Goal: Task Accomplishment & Management: Manage account settings

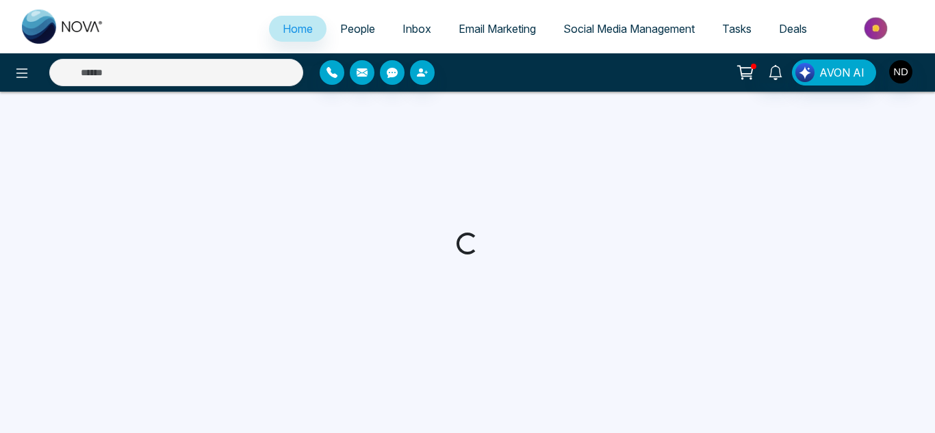
select select "*"
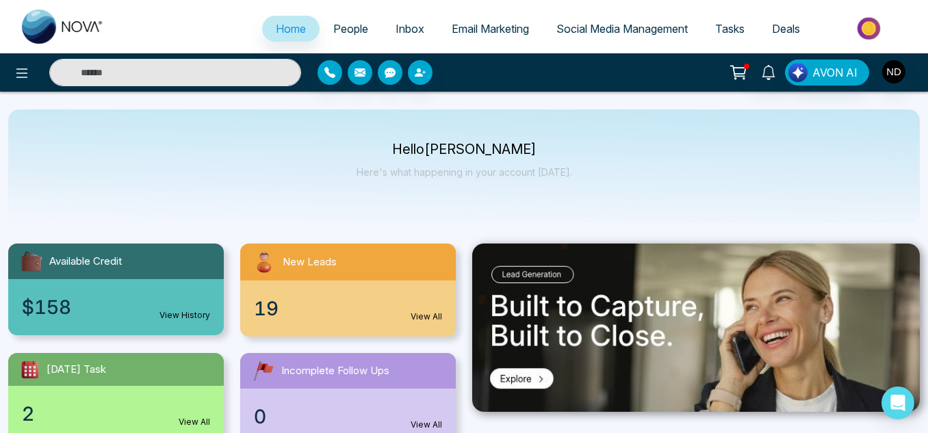
click at [320, 21] on link "People" at bounding box center [351, 29] width 62 height 26
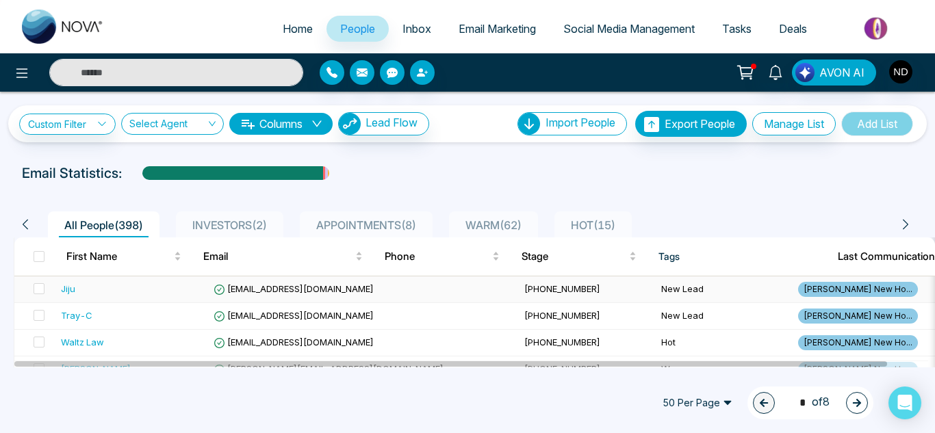
click at [153, 287] on div "Jiju" at bounding box center [132, 289] width 142 height 14
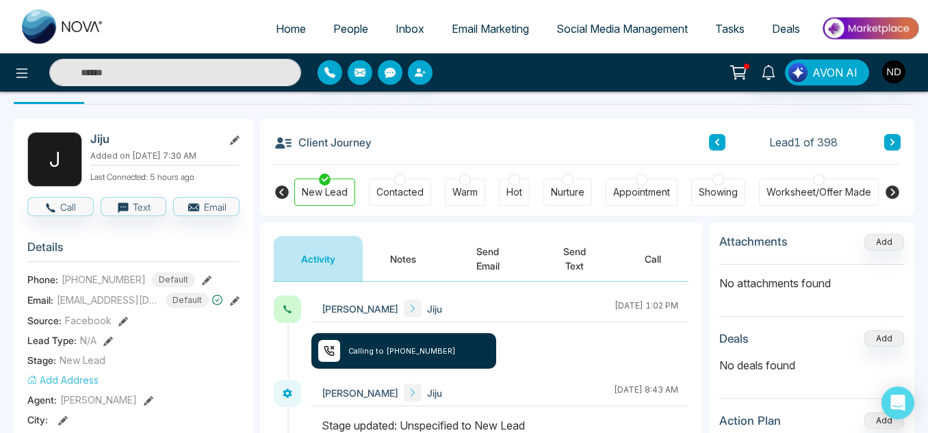
scroll to position [39, 0]
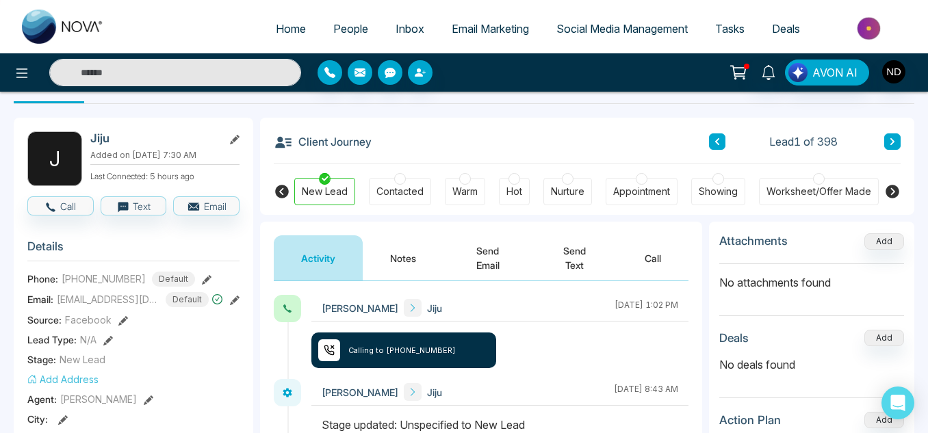
click at [407, 255] on button "Notes" at bounding box center [403, 258] width 81 height 45
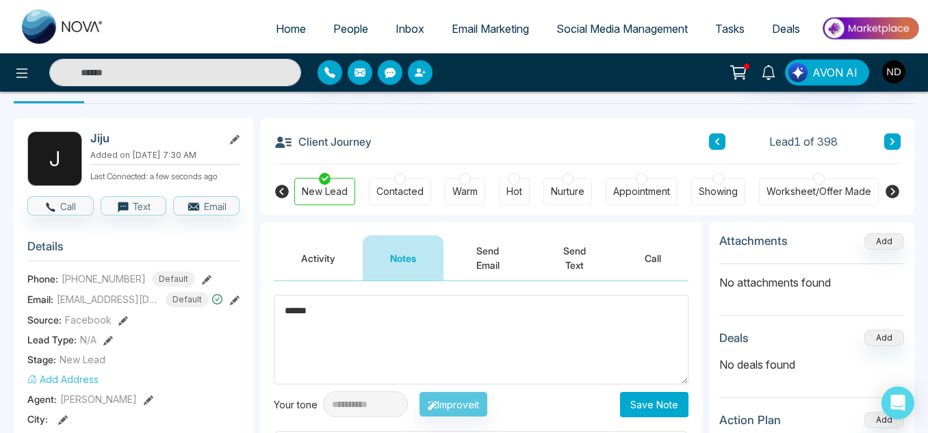
click at [359, 332] on textarea "******" at bounding box center [481, 340] width 415 height 90
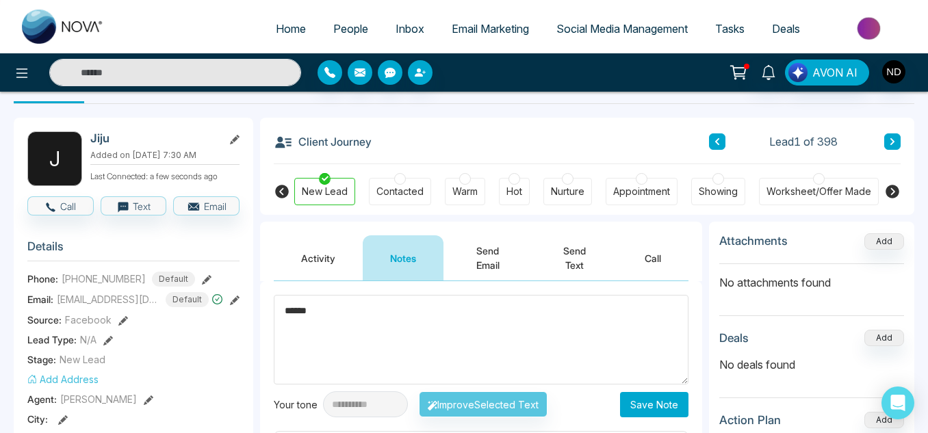
type textarea "******"
click at [634, 402] on button "Save Note" at bounding box center [654, 404] width 68 height 25
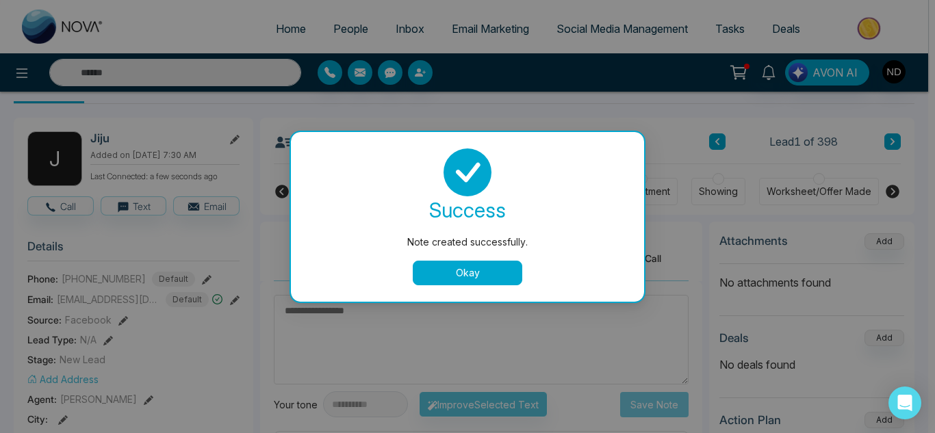
click at [455, 278] on button "Okay" at bounding box center [468, 273] width 110 height 25
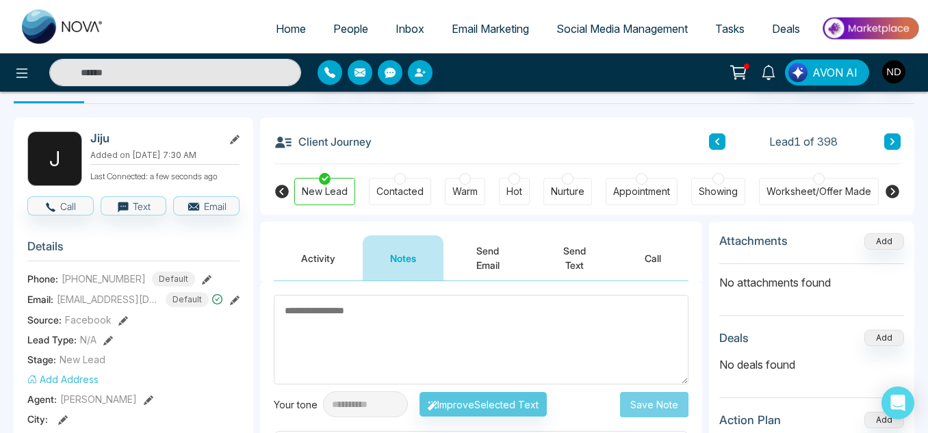
click at [885, 142] on button at bounding box center [893, 141] width 16 height 16
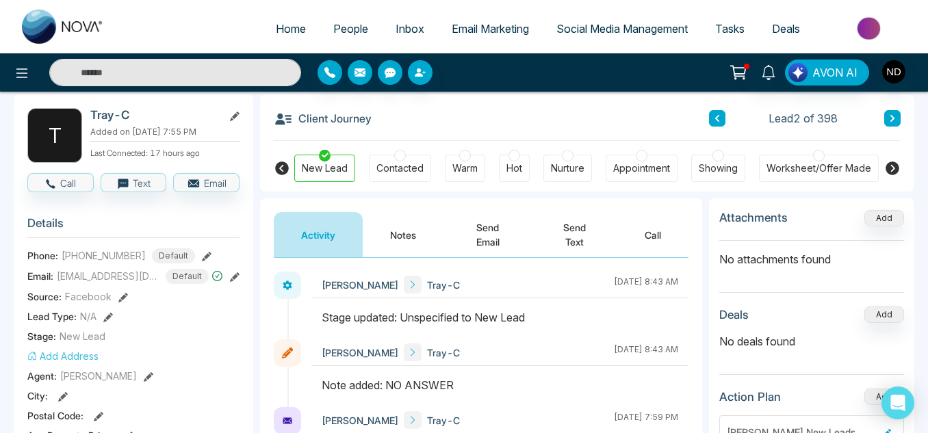
scroll to position [42, 0]
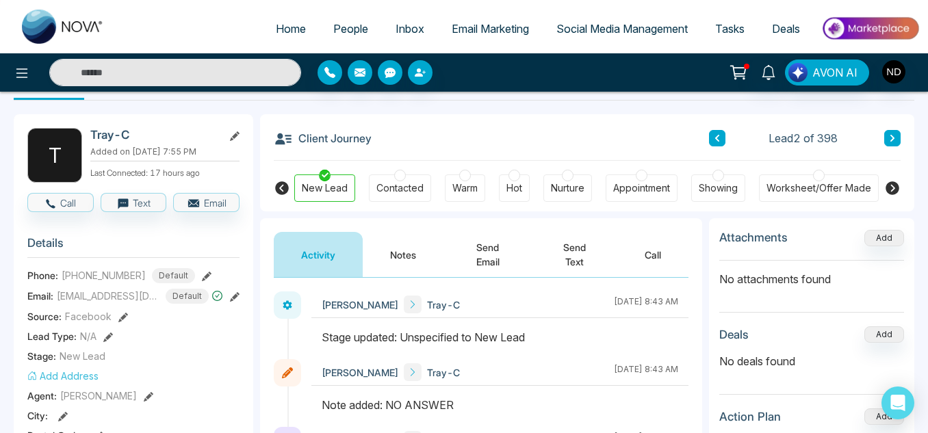
click at [394, 266] on button "Notes" at bounding box center [403, 254] width 81 height 45
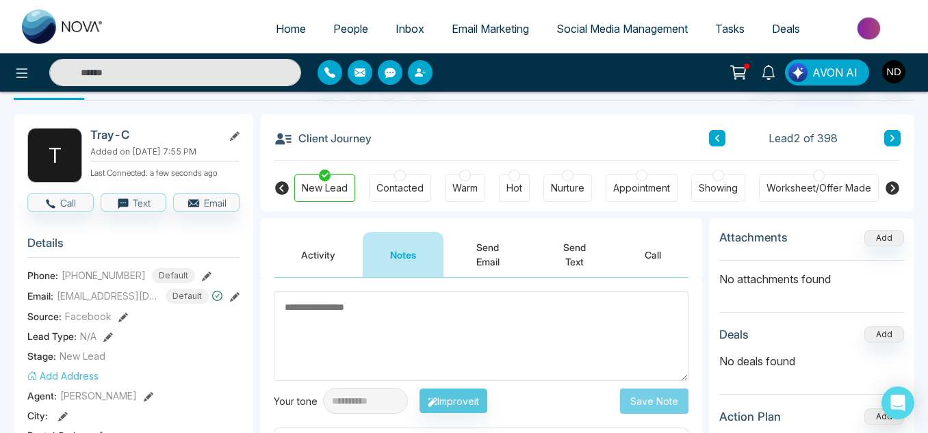
paste textarea "******"
type textarea "******"
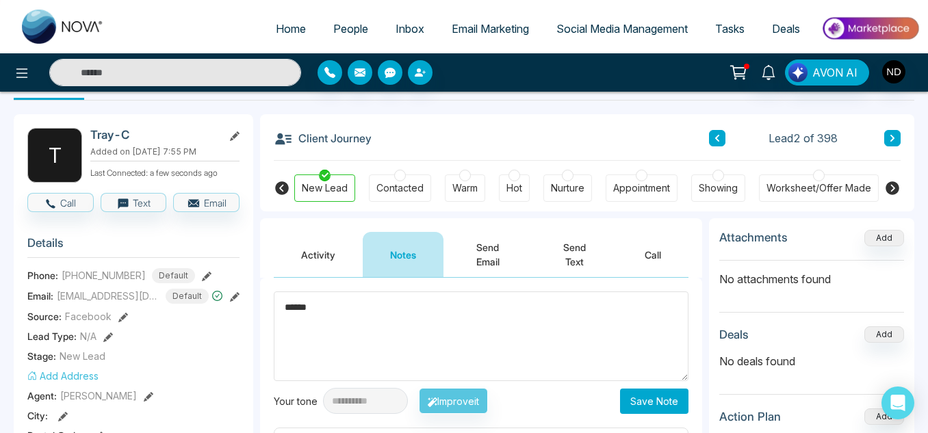
click at [654, 410] on button "Save Note" at bounding box center [654, 401] width 68 height 25
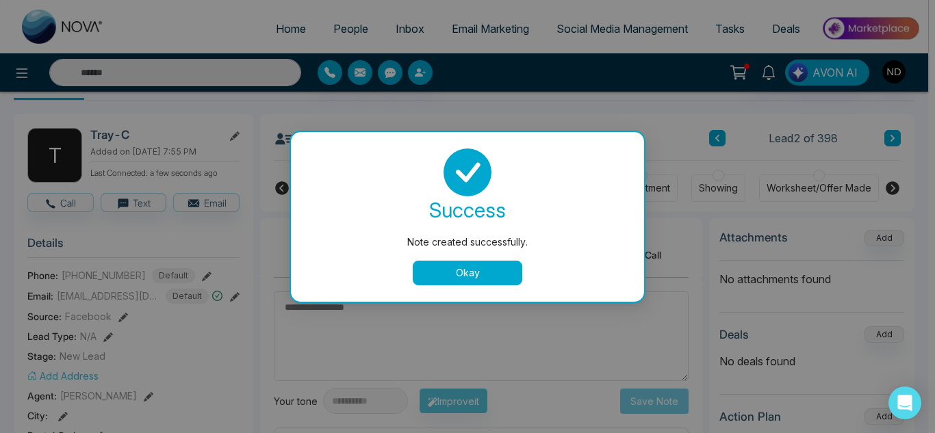
click at [452, 272] on button "Okay" at bounding box center [468, 273] width 110 height 25
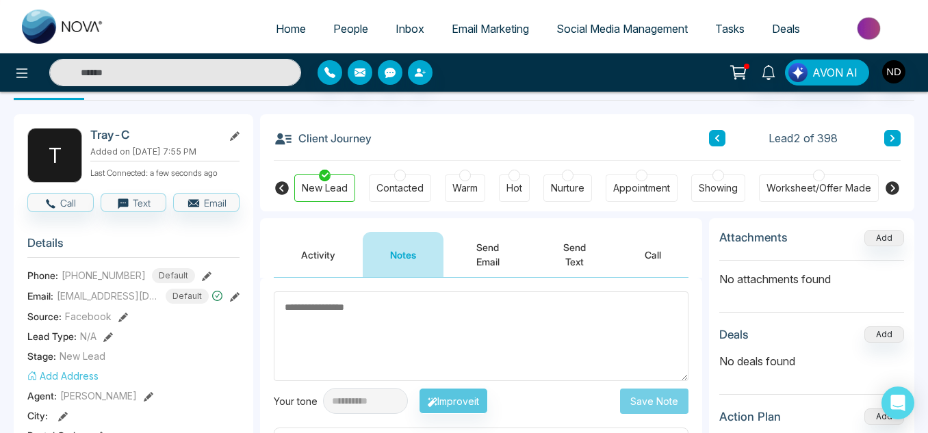
click at [891, 137] on icon at bounding box center [892, 138] width 7 height 8
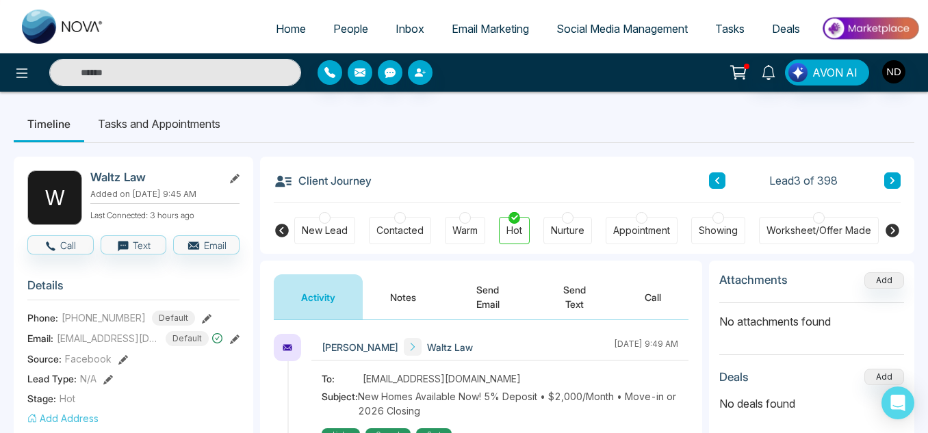
click at [889, 175] on button at bounding box center [893, 181] width 16 height 16
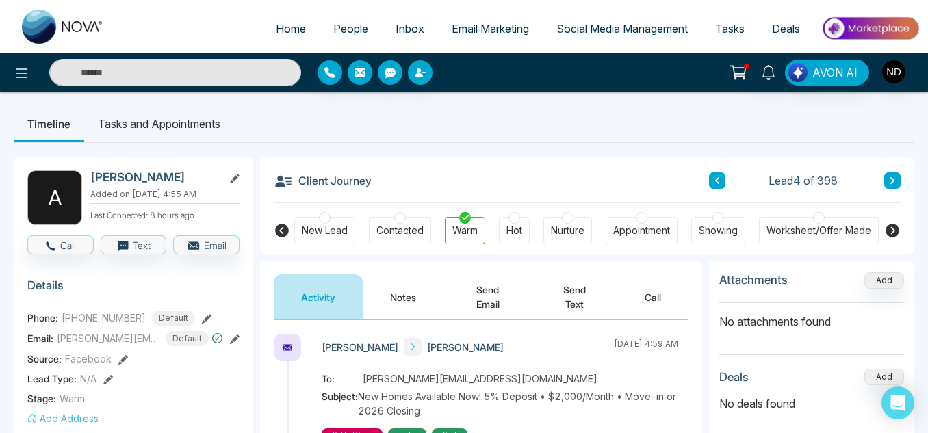
click at [406, 290] on button "Notes" at bounding box center [403, 297] width 81 height 45
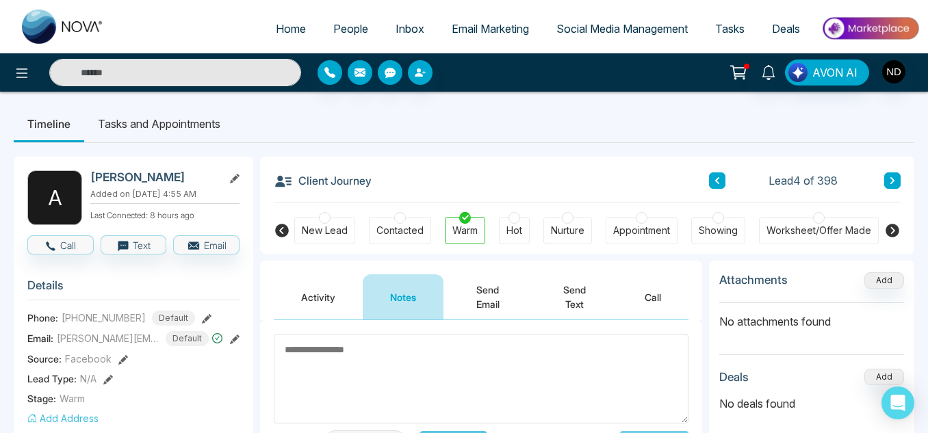
click at [319, 291] on button "Activity" at bounding box center [318, 297] width 89 height 45
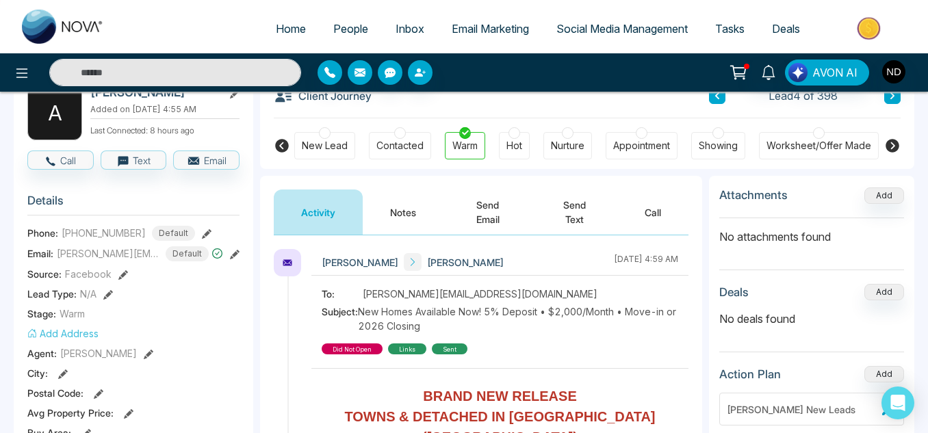
scroll to position [86, 0]
click at [420, 216] on button "Notes" at bounding box center [403, 211] width 81 height 45
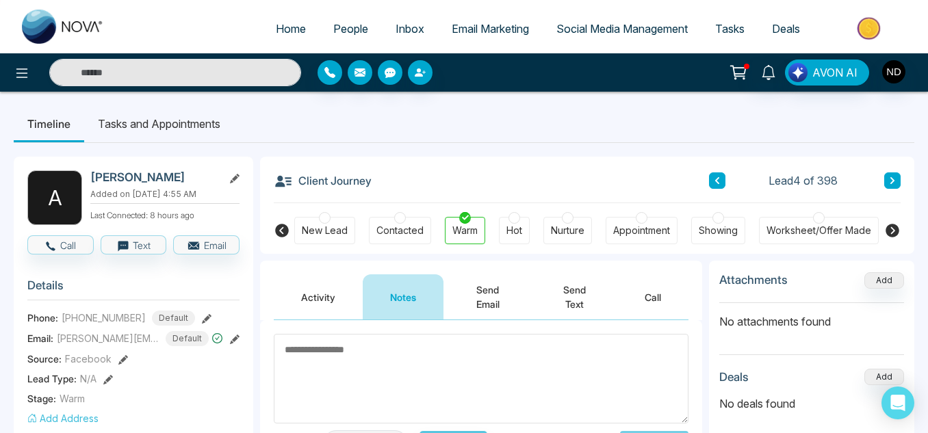
click at [891, 186] on button at bounding box center [893, 181] width 16 height 16
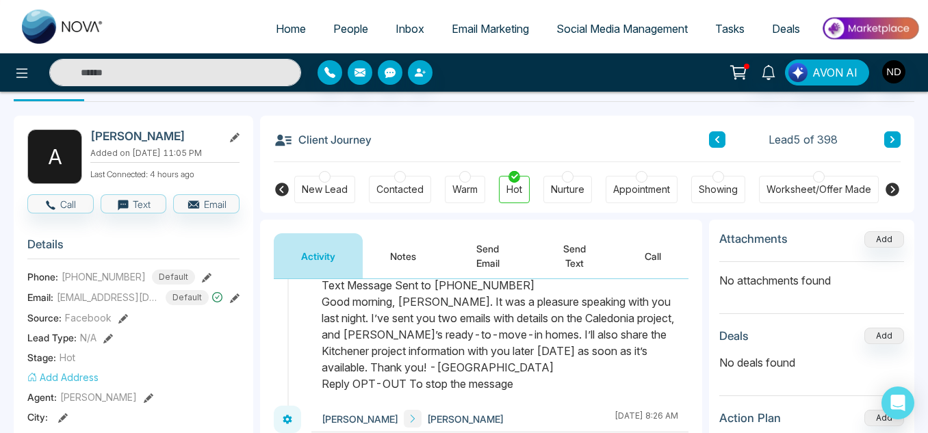
scroll to position [42, 0]
click at [889, 147] on button at bounding box center [893, 139] width 16 height 16
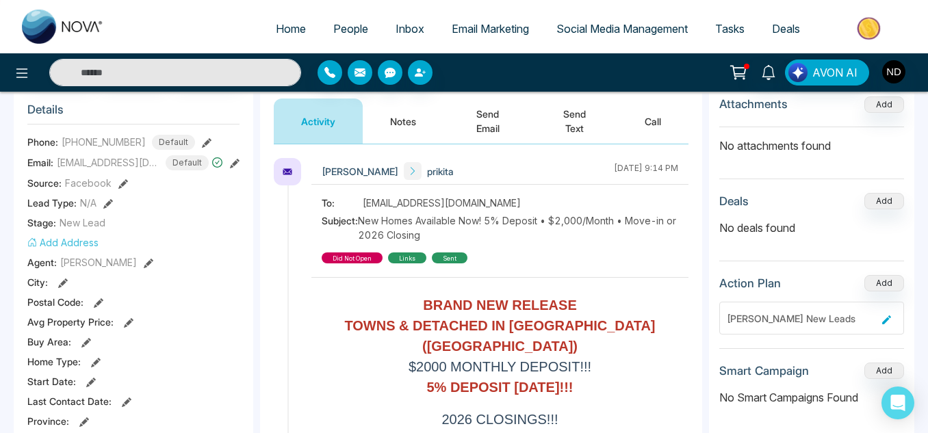
scroll to position [177, 0]
click at [439, 135] on button "Notes" at bounding box center [403, 120] width 81 height 45
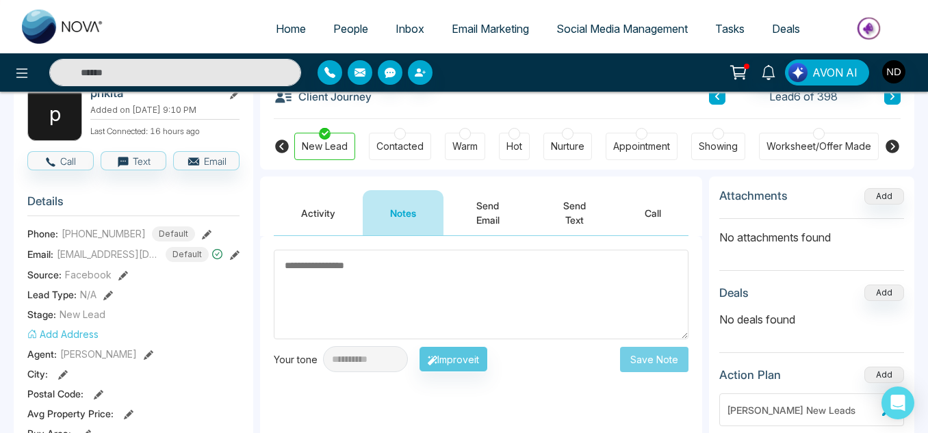
scroll to position [40, 0]
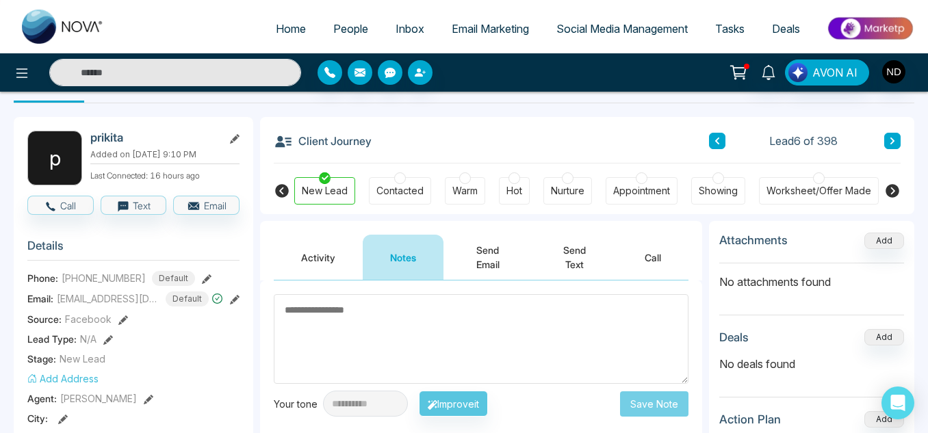
click at [320, 258] on button "Activity" at bounding box center [318, 257] width 89 height 45
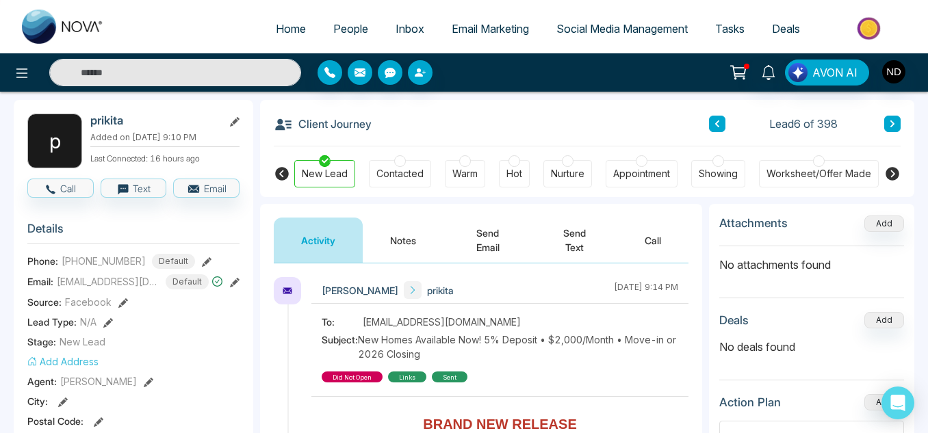
scroll to position [56, 0]
click at [407, 232] on button "Notes" at bounding box center [403, 240] width 81 height 45
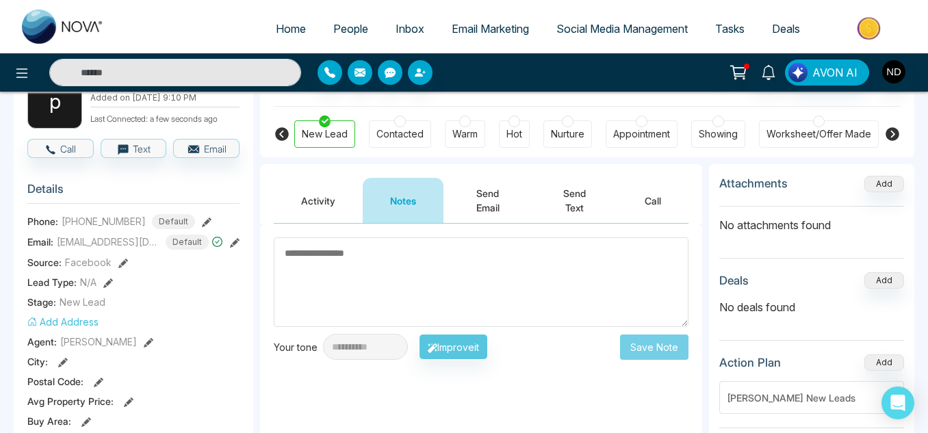
scroll to position [96, 0]
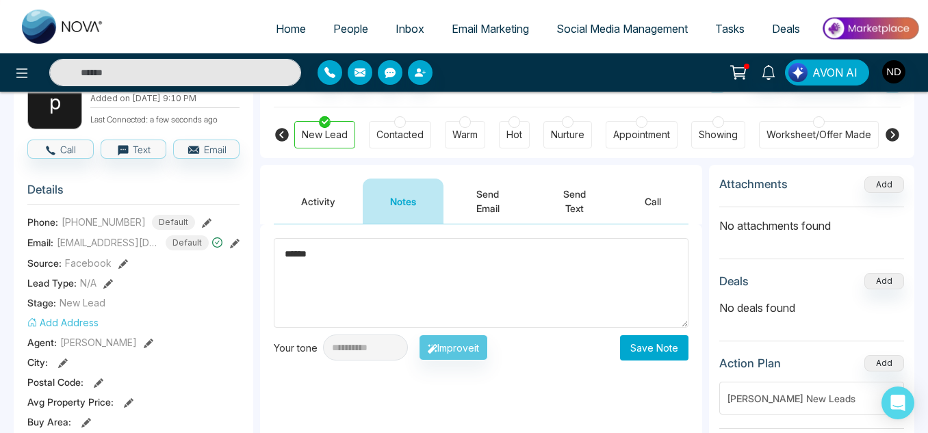
type textarea "******"
click at [642, 353] on button "Save Note" at bounding box center [654, 347] width 68 height 25
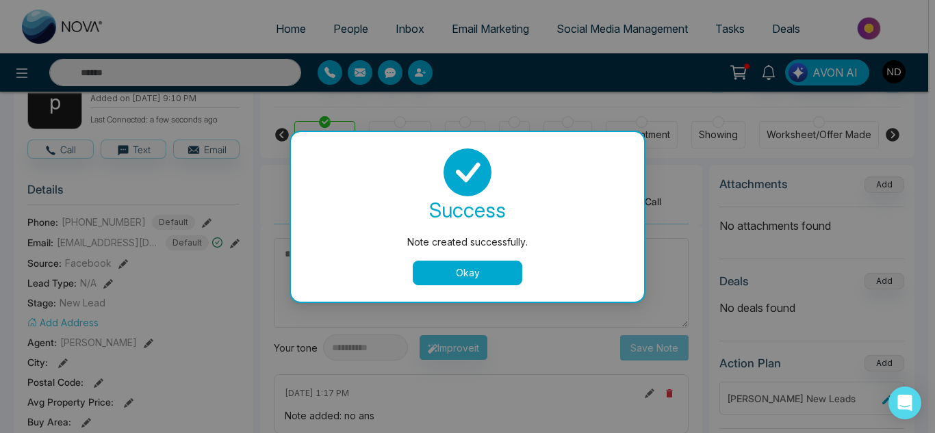
click at [451, 277] on button "Okay" at bounding box center [468, 273] width 110 height 25
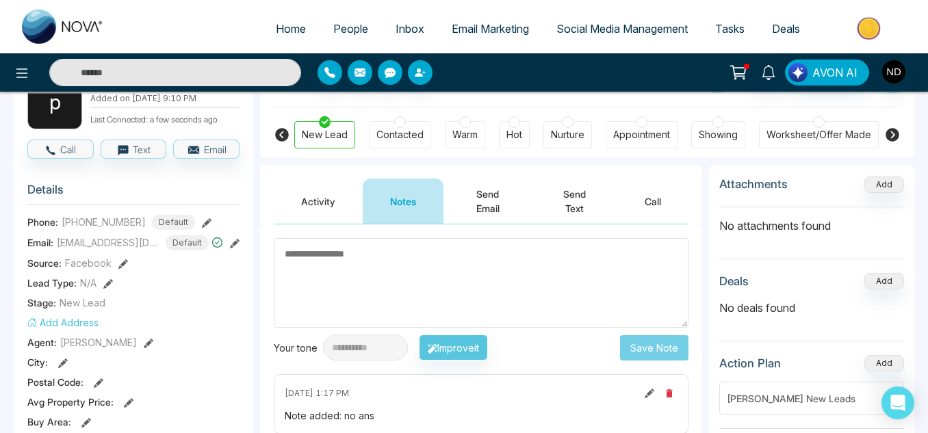
scroll to position [0, 0]
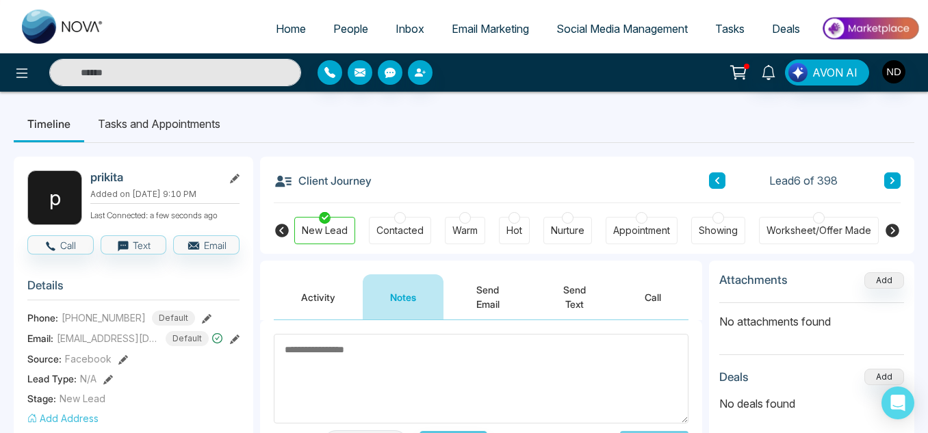
click at [897, 182] on button at bounding box center [893, 181] width 16 height 16
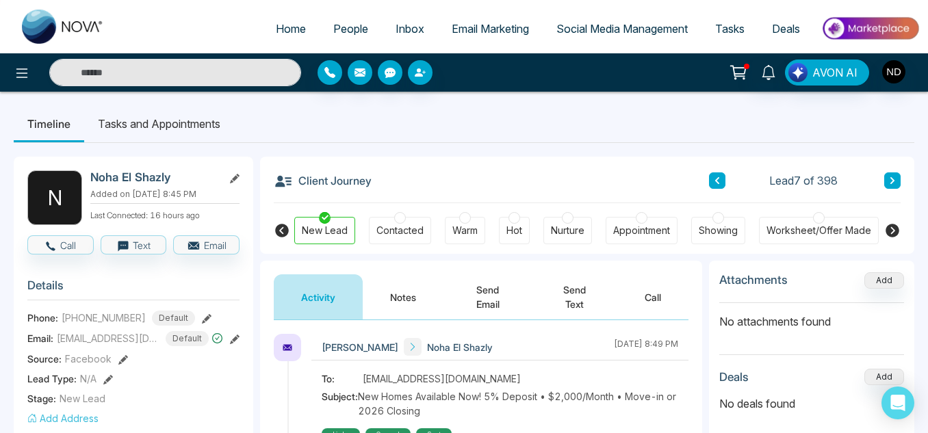
click at [374, 301] on button "Notes" at bounding box center [403, 297] width 81 height 45
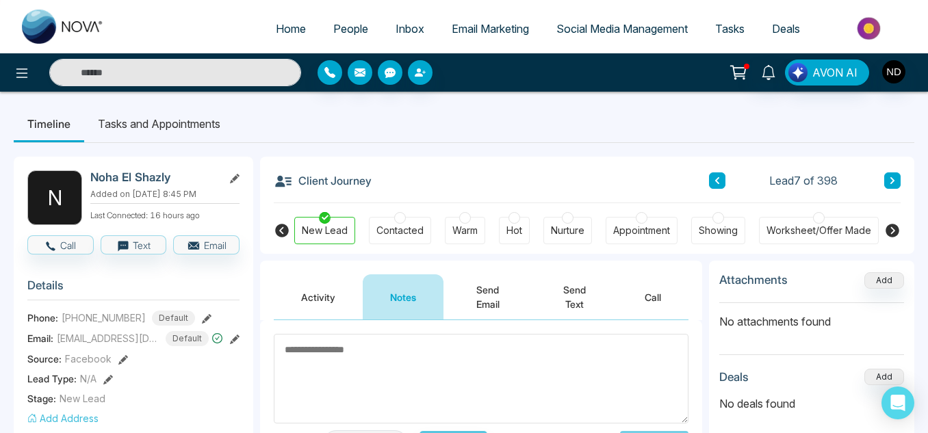
scroll to position [1, 0]
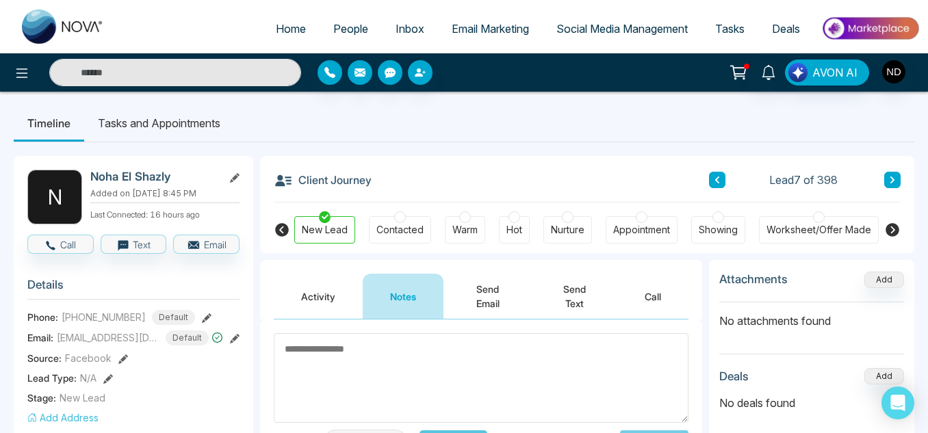
click at [320, 308] on button "Activity" at bounding box center [318, 296] width 89 height 45
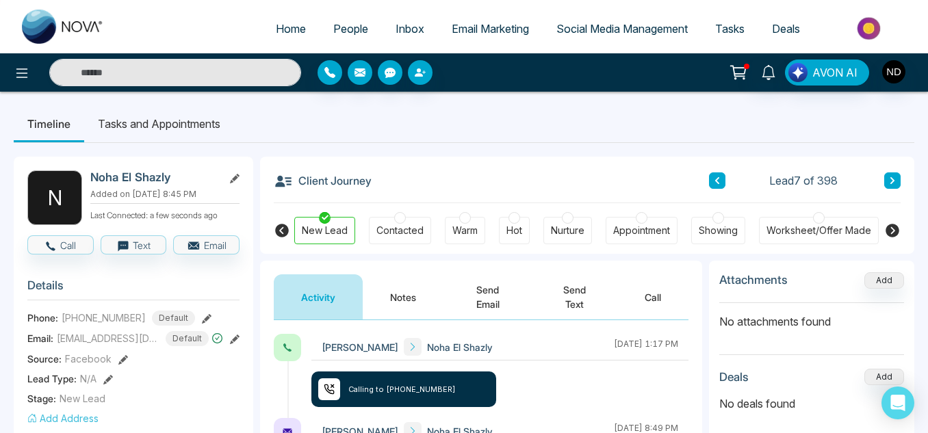
click at [402, 301] on button "Notes" at bounding box center [403, 297] width 81 height 45
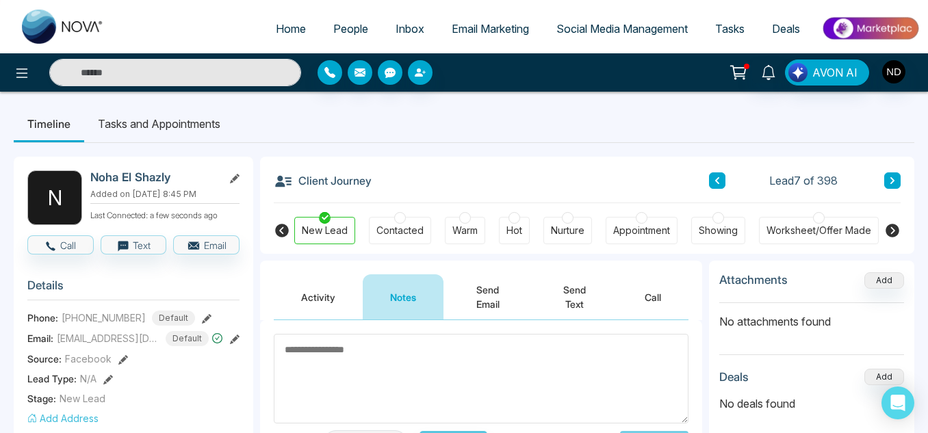
click at [326, 303] on button "Activity" at bounding box center [318, 297] width 89 height 45
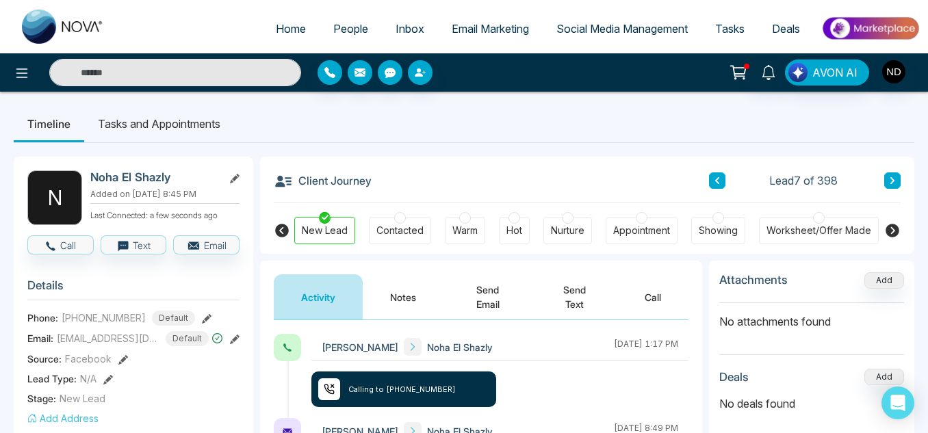
click at [387, 290] on button "Notes" at bounding box center [403, 297] width 81 height 45
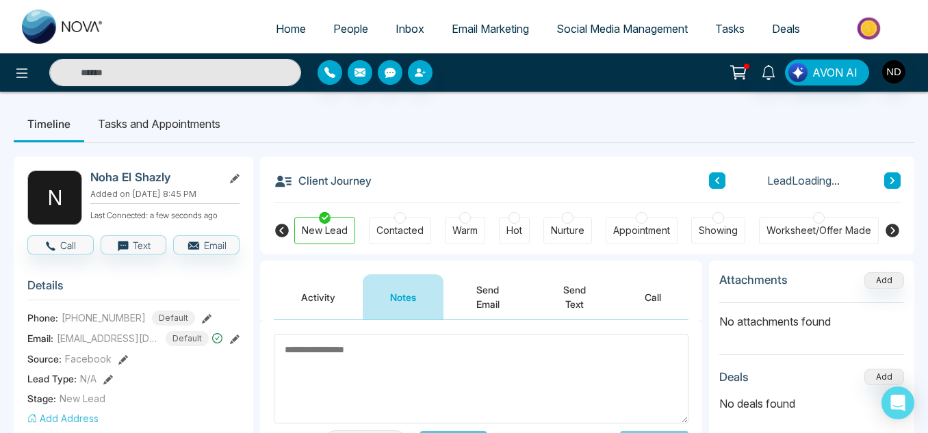
scroll to position [101, 0]
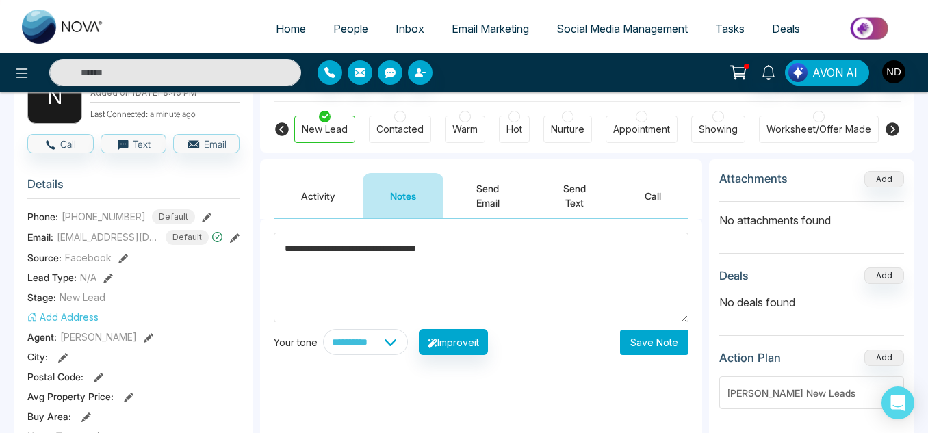
type textarea "**********"
click at [626, 344] on button "Save Note" at bounding box center [654, 342] width 68 height 25
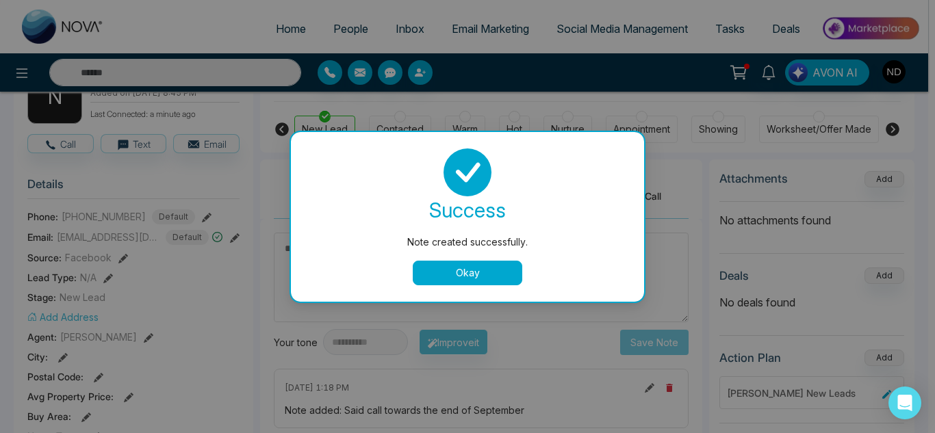
click at [481, 263] on button "Okay" at bounding box center [468, 273] width 110 height 25
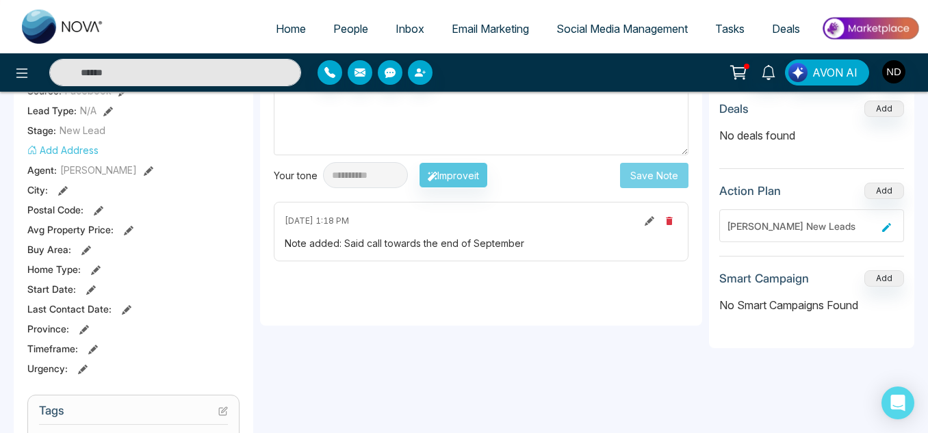
scroll to position [269, 0]
click at [92, 348] on icon at bounding box center [93, 349] width 10 height 10
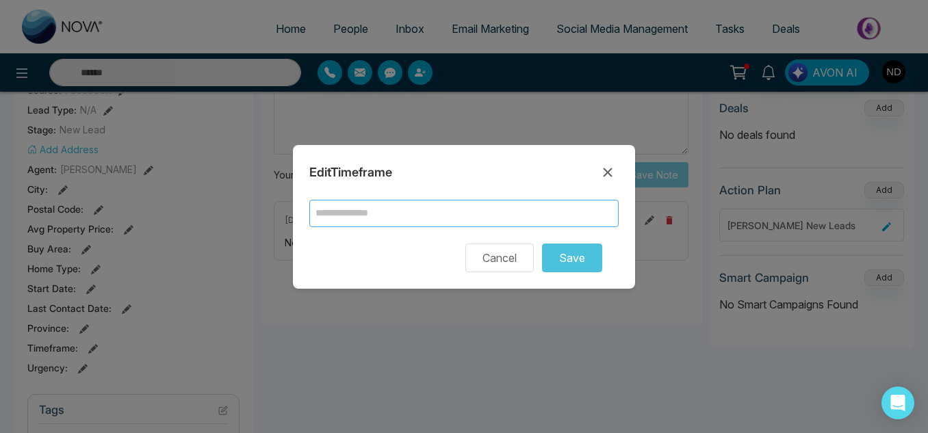
click at [384, 212] on input "text" at bounding box center [463, 213] width 309 height 27
type input "**********"
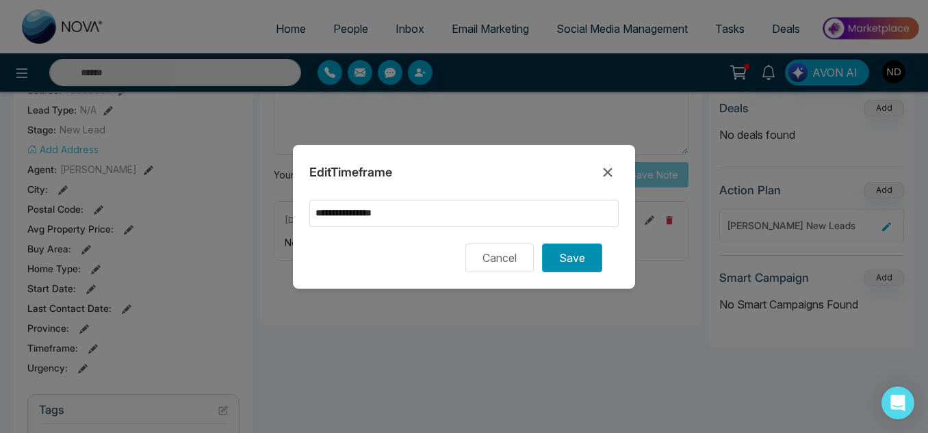
click at [564, 264] on button "Save" at bounding box center [572, 258] width 60 height 29
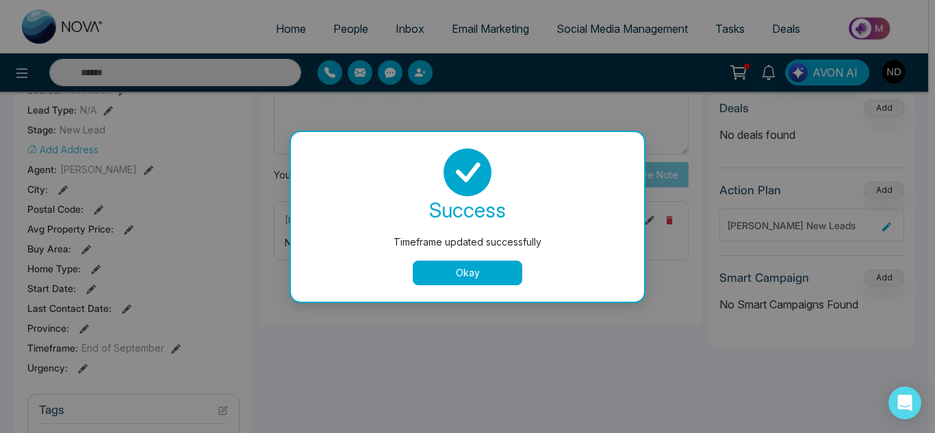
click at [452, 279] on button "Okay" at bounding box center [468, 273] width 110 height 25
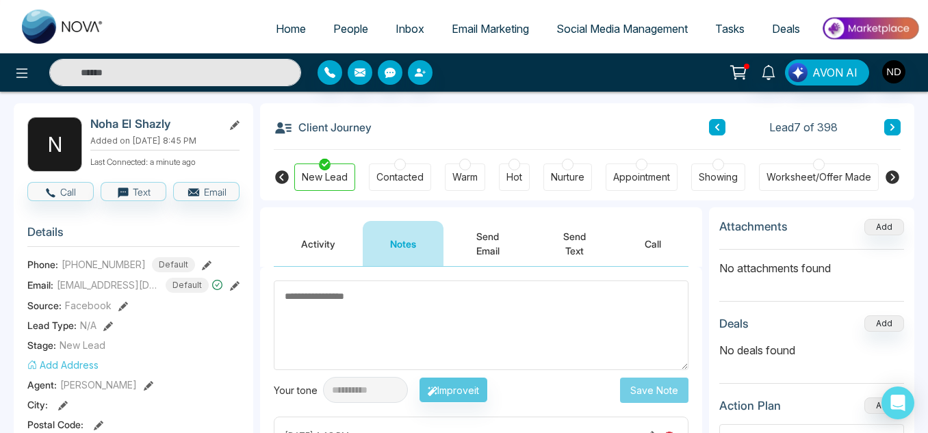
scroll to position [0, 0]
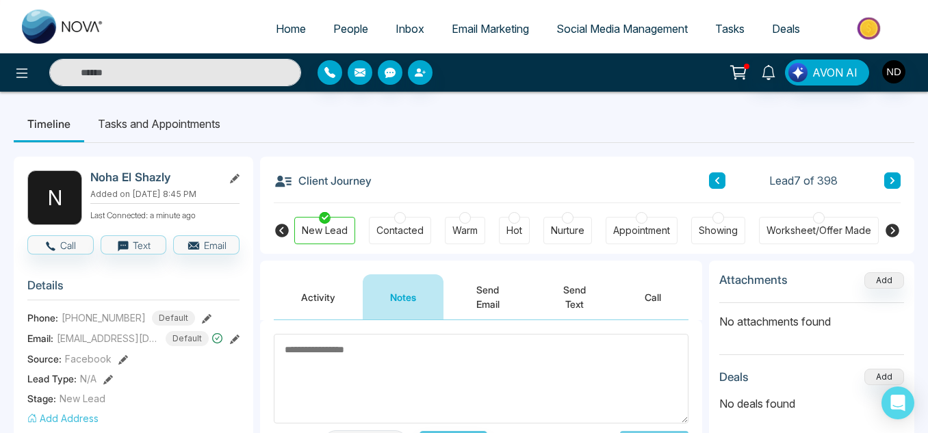
click at [146, 126] on li "Tasks and Appointments" at bounding box center [159, 123] width 150 height 37
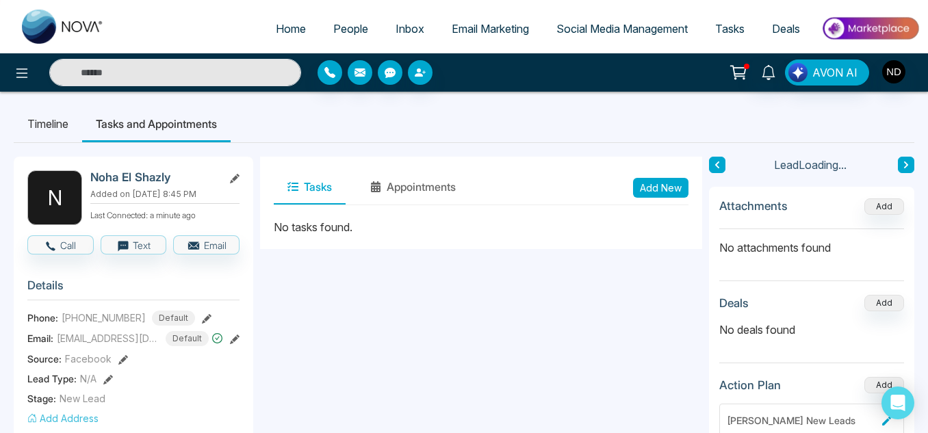
click at [655, 188] on button "Add New" at bounding box center [660, 188] width 55 height 20
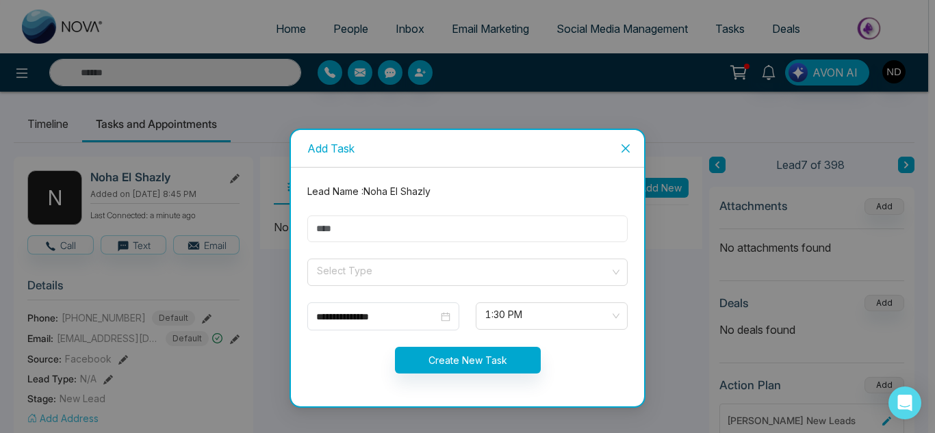
click at [457, 227] on input "text" at bounding box center [467, 229] width 320 height 27
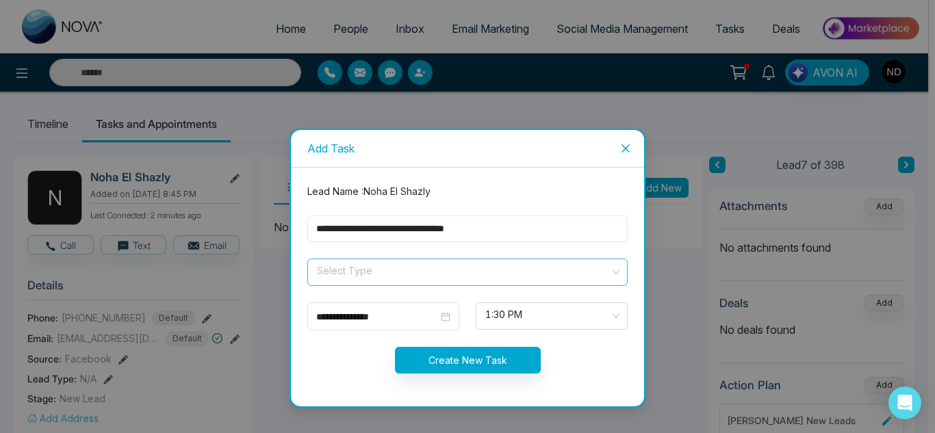
type input "**********"
click at [411, 269] on input "search" at bounding box center [463, 269] width 294 height 21
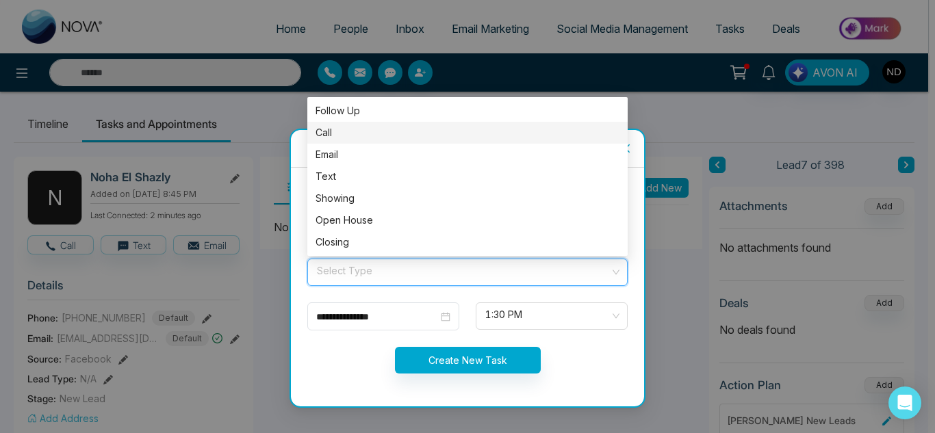
click at [338, 130] on div "Call" at bounding box center [468, 132] width 304 height 15
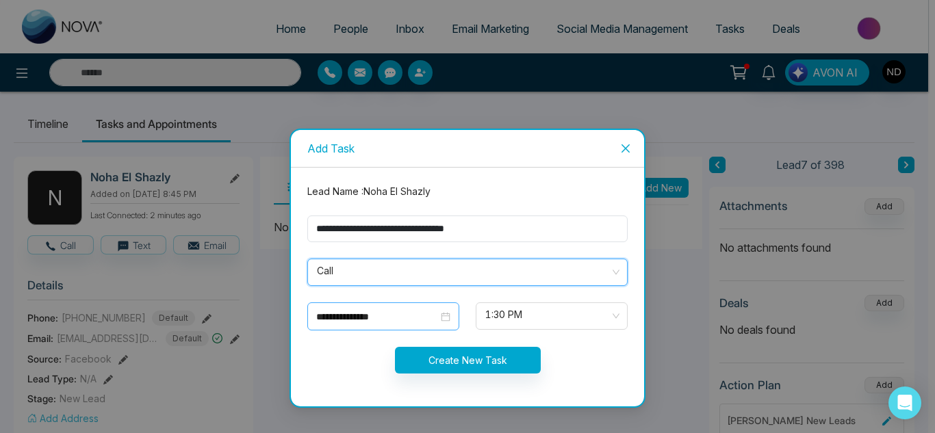
click at [422, 304] on div "**********" at bounding box center [383, 317] width 152 height 28
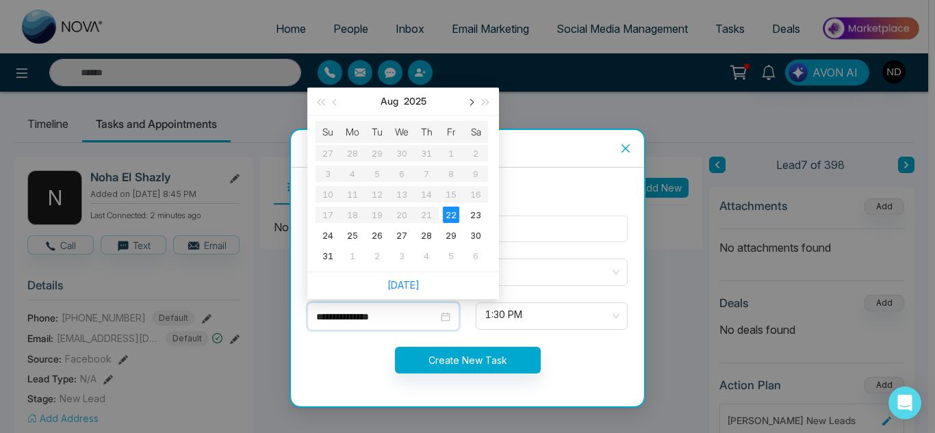
click at [470, 105] on span "button" at bounding box center [470, 102] width 7 height 7
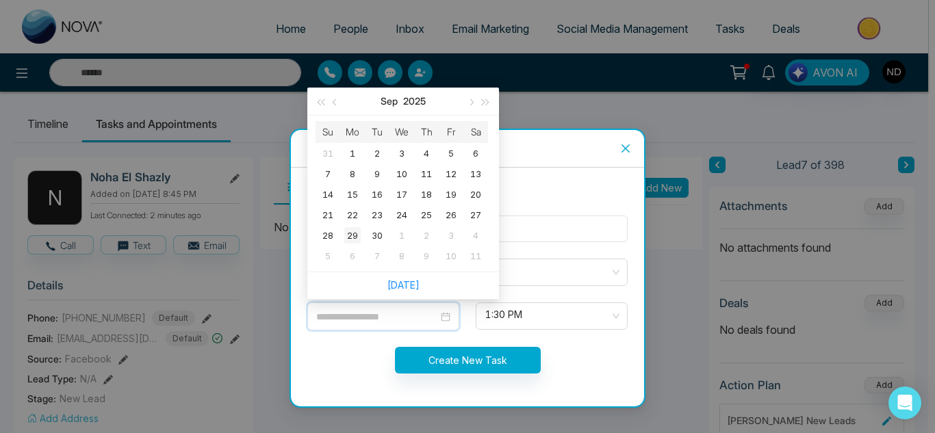
type input "**********"
click at [351, 234] on div "29" at bounding box center [352, 235] width 16 height 16
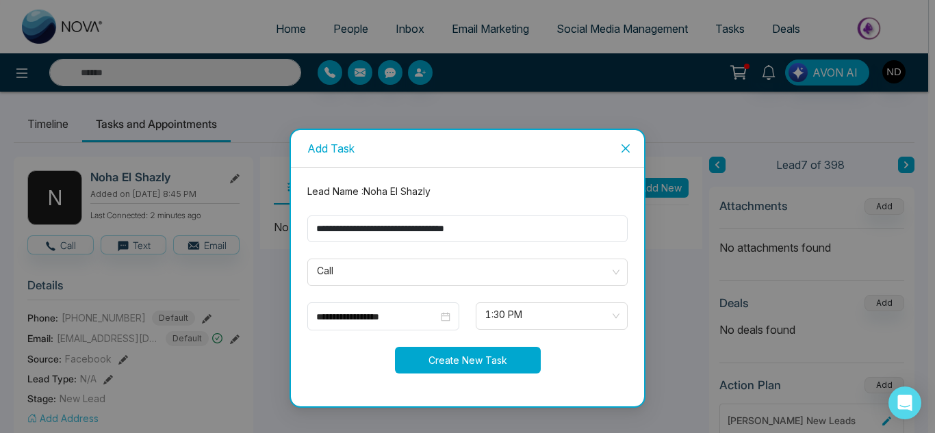
click at [479, 364] on button "Create New Task" at bounding box center [468, 360] width 146 height 27
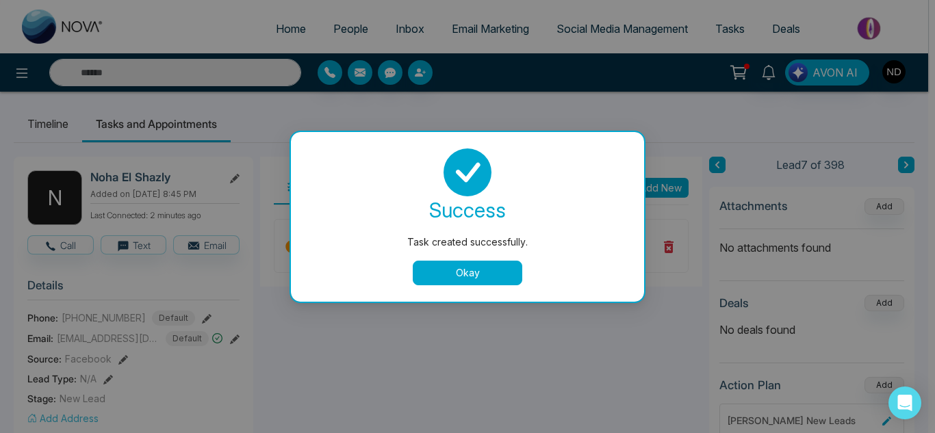
click at [451, 281] on button "Okay" at bounding box center [468, 273] width 110 height 25
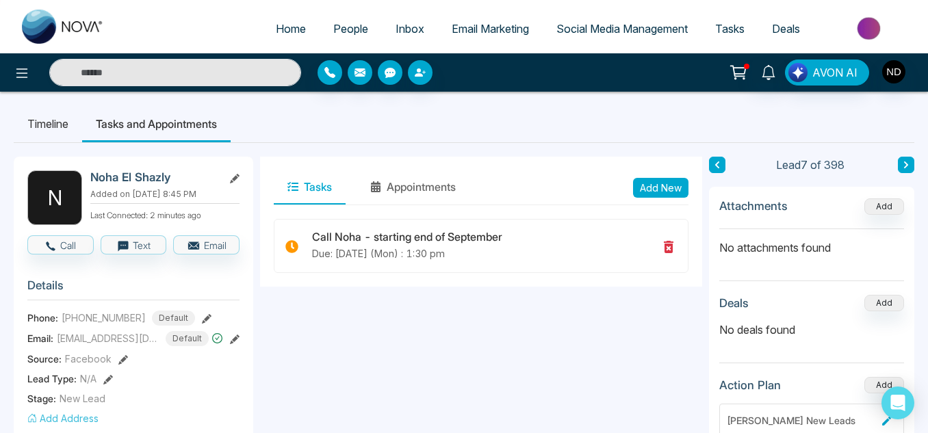
click at [902, 167] on button at bounding box center [906, 165] width 16 height 16
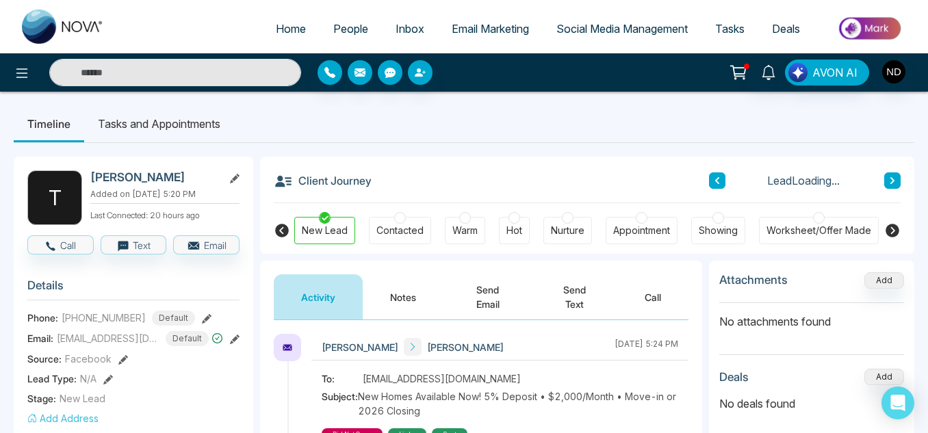
scroll to position [75, 0]
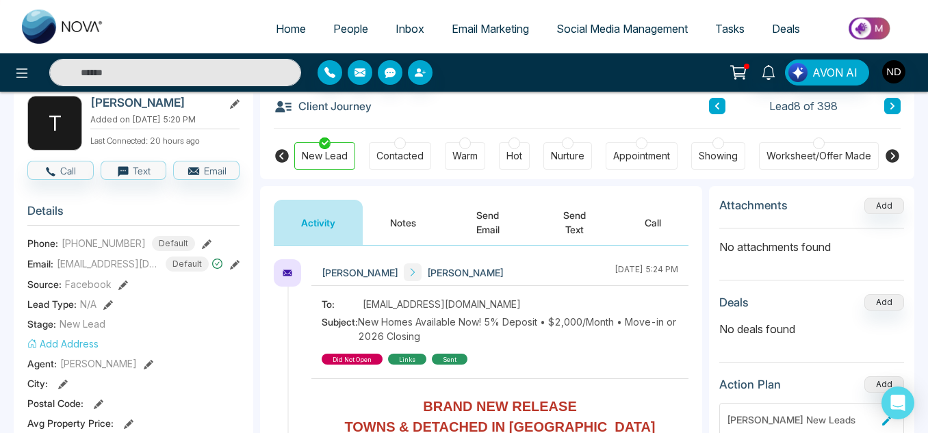
click at [396, 218] on button "Notes" at bounding box center [403, 222] width 81 height 45
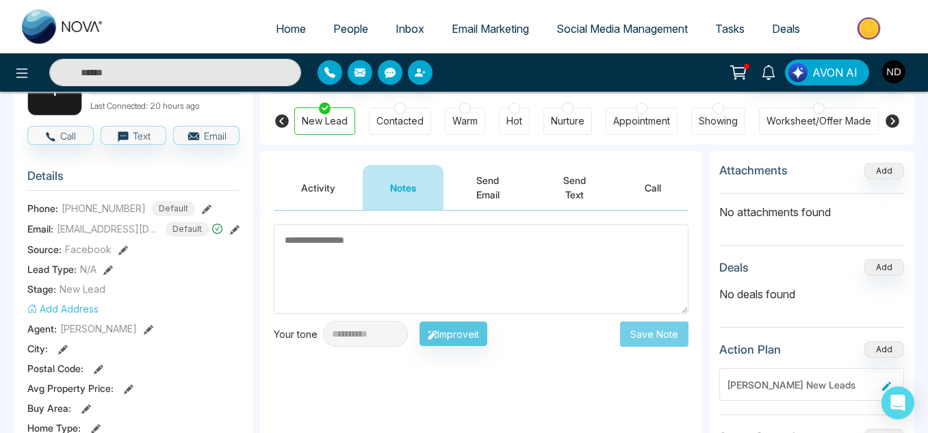
scroll to position [109, 0]
click at [347, 194] on button "Activity" at bounding box center [318, 188] width 89 height 45
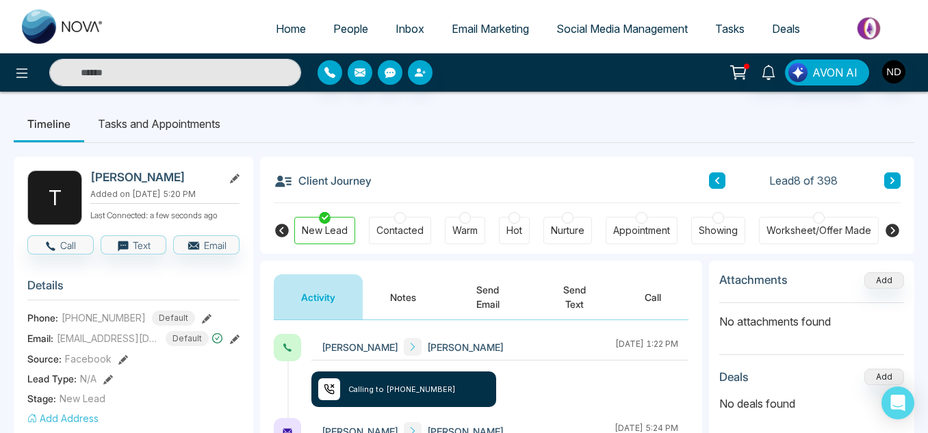
click at [400, 279] on button "Notes" at bounding box center [403, 297] width 81 height 45
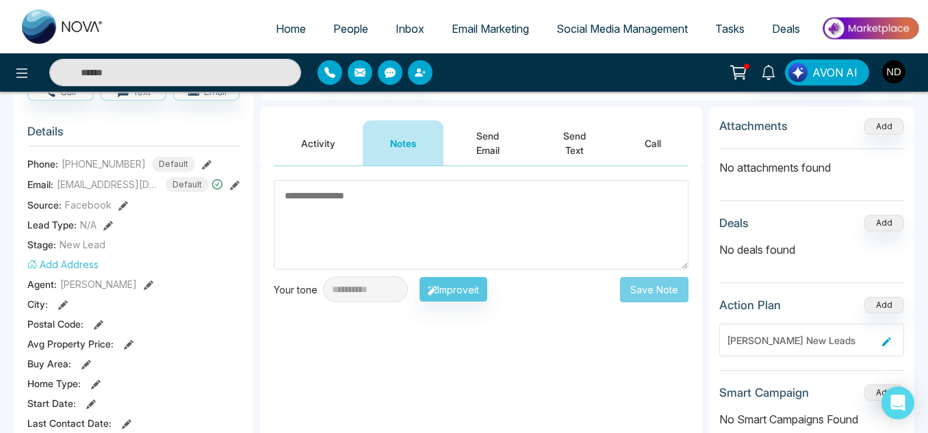
scroll to position [155, 0]
type textarea "*"
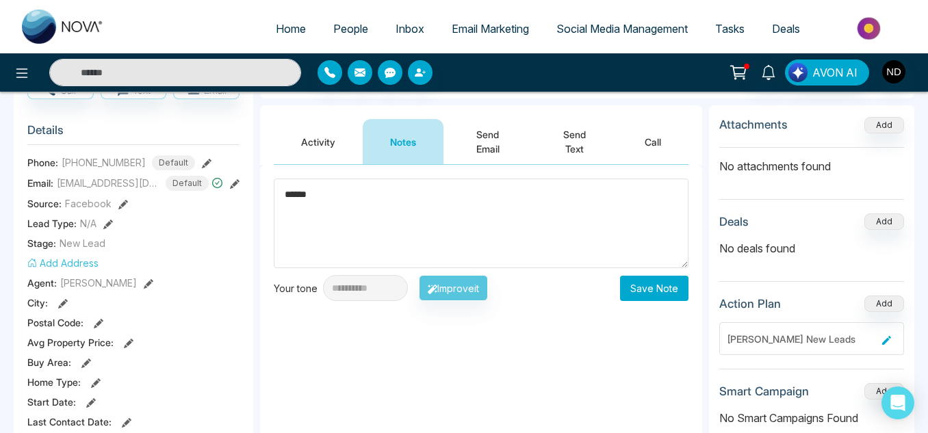
type textarea "******"
click at [642, 292] on button "Save Note" at bounding box center [654, 288] width 68 height 25
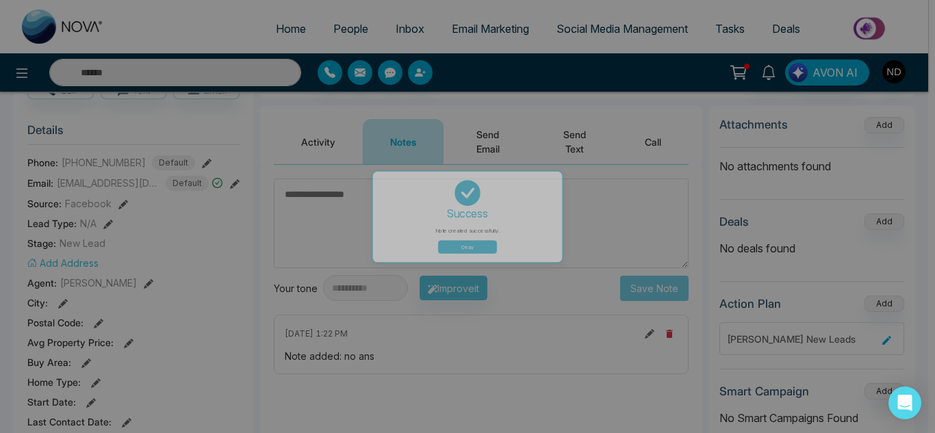
click at [456, 282] on button "Okay" at bounding box center [468, 273] width 110 height 25
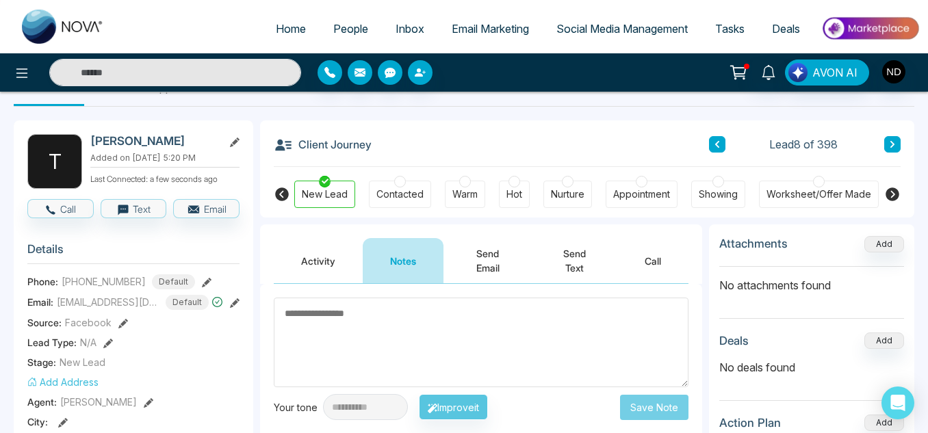
scroll to position [0, 0]
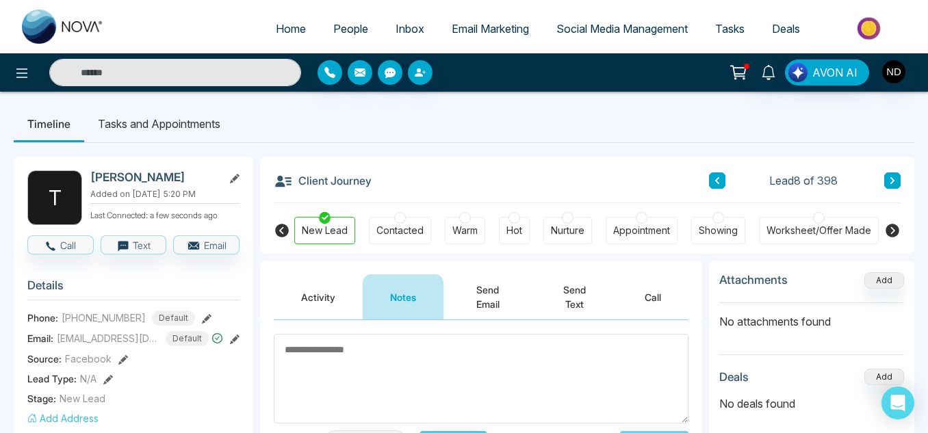
click at [888, 175] on button at bounding box center [893, 181] width 16 height 16
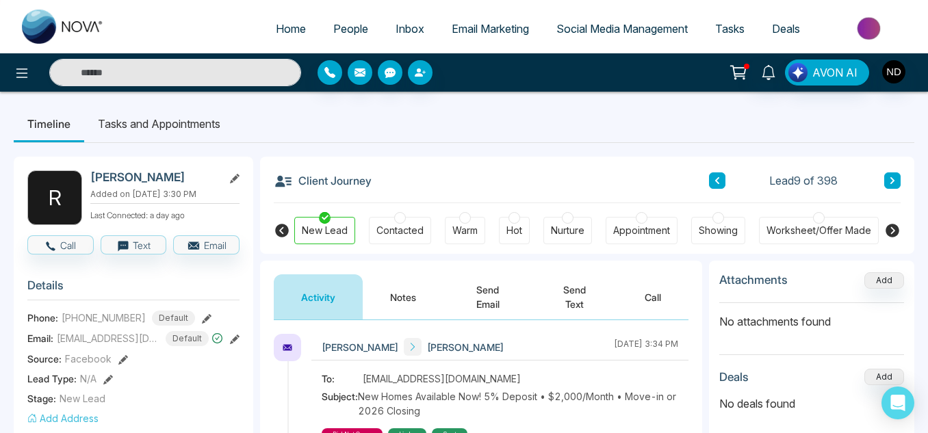
click at [403, 296] on button "Notes" at bounding box center [403, 297] width 81 height 45
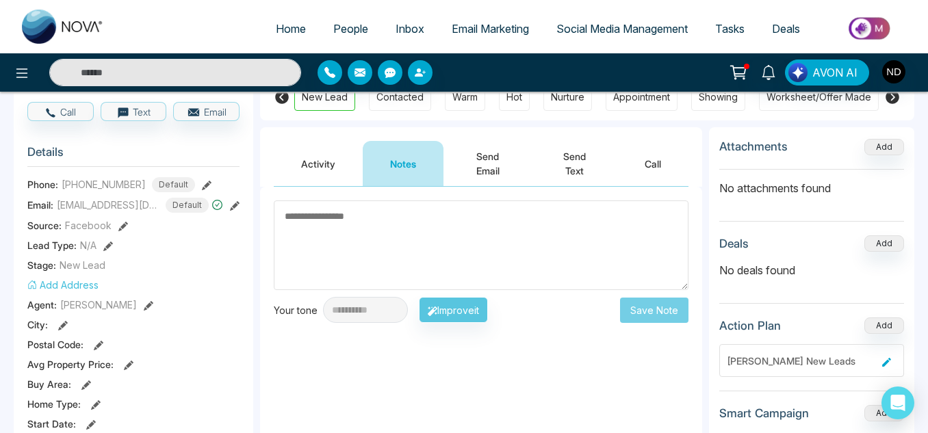
scroll to position [134, 0]
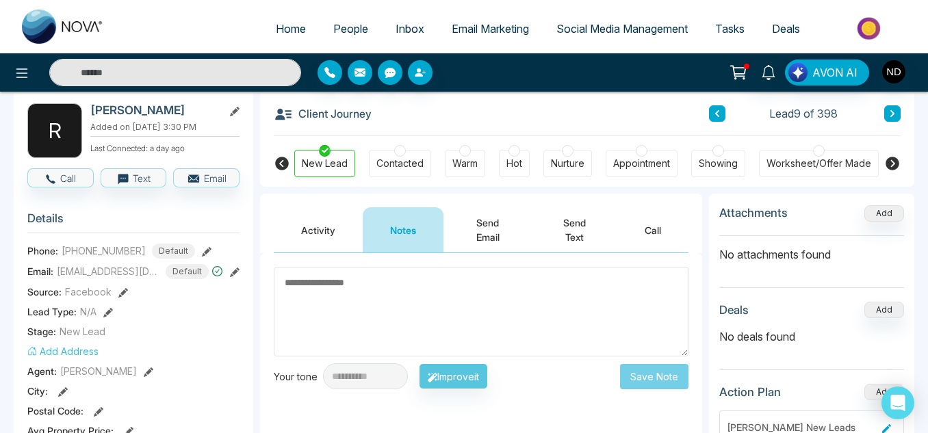
click at [323, 223] on button "Activity" at bounding box center [318, 229] width 89 height 45
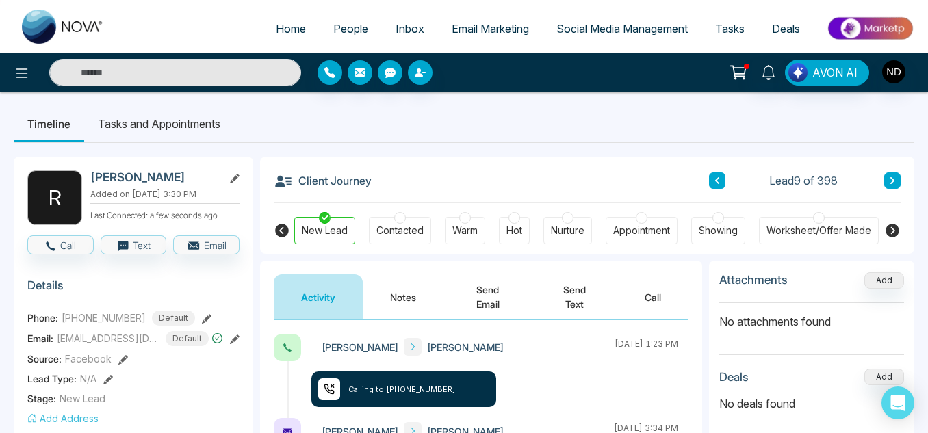
click at [418, 300] on button "Notes" at bounding box center [403, 297] width 81 height 45
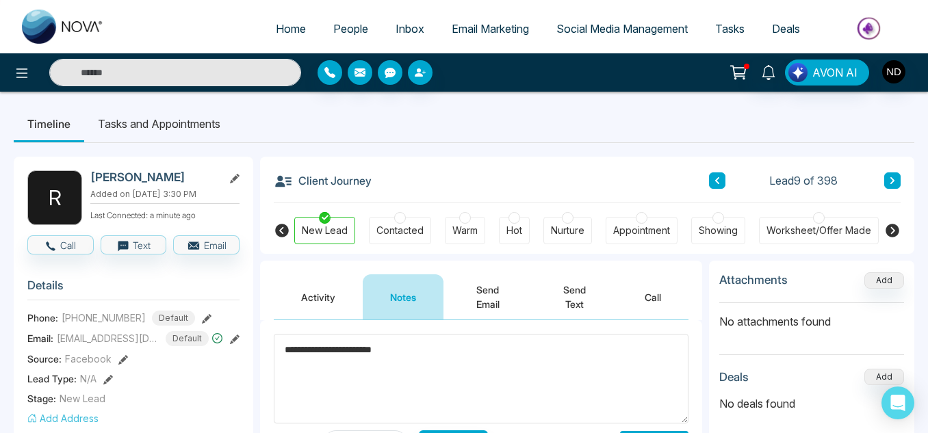
scroll to position [49, 0]
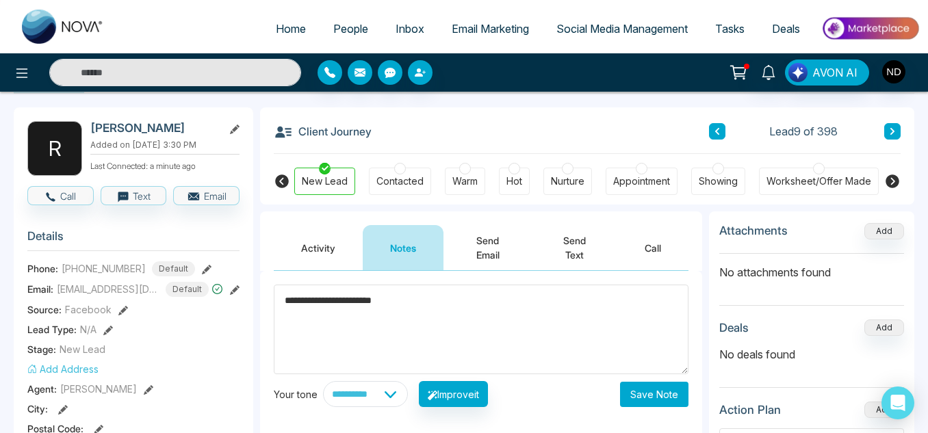
type textarea "**********"
click at [637, 403] on button "Save Note" at bounding box center [654, 394] width 68 height 25
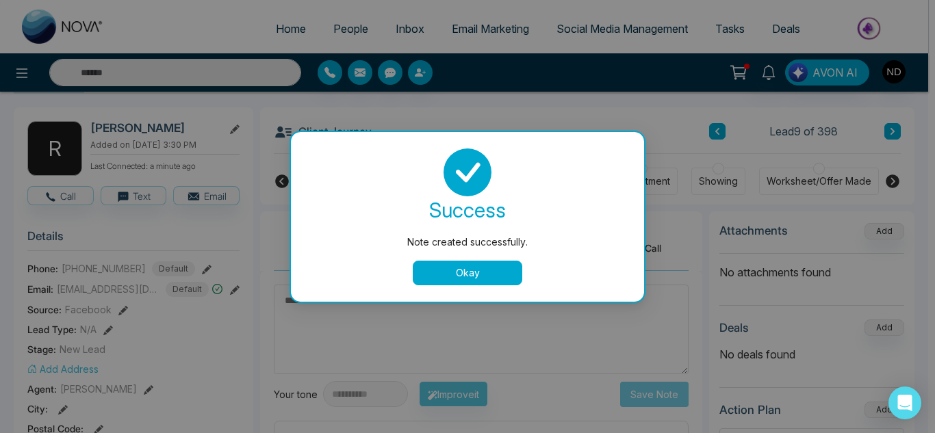
click at [491, 277] on button "Okay" at bounding box center [468, 273] width 110 height 25
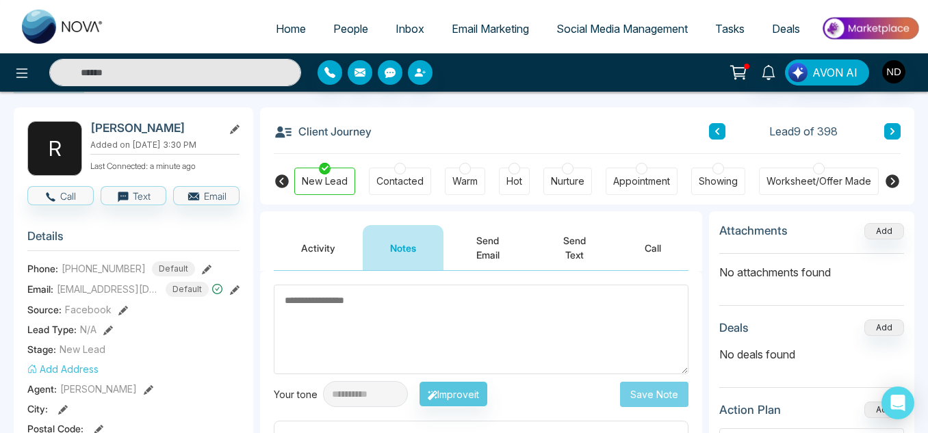
click at [892, 184] on icon at bounding box center [893, 181] width 16 height 16
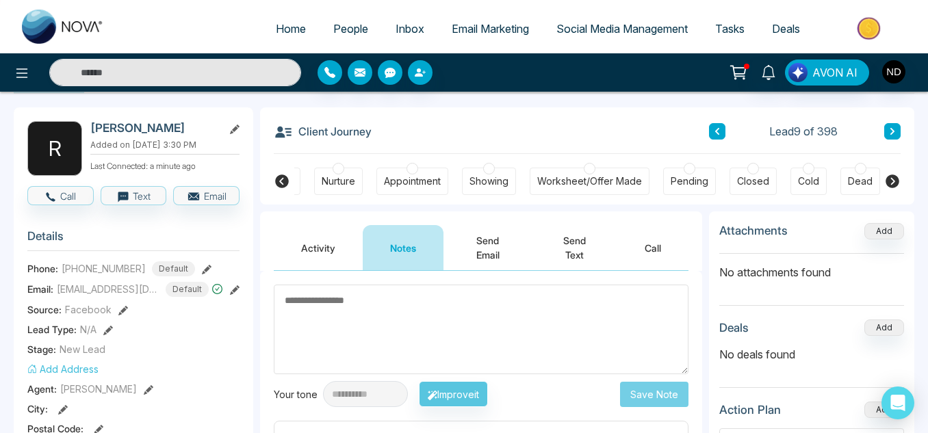
scroll to position [0, 293]
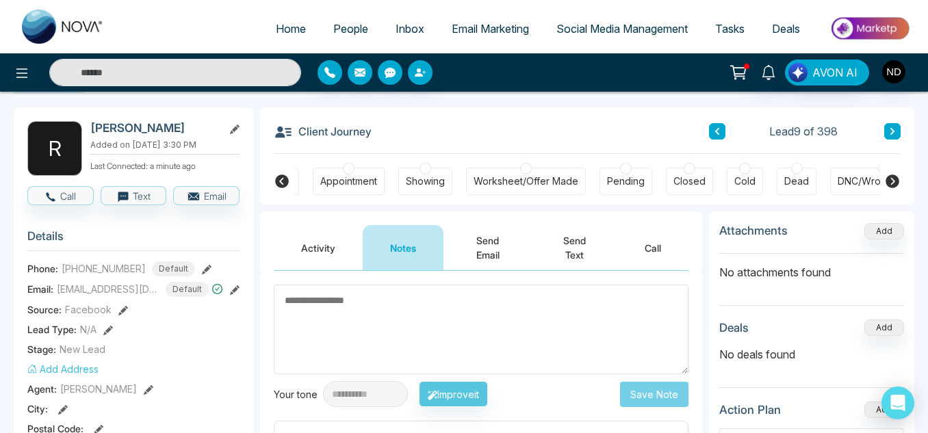
click at [793, 182] on div "Dead" at bounding box center [797, 182] width 25 height 14
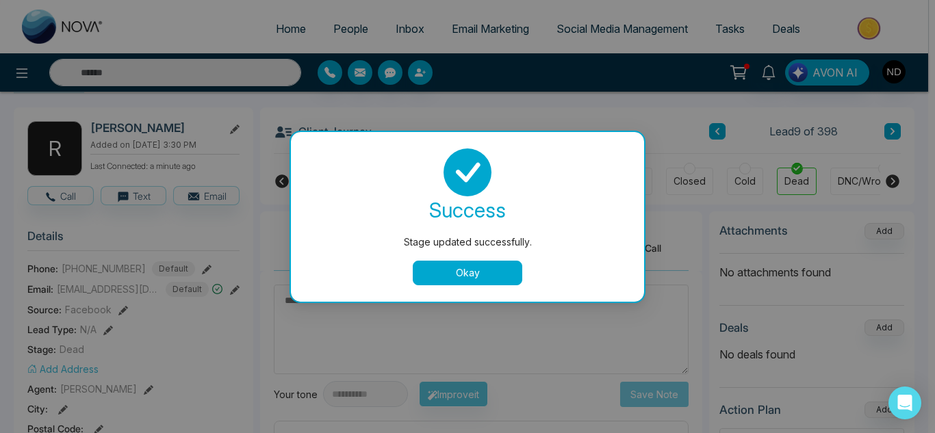
click at [483, 275] on button "Okay" at bounding box center [468, 273] width 110 height 25
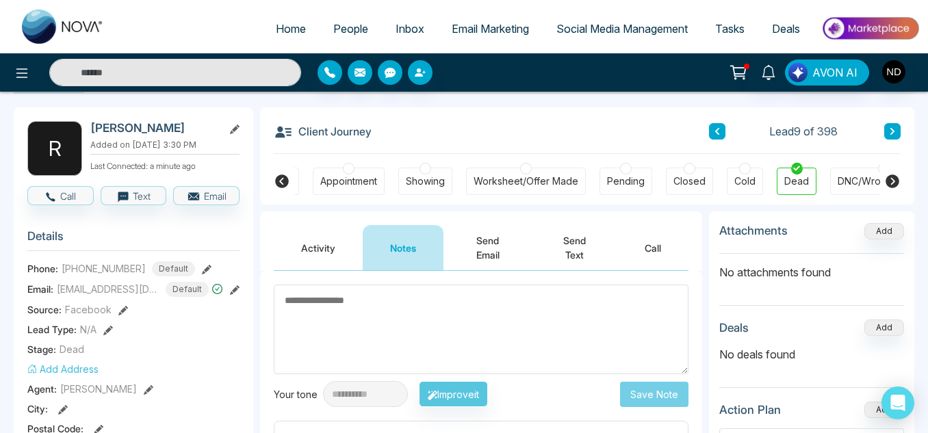
click at [893, 179] on icon at bounding box center [893, 182] width 14 height 14
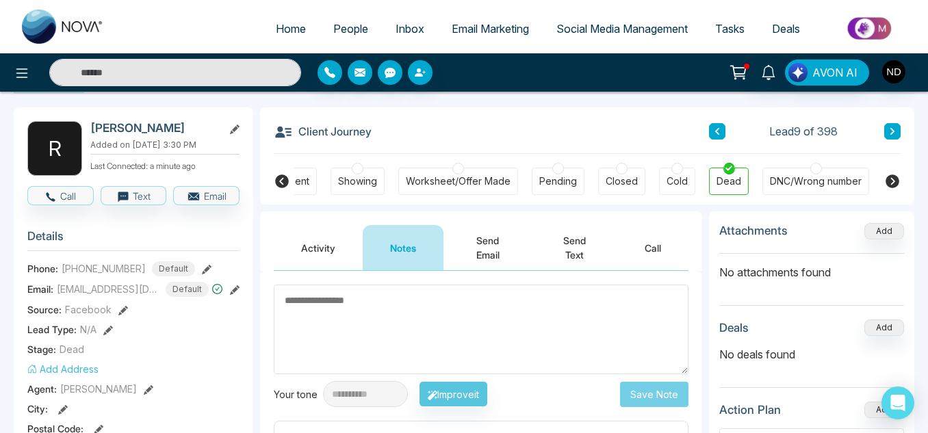
scroll to position [0, 432]
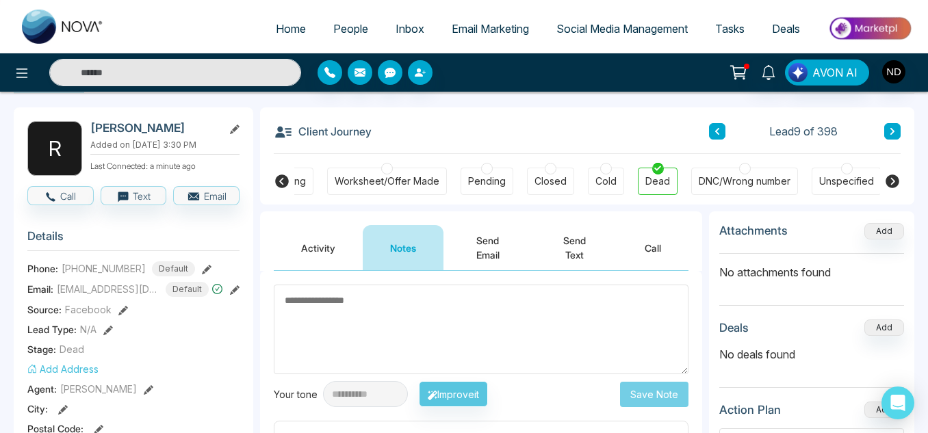
click at [898, 131] on button at bounding box center [893, 131] width 16 height 16
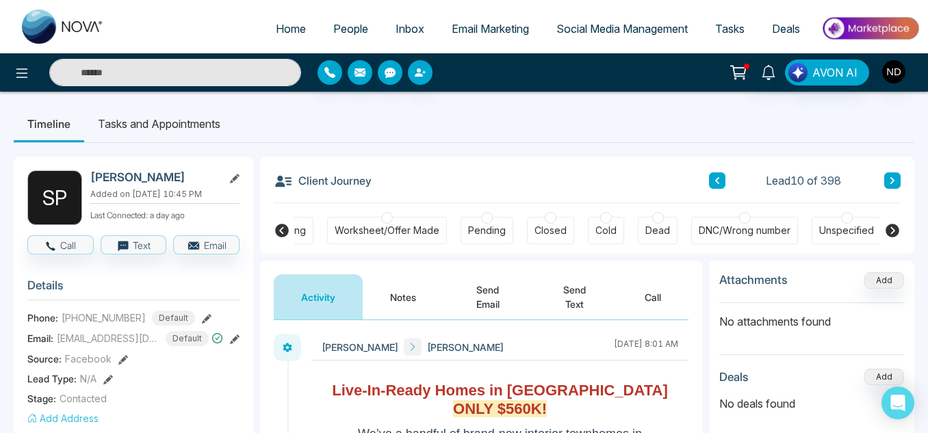
click at [403, 288] on button "Notes" at bounding box center [403, 297] width 81 height 45
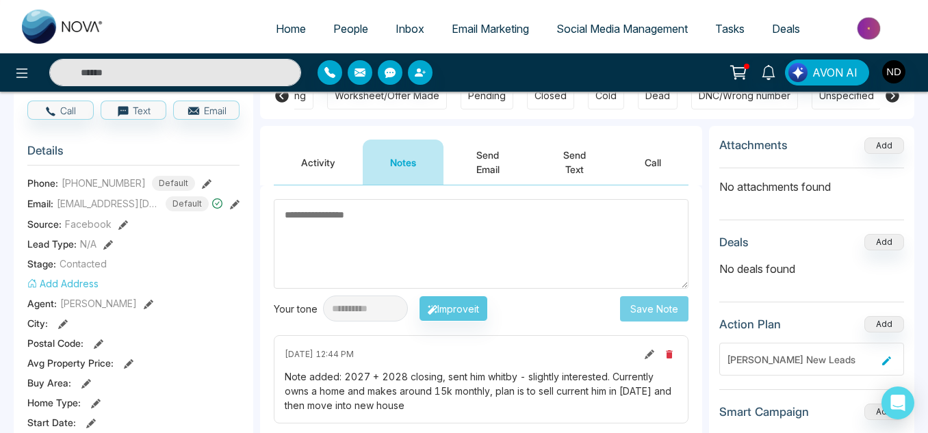
scroll to position [134, 0]
click at [332, 147] on button "Activity" at bounding box center [318, 162] width 89 height 45
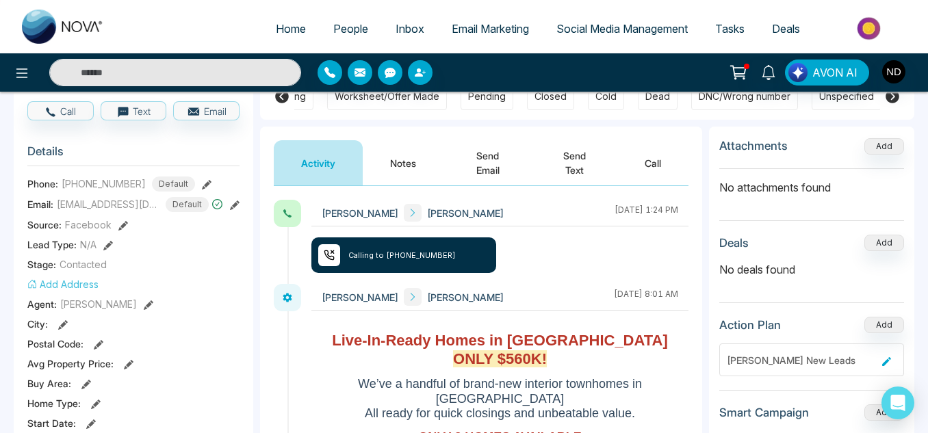
click at [406, 165] on button "Notes" at bounding box center [403, 162] width 81 height 45
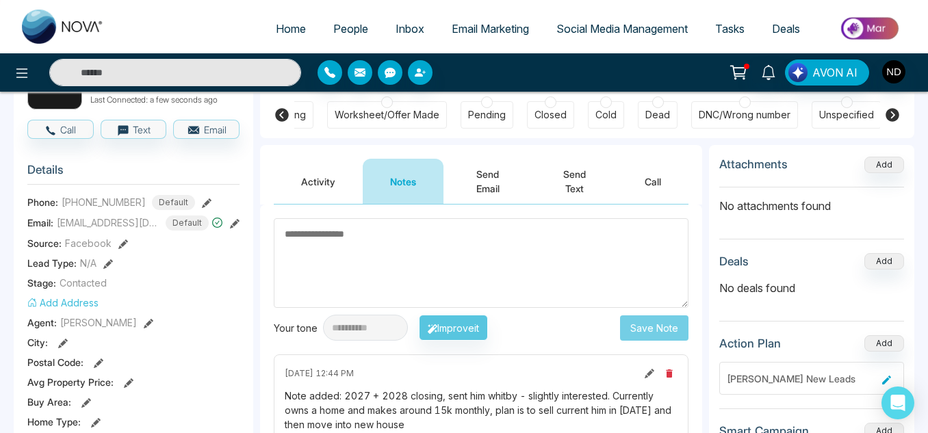
scroll to position [114, 0]
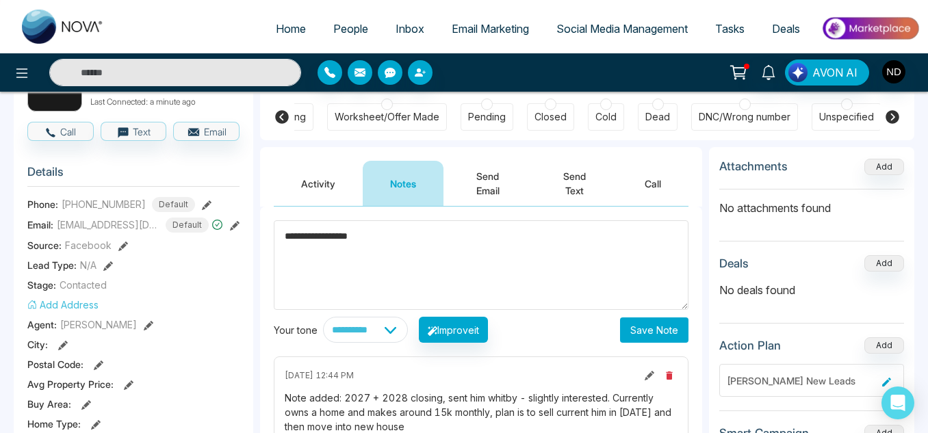
type textarea "**********"
click at [638, 333] on button "Save Note" at bounding box center [654, 330] width 68 height 25
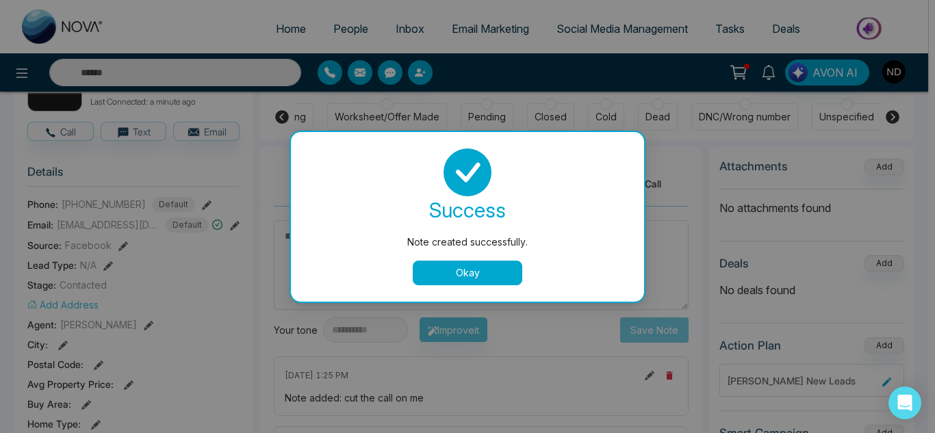
click at [509, 277] on button "Okay" at bounding box center [468, 273] width 110 height 25
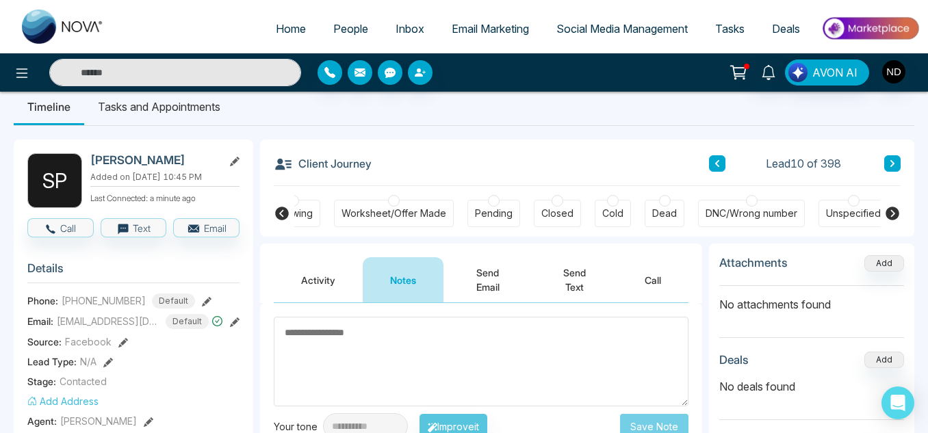
scroll to position [16, 0]
click at [895, 165] on icon at bounding box center [892, 164] width 7 height 8
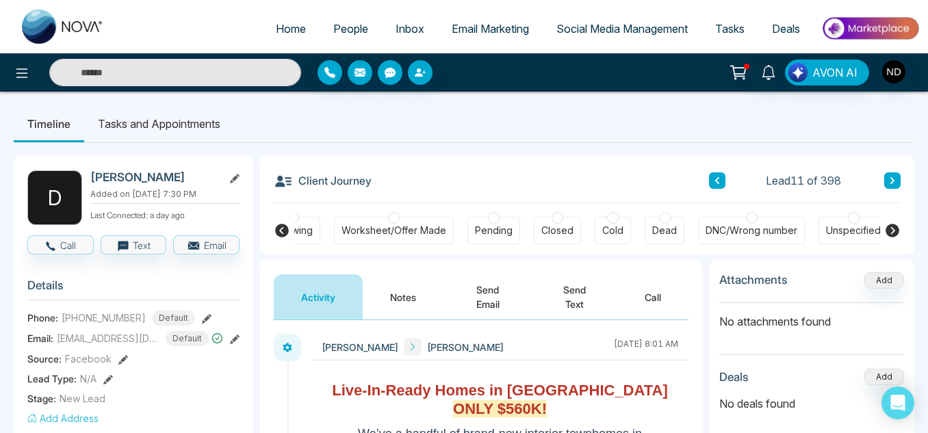
click at [387, 285] on button "Notes" at bounding box center [403, 297] width 81 height 45
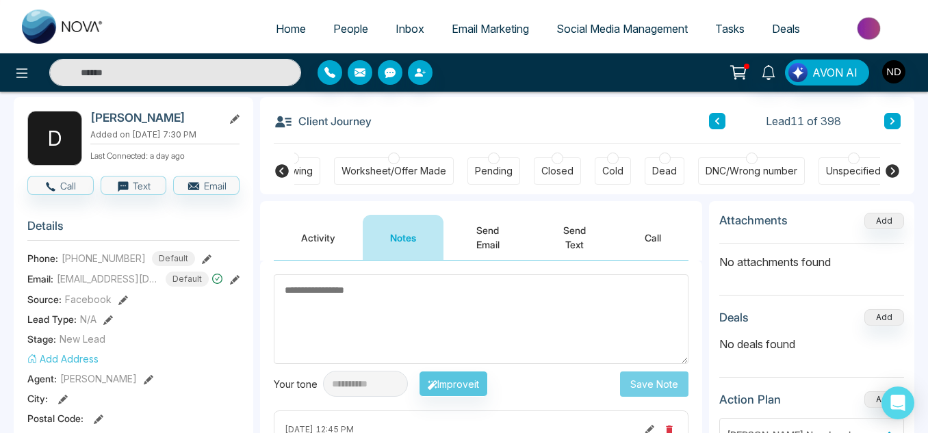
scroll to position [59, 0]
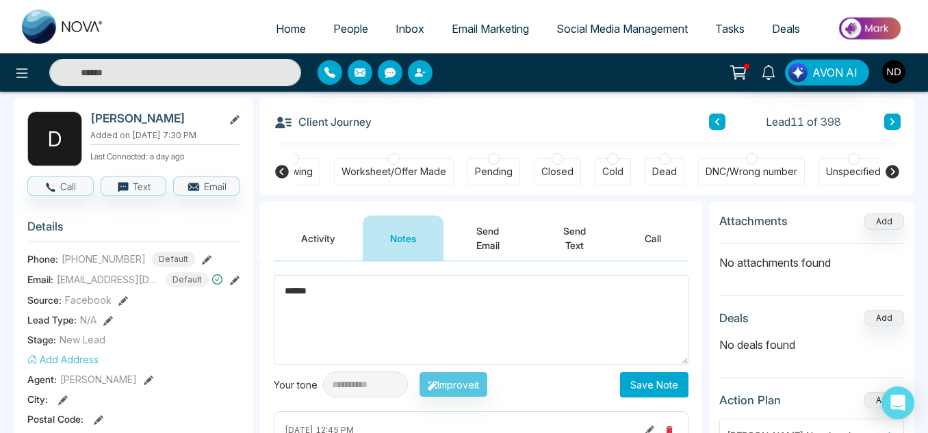
type textarea "******"
click at [667, 392] on button "Save Note" at bounding box center [654, 384] width 68 height 25
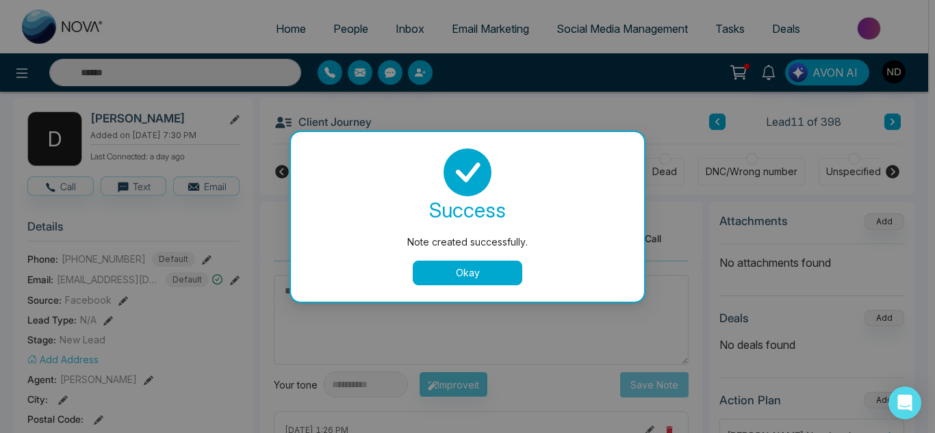
click at [443, 279] on button "Okay" at bounding box center [468, 273] width 110 height 25
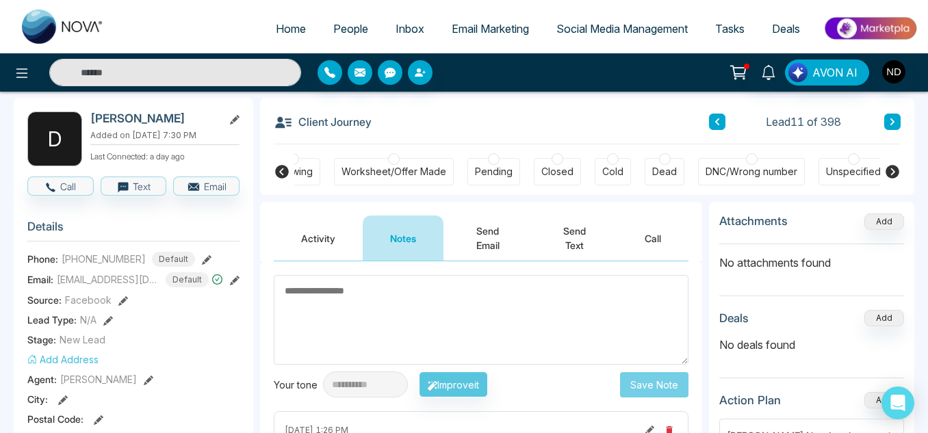
click at [895, 120] on icon at bounding box center [892, 122] width 7 height 8
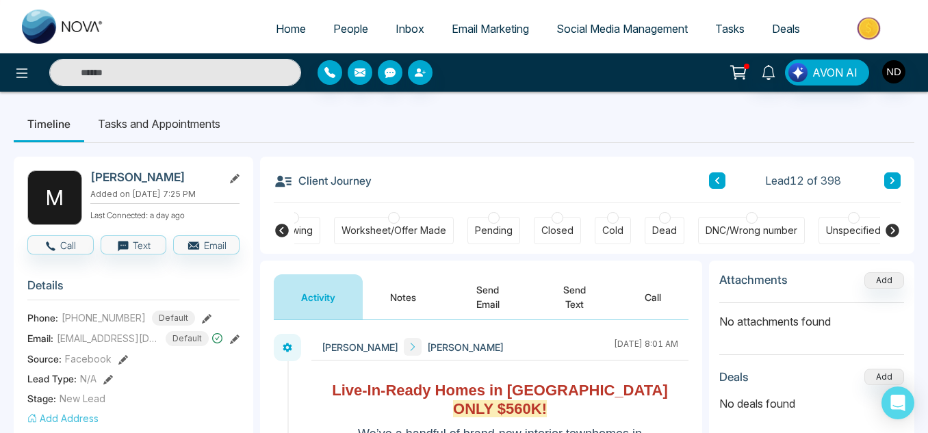
click at [409, 296] on button "Notes" at bounding box center [403, 297] width 81 height 45
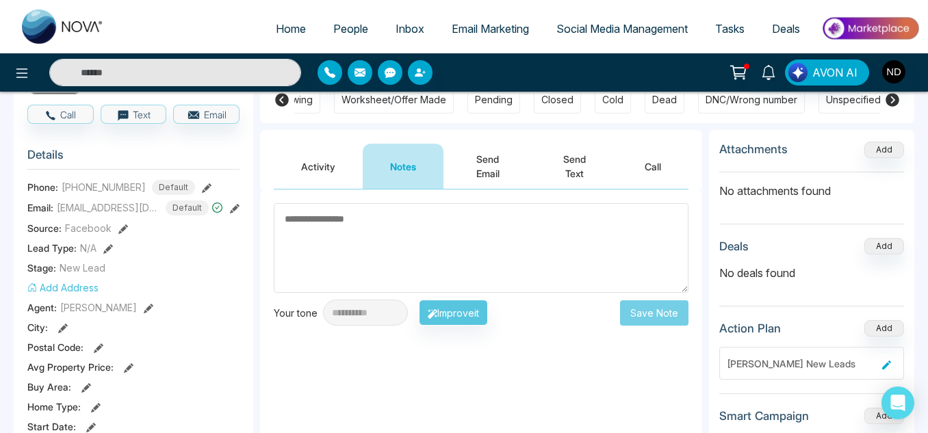
scroll to position [131, 0]
click at [317, 170] on button "Activity" at bounding box center [318, 165] width 89 height 45
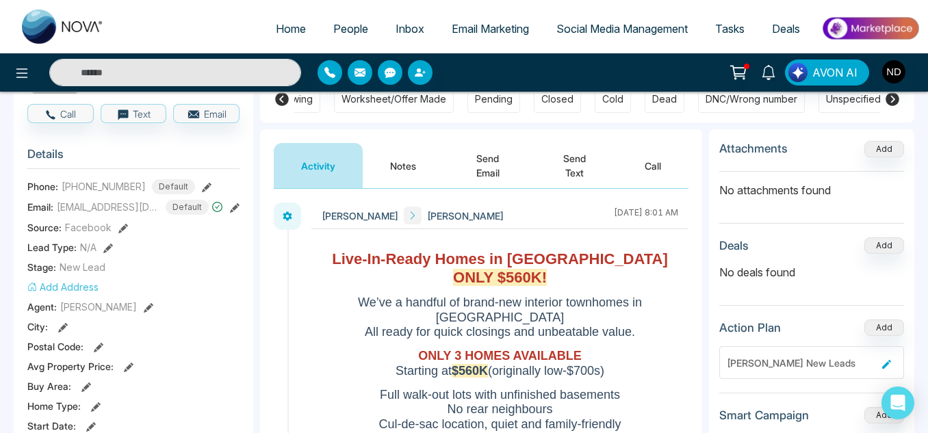
click at [394, 170] on button "Notes" at bounding box center [403, 165] width 81 height 45
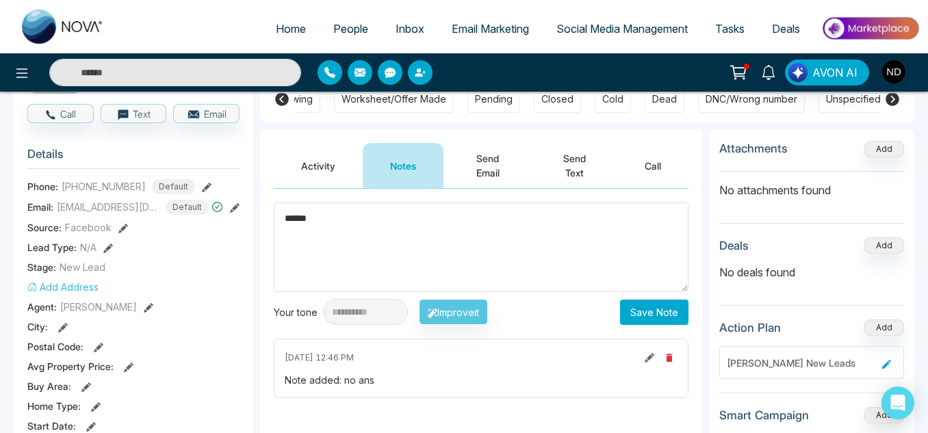
type textarea "******"
click at [642, 305] on button "Save Note" at bounding box center [654, 312] width 68 height 25
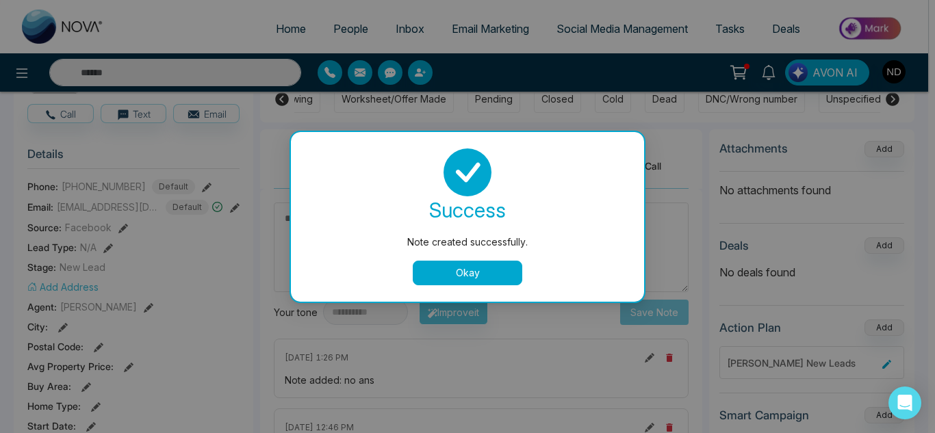
click at [478, 268] on button "Okay" at bounding box center [468, 273] width 110 height 25
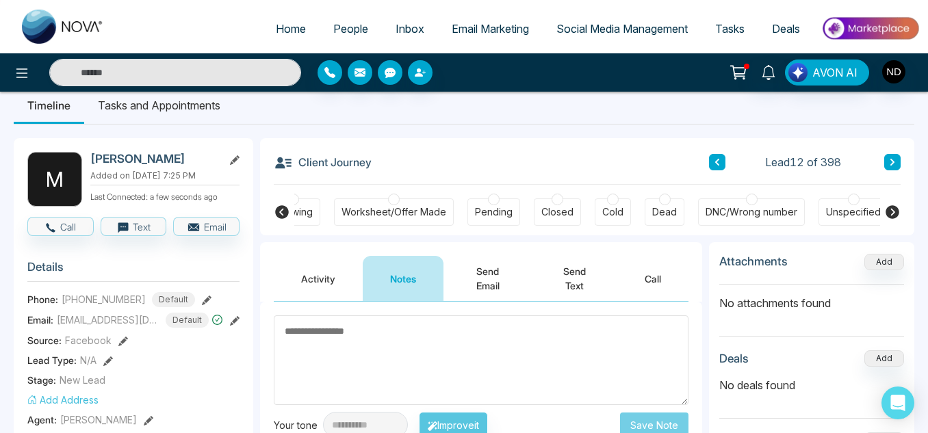
scroll to position [14, 0]
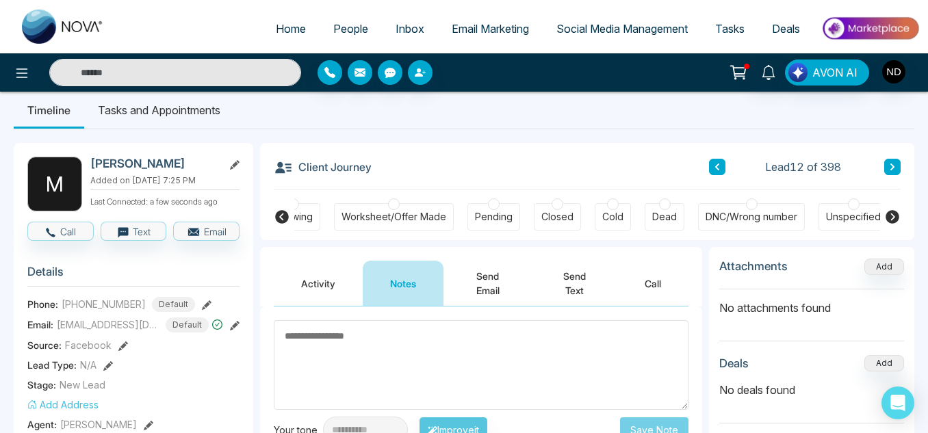
click at [892, 167] on icon at bounding box center [892, 167] width 7 height 8
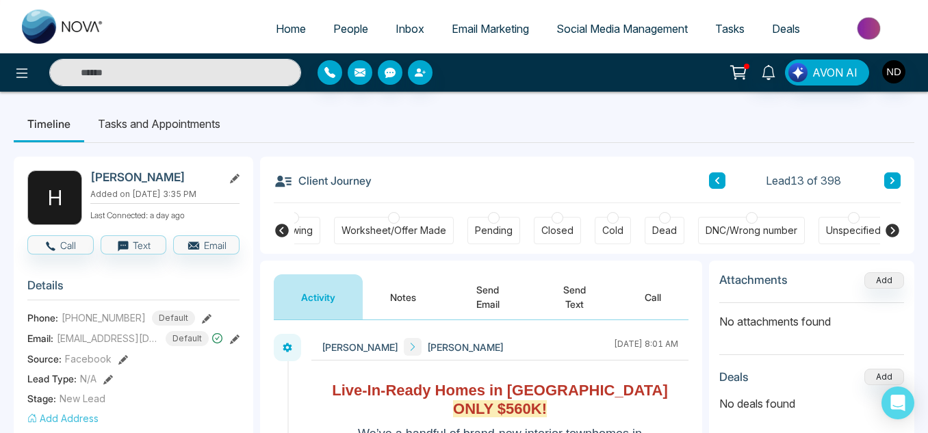
click at [435, 295] on button "Notes" at bounding box center [403, 297] width 81 height 45
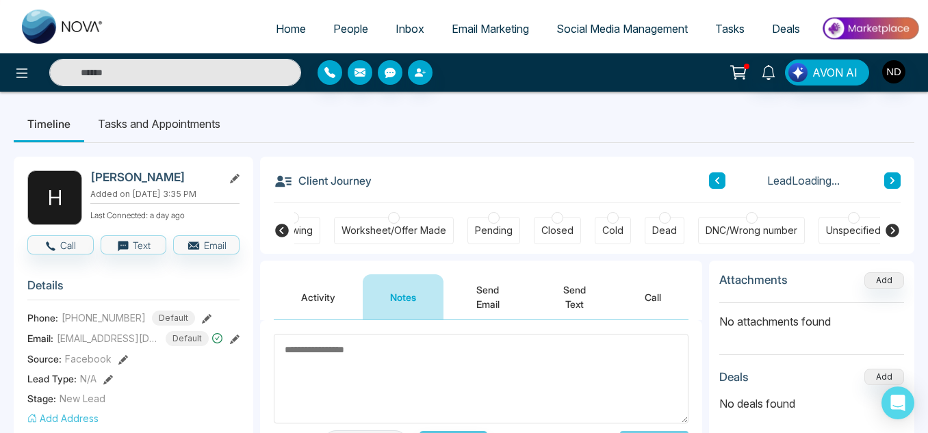
scroll to position [123, 0]
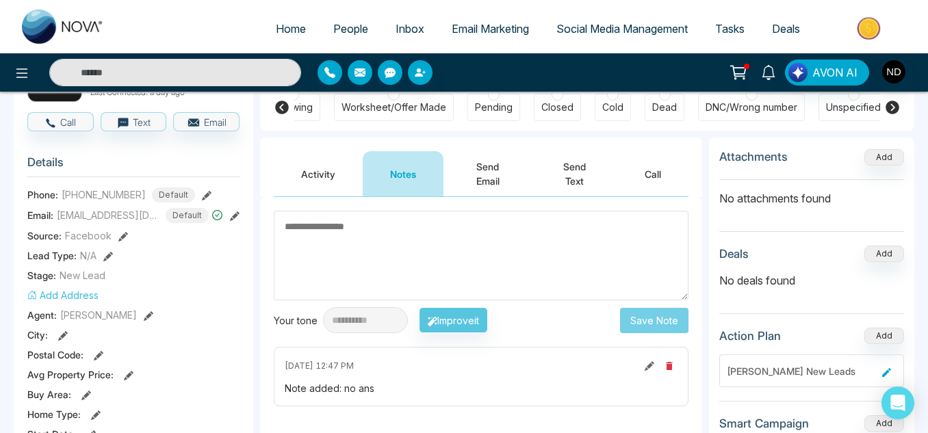
click at [435, 295] on textarea at bounding box center [481, 256] width 415 height 90
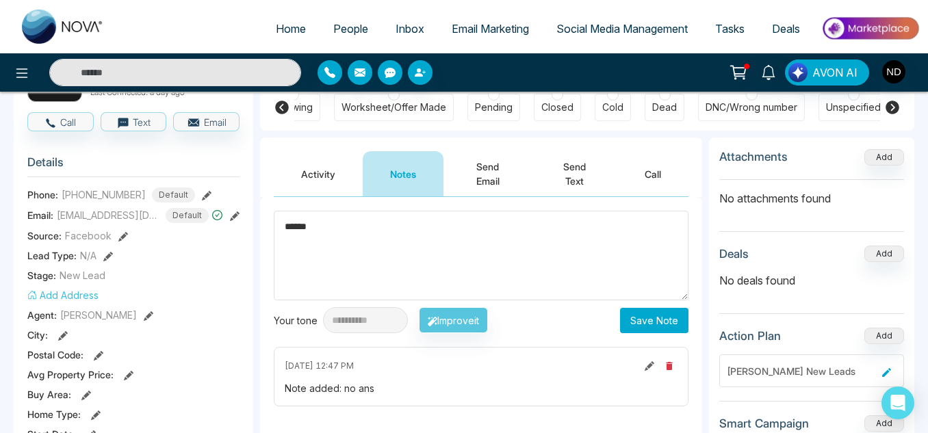
type textarea "******"
click at [683, 326] on button "Save Note" at bounding box center [654, 320] width 68 height 25
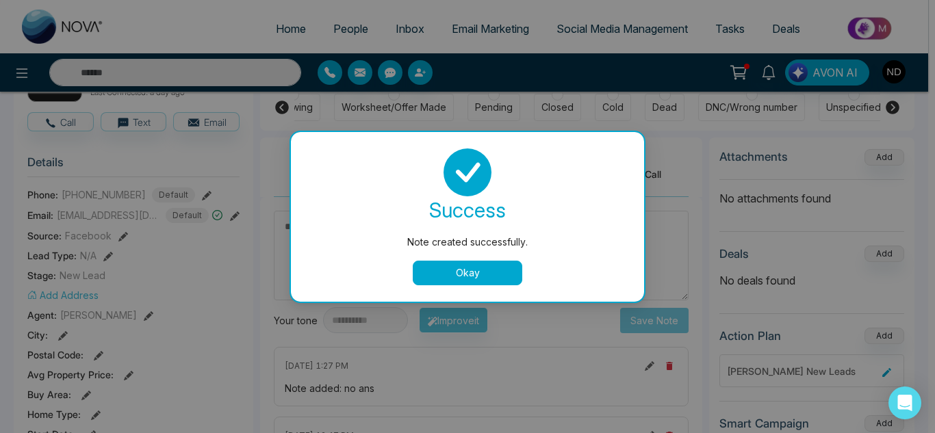
click at [444, 275] on button "Okay" at bounding box center [468, 273] width 110 height 25
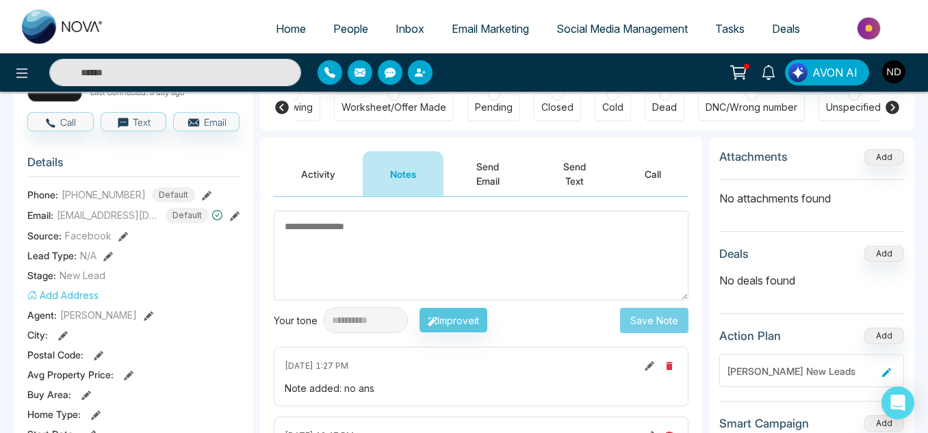
scroll to position [0, 0]
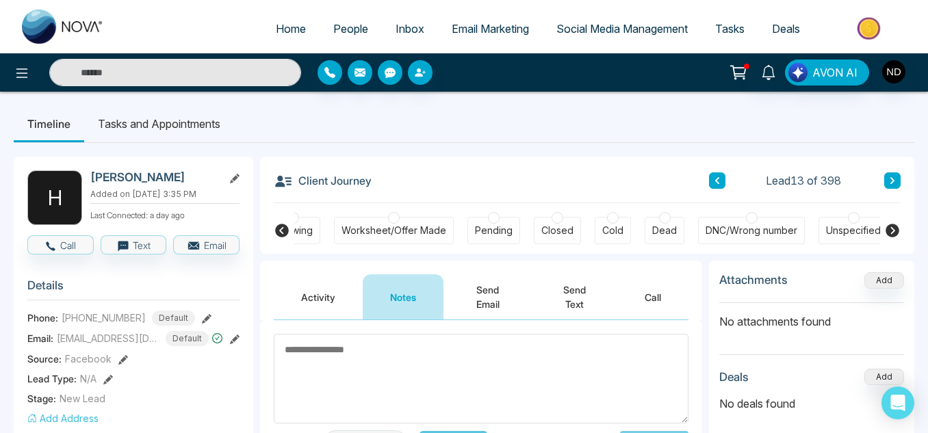
click at [885, 187] on button at bounding box center [893, 181] width 16 height 16
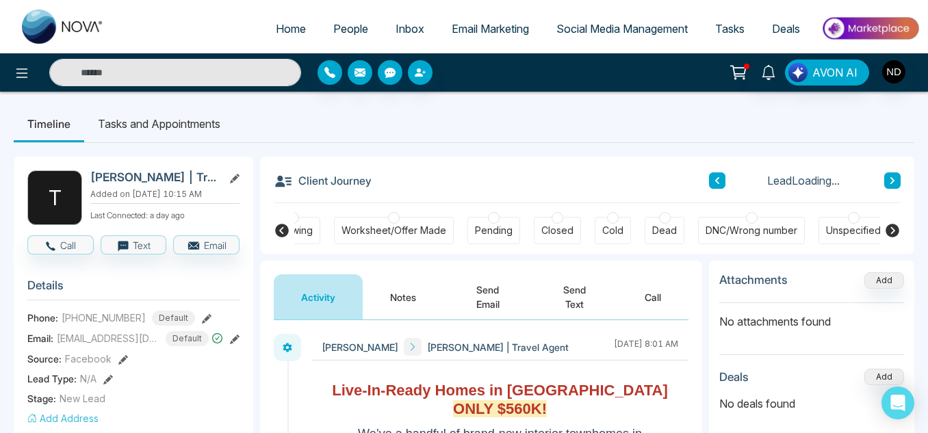
click at [389, 293] on button "Notes" at bounding box center [403, 297] width 81 height 45
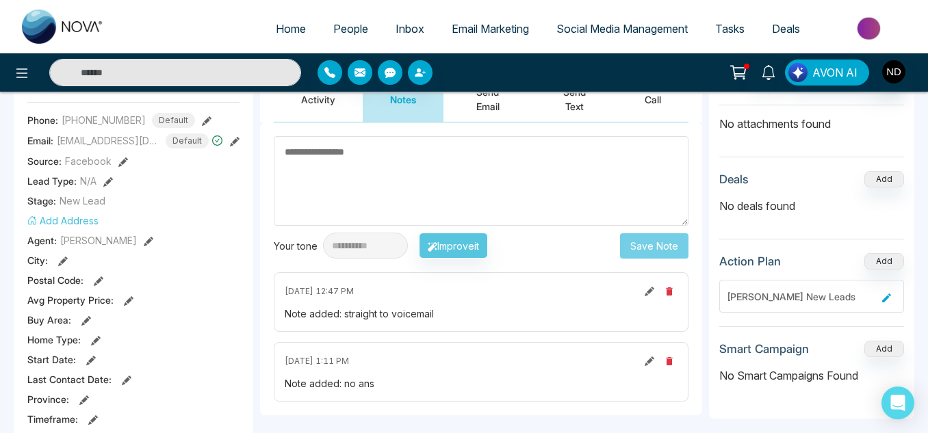
scroll to position [199, 0]
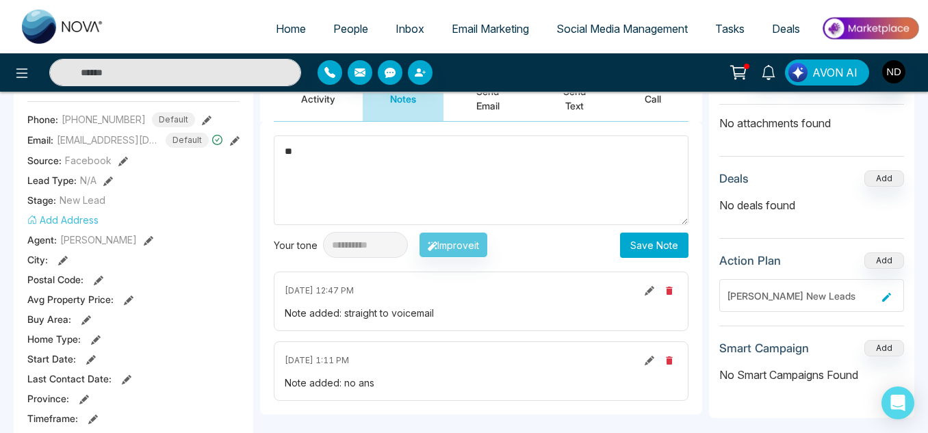
type textarea "**"
click at [646, 234] on button "Save Note" at bounding box center [654, 245] width 68 height 25
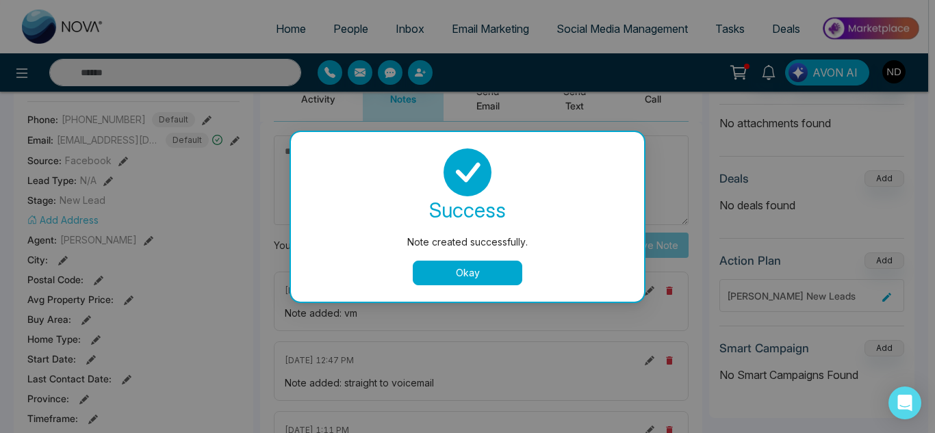
click at [469, 274] on button "Okay" at bounding box center [468, 273] width 110 height 25
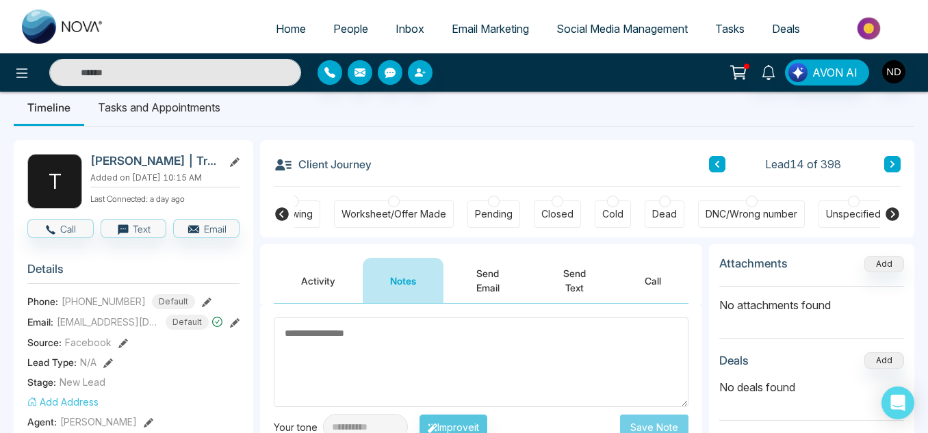
scroll to position [14, 0]
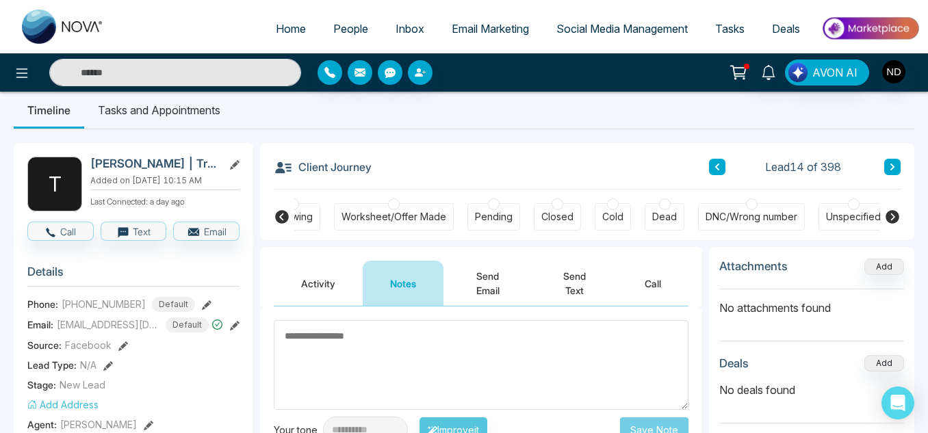
click at [899, 166] on button at bounding box center [893, 167] width 16 height 16
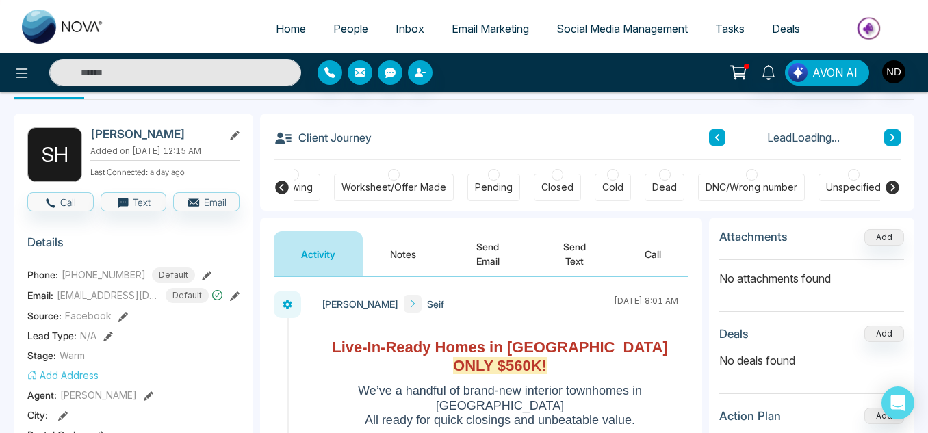
click at [425, 258] on button "Notes" at bounding box center [403, 253] width 81 height 45
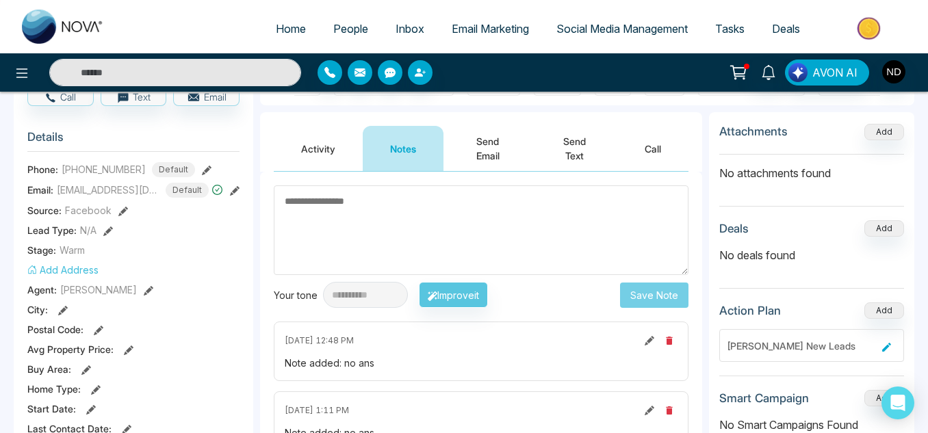
scroll to position [137, 0]
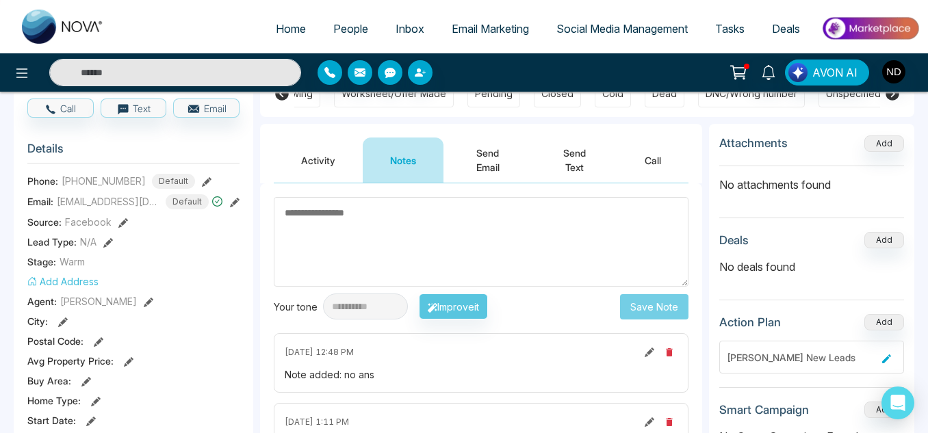
click at [331, 180] on button "Activity" at bounding box center [318, 160] width 89 height 45
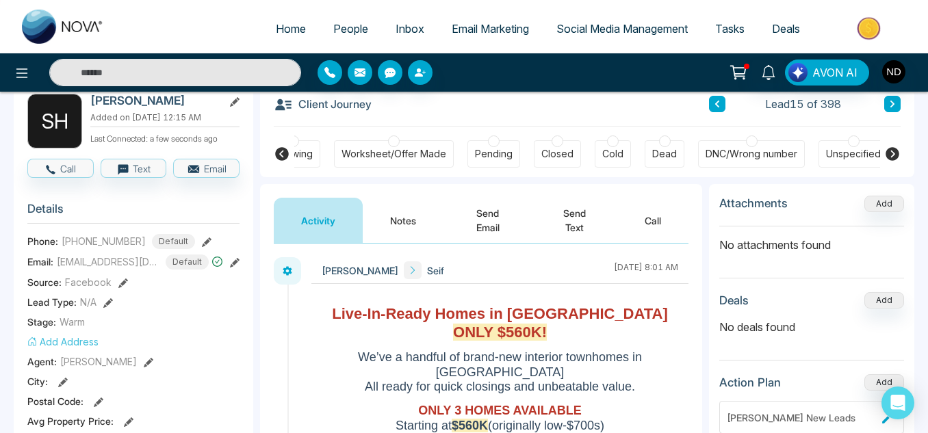
scroll to position [75, 0]
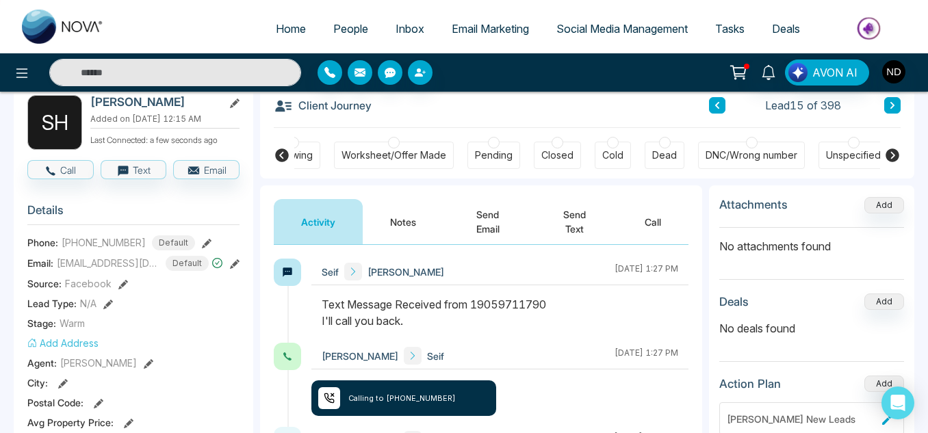
click at [565, 220] on button "Send Text" at bounding box center [575, 221] width 86 height 45
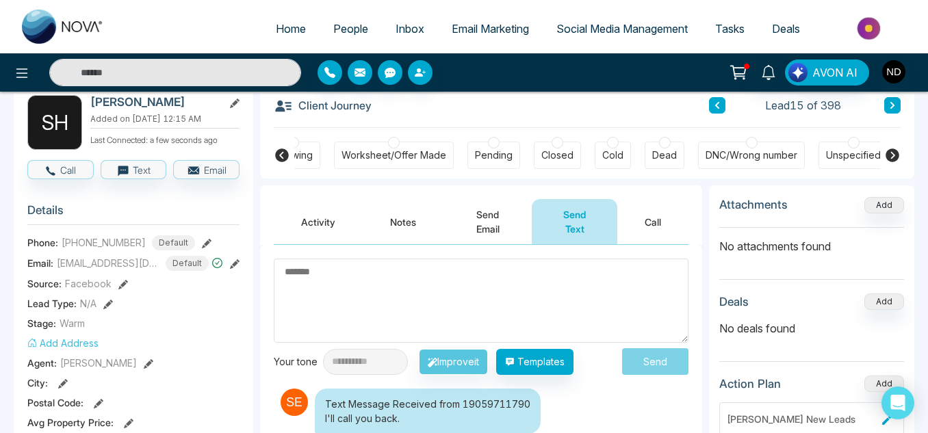
type textarea "*"
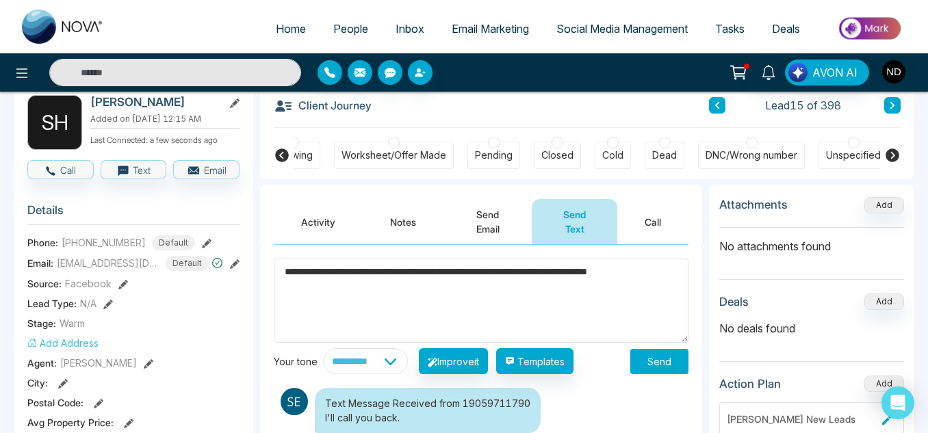
type textarea "**********"
click at [665, 354] on button "Send" at bounding box center [660, 361] width 58 height 25
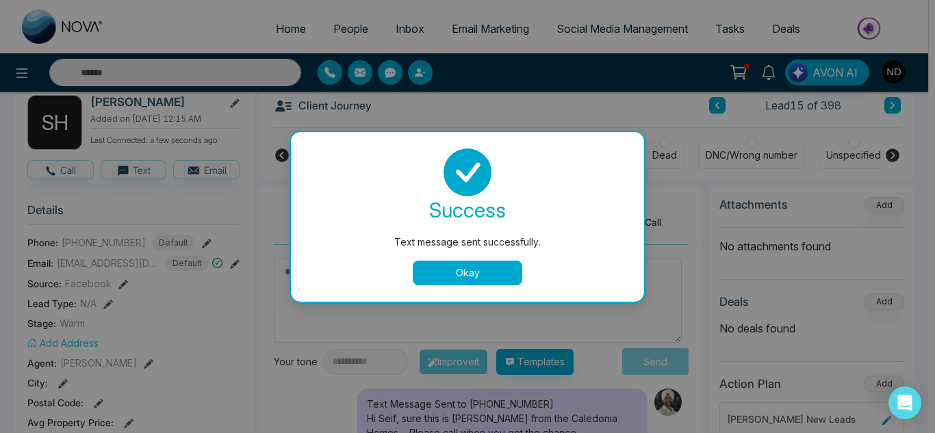
click at [453, 272] on button "Okay" at bounding box center [468, 273] width 110 height 25
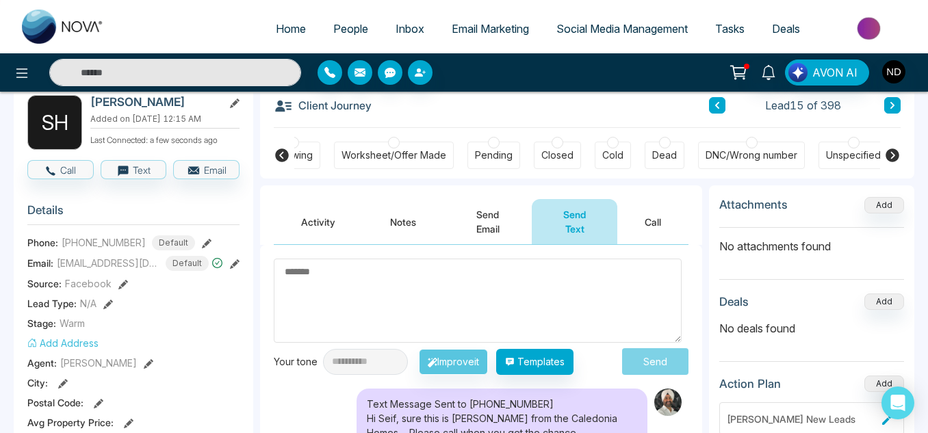
click at [384, 223] on button "Notes" at bounding box center [403, 221] width 81 height 45
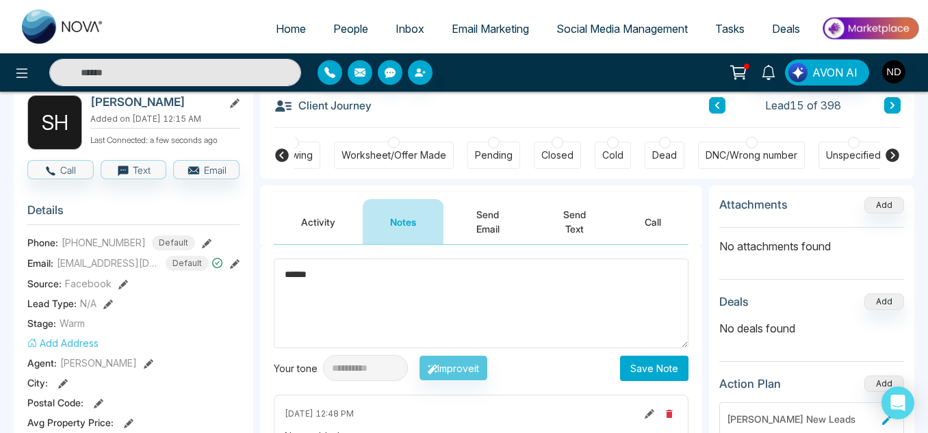
type textarea "******"
click at [663, 362] on button "Save Note" at bounding box center [654, 368] width 68 height 25
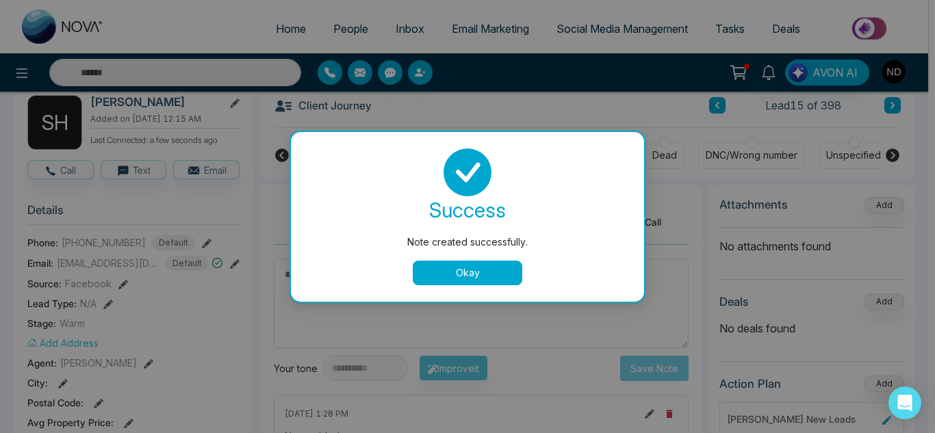
click at [445, 275] on button "Okay" at bounding box center [468, 273] width 110 height 25
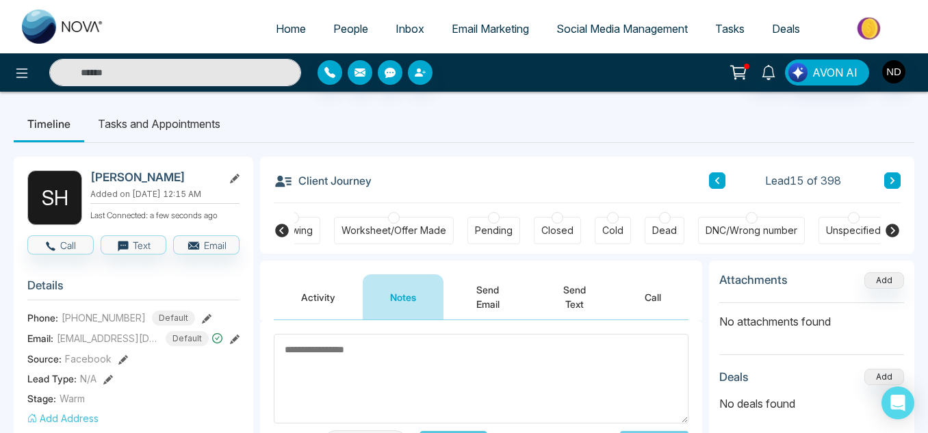
click at [891, 182] on icon at bounding box center [892, 181] width 7 height 8
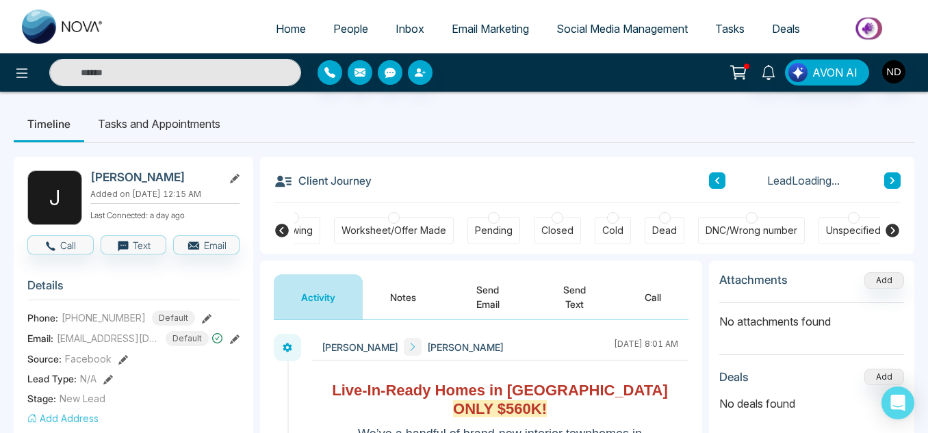
click at [403, 298] on button "Notes" at bounding box center [403, 297] width 81 height 45
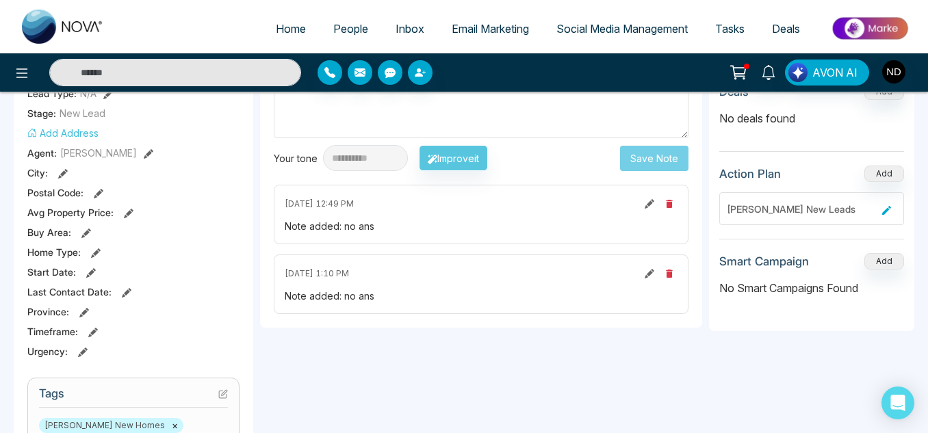
scroll to position [205, 0]
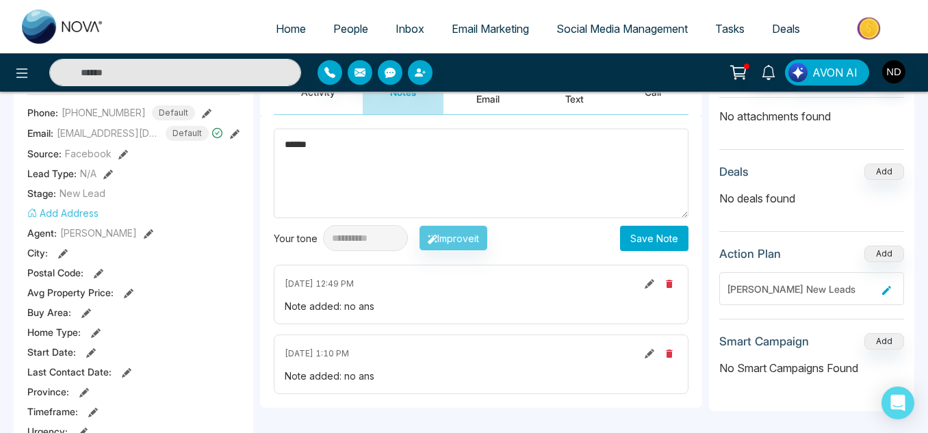
type textarea "******"
click at [644, 237] on button "Save Note" at bounding box center [654, 238] width 68 height 25
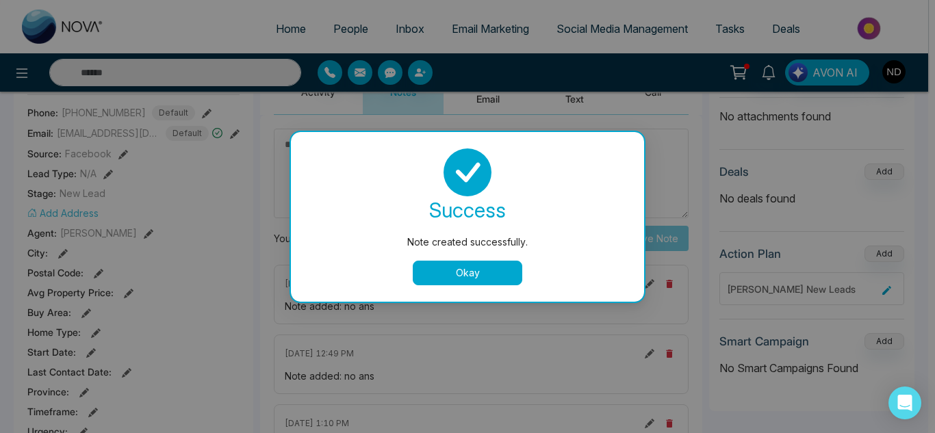
click at [461, 274] on button "Okay" at bounding box center [468, 273] width 110 height 25
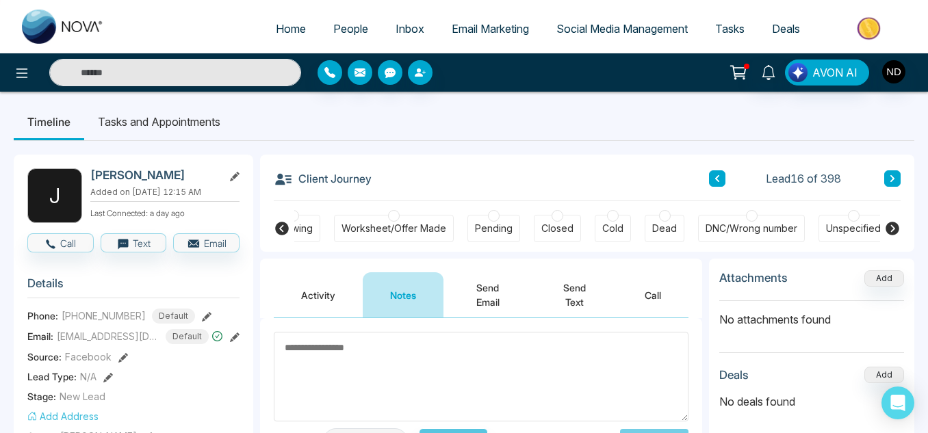
scroll to position [0, 0]
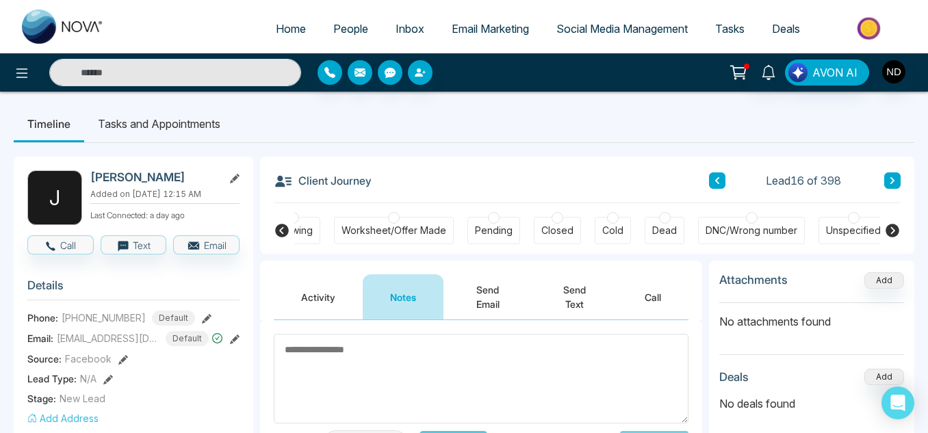
click at [899, 178] on button at bounding box center [893, 181] width 16 height 16
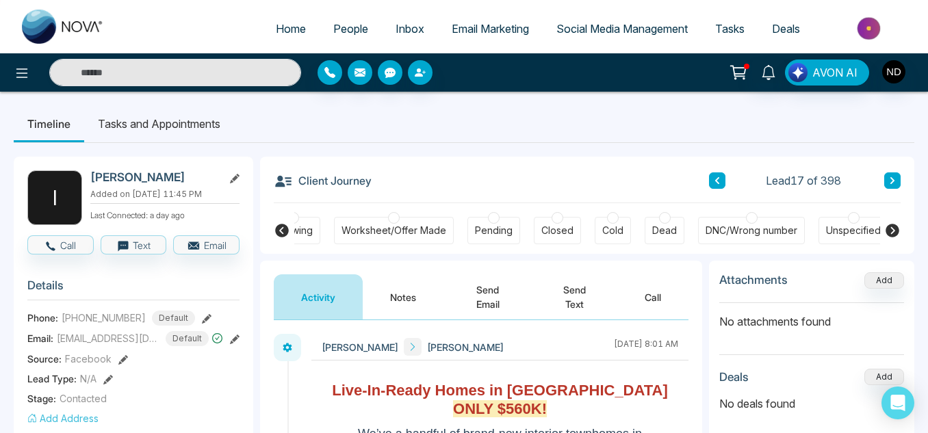
click at [413, 304] on button "Notes" at bounding box center [403, 297] width 81 height 45
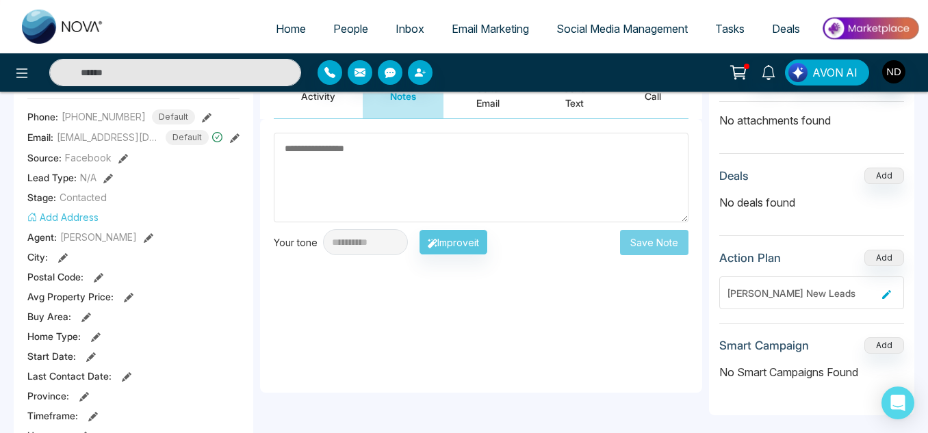
scroll to position [70, 0]
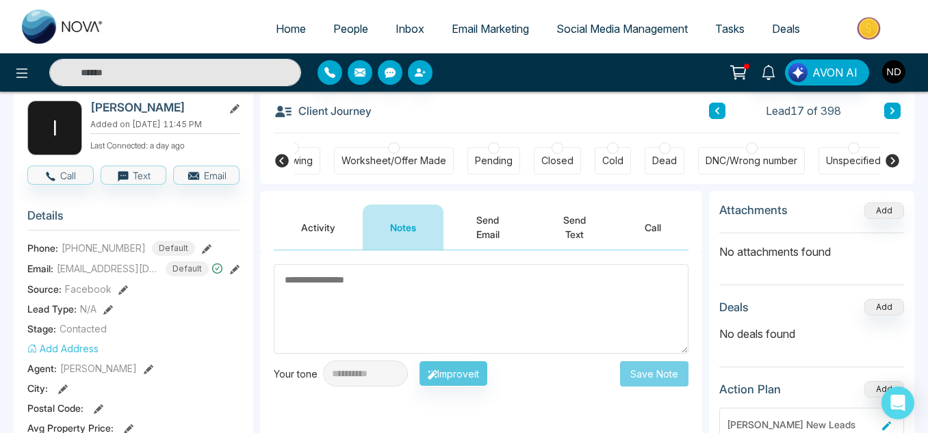
click at [303, 229] on button "Activity" at bounding box center [318, 227] width 89 height 45
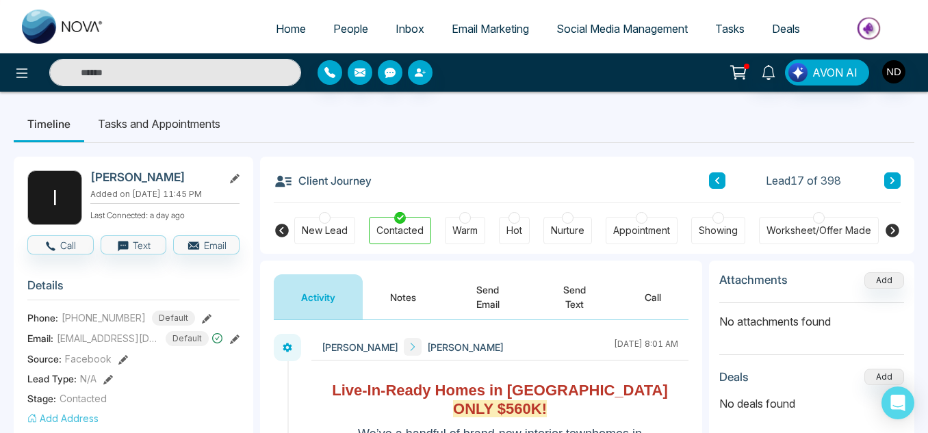
click at [399, 289] on button "Notes" at bounding box center [403, 297] width 81 height 45
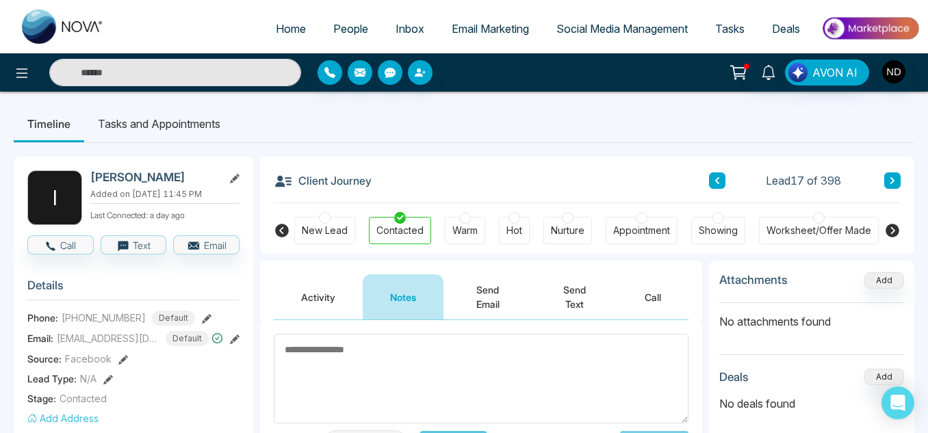
type textarea "*"
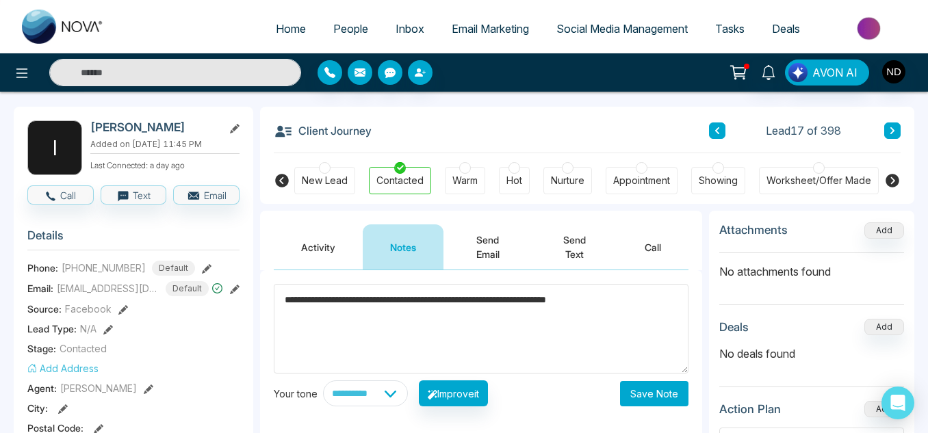
scroll to position [52, 0]
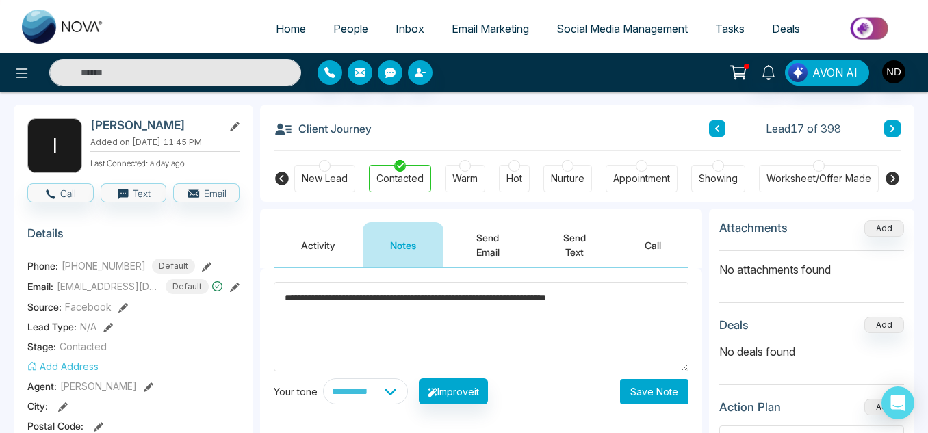
type textarea "**********"
click at [655, 386] on button "Save Note" at bounding box center [654, 391] width 68 height 25
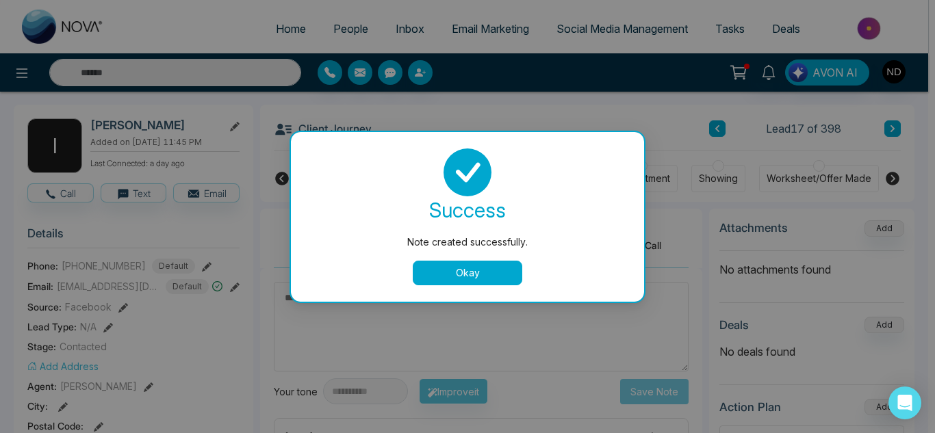
click at [502, 272] on button "Okay" at bounding box center [468, 273] width 110 height 25
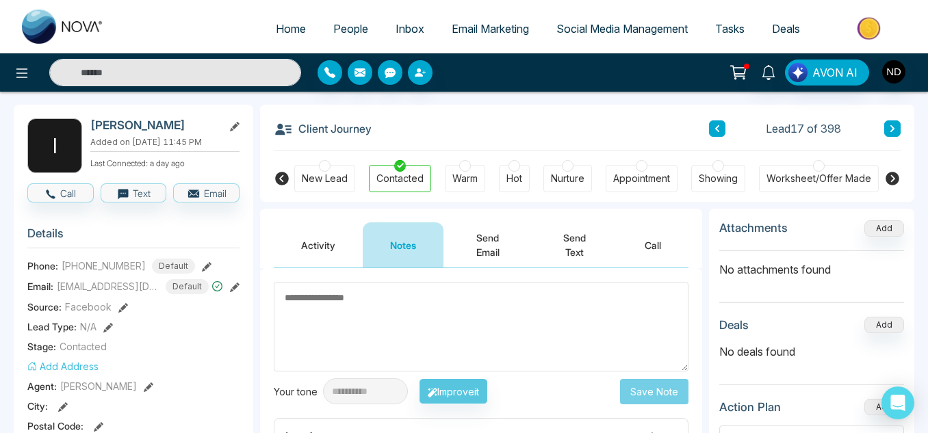
scroll to position [0, 0]
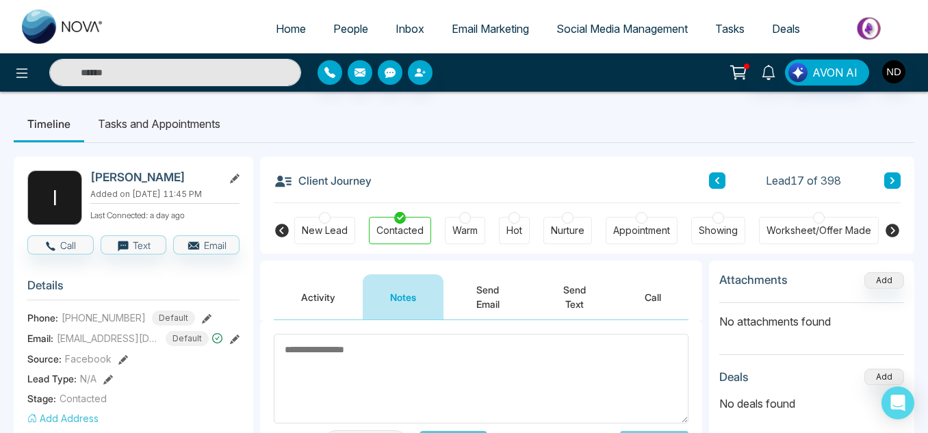
click at [894, 172] on div "Client Journey Lead 17 of 398" at bounding box center [587, 180] width 627 height 47
click at [894, 178] on icon at bounding box center [892, 181] width 7 height 8
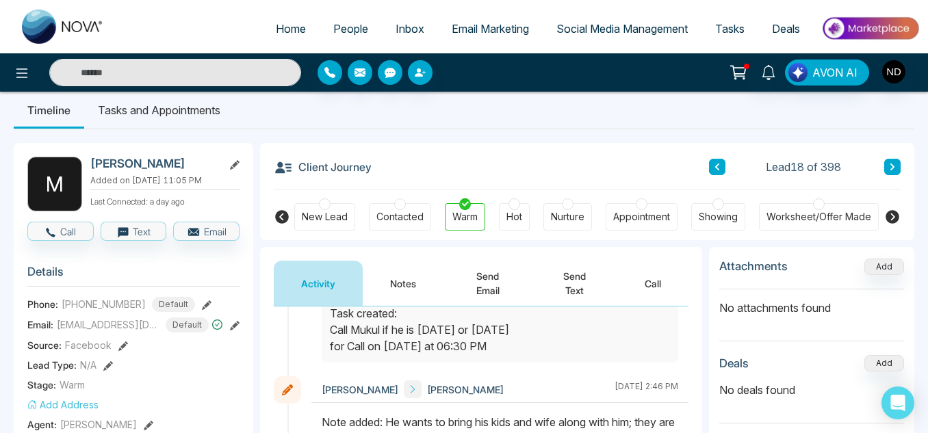
scroll to position [12, 0]
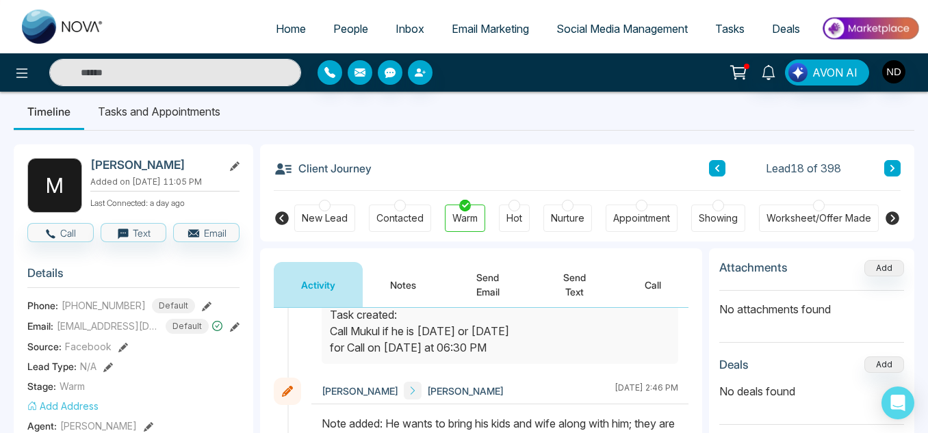
click at [891, 173] on button at bounding box center [893, 168] width 16 height 16
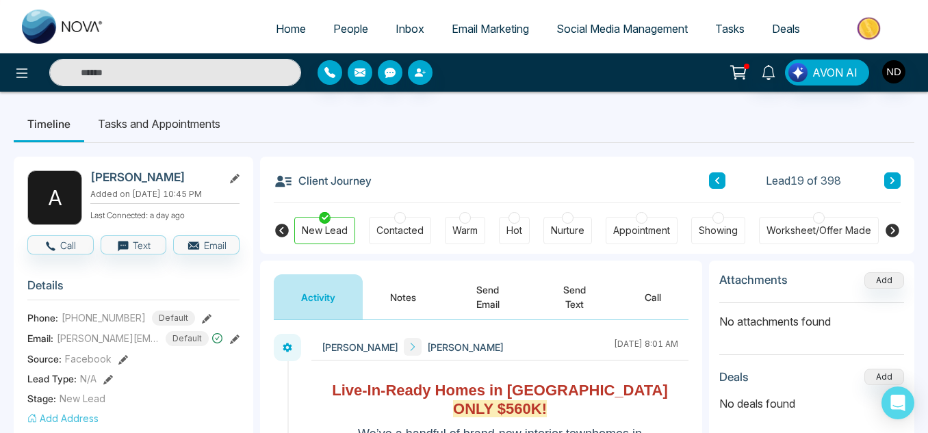
click at [402, 281] on button "Notes" at bounding box center [403, 297] width 81 height 45
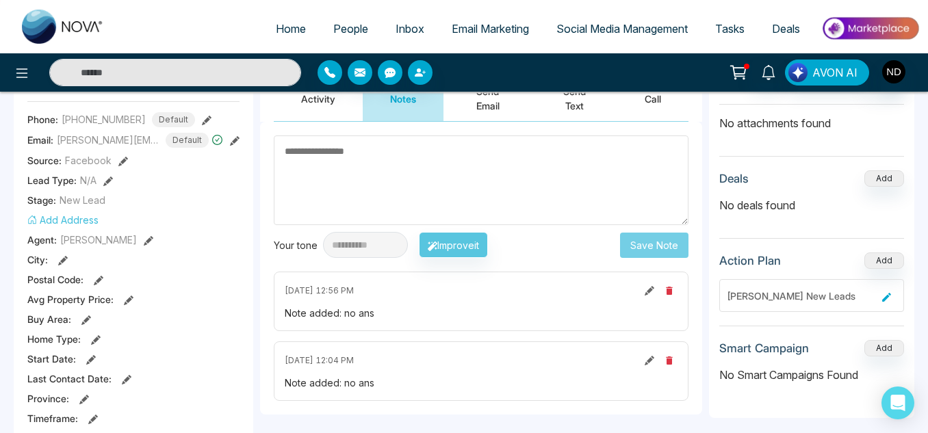
scroll to position [196, 0]
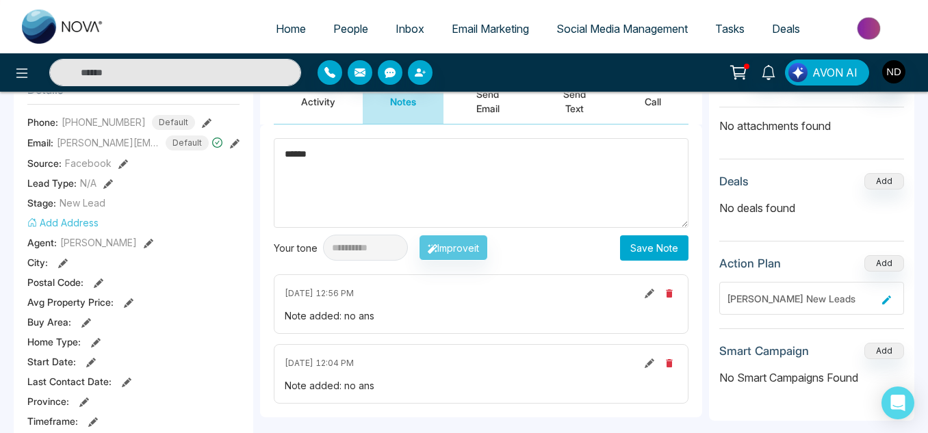
type textarea "******"
click at [657, 236] on button "Save Note" at bounding box center [654, 248] width 68 height 25
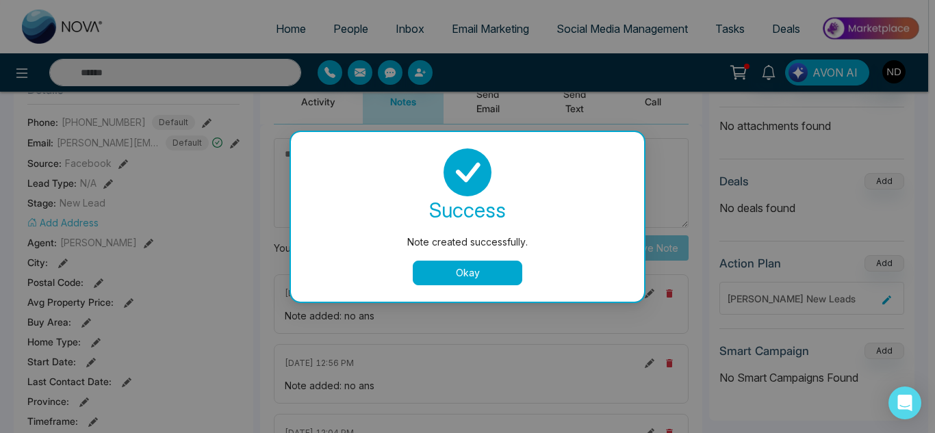
click at [469, 277] on button "Okay" at bounding box center [468, 273] width 110 height 25
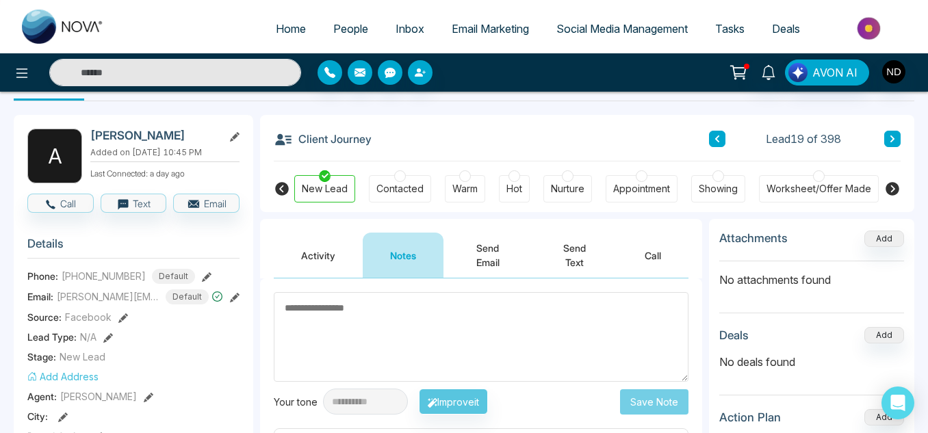
scroll to position [38, 0]
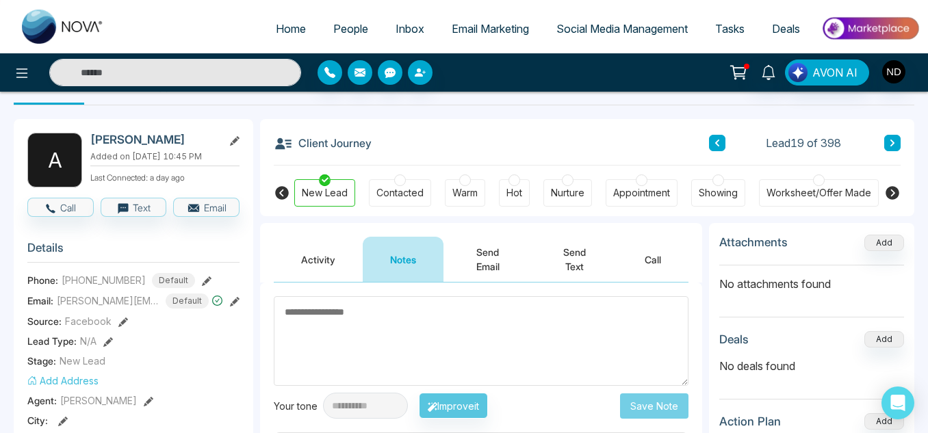
click at [895, 144] on icon at bounding box center [892, 143] width 7 height 8
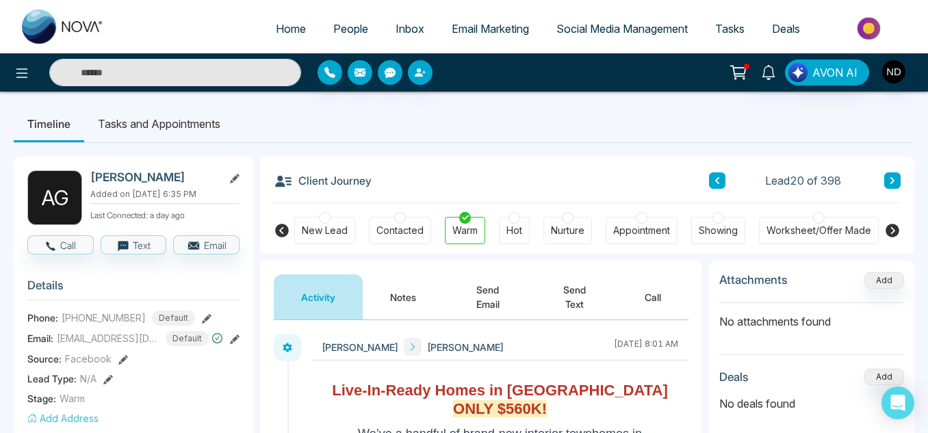
scroll to position [13, 0]
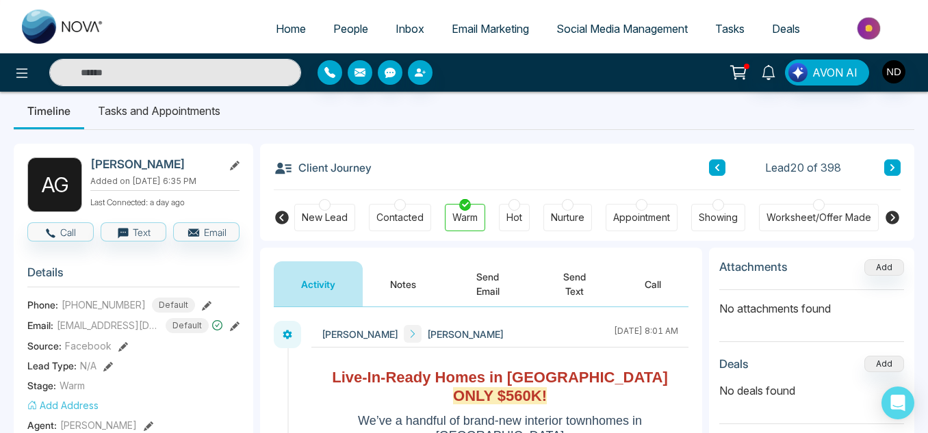
click at [412, 282] on button "Notes" at bounding box center [403, 284] width 81 height 45
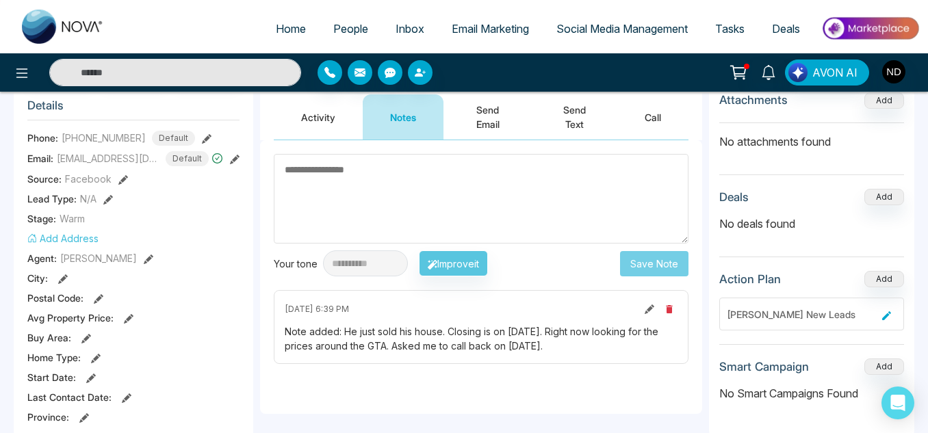
scroll to position [166, 0]
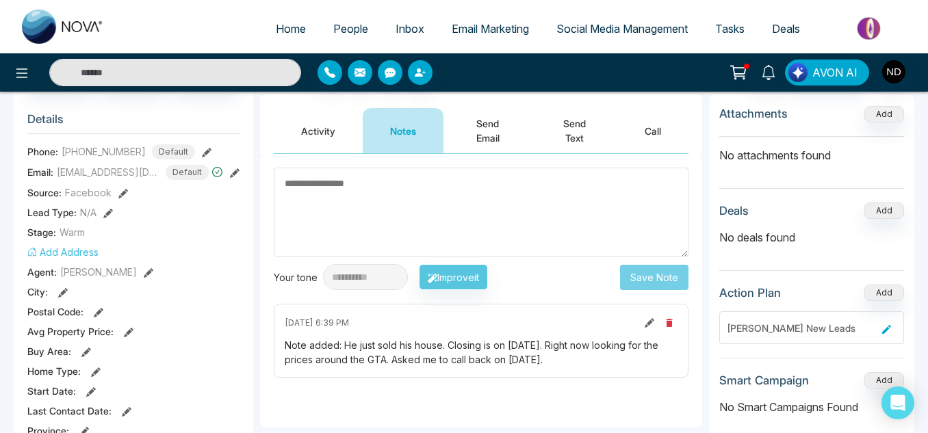
click at [329, 129] on button "Activity" at bounding box center [318, 130] width 89 height 45
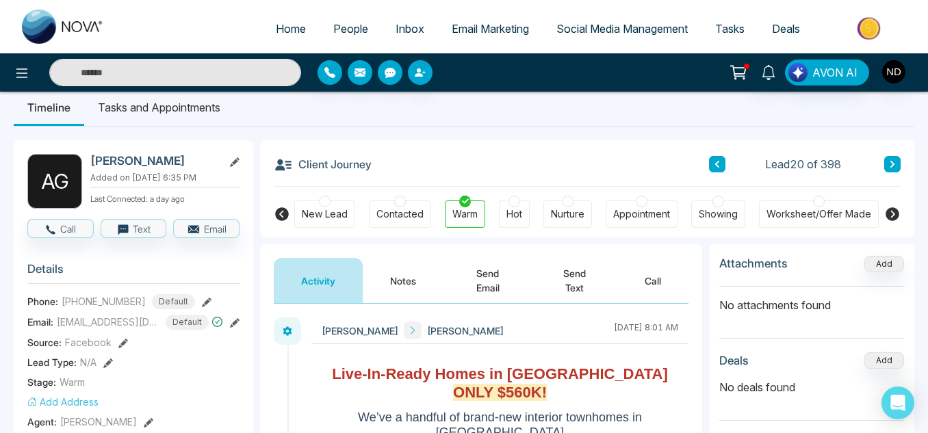
scroll to position [16, 0]
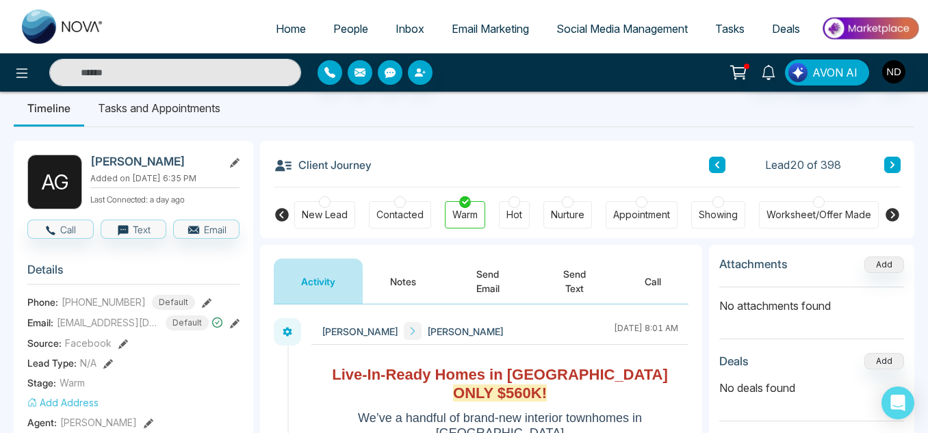
click at [884, 164] on div "Lead 20 of 398" at bounding box center [805, 165] width 192 height 16
click at [893, 166] on icon at bounding box center [893, 165] width 4 height 7
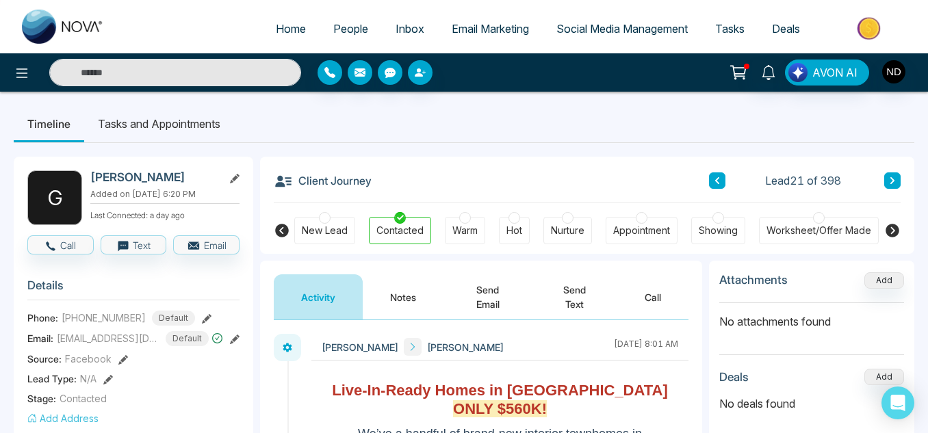
click at [374, 283] on button "Notes" at bounding box center [403, 297] width 81 height 45
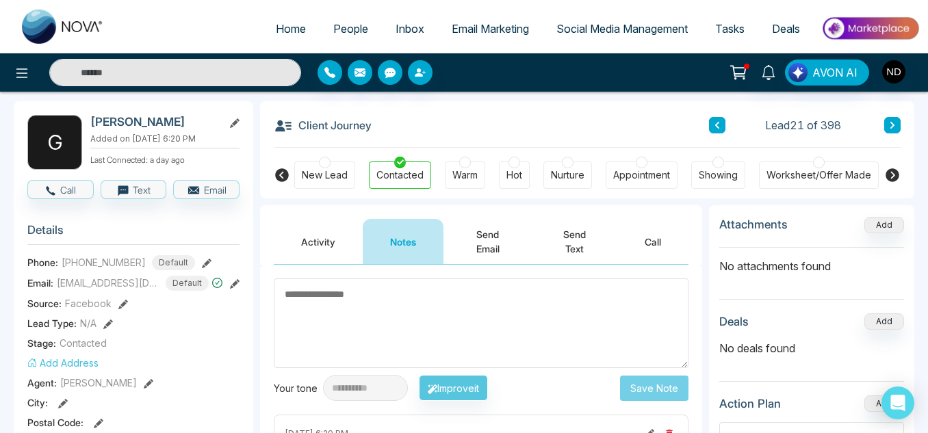
scroll to position [55, 0]
click at [893, 125] on icon at bounding box center [893, 126] width 4 height 7
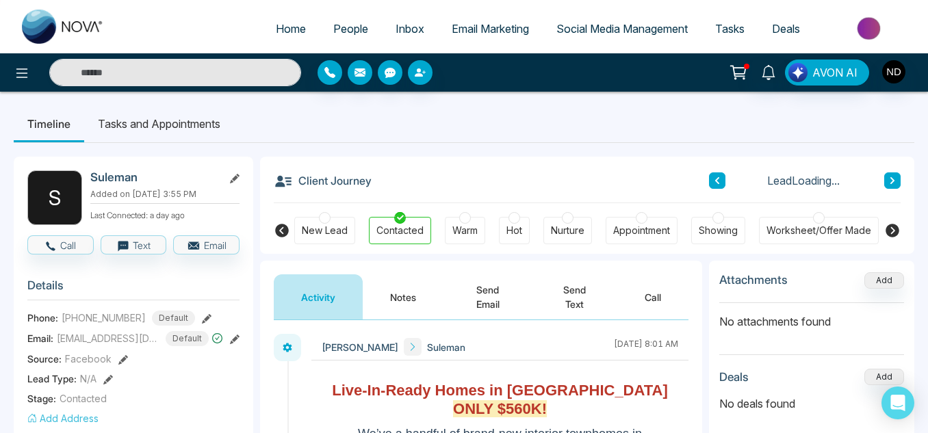
click at [392, 281] on button "Notes" at bounding box center [403, 297] width 81 height 45
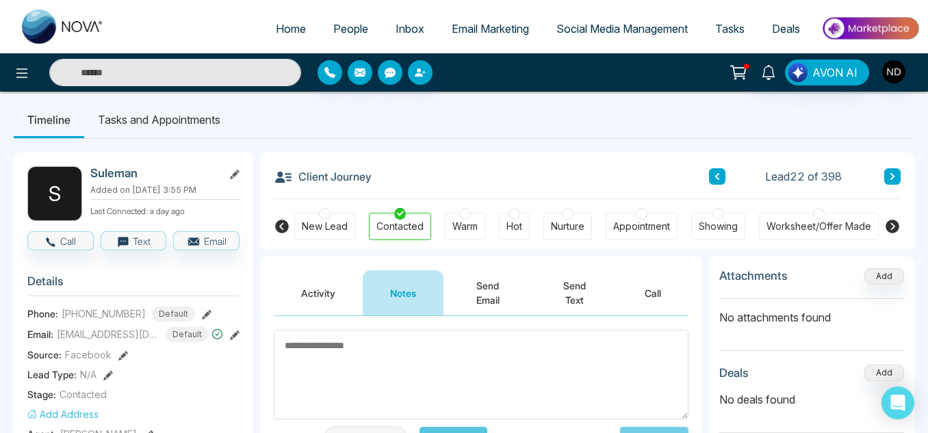
scroll to position [3, 0]
click at [889, 183] on button at bounding box center [893, 177] width 16 height 16
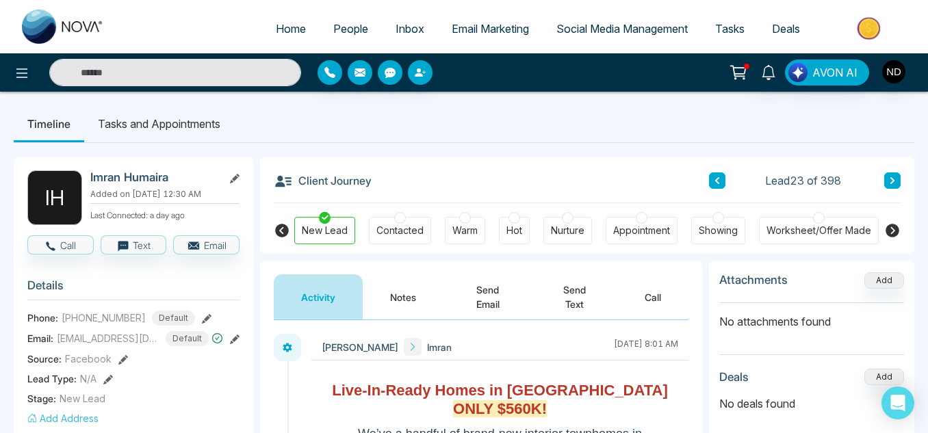
click at [421, 292] on button "Notes" at bounding box center [403, 297] width 81 height 45
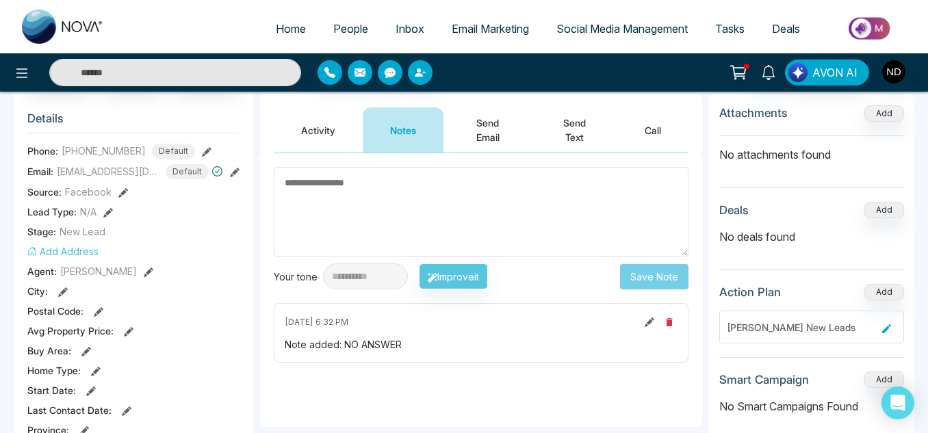
scroll to position [168, 0]
click at [320, 134] on button "Activity" at bounding box center [318, 129] width 89 height 45
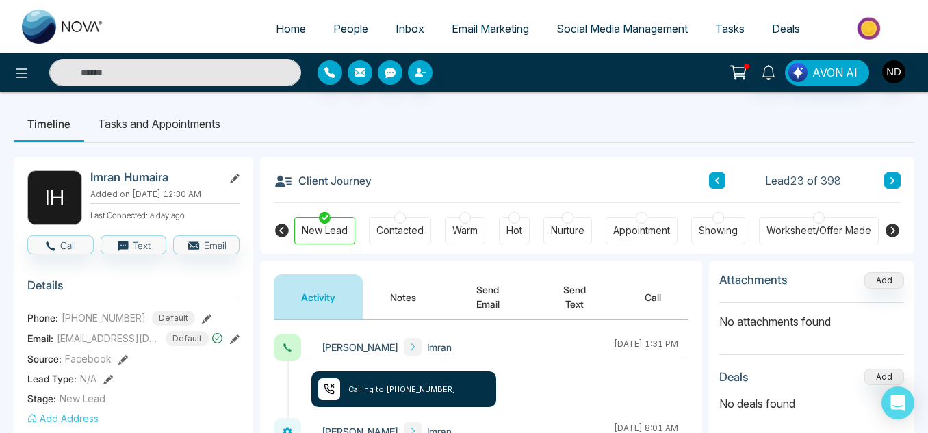
click at [382, 285] on button "Notes" at bounding box center [403, 297] width 81 height 45
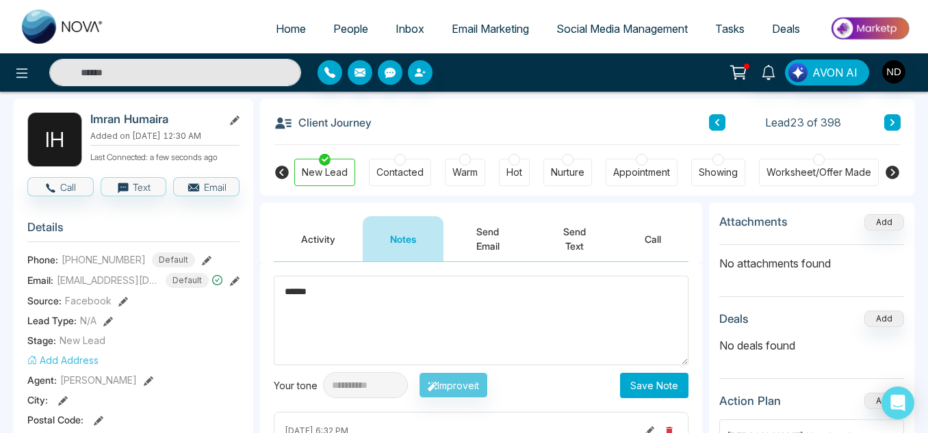
scroll to position [59, 0]
type textarea "******"
click at [661, 391] on button "Save Note" at bounding box center [654, 384] width 68 height 25
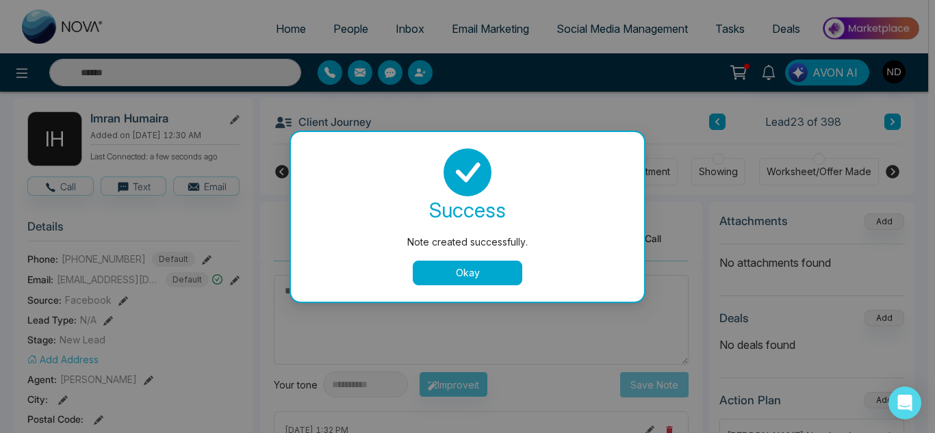
click at [450, 268] on button "Okay" at bounding box center [468, 273] width 110 height 25
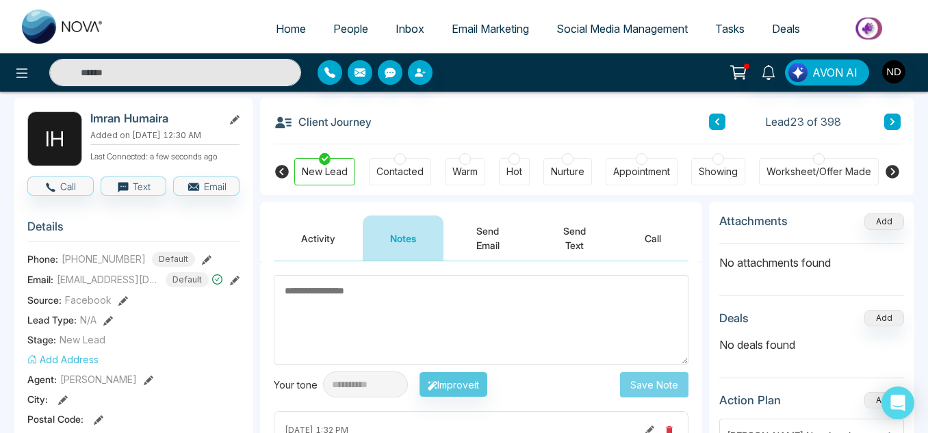
click at [896, 124] on button at bounding box center [893, 122] width 16 height 16
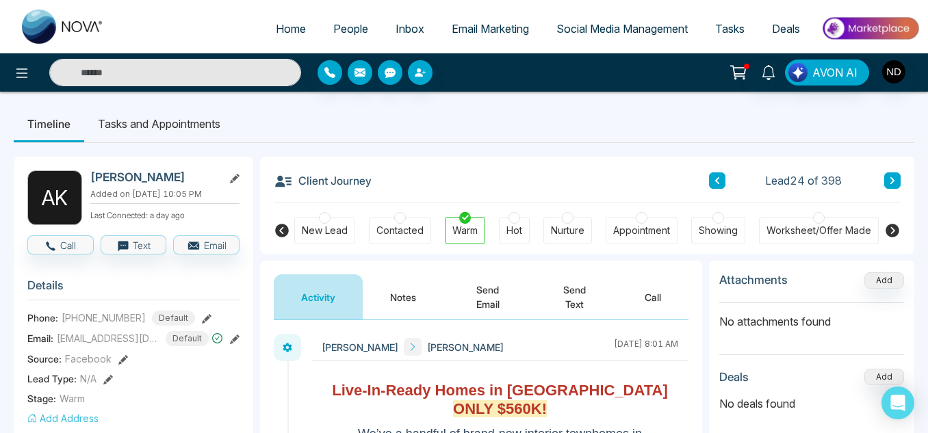
click at [413, 306] on button "Notes" at bounding box center [403, 297] width 81 height 45
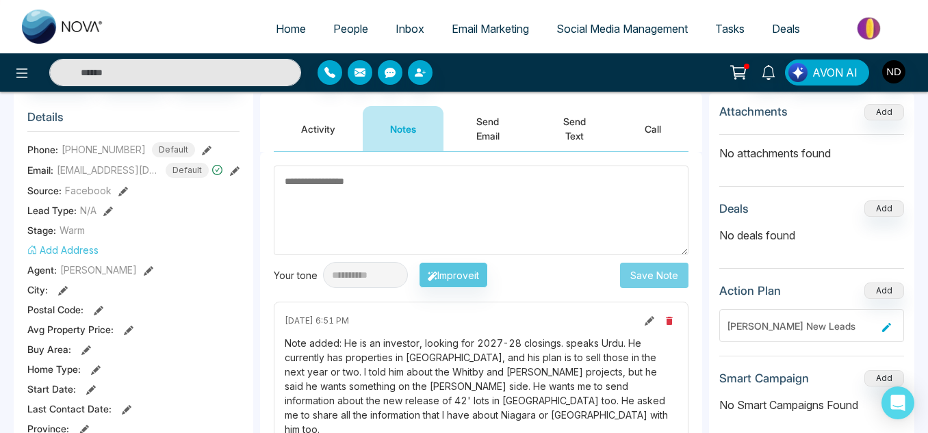
scroll to position [166, 0]
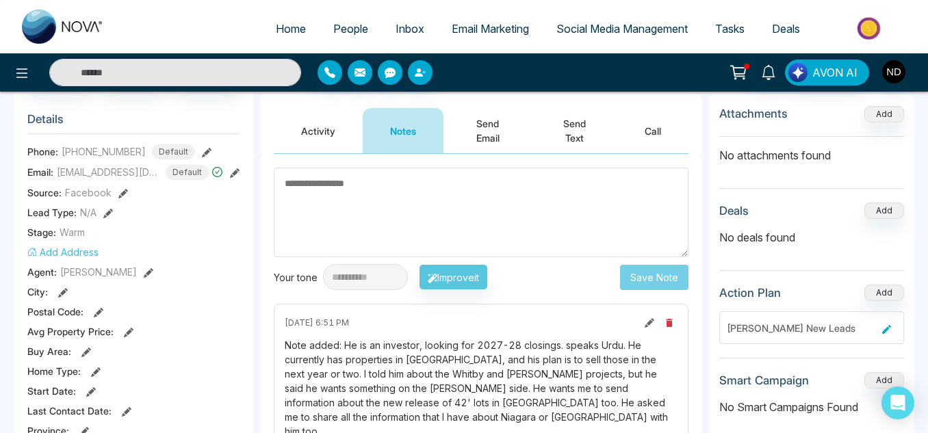
click at [320, 136] on button "Activity" at bounding box center [318, 130] width 89 height 45
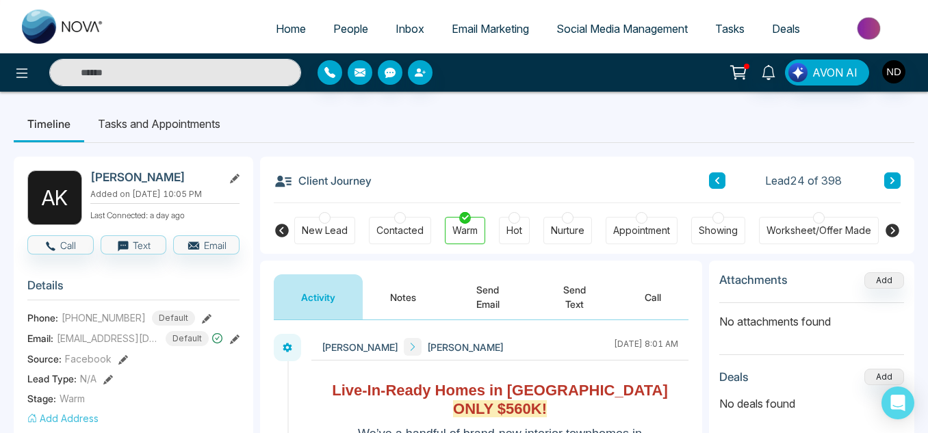
scroll to position [38, 0]
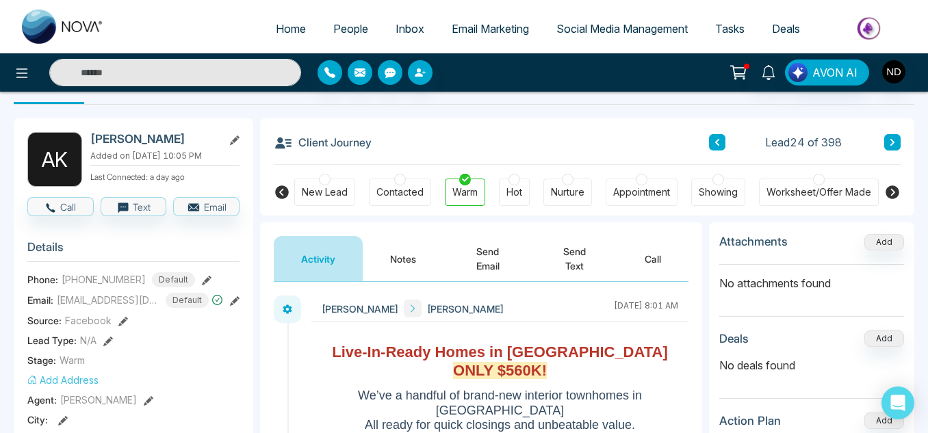
click at [386, 263] on button "Notes" at bounding box center [403, 258] width 81 height 45
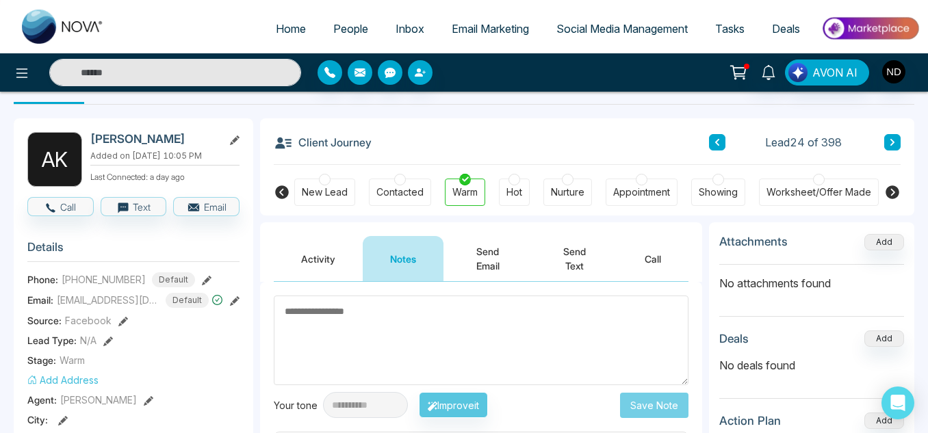
click at [563, 257] on button "Send Text" at bounding box center [575, 258] width 86 height 45
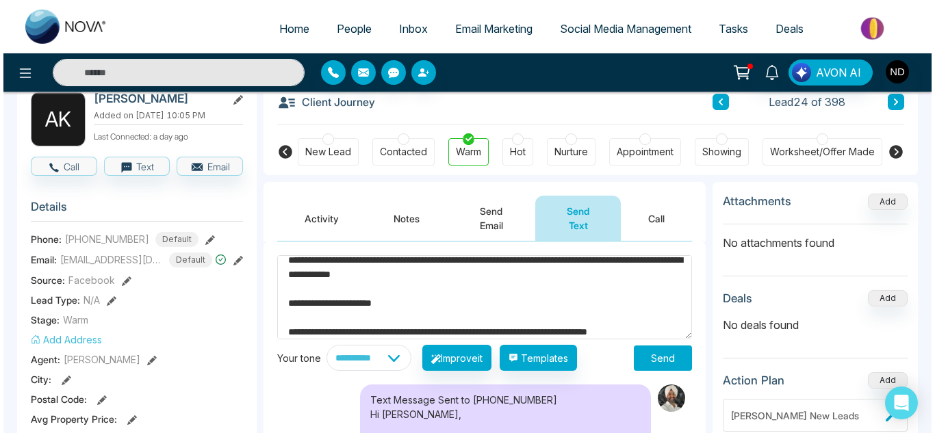
scroll to position [23, 0]
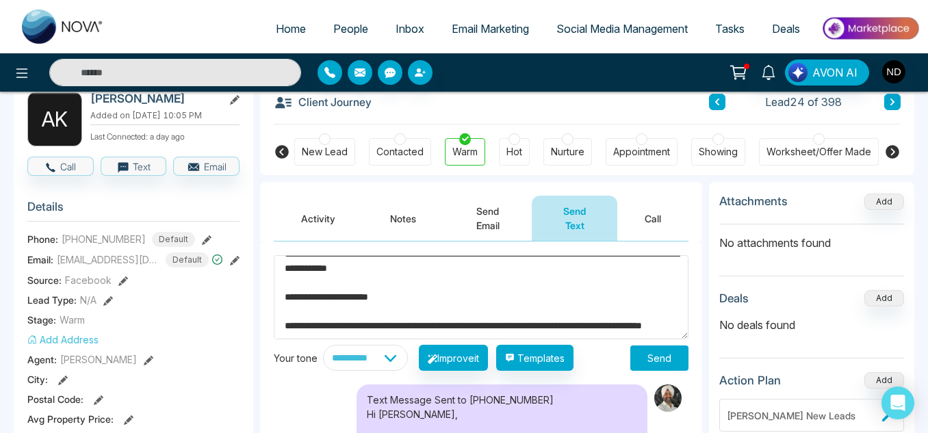
type textarea "**********"
click at [655, 356] on button "Send" at bounding box center [660, 358] width 58 height 25
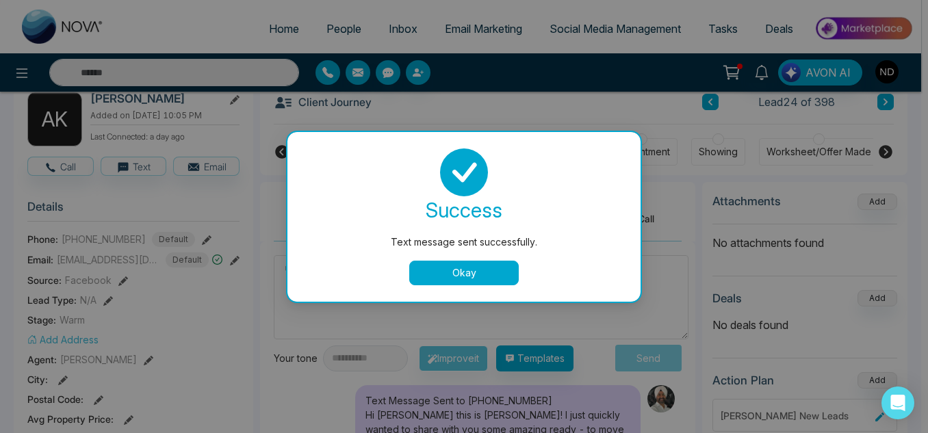
scroll to position [0, 0]
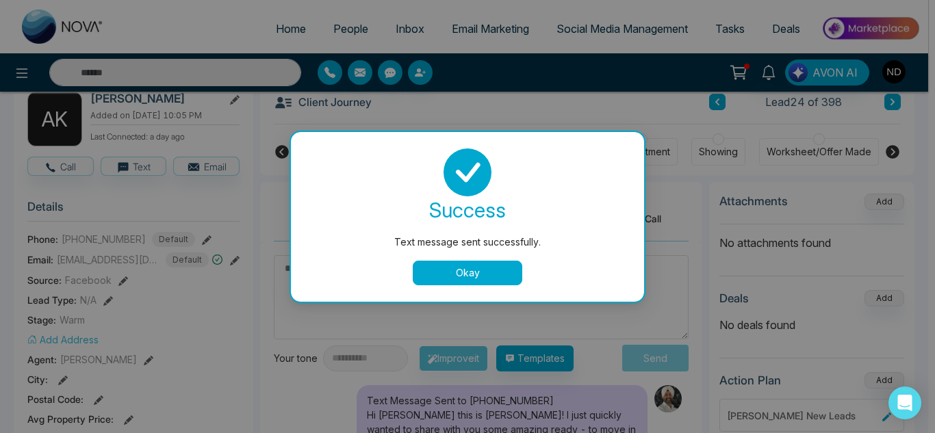
click at [485, 278] on button "Okay" at bounding box center [468, 273] width 110 height 25
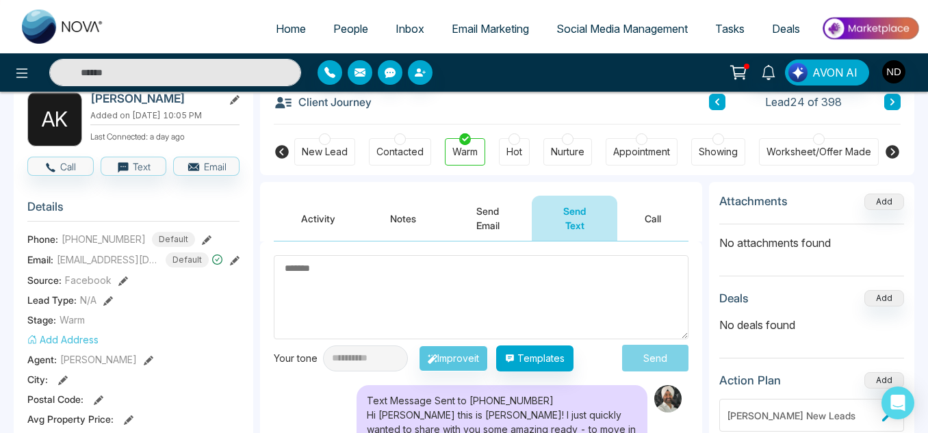
click at [898, 107] on button at bounding box center [893, 102] width 16 height 16
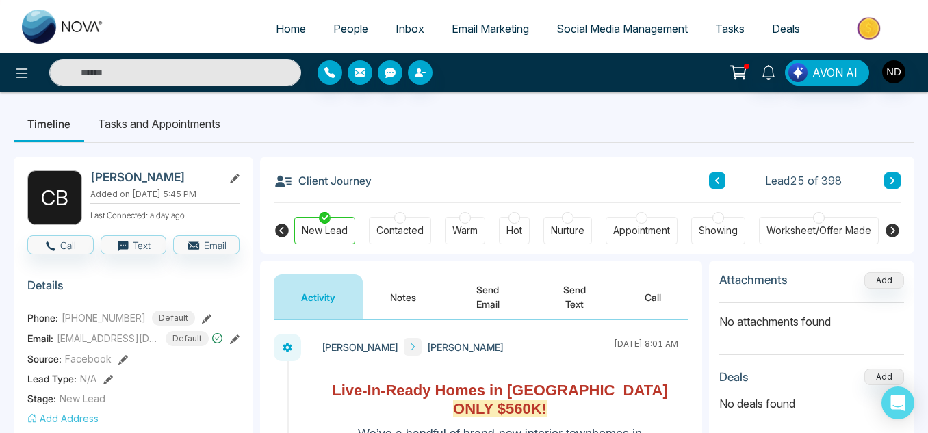
click at [439, 283] on button "Notes" at bounding box center [403, 297] width 81 height 45
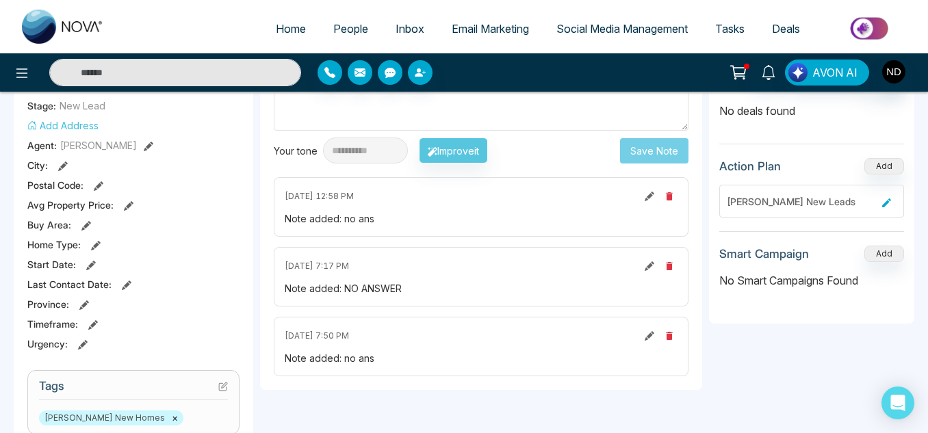
scroll to position [202, 0]
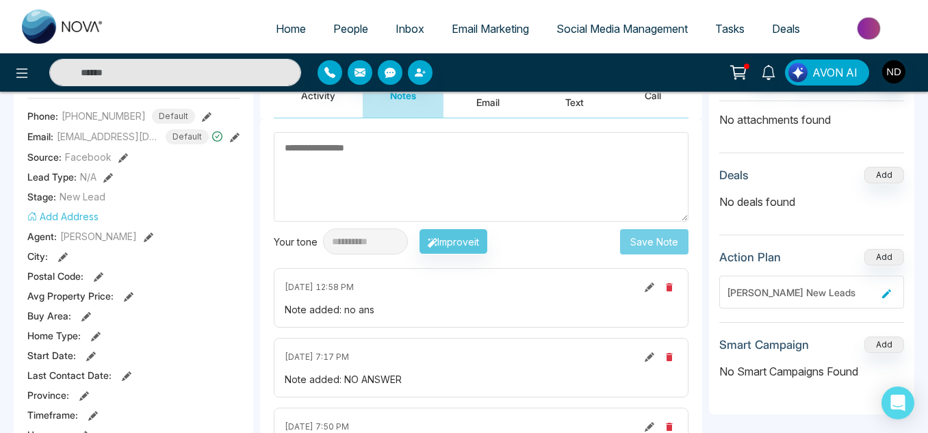
click at [405, 157] on textarea at bounding box center [481, 177] width 415 height 90
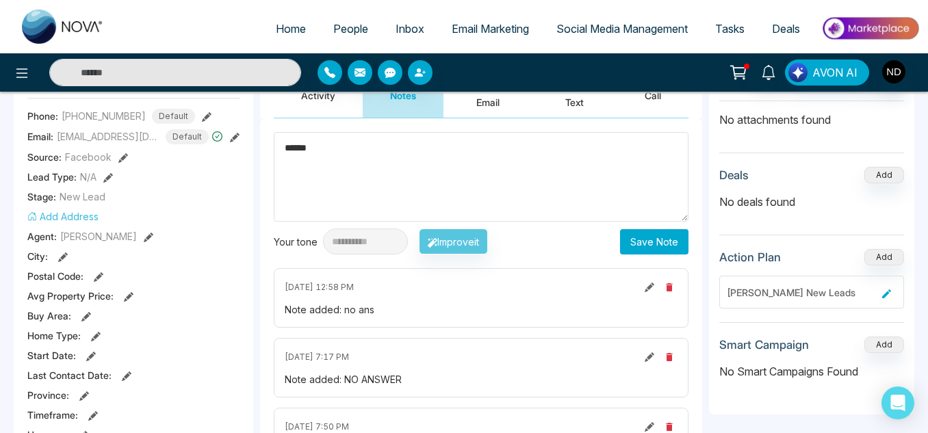
click at [405, 157] on textarea "******" at bounding box center [481, 177] width 415 height 90
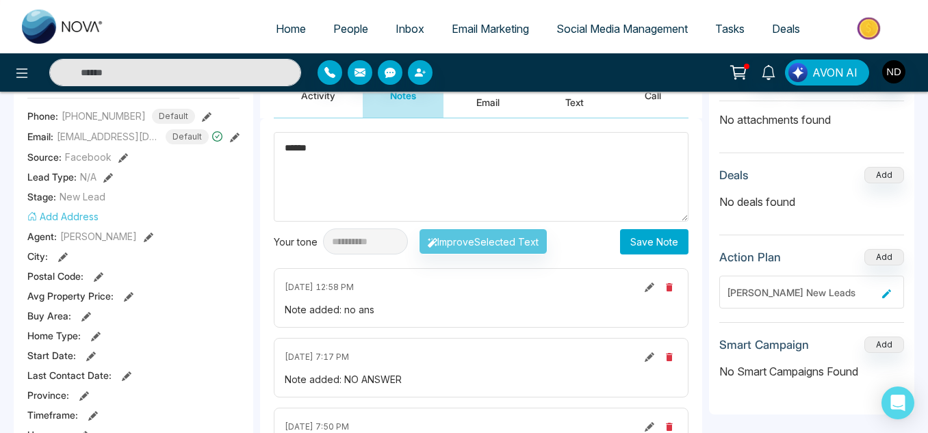
type textarea "******"
click at [641, 238] on button "Save Note" at bounding box center [654, 241] width 68 height 25
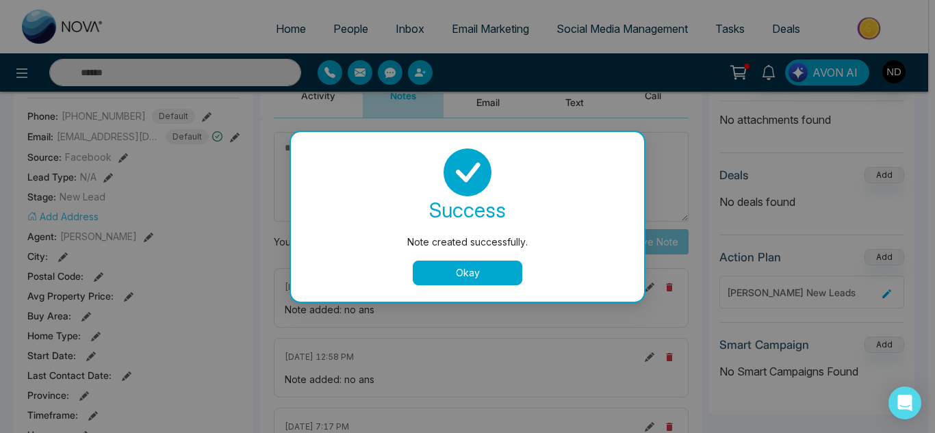
click at [482, 262] on button "Okay" at bounding box center [468, 273] width 110 height 25
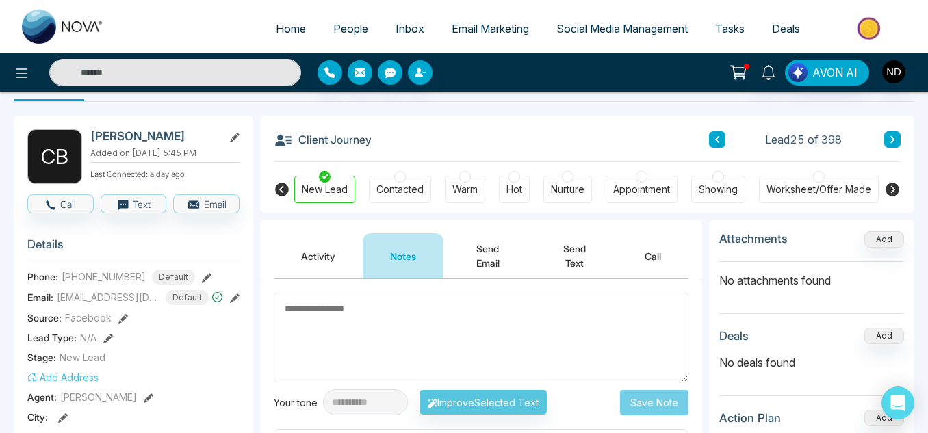
scroll to position [40, 0]
click at [896, 142] on button at bounding box center [893, 140] width 16 height 16
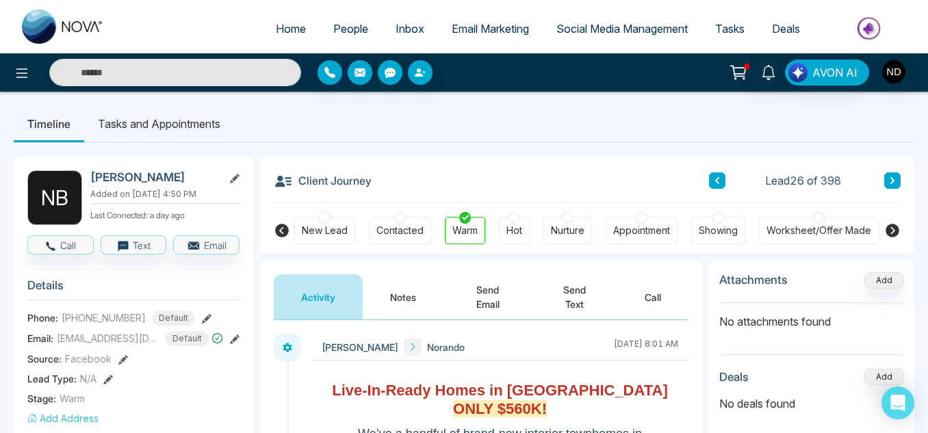
click at [381, 293] on button "Notes" at bounding box center [403, 297] width 81 height 45
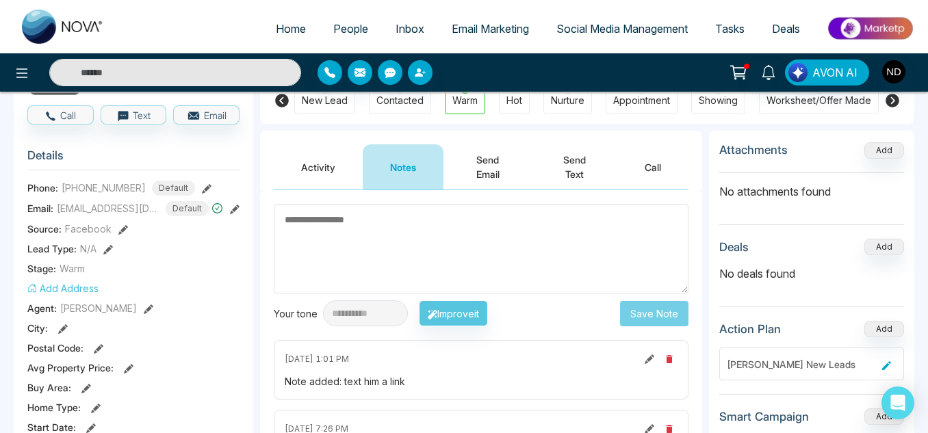
scroll to position [119, 0]
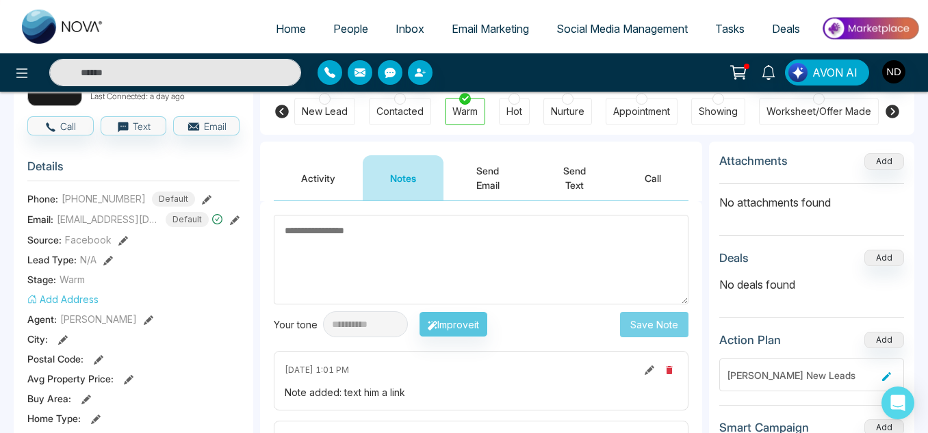
click at [323, 184] on button "Activity" at bounding box center [318, 177] width 89 height 45
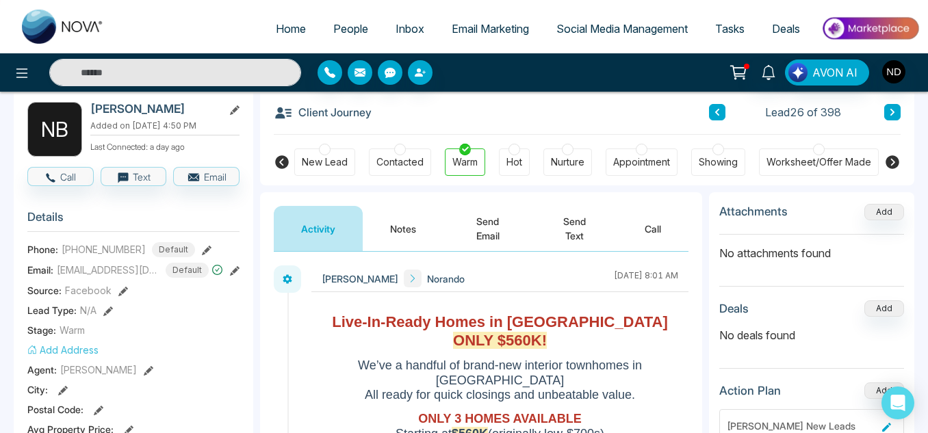
scroll to position [68, 0]
click at [394, 216] on button "Notes" at bounding box center [403, 229] width 81 height 45
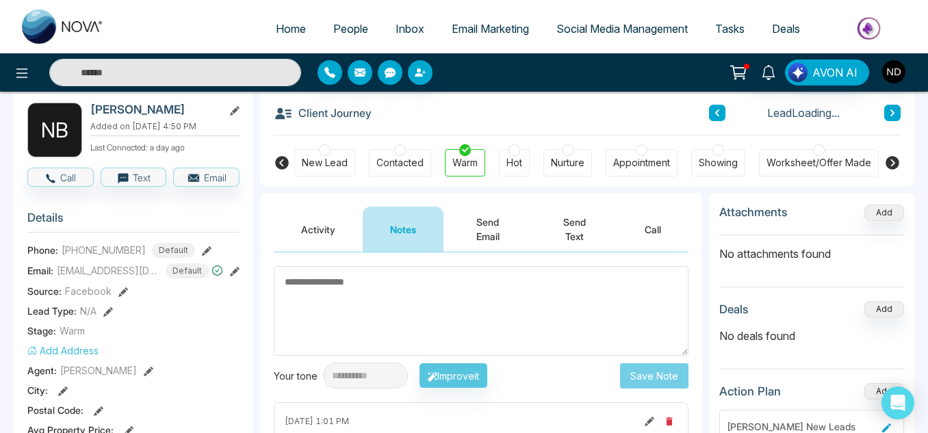
scroll to position [127, 0]
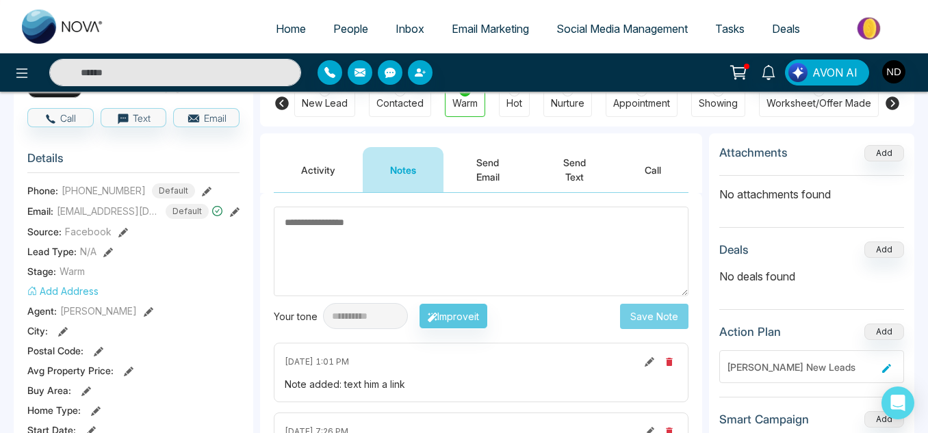
click at [413, 253] on textarea at bounding box center [481, 252] width 415 height 90
type textarea "******"
click at [676, 316] on button "Save Note" at bounding box center [654, 316] width 68 height 25
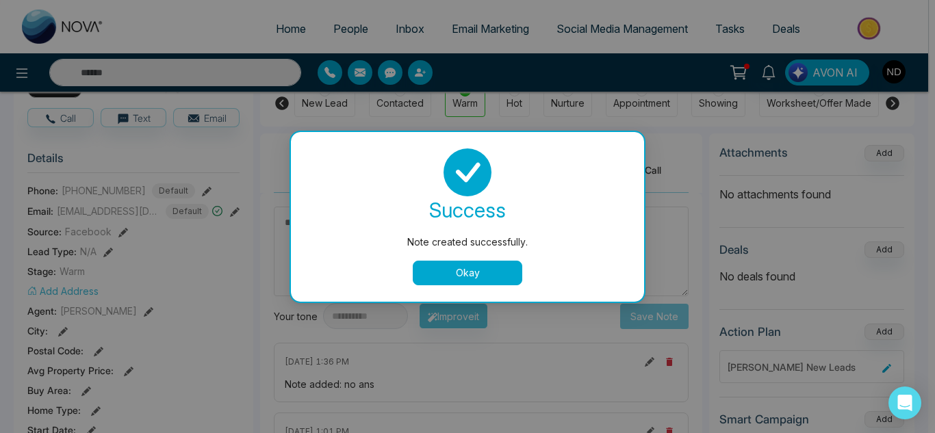
click at [441, 282] on button "Okay" at bounding box center [468, 273] width 110 height 25
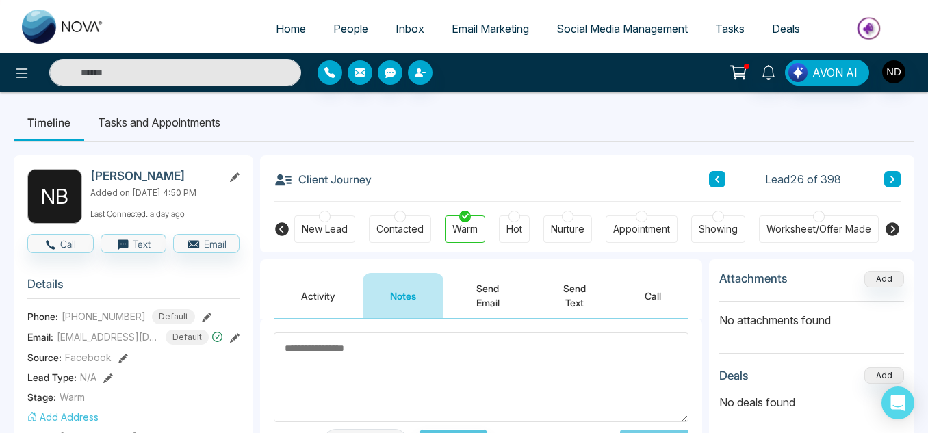
scroll to position [1, 0]
click at [898, 185] on button at bounding box center [893, 180] width 16 height 16
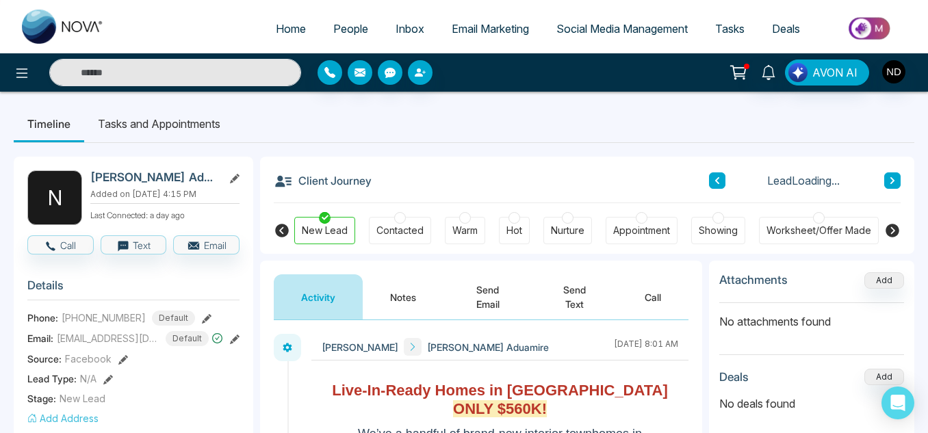
click at [384, 291] on button "Notes" at bounding box center [403, 297] width 81 height 45
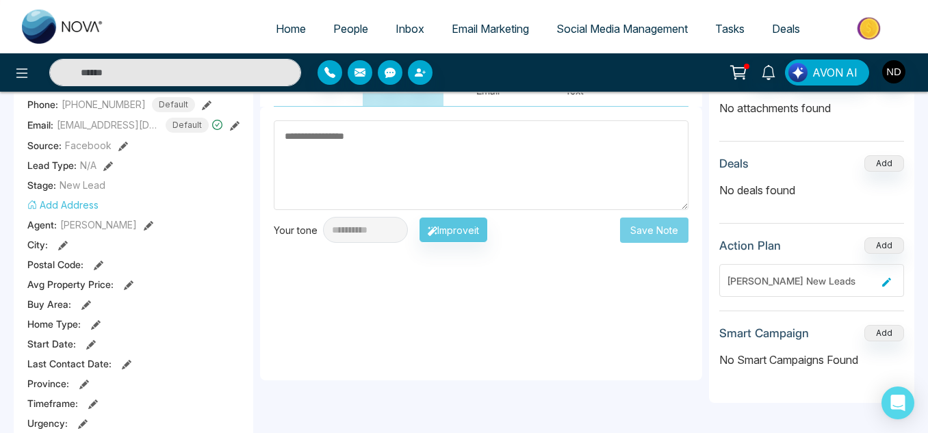
scroll to position [214, 0]
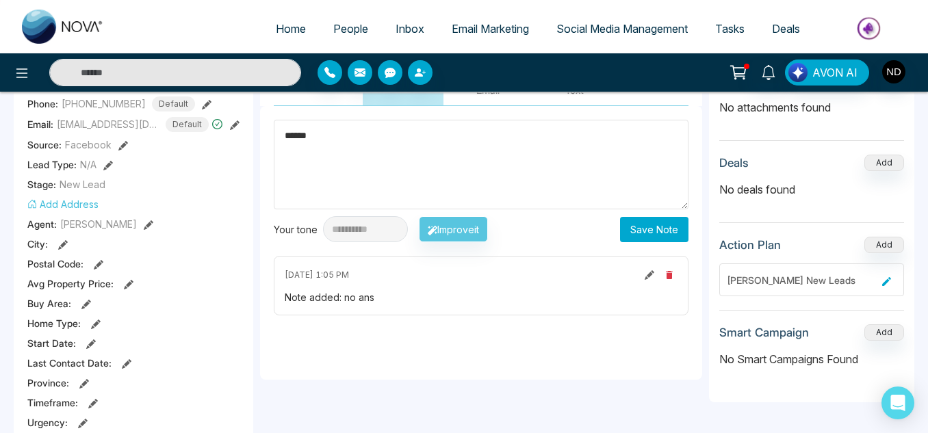
type textarea "******"
click at [633, 234] on button "Save Note" at bounding box center [654, 229] width 68 height 25
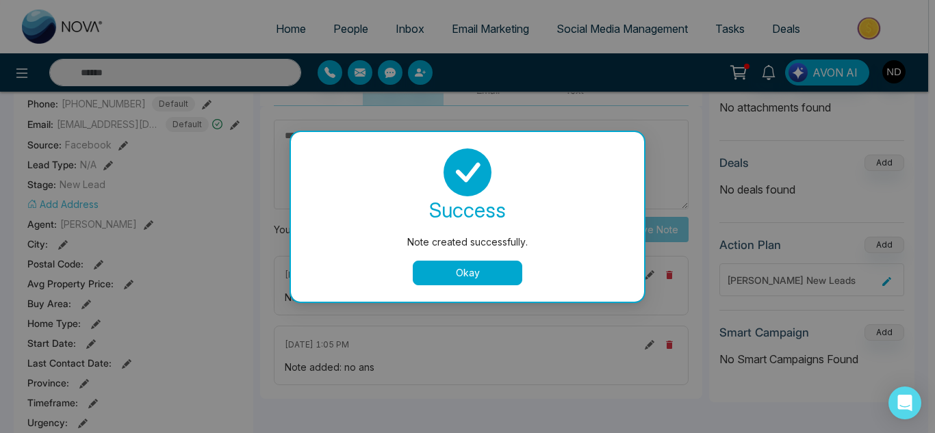
click at [457, 274] on button "Okay" at bounding box center [468, 273] width 110 height 25
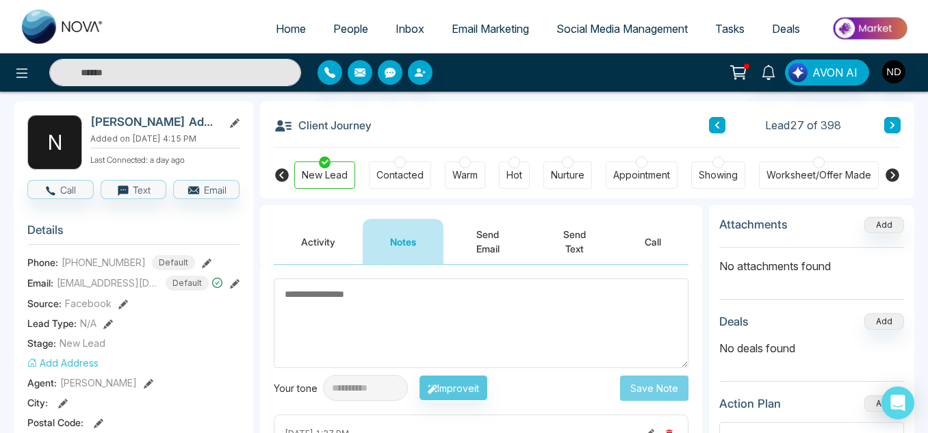
scroll to position [53, 0]
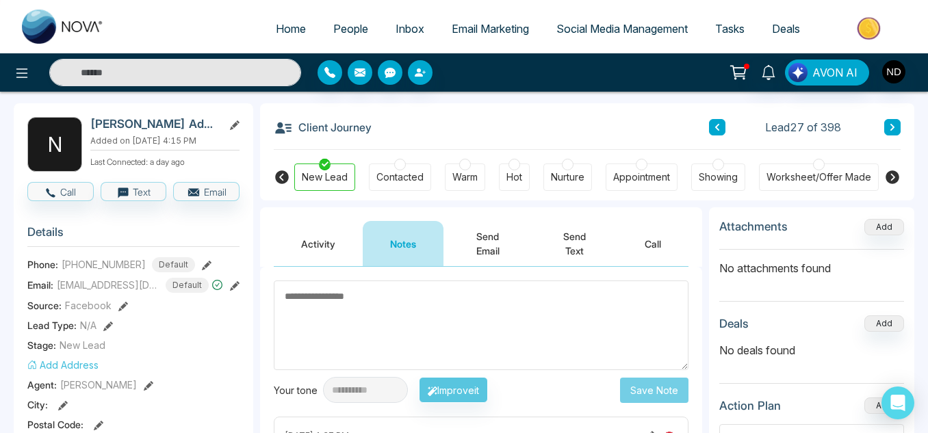
click at [895, 126] on icon at bounding box center [892, 127] width 7 height 8
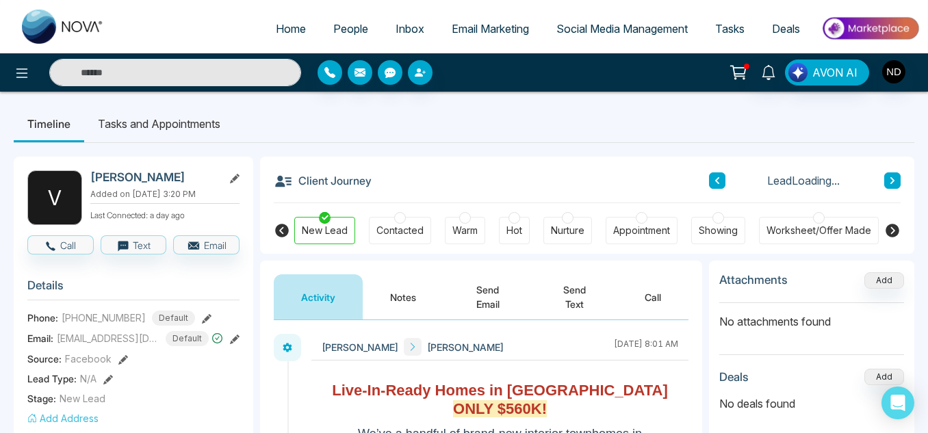
click at [387, 294] on button "Notes" at bounding box center [403, 297] width 81 height 45
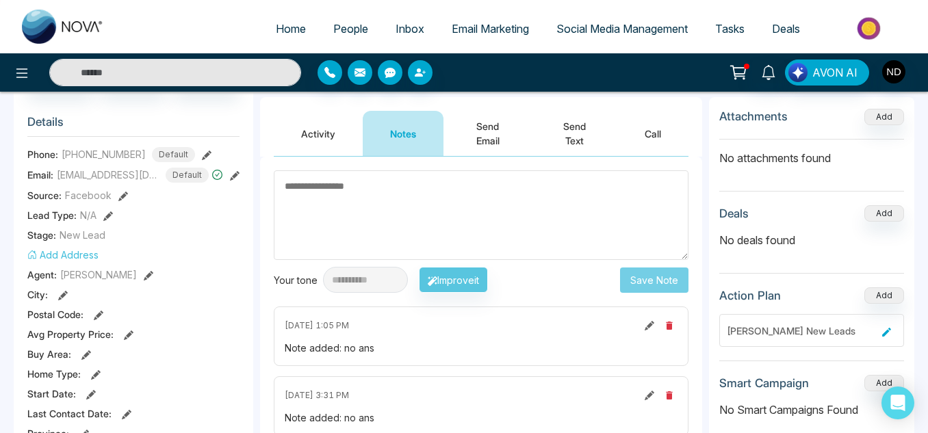
scroll to position [161, 0]
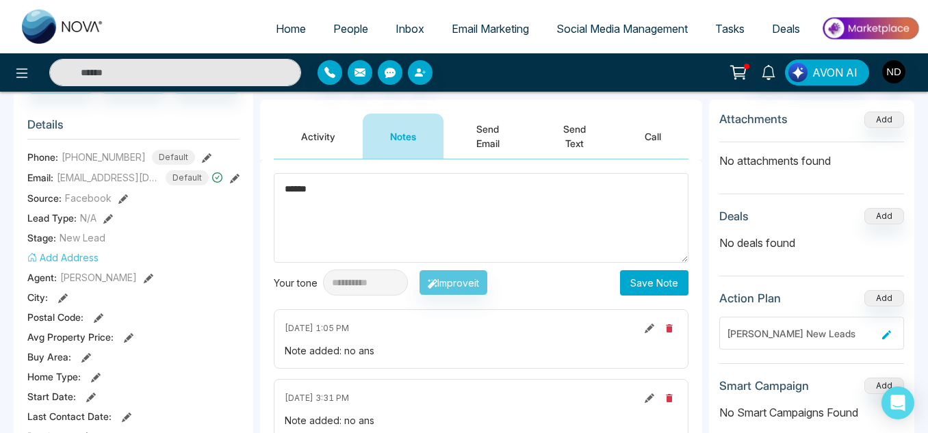
type textarea "******"
click at [627, 294] on button "Save Note" at bounding box center [654, 282] width 68 height 25
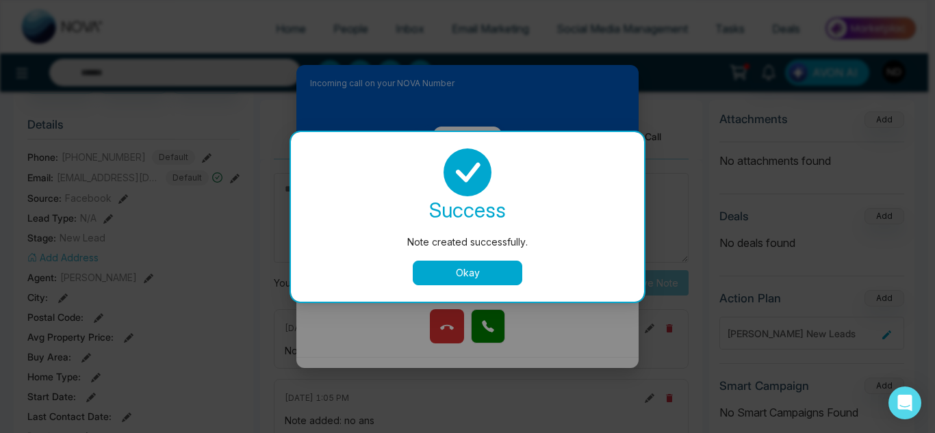
click at [516, 280] on button "Okay" at bounding box center [468, 273] width 110 height 25
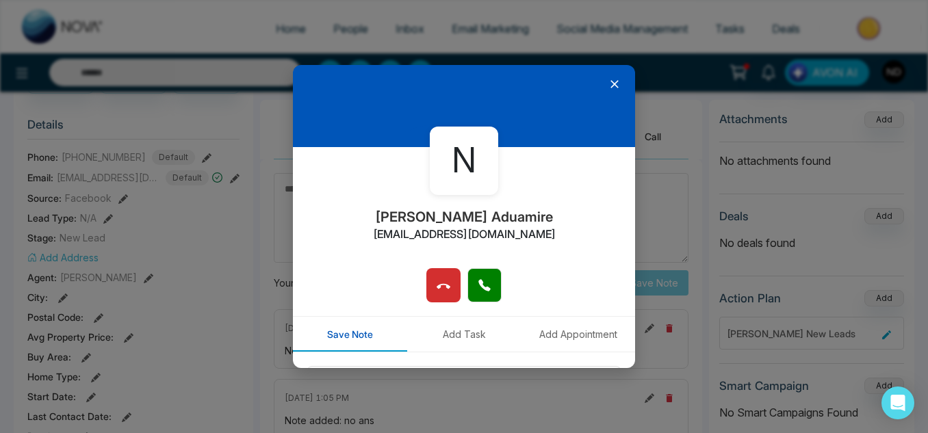
click at [613, 84] on icon at bounding box center [615, 84] width 14 height 14
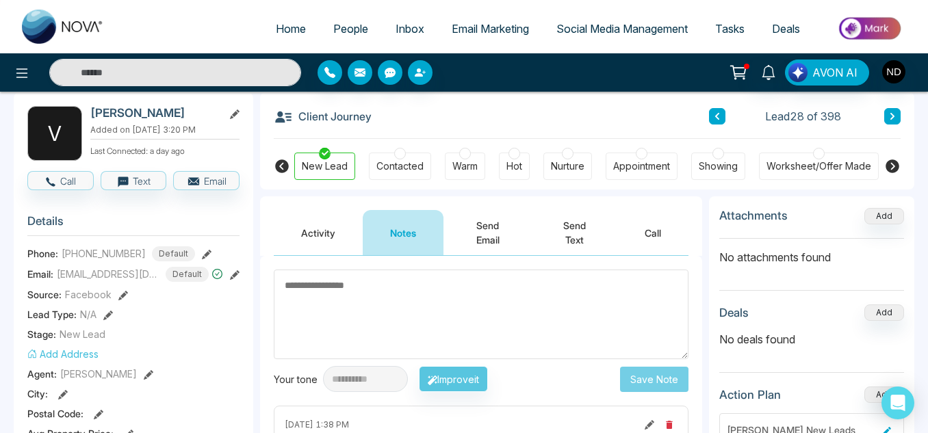
scroll to position [60, 0]
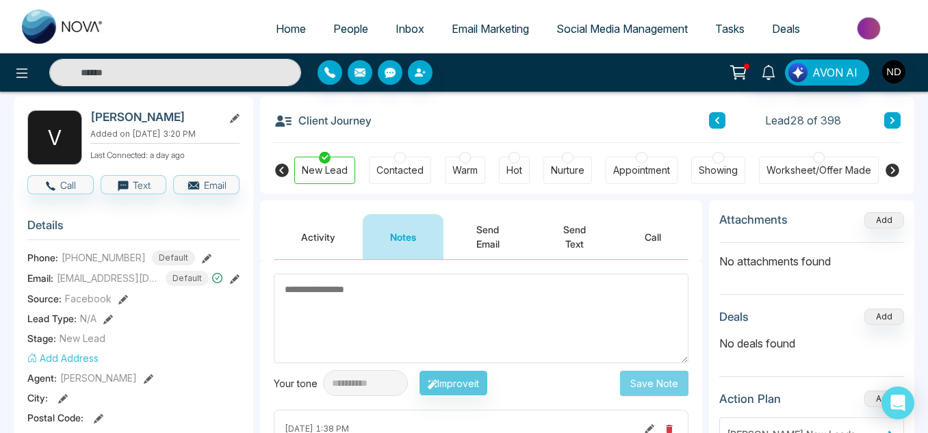
click at [714, 120] on icon at bounding box center [717, 120] width 7 height 8
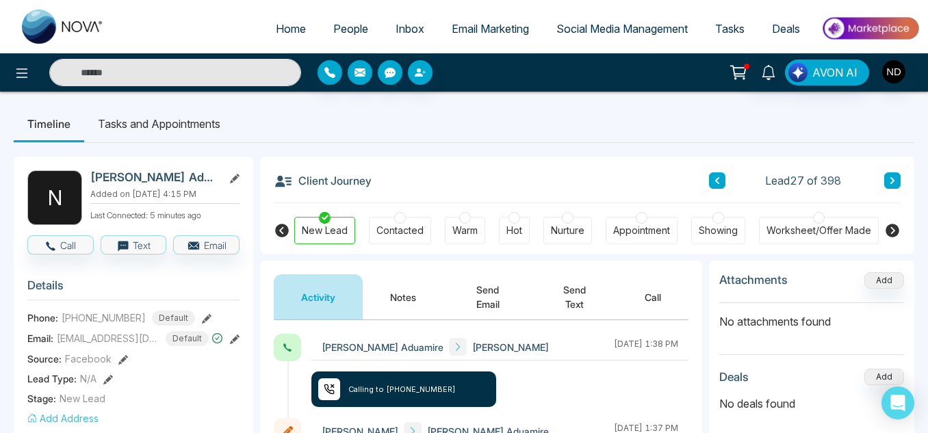
click at [894, 181] on icon at bounding box center [893, 180] width 4 height 7
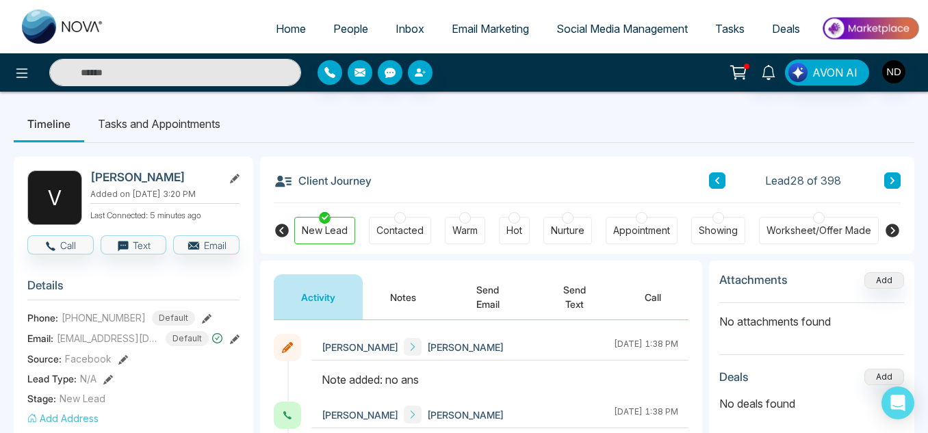
click at [894, 181] on icon at bounding box center [893, 180] width 4 height 7
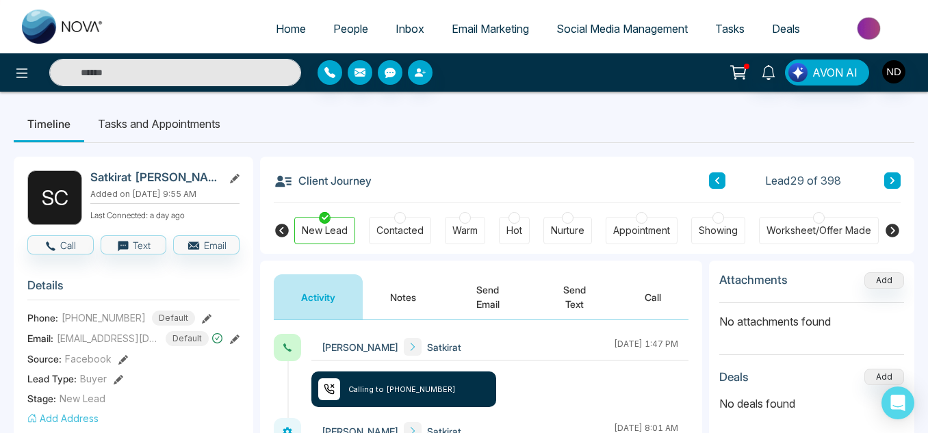
click at [418, 296] on button "Notes" at bounding box center [403, 297] width 81 height 45
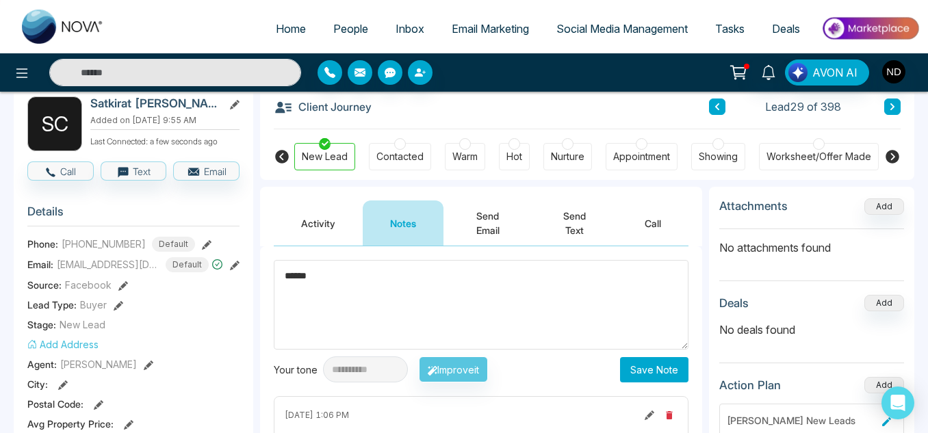
scroll to position [75, 0]
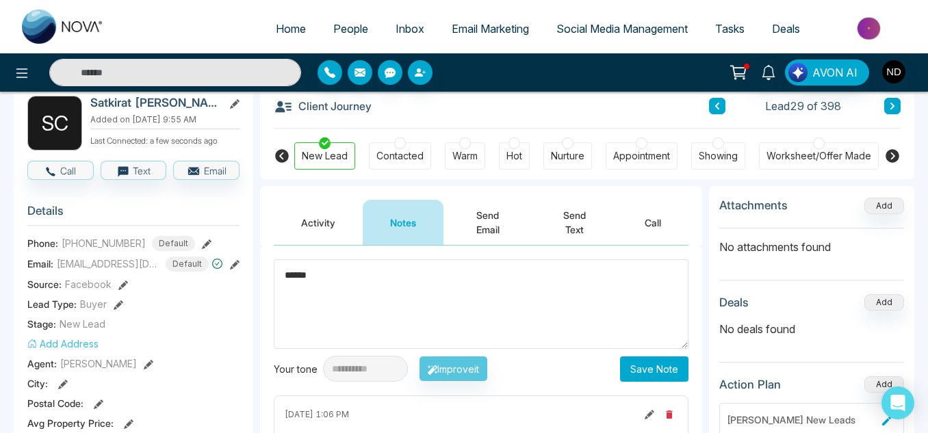
type textarea "******"
click at [657, 370] on button "Save Note" at bounding box center [654, 369] width 68 height 25
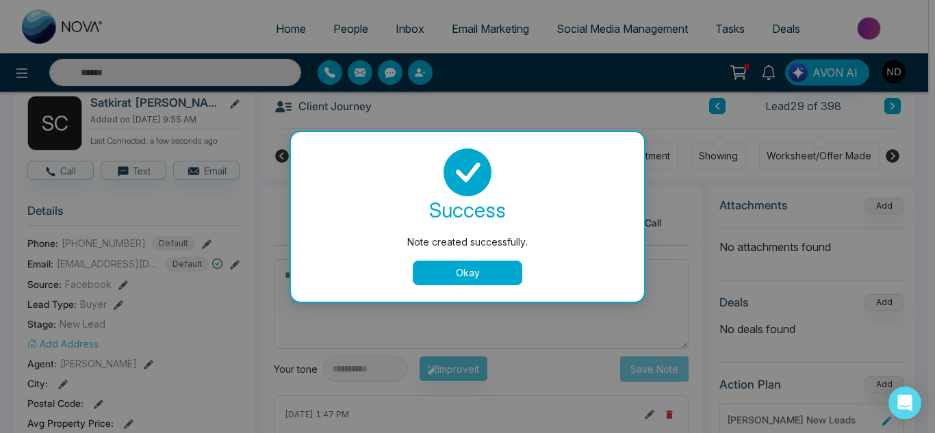
click at [439, 274] on button "Okay" at bounding box center [468, 273] width 110 height 25
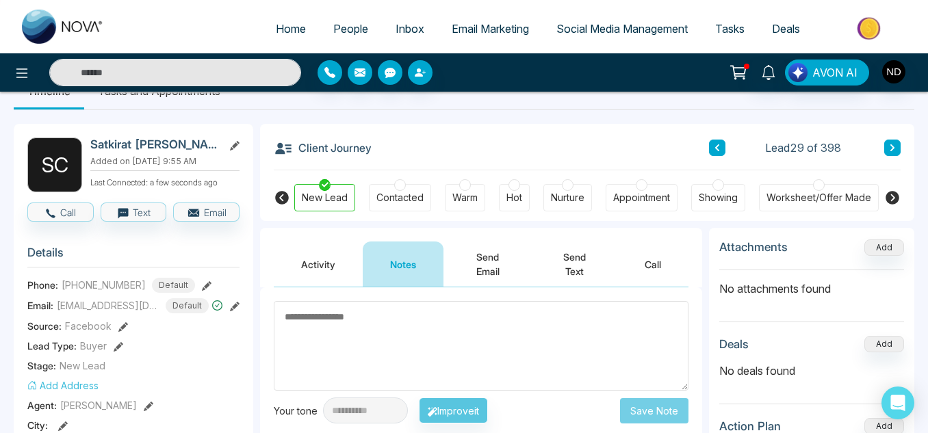
scroll to position [31, 0]
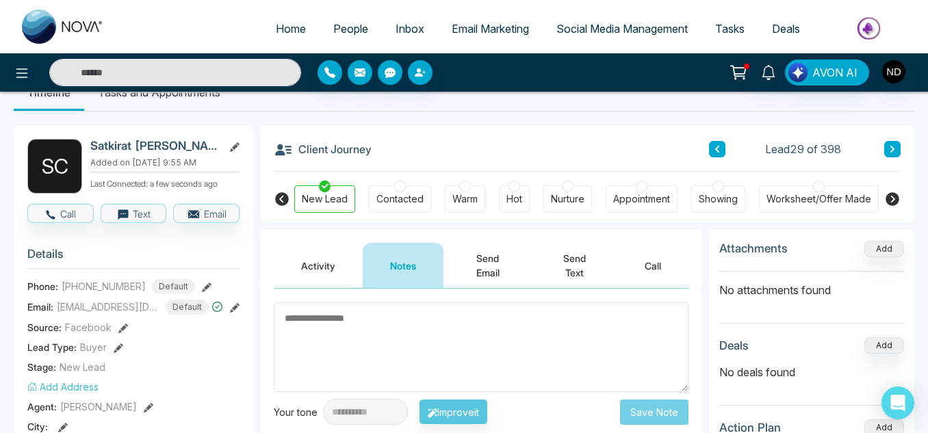
click at [895, 153] on icon at bounding box center [892, 149] width 7 height 8
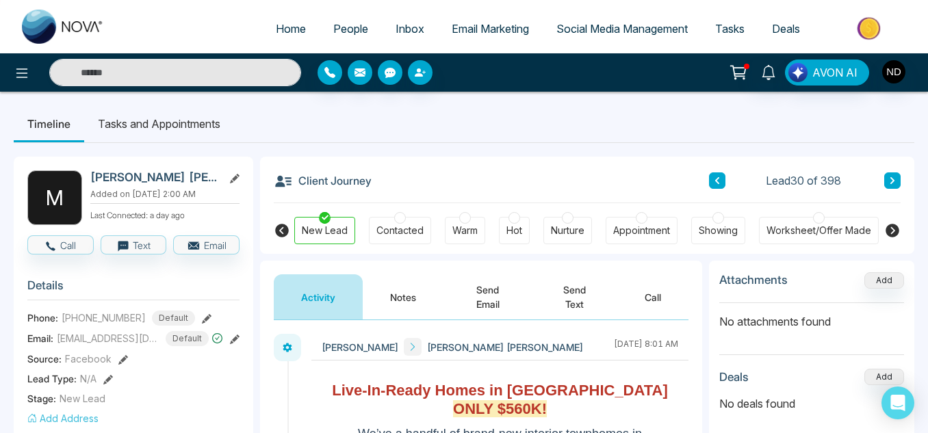
click at [415, 292] on button "Notes" at bounding box center [403, 297] width 81 height 45
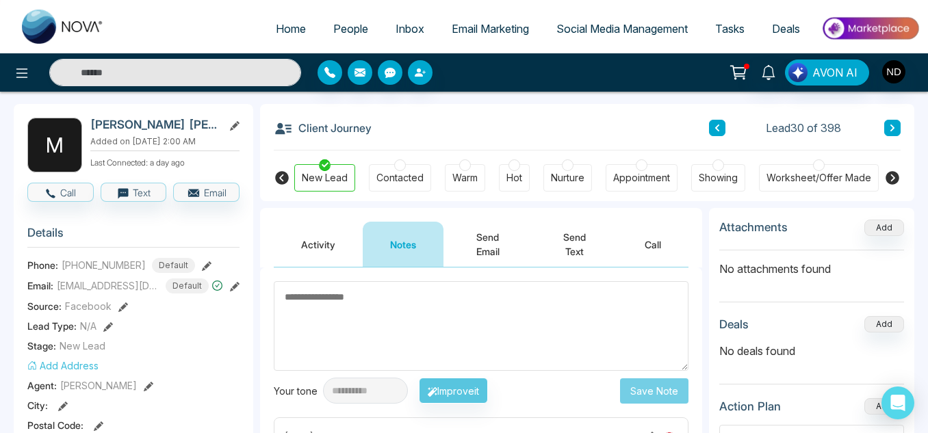
scroll to position [52, 0]
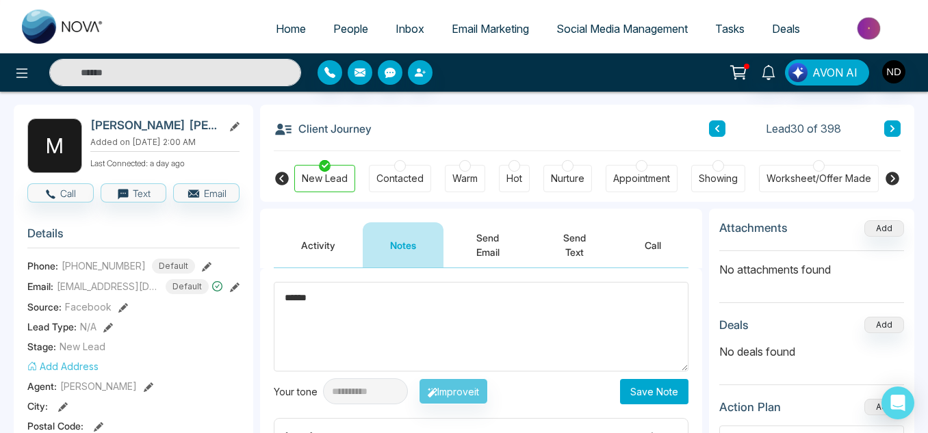
type textarea "******"
click at [666, 403] on button "Save Note" at bounding box center [654, 391] width 68 height 25
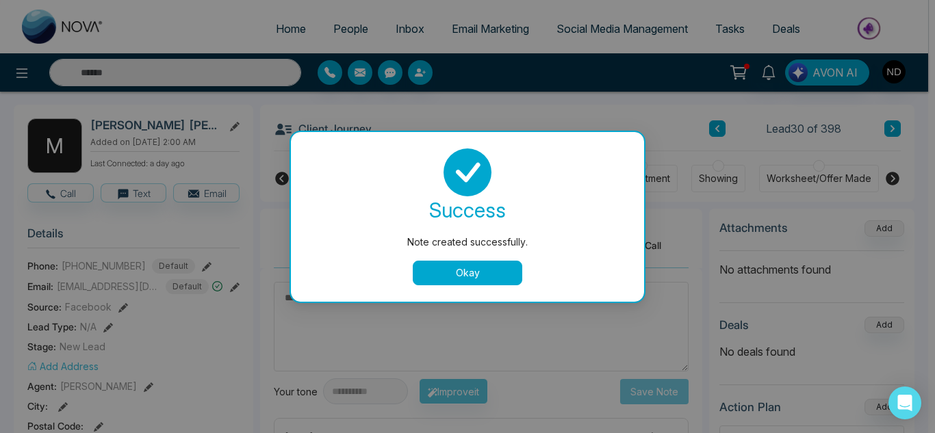
click at [481, 279] on button "Okay" at bounding box center [468, 273] width 110 height 25
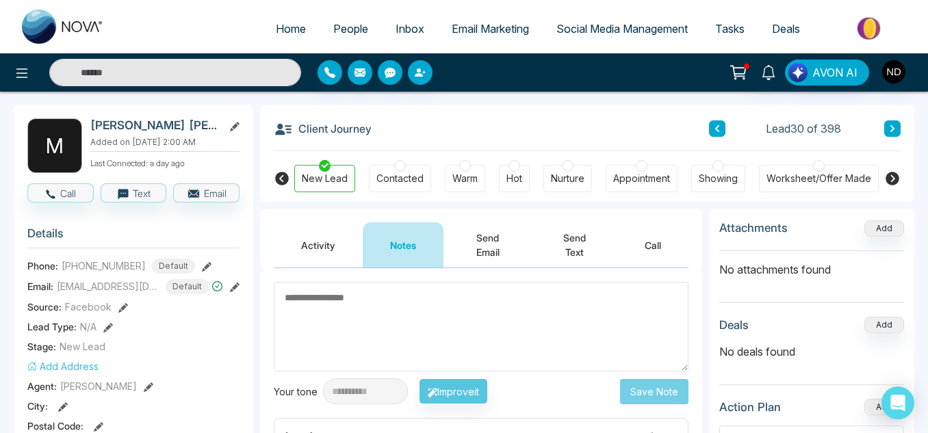
click at [893, 129] on icon at bounding box center [893, 128] width 4 height 7
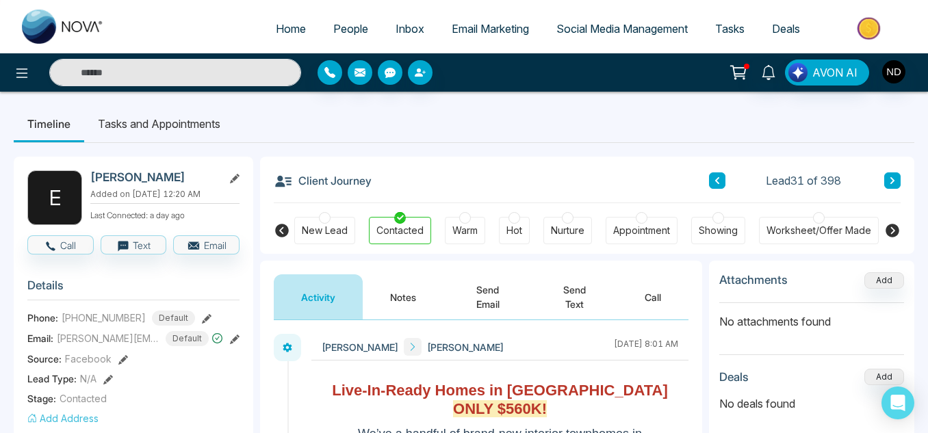
click at [439, 285] on button "Notes" at bounding box center [403, 297] width 81 height 45
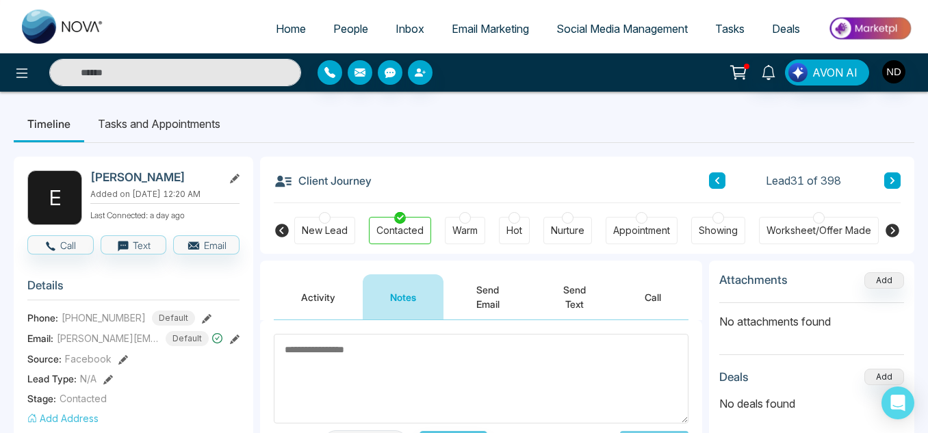
click at [893, 177] on icon at bounding box center [892, 181] width 7 height 8
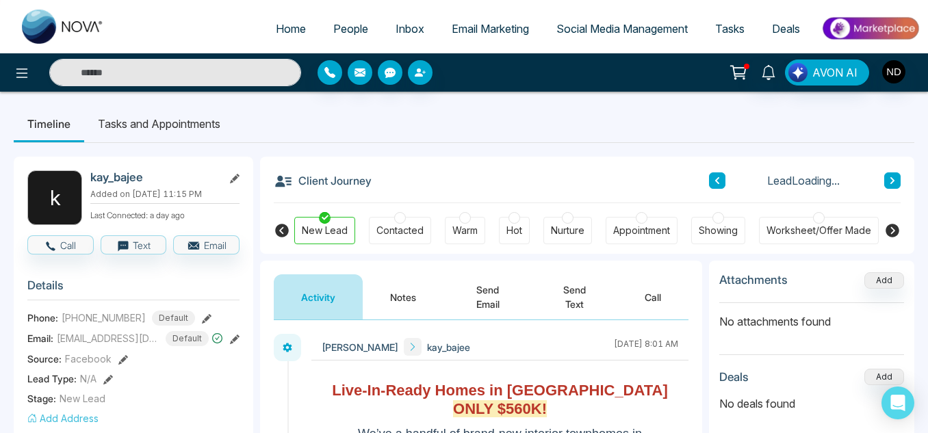
click at [392, 290] on button "Notes" at bounding box center [403, 297] width 81 height 45
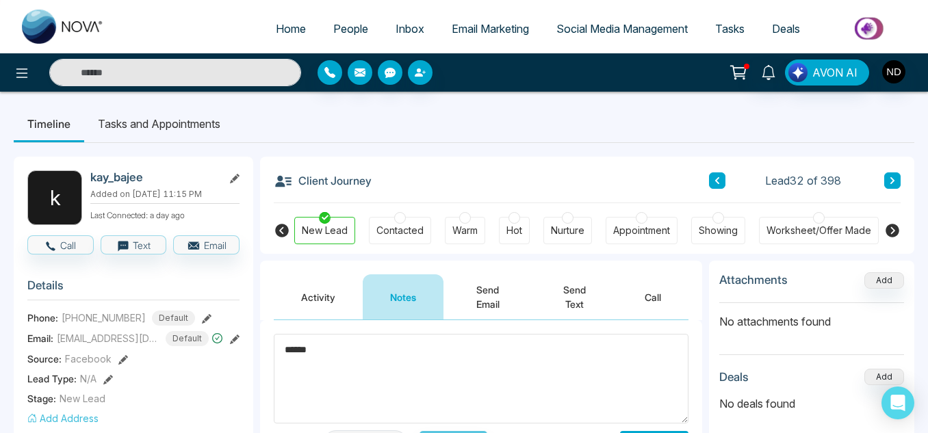
scroll to position [145, 0]
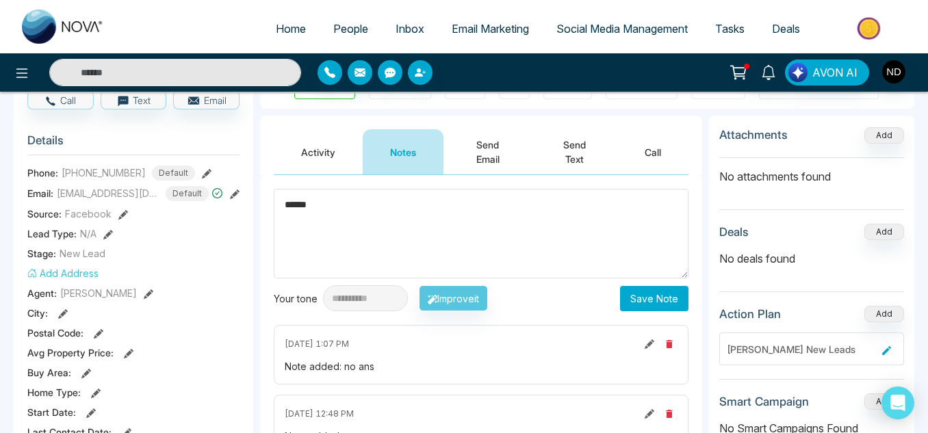
type textarea "******"
click at [631, 309] on button "Save Note" at bounding box center [654, 298] width 68 height 25
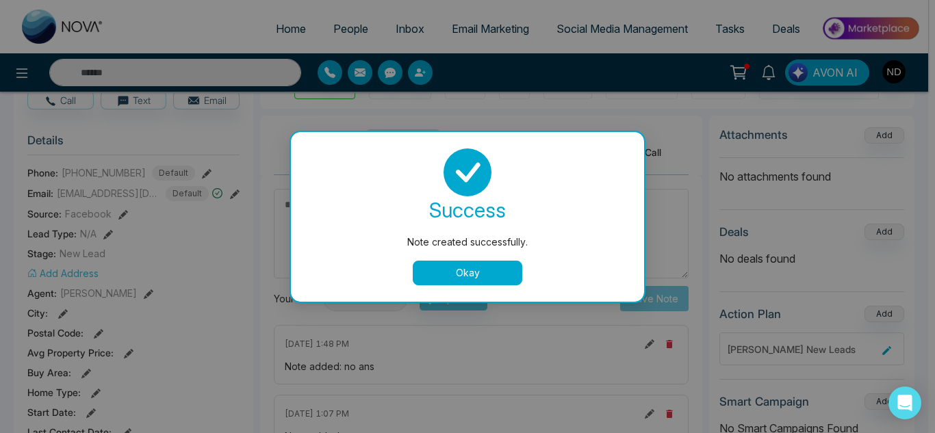
click at [460, 273] on button "Okay" at bounding box center [468, 273] width 110 height 25
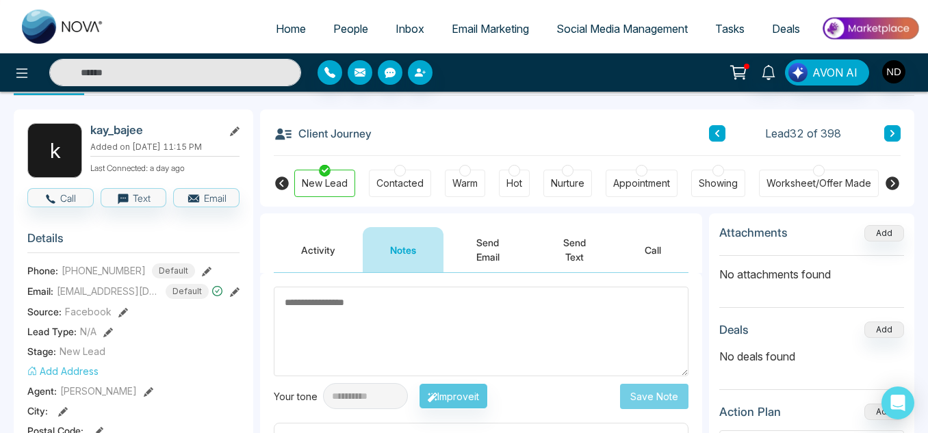
scroll to position [47, 0]
click at [894, 133] on icon at bounding box center [893, 134] width 4 height 7
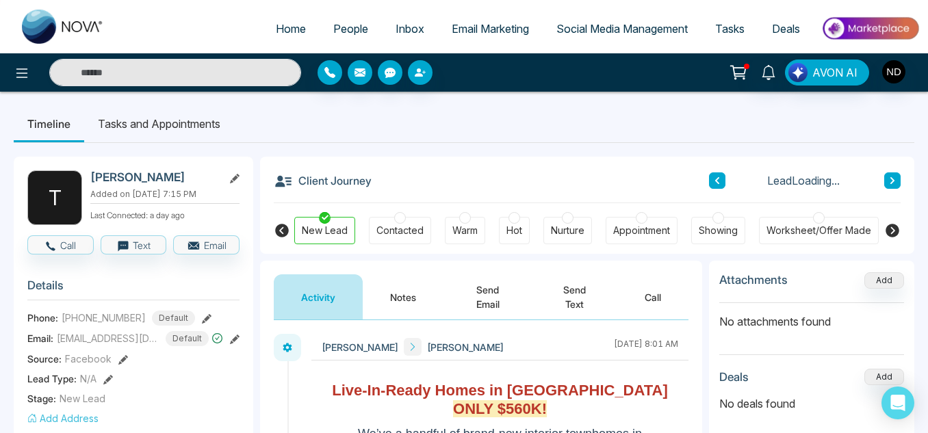
click at [414, 288] on button "Notes" at bounding box center [403, 297] width 81 height 45
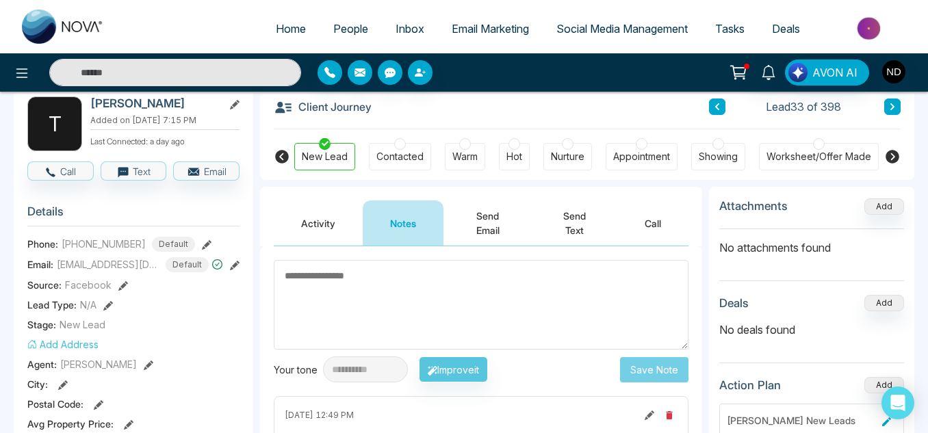
scroll to position [72, 0]
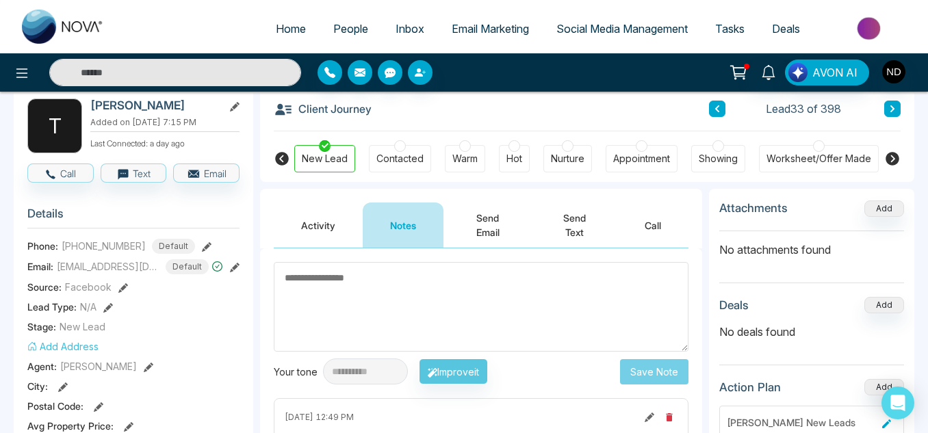
click at [886, 111] on button at bounding box center [893, 109] width 16 height 16
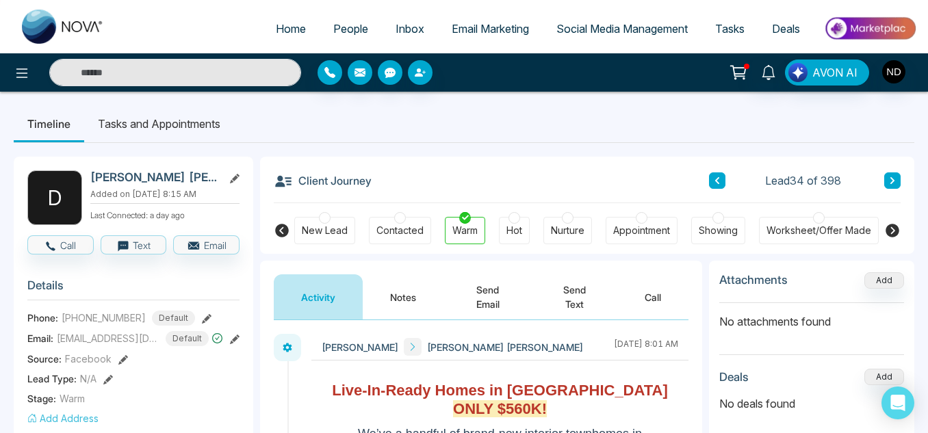
click at [393, 303] on button "Notes" at bounding box center [403, 297] width 81 height 45
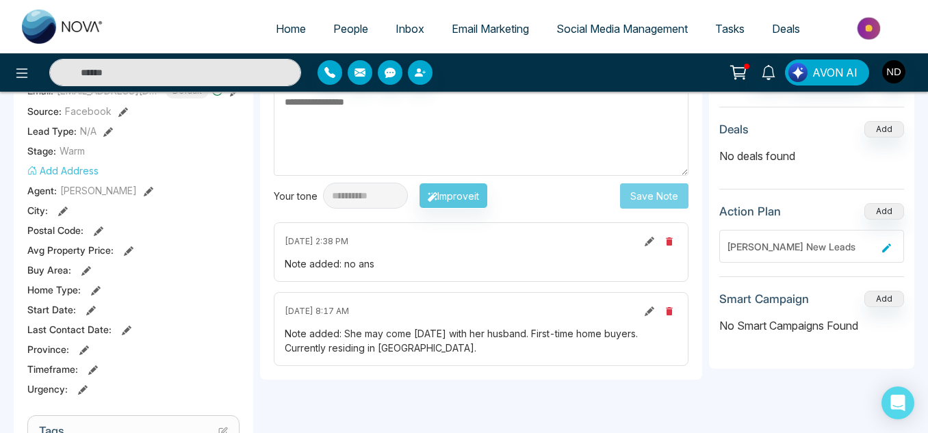
scroll to position [202, 0]
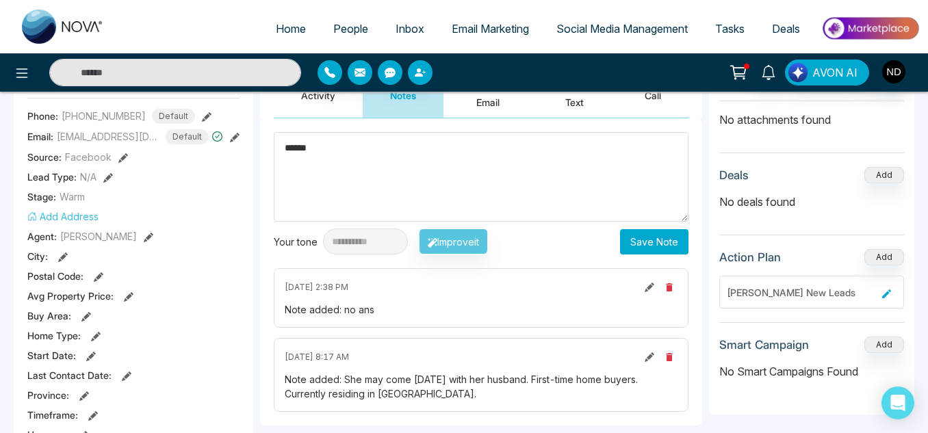
type textarea "******"
click at [637, 239] on button "Save Note" at bounding box center [654, 241] width 68 height 25
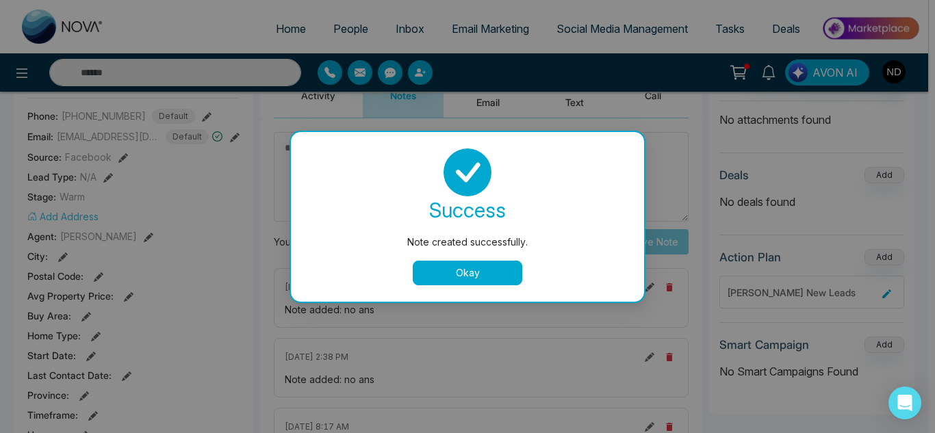
click at [467, 270] on button "Okay" at bounding box center [468, 273] width 110 height 25
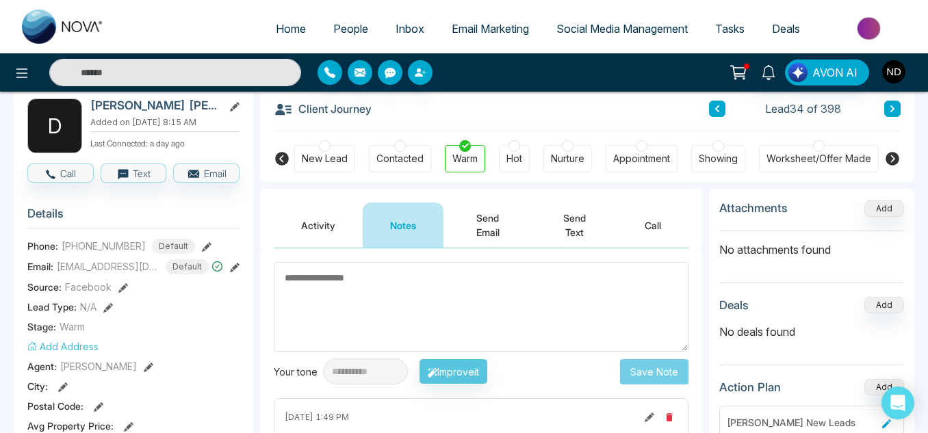
scroll to position [71, 0]
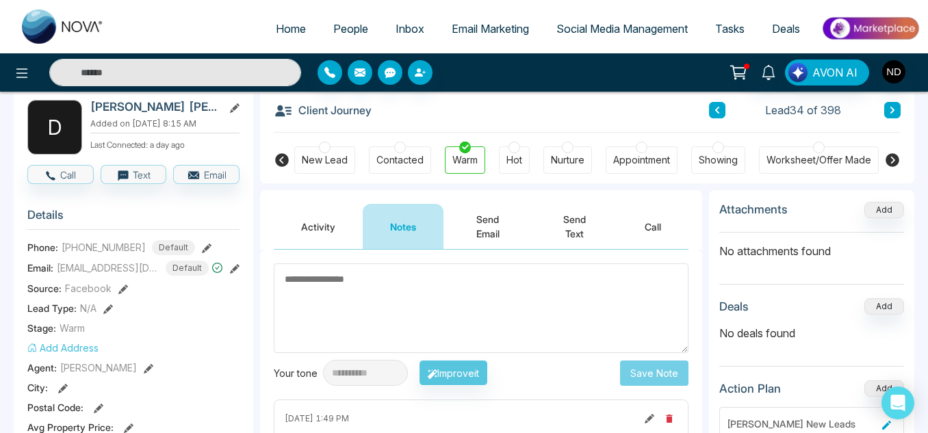
click at [889, 110] on icon at bounding box center [892, 110] width 7 height 8
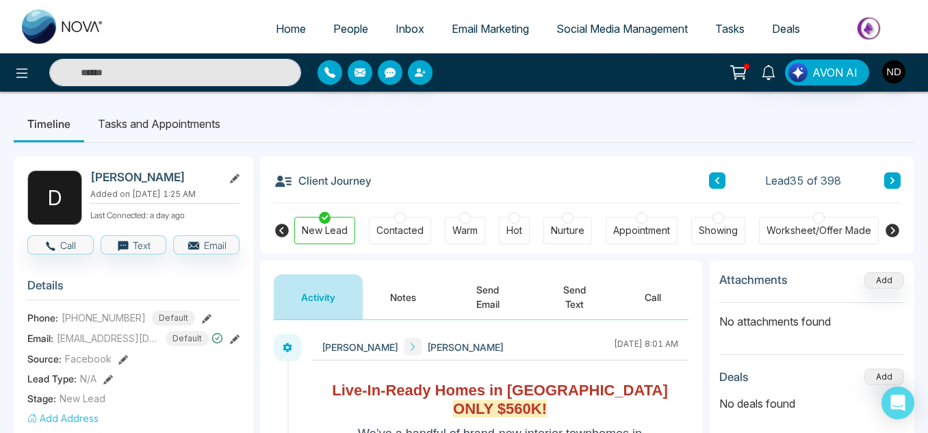
click at [396, 304] on button "Notes" at bounding box center [403, 297] width 81 height 45
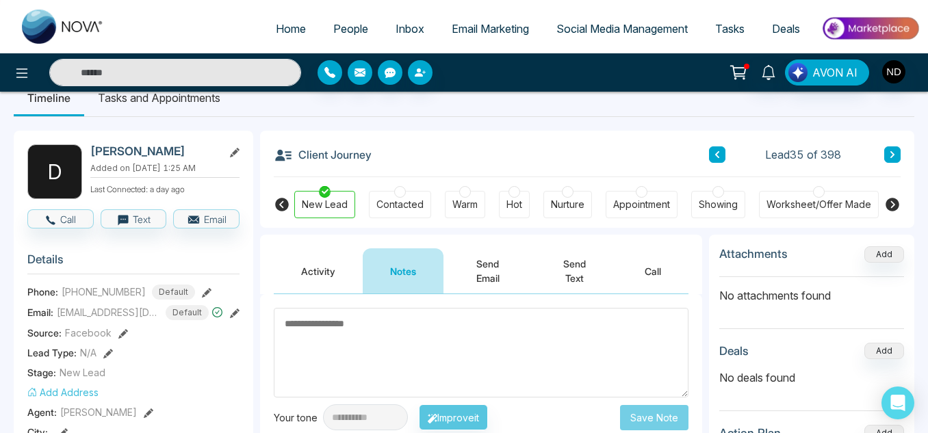
scroll to position [25, 0]
click at [900, 205] on icon at bounding box center [893, 205] width 16 height 16
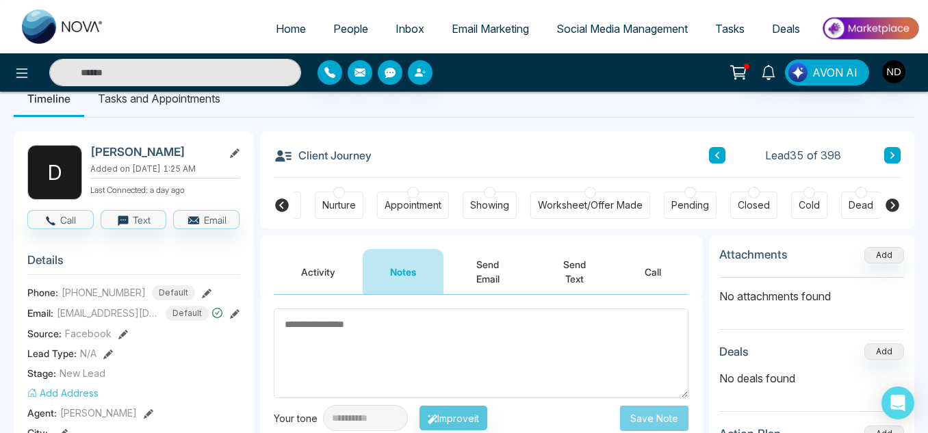
scroll to position [0, 293]
click at [852, 207] on div "DNC/Wrong number" at bounding box center [884, 206] width 92 height 14
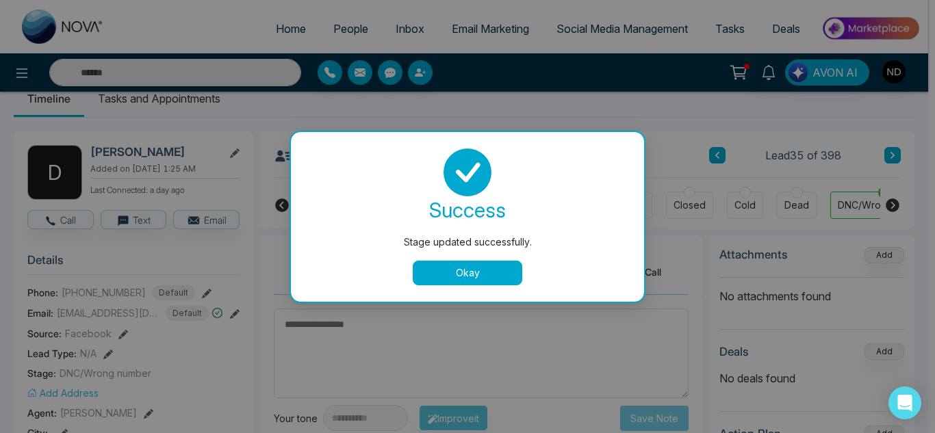
click at [493, 271] on button "Okay" at bounding box center [468, 273] width 110 height 25
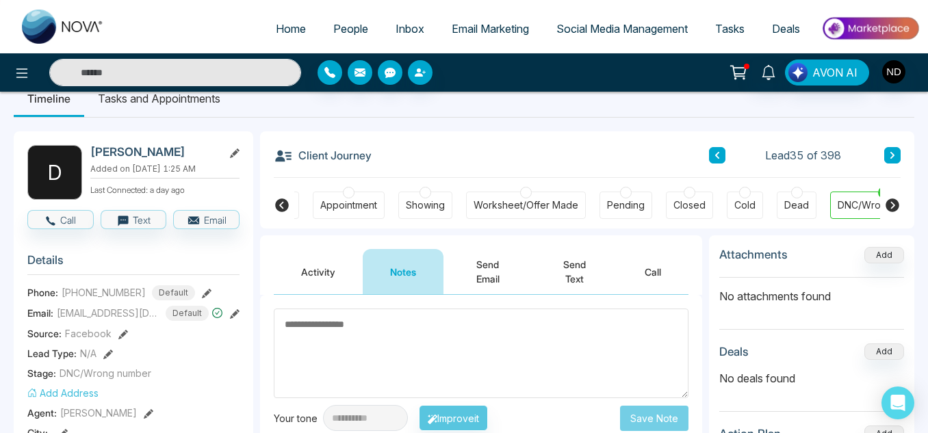
click at [895, 150] on button at bounding box center [893, 155] width 16 height 16
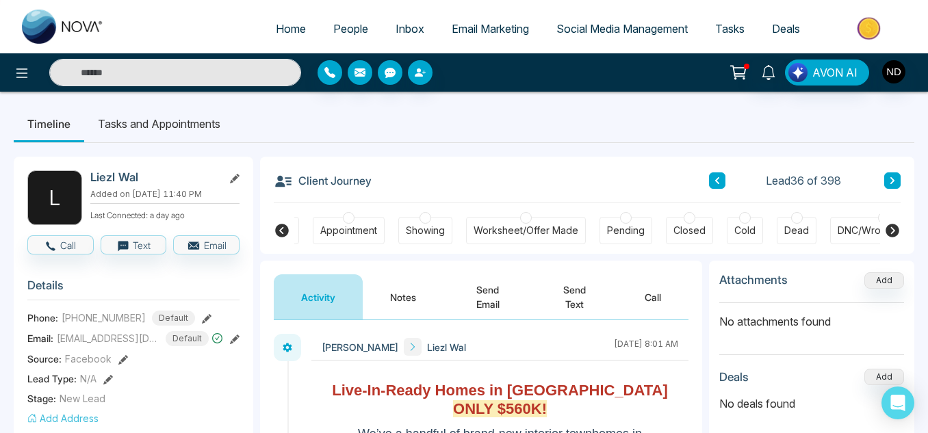
click at [398, 301] on button "Notes" at bounding box center [403, 297] width 81 height 45
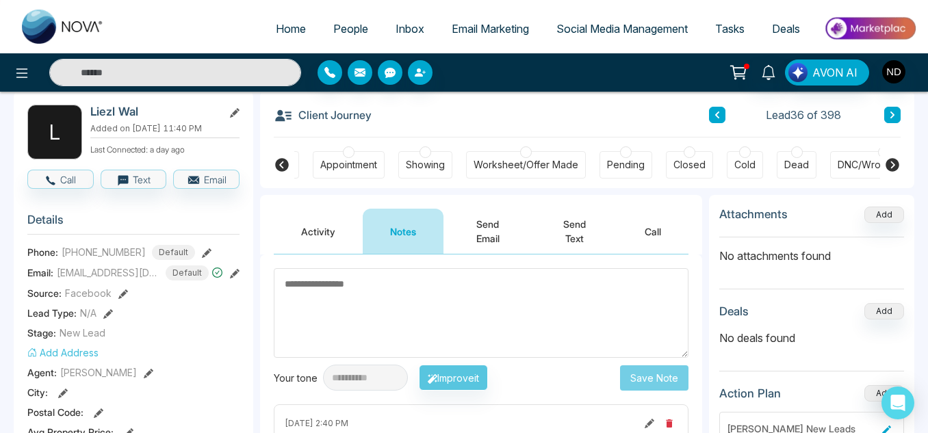
scroll to position [65, 0]
click at [338, 305] on textarea at bounding box center [481, 314] width 415 height 90
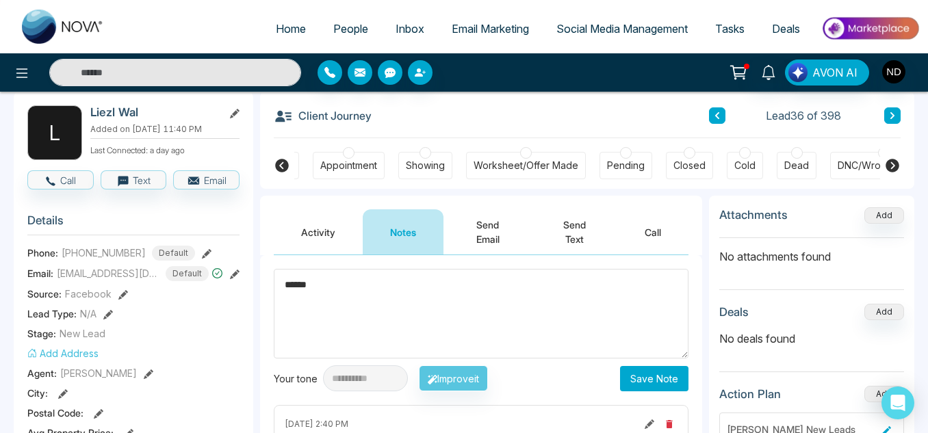
type textarea "******"
click at [645, 371] on button "Save Note" at bounding box center [654, 378] width 68 height 25
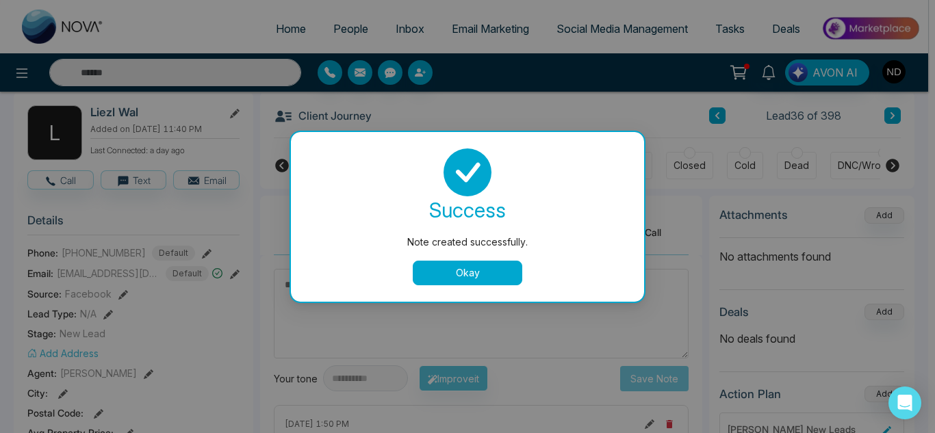
click at [463, 277] on button "Okay" at bounding box center [468, 273] width 110 height 25
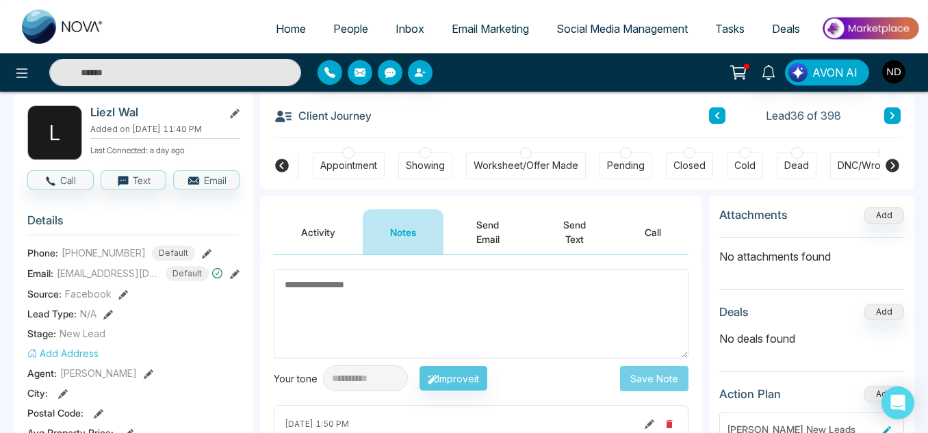
click at [892, 118] on icon at bounding box center [893, 115] width 4 height 7
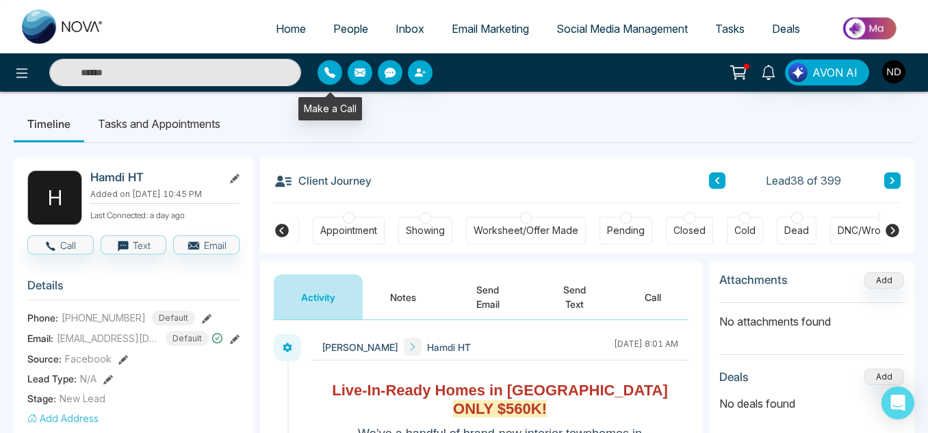
click at [333, 80] on button "button" at bounding box center [330, 72] width 25 height 25
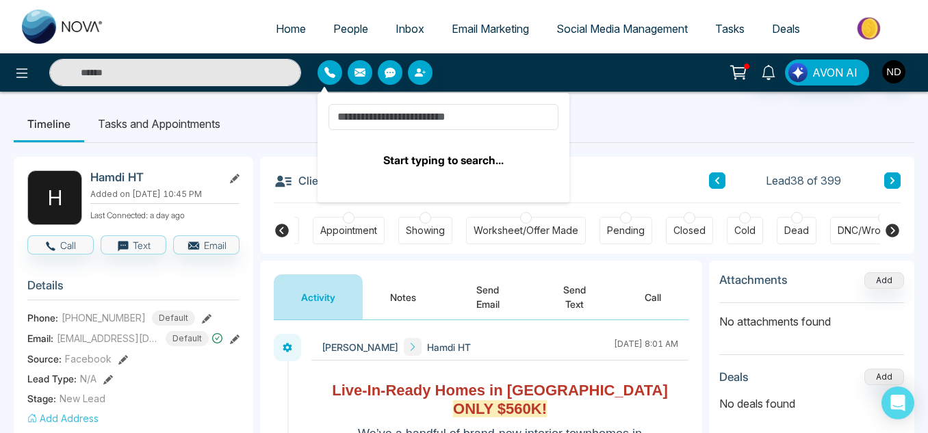
click at [574, 130] on ul "Timeline Tasks and Appointments" at bounding box center [464, 123] width 901 height 37
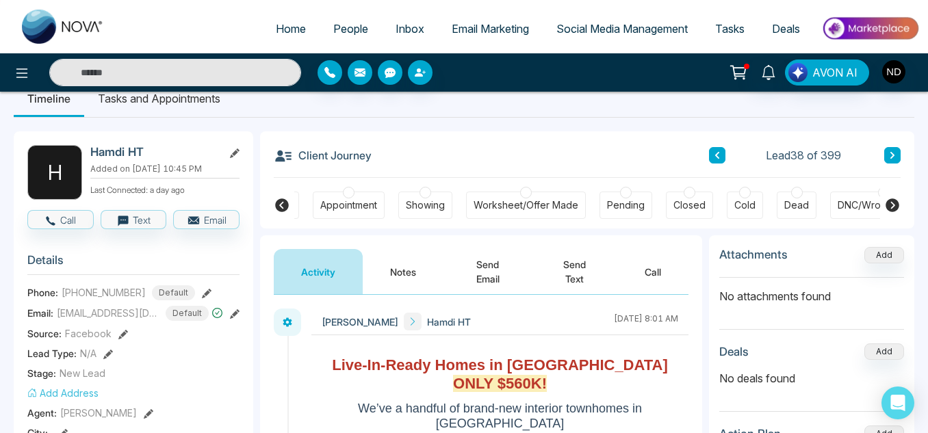
scroll to position [27, 0]
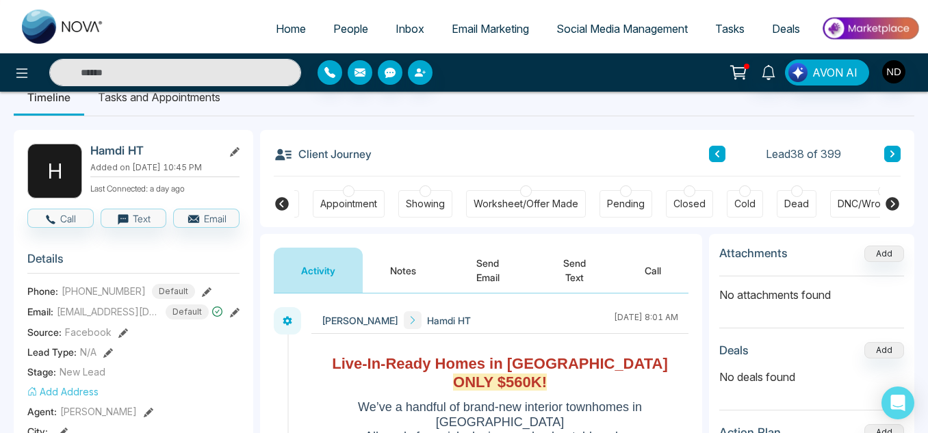
click at [418, 275] on button "Notes" at bounding box center [403, 270] width 81 height 45
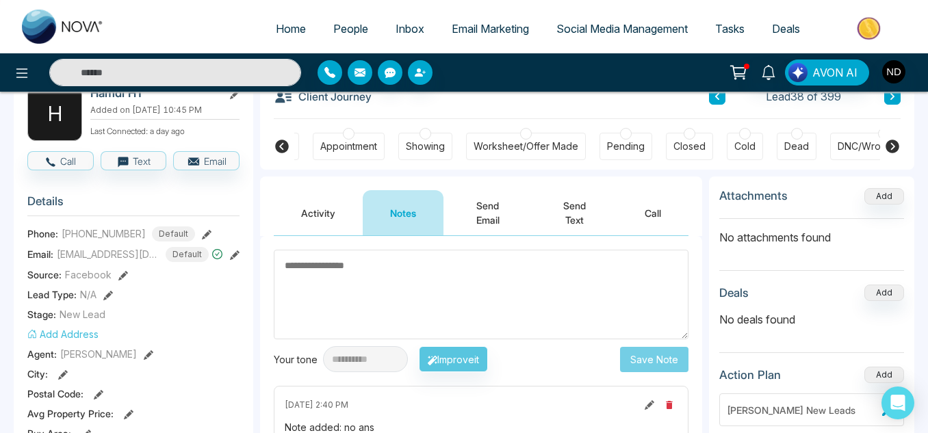
scroll to position [84, 0]
type textarea "******"
click at [501, 294] on textarea "******" at bounding box center [481, 296] width 415 height 90
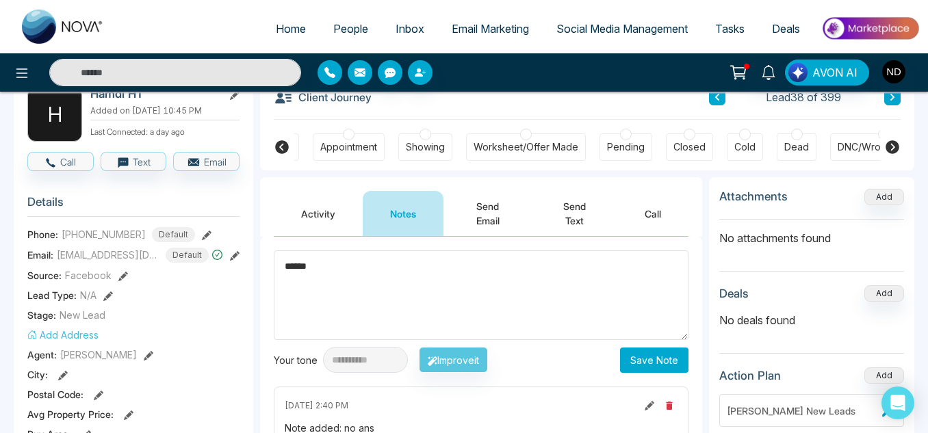
click at [501, 294] on textarea "******" at bounding box center [481, 296] width 415 height 90
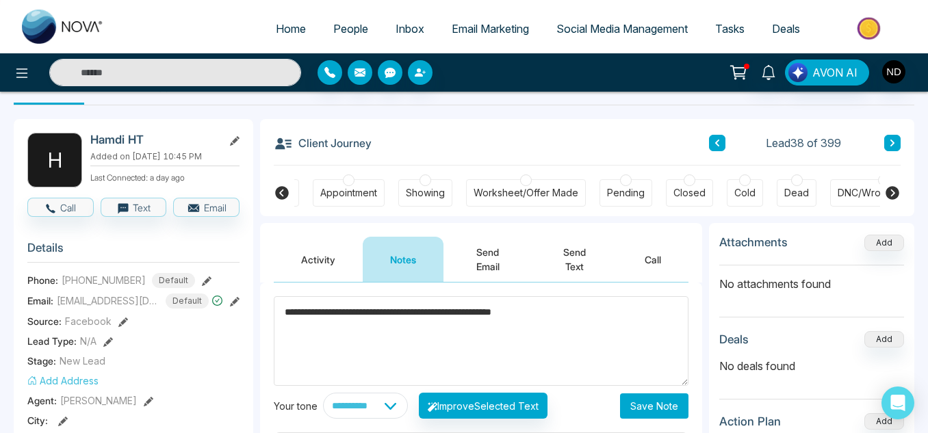
scroll to position [39, 0]
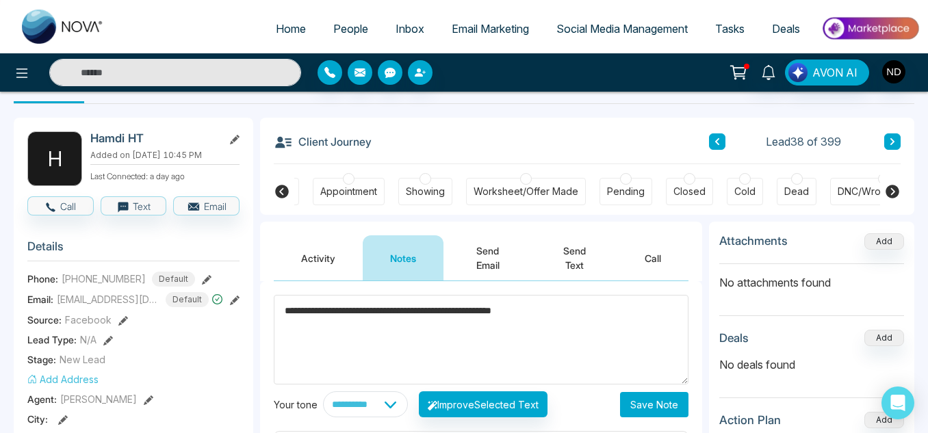
type textarea "**********"
click at [227, 302] on div "Email: tarchounah@yahoo.com Default" at bounding box center [133, 299] width 212 height 15
click at [232, 302] on icon at bounding box center [235, 301] width 10 height 10
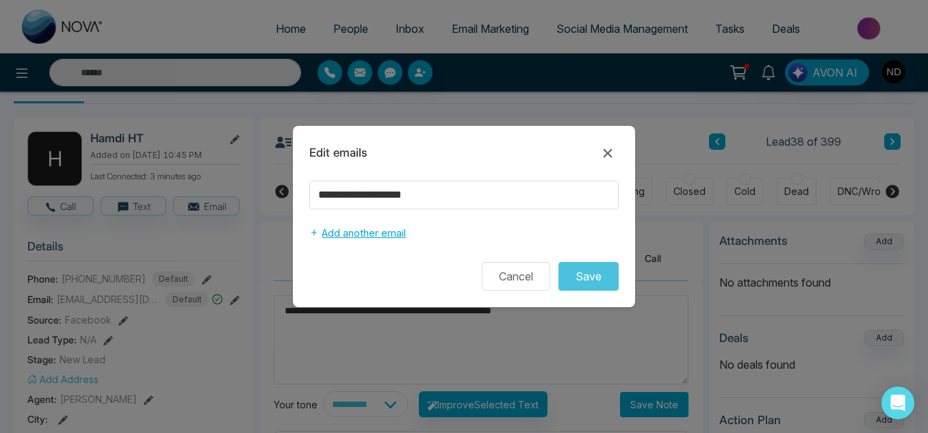
click at [348, 239] on button "Add another email" at bounding box center [357, 233] width 97 height 26
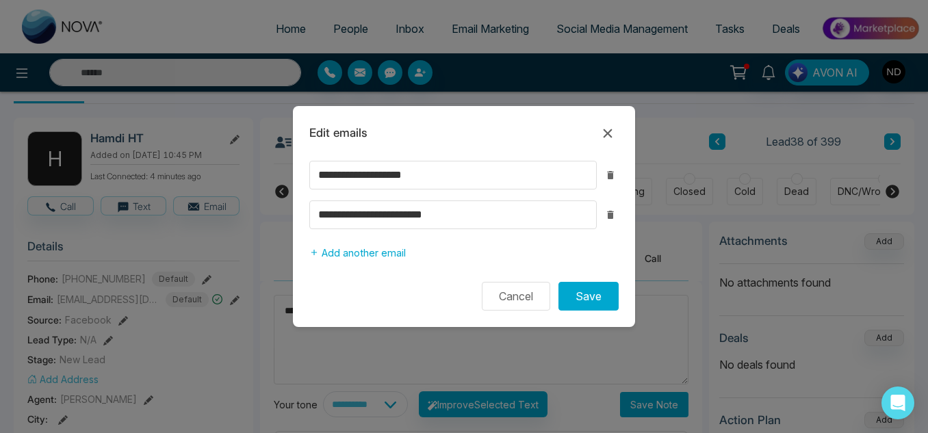
click at [461, 222] on input "**********" at bounding box center [453, 215] width 288 height 29
type input "**********"
click at [609, 182] on button "button" at bounding box center [610, 175] width 16 height 16
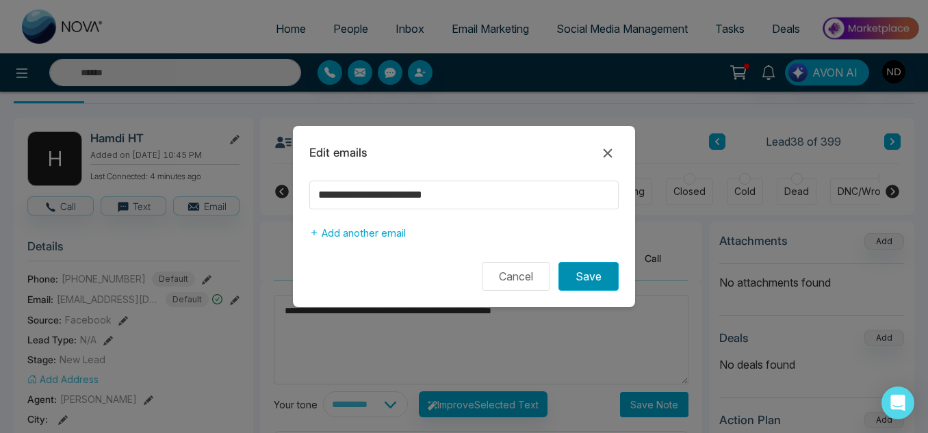
click at [587, 274] on button "Save" at bounding box center [589, 276] width 60 height 29
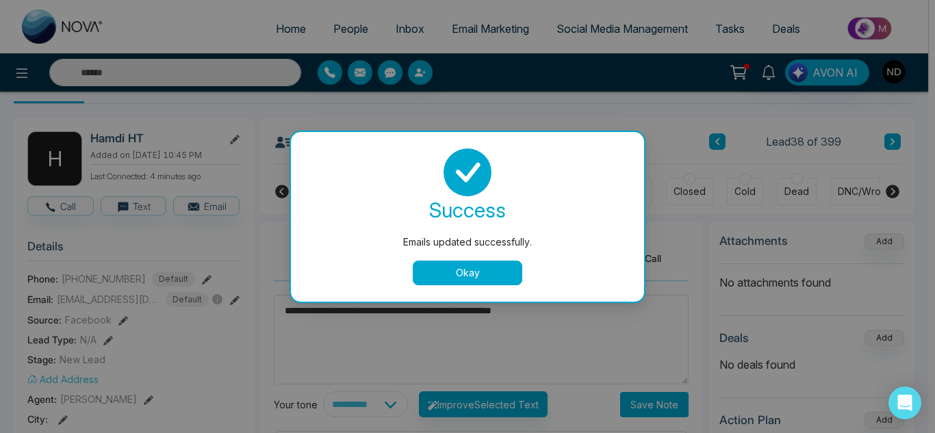
click at [483, 279] on button "Okay" at bounding box center [468, 273] width 110 height 25
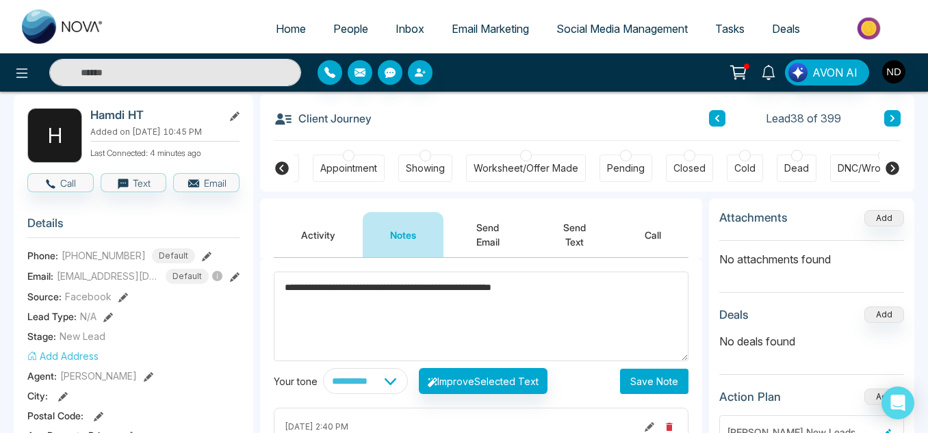
scroll to position [63, 0]
click at [574, 292] on textarea "**********" at bounding box center [481, 316] width 415 height 90
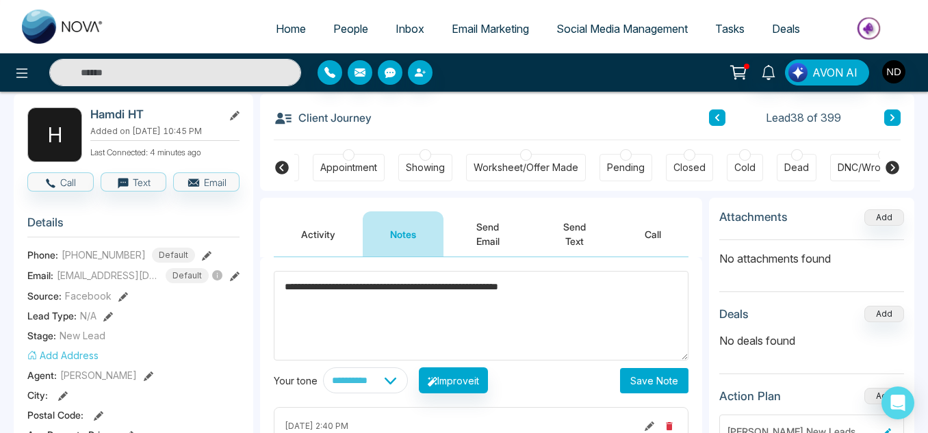
scroll to position [102, 0]
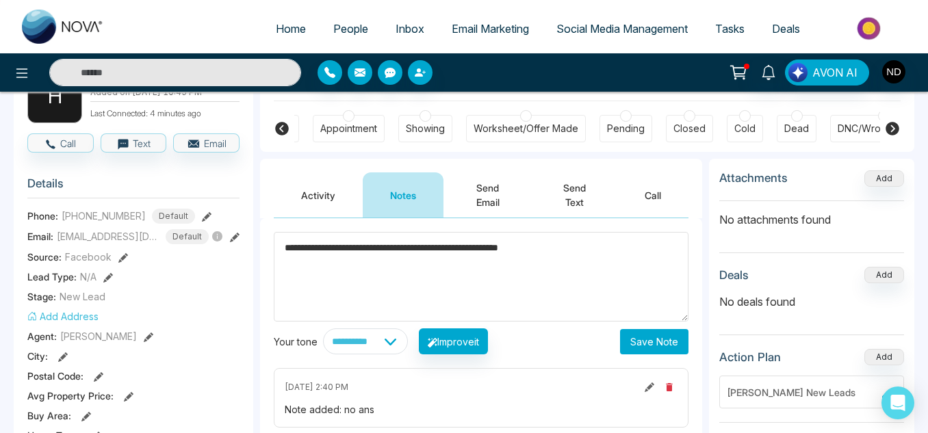
click at [495, 246] on textarea "**********" at bounding box center [481, 277] width 415 height 90
click at [588, 262] on textarea "**********" at bounding box center [481, 277] width 415 height 90
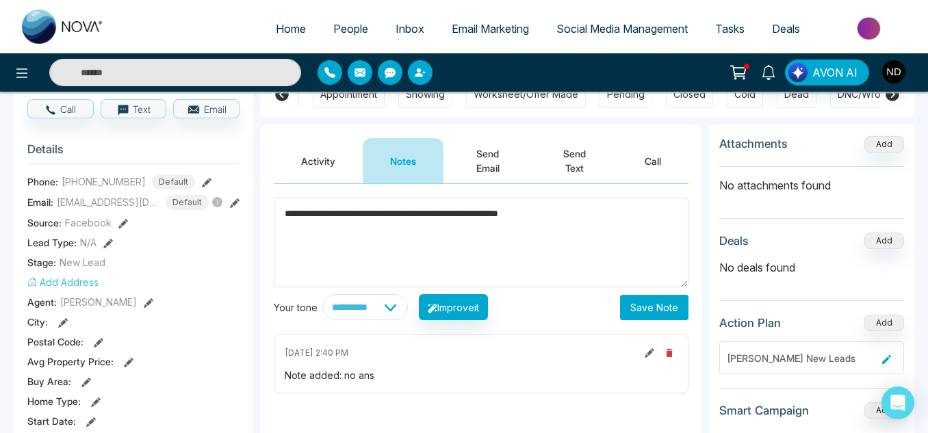
scroll to position [142, 0]
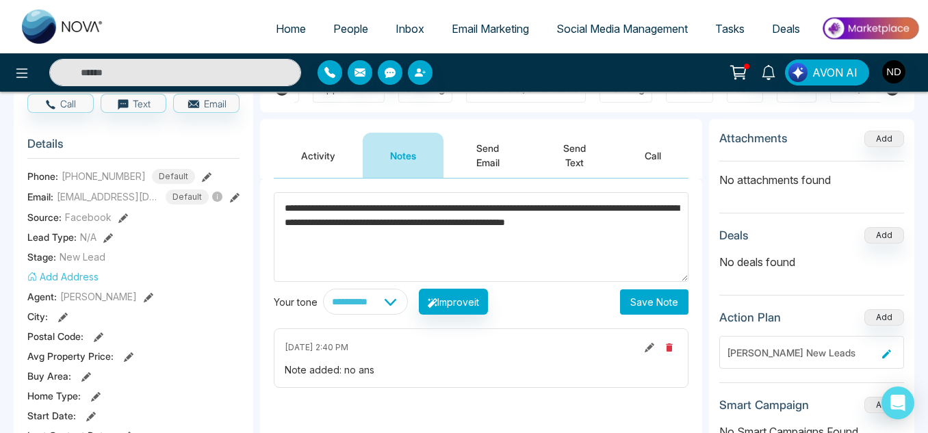
type textarea "**********"
click at [645, 299] on button "Save Note" at bounding box center [654, 302] width 68 height 25
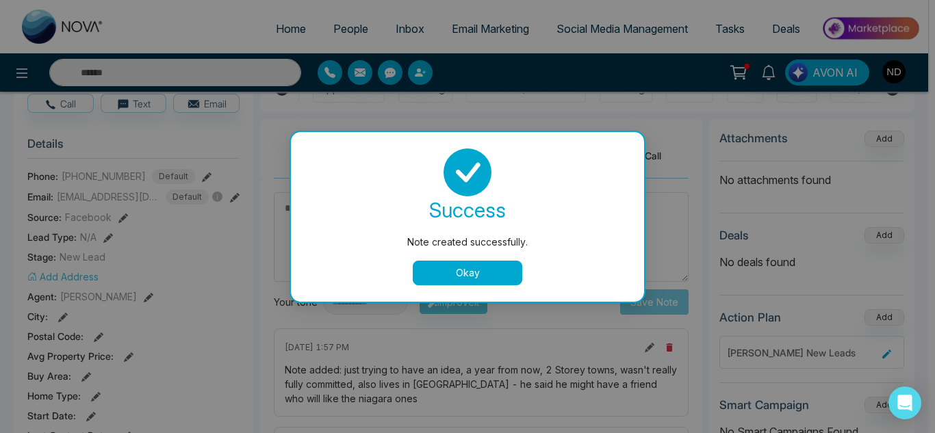
click at [472, 263] on button "Okay" at bounding box center [468, 273] width 110 height 25
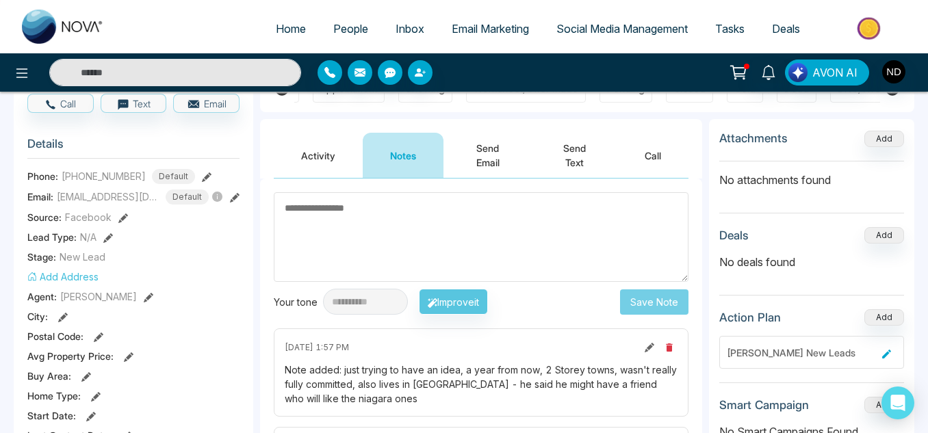
scroll to position [0, 0]
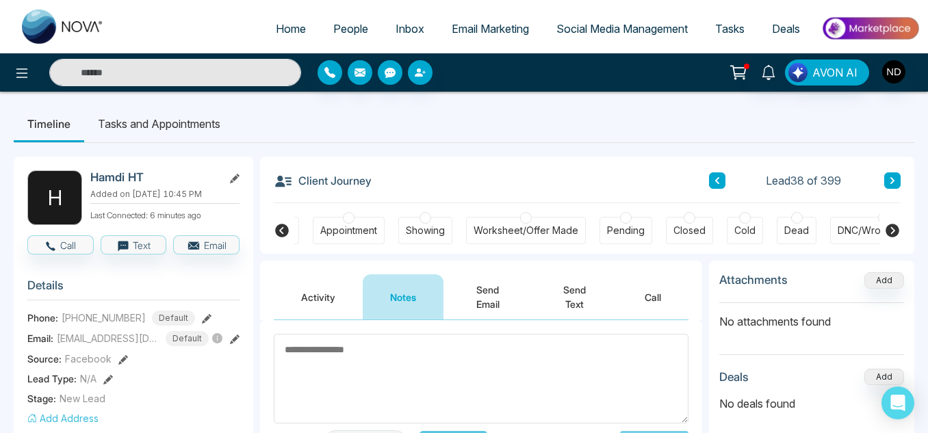
click at [500, 297] on button "Send Email" at bounding box center [488, 297] width 88 height 45
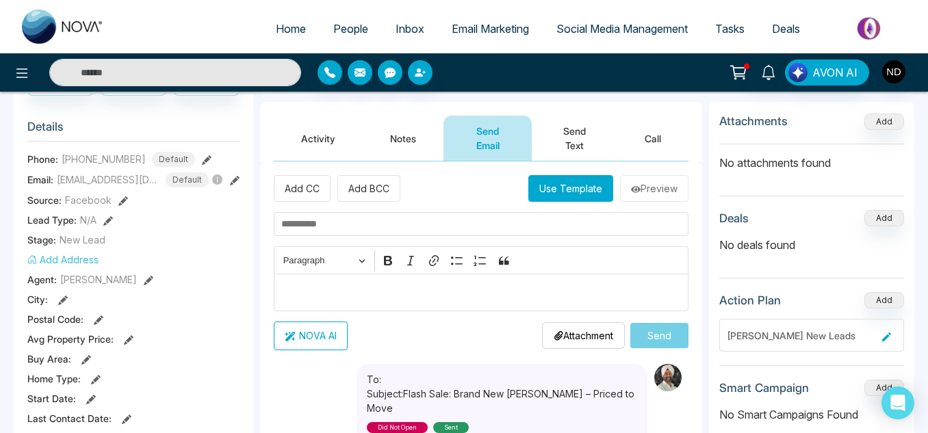
scroll to position [160, 0]
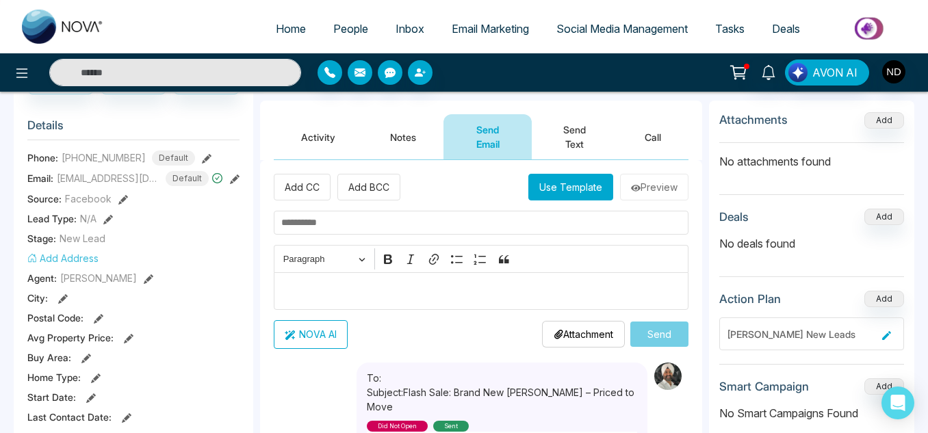
click at [502, 226] on input "text" at bounding box center [481, 223] width 415 height 24
type input "**********"
click at [542, 186] on button "Use Template" at bounding box center [571, 187] width 85 height 27
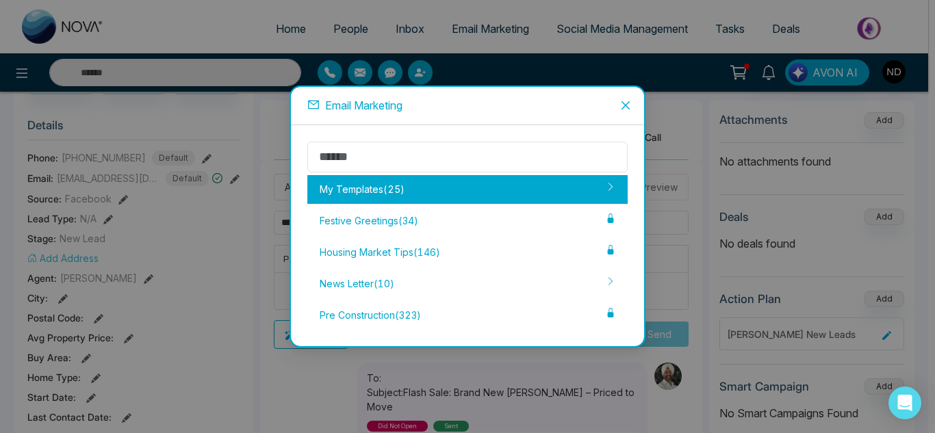
click at [503, 180] on div "My Templates ( 25 )" at bounding box center [467, 189] width 320 height 29
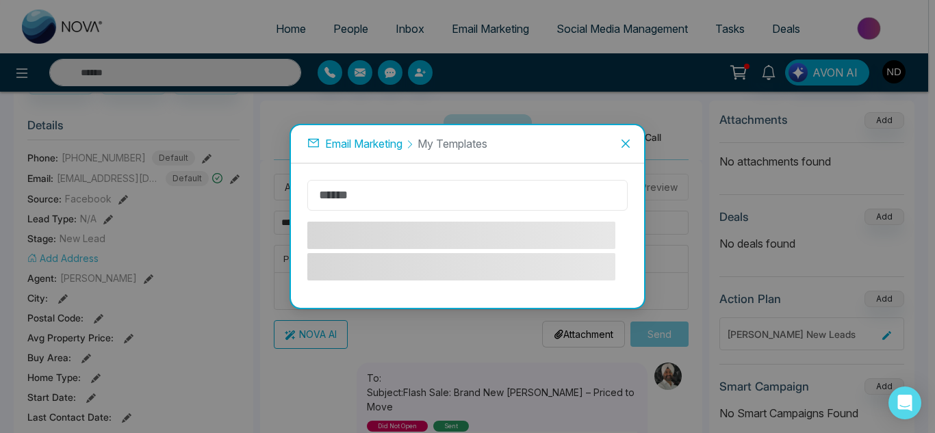
click at [459, 194] on input "text" at bounding box center [467, 195] width 320 height 31
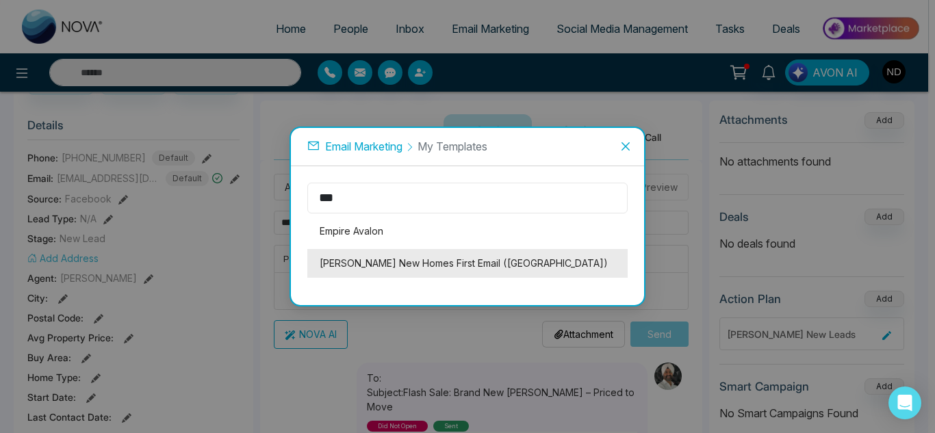
type input "***"
click at [469, 260] on li "Hamilton New Homes First Email (Avalon)" at bounding box center [467, 263] width 320 height 29
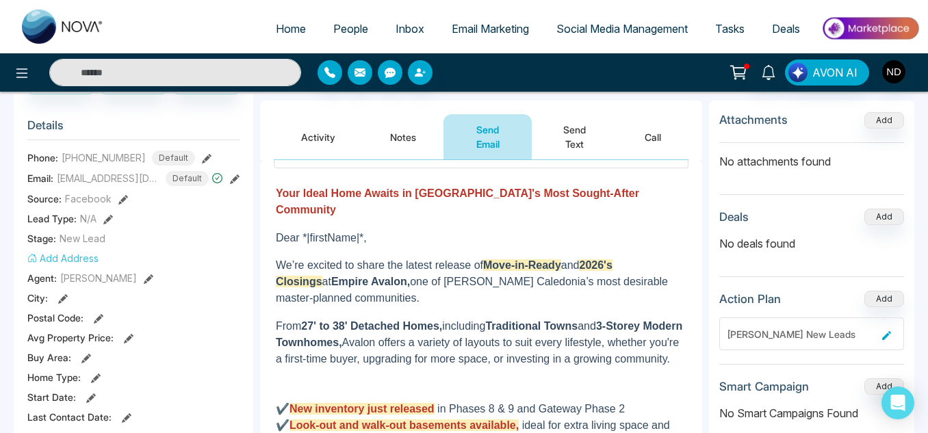
scroll to position [0, 0]
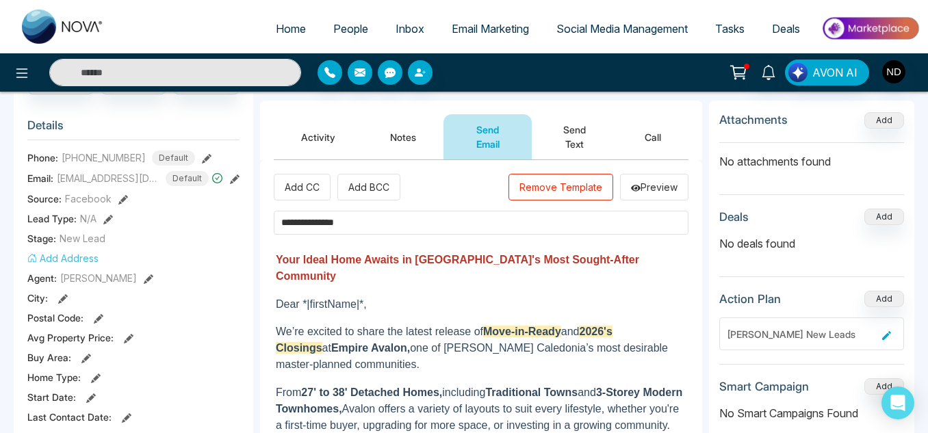
click at [544, 188] on button "Remove Template" at bounding box center [561, 187] width 105 height 27
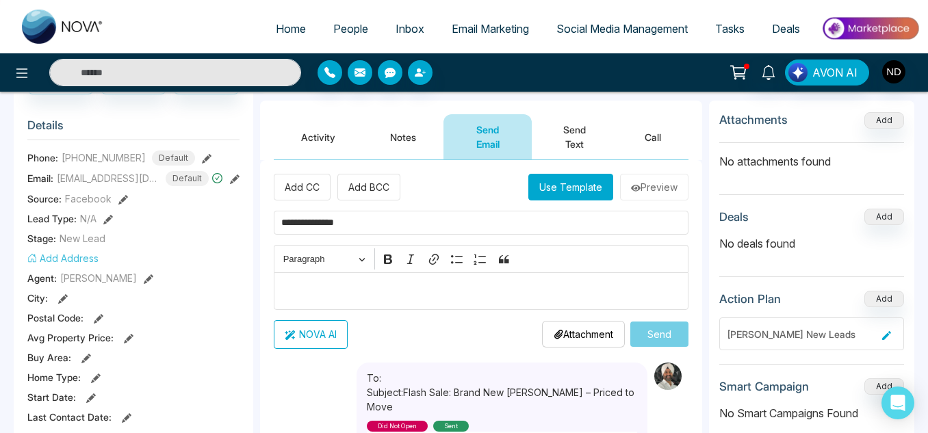
click at [544, 188] on button "Use Template" at bounding box center [571, 187] width 85 height 27
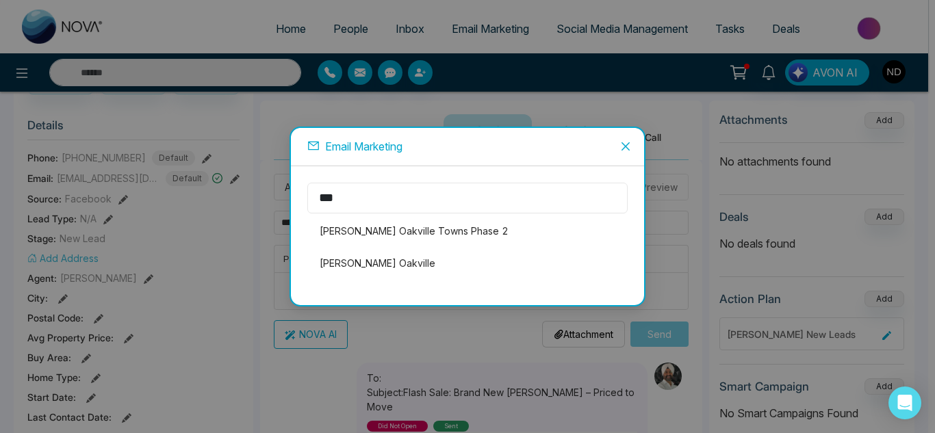
click at [418, 203] on input "***" at bounding box center [467, 198] width 320 height 31
type input "*"
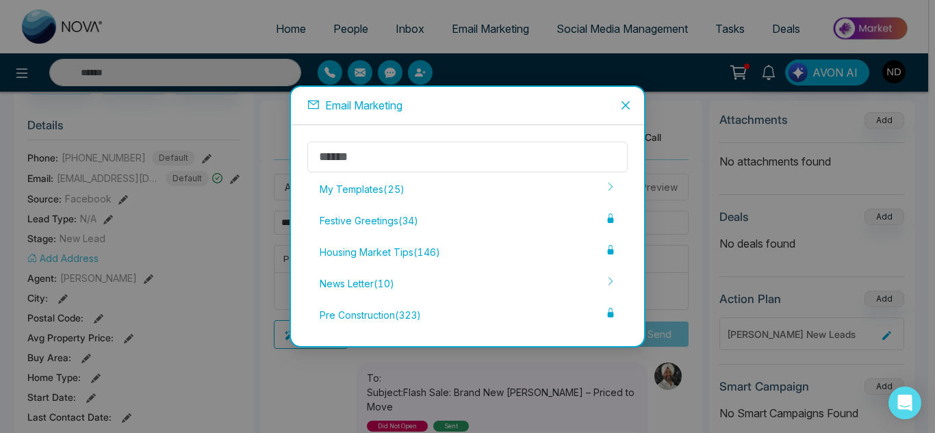
click at [418, 203] on div "My Templates ( 25 )" at bounding box center [467, 189] width 320 height 29
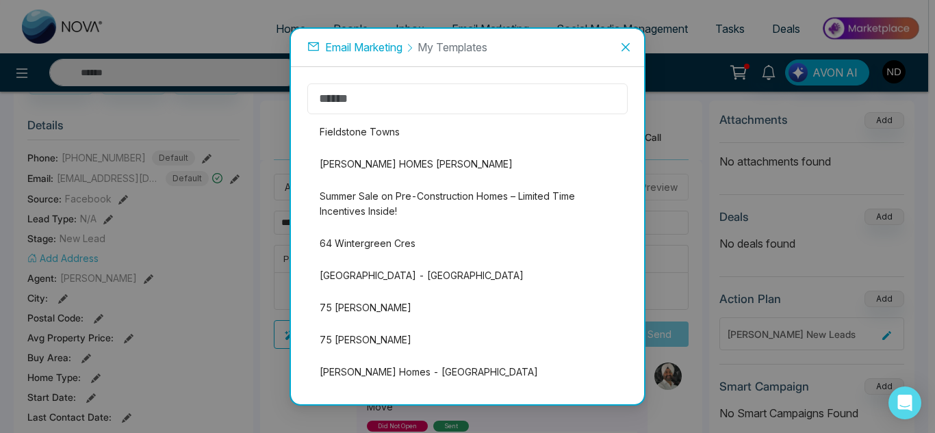
click at [396, 92] on input "text" at bounding box center [467, 99] width 320 height 31
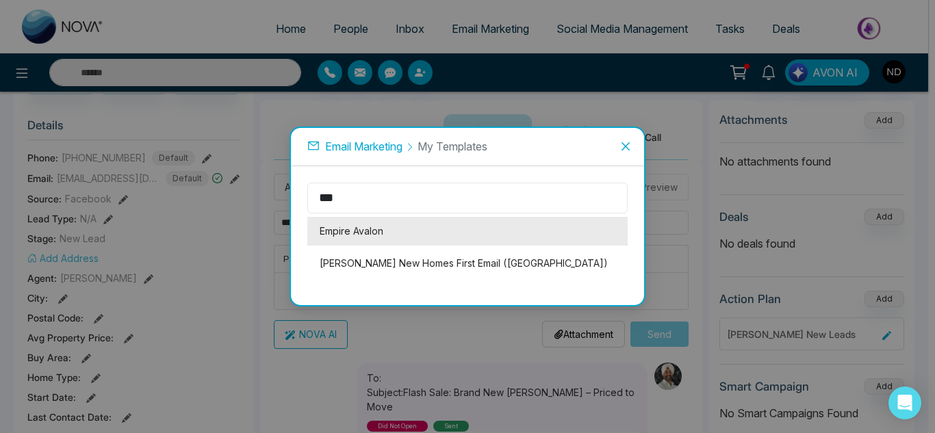
type input "***"
click at [379, 239] on li "Empire Avalon" at bounding box center [467, 231] width 320 height 29
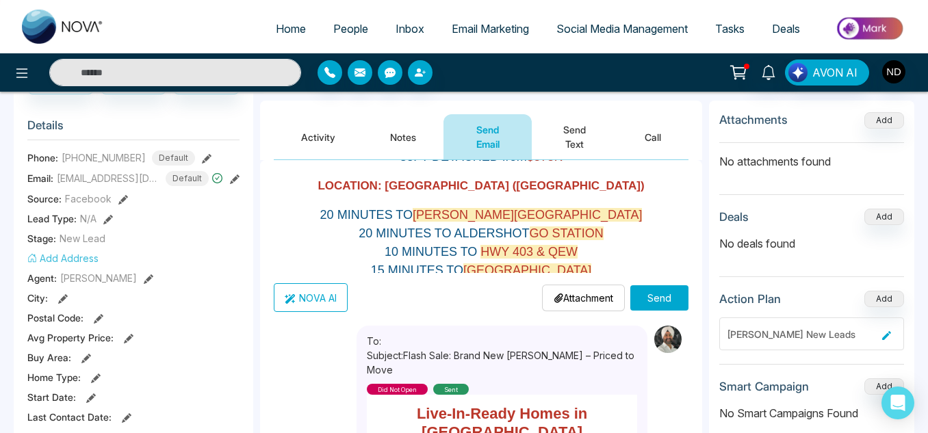
scroll to position [425, 0]
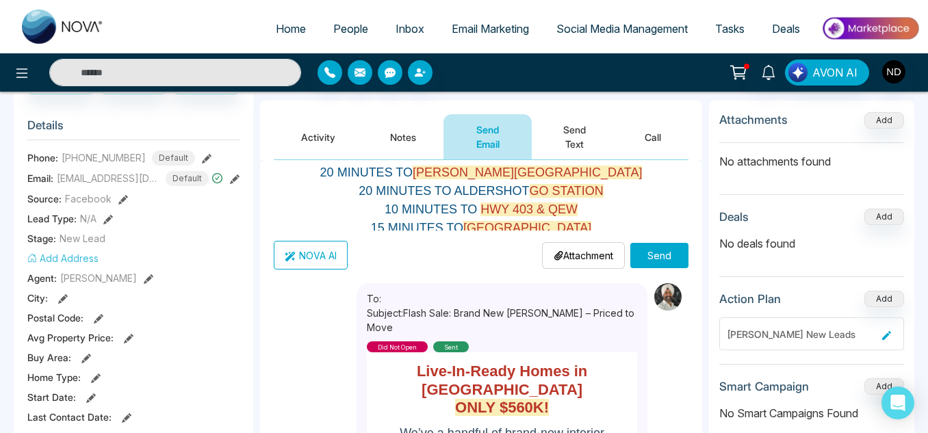
click at [641, 263] on button "Send" at bounding box center [660, 255] width 58 height 25
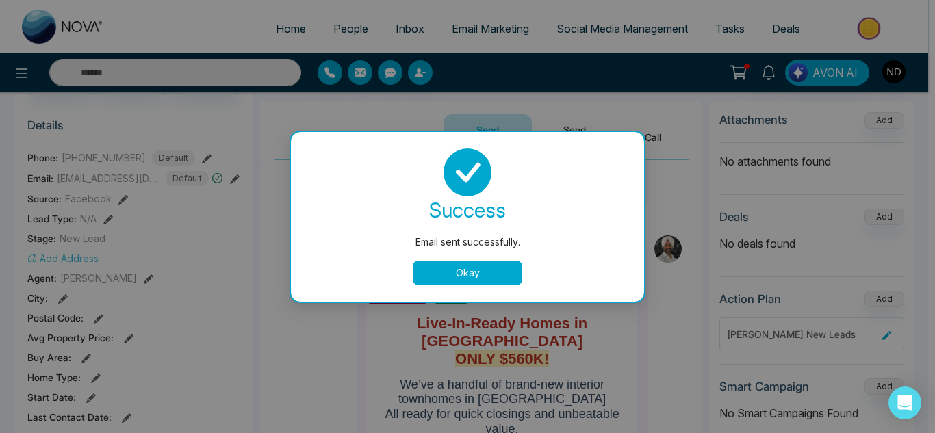
click at [481, 281] on button "Okay" at bounding box center [468, 273] width 110 height 25
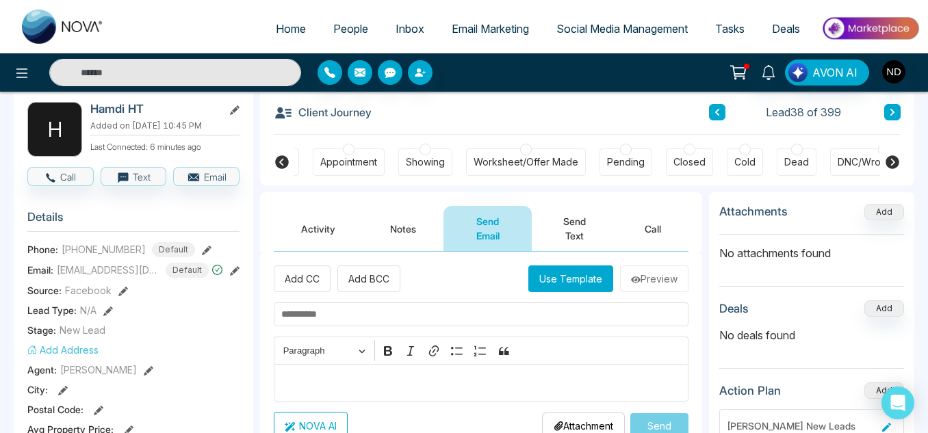
scroll to position [68, 0]
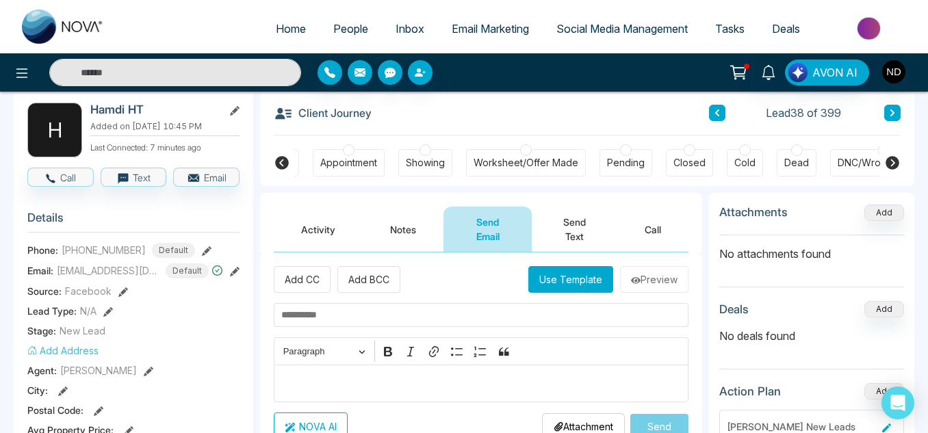
click at [576, 283] on button "Use Template" at bounding box center [571, 279] width 85 height 27
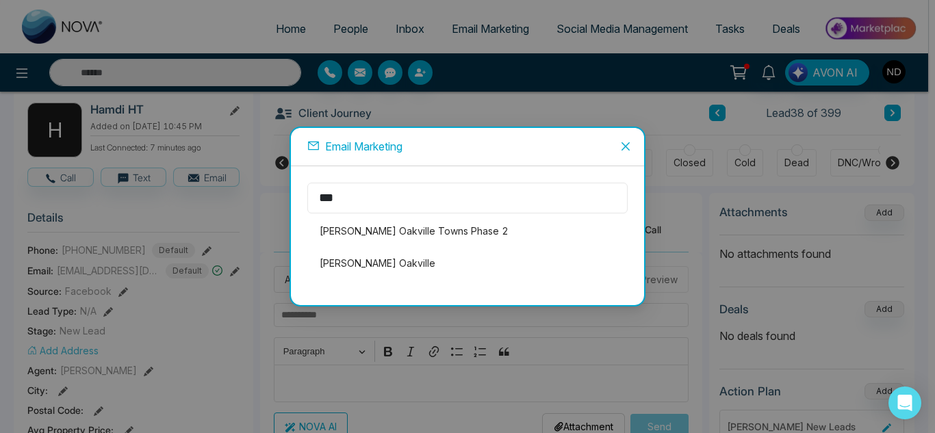
click at [501, 209] on input "***" at bounding box center [467, 198] width 320 height 31
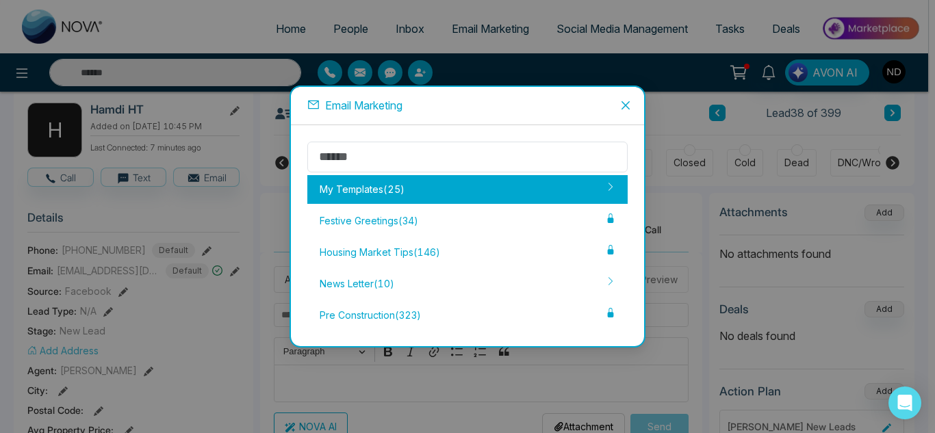
click at [476, 187] on div "My Templates ( 25 )" at bounding box center [467, 189] width 320 height 29
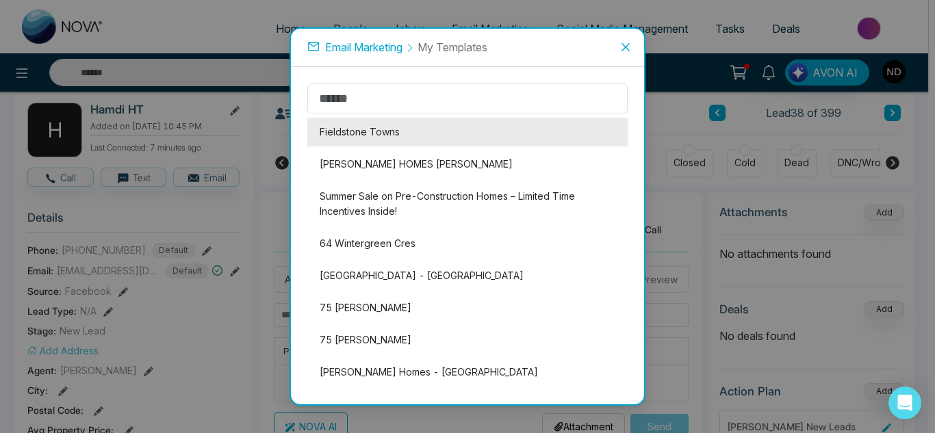
click at [430, 124] on li "Fieldstone Towns" at bounding box center [467, 132] width 320 height 29
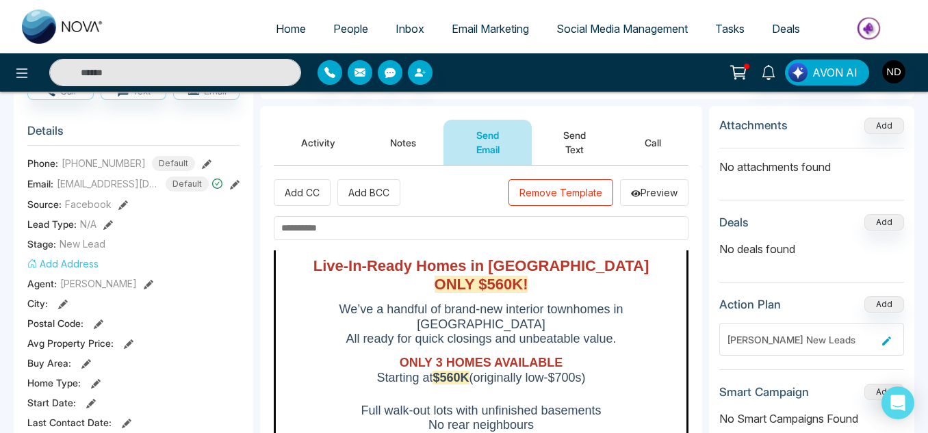
scroll to position [164, 0]
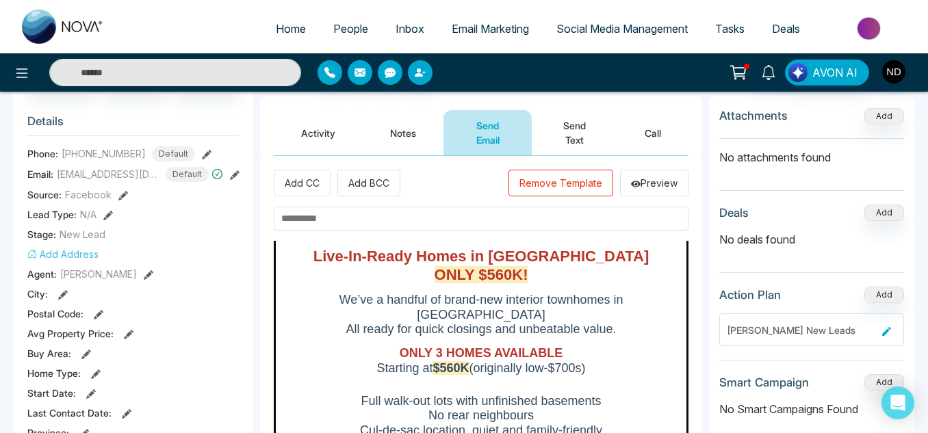
click at [397, 207] on input "text" at bounding box center [481, 219] width 415 height 24
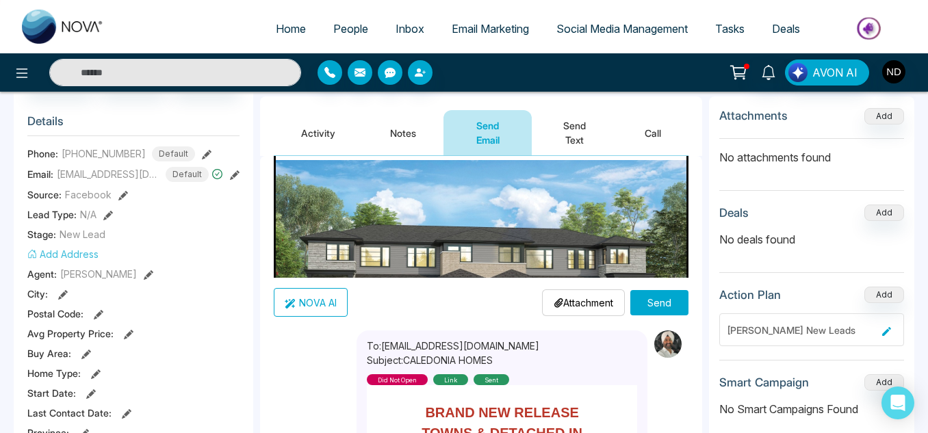
scroll to position [374, 0]
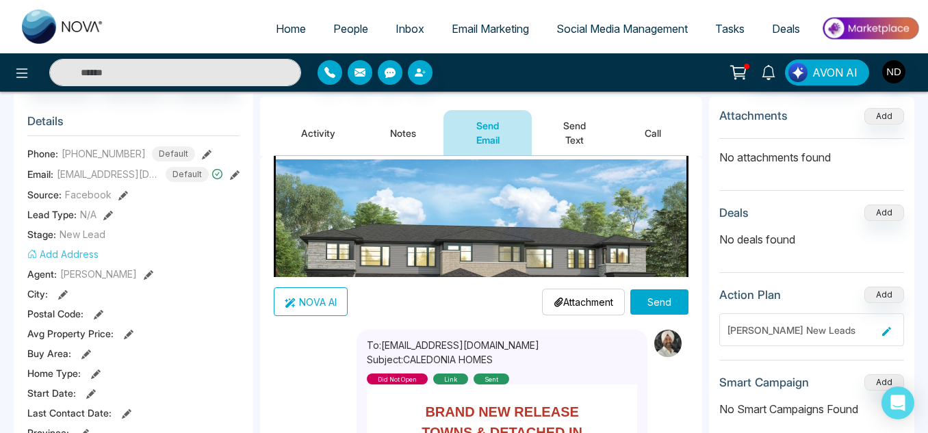
type input "**********"
click at [657, 309] on button "Send" at bounding box center [660, 302] width 58 height 25
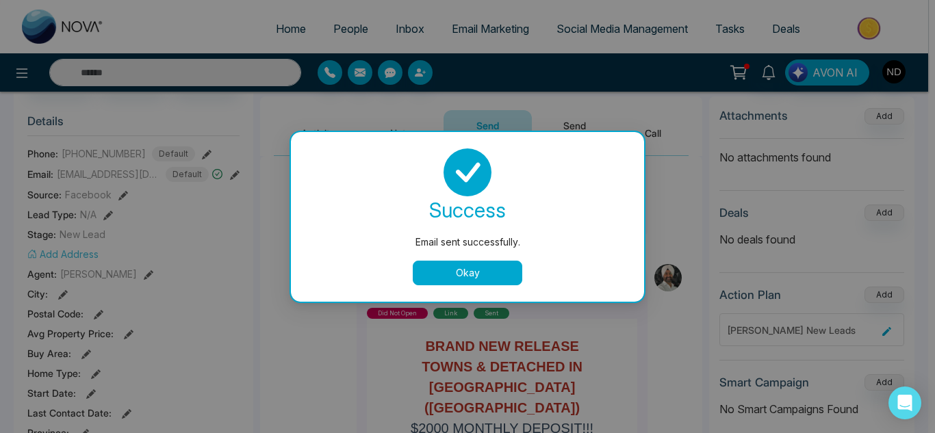
click at [463, 264] on button "Okay" at bounding box center [468, 273] width 110 height 25
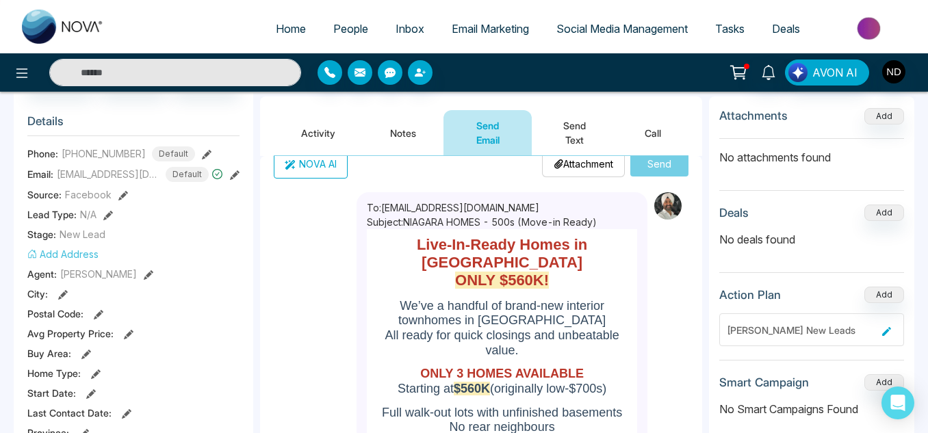
scroll to position [129, 0]
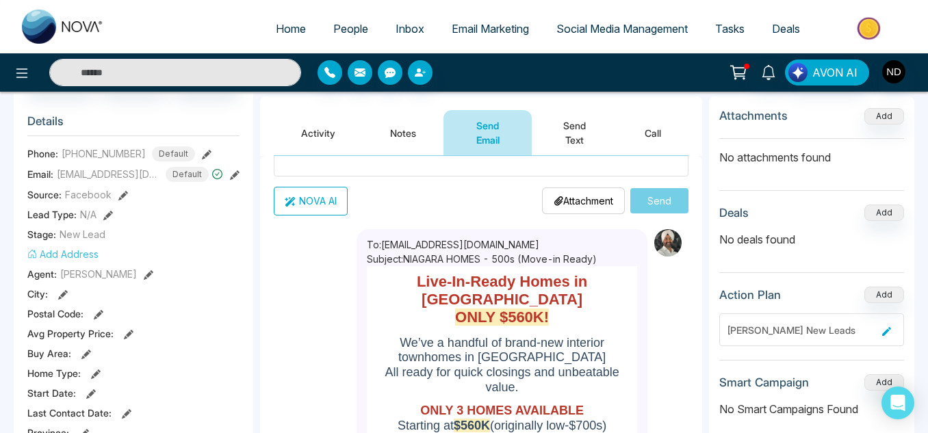
click at [235, 177] on icon at bounding box center [235, 175] width 10 height 10
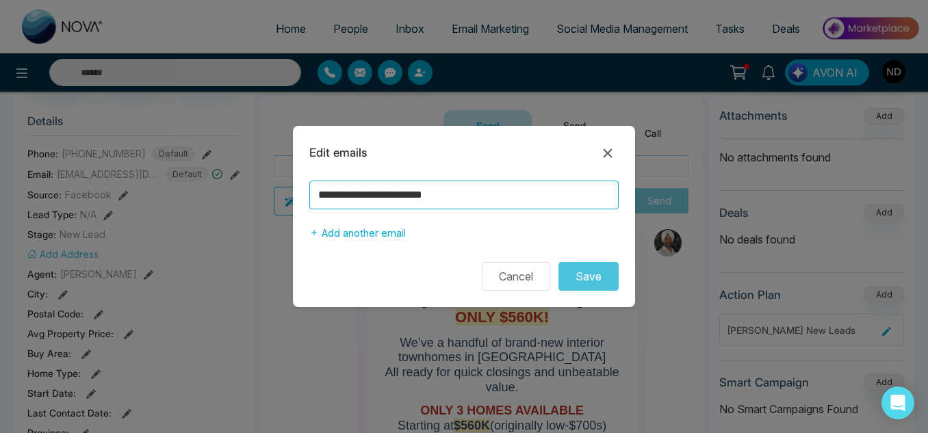
click at [396, 204] on input "**********" at bounding box center [463, 195] width 309 height 29
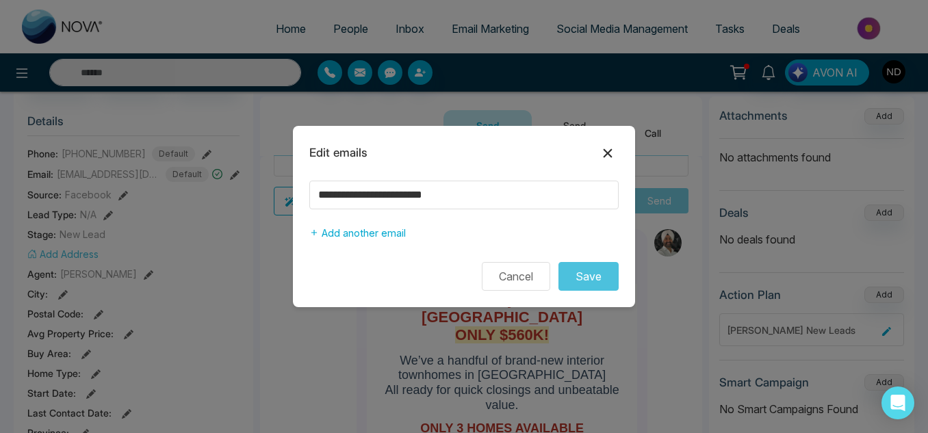
click at [605, 156] on icon at bounding box center [608, 153] width 9 height 9
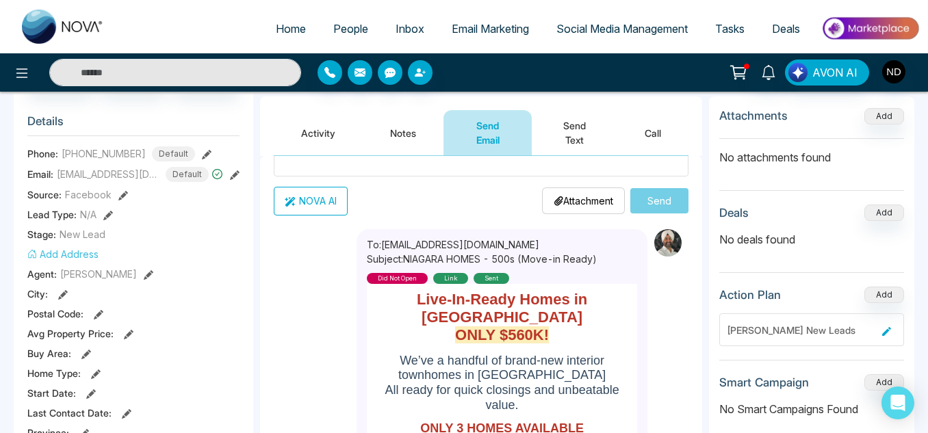
click at [596, 149] on button "Send Text" at bounding box center [575, 132] width 86 height 45
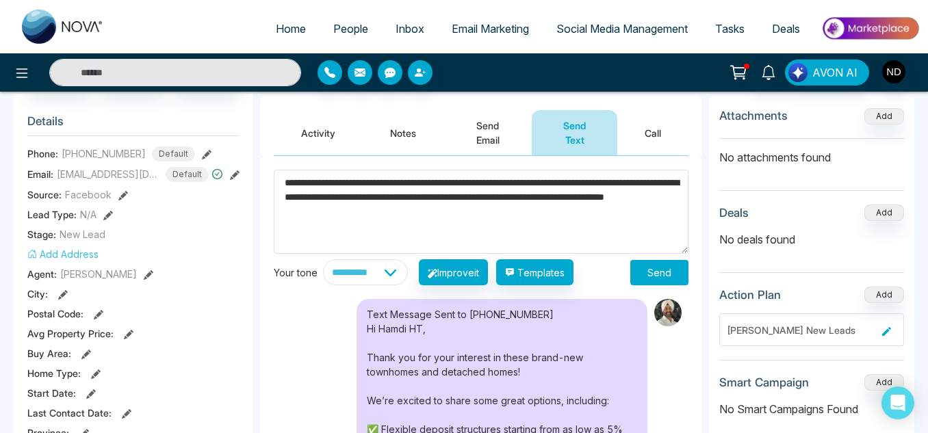
type textarea "**********"
click at [646, 266] on button "Send" at bounding box center [660, 272] width 58 height 25
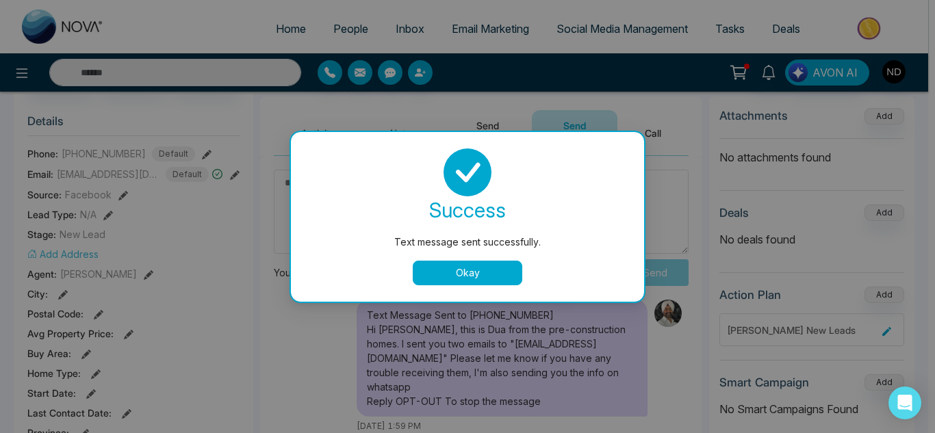
click at [433, 267] on button "Okay" at bounding box center [468, 273] width 110 height 25
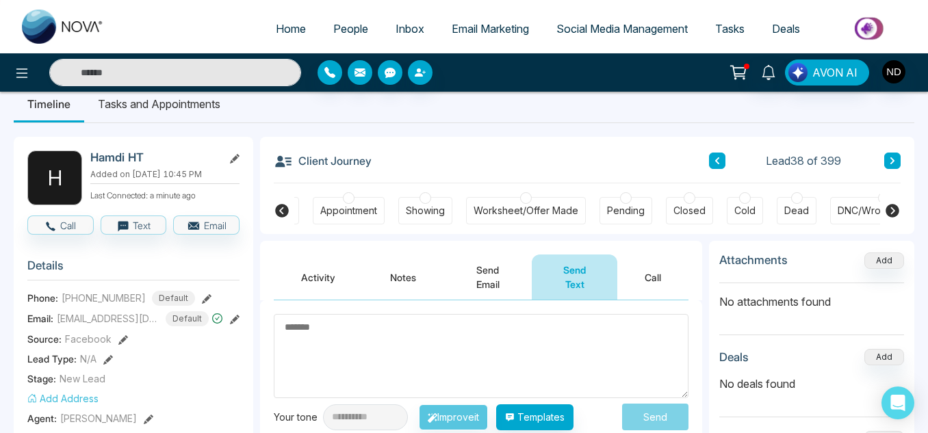
scroll to position [18, 0]
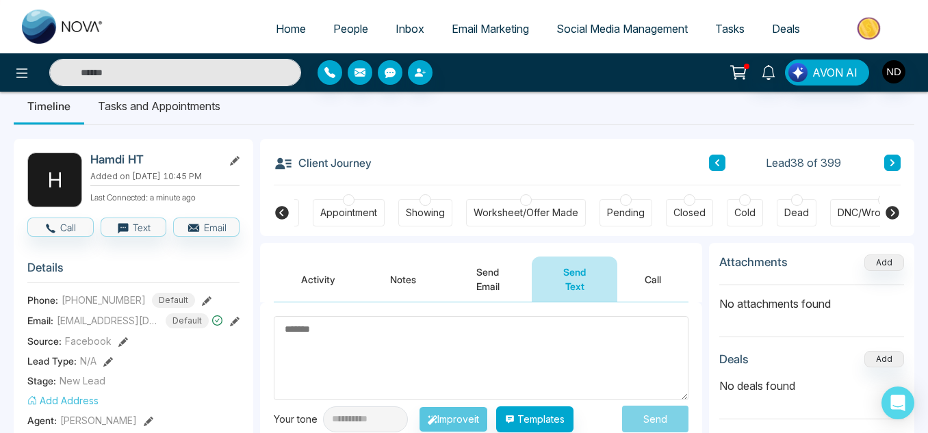
click at [103, 299] on span "+15197174531" at bounding box center [104, 300] width 84 height 14
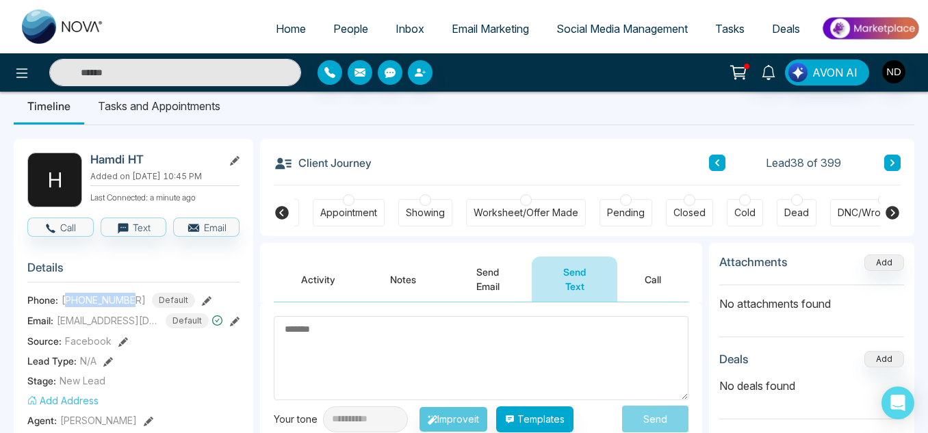
click at [103, 299] on span "+15197174531" at bounding box center [104, 300] width 84 height 14
copy span "15197174531"
click at [290, 212] on icon at bounding box center [282, 213] width 16 height 16
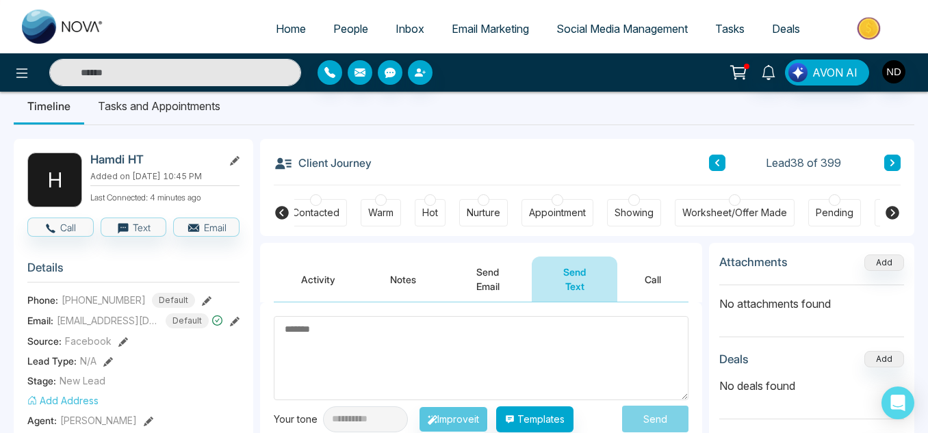
scroll to position [0, 0]
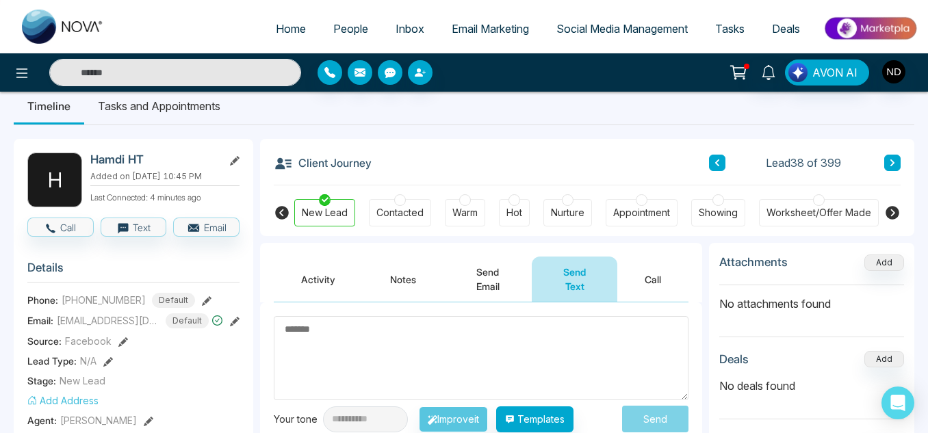
click at [481, 207] on div "Warm" at bounding box center [465, 212] width 40 height 27
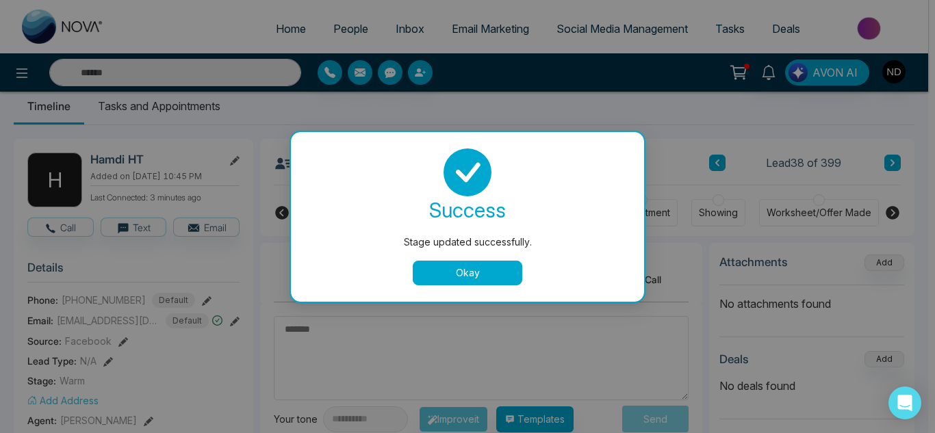
click at [491, 272] on button "Okay" at bounding box center [468, 273] width 110 height 25
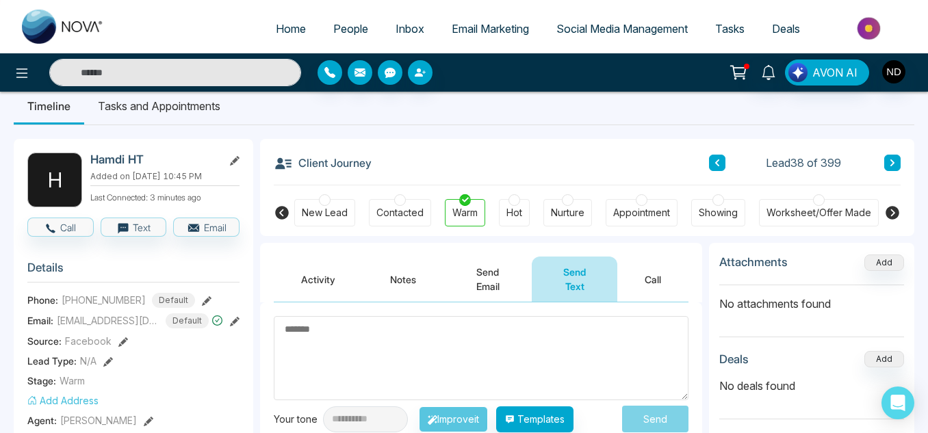
click at [891, 162] on icon at bounding box center [892, 163] width 7 height 8
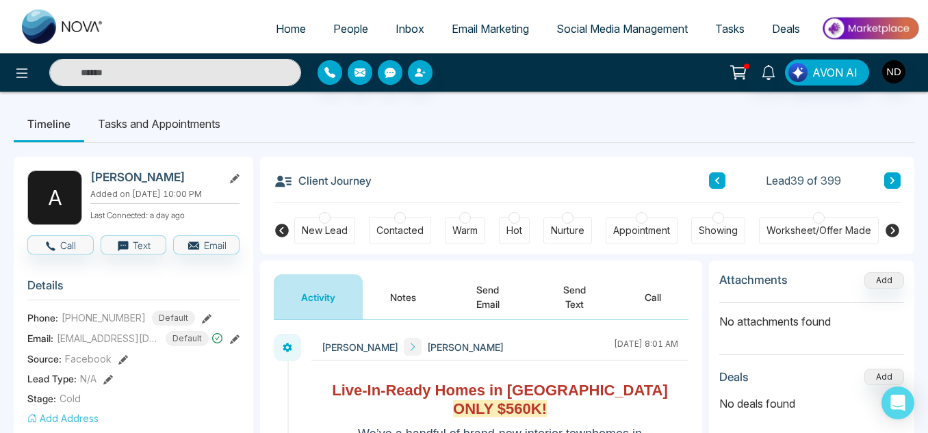
click at [408, 293] on button "Notes" at bounding box center [403, 297] width 81 height 45
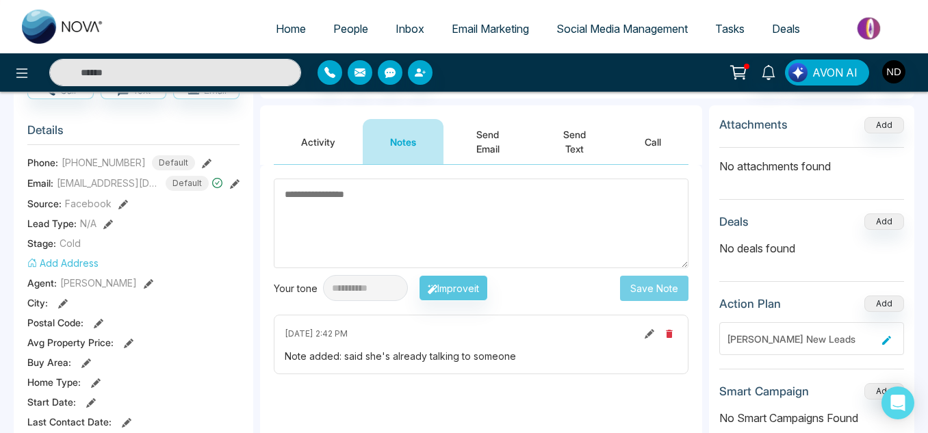
scroll to position [155, 0]
click at [311, 155] on button "Activity" at bounding box center [318, 142] width 89 height 45
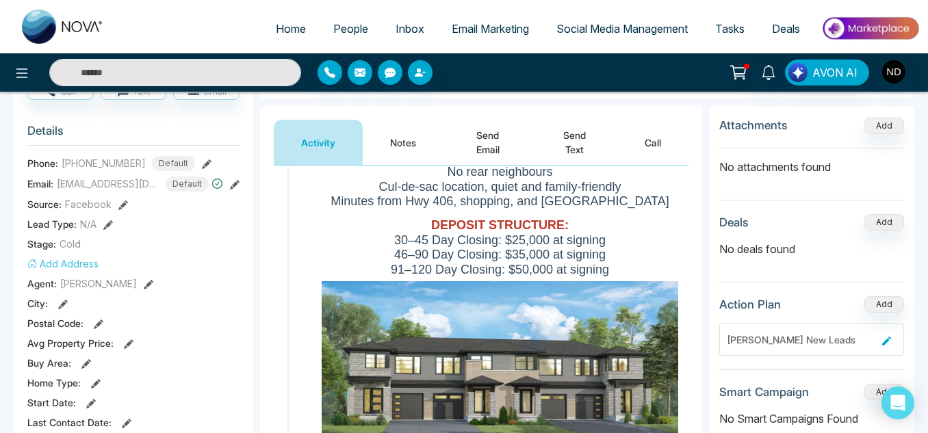
scroll to position [237, 0]
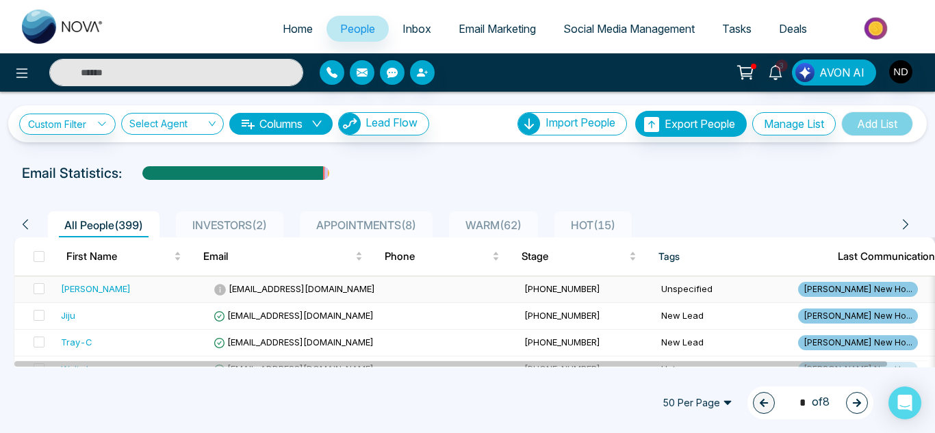
click at [166, 288] on div "SATNAM KAREER" at bounding box center [132, 289] width 142 height 14
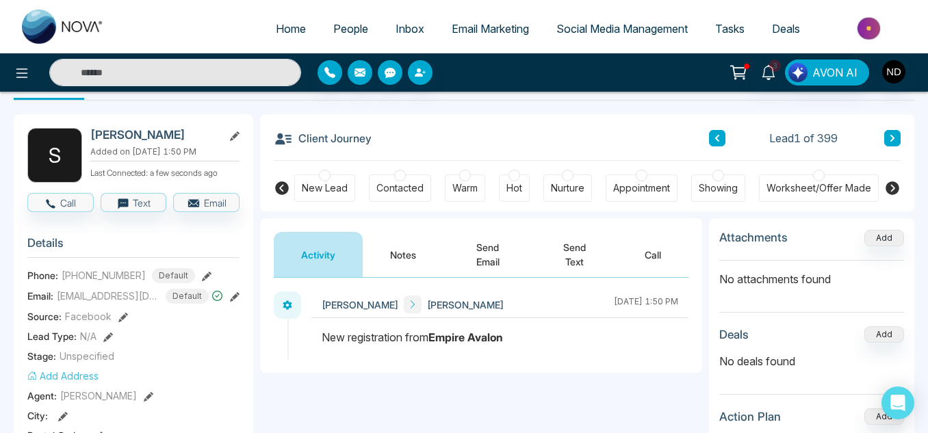
scroll to position [42, 0]
drag, startPoint x: 98, startPoint y: 281, endPoint x: 77, endPoint y: 277, distance: 21.5
click at [77, 277] on span "+15149166154" at bounding box center [104, 276] width 84 height 14
drag, startPoint x: 73, startPoint y: 277, endPoint x: 140, endPoint y: 281, distance: 67.2
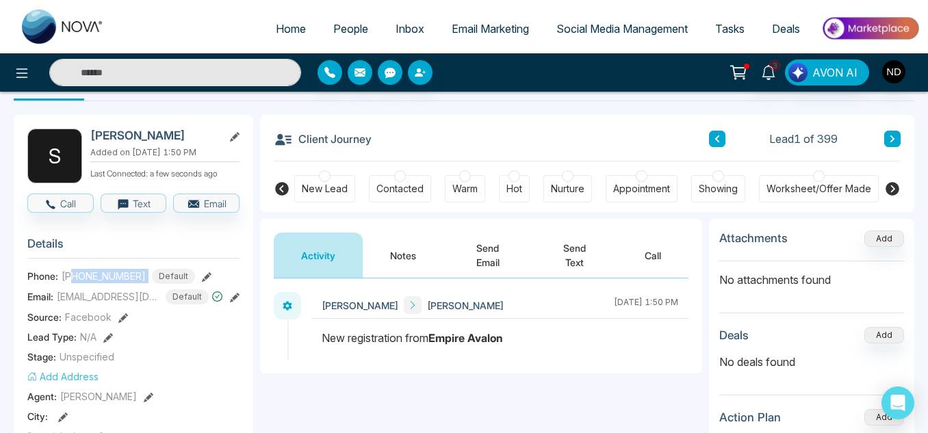
click at [140, 281] on div "+15149166154 Default" at bounding box center [128, 276] width 133 height 15
copy span "5149166154"
click at [76, 211] on button "Call" at bounding box center [60, 203] width 66 height 19
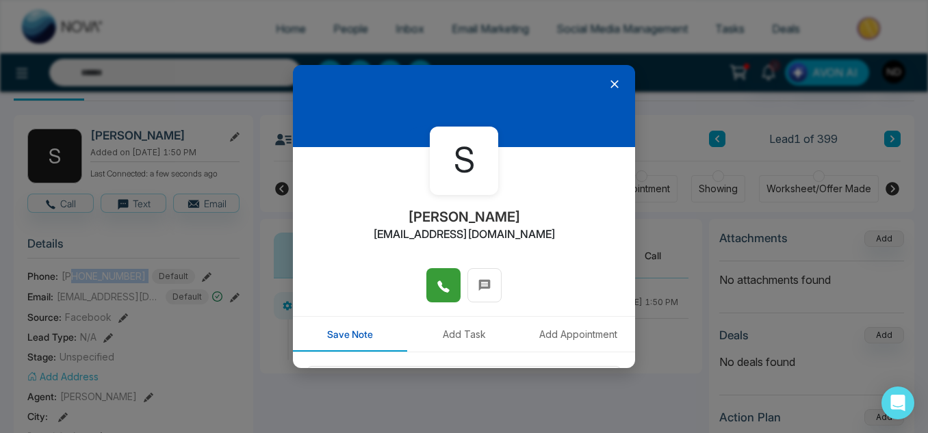
click at [450, 274] on button at bounding box center [444, 285] width 34 height 34
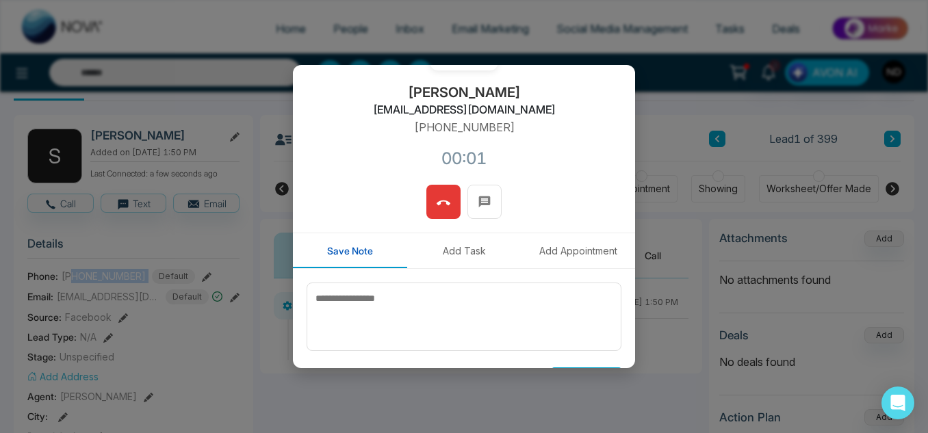
scroll to position [150, 0]
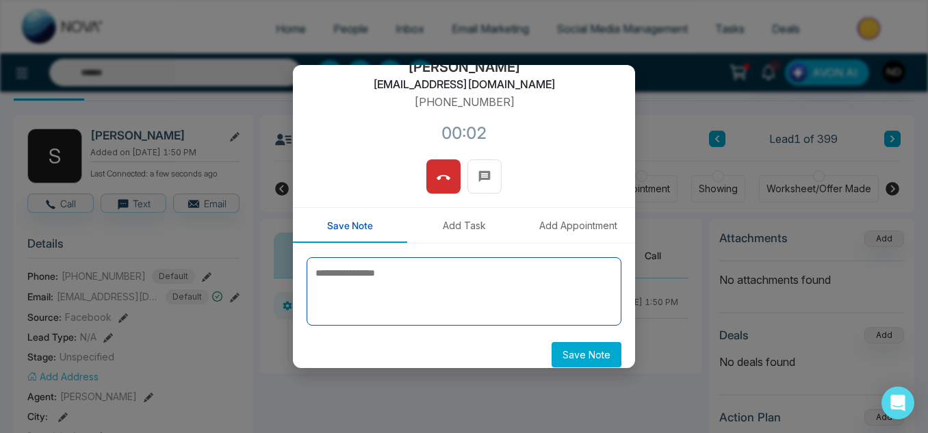
click at [449, 283] on textarea at bounding box center [464, 291] width 315 height 68
paste textarea "**********"
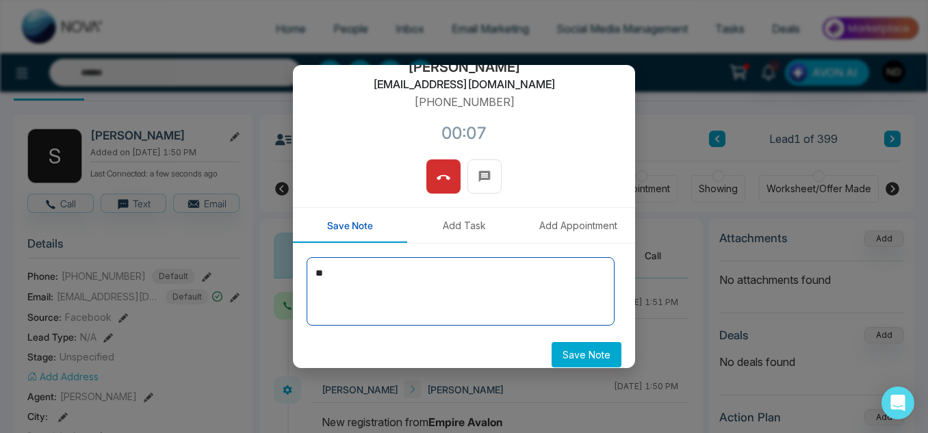
type textarea "*"
click at [500, 314] on textarea "******" at bounding box center [461, 291] width 308 height 68
type textarea "******"
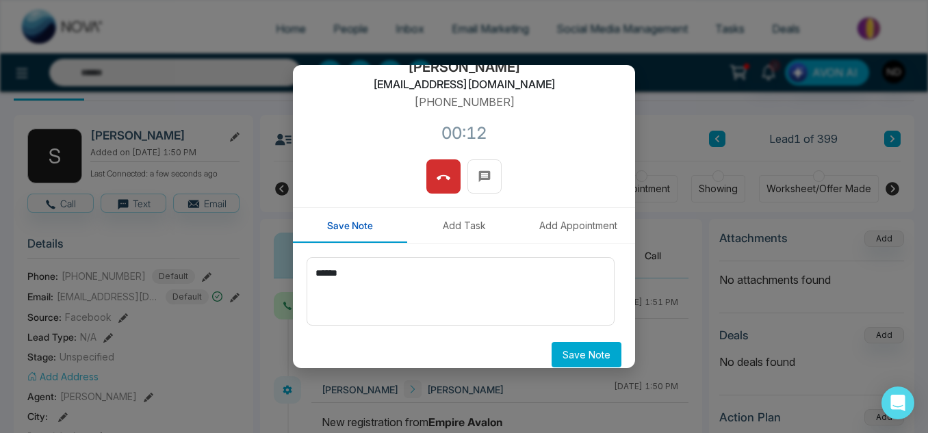
click at [561, 354] on button "Save Note" at bounding box center [587, 354] width 70 height 25
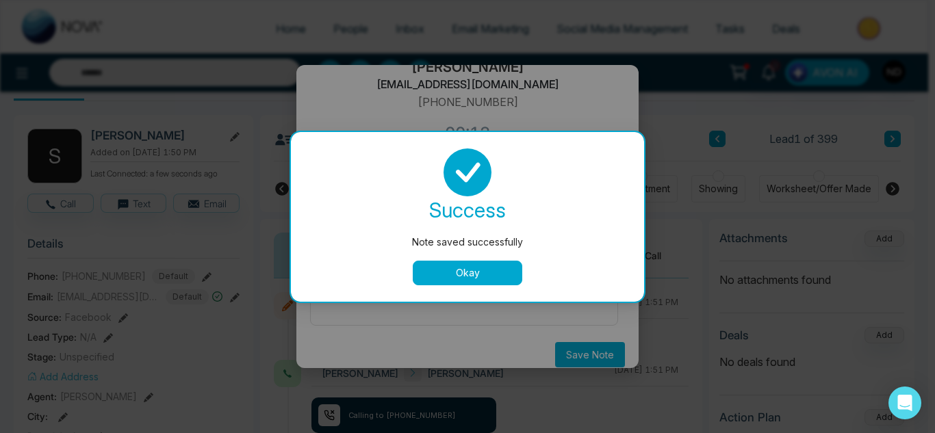
click at [463, 282] on button "Okay" at bounding box center [468, 273] width 110 height 25
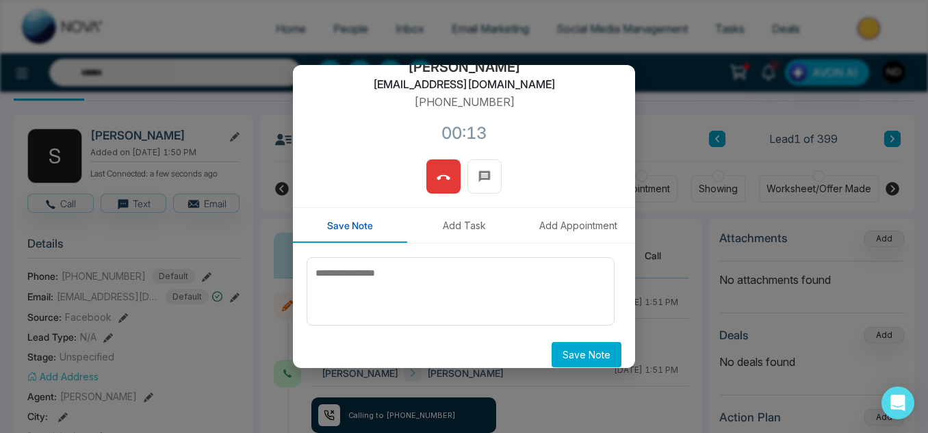
click at [440, 182] on icon at bounding box center [444, 178] width 14 height 14
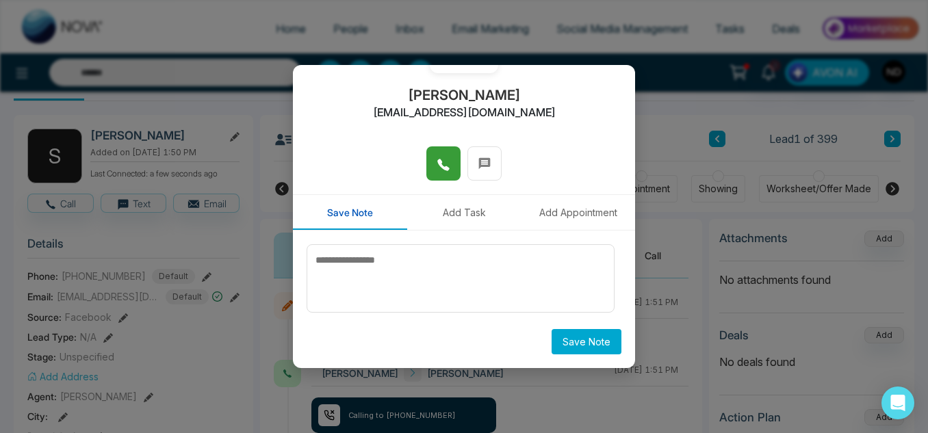
scroll to position [0, 0]
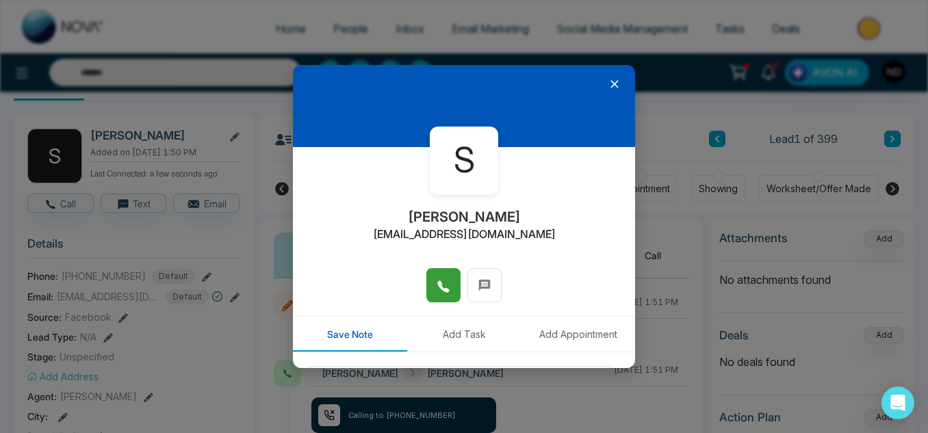
drag, startPoint x: 553, startPoint y: 99, endPoint x: 544, endPoint y: 178, distance: 79.2
click at [544, 176] on div "S SATNAM KAREER satnamsinghkareer@yahoo.com Save Note Add Task Add Appointment …" at bounding box center [464, 216] width 342 height 303
click at [608, 87] on icon at bounding box center [615, 84] width 14 height 14
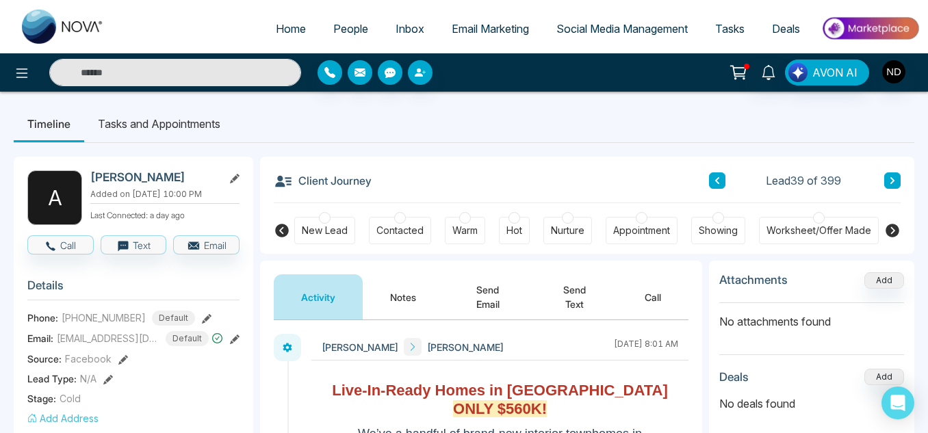
click at [403, 292] on button "Notes" at bounding box center [403, 297] width 81 height 45
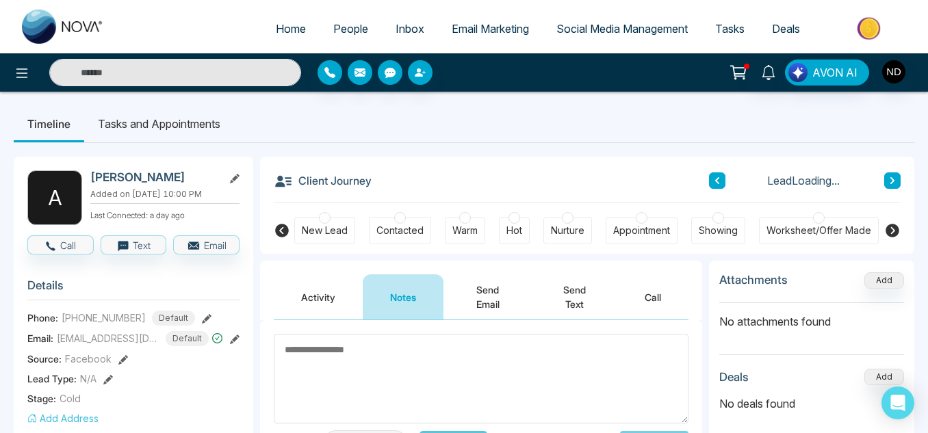
click at [348, 288] on button "Activity" at bounding box center [318, 297] width 89 height 45
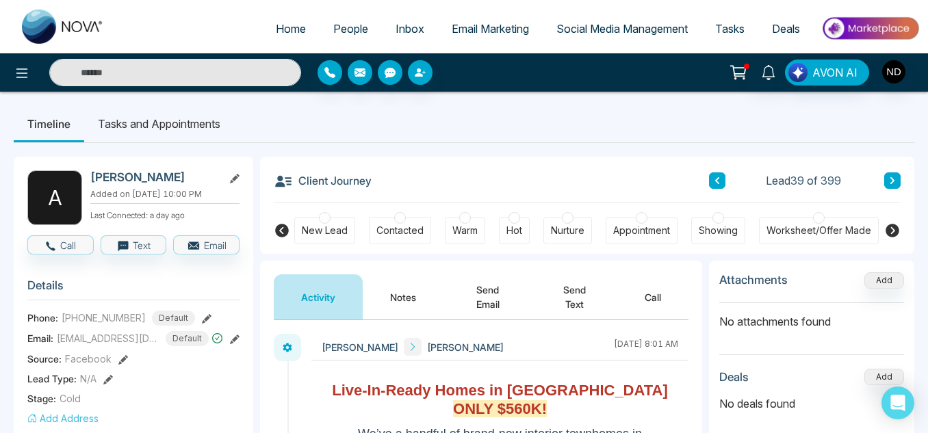
click at [624, 296] on button "Call" at bounding box center [653, 297] width 71 height 45
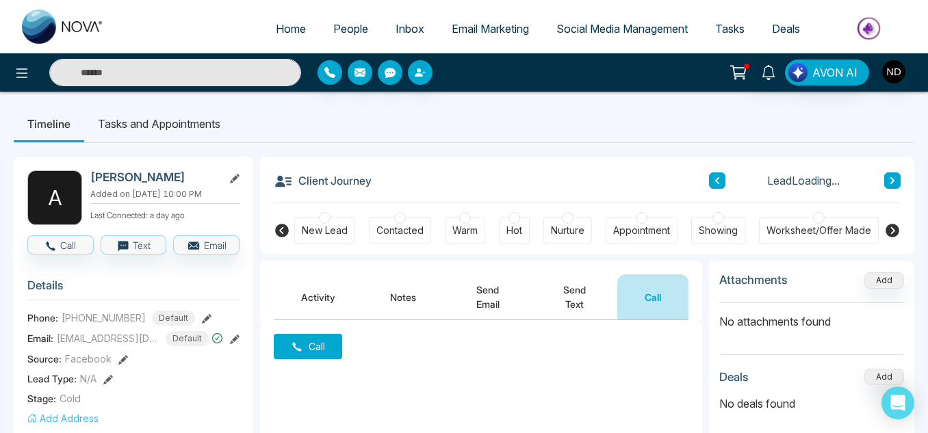
click at [547, 311] on button "Send Text" at bounding box center [575, 297] width 86 height 45
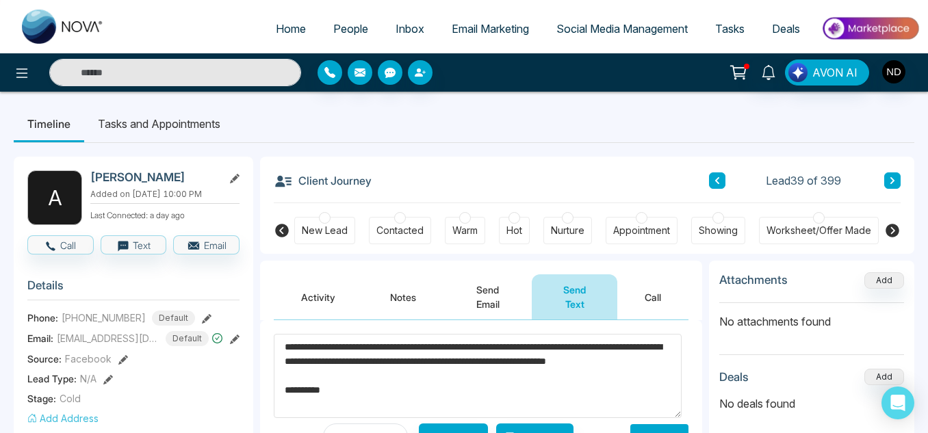
scroll to position [51, 0]
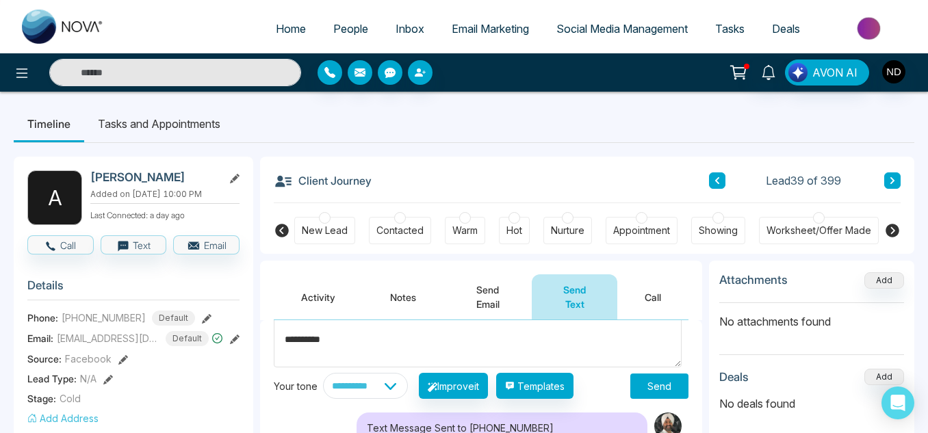
type textarea "**********"
click at [408, 381] on select "**********" at bounding box center [365, 386] width 85 height 26
click at [665, 377] on button "Send" at bounding box center [660, 386] width 58 height 25
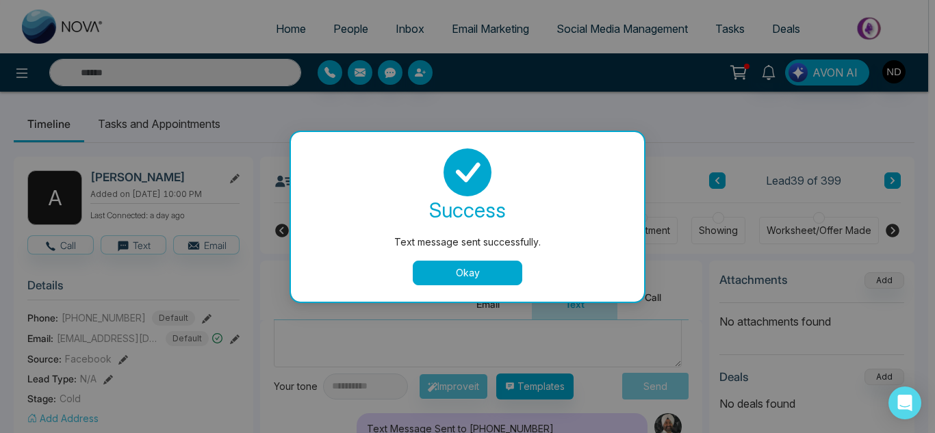
click at [493, 268] on button "Okay" at bounding box center [468, 273] width 110 height 25
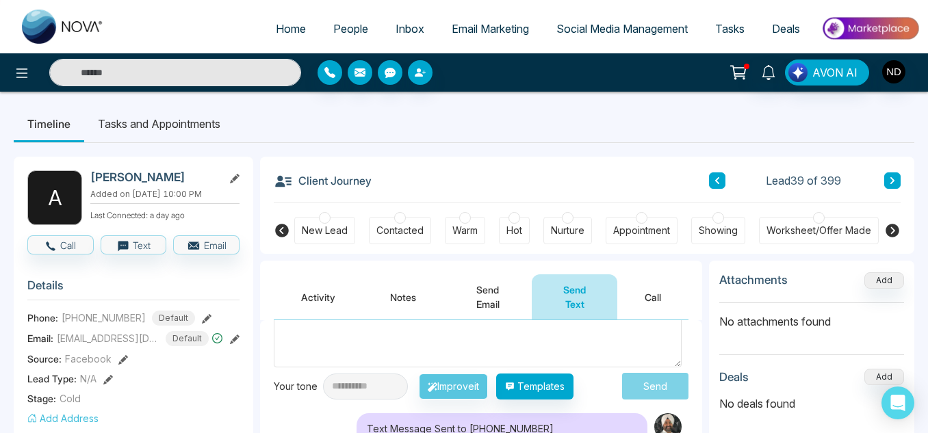
click at [898, 183] on button at bounding box center [893, 181] width 16 height 16
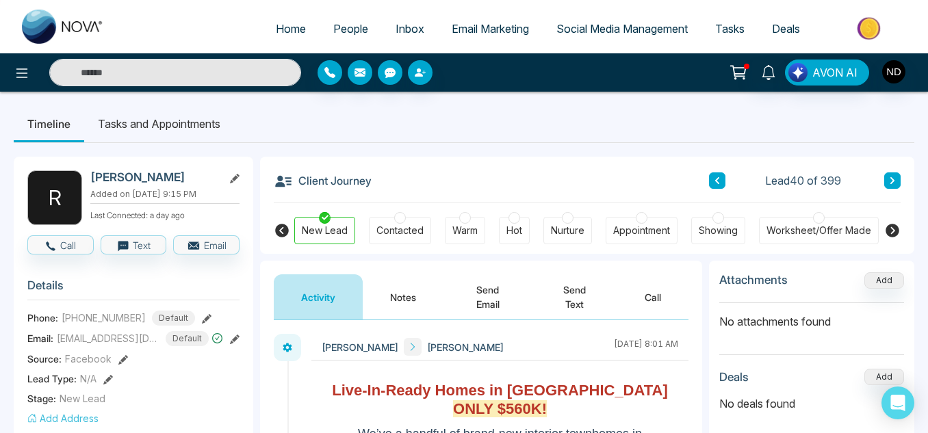
click at [403, 303] on button "Notes" at bounding box center [403, 297] width 81 height 45
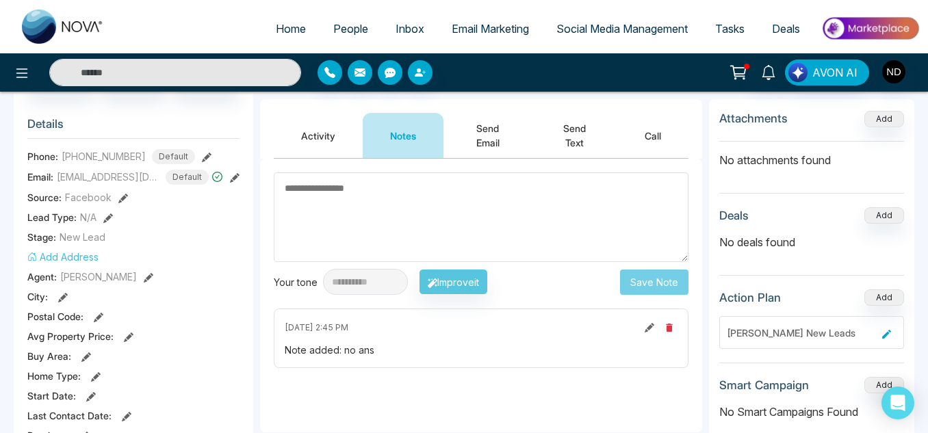
scroll to position [167, 0]
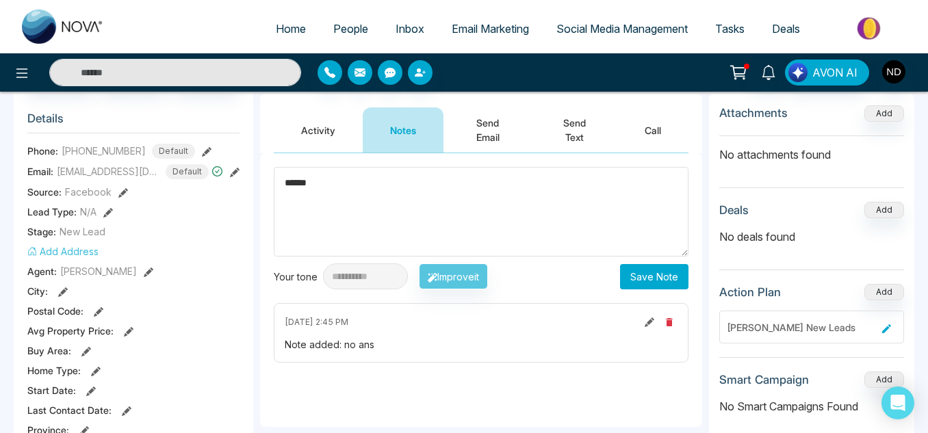
type textarea "******"
click at [663, 272] on button "Save Note" at bounding box center [654, 276] width 68 height 25
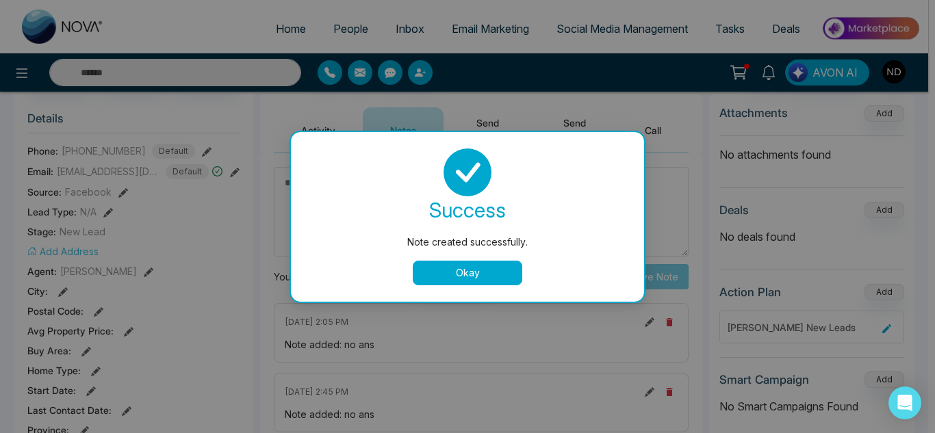
click at [415, 267] on button "Okay" at bounding box center [468, 273] width 110 height 25
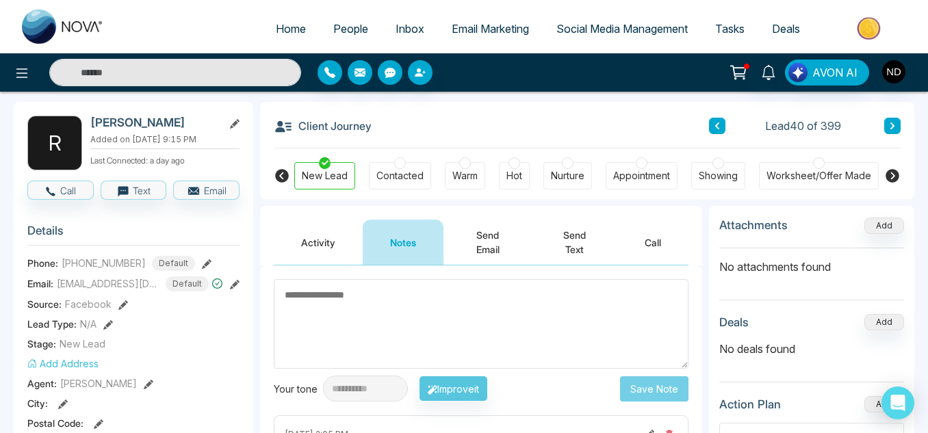
scroll to position [155, 0]
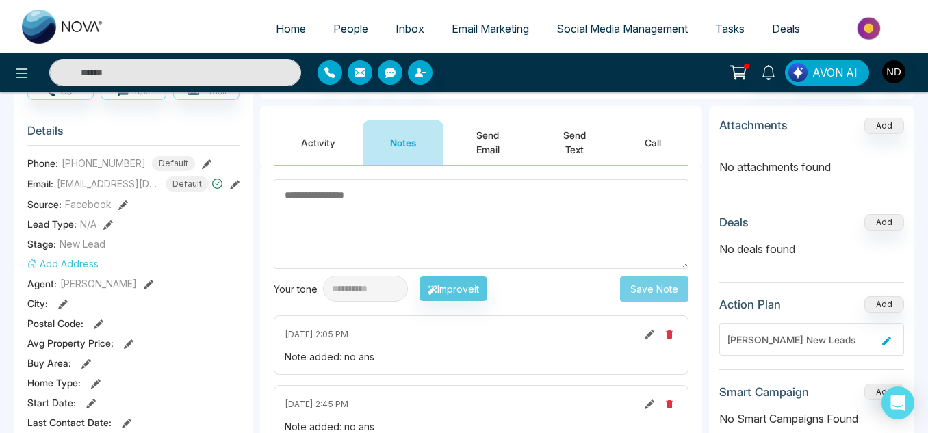
click at [651, 335] on icon at bounding box center [650, 335] width 10 height 10
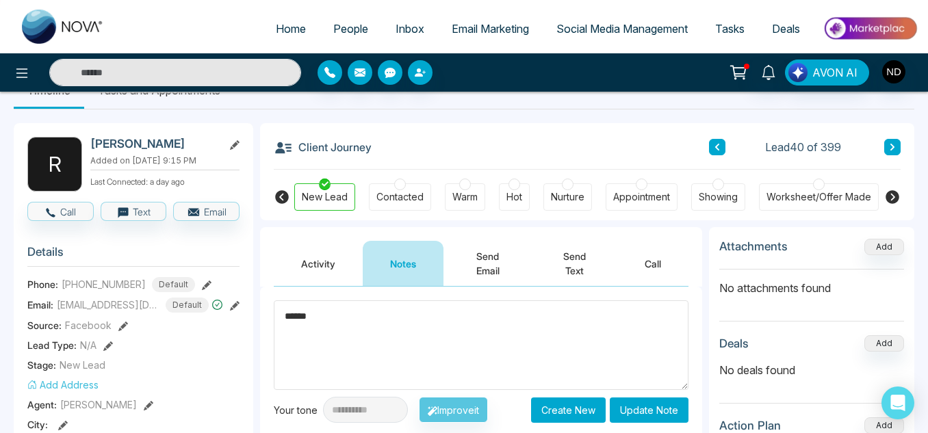
scroll to position [34, 0]
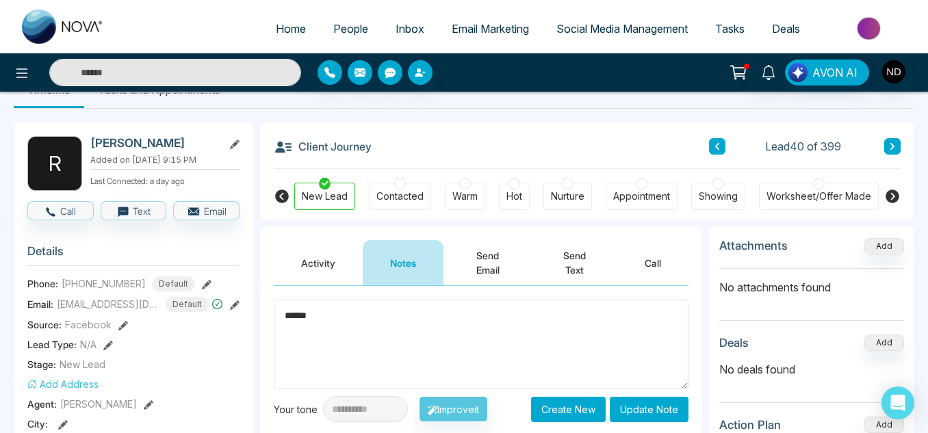
click at [411, 335] on textarea "******" at bounding box center [481, 345] width 415 height 90
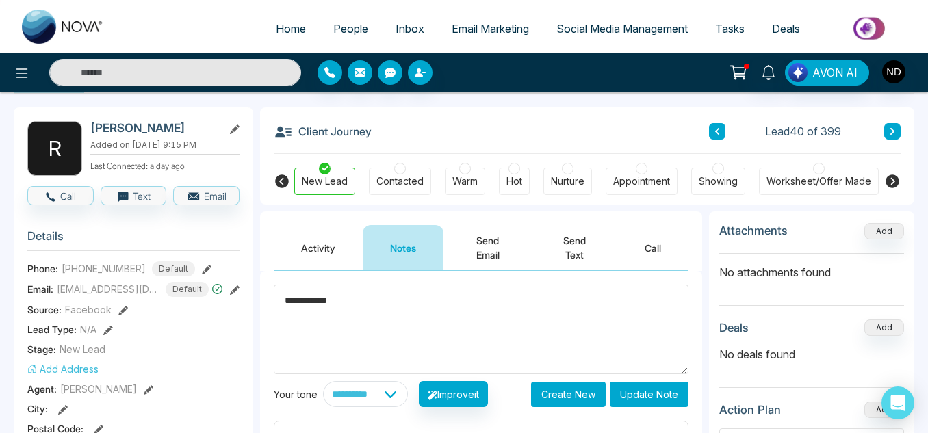
scroll to position [50, 0]
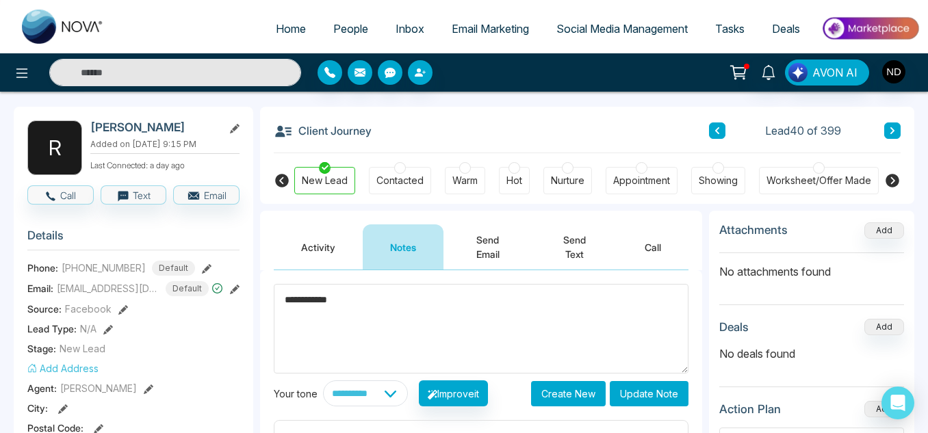
type textarea "**********"
click at [633, 392] on button "Update Note" at bounding box center [649, 393] width 79 height 25
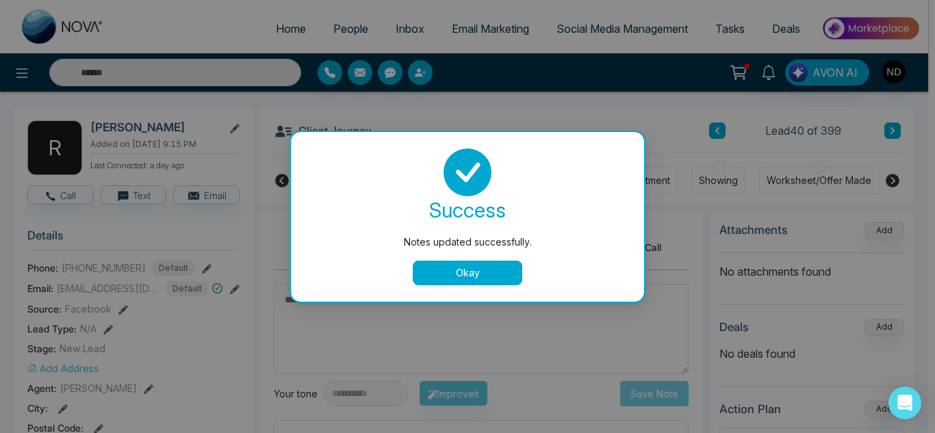
click at [426, 273] on button "Okay" at bounding box center [468, 273] width 110 height 25
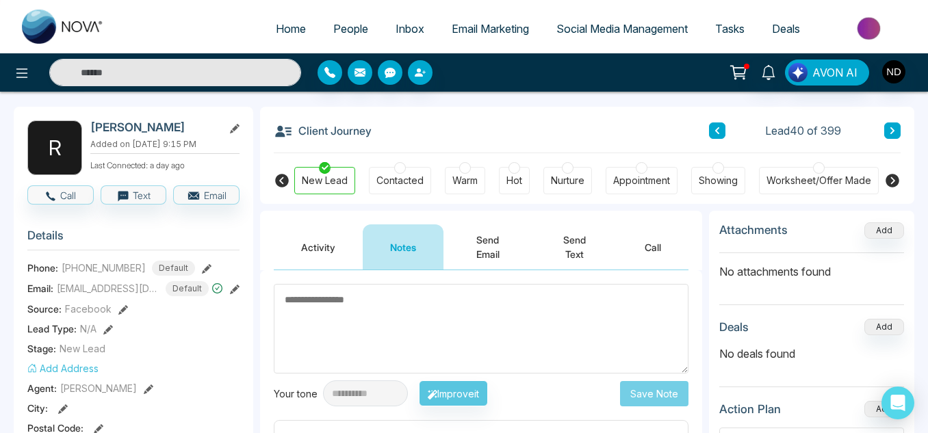
scroll to position [0, 0]
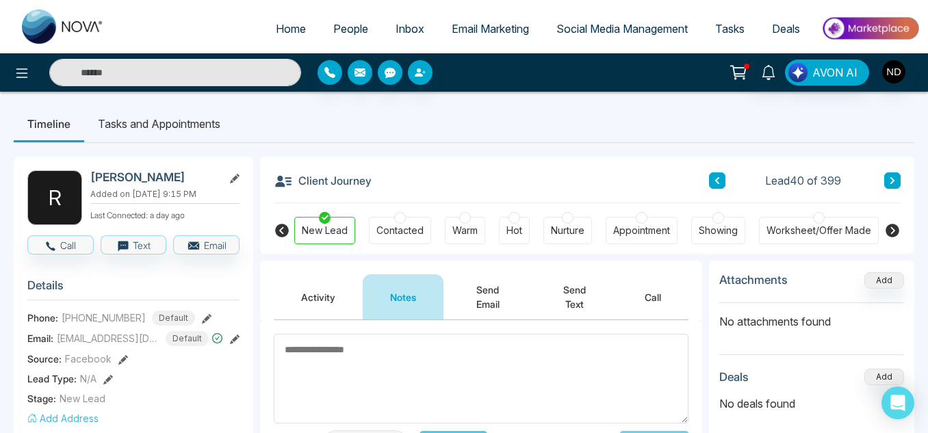
click at [196, 122] on li "Tasks and Appointments" at bounding box center [159, 123] width 150 height 37
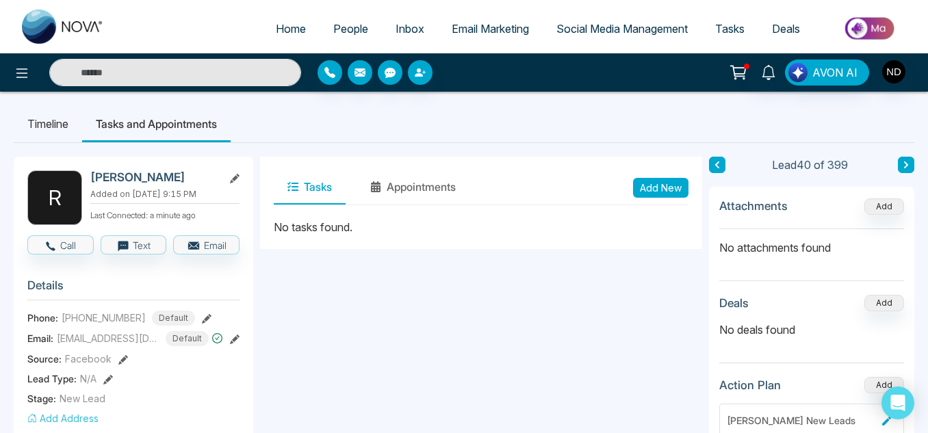
click at [665, 199] on div "Tasks Appointments Add New" at bounding box center [481, 187] width 415 height 35
click at [655, 183] on button "Add New" at bounding box center [660, 188] width 55 height 20
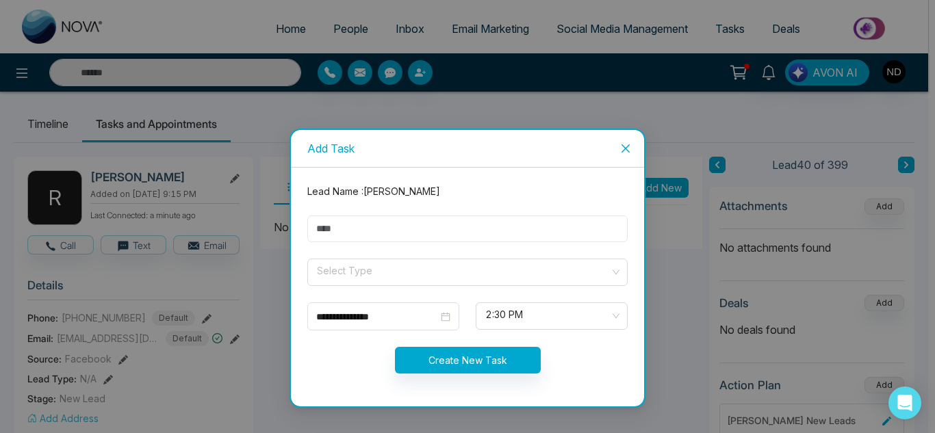
click at [506, 218] on input "text" at bounding box center [467, 229] width 320 height 27
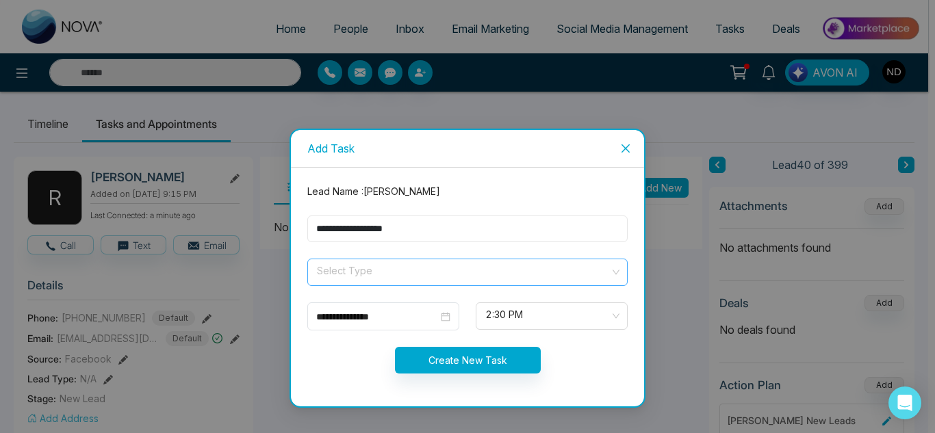
type input "**********"
click at [438, 272] on input "search" at bounding box center [463, 269] width 294 height 21
click at [513, 316] on span "2:30 PM" at bounding box center [551, 316] width 133 height 23
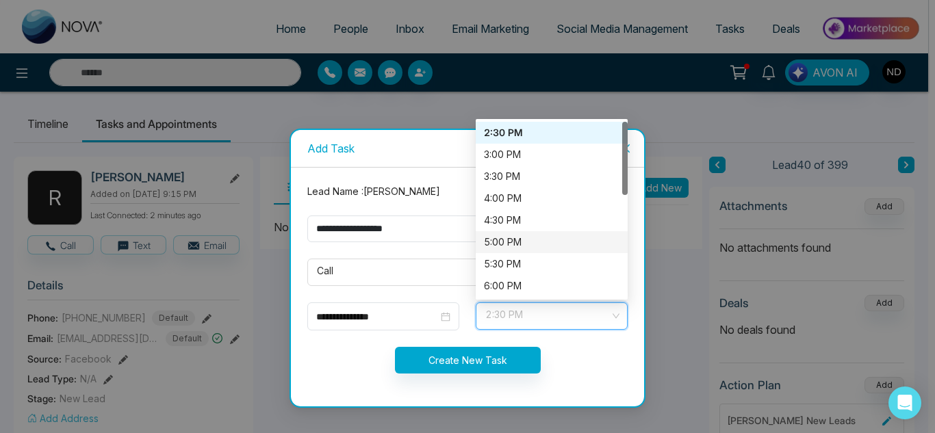
click at [498, 245] on div "5:00 PM" at bounding box center [552, 242] width 136 height 15
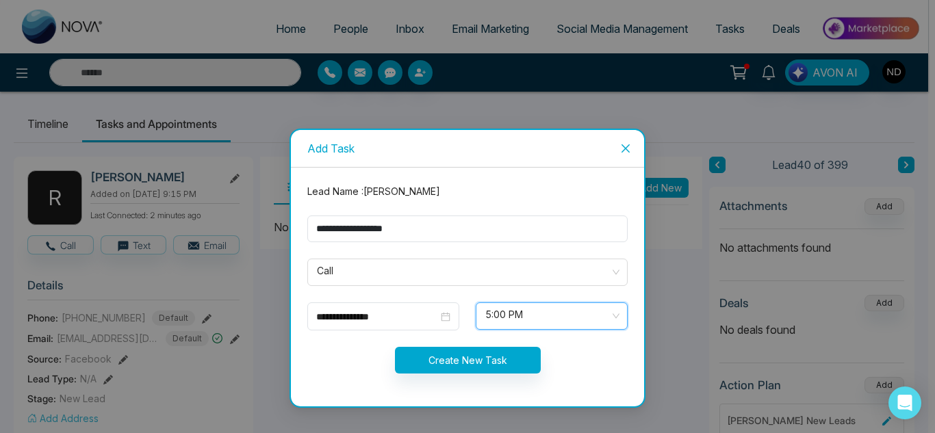
click at [511, 307] on span "5:00 PM" at bounding box center [551, 316] width 133 height 23
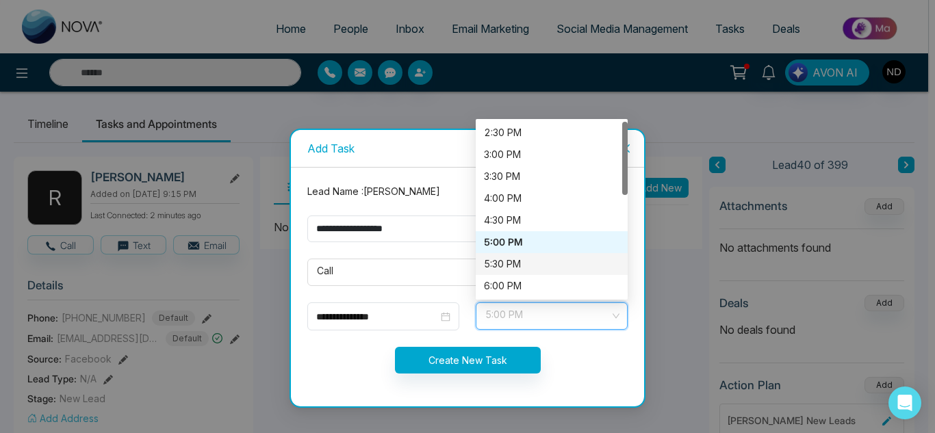
click at [501, 259] on div "5:30 PM" at bounding box center [552, 264] width 136 height 15
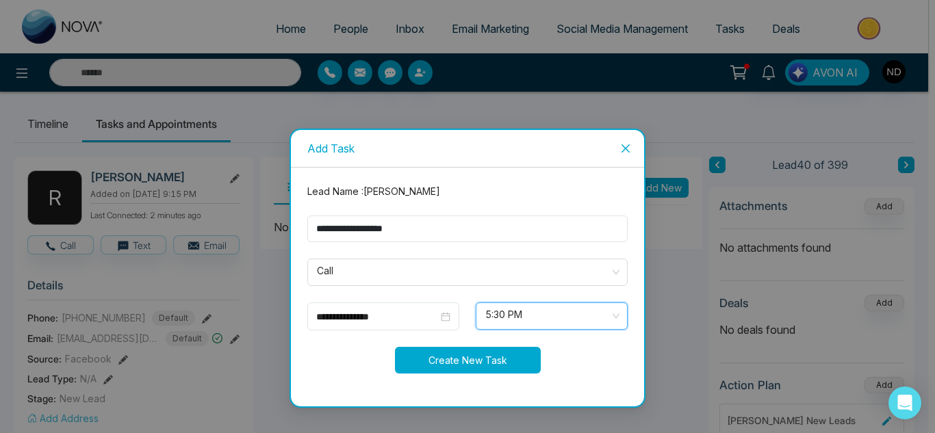
click at [484, 347] on button "Create New Task" at bounding box center [468, 360] width 146 height 27
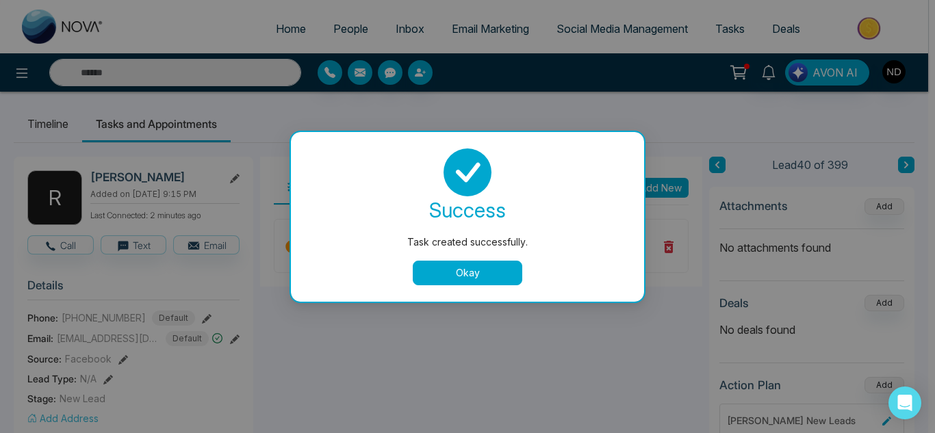
click at [441, 275] on button "Okay" at bounding box center [468, 273] width 110 height 25
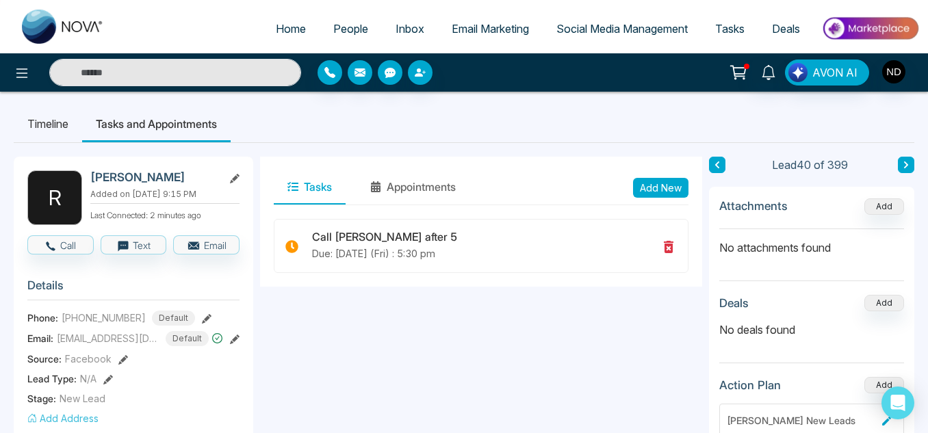
click at [908, 164] on icon at bounding box center [906, 165] width 7 height 8
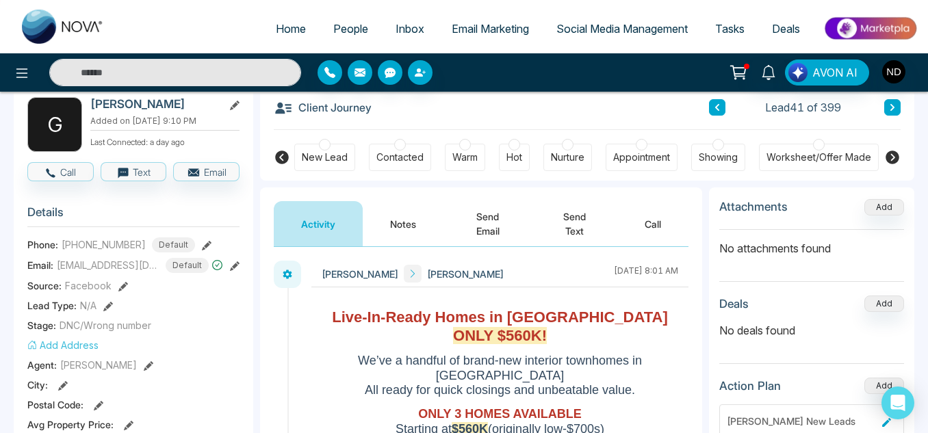
scroll to position [74, 0]
click at [420, 218] on button "Notes" at bounding box center [403, 223] width 81 height 45
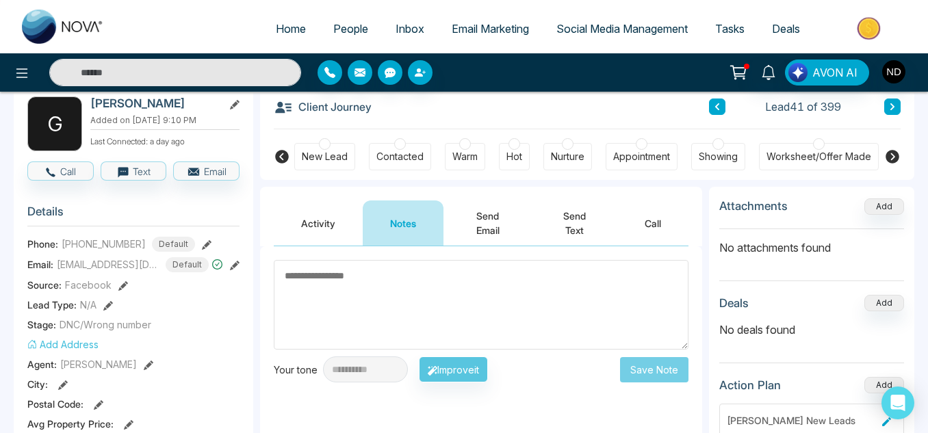
click at [313, 217] on button "Activity" at bounding box center [318, 223] width 89 height 45
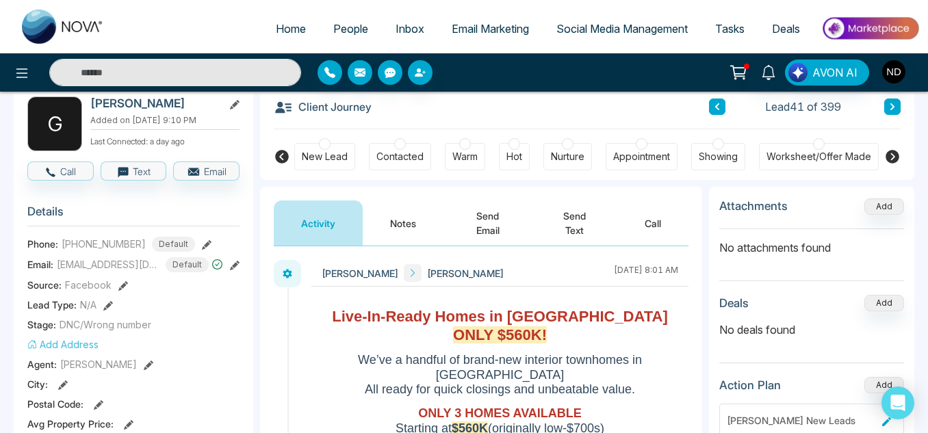
click at [889, 153] on icon at bounding box center [893, 157] width 14 height 14
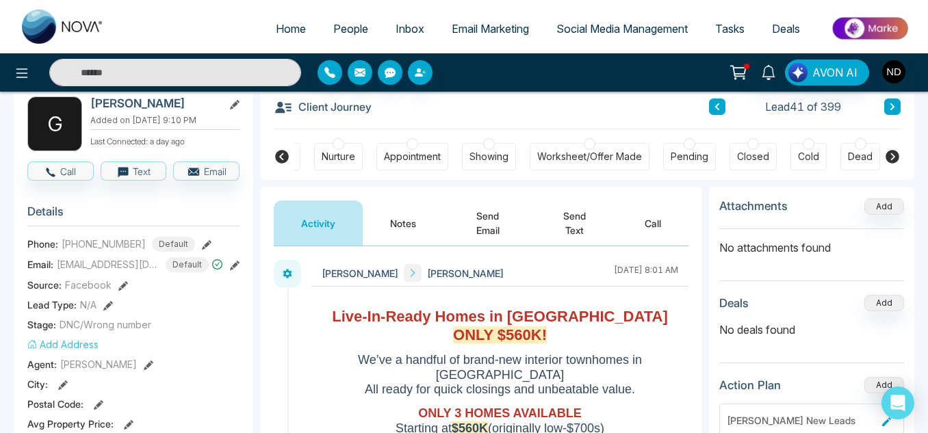
scroll to position [0, 293]
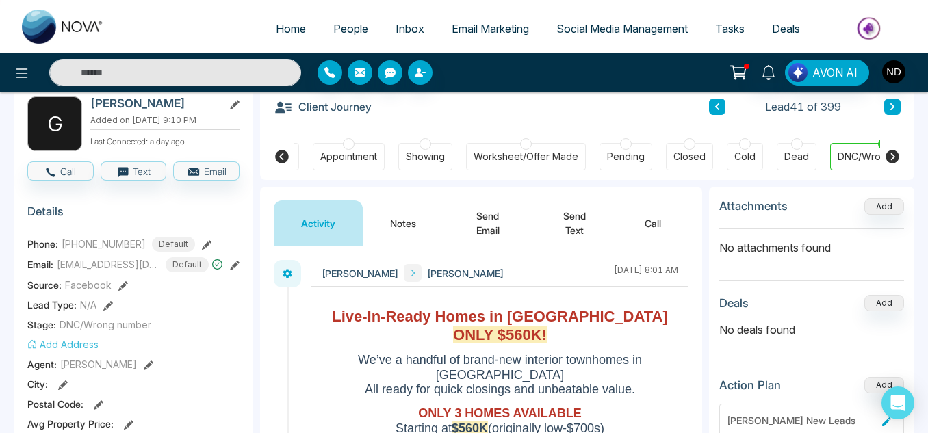
click at [898, 113] on button at bounding box center [893, 107] width 16 height 16
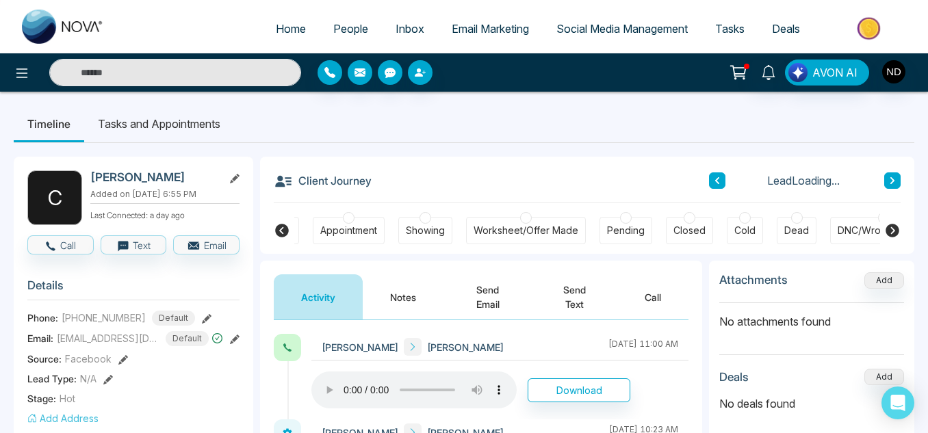
click at [400, 288] on button "Notes" at bounding box center [403, 297] width 81 height 45
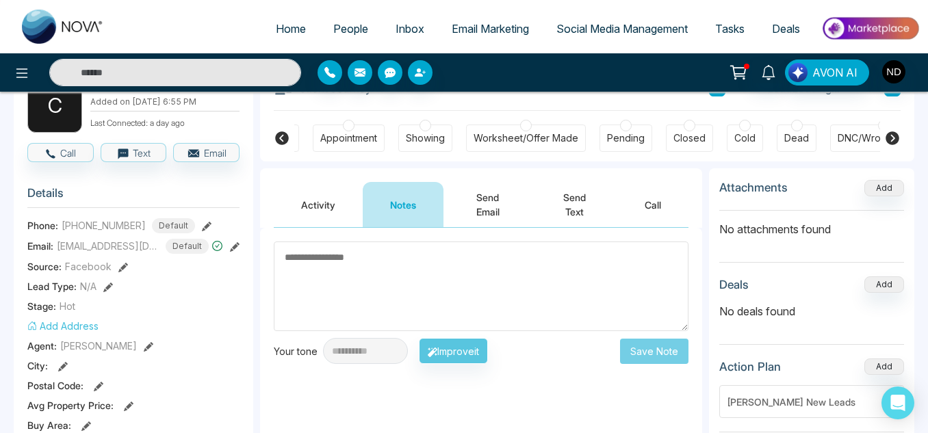
scroll to position [93, 0]
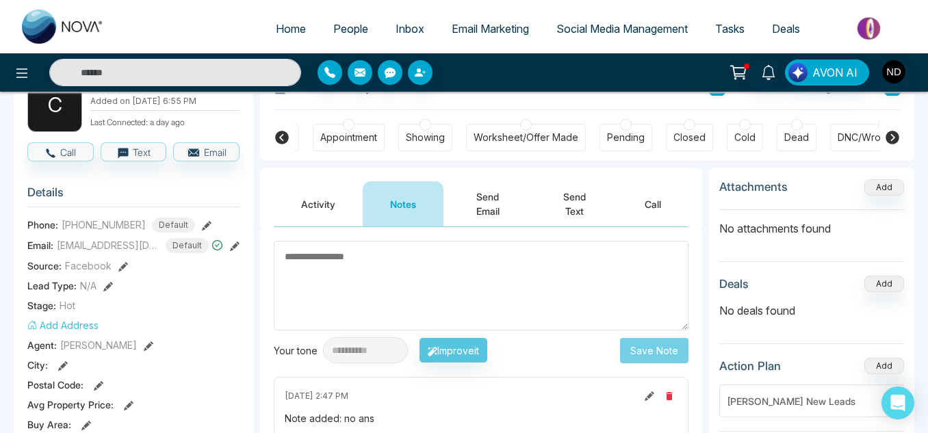
click at [327, 227] on button "Activity" at bounding box center [318, 203] width 89 height 45
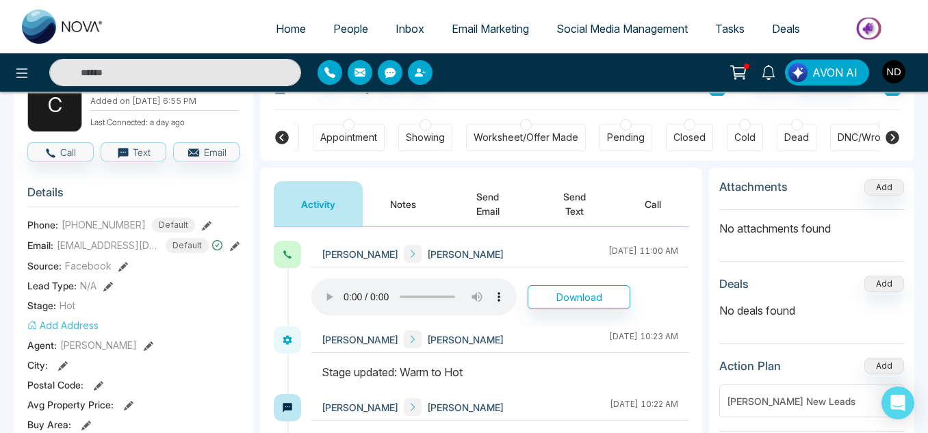
click at [564, 203] on button "Send Text" at bounding box center [575, 203] width 86 height 45
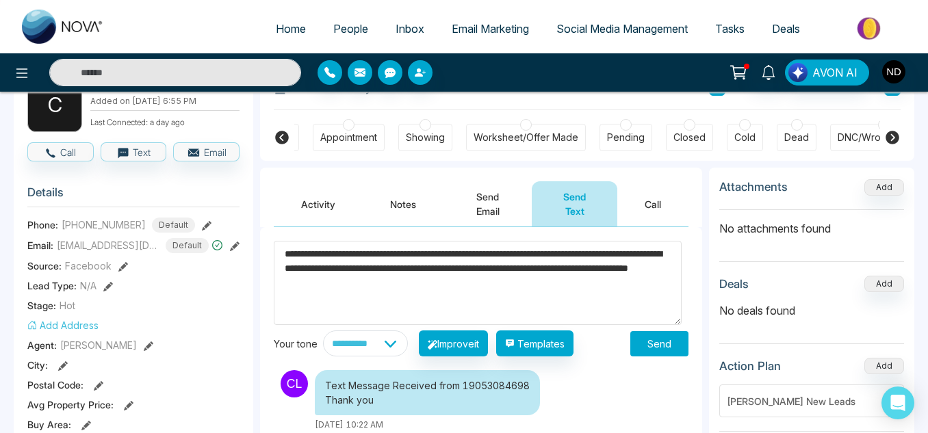
click at [278, 284] on textarea "**********" at bounding box center [478, 283] width 408 height 84
click at [475, 286] on textarea "**********" at bounding box center [478, 283] width 408 height 84
click at [594, 288] on textarea "**********" at bounding box center [478, 283] width 408 height 84
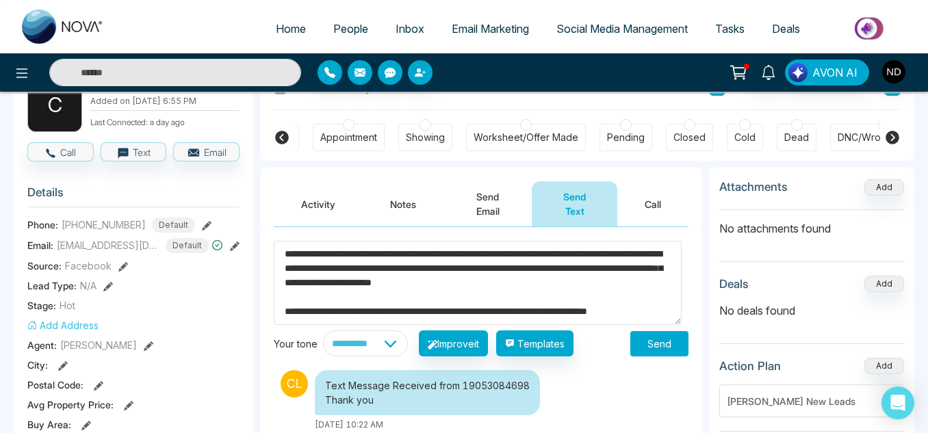
scroll to position [8, 0]
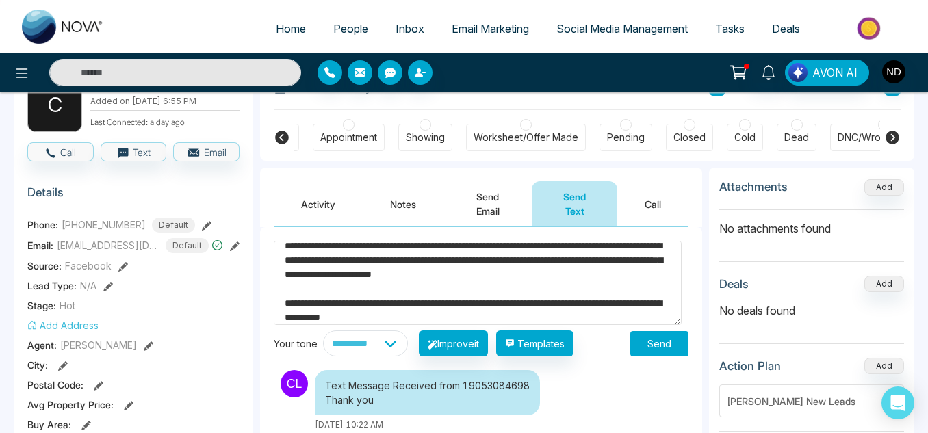
click at [556, 305] on textarea "**********" at bounding box center [478, 283] width 408 height 84
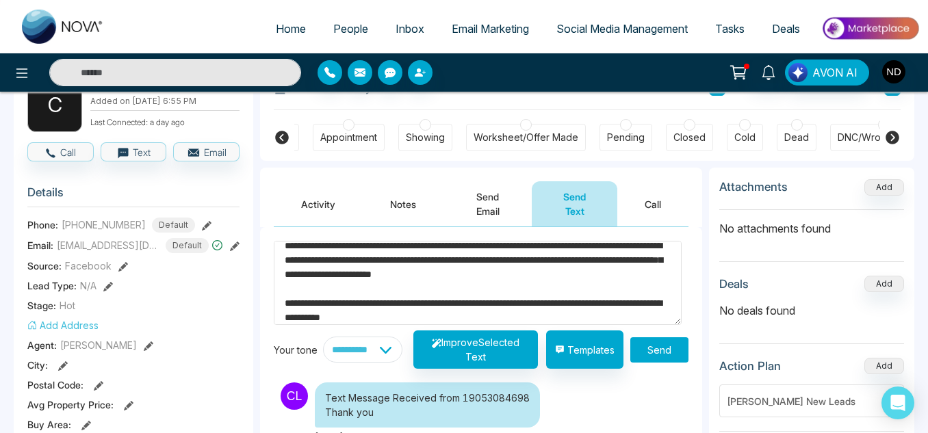
click at [556, 306] on textarea "**********" at bounding box center [478, 283] width 408 height 84
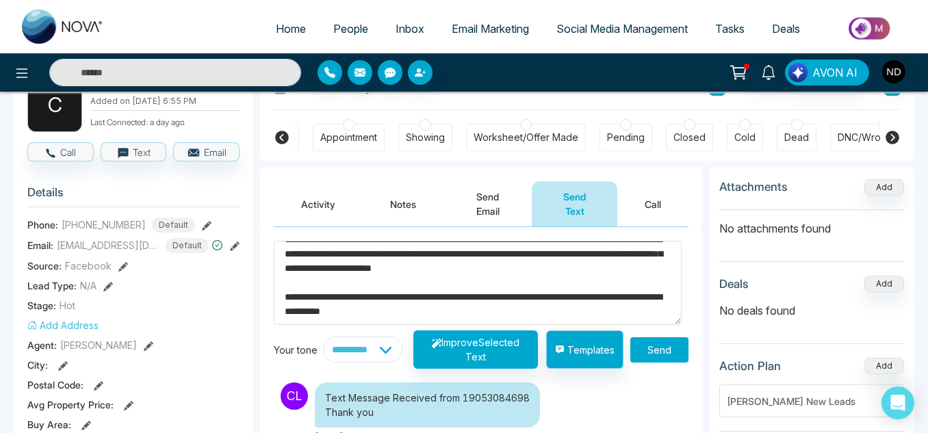
drag, startPoint x: 556, startPoint y: 306, endPoint x: 576, endPoint y: 335, distance: 35.5
click at [576, 335] on div "**********" at bounding box center [481, 305] width 415 height 128
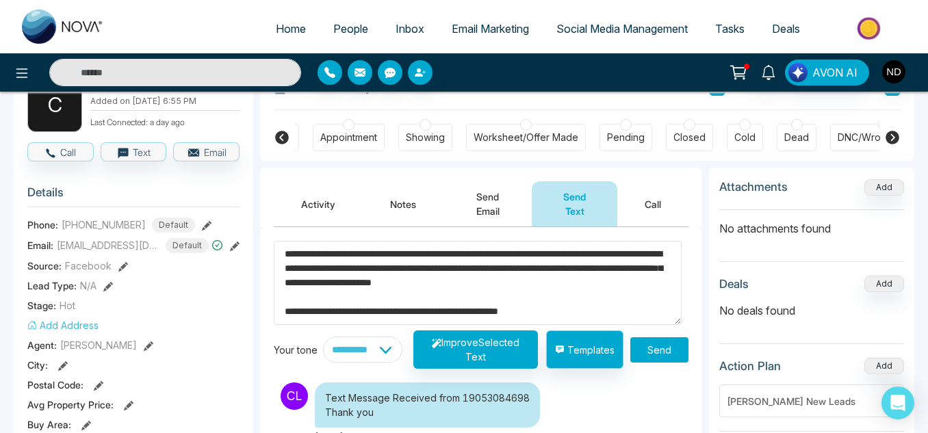
scroll to position [0, 0]
click at [545, 258] on textarea "**********" at bounding box center [478, 283] width 408 height 84
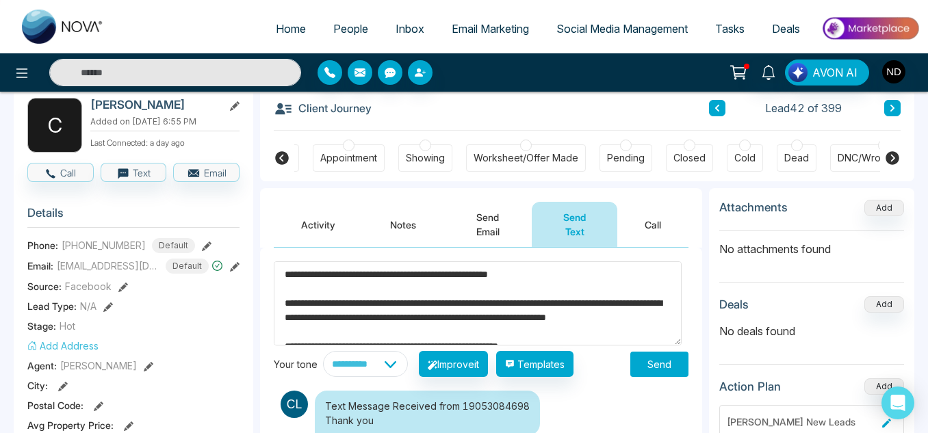
drag, startPoint x: 566, startPoint y: 340, endPoint x: 292, endPoint y: 259, distance: 285.3
type textarea "**********"
click at [639, 360] on button "Send" at bounding box center [660, 364] width 58 height 25
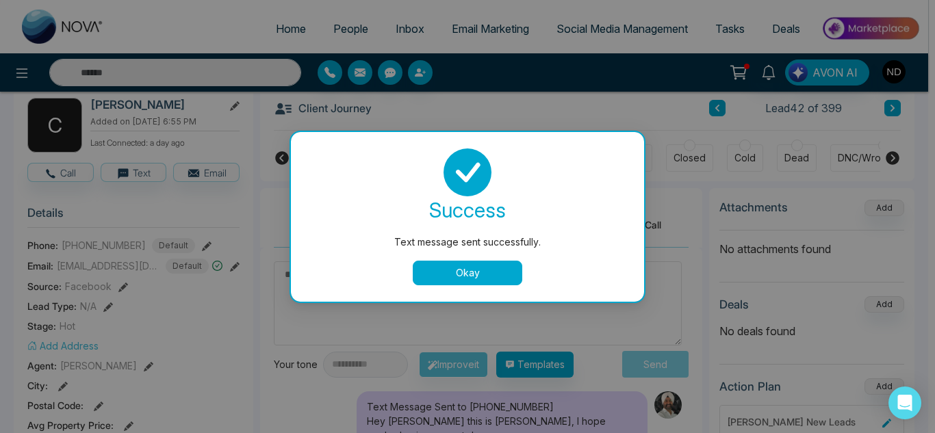
click at [507, 281] on button "Okay" at bounding box center [468, 273] width 110 height 25
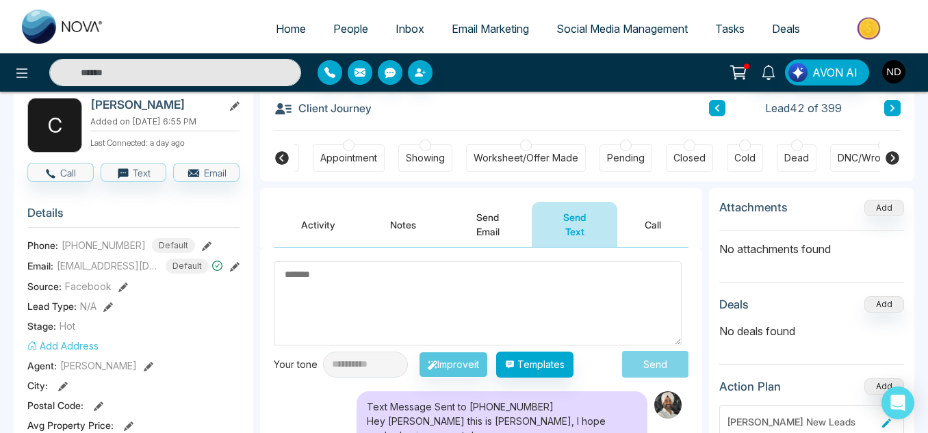
click at [895, 104] on icon at bounding box center [892, 108] width 7 height 8
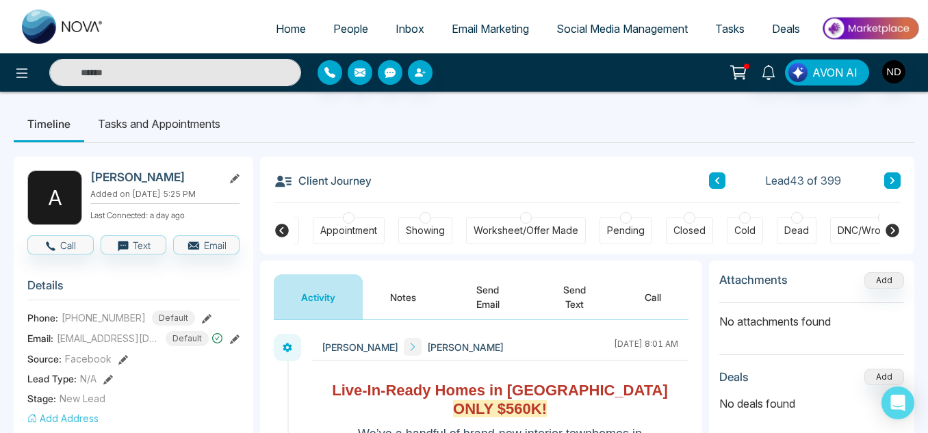
click at [380, 295] on button "Notes" at bounding box center [403, 297] width 81 height 45
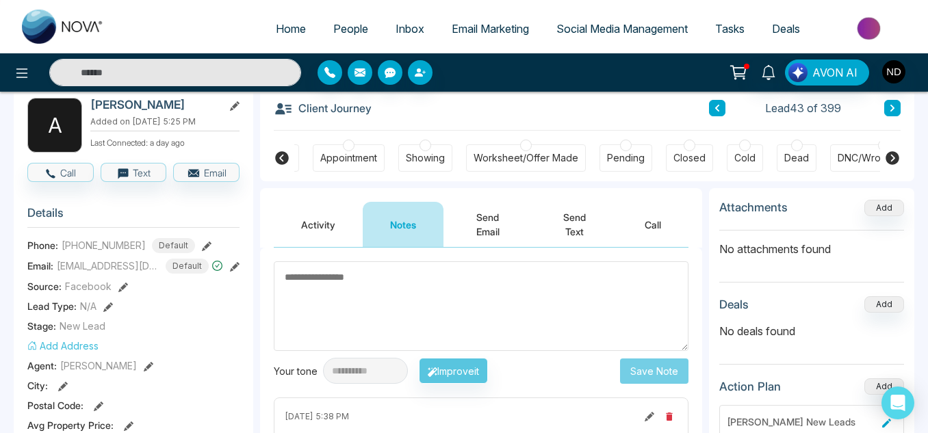
scroll to position [72, 0]
click at [888, 110] on button at bounding box center [893, 109] width 16 height 16
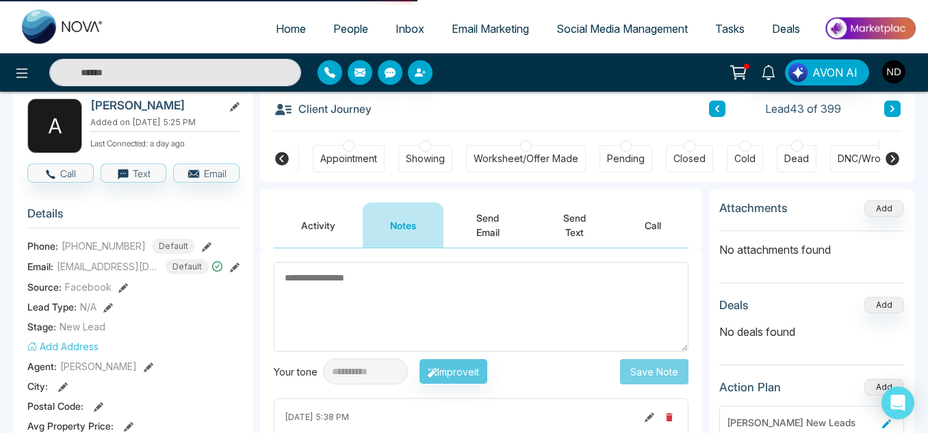
click at [893, 108] on icon at bounding box center [893, 108] width 4 height 7
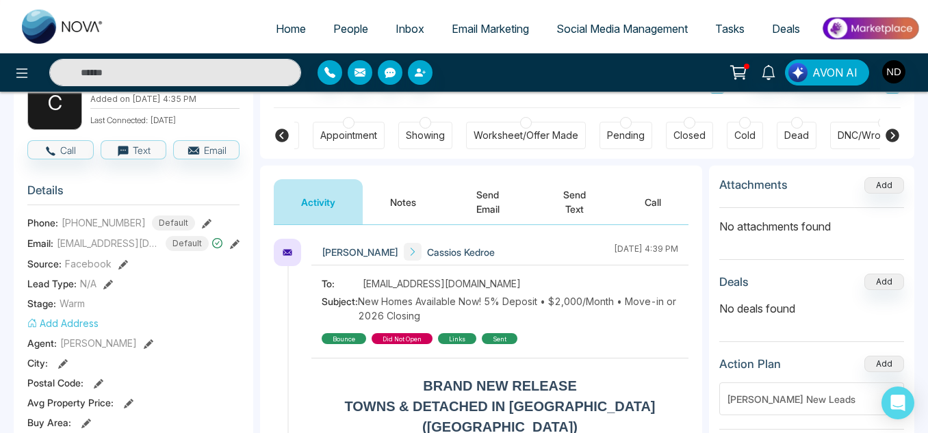
click at [405, 224] on button "Notes" at bounding box center [403, 201] width 81 height 45
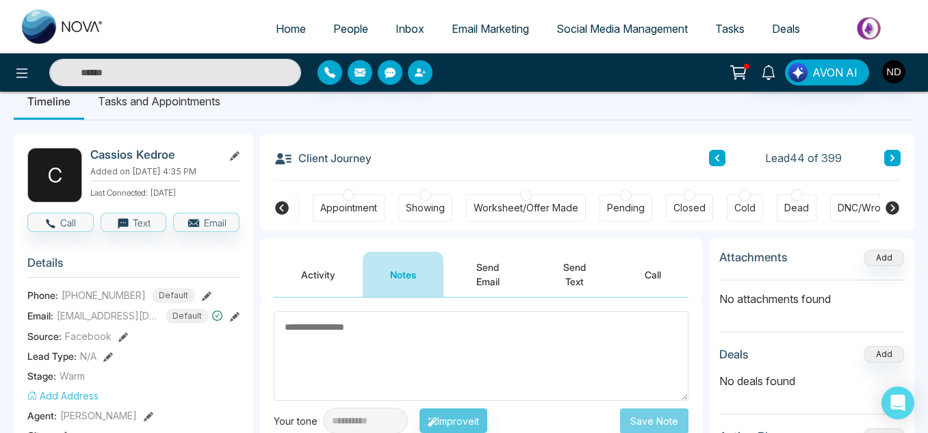
scroll to position [22, 0]
click at [117, 153] on h2 "Cassios Kedroe" at bounding box center [153, 156] width 127 height 14
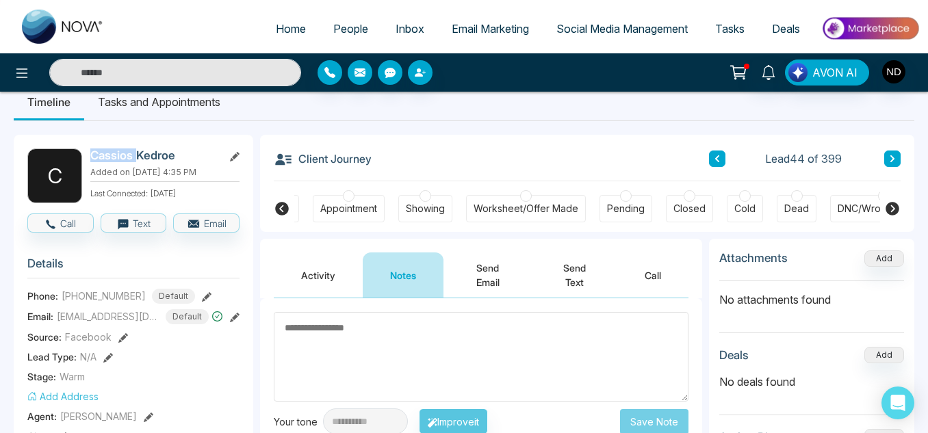
click at [117, 153] on h2 "Cassios Kedroe" at bounding box center [153, 156] width 127 height 14
copy div "Cassios Kedroe"
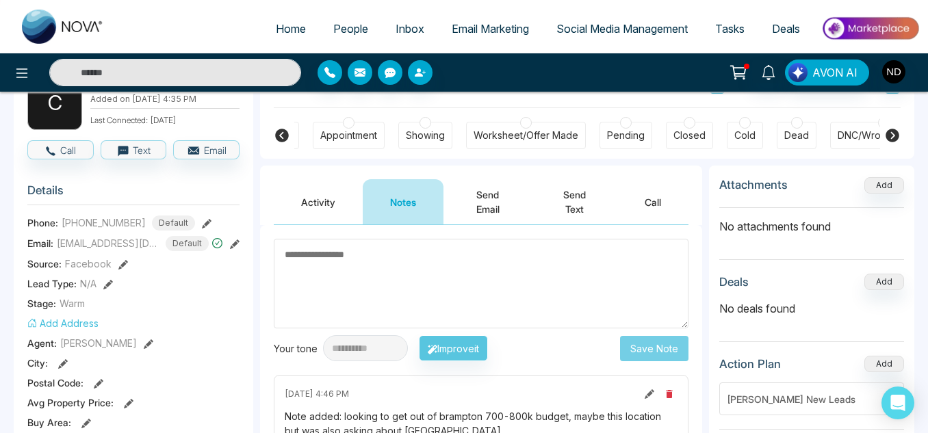
scroll to position [94, 0]
click at [321, 209] on button "Activity" at bounding box center [318, 202] width 89 height 45
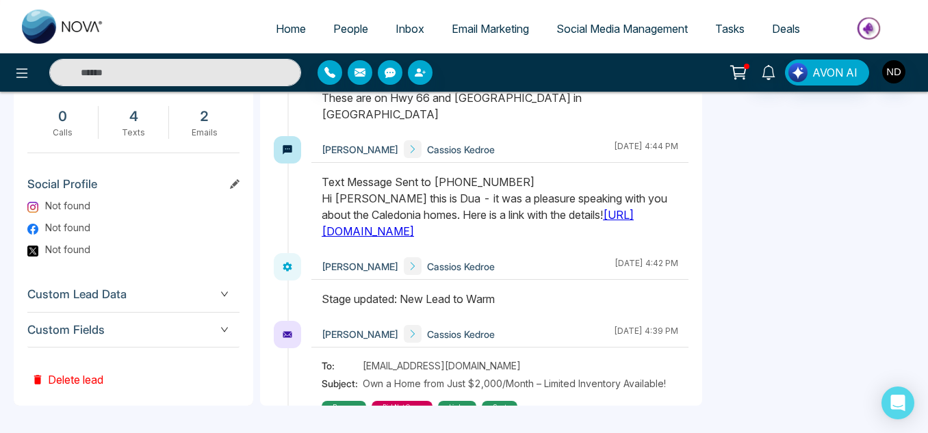
scroll to position [134, 0]
click at [351, 231] on link "[URL][DOMAIN_NAME]" at bounding box center [478, 222] width 312 height 30
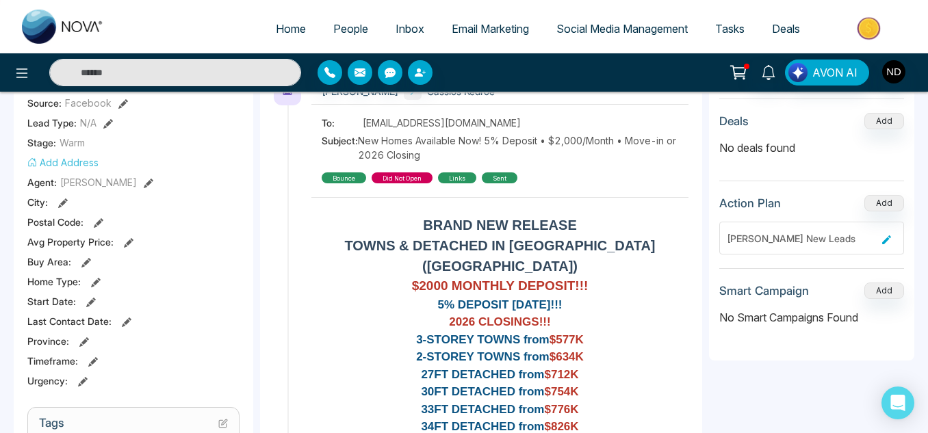
scroll to position [0, 0]
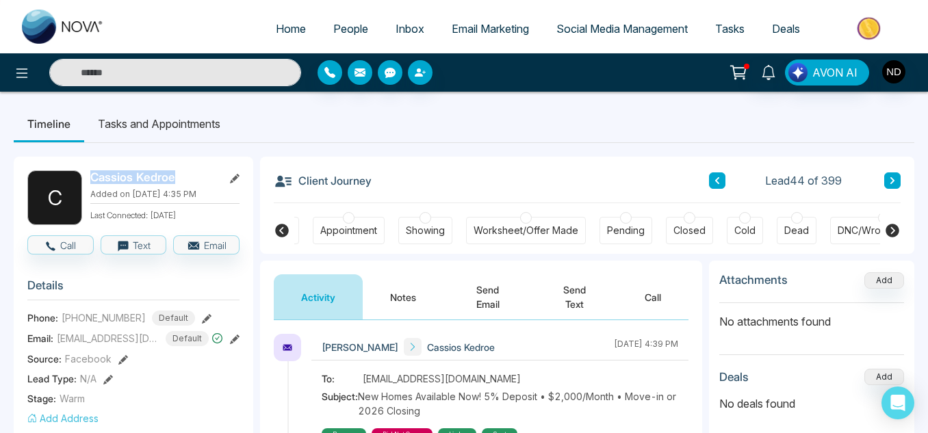
click at [893, 180] on icon at bounding box center [893, 180] width 4 height 7
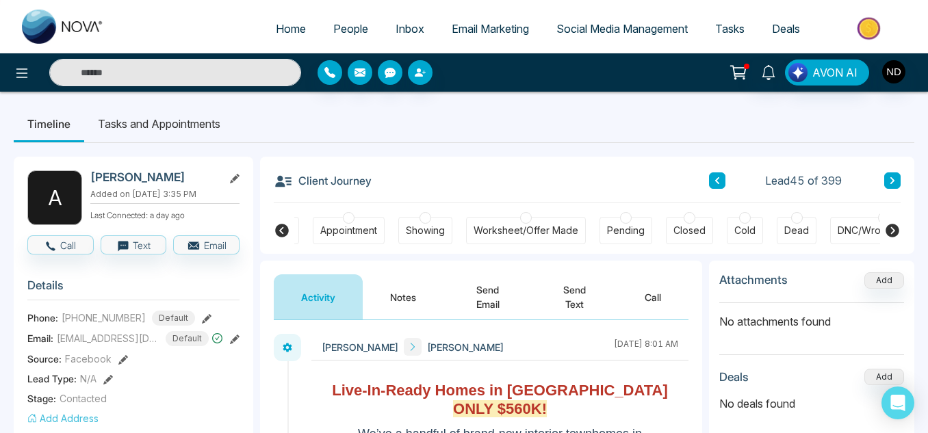
click at [419, 302] on button "Notes" at bounding box center [403, 297] width 81 height 45
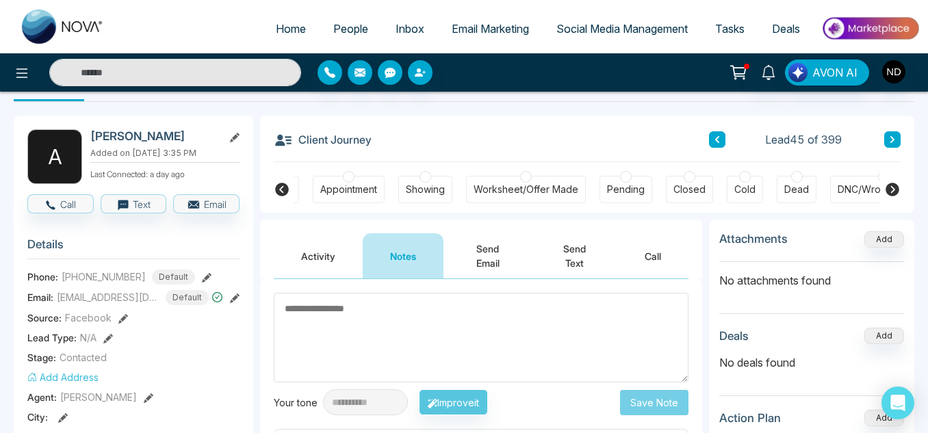
scroll to position [36, 0]
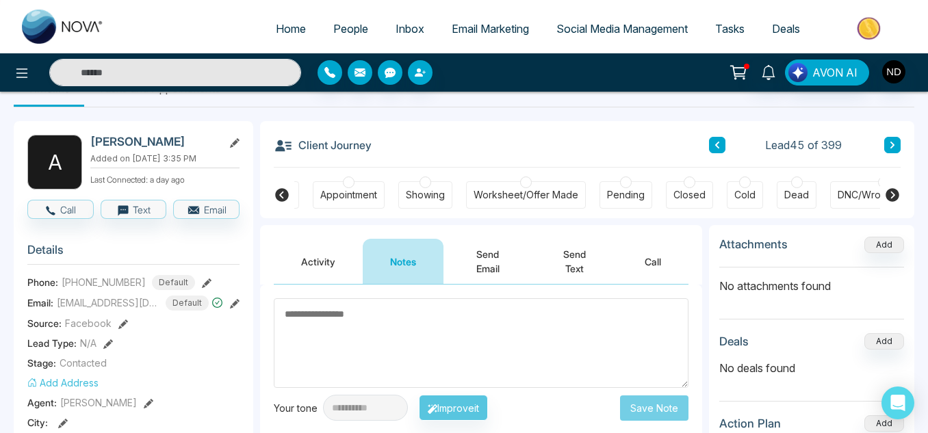
click at [286, 194] on icon at bounding box center [282, 195] width 14 height 14
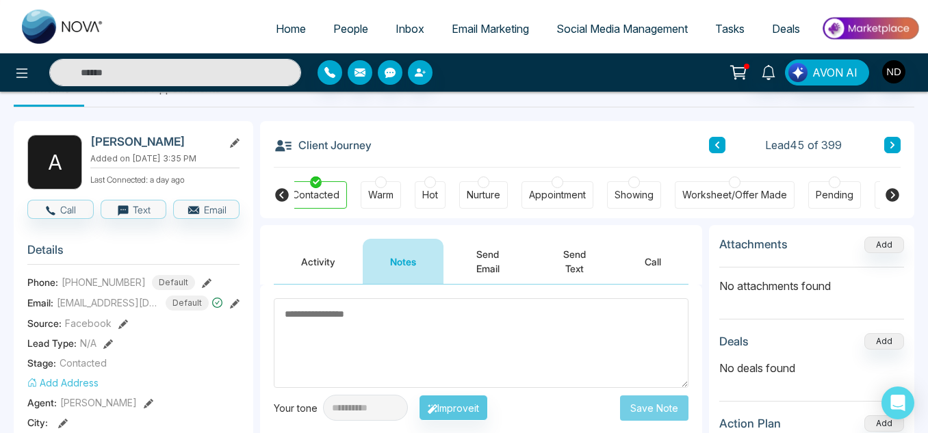
scroll to position [0, 0]
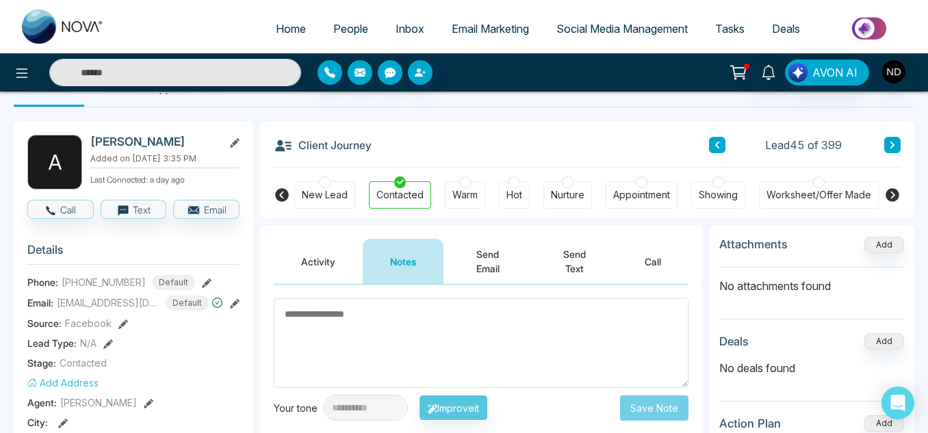
click at [897, 152] on button at bounding box center [893, 145] width 16 height 16
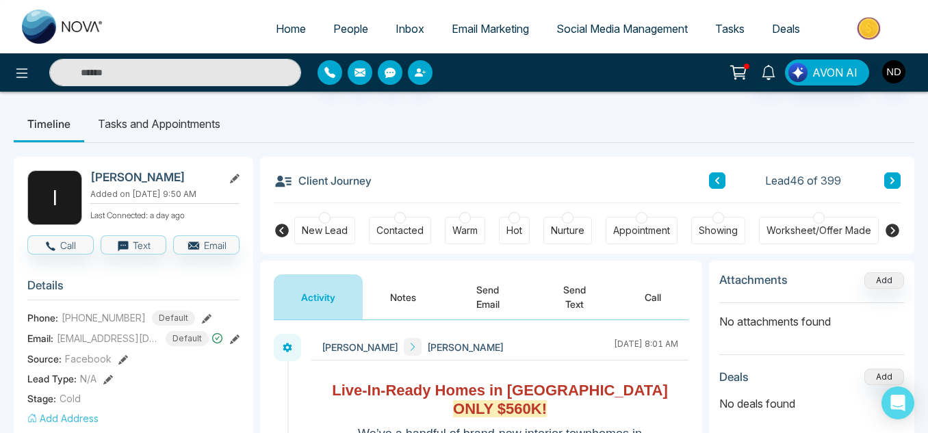
click at [378, 298] on button "Notes" at bounding box center [403, 297] width 81 height 45
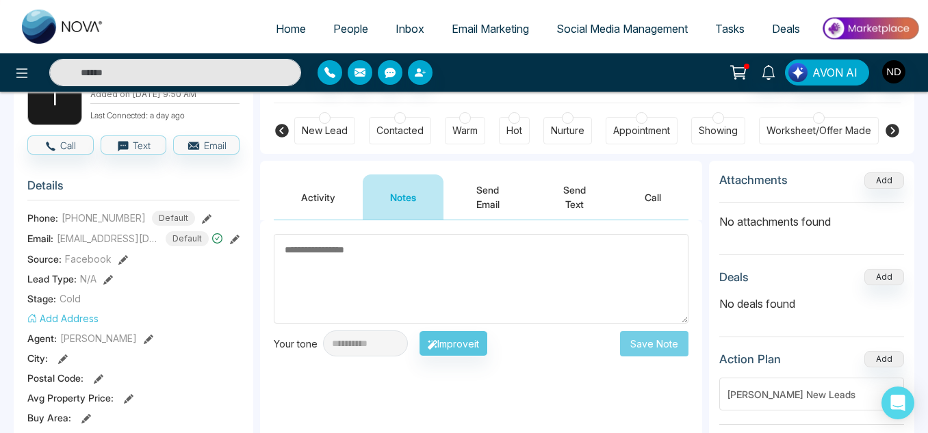
scroll to position [105, 0]
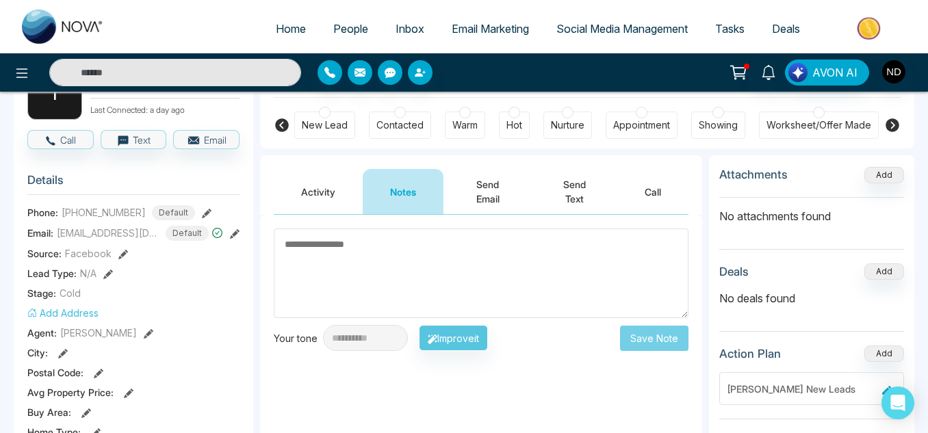
click at [902, 127] on div "New Lead Contacted Warm Hot Nurture Appointment Showing Worksheet/Offer Made Pe…" at bounding box center [587, 123] width 654 height 51
click at [889, 127] on icon at bounding box center [893, 125] width 14 height 14
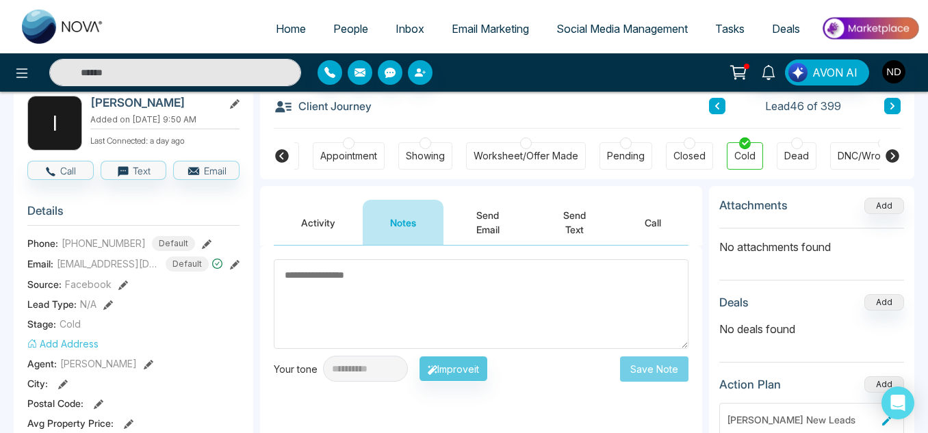
scroll to position [71, 0]
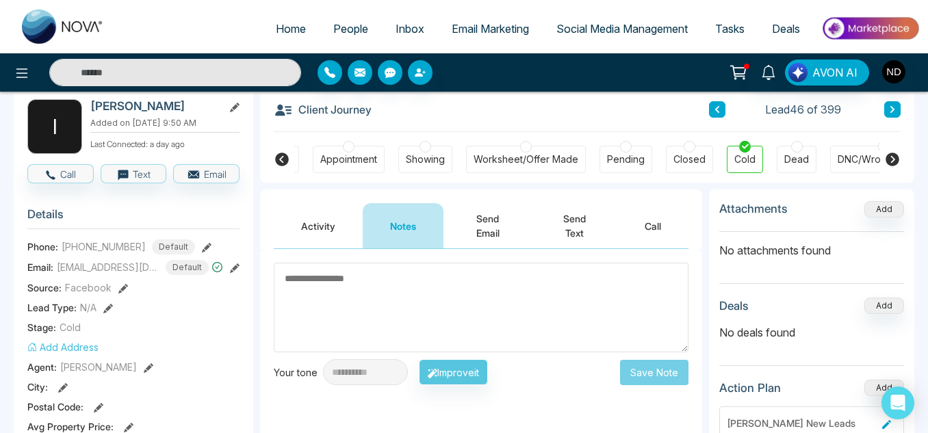
click at [290, 221] on button "Activity" at bounding box center [318, 225] width 89 height 45
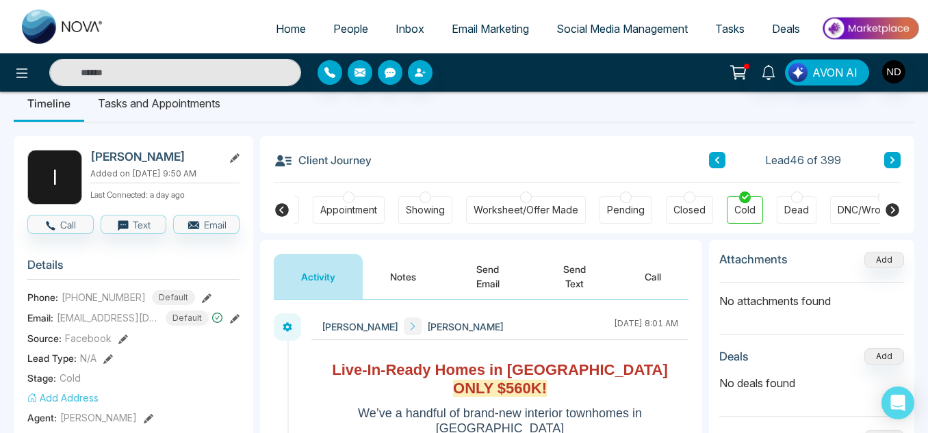
scroll to position [20, 0]
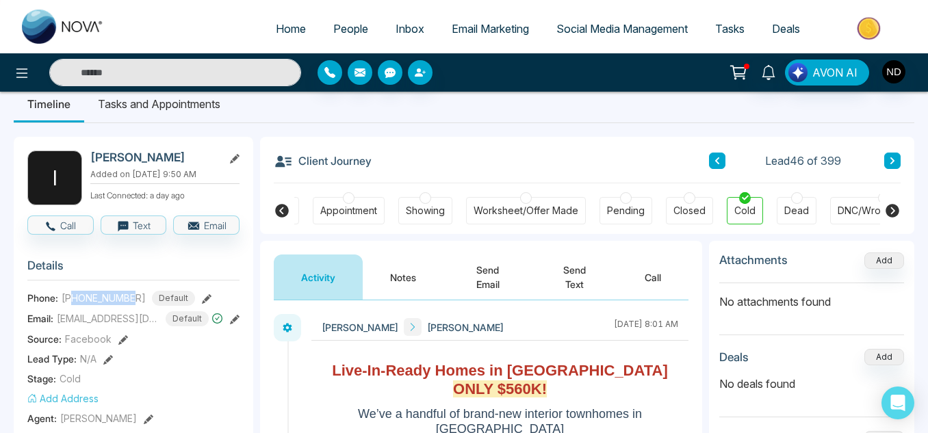
drag, startPoint x: 134, startPoint y: 297, endPoint x: 73, endPoint y: 304, distance: 62.0
click at [73, 304] on span "+19054844445" at bounding box center [104, 298] width 84 height 14
copy span "9054844445"
click at [851, 211] on div "DNC/Wrong number" at bounding box center [884, 211] width 92 height 14
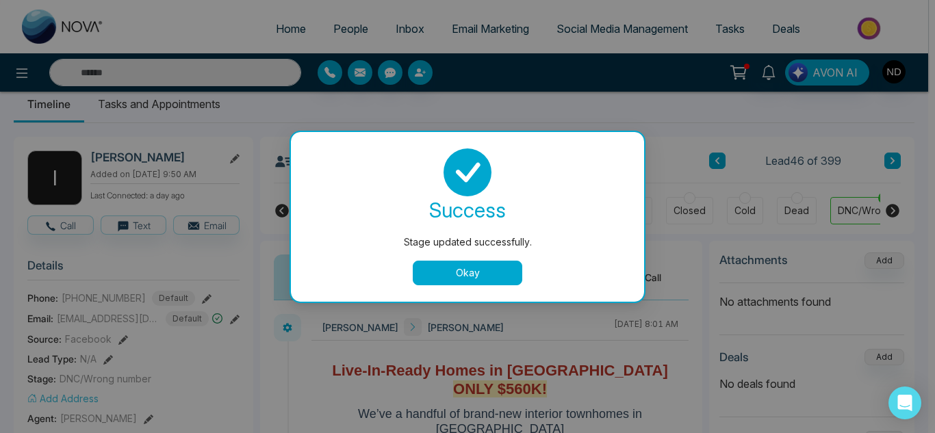
click at [452, 269] on button "Okay" at bounding box center [468, 273] width 110 height 25
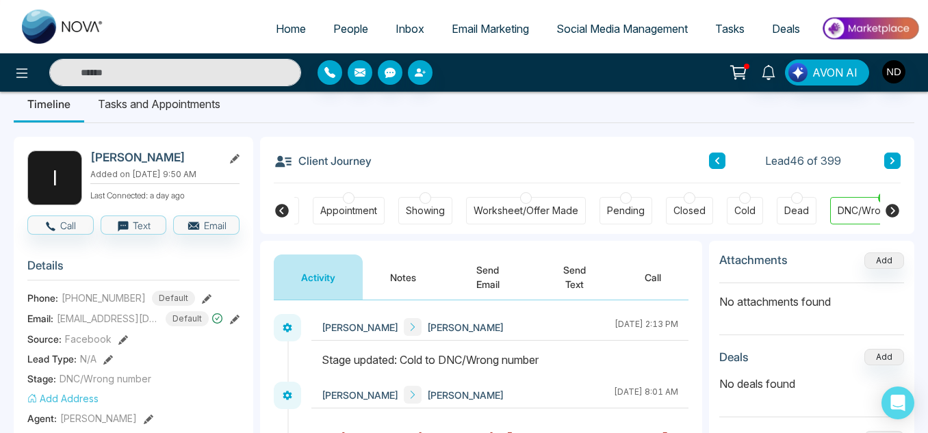
click at [887, 155] on button at bounding box center [893, 161] width 16 height 16
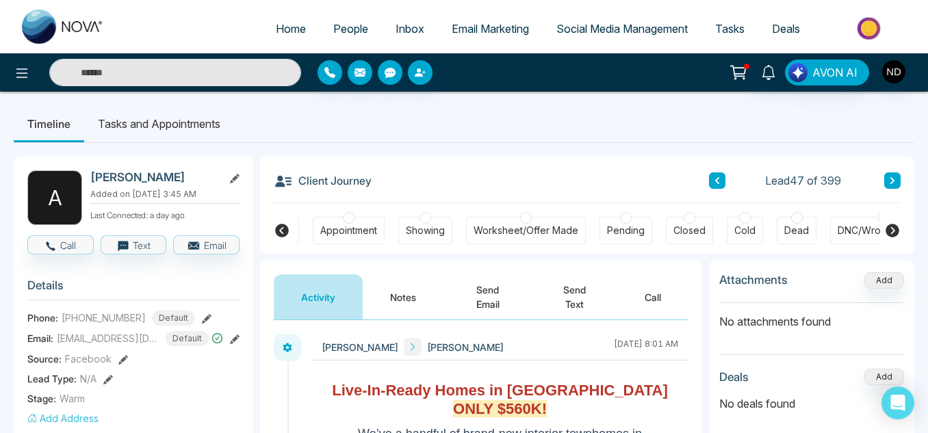
click at [416, 293] on button "Notes" at bounding box center [403, 297] width 81 height 45
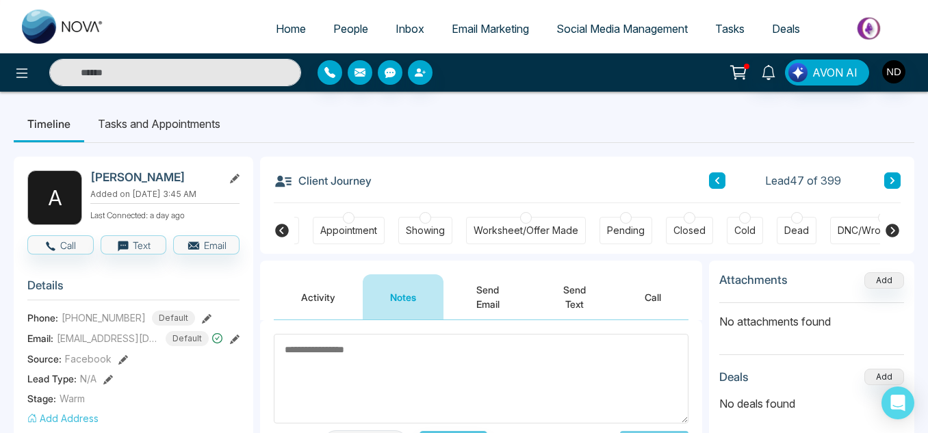
click at [319, 275] on button "Activity" at bounding box center [318, 297] width 89 height 45
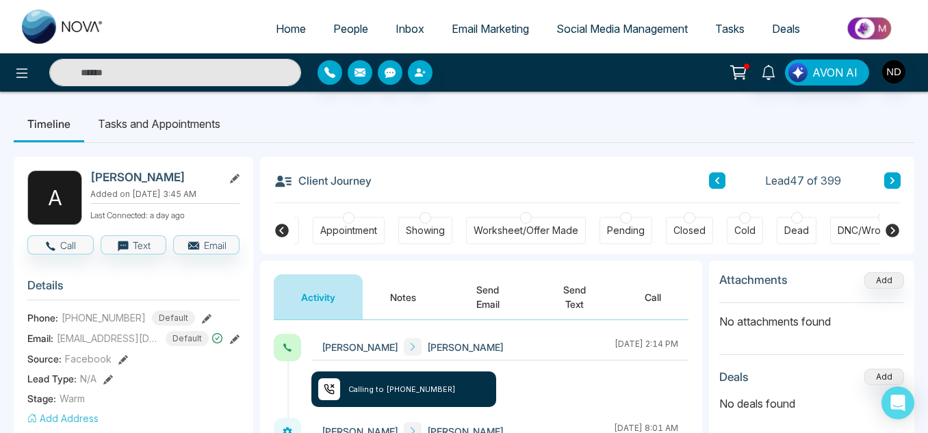
click at [385, 295] on button "Notes" at bounding box center [403, 297] width 81 height 45
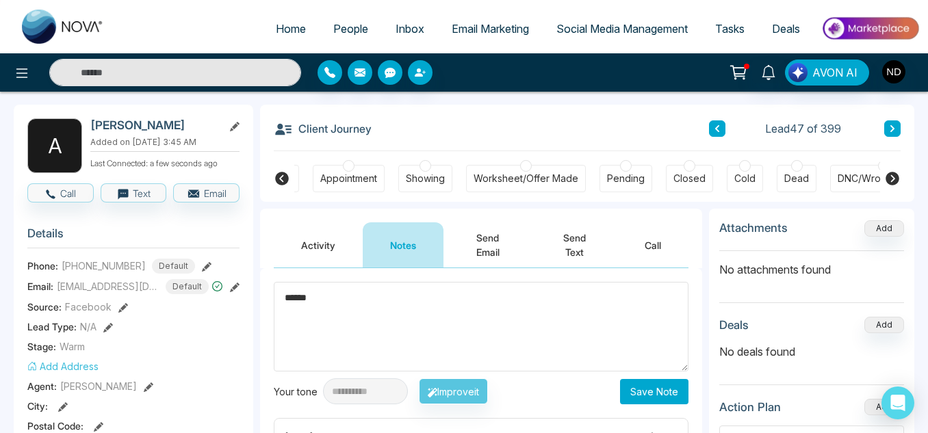
scroll to position [53, 0]
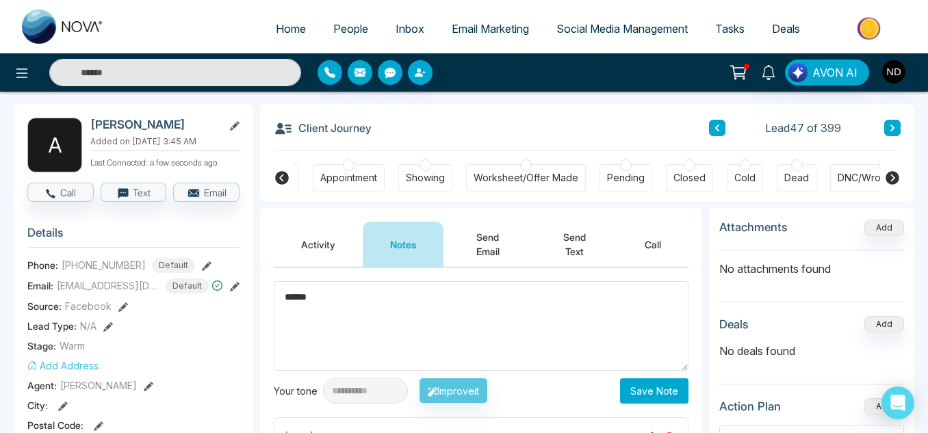
type textarea "******"
click at [659, 387] on button "Save Note" at bounding box center [654, 391] width 68 height 25
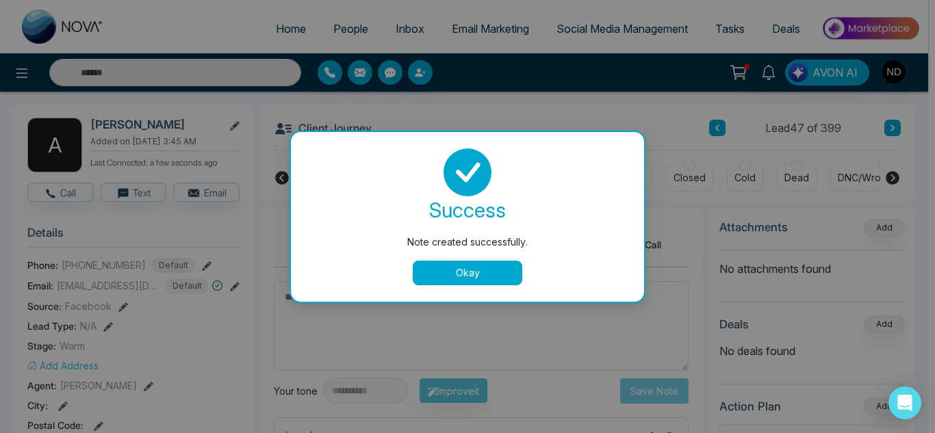
click at [489, 269] on button "Okay" at bounding box center [468, 273] width 110 height 25
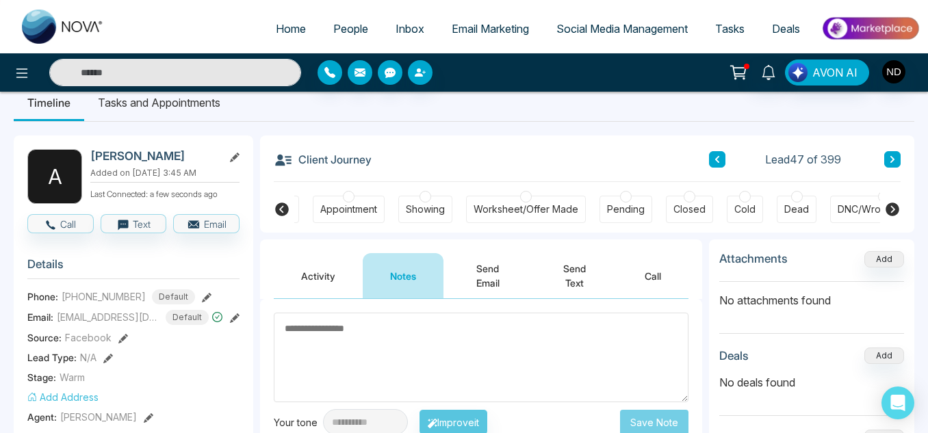
scroll to position [21, 0]
click at [893, 162] on icon at bounding box center [893, 160] width 4 height 7
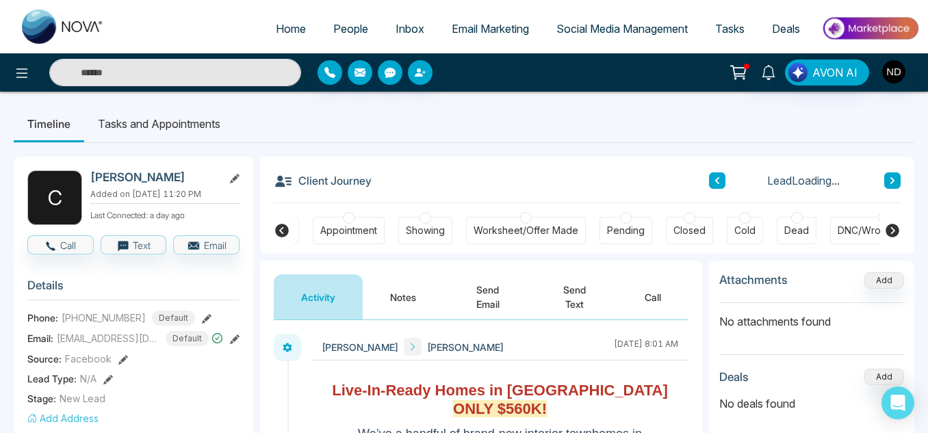
click at [371, 318] on button "Notes" at bounding box center [403, 297] width 81 height 45
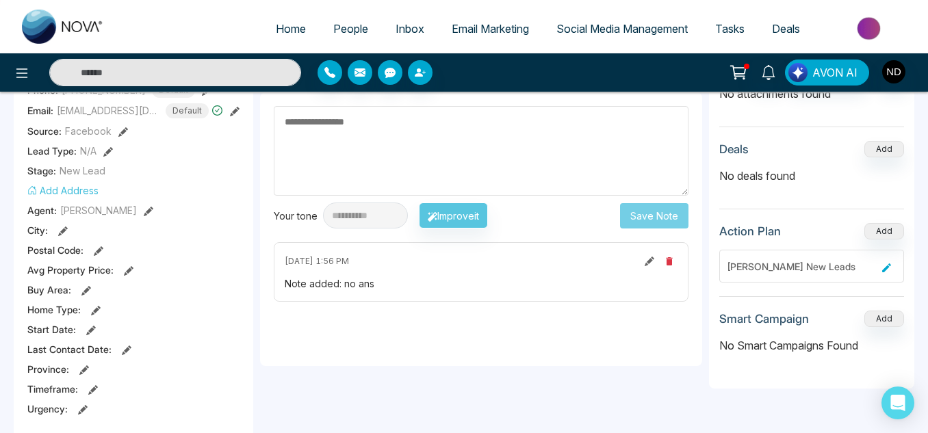
scroll to position [230, 0]
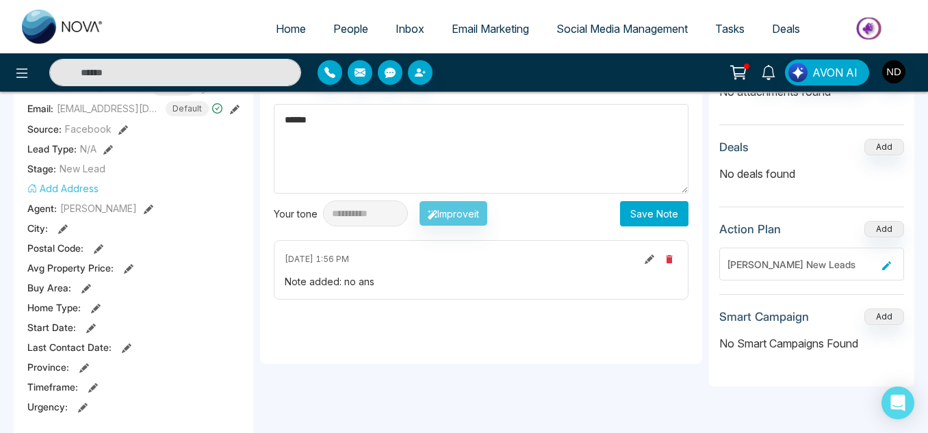
type textarea "******"
click at [646, 211] on button "Save Note" at bounding box center [654, 213] width 68 height 25
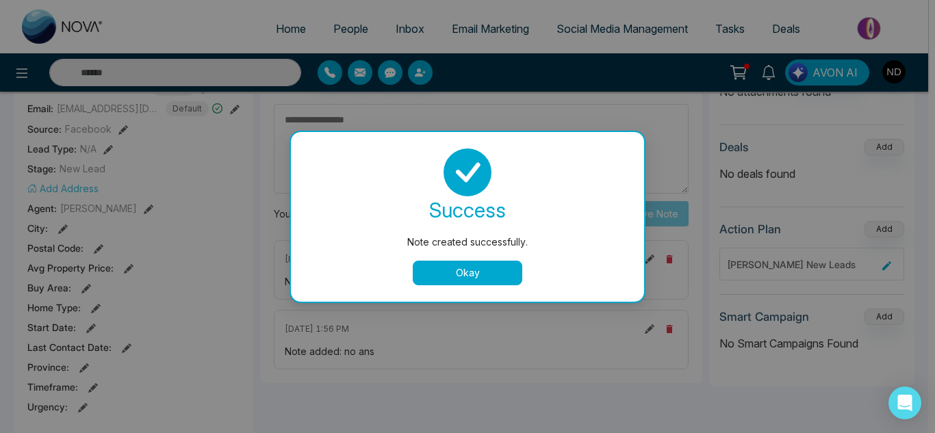
click at [469, 281] on button "Okay" at bounding box center [468, 273] width 110 height 25
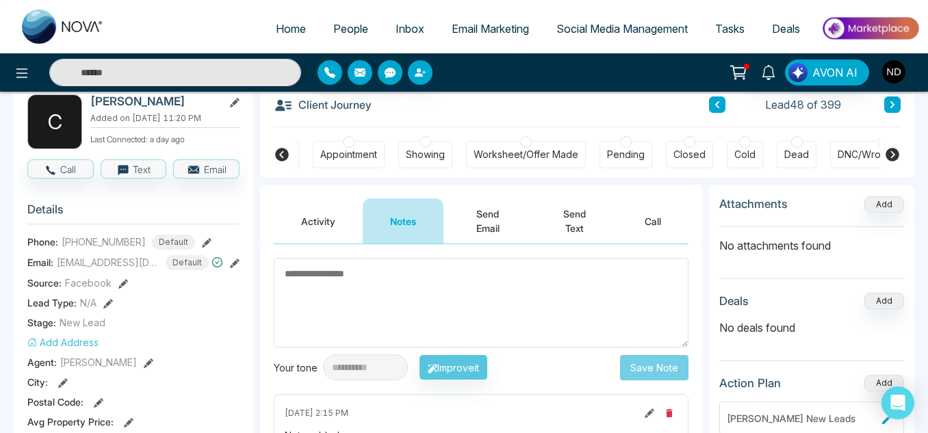
scroll to position [0, 0]
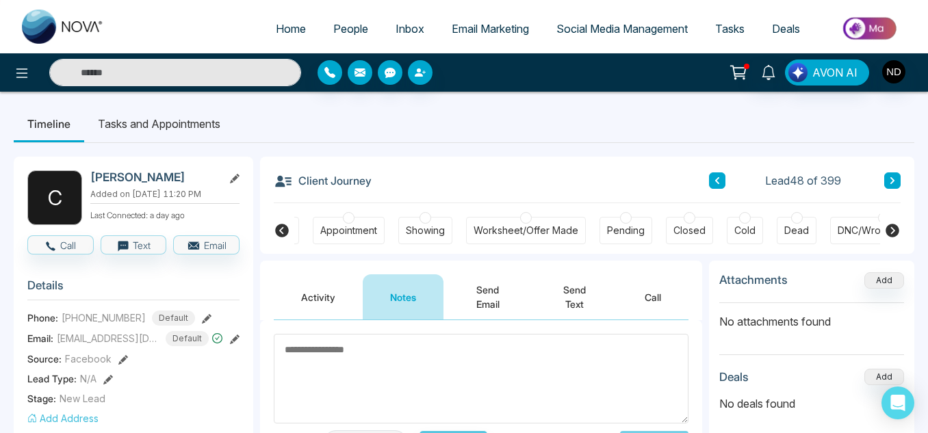
click at [888, 180] on button at bounding box center [893, 181] width 16 height 16
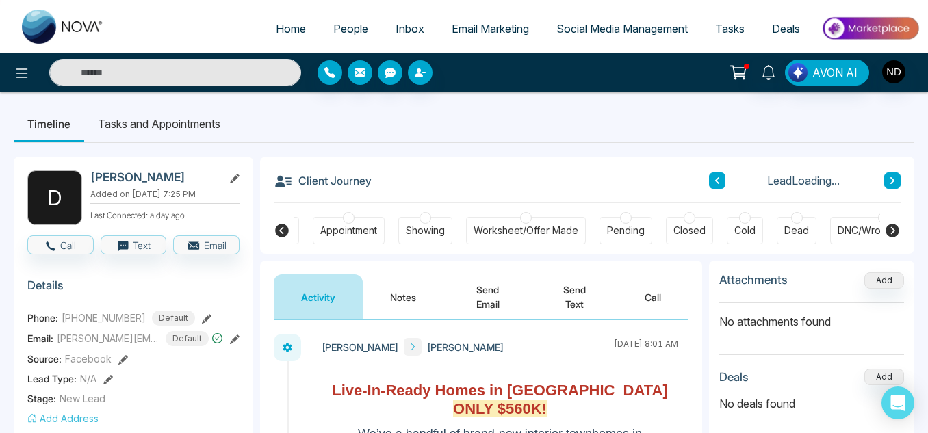
click at [722, 175] on button at bounding box center [717, 181] width 16 height 16
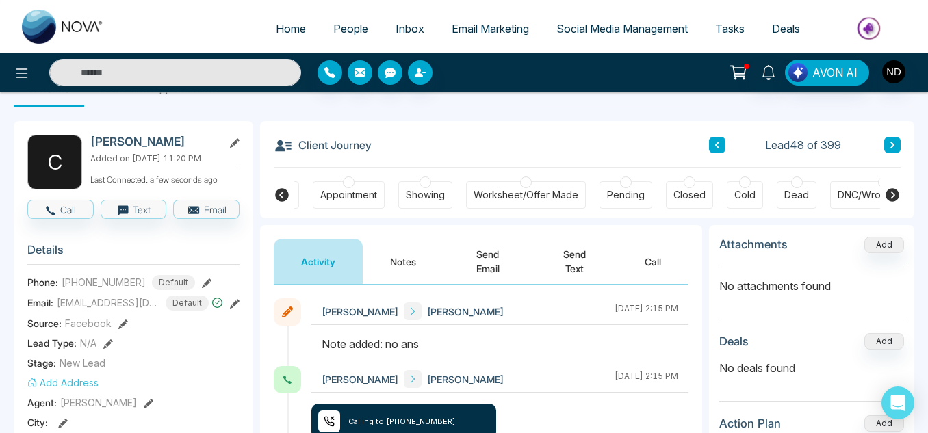
scroll to position [37, 0]
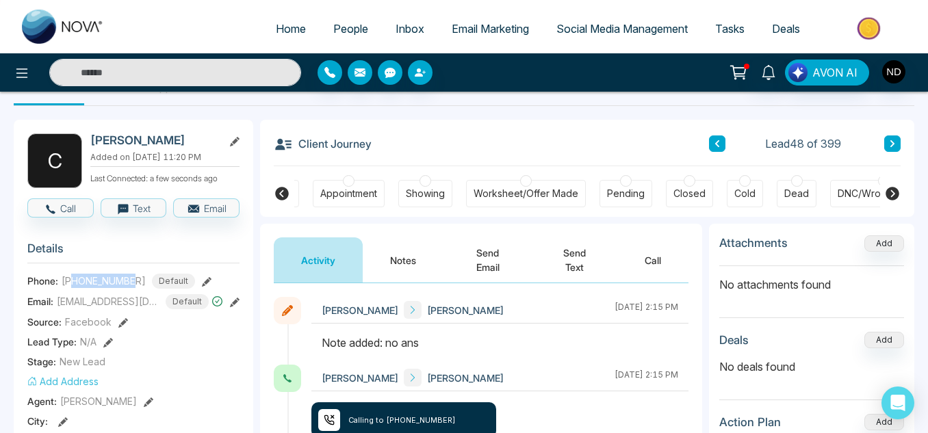
drag, startPoint x: 135, startPoint y: 283, endPoint x: 73, endPoint y: 285, distance: 61.6
click at [73, 285] on span "+14375332235" at bounding box center [104, 281] width 84 height 14
copy span "4375332235"
click at [432, 254] on button "Notes" at bounding box center [403, 260] width 81 height 45
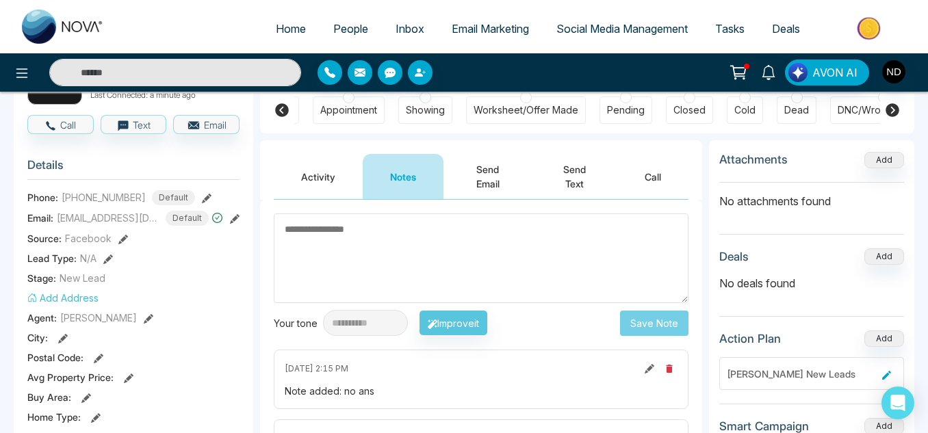
scroll to position [170, 0]
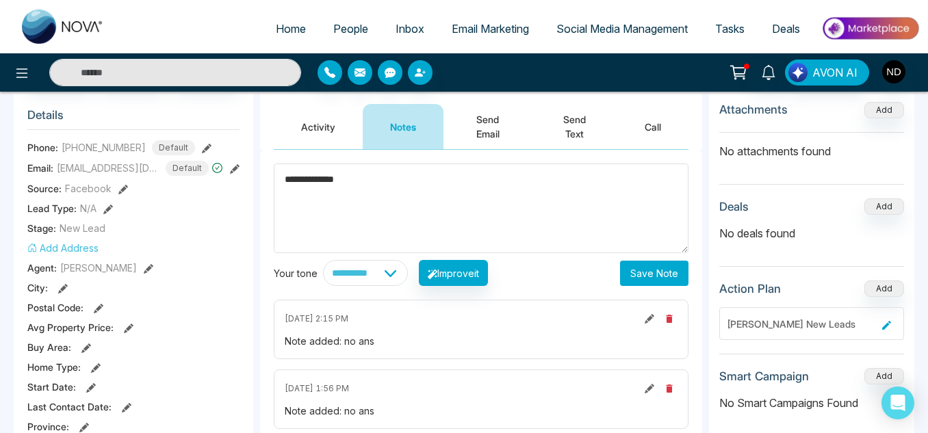
type textarea "**********"
click at [620, 272] on div "**********" at bounding box center [481, 273] width 415 height 26
click at [633, 274] on button "Save Note" at bounding box center [654, 273] width 68 height 25
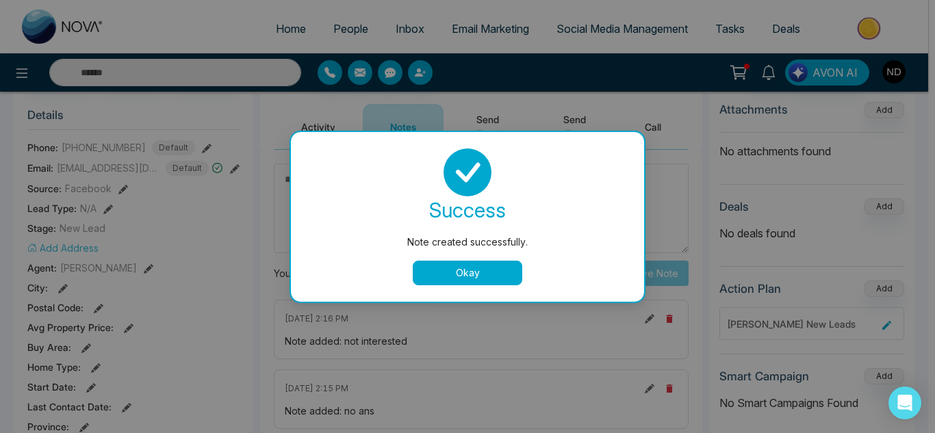
click at [480, 272] on button "Okay" at bounding box center [468, 273] width 110 height 25
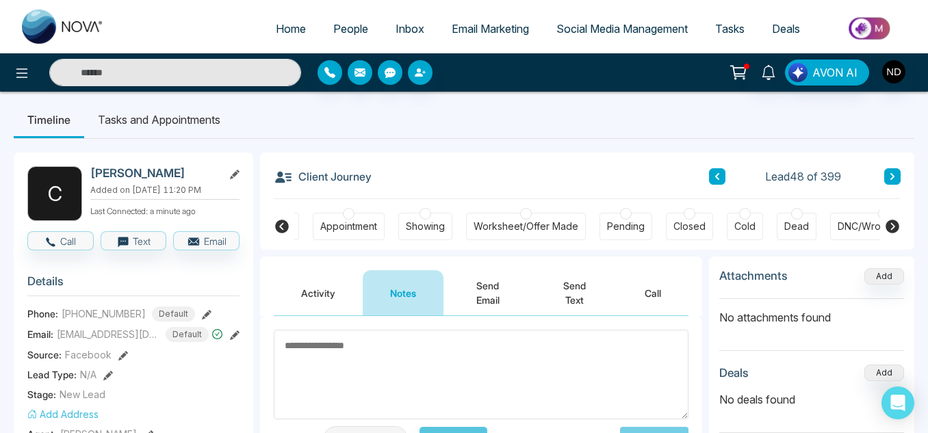
scroll to position [3, 0]
click at [801, 231] on div "Dead" at bounding box center [797, 227] width 25 height 14
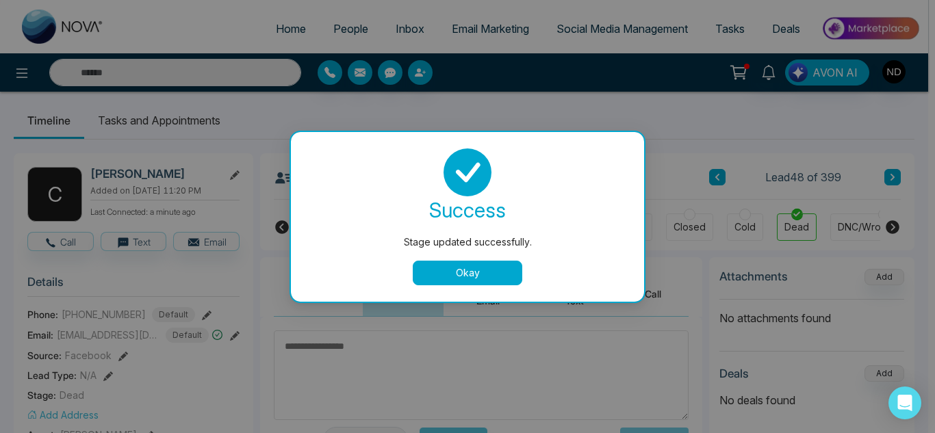
click at [478, 285] on div "success Stage updated successfully. Okay" at bounding box center [467, 217] width 353 height 170
click at [467, 273] on button "Okay" at bounding box center [468, 273] width 110 height 25
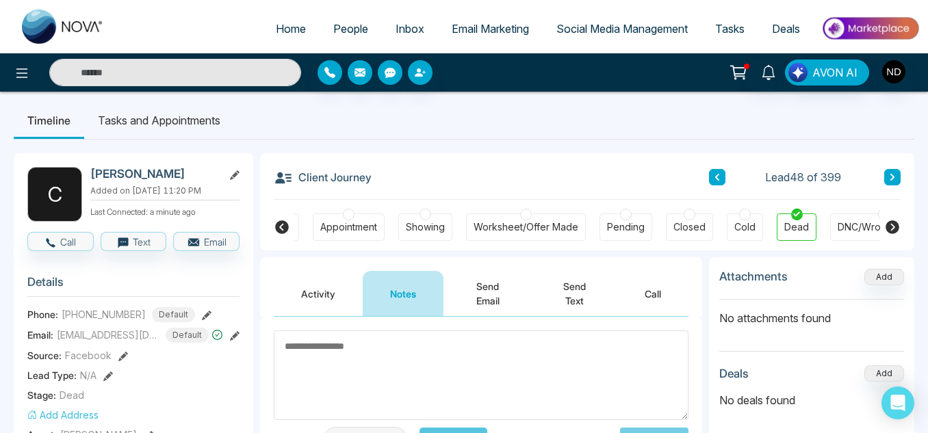
click at [888, 176] on button at bounding box center [893, 177] width 16 height 16
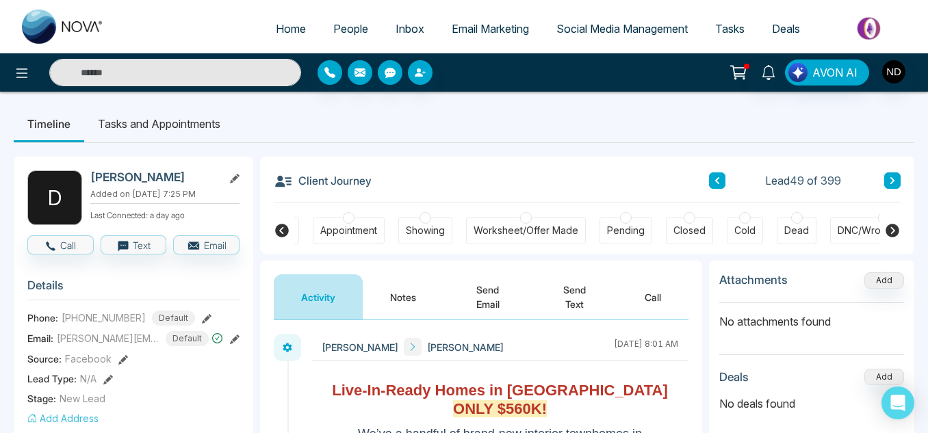
click at [370, 291] on button "Notes" at bounding box center [403, 297] width 81 height 45
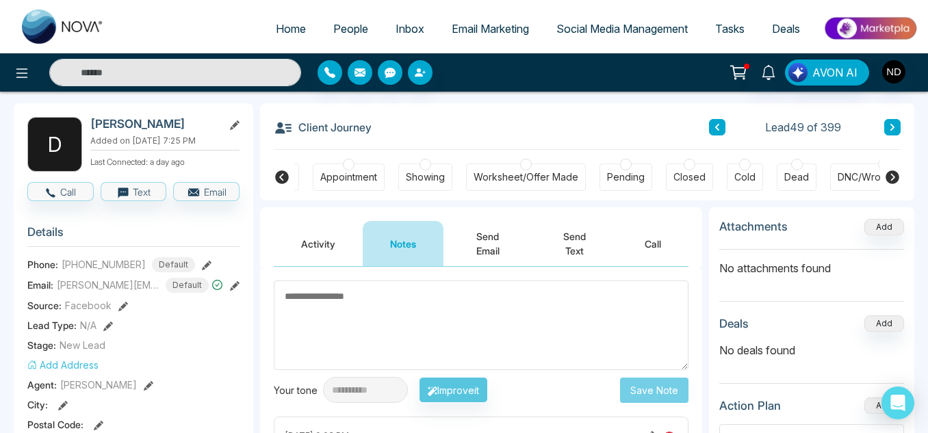
scroll to position [53, 0]
click at [895, 127] on icon at bounding box center [892, 128] width 7 height 8
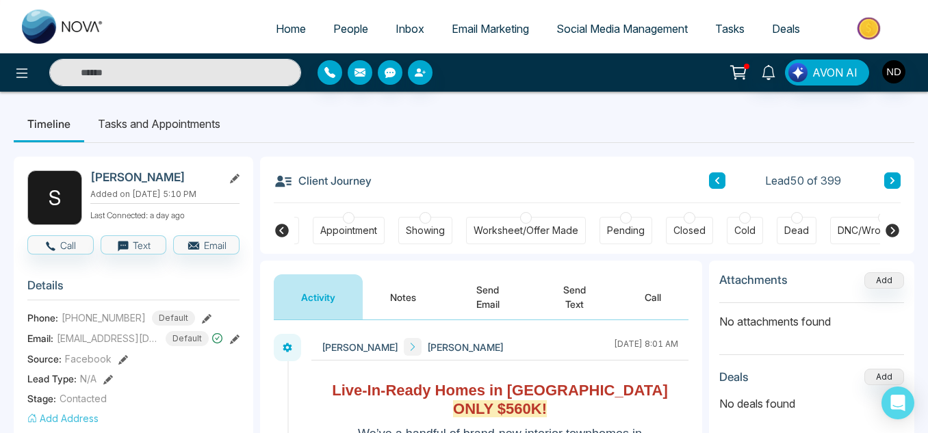
click at [402, 302] on button "Notes" at bounding box center [403, 297] width 81 height 45
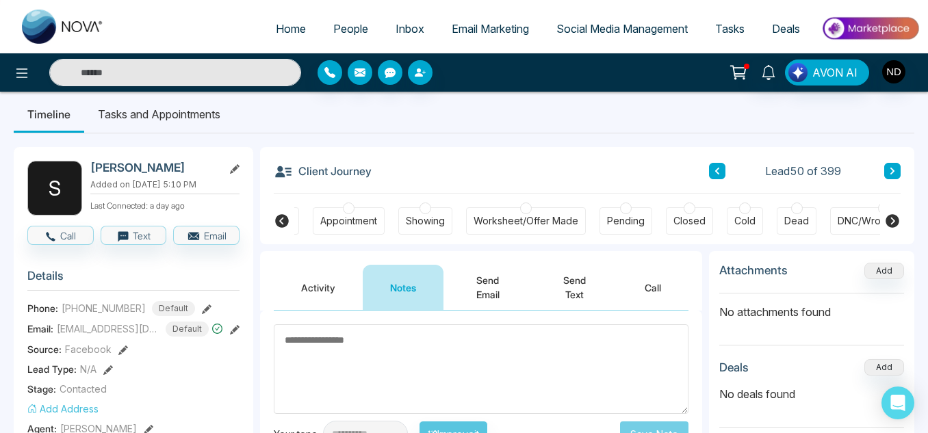
scroll to position [9, 0]
click at [795, 225] on div "Dead" at bounding box center [797, 222] width 25 height 14
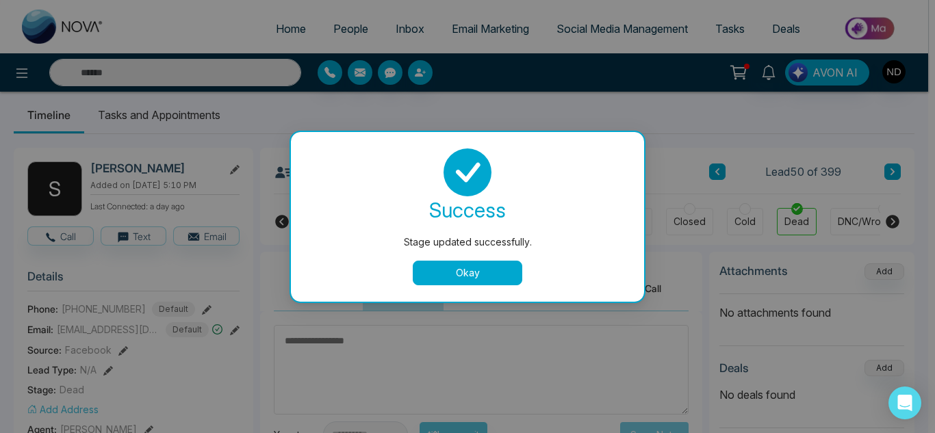
click at [496, 277] on button "Okay" at bounding box center [468, 273] width 110 height 25
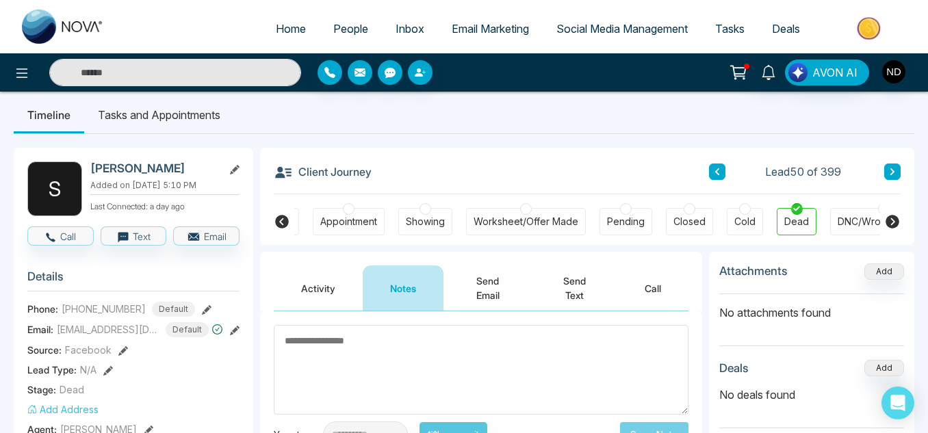
click at [894, 166] on button at bounding box center [893, 172] width 16 height 16
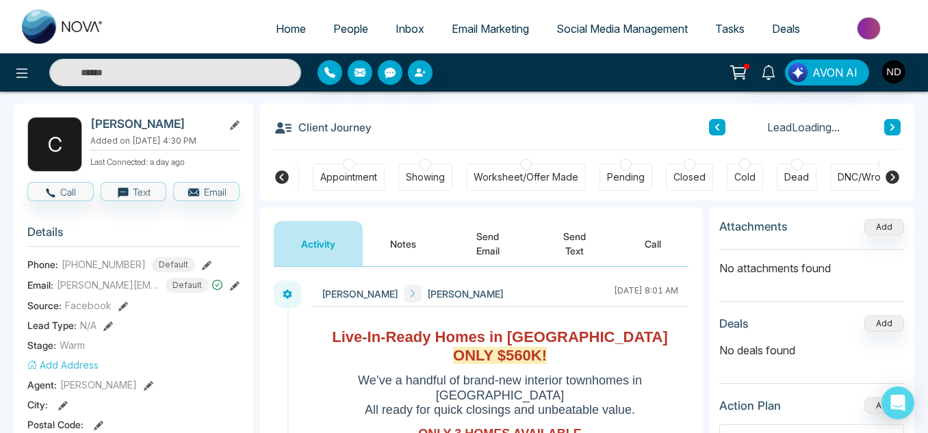
click at [409, 264] on button "Notes" at bounding box center [403, 243] width 81 height 45
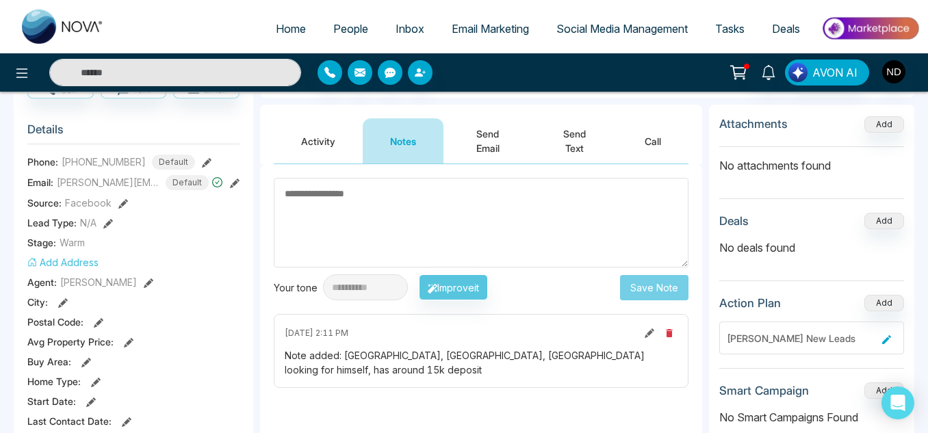
scroll to position [155, 0]
click at [294, 149] on button "Activity" at bounding box center [318, 141] width 89 height 45
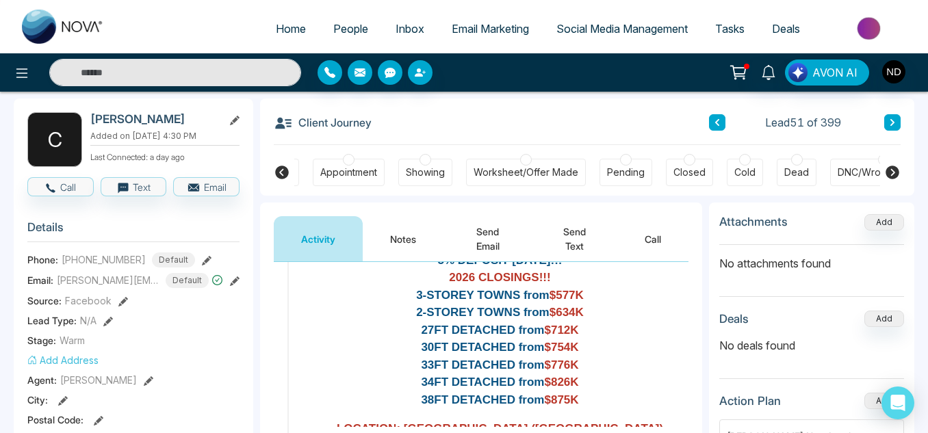
scroll to position [59, 0]
click at [373, 245] on button "Notes" at bounding box center [403, 238] width 81 height 45
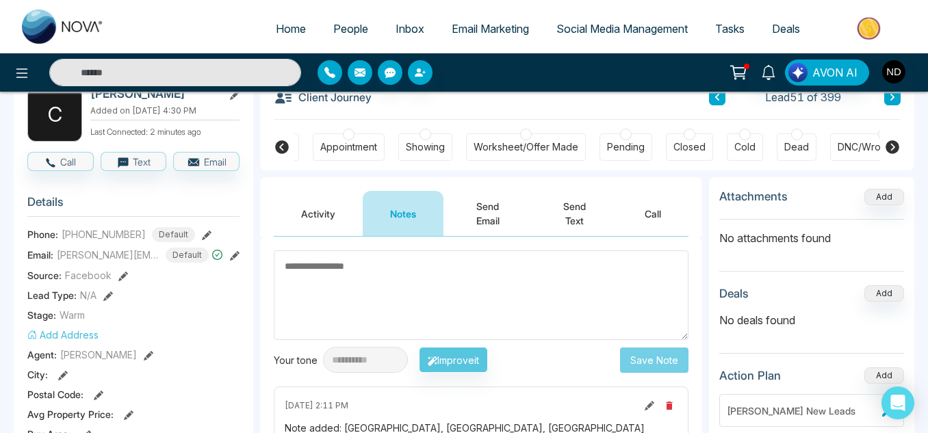
scroll to position [83, 0]
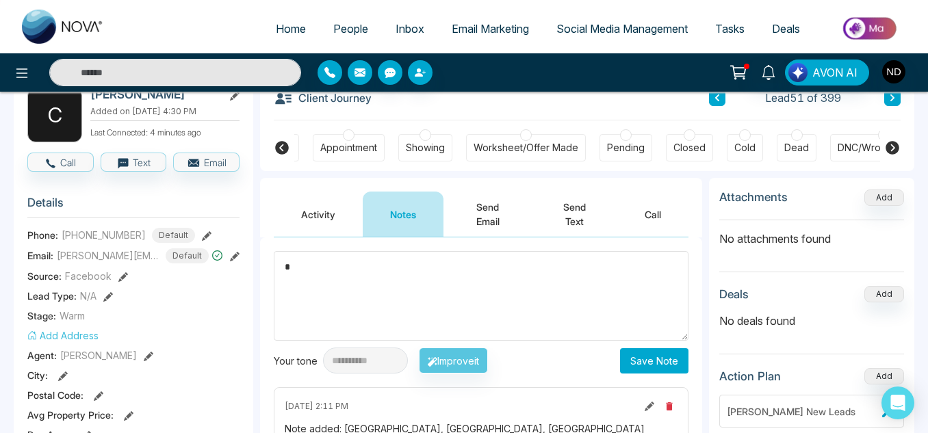
type textarea "*"
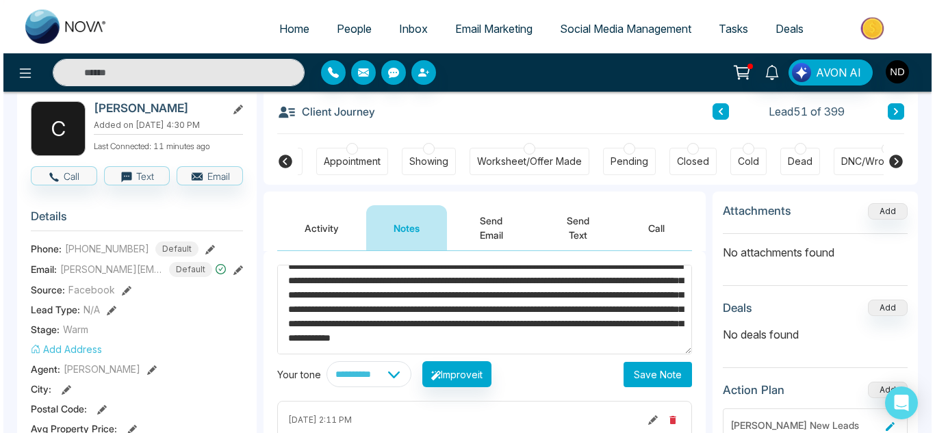
scroll to position [34, 0]
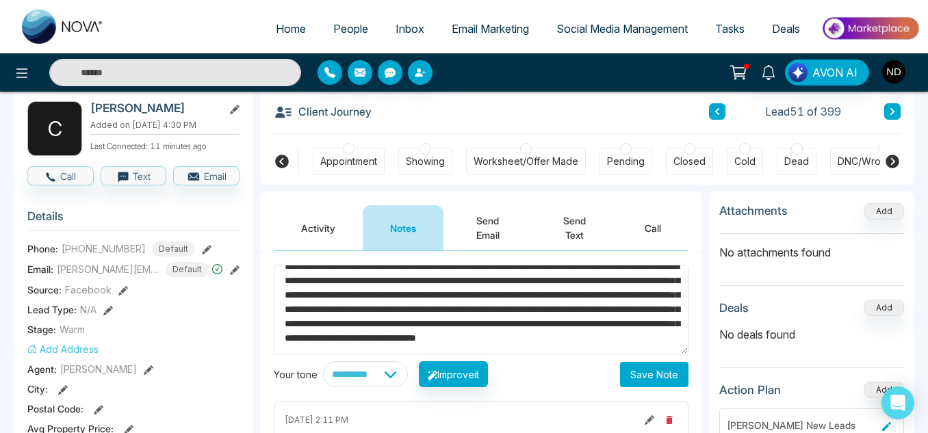
type textarea "**********"
click at [362, 370] on select "**********" at bounding box center [365, 374] width 85 height 26
click at [672, 372] on button "Save Note" at bounding box center [654, 374] width 68 height 25
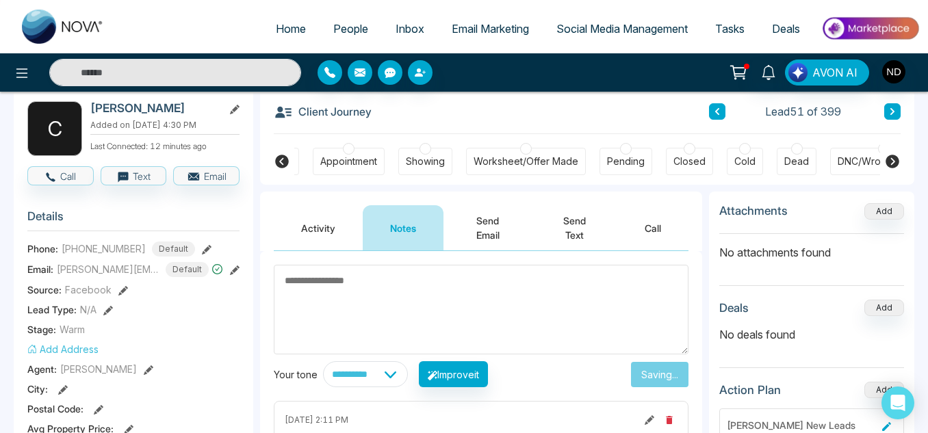
scroll to position [0, 0]
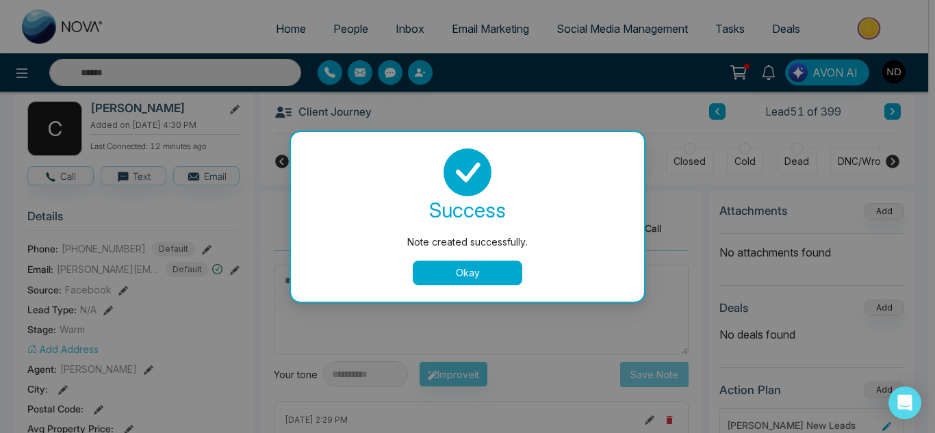
click at [464, 272] on button "Okay" at bounding box center [468, 273] width 110 height 25
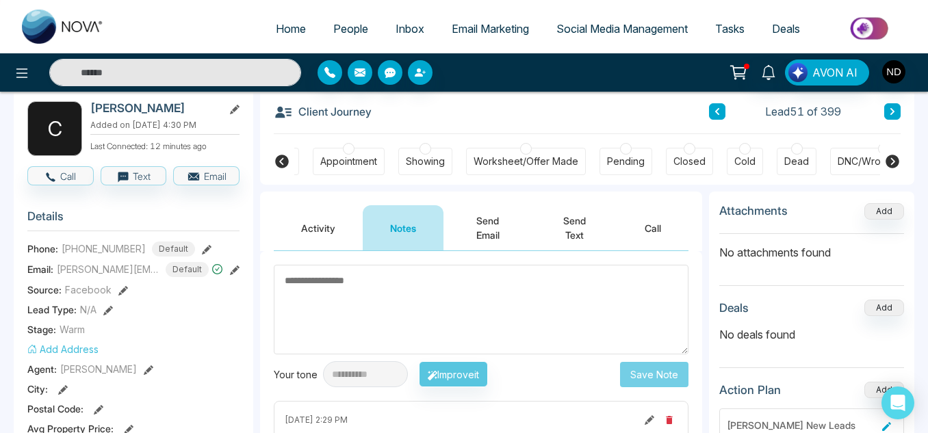
click at [568, 237] on button "Send Text" at bounding box center [575, 227] width 86 height 45
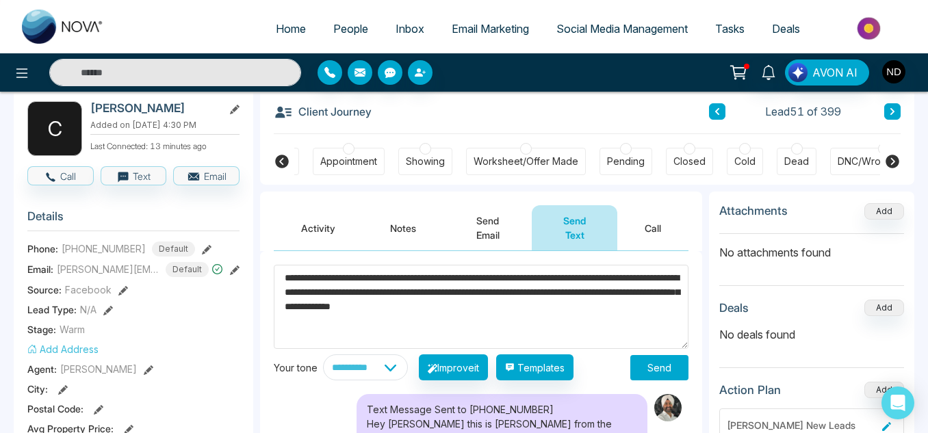
type textarea "**********"
click at [661, 371] on button "Send" at bounding box center [660, 367] width 58 height 25
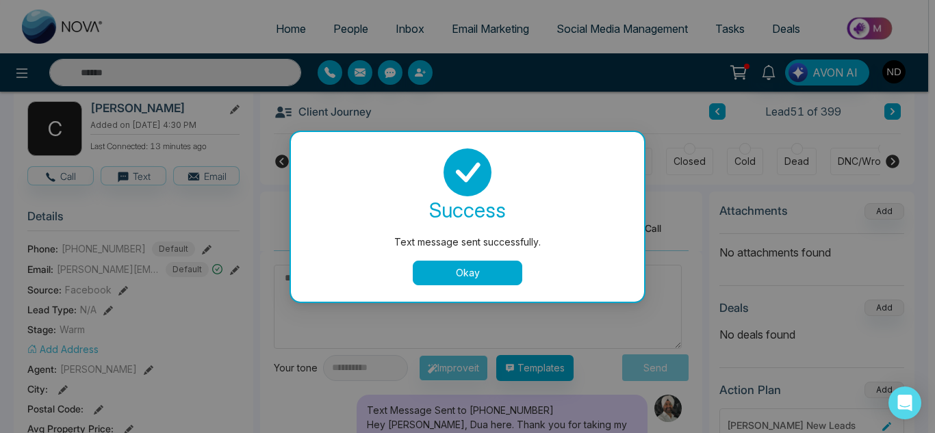
click at [453, 279] on button "Okay" at bounding box center [468, 273] width 110 height 25
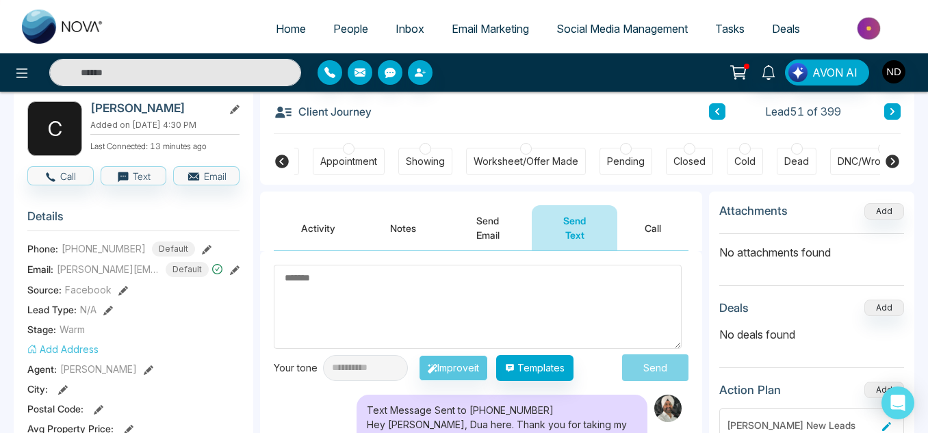
click at [279, 162] on icon at bounding box center [282, 162] width 14 height 14
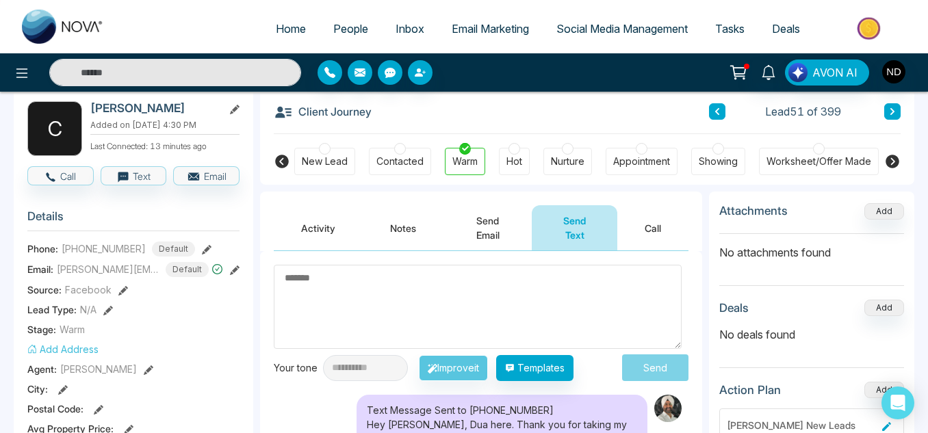
click at [585, 160] on div "Nurture" at bounding box center [568, 162] width 34 height 14
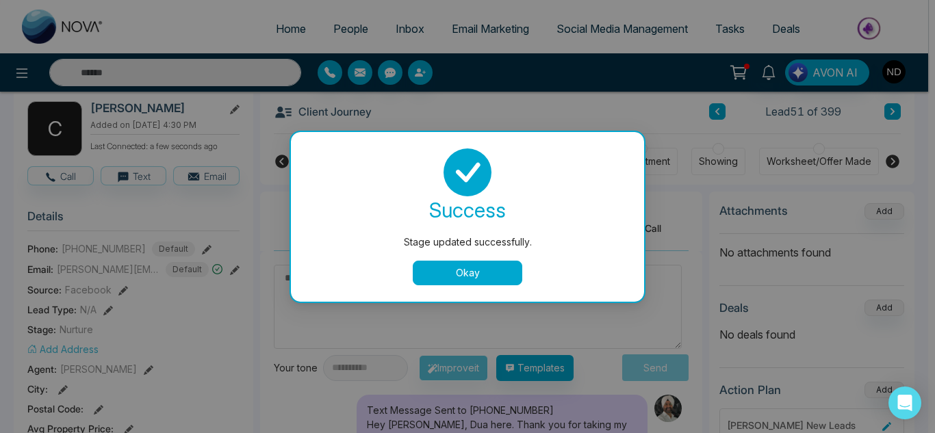
click at [439, 281] on button "Okay" at bounding box center [468, 273] width 110 height 25
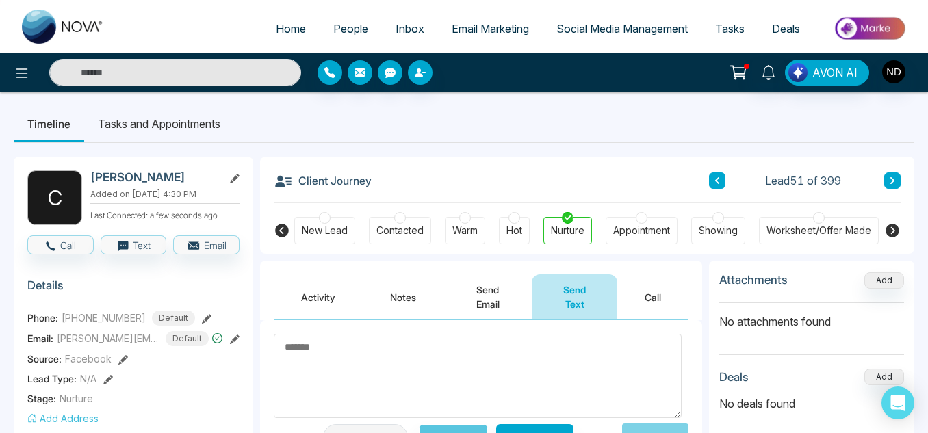
click at [177, 124] on li "Tasks and Appointments" at bounding box center [159, 123] width 150 height 37
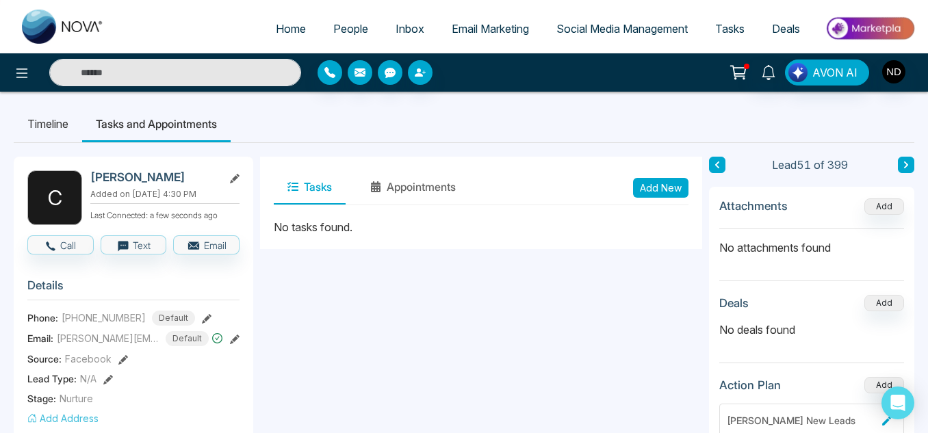
click at [644, 178] on button "Add New" at bounding box center [660, 188] width 55 height 20
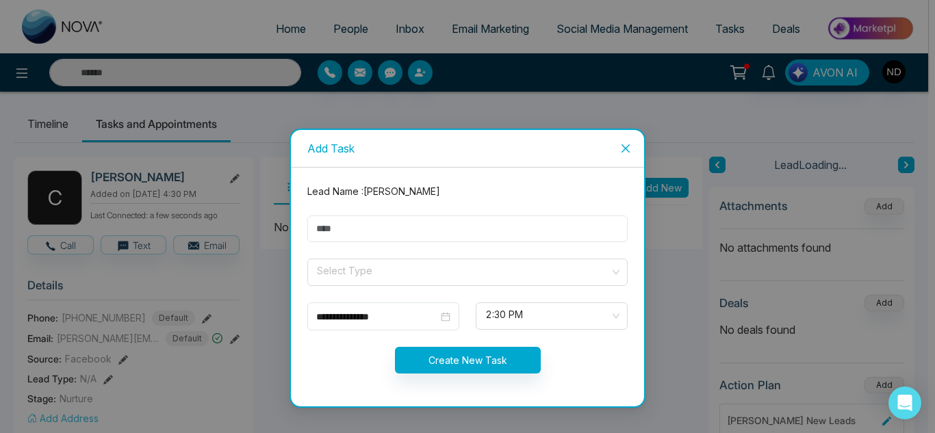
click at [511, 242] on input "text" at bounding box center [467, 229] width 320 height 27
type input "**********"
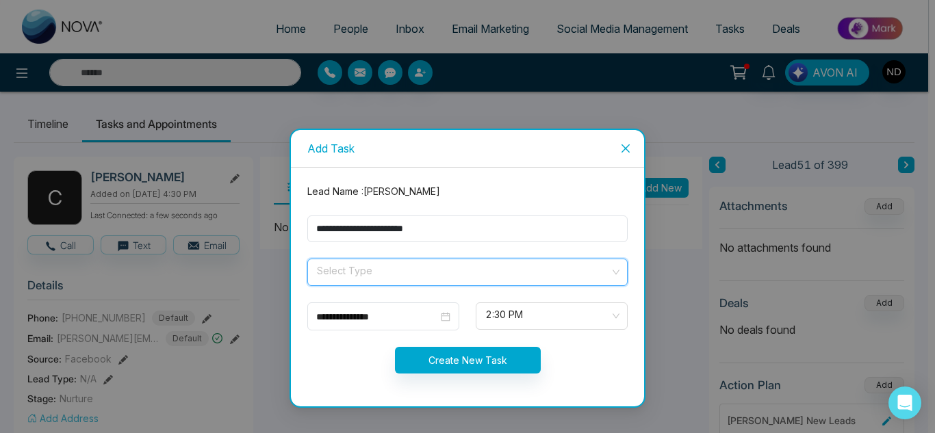
click at [448, 280] on span at bounding box center [463, 272] width 294 height 26
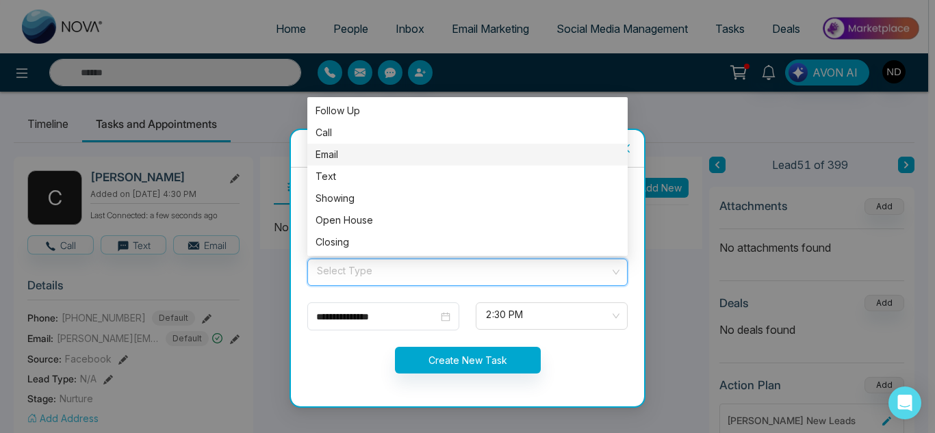
click at [426, 144] on div "Email" at bounding box center [467, 155] width 320 height 22
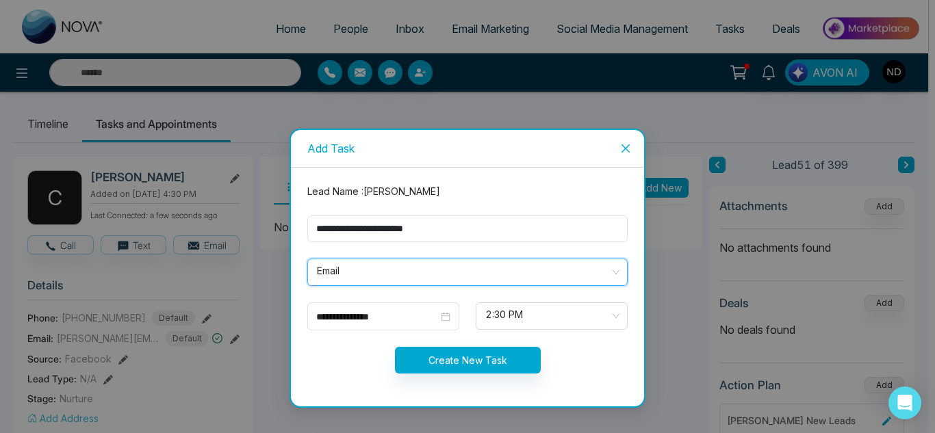
click at [374, 270] on span "Email" at bounding box center [467, 272] width 301 height 23
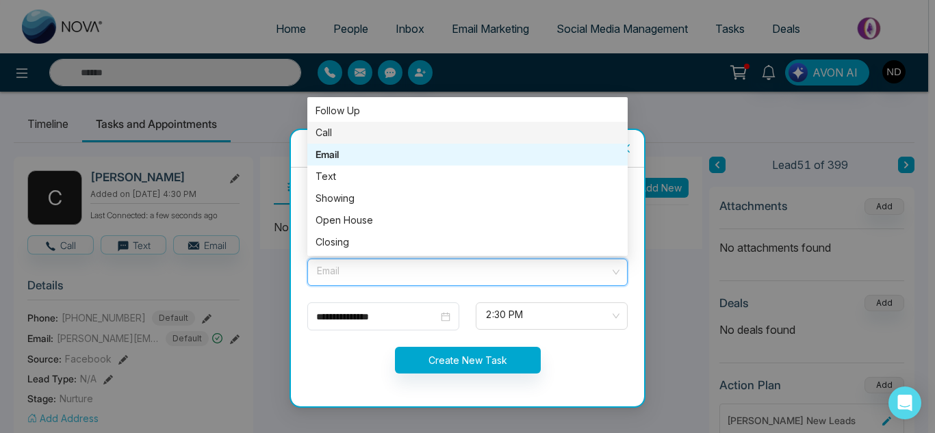
click at [348, 140] on div "Call" at bounding box center [468, 132] width 304 height 15
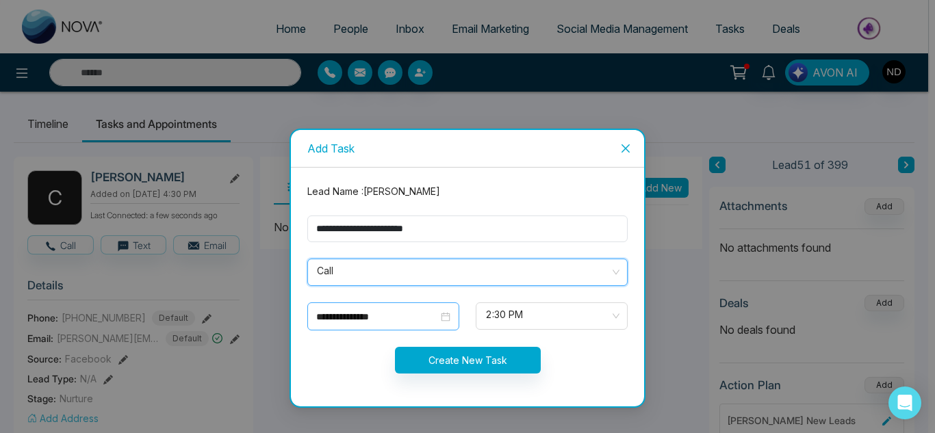
click at [376, 308] on div "**********" at bounding box center [383, 317] width 152 height 28
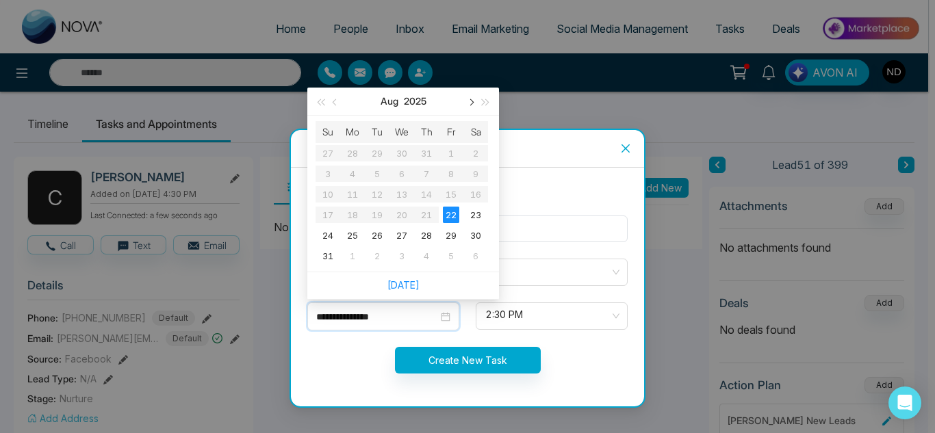
click at [474, 101] on button "button" at bounding box center [470, 101] width 15 height 27
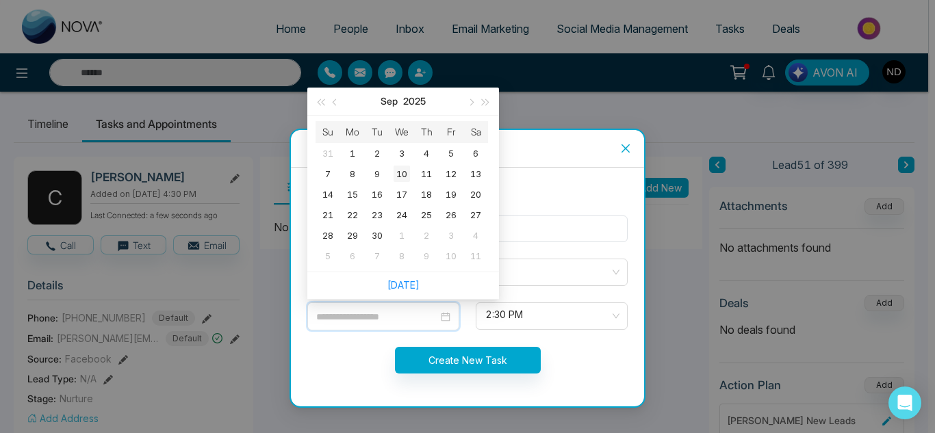
type input "**********"
click at [396, 178] on div "10" at bounding box center [402, 174] width 16 height 16
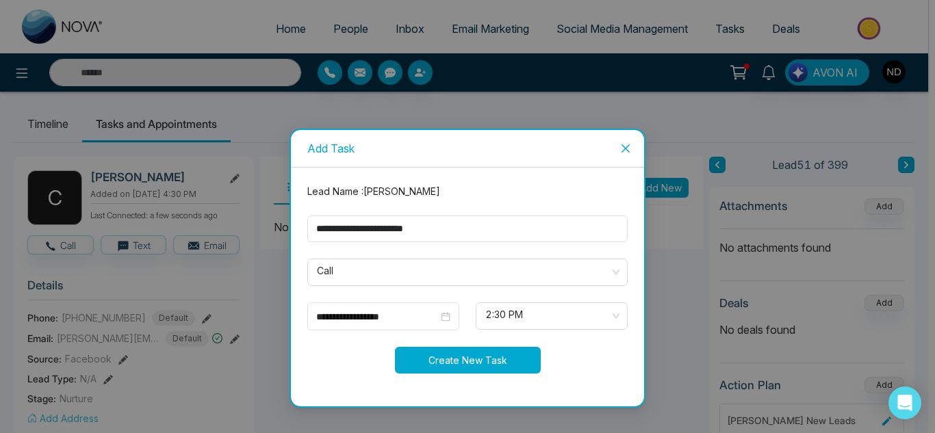
click at [459, 371] on button "Create New Task" at bounding box center [468, 360] width 146 height 27
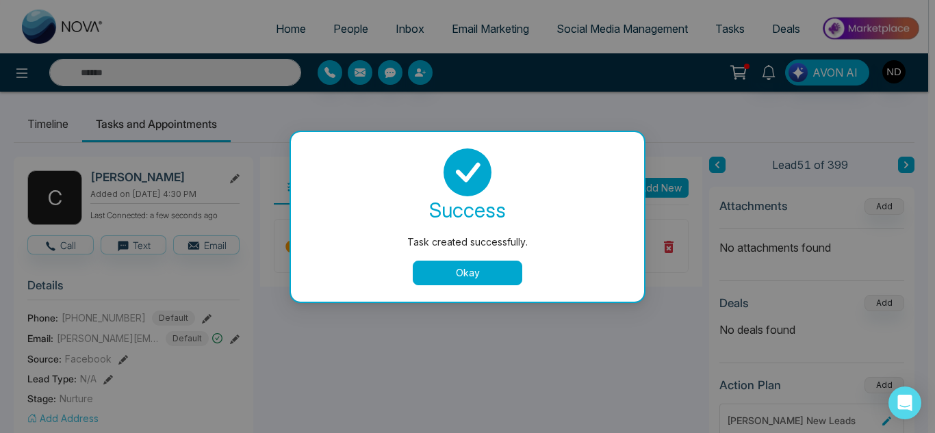
click at [425, 266] on button "Okay" at bounding box center [468, 273] width 110 height 25
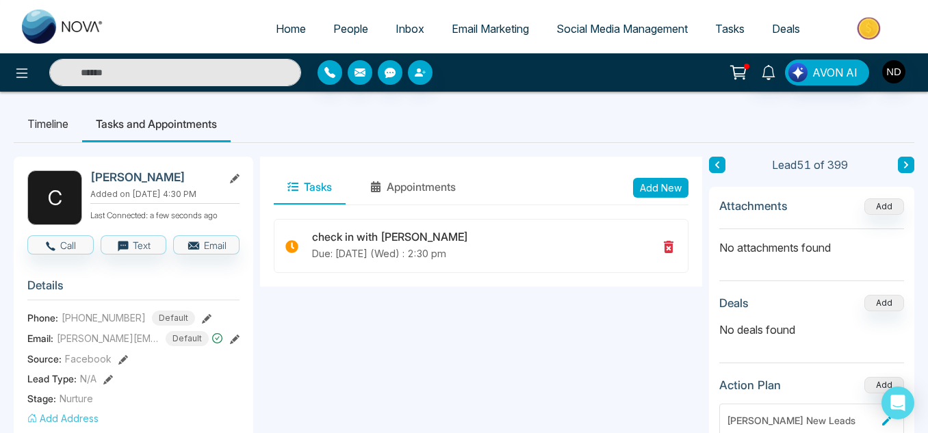
click at [902, 168] on button at bounding box center [906, 165] width 16 height 16
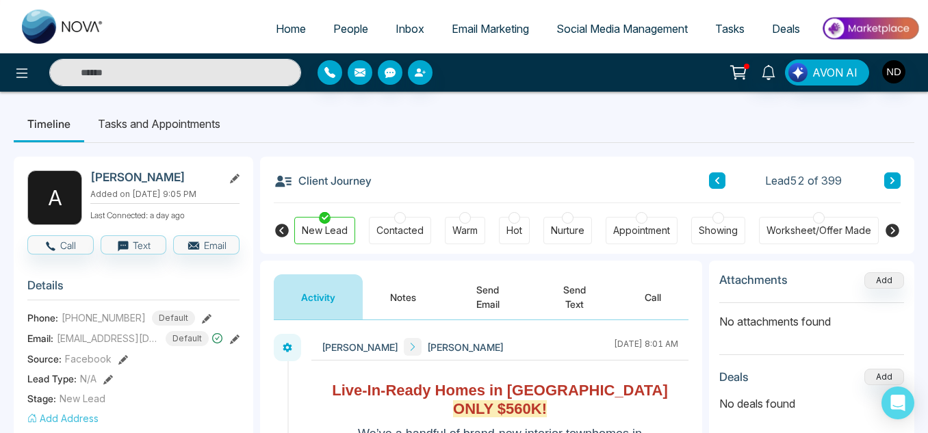
click at [444, 294] on button "Send Email" at bounding box center [488, 297] width 88 height 45
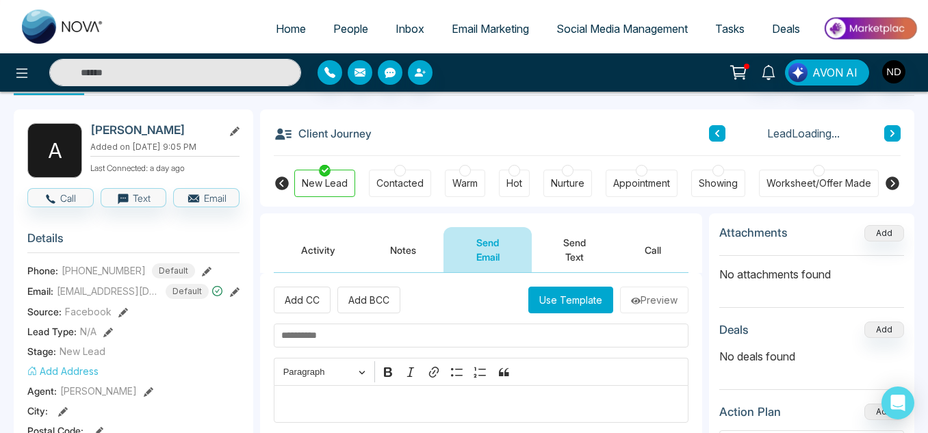
click at [400, 243] on button "Notes" at bounding box center [403, 249] width 81 height 45
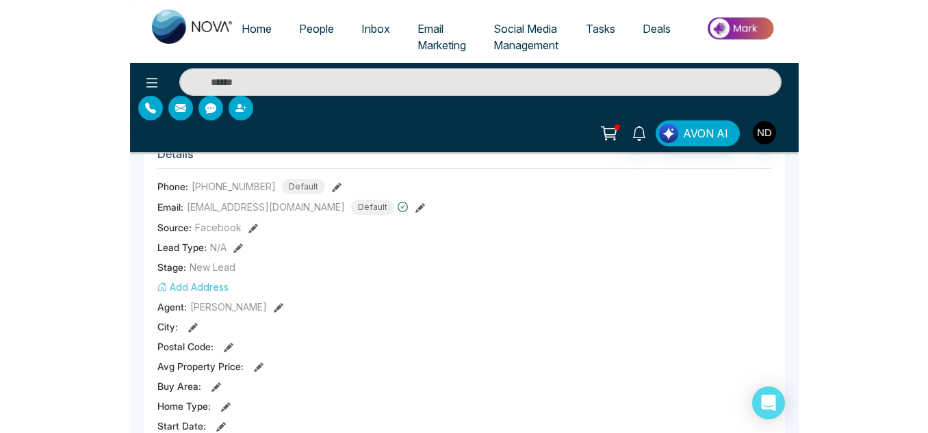
scroll to position [131, 0]
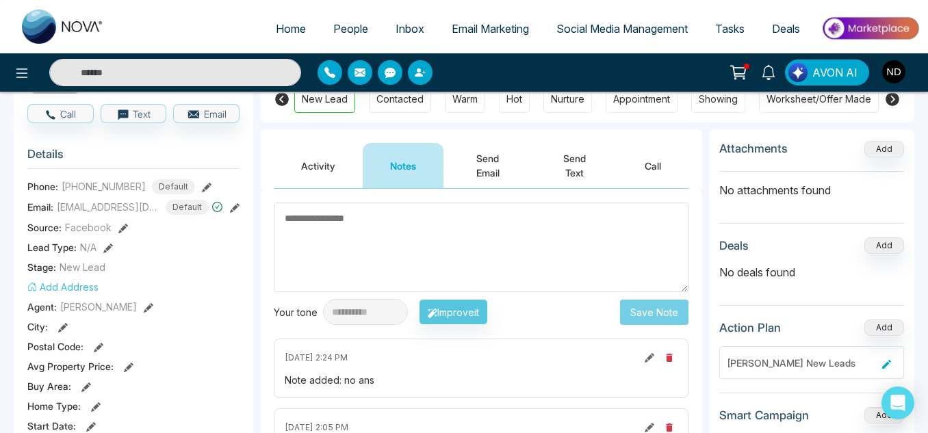
click at [473, 231] on textarea at bounding box center [481, 248] width 415 height 90
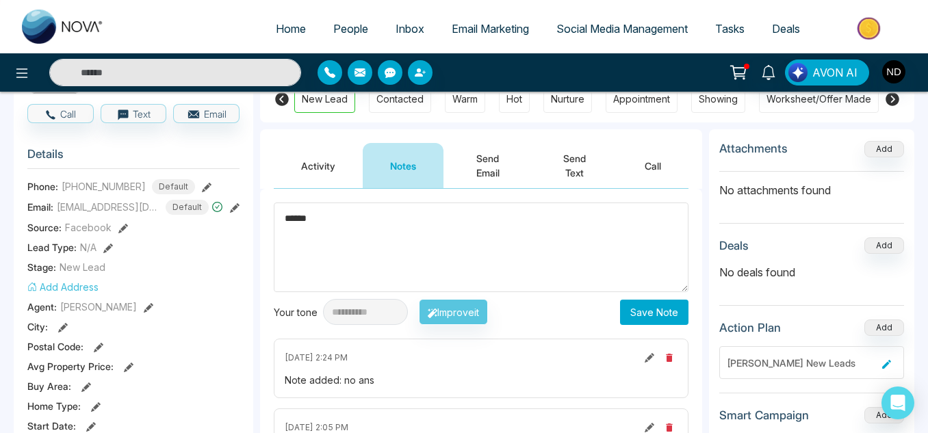
type textarea "******"
click at [632, 311] on button "Save Note" at bounding box center [654, 312] width 68 height 25
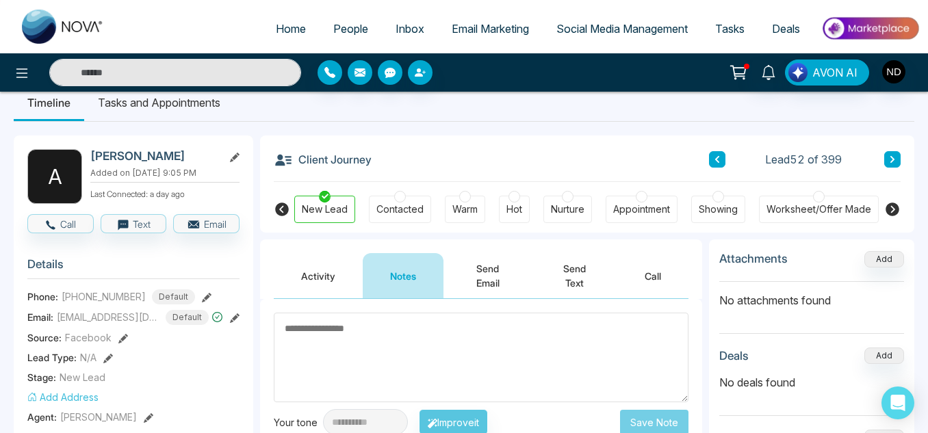
scroll to position [0, 0]
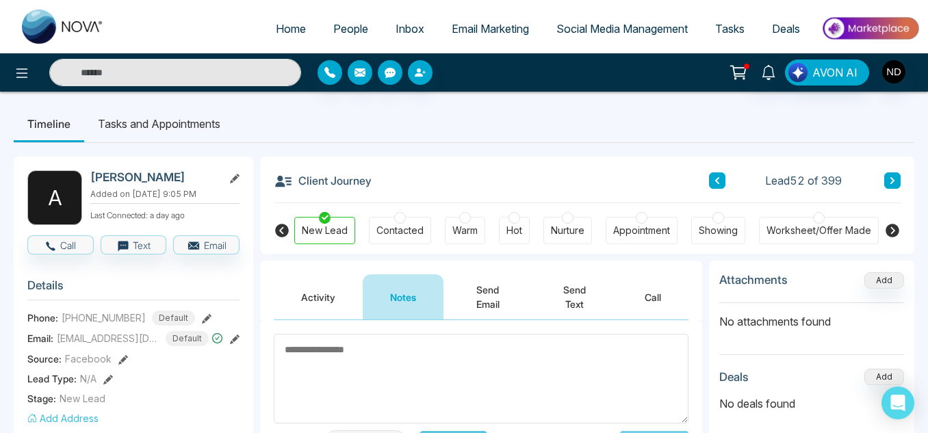
click at [895, 178] on icon at bounding box center [892, 181] width 7 height 8
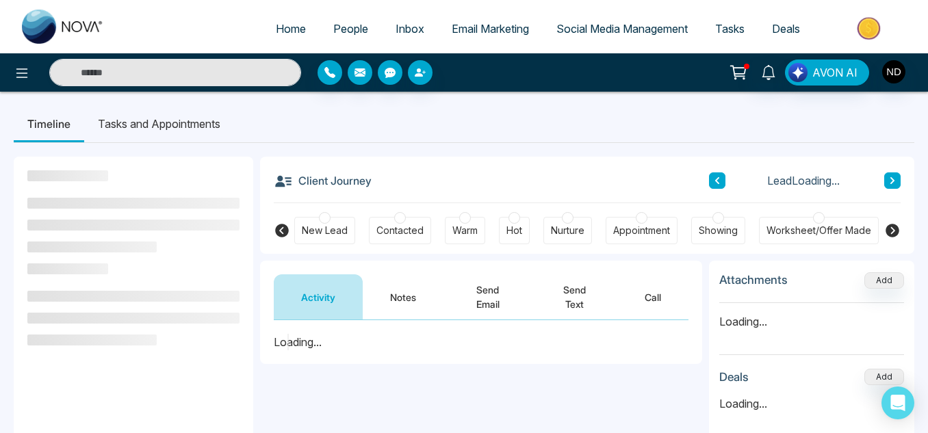
click at [384, 291] on button "Notes" at bounding box center [403, 297] width 81 height 45
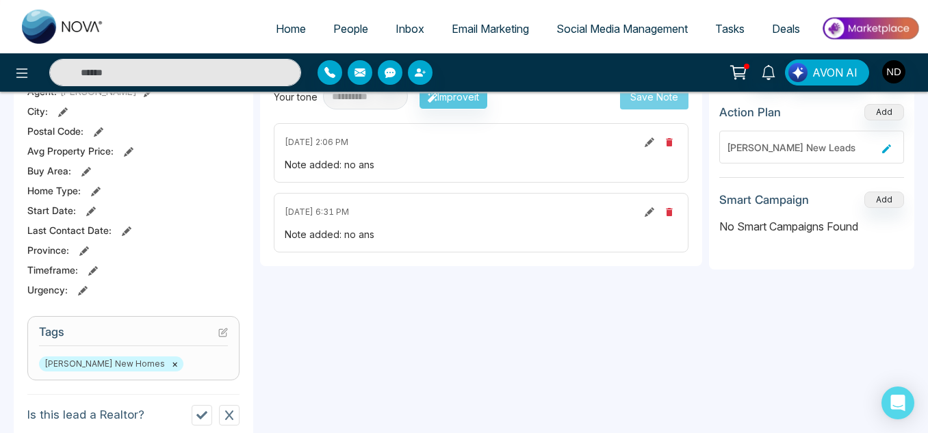
scroll to position [346, 0]
click at [186, 361] on div "Hamilton New Homes ×" at bounding box center [133, 364] width 189 height 15
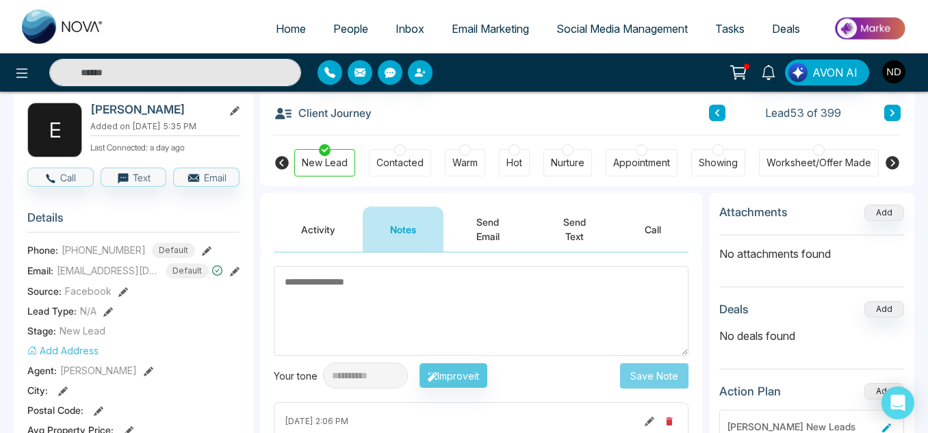
scroll to position [53, 0]
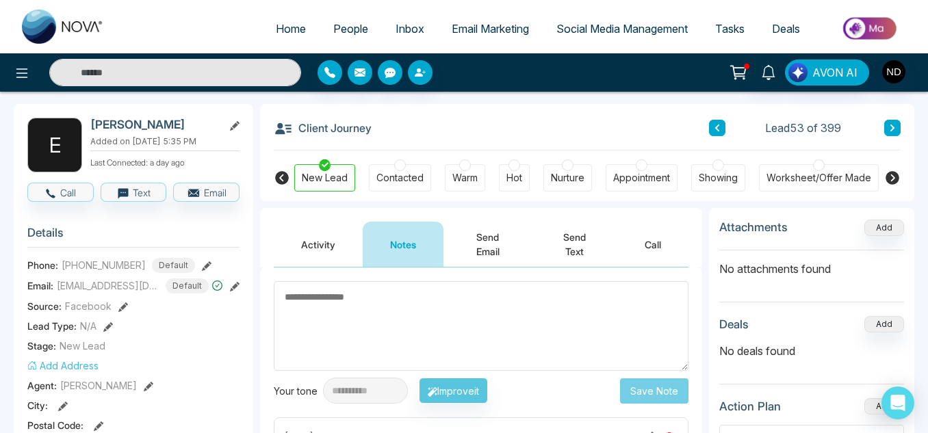
click at [324, 243] on button "Activity" at bounding box center [318, 244] width 89 height 45
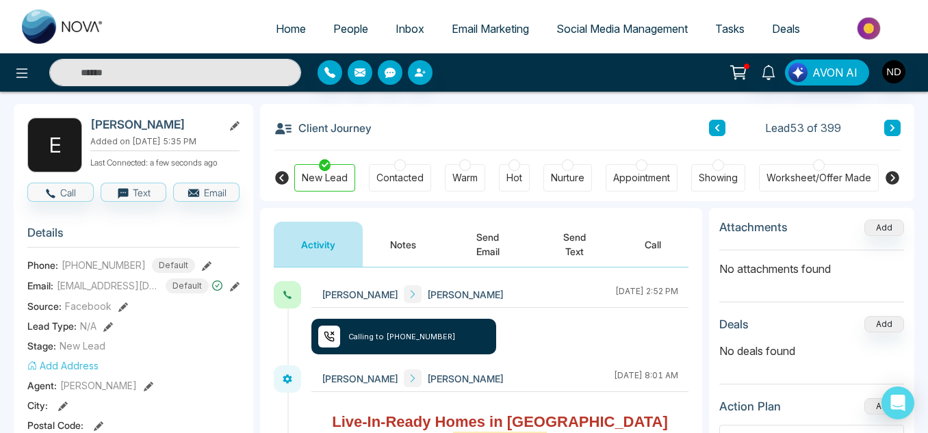
click at [411, 245] on button "Notes" at bounding box center [403, 244] width 81 height 45
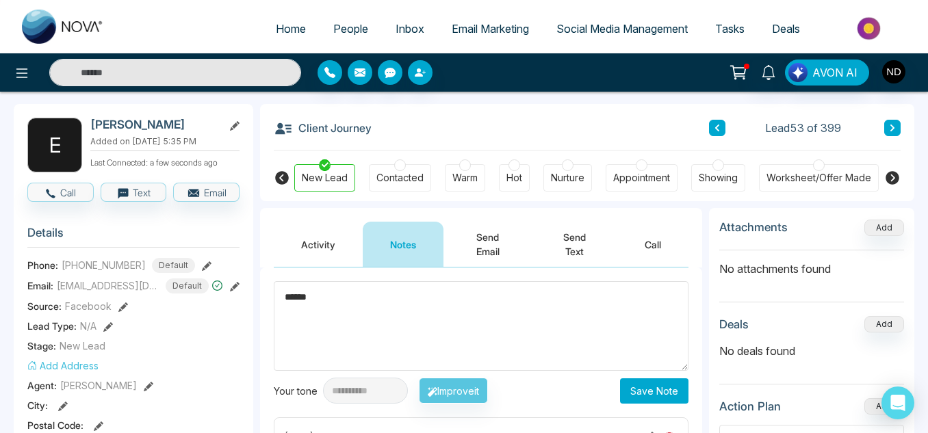
type textarea "******"
click at [637, 391] on button "Save Note" at bounding box center [654, 391] width 68 height 25
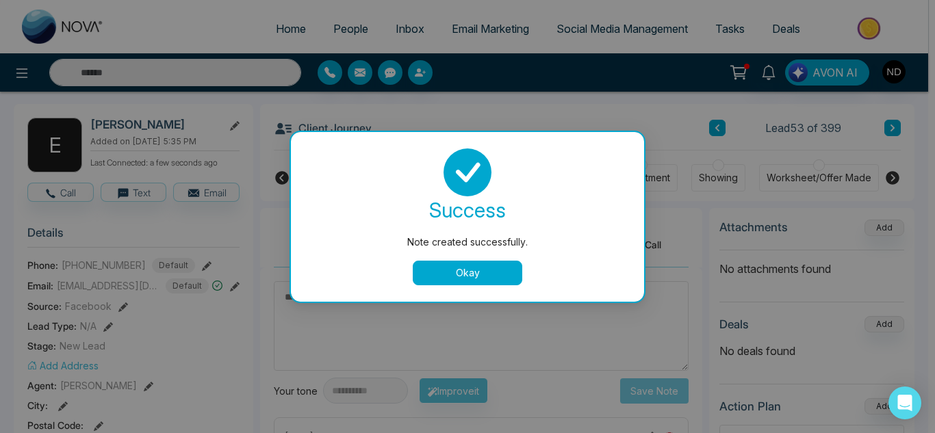
click at [458, 272] on button "Okay" at bounding box center [468, 273] width 110 height 25
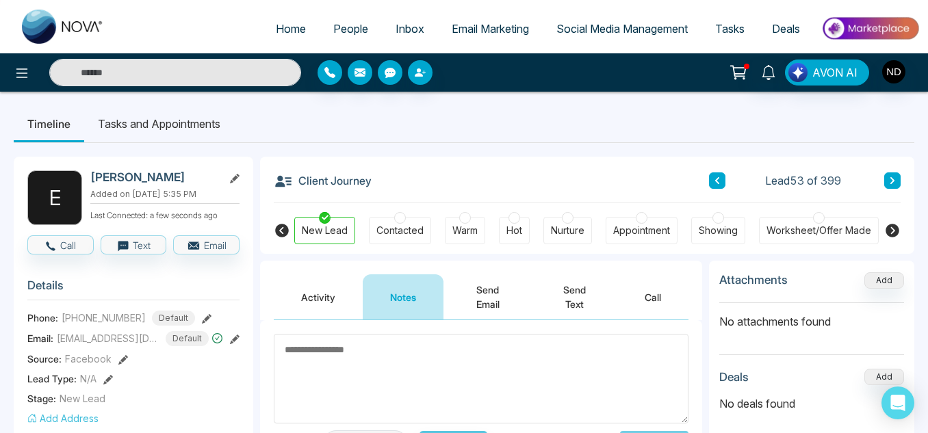
click at [895, 185] on icon at bounding box center [892, 181] width 7 height 8
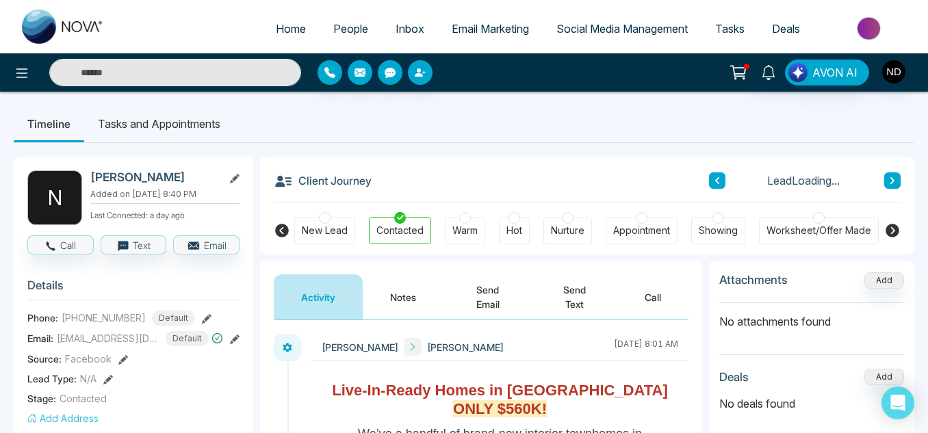
click at [409, 292] on button "Notes" at bounding box center [403, 297] width 81 height 45
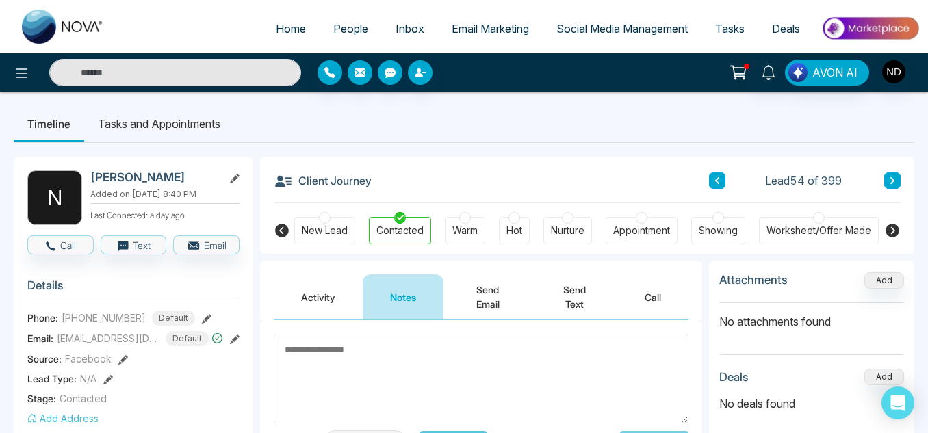
click at [894, 181] on icon at bounding box center [893, 180] width 4 height 7
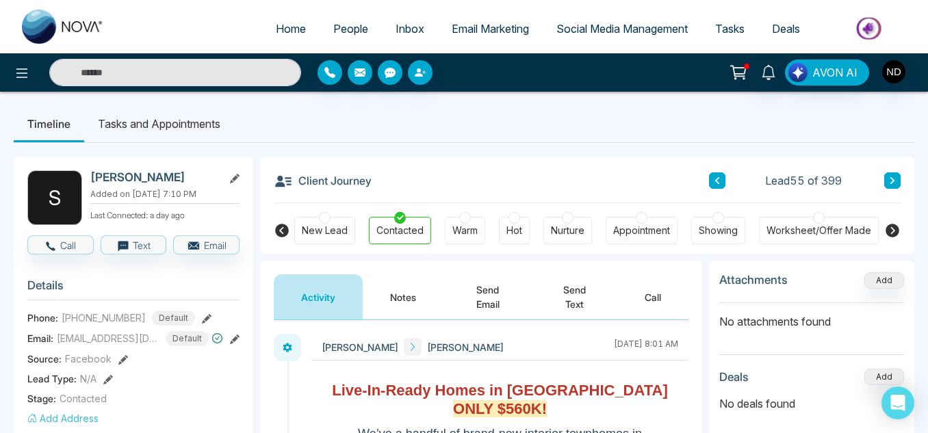
click at [418, 311] on button "Notes" at bounding box center [403, 297] width 81 height 45
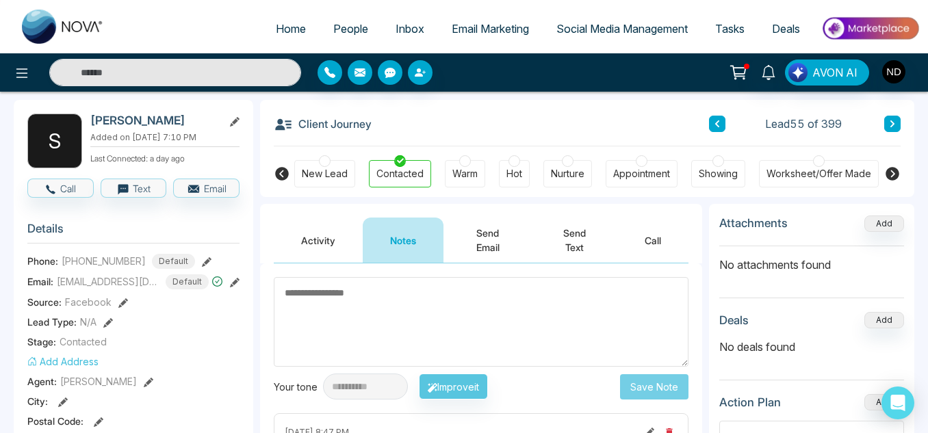
scroll to position [50, 0]
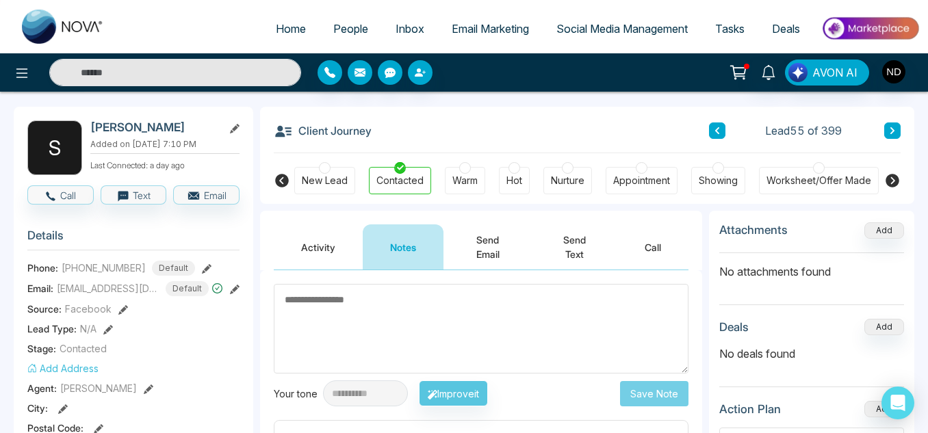
click at [896, 134] on button at bounding box center [893, 131] width 16 height 16
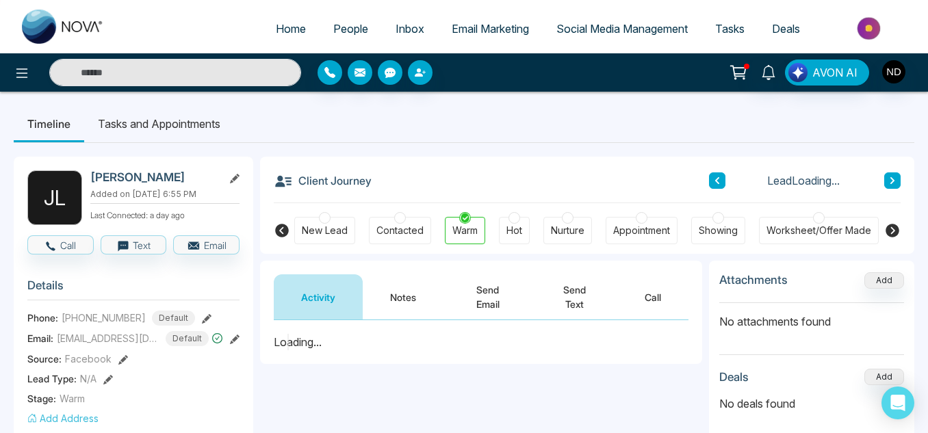
click at [394, 303] on button "Notes" at bounding box center [403, 297] width 81 height 45
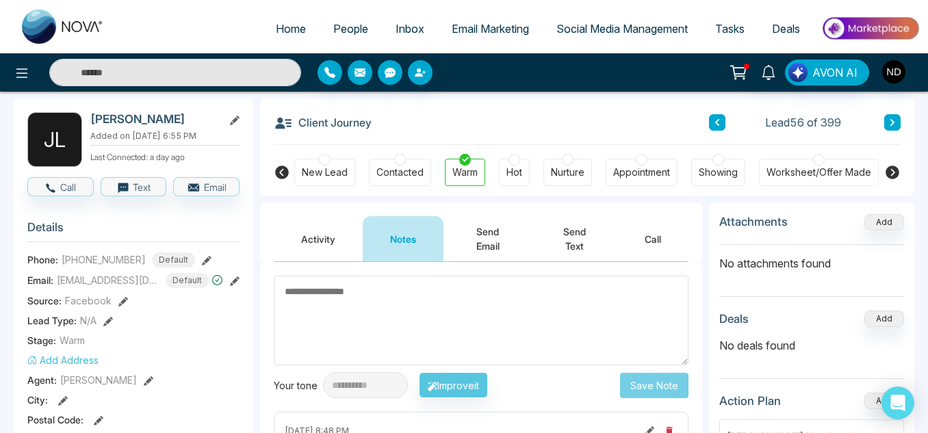
scroll to position [59, 0]
click at [305, 222] on button "Activity" at bounding box center [318, 238] width 89 height 45
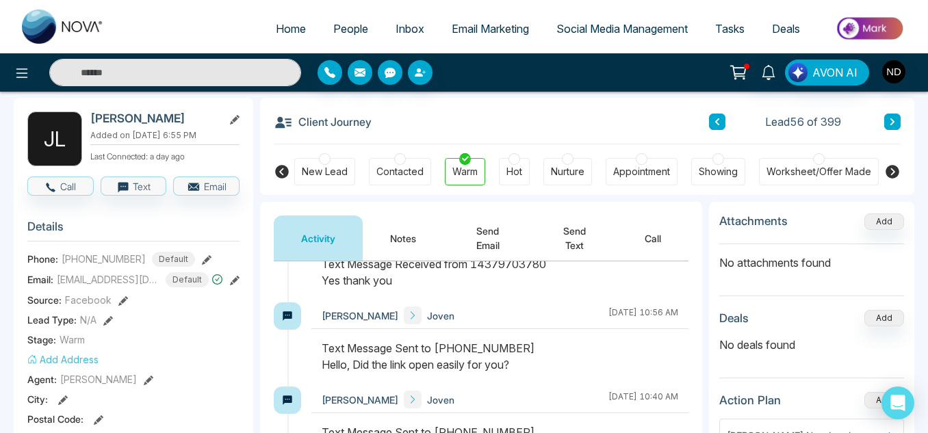
scroll to position [1876, 0]
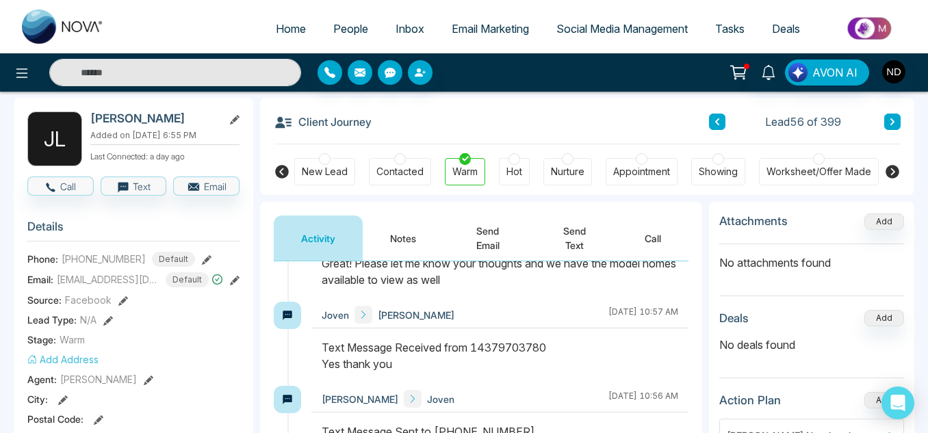
click at [394, 235] on button "Notes" at bounding box center [403, 238] width 81 height 45
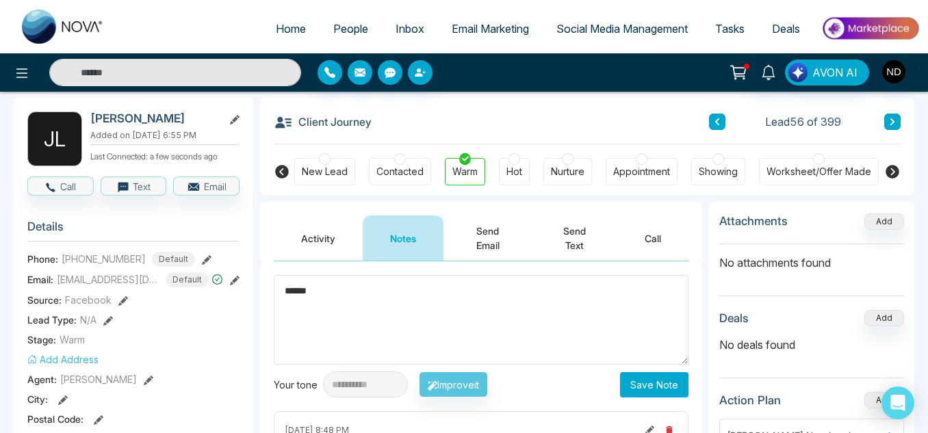
type textarea "******"
click at [637, 392] on button "Save Note" at bounding box center [654, 384] width 68 height 25
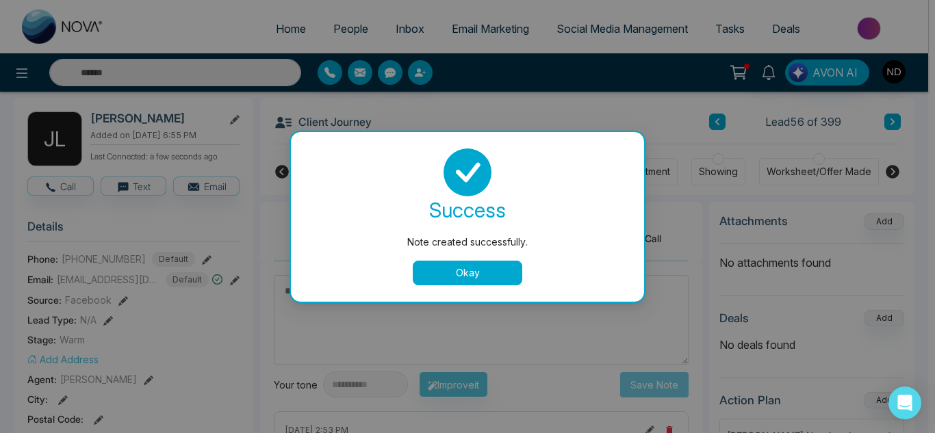
click at [427, 267] on button "Okay" at bounding box center [468, 273] width 110 height 25
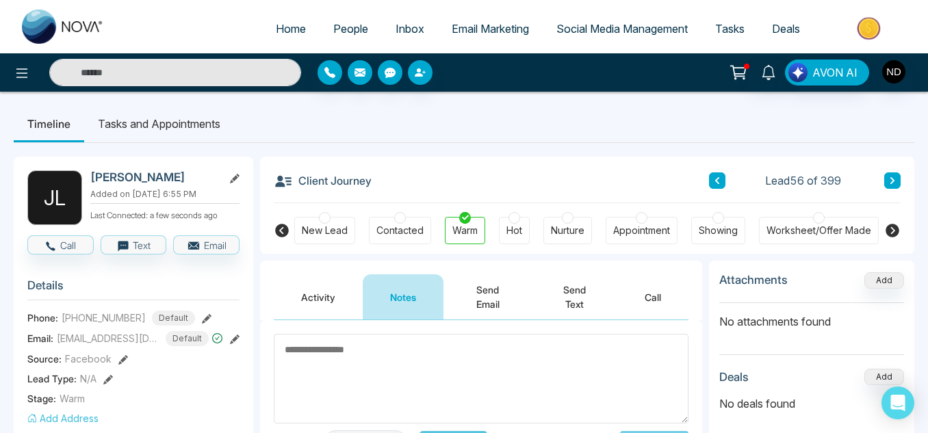
click at [889, 178] on button at bounding box center [893, 181] width 16 height 16
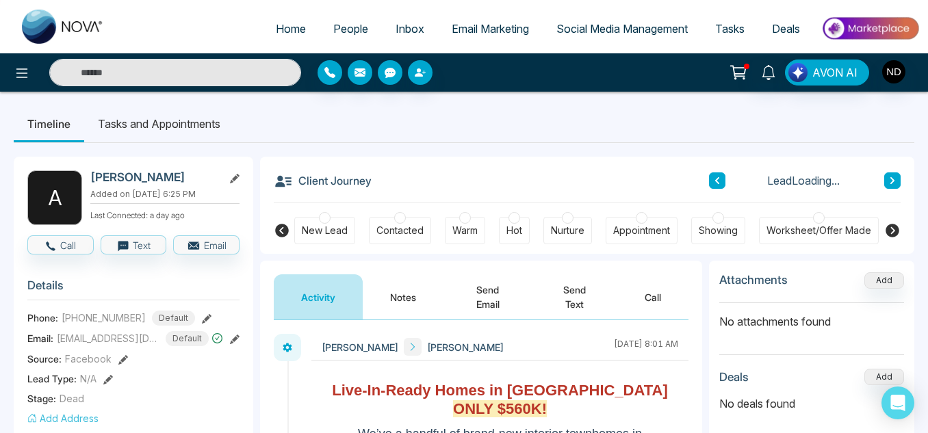
click at [405, 292] on button "Notes" at bounding box center [403, 297] width 81 height 45
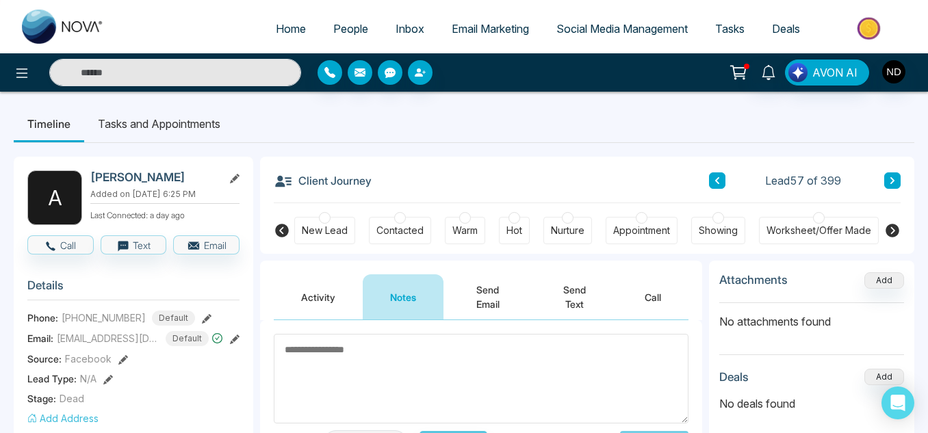
click at [895, 231] on icon at bounding box center [893, 231] width 14 height 14
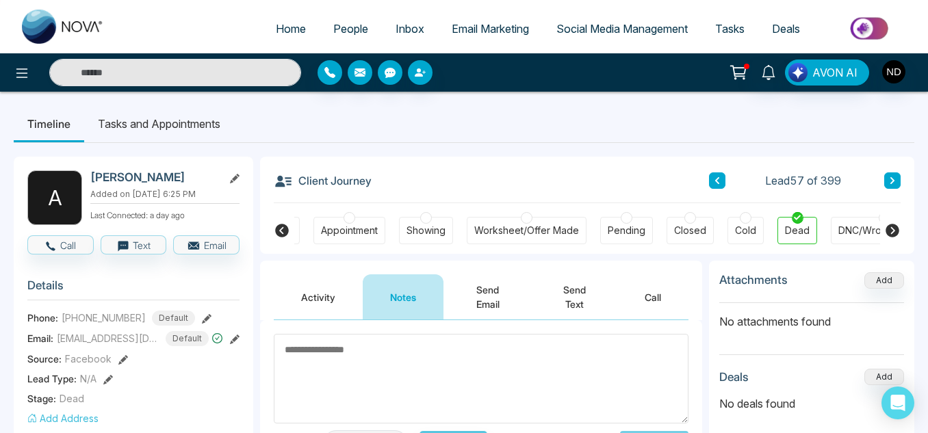
scroll to position [0, 293]
click at [889, 179] on icon at bounding box center [892, 181] width 7 height 8
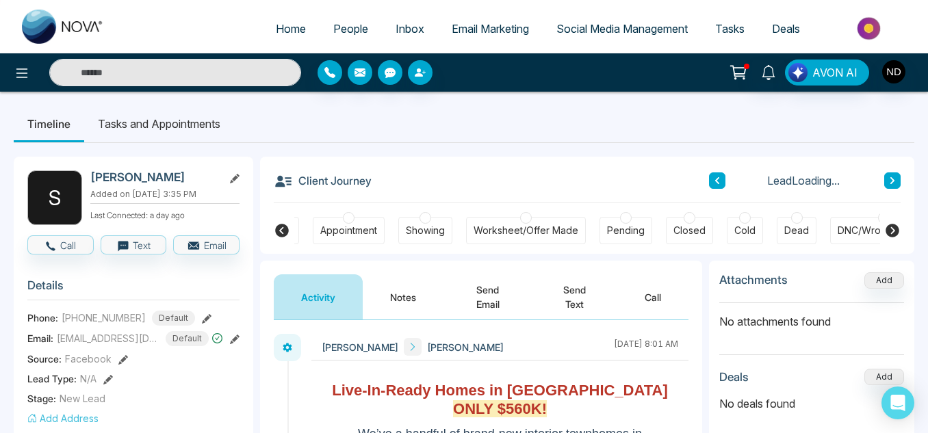
click at [385, 294] on button "Notes" at bounding box center [403, 297] width 81 height 45
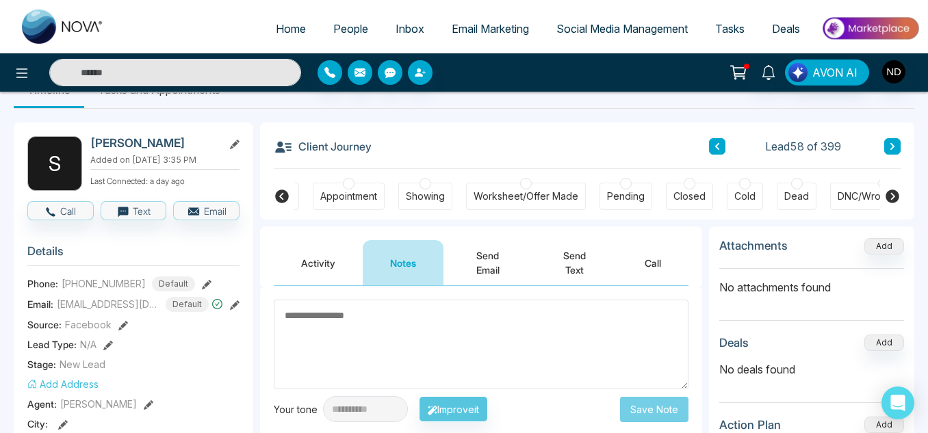
scroll to position [34, 0]
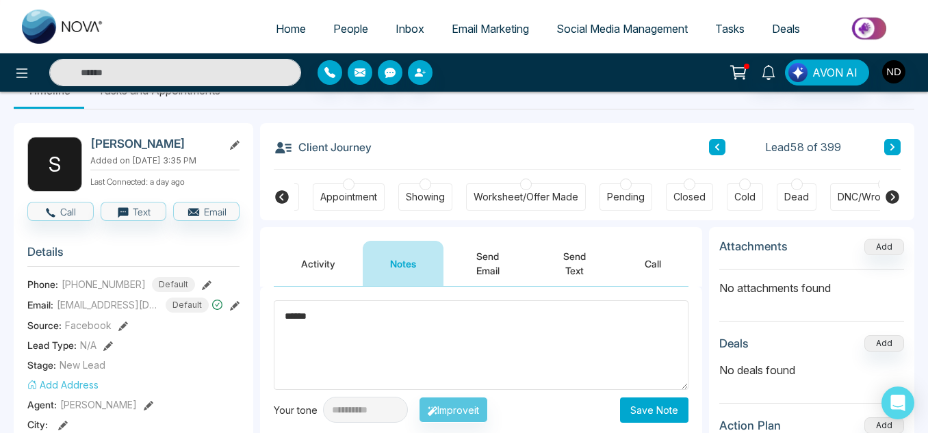
type textarea "******"
click at [624, 409] on button "Save Note" at bounding box center [654, 410] width 68 height 25
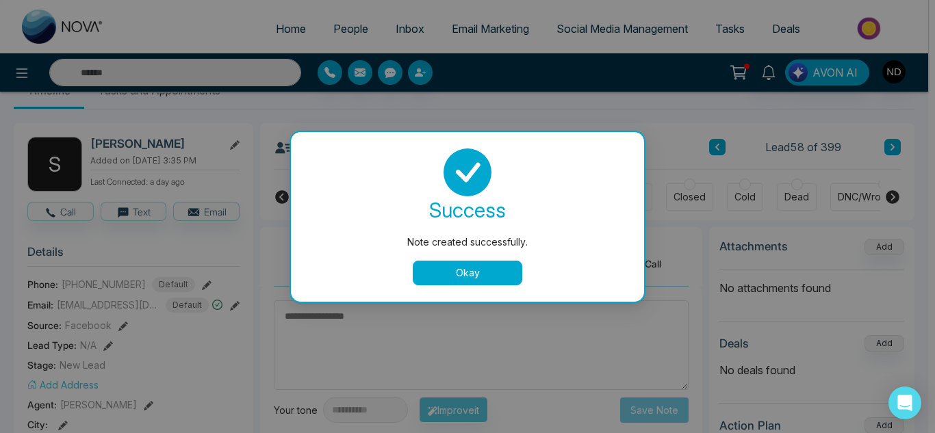
click at [444, 272] on button "Okay" at bounding box center [468, 273] width 110 height 25
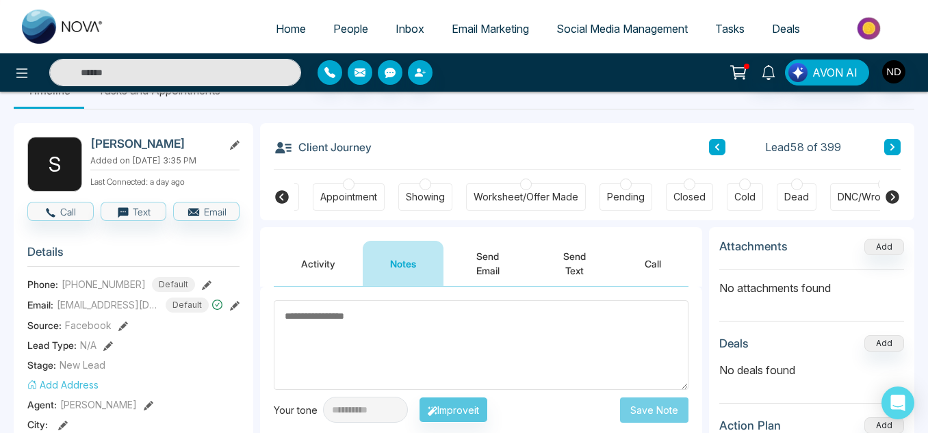
click at [898, 141] on button at bounding box center [893, 147] width 16 height 16
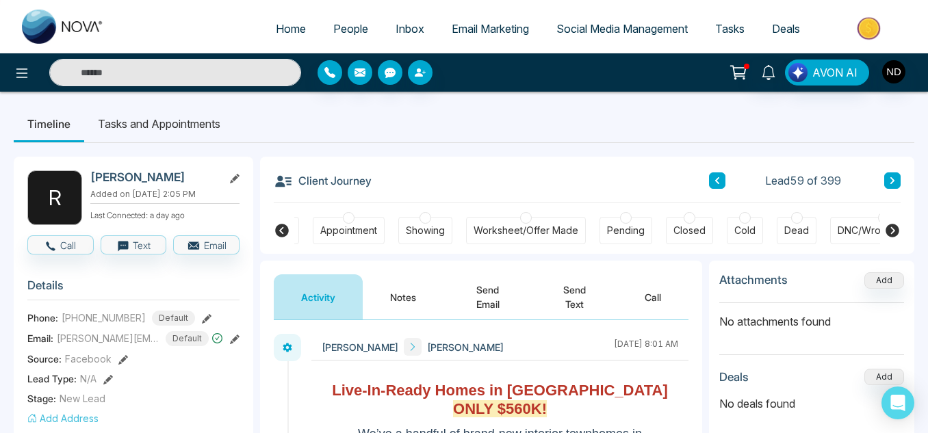
click at [393, 298] on button "Notes" at bounding box center [403, 297] width 81 height 45
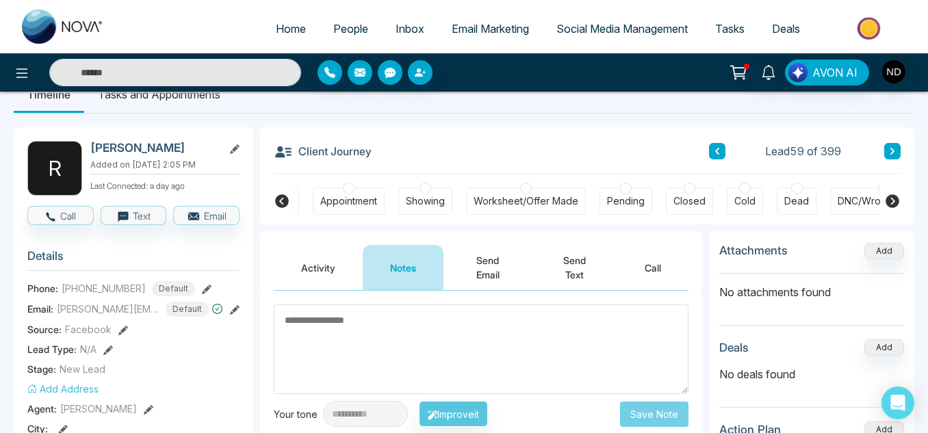
scroll to position [24, 0]
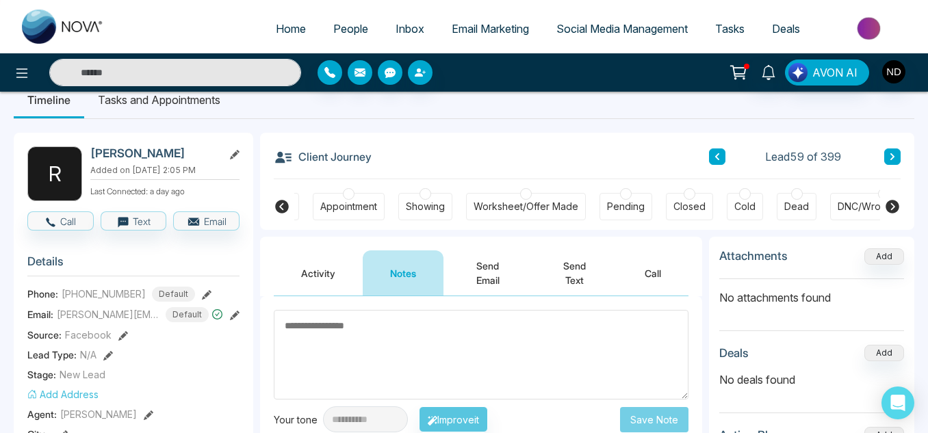
click at [288, 200] on icon at bounding box center [282, 207] width 16 height 16
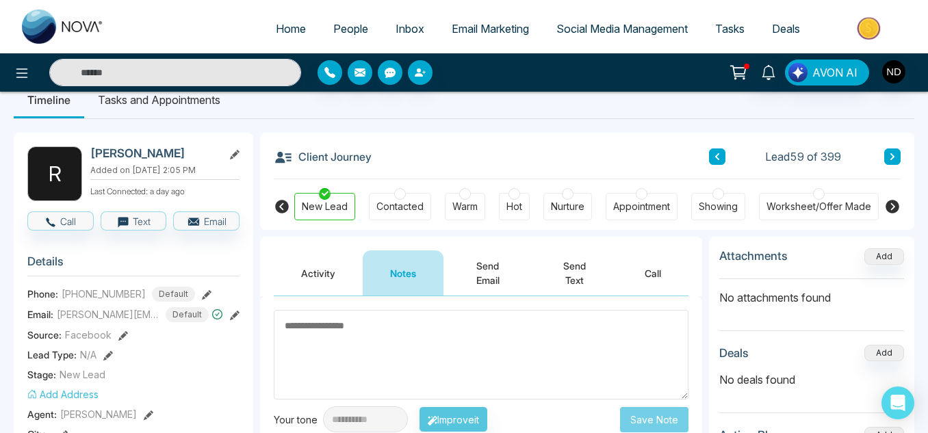
click at [318, 328] on textarea at bounding box center [481, 355] width 415 height 90
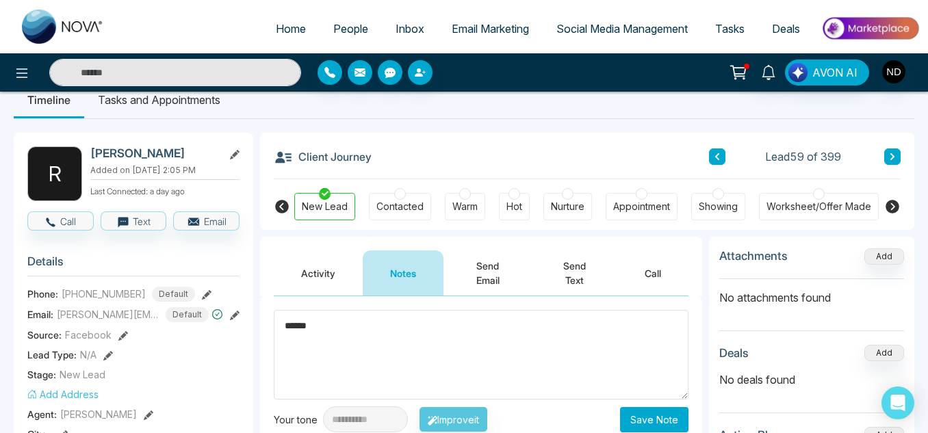
type textarea "******"
click at [650, 410] on button "Save Note" at bounding box center [654, 419] width 68 height 25
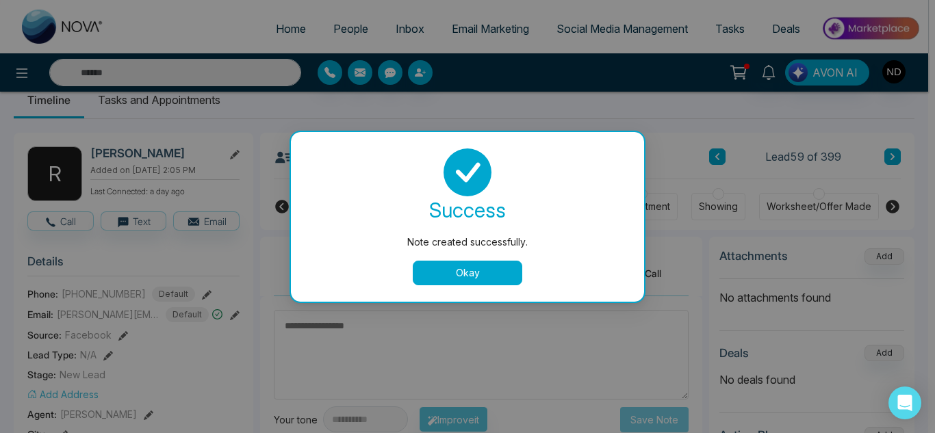
click at [448, 277] on button "Okay" at bounding box center [468, 273] width 110 height 25
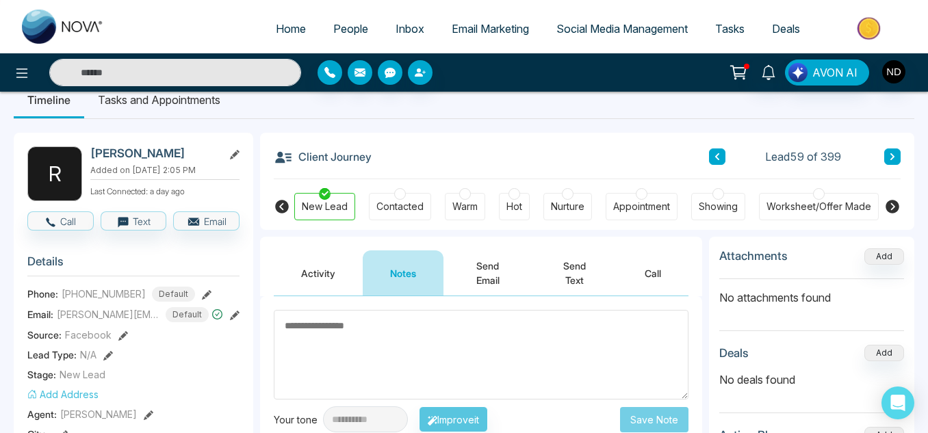
click at [894, 153] on icon at bounding box center [892, 157] width 7 height 8
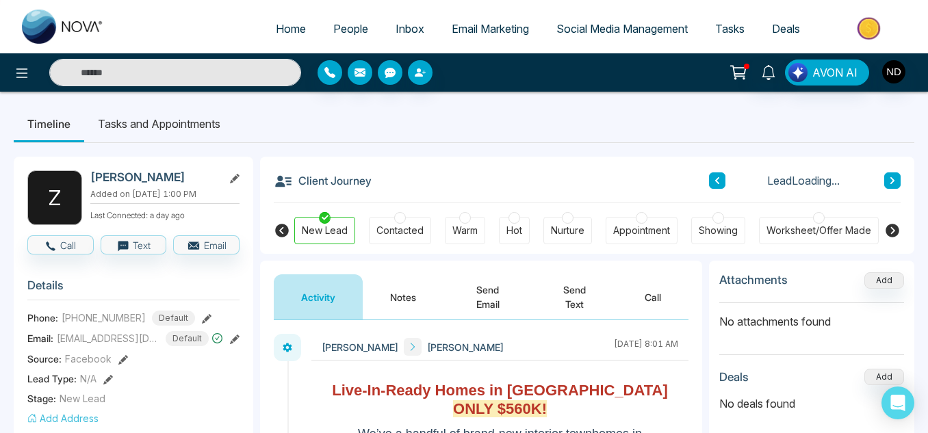
click at [404, 285] on button "Notes" at bounding box center [403, 297] width 81 height 45
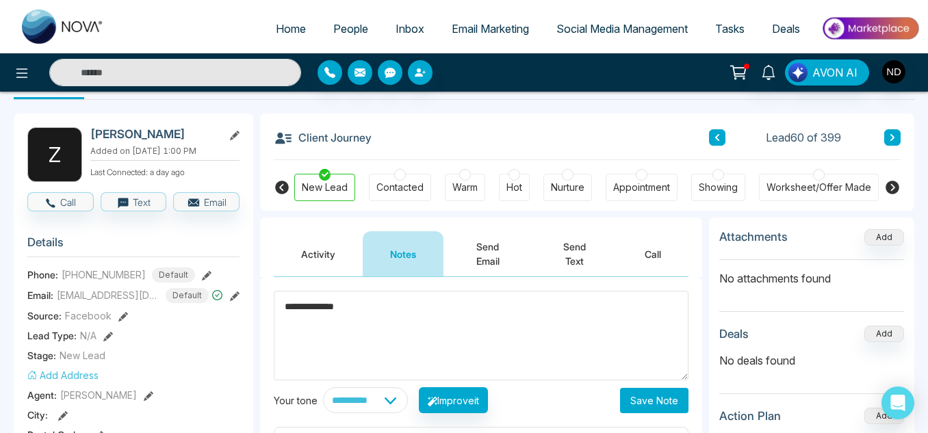
scroll to position [48, 0]
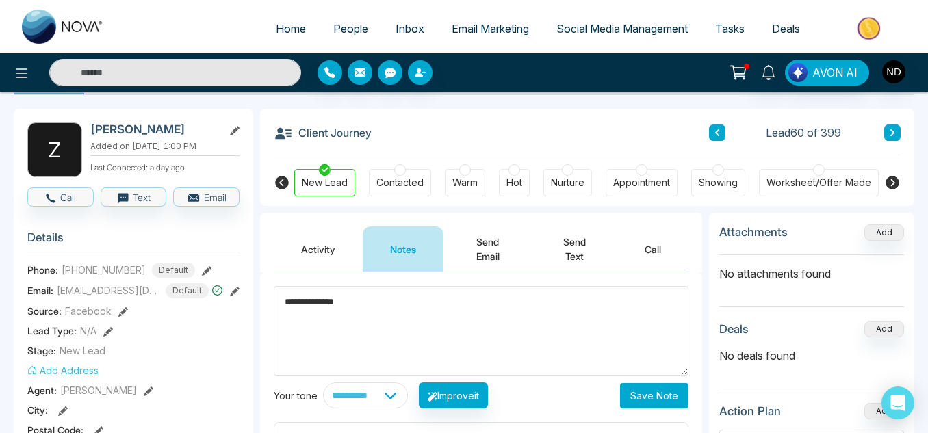
type textarea "**********"
click at [654, 399] on button "Save Note" at bounding box center [654, 395] width 68 height 25
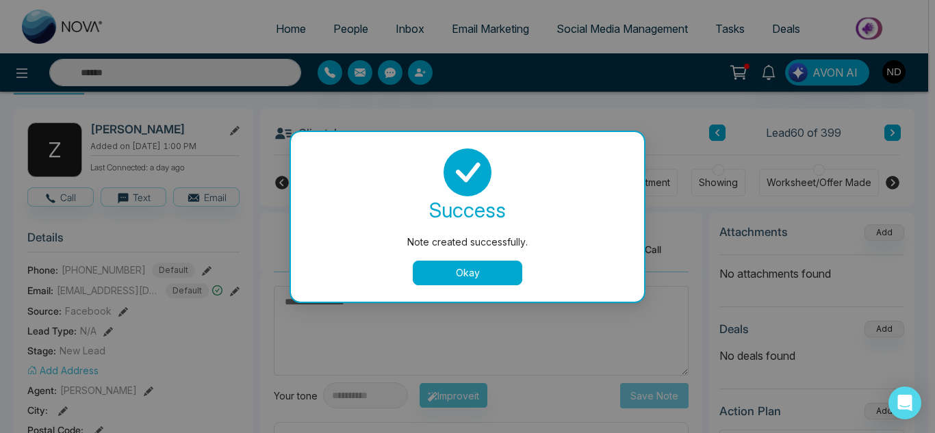
click at [483, 275] on button "Okay" at bounding box center [468, 273] width 110 height 25
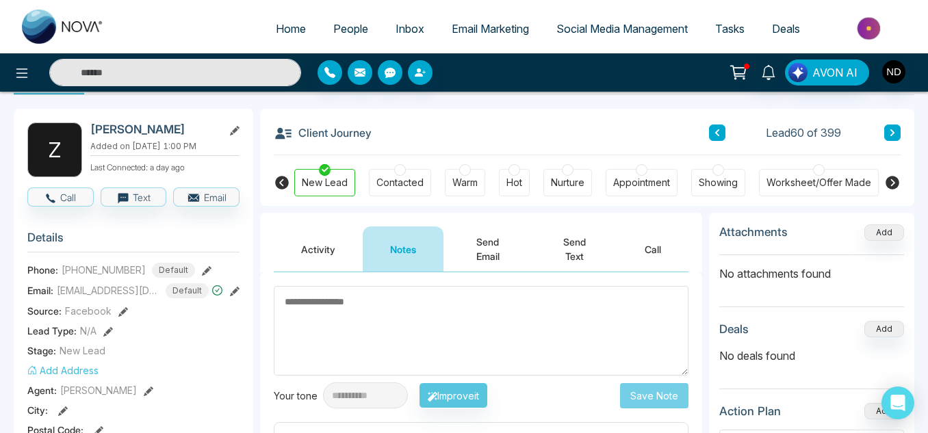
click at [890, 183] on icon at bounding box center [893, 183] width 14 height 14
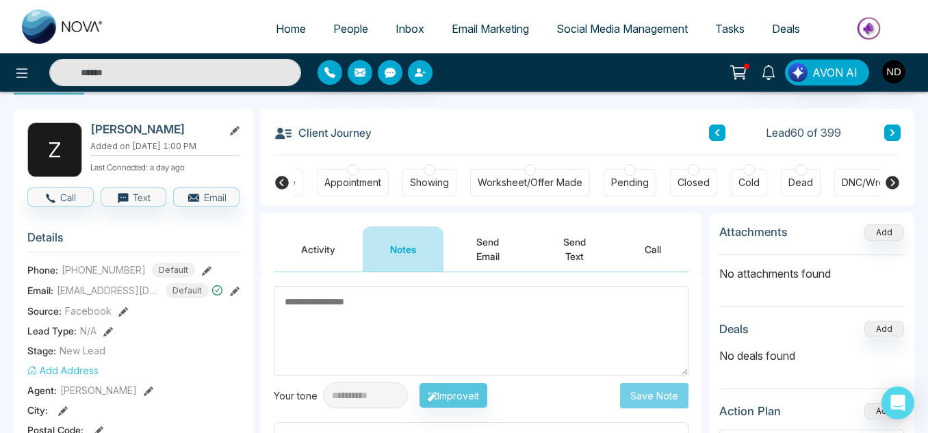
scroll to position [0, 293]
click at [843, 190] on div "DNC/Wrong number" at bounding box center [884, 183] width 92 height 14
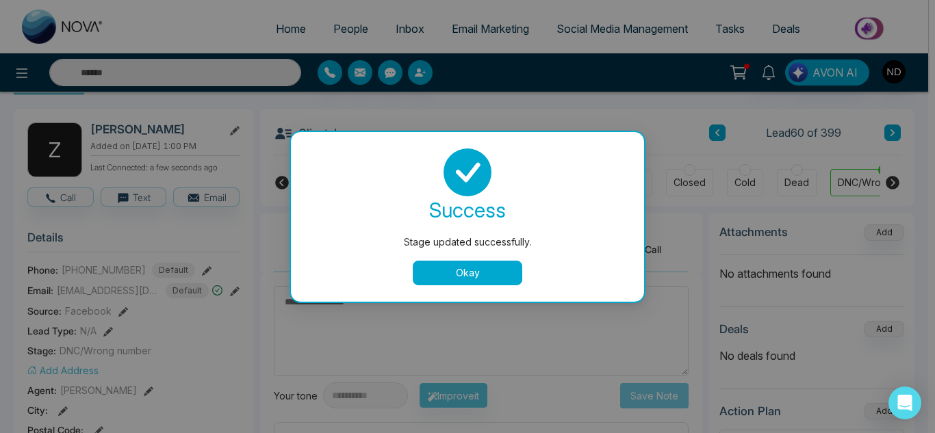
click at [508, 276] on button "Okay" at bounding box center [468, 273] width 110 height 25
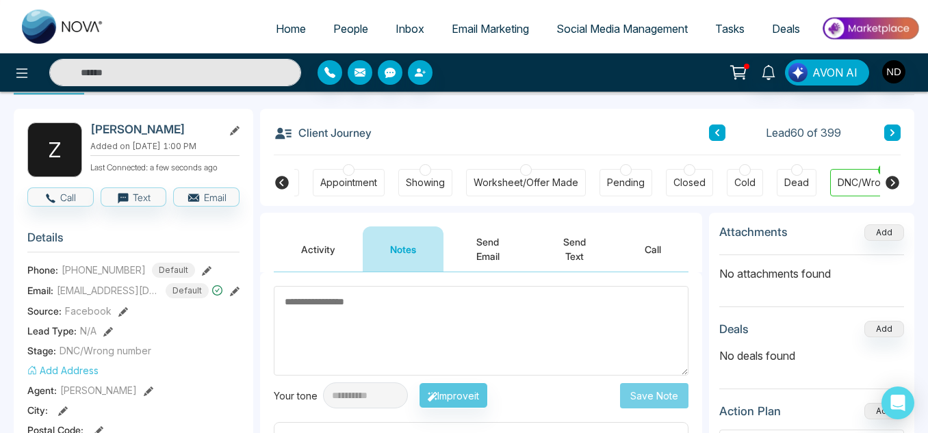
click at [887, 129] on button at bounding box center [893, 133] width 16 height 16
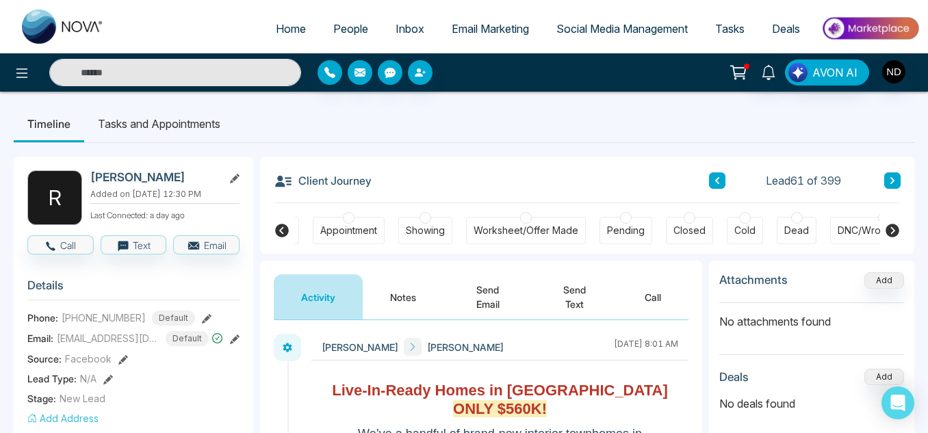
click at [403, 292] on button "Notes" at bounding box center [403, 297] width 81 height 45
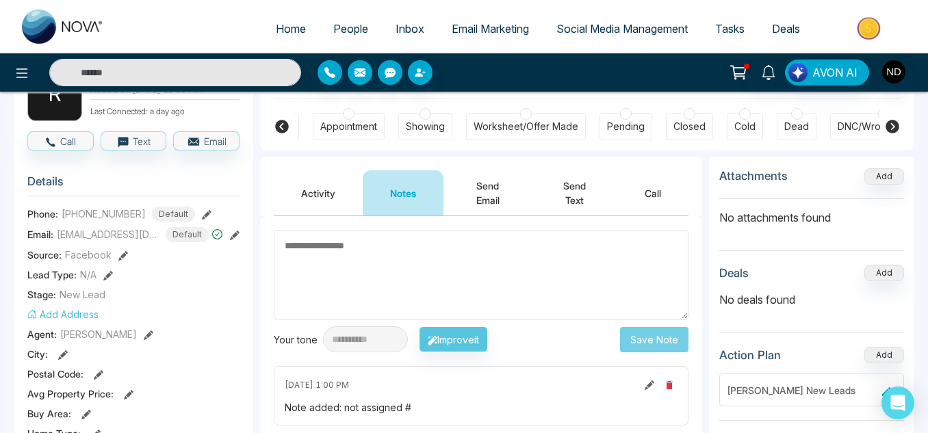
scroll to position [3, 0]
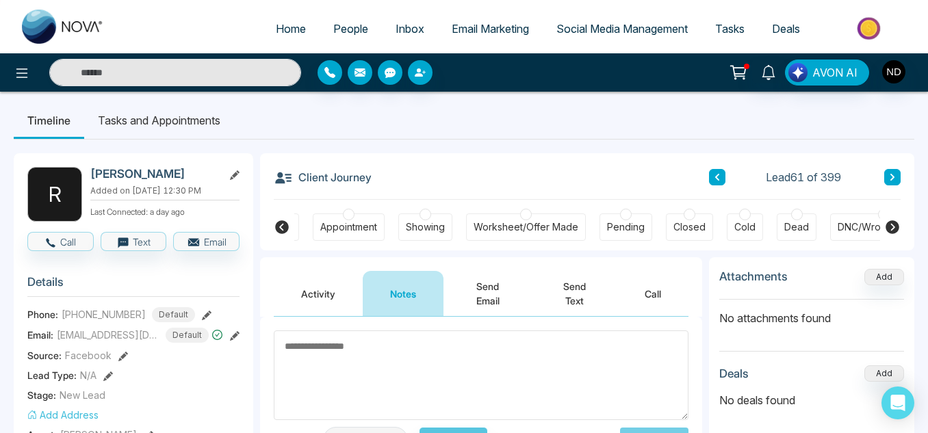
click at [861, 220] on div "DNC/Wrong number" at bounding box center [884, 227] width 92 height 14
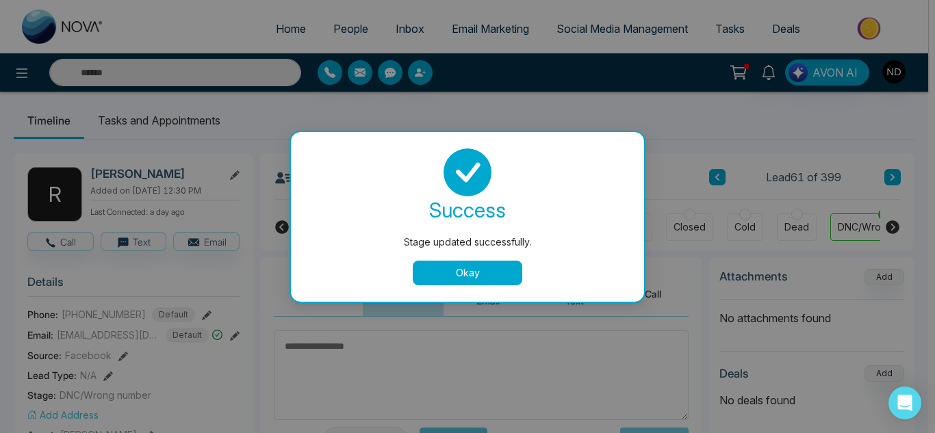
click at [497, 279] on button "Okay" at bounding box center [468, 273] width 110 height 25
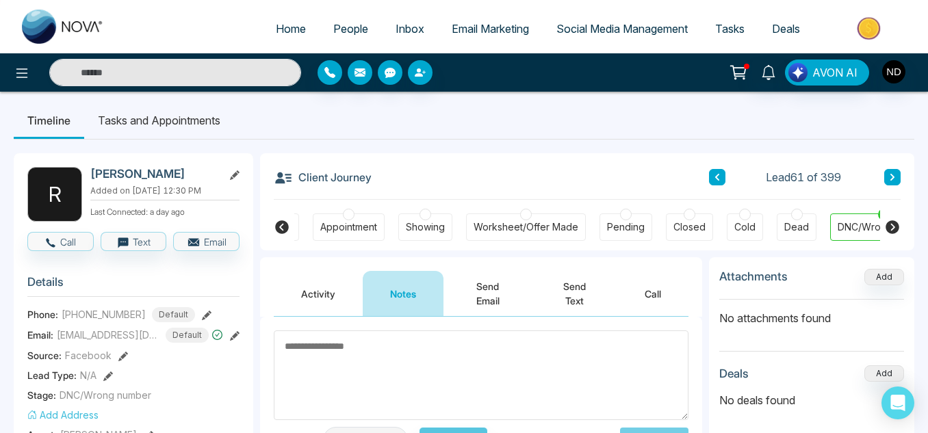
click at [898, 176] on button at bounding box center [893, 177] width 16 height 16
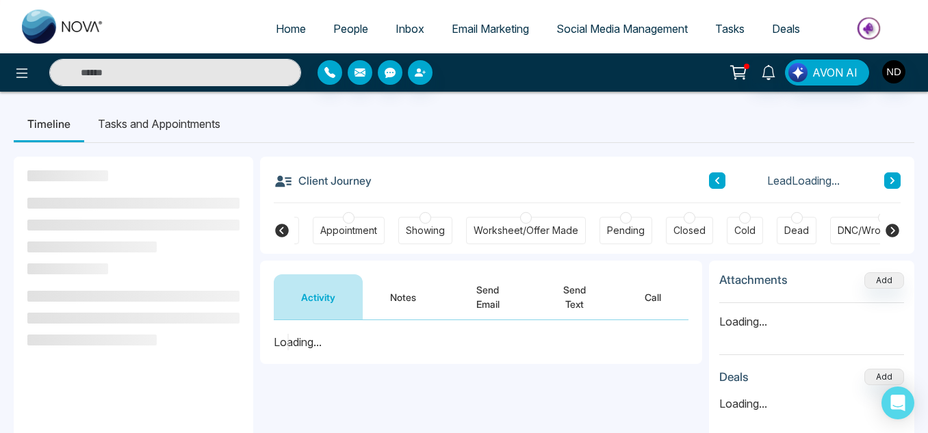
click at [424, 290] on button "Notes" at bounding box center [403, 297] width 81 height 45
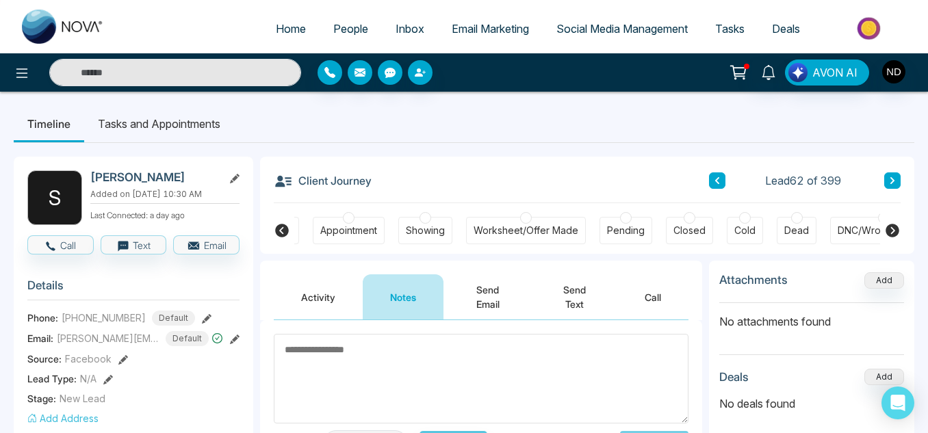
click at [276, 228] on icon at bounding box center [282, 231] width 14 height 14
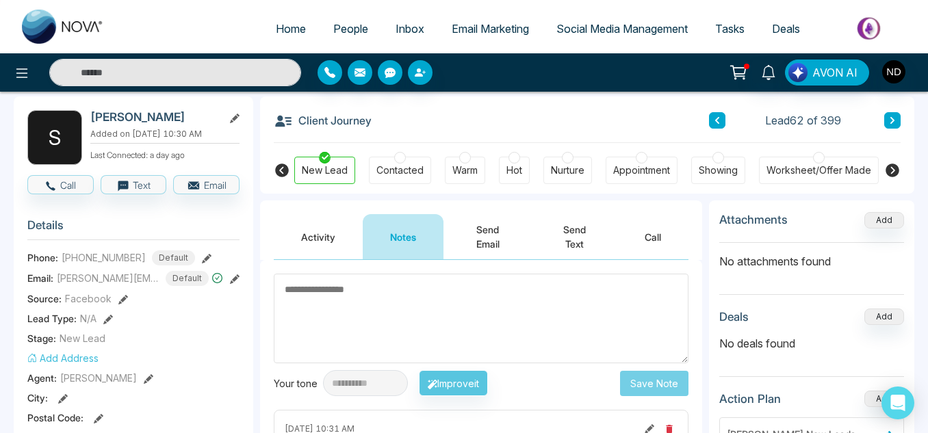
scroll to position [64, 0]
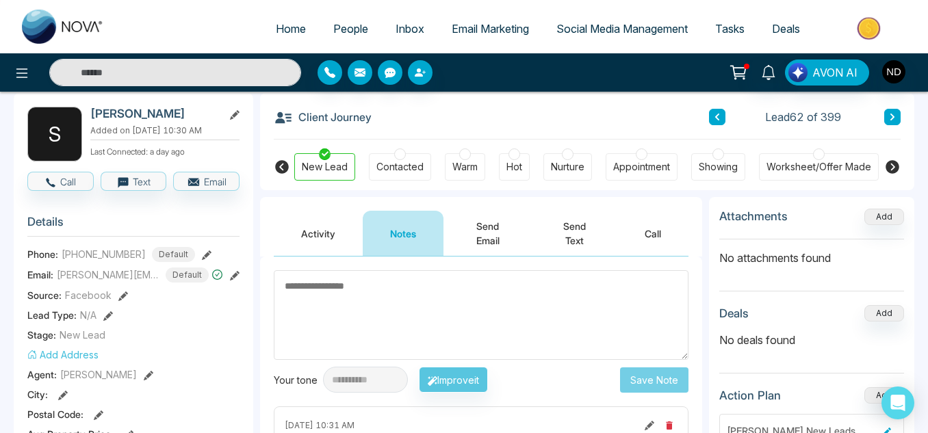
click at [364, 301] on textarea at bounding box center [481, 315] width 415 height 90
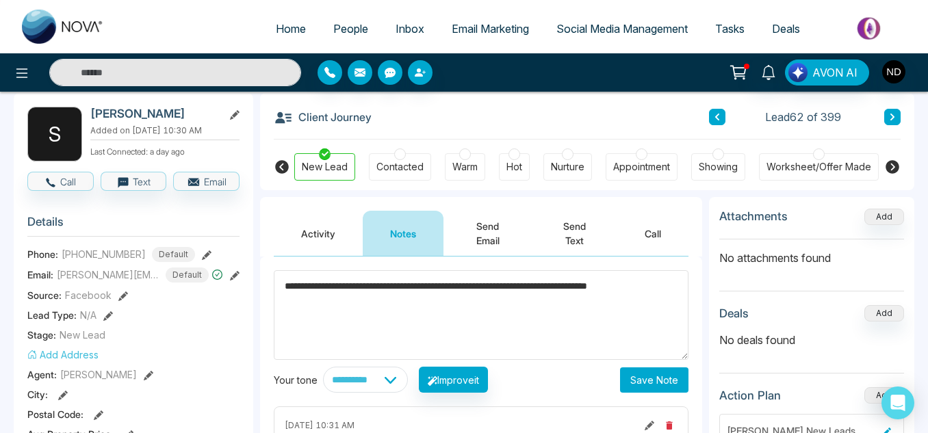
type textarea "**********"
click at [631, 374] on button "Save Note" at bounding box center [654, 380] width 68 height 25
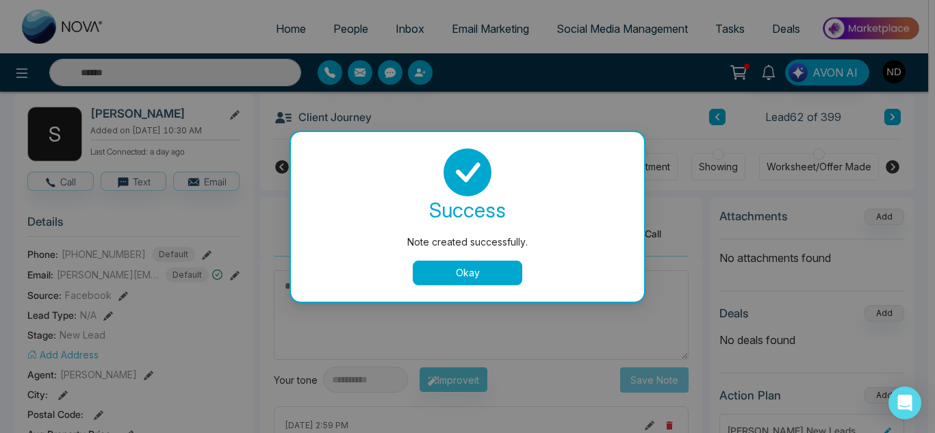
click at [427, 274] on button "Okay" at bounding box center [468, 273] width 110 height 25
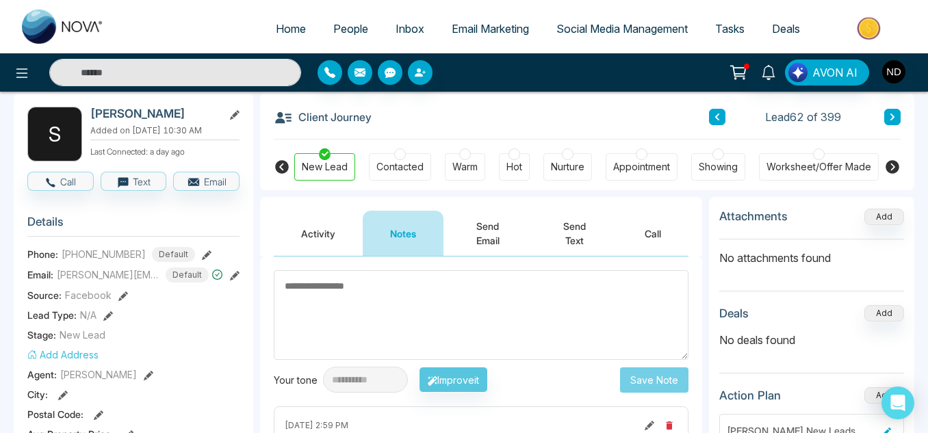
click at [466, 170] on div "Warm" at bounding box center [465, 167] width 25 height 14
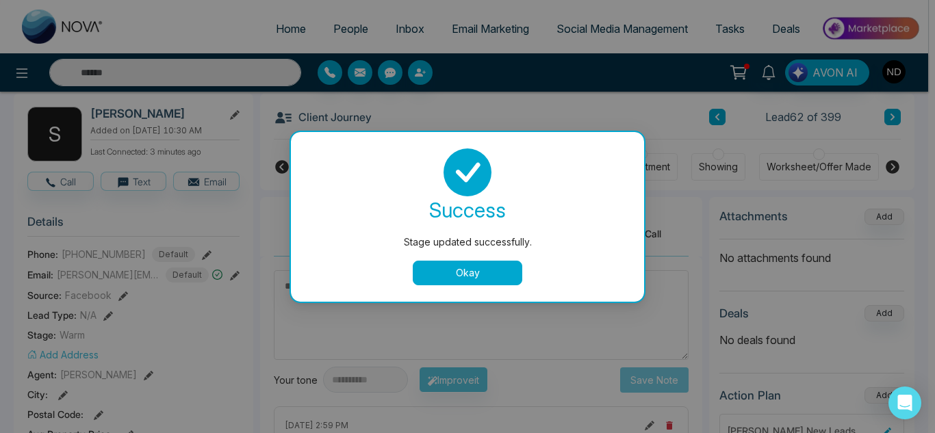
click at [473, 268] on button "Okay" at bounding box center [468, 273] width 110 height 25
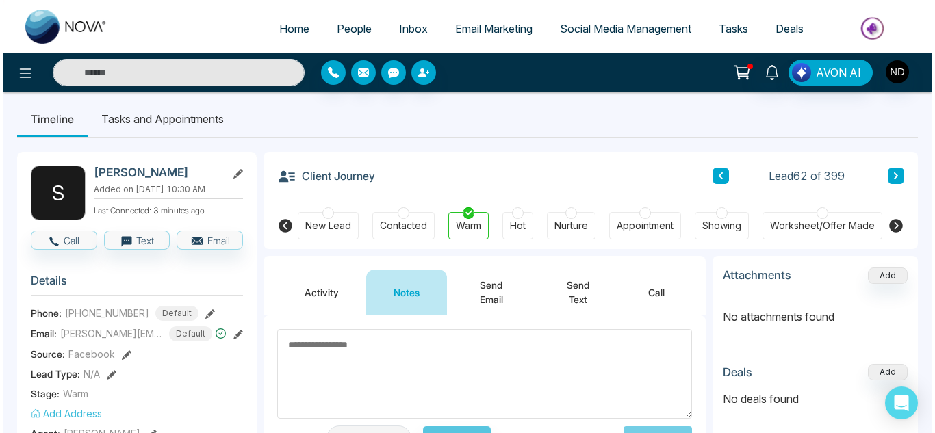
scroll to position [3, 0]
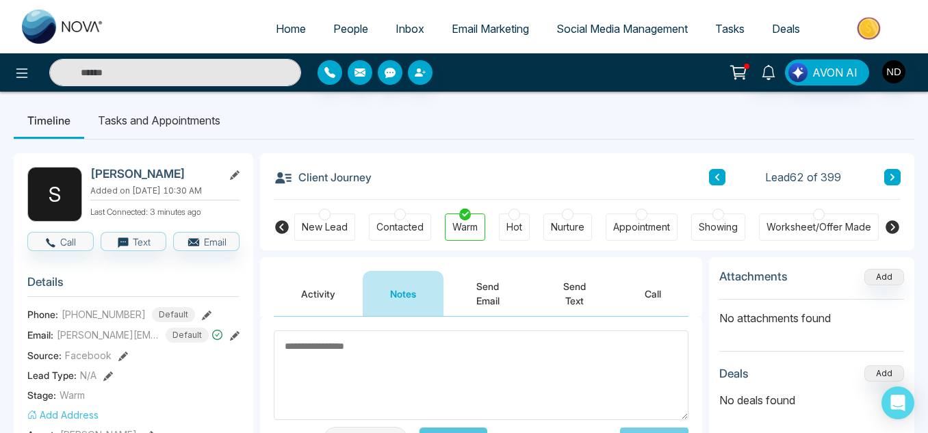
click at [153, 122] on li "Tasks and Appointments" at bounding box center [159, 120] width 150 height 37
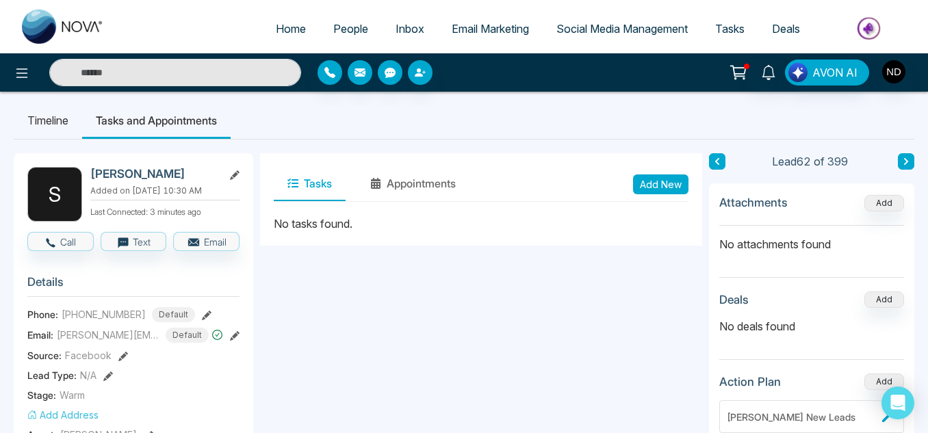
click at [672, 182] on button "Add New" at bounding box center [660, 185] width 55 height 20
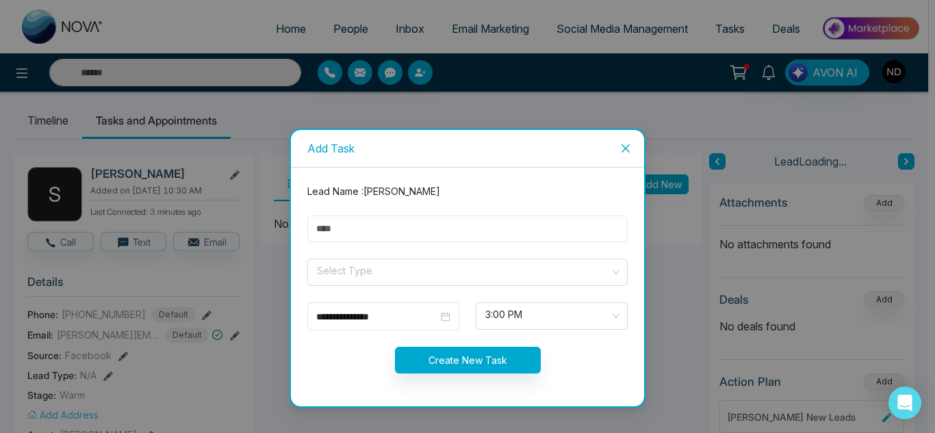
click at [513, 229] on input "text" at bounding box center [467, 229] width 320 height 27
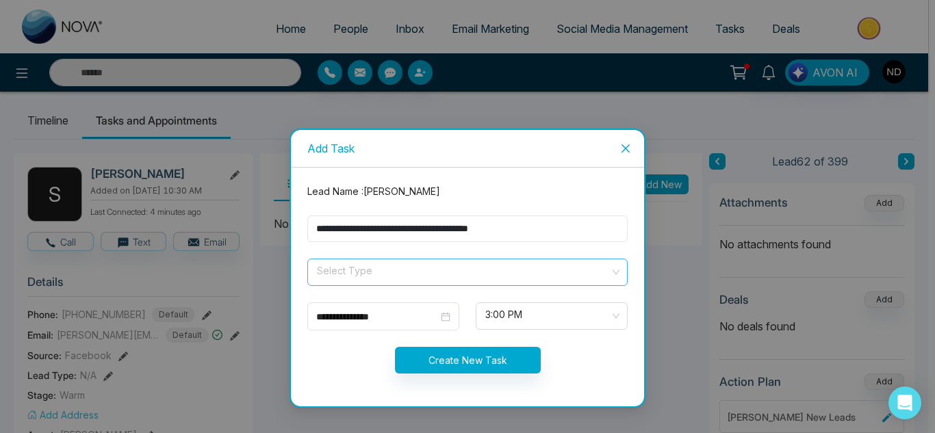
click at [471, 285] on div "Select Type" at bounding box center [467, 272] width 320 height 27
type input "**********"
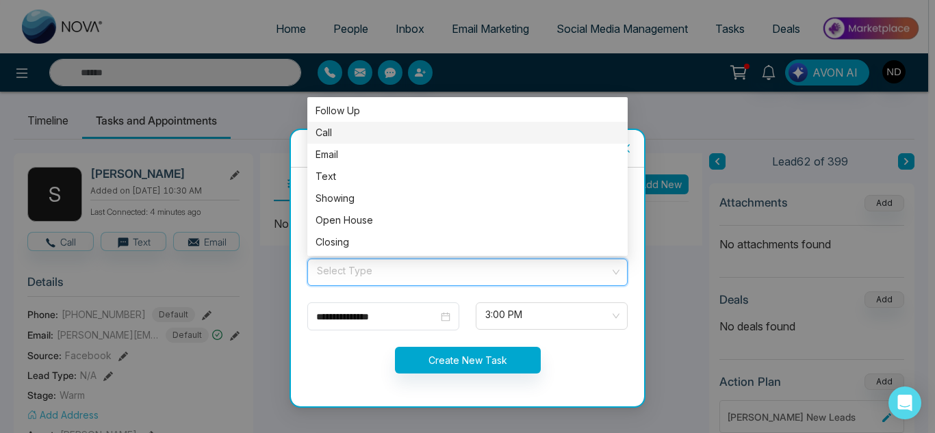
click at [385, 138] on div "Call" at bounding box center [468, 132] width 304 height 15
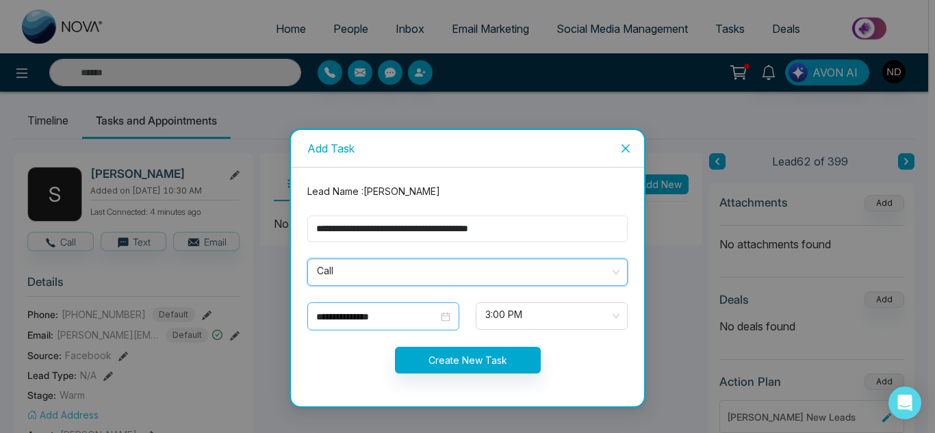
click at [437, 320] on input "**********" at bounding box center [377, 316] width 122 height 15
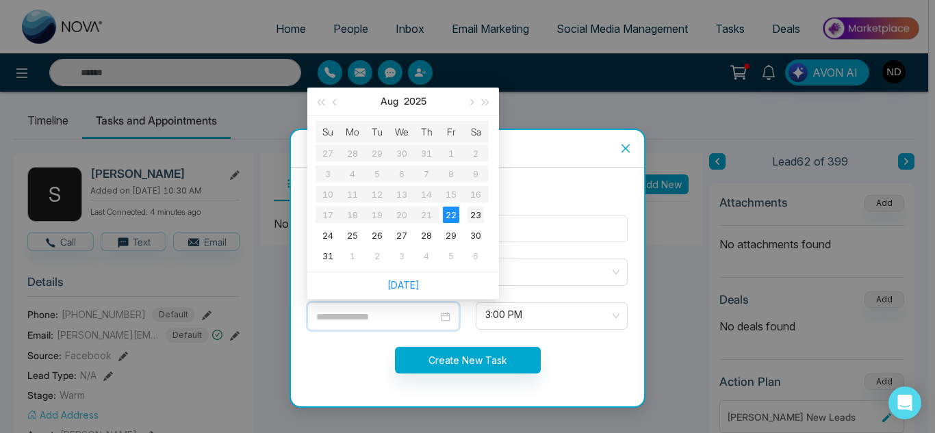
type input "**********"
click at [472, 211] on div "23" at bounding box center [476, 215] width 16 height 16
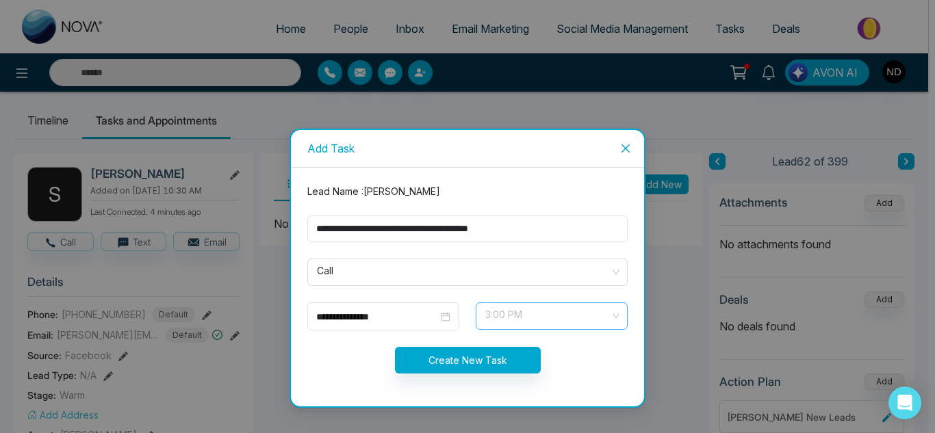
click at [544, 307] on span "3:00 PM" at bounding box center [551, 316] width 133 height 23
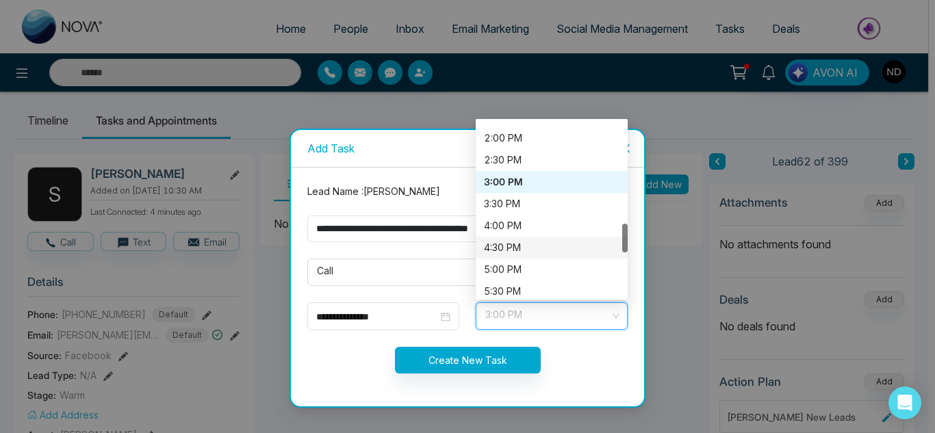
scroll to position [611, 0]
click at [506, 261] on div "5:00 PM" at bounding box center [552, 266] width 136 height 15
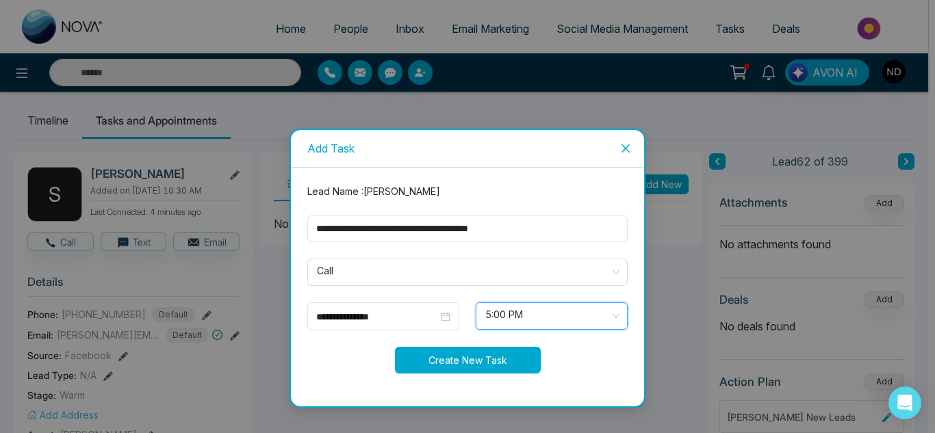
click at [498, 354] on button "Create New Task" at bounding box center [468, 360] width 146 height 27
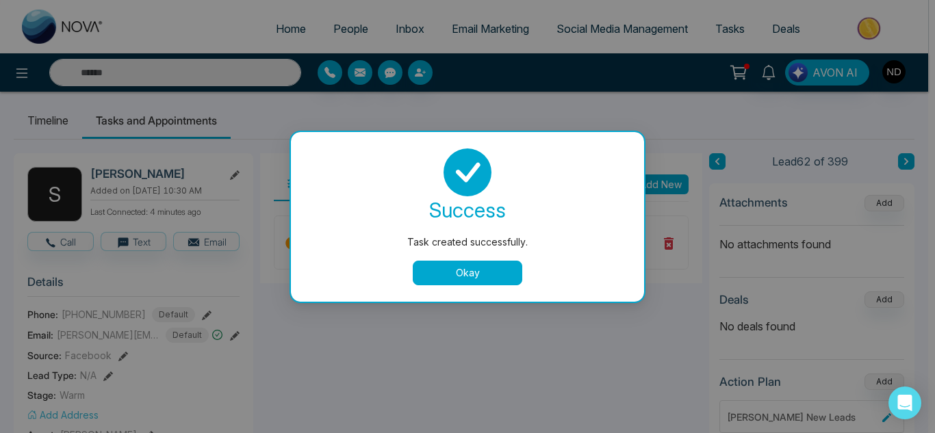
click at [451, 271] on button "Okay" at bounding box center [468, 273] width 110 height 25
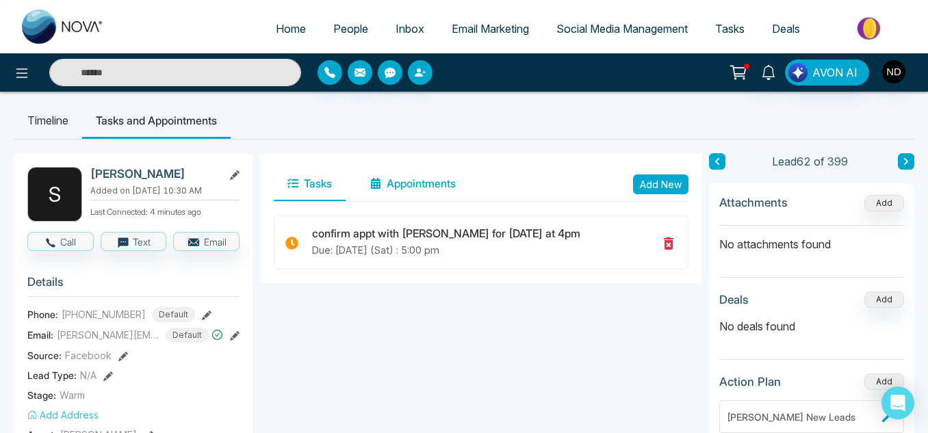
click at [418, 178] on button "Appointments" at bounding box center [413, 184] width 113 height 34
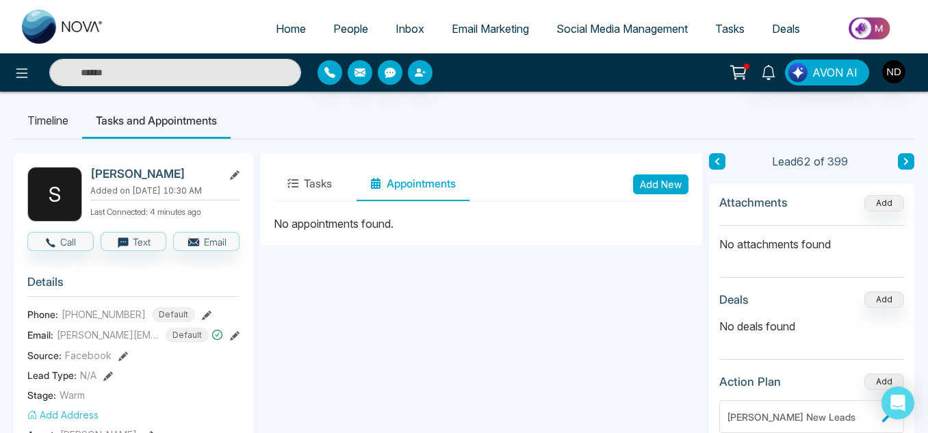
click at [659, 189] on button "Add New" at bounding box center [660, 185] width 55 height 20
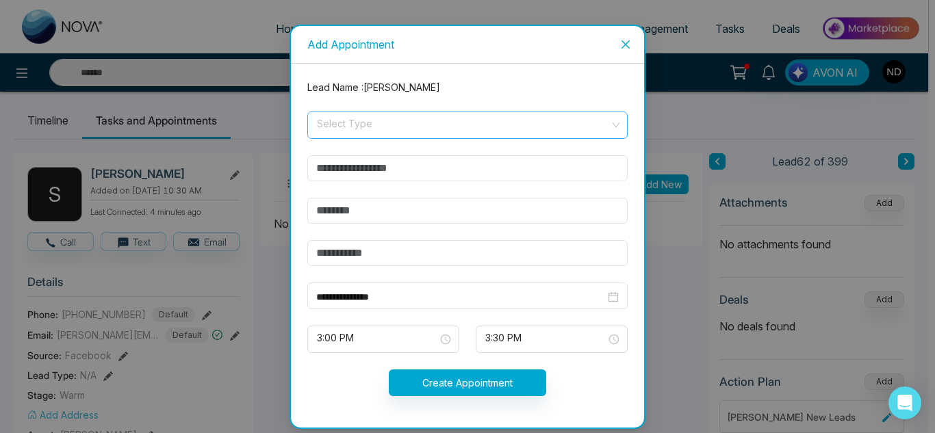
click at [553, 134] on span at bounding box center [463, 125] width 294 height 26
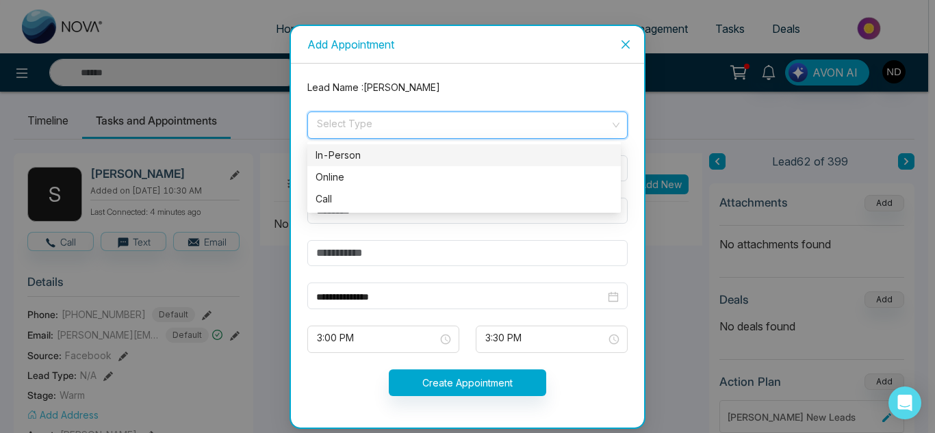
click at [532, 160] on div "In-Person" at bounding box center [464, 155] width 297 height 15
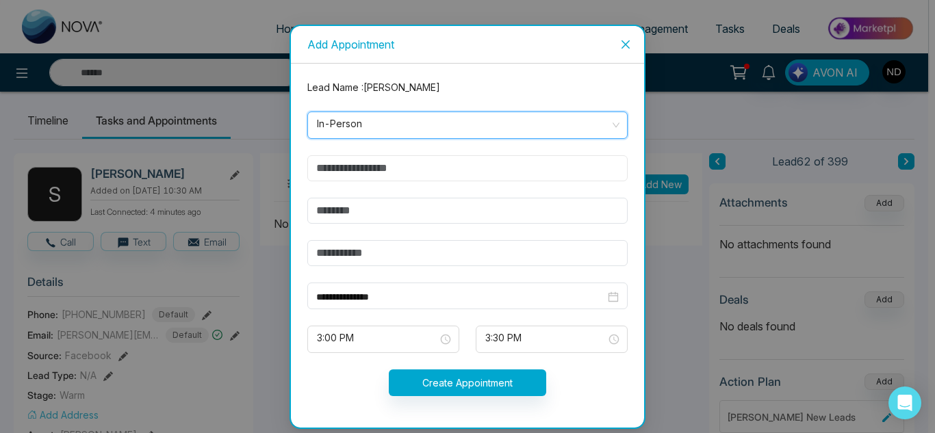
click at [502, 172] on input "text" at bounding box center [467, 168] width 320 height 26
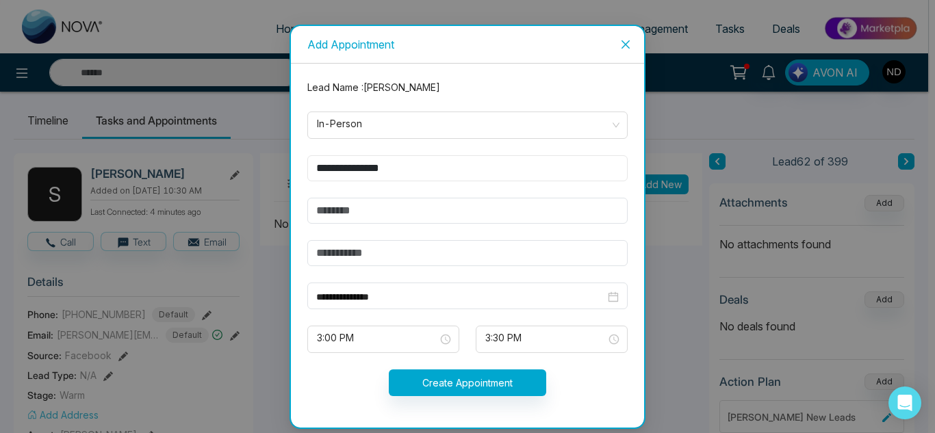
type input "**********"
type input "*********"
type input "*******"
click at [416, 280] on form "**********" at bounding box center [467, 246] width 337 height 333
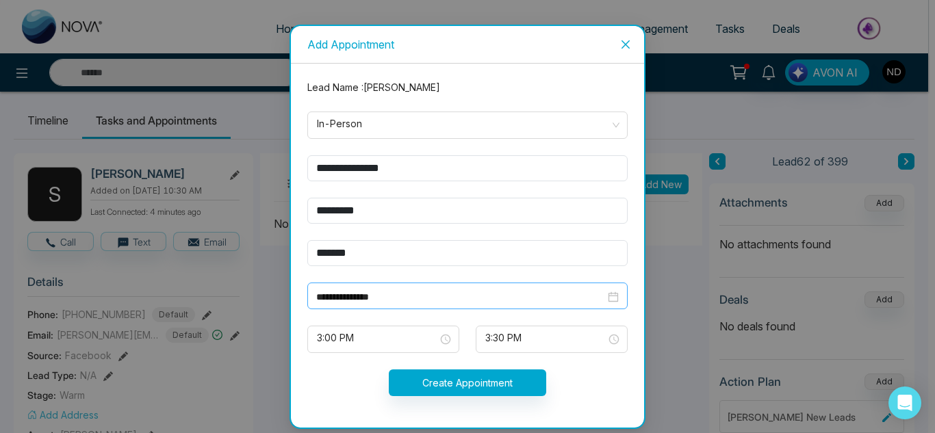
click at [424, 291] on input "**********" at bounding box center [460, 297] width 289 height 15
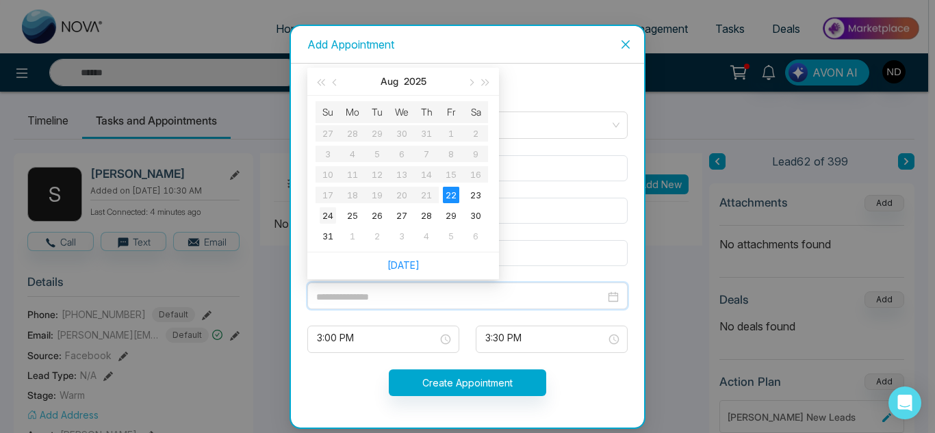
type input "**********"
click at [333, 216] on div "24" at bounding box center [328, 215] width 16 height 16
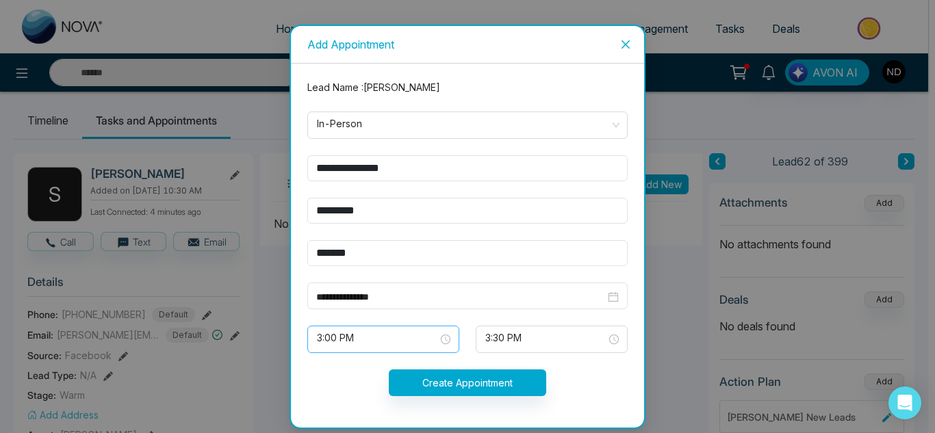
click at [418, 337] on span "3:00 PM" at bounding box center [383, 339] width 133 height 23
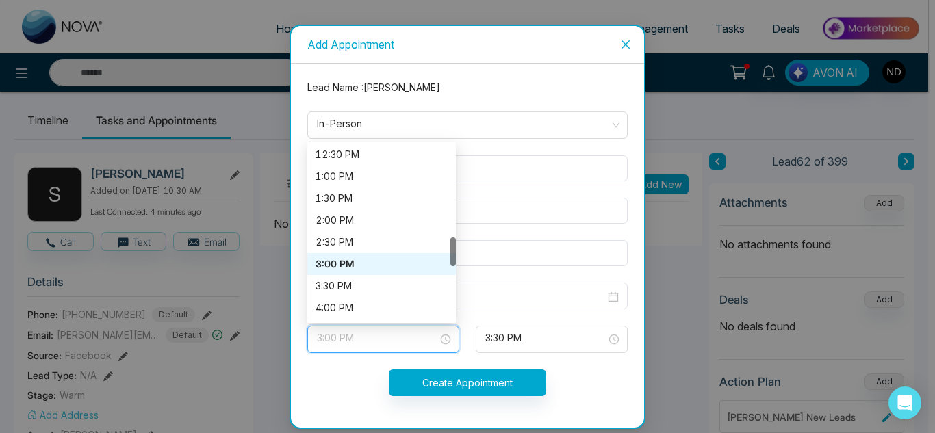
scroll to position [554, 0]
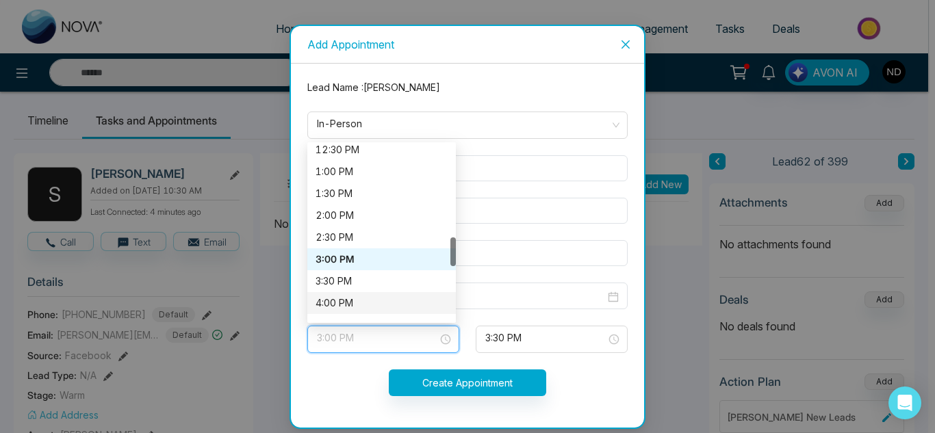
click at [347, 296] on div "4:00 PM" at bounding box center [382, 303] width 132 height 15
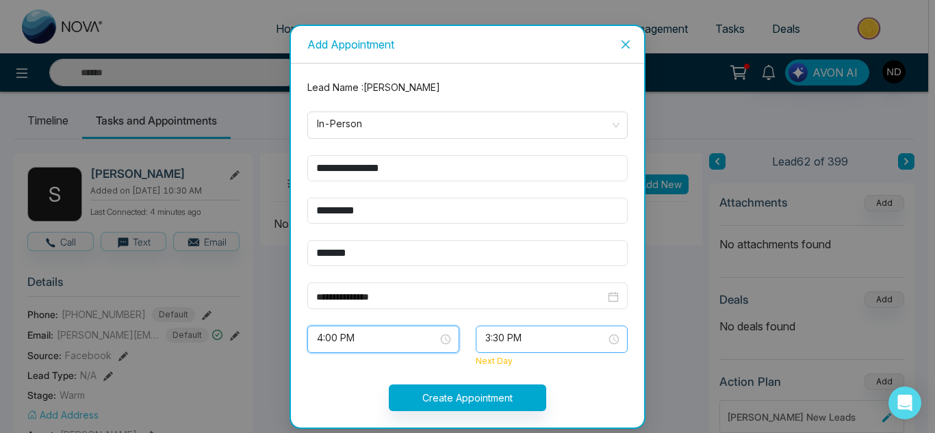
click at [535, 340] on span "3:30 PM" at bounding box center [551, 339] width 133 height 23
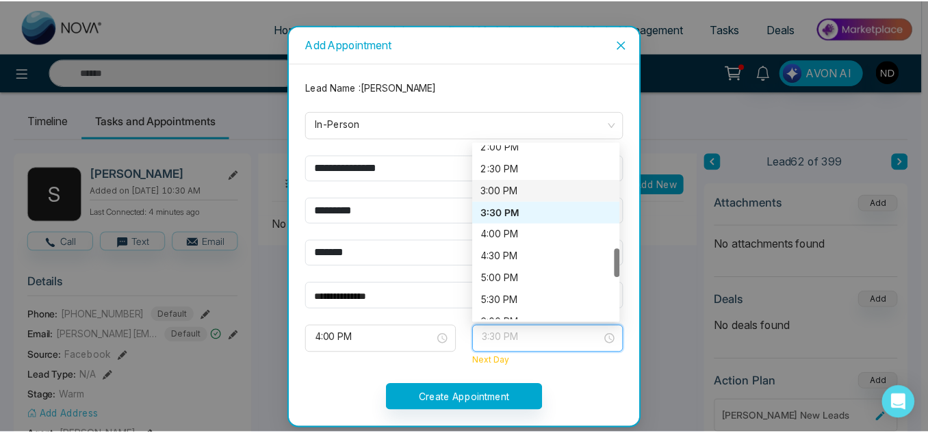
scroll to position [623, 0]
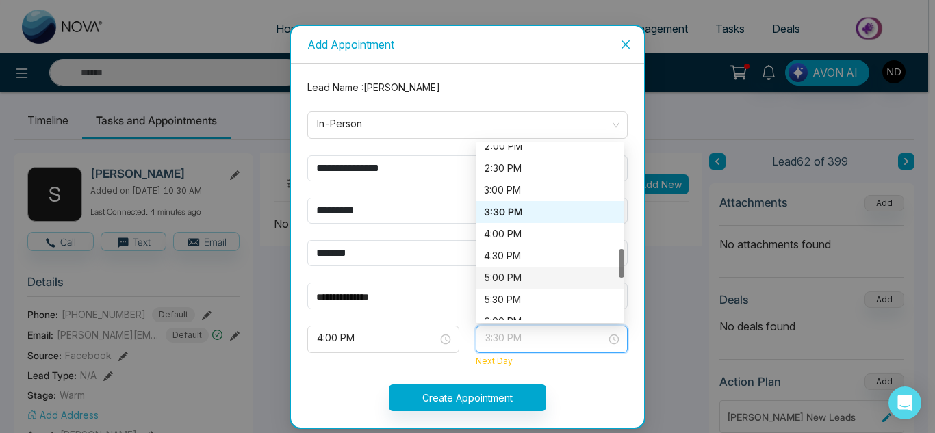
click at [522, 272] on div "5:00 PM" at bounding box center [550, 277] width 132 height 15
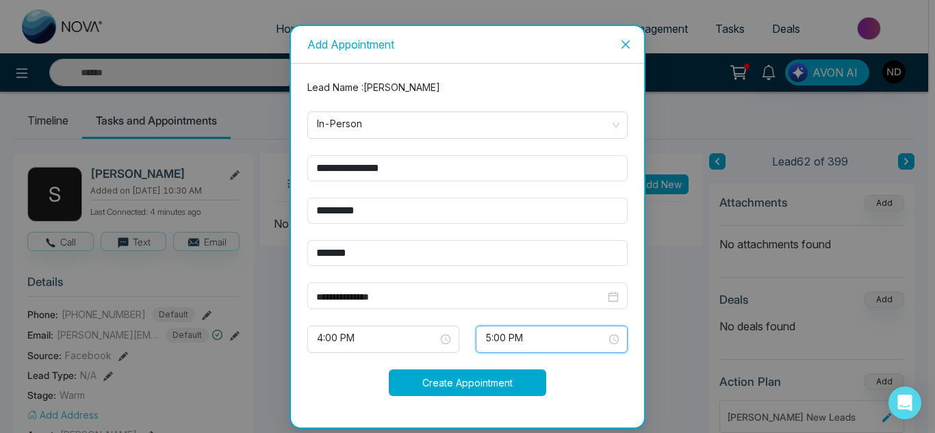
click at [524, 383] on button "Create Appointment" at bounding box center [467, 383] width 157 height 27
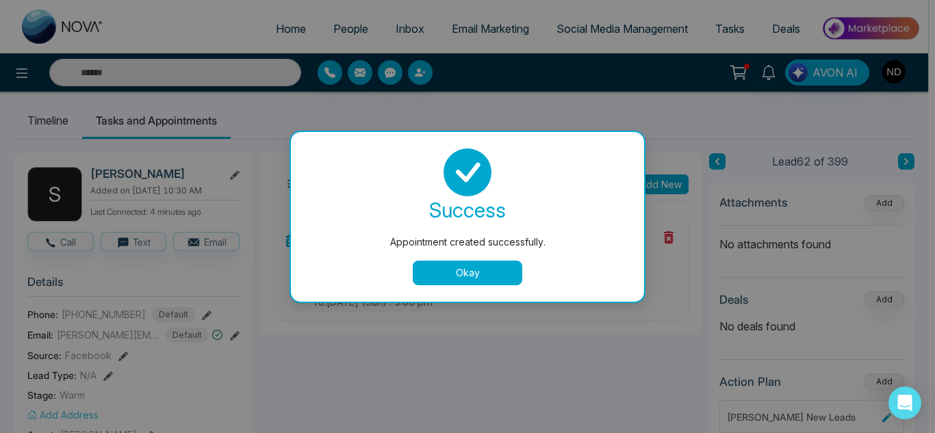
click at [453, 270] on button "Okay" at bounding box center [468, 273] width 110 height 25
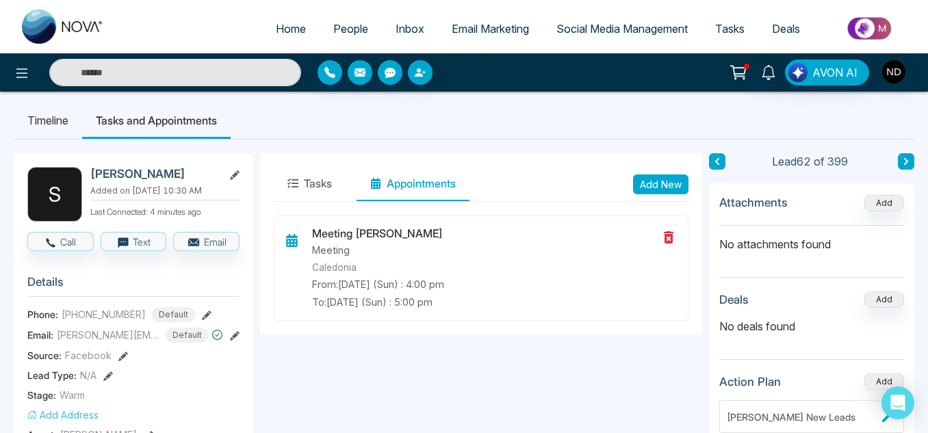
drag, startPoint x: 190, startPoint y: 168, endPoint x: 84, endPoint y: 177, distance: 107.2
click at [84, 177] on div "S Sushanth Manthri Added on August 12 2025 | 10:30 AM Last Connected: 4 minutes…" at bounding box center [133, 194] width 212 height 55
copy div "Sushanth Manthri"
click at [53, 118] on li "Timeline" at bounding box center [48, 120] width 68 height 37
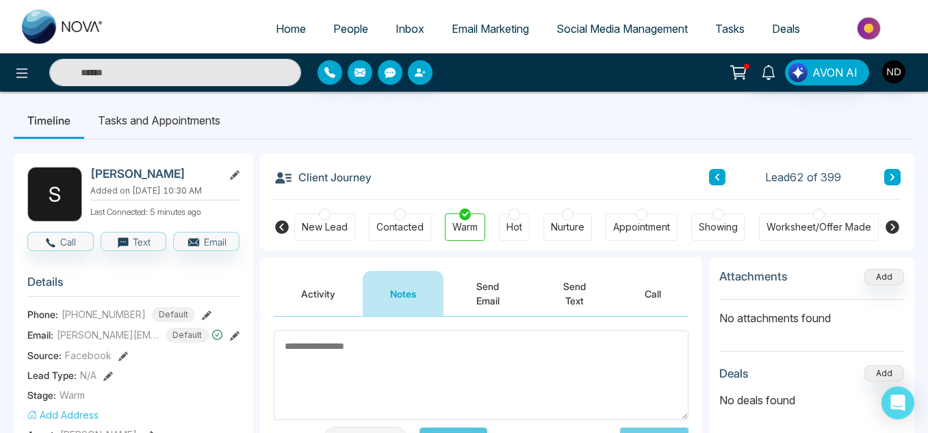
click at [624, 272] on button "Call" at bounding box center [653, 293] width 71 height 45
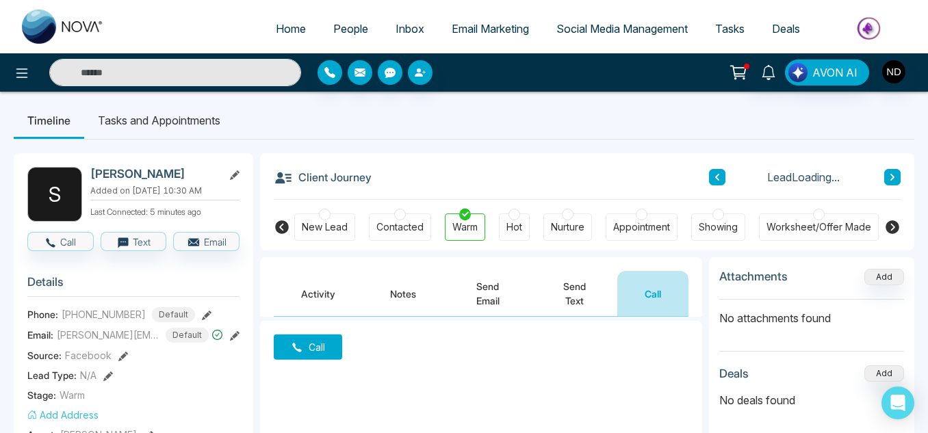
click at [572, 289] on button "Send Text" at bounding box center [575, 293] width 86 height 45
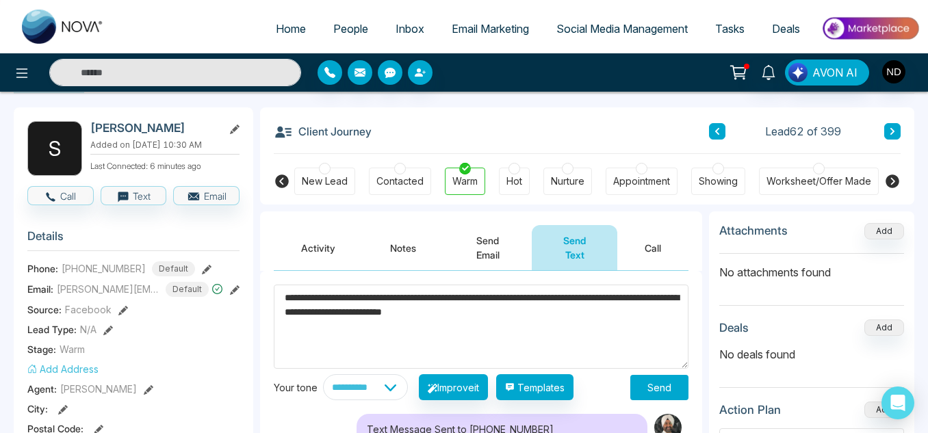
scroll to position [51, 0]
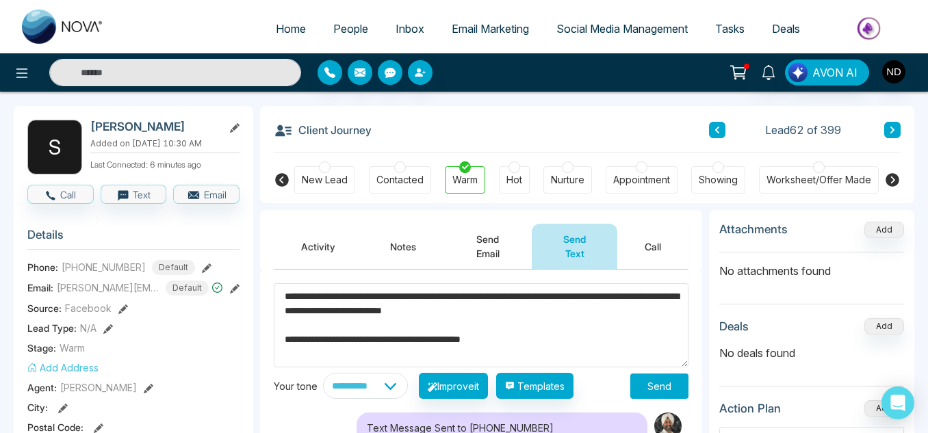
paste textarea "**********"
type textarea "**********"
click at [652, 385] on button "Send" at bounding box center [660, 386] width 58 height 25
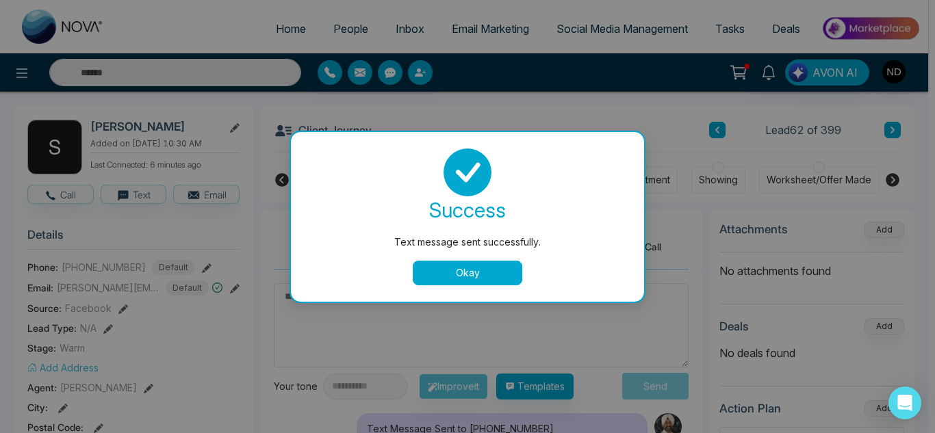
click at [455, 273] on button "Okay" at bounding box center [468, 273] width 110 height 25
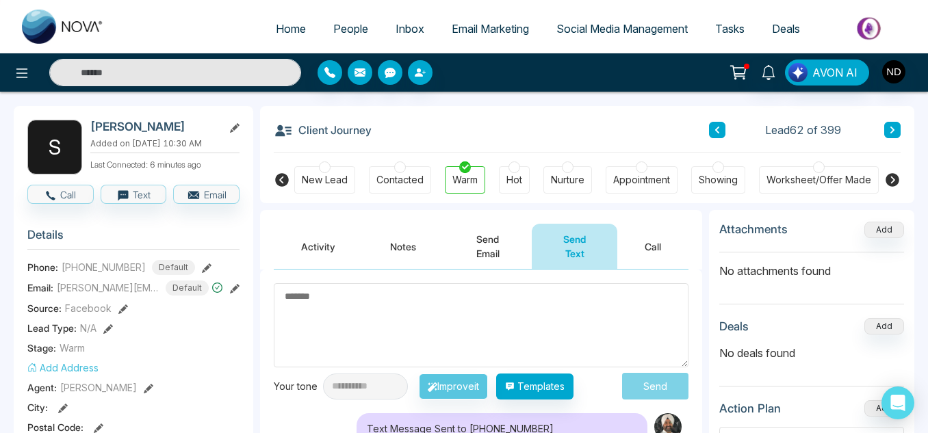
click at [888, 135] on button at bounding box center [893, 130] width 16 height 16
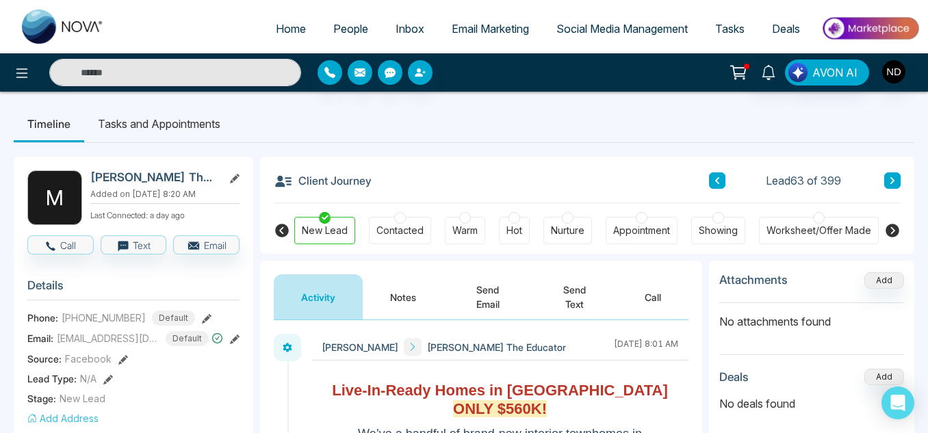
click at [397, 305] on button "Notes" at bounding box center [403, 297] width 81 height 45
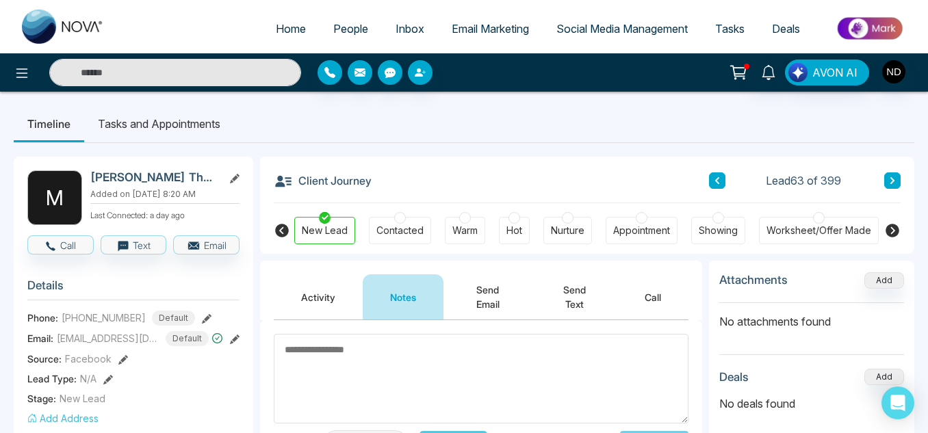
click at [893, 185] on icon at bounding box center [892, 181] width 7 height 8
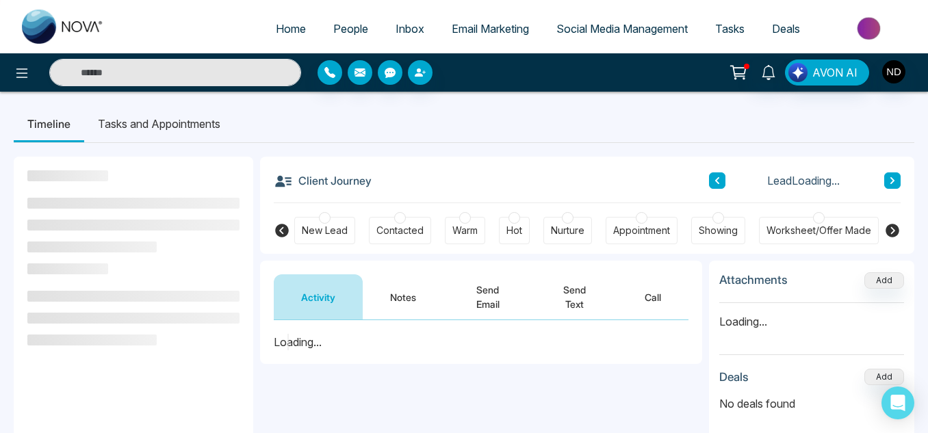
click at [413, 302] on button "Notes" at bounding box center [403, 297] width 81 height 45
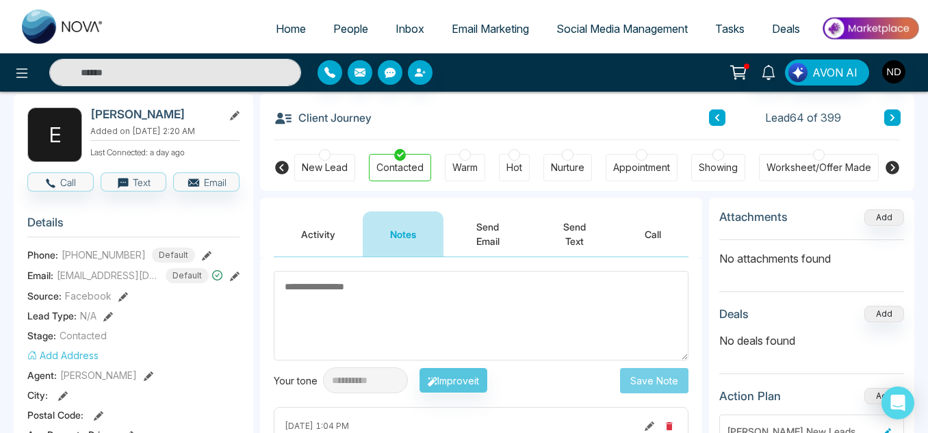
scroll to position [62, 0]
click at [335, 244] on button "Activity" at bounding box center [318, 234] width 89 height 45
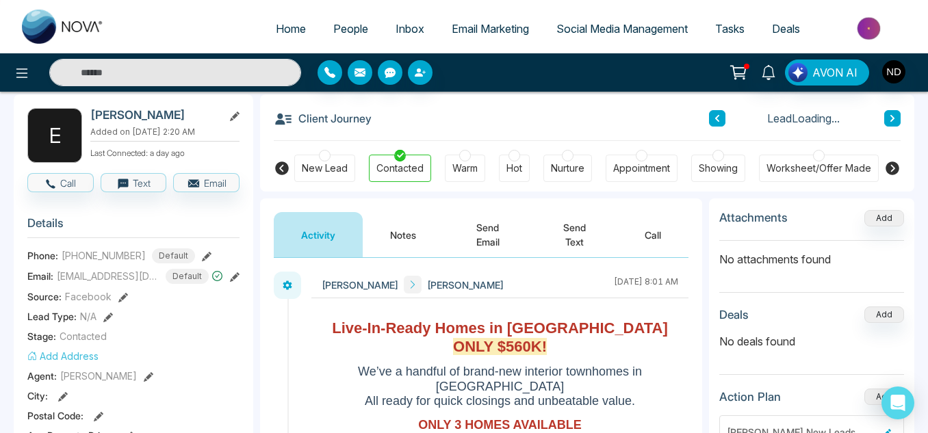
click at [505, 235] on button "Send Email" at bounding box center [488, 234] width 88 height 45
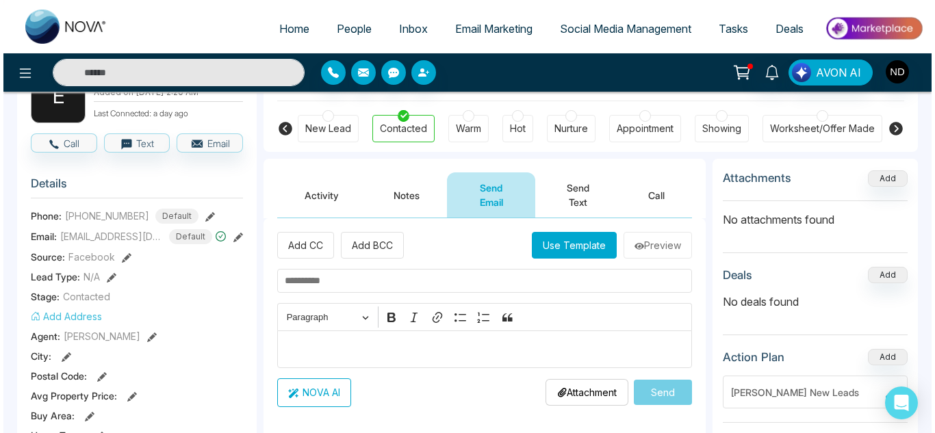
scroll to position [103, 0]
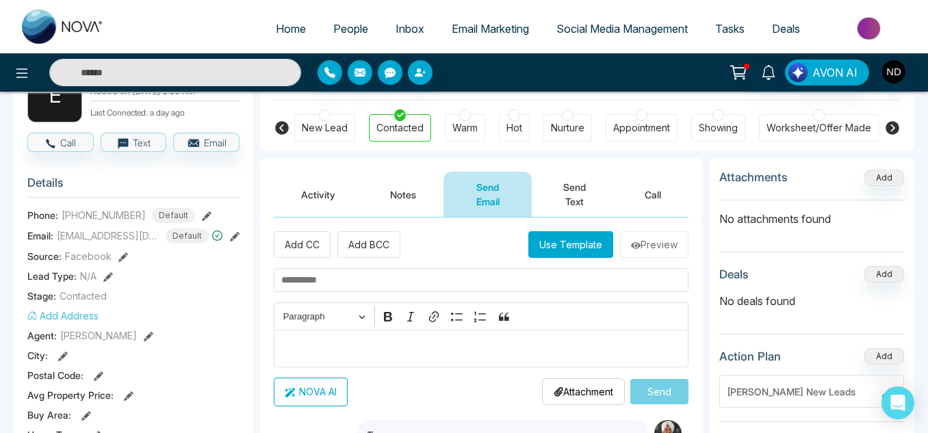
click at [546, 253] on button "Use Template" at bounding box center [571, 244] width 85 height 27
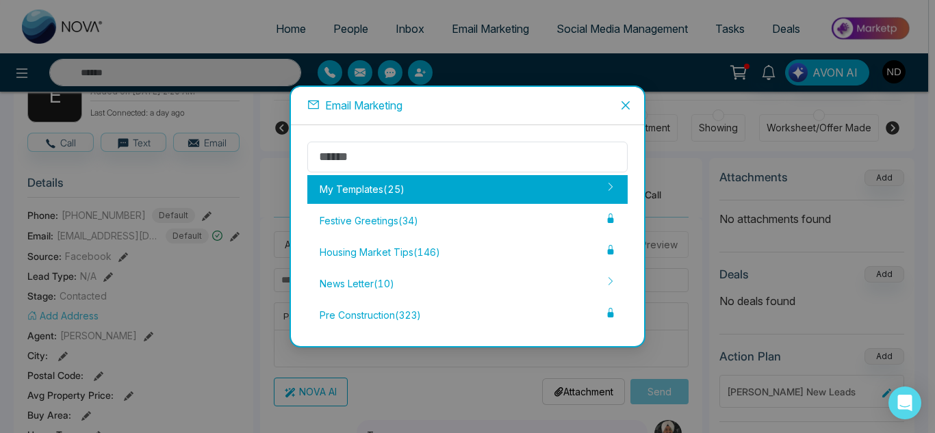
click at [496, 196] on div "My Templates ( 25 )" at bounding box center [467, 189] width 320 height 29
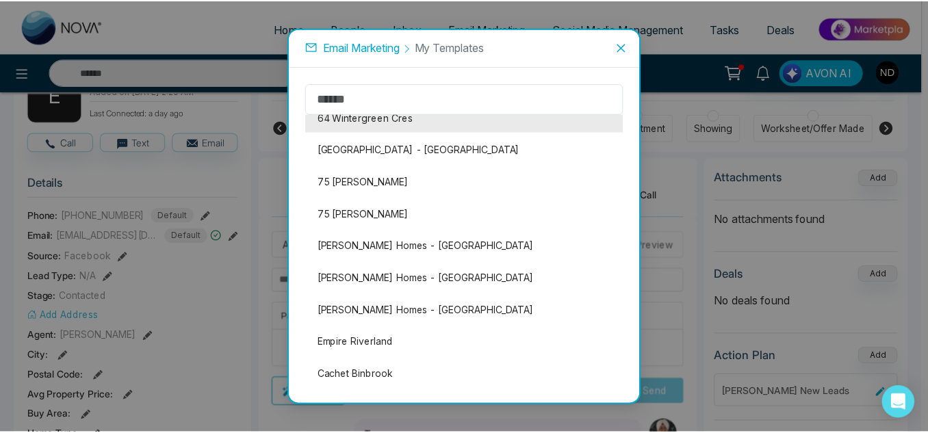
scroll to position [127, 0]
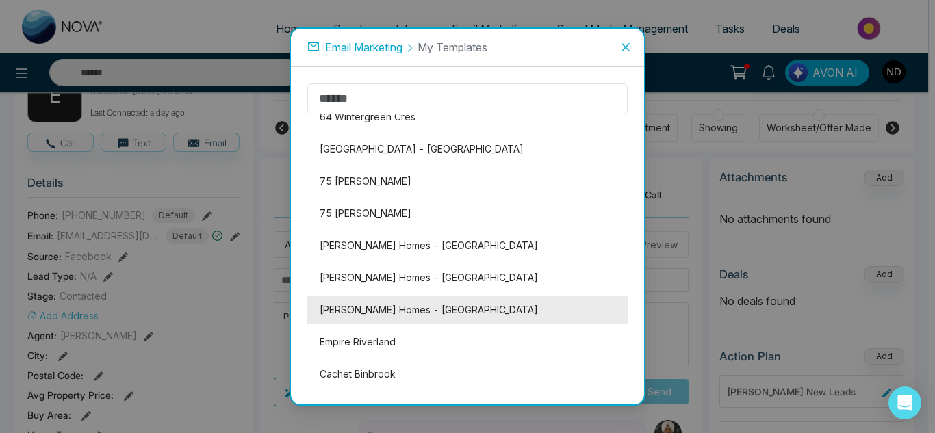
click at [485, 307] on li "Dicenzo Homes - Linden Park" at bounding box center [467, 310] width 320 height 29
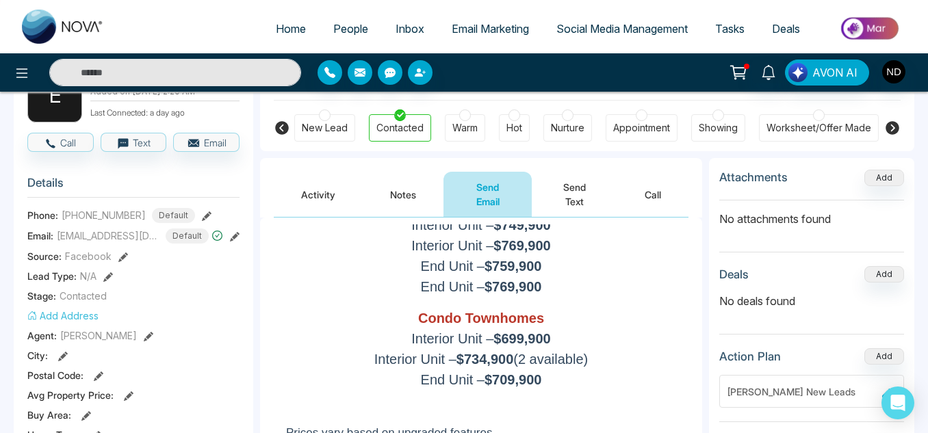
scroll to position [0, 0]
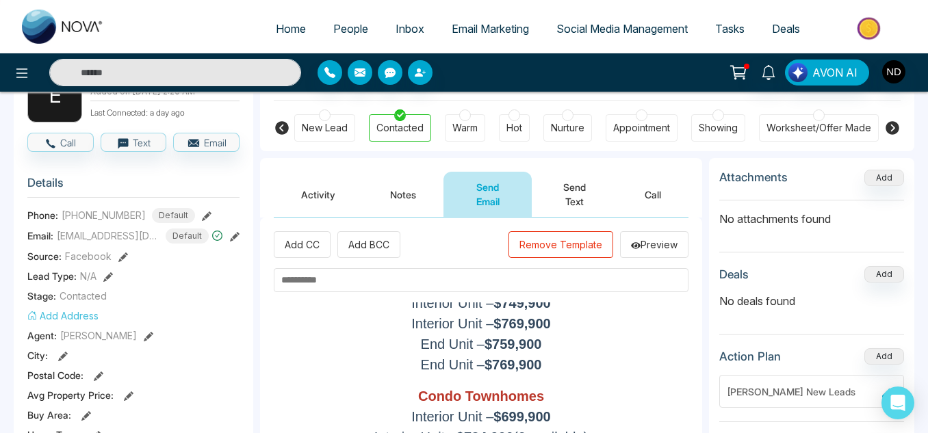
click at [518, 284] on input "text" at bounding box center [481, 280] width 415 height 24
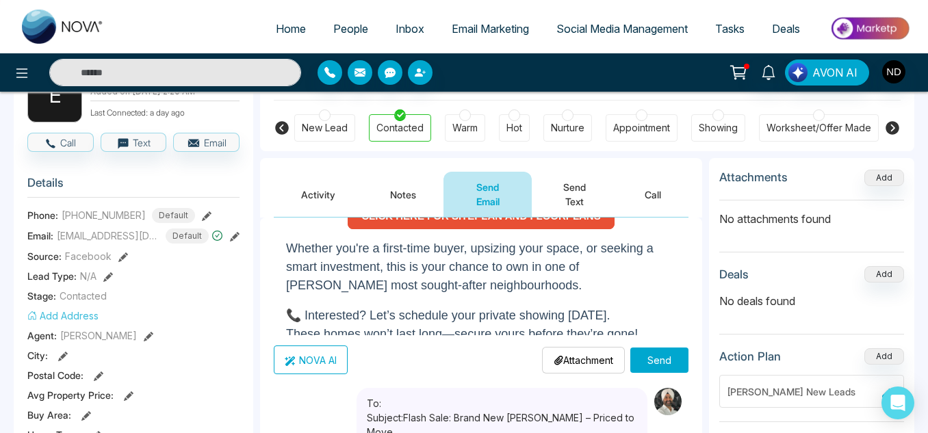
scroll to position [380, 0]
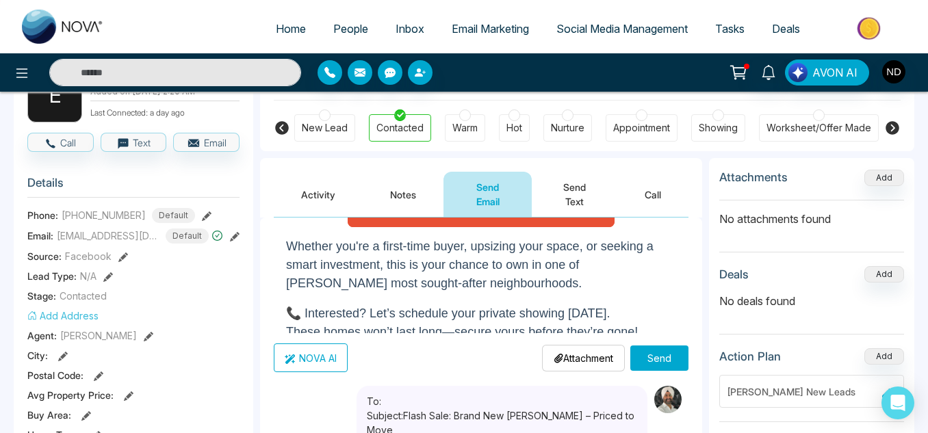
type input "**********"
click at [654, 369] on button "Send" at bounding box center [660, 358] width 58 height 25
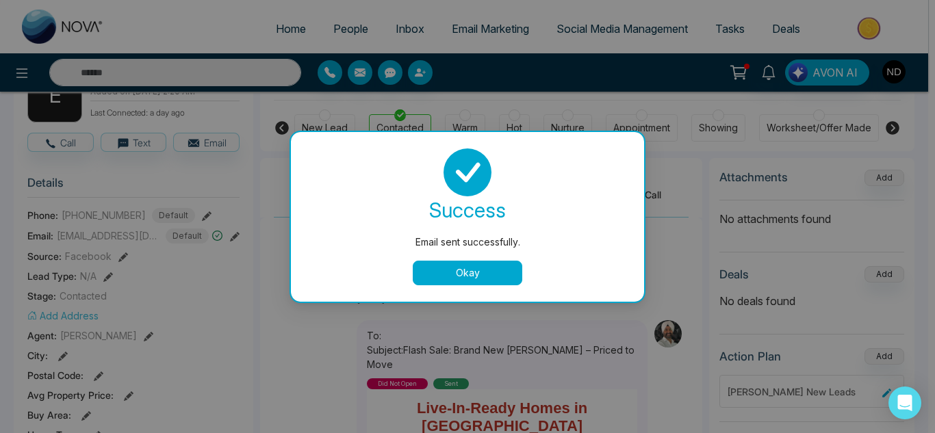
click at [421, 280] on button "Okay" at bounding box center [468, 273] width 110 height 25
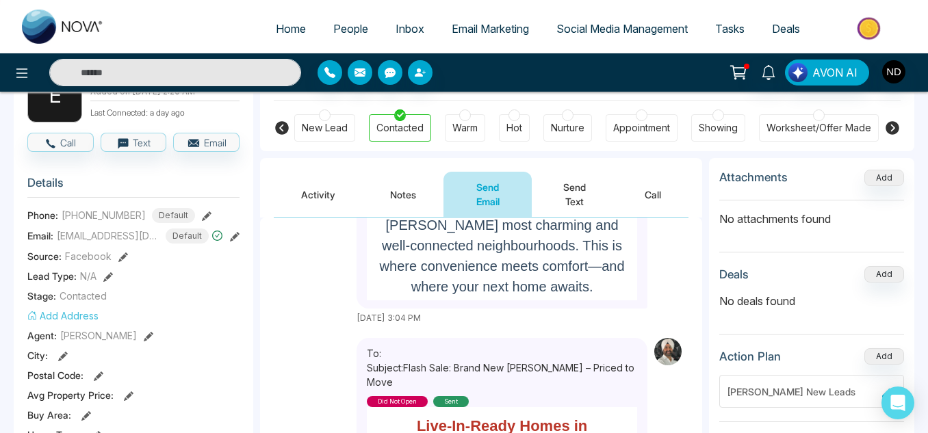
click at [314, 194] on button "Activity" at bounding box center [318, 194] width 89 height 45
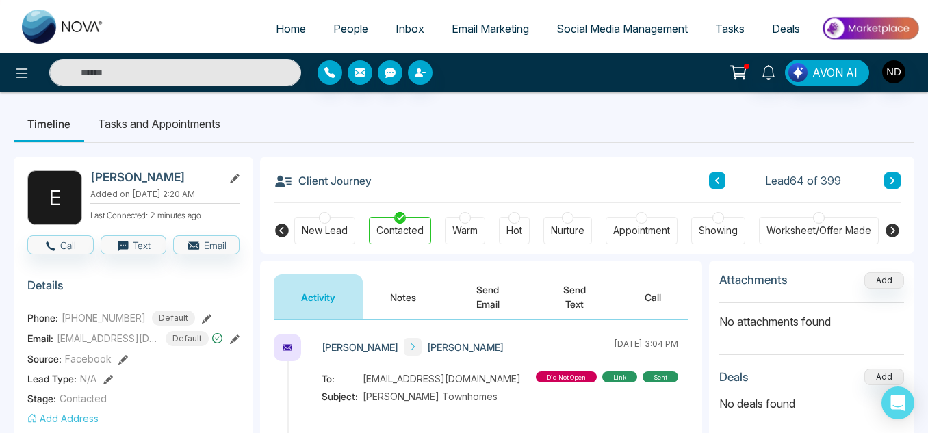
click at [895, 177] on icon at bounding box center [892, 181] width 7 height 8
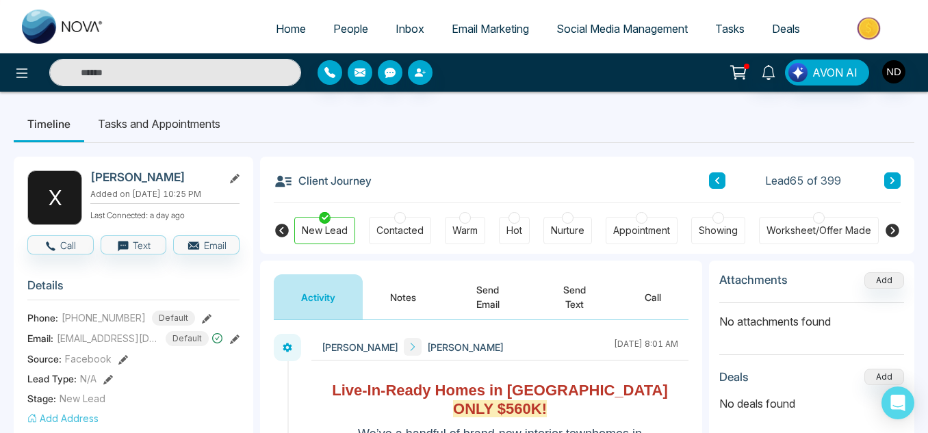
click at [405, 292] on button "Notes" at bounding box center [403, 297] width 81 height 45
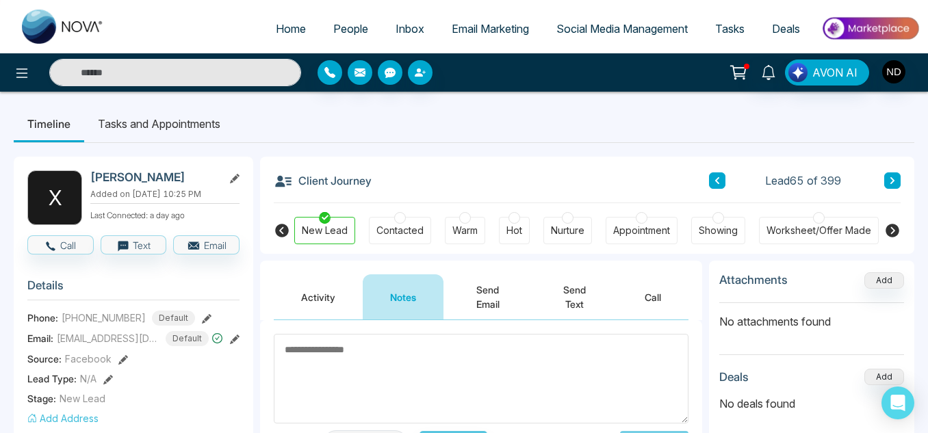
click at [888, 183] on button at bounding box center [893, 181] width 16 height 16
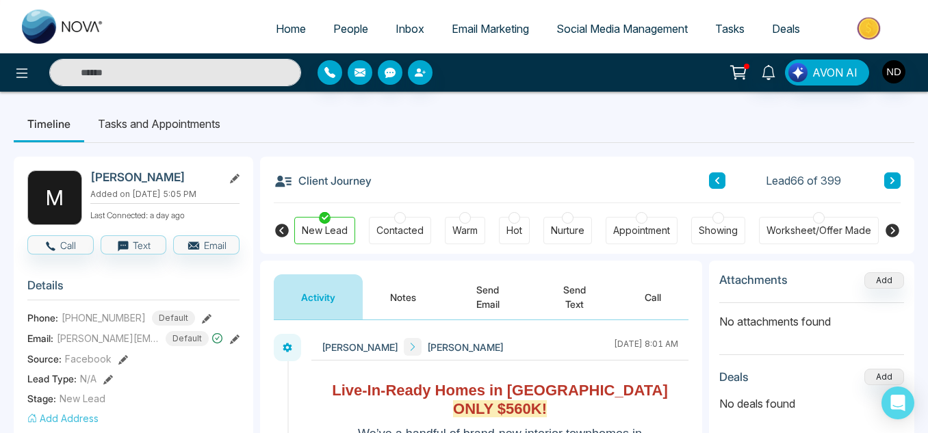
click at [396, 294] on button "Notes" at bounding box center [403, 297] width 81 height 45
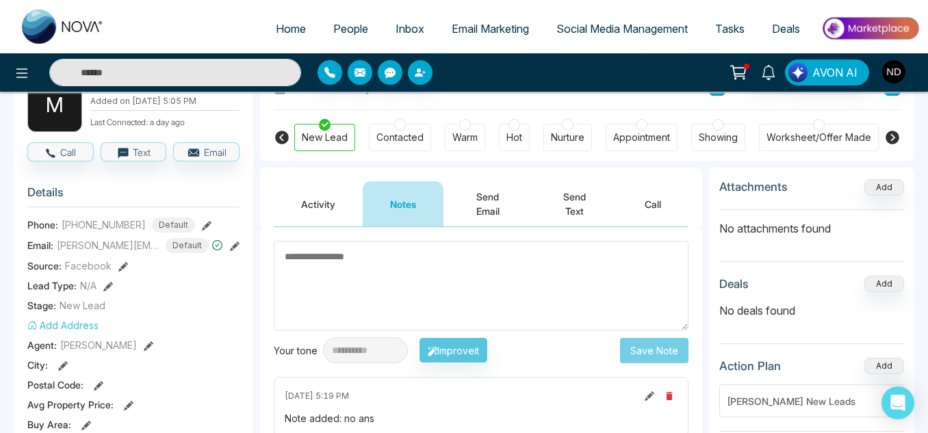
scroll to position [92, 0]
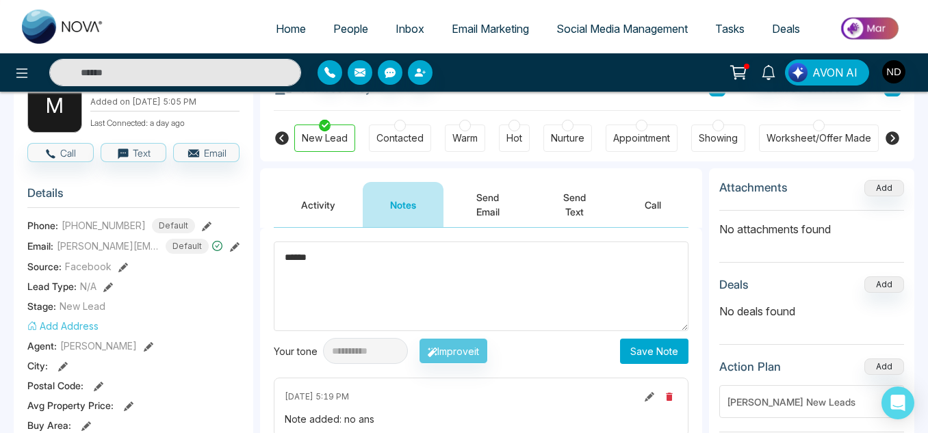
type textarea "******"
click at [656, 348] on button "Save Note" at bounding box center [654, 351] width 68 height 25
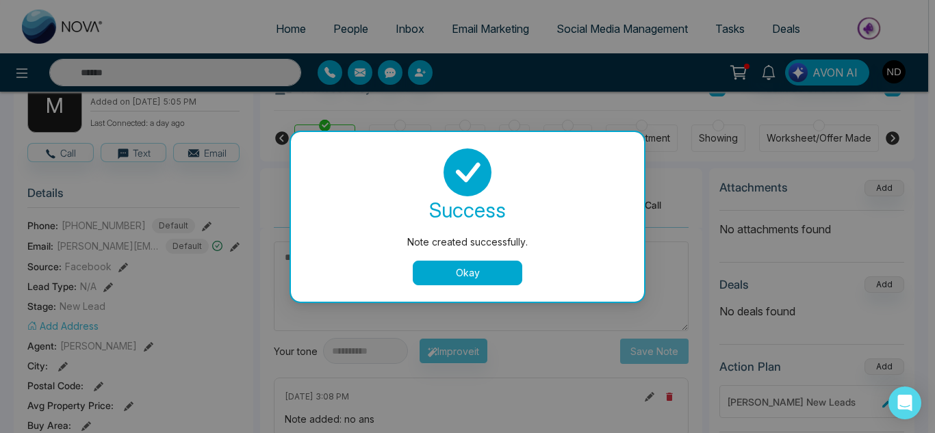
click at [442, 281] on button "Okay" at bounding box center [468, 273] width 110 height 25
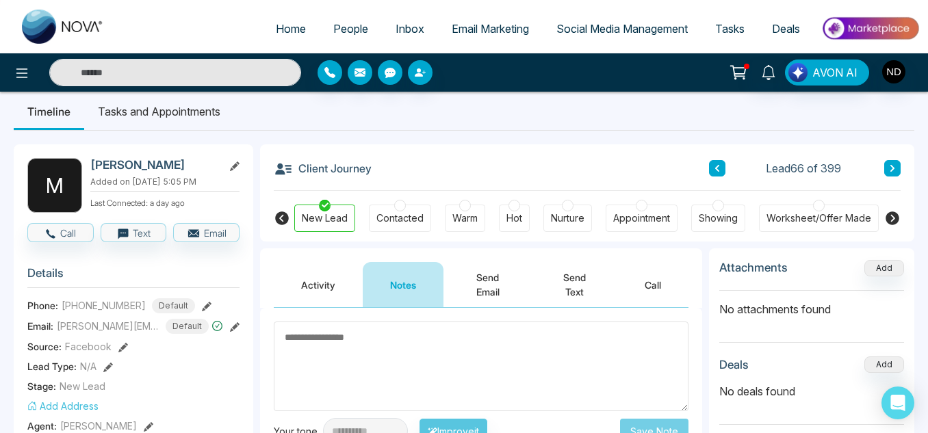
scroll to position [12, 0]
click at [893, 165] on icon at bounding box center [892, 169] width 7 height 8
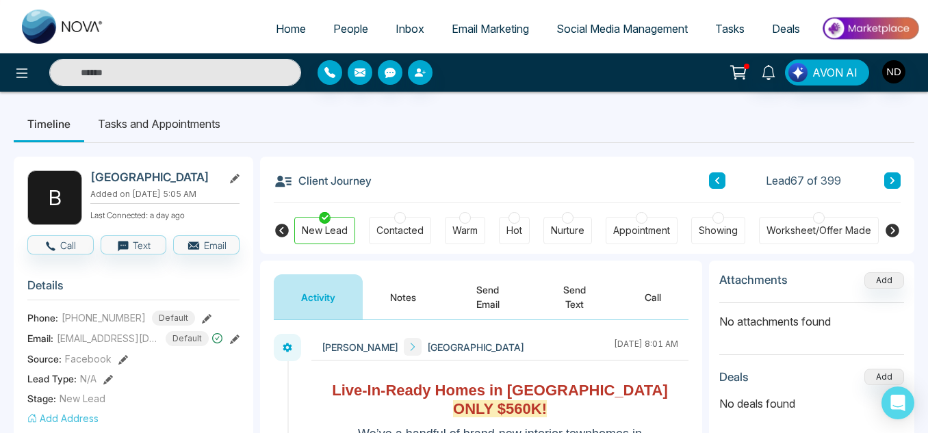
click at [422, 304] on button "Notes" at bounding box center [403, 297] width 81 height 45
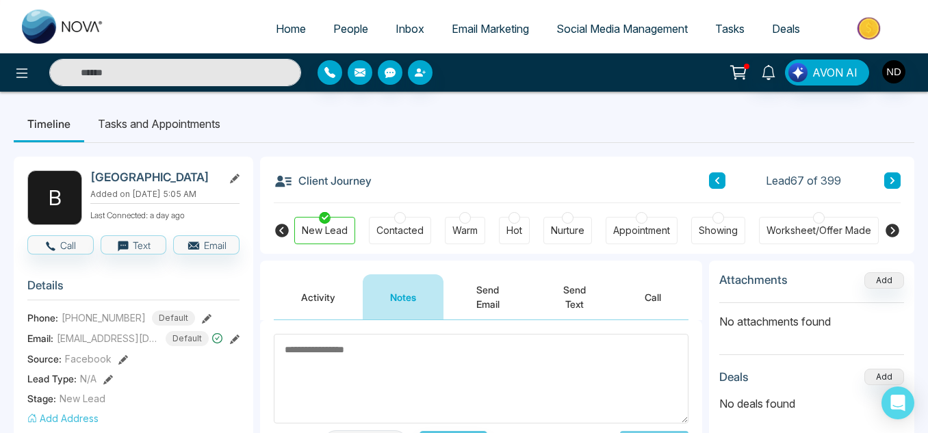
click at [896, 231] on icon at bounding box center [893, 231] width 14 height 14
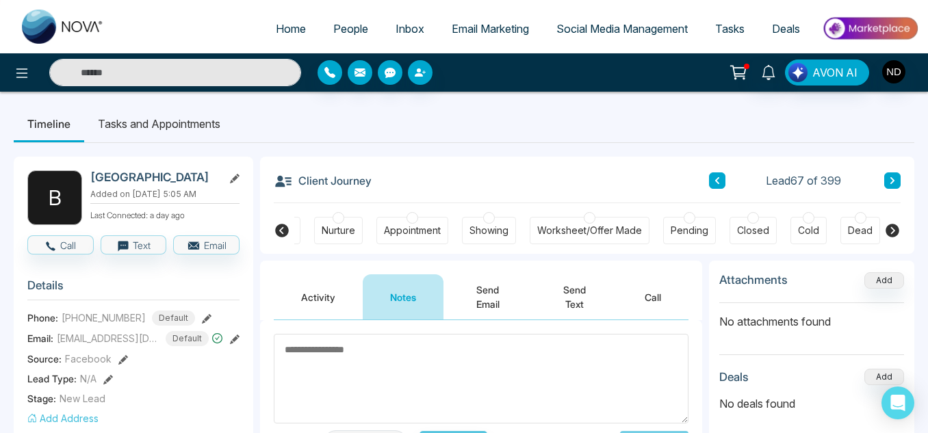
scroll to position [0, 293]
click at [846, 235] on div "DNC/Wrong number" at bounding box center [884, 231] width 92 height 14
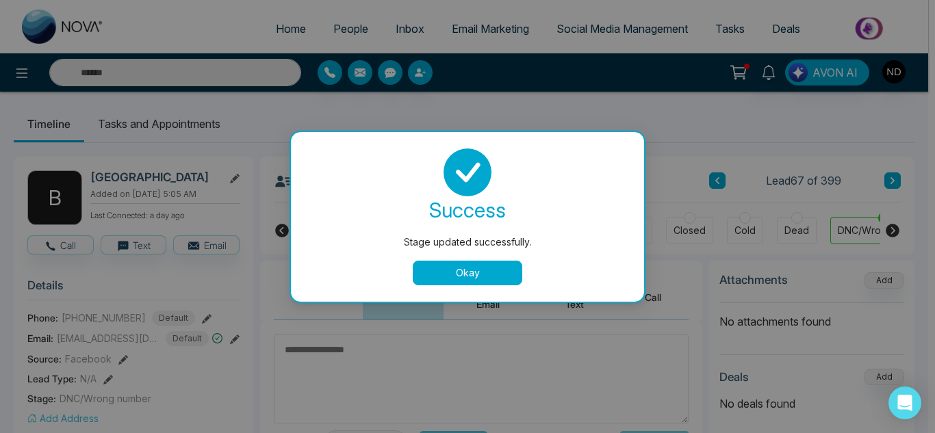
click at [501, 281] on button "Okay" at bounding box center [468, 273] width 110 height 25
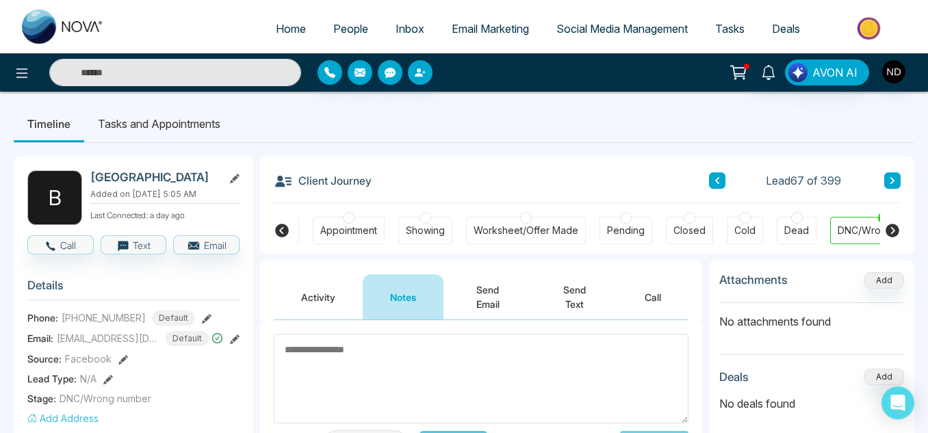
click at [888, 183] on button at bounding box center [893, 181] width 16 height 16
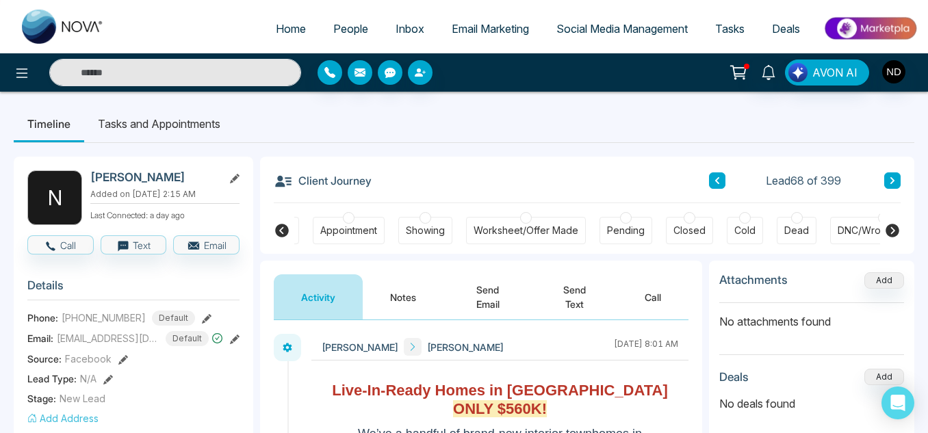
click at [379, 293] on button "Notes" at bounding box center [403, 297] width 81 height 45
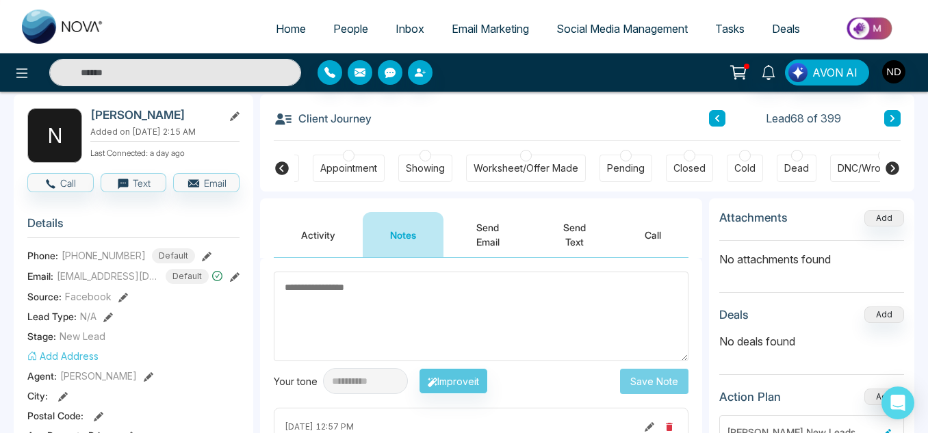
scroll to position [58, 0]
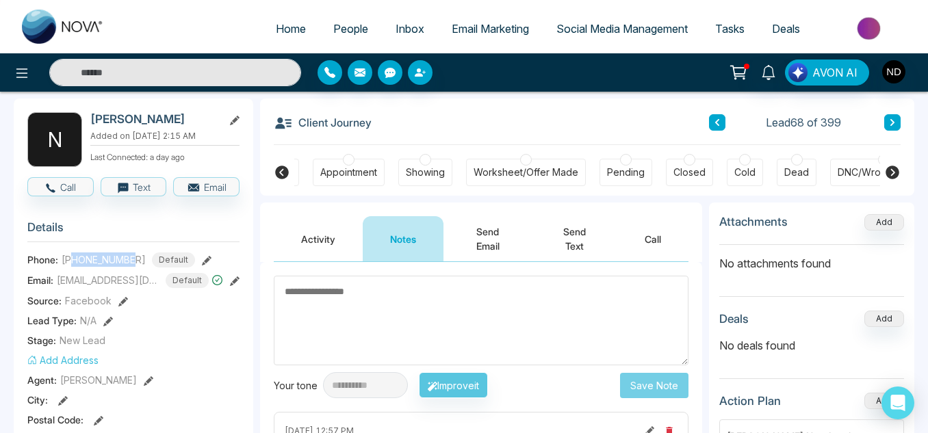
drag, startPoint x: 136, startPoint y: 262, endPoint x: 75, endPoint y: 259, distance: 61.7
click at [75, 259] on div "+16476862393 Default" at bounding box center [128, 260] width 133 height 15
copy span "6476862393"
click at [314, 292] on textarea at bounding box center [481, 321] width 415 height 90
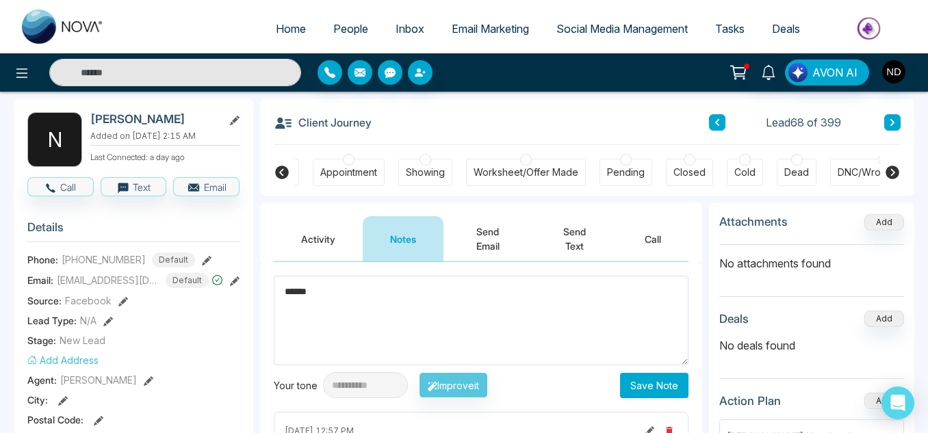
type textarea "******"
click at [632, 383] on button "Save Note" at bounding box center [654, 385] width 68 height 25
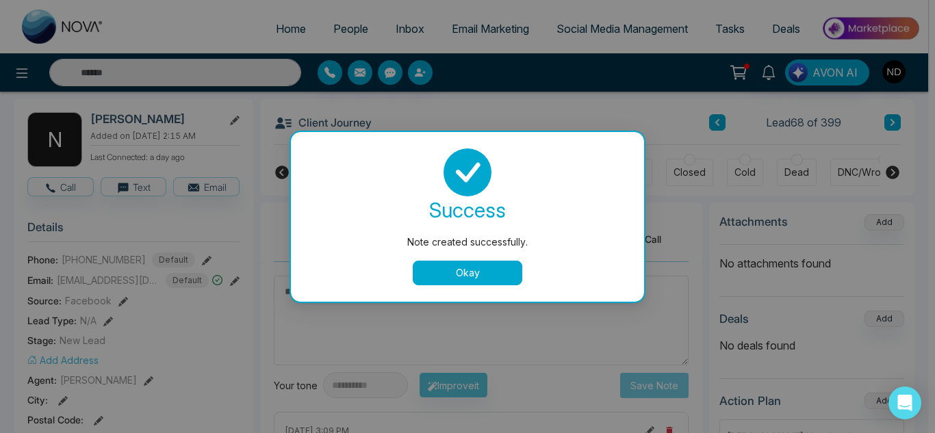
click at [447, 283] on button "Okay" at bounding box center [468, 273] width 110 height 25
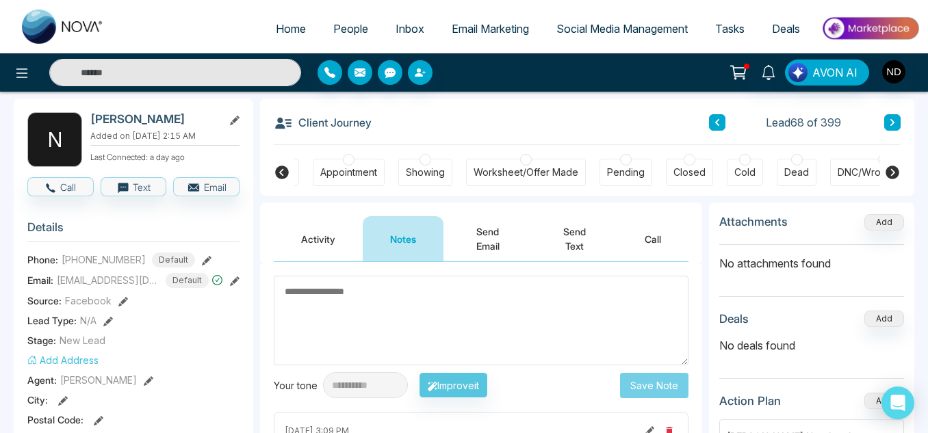
click at [889, 124] on button at bounding box center [893, 122] width 16 height 16
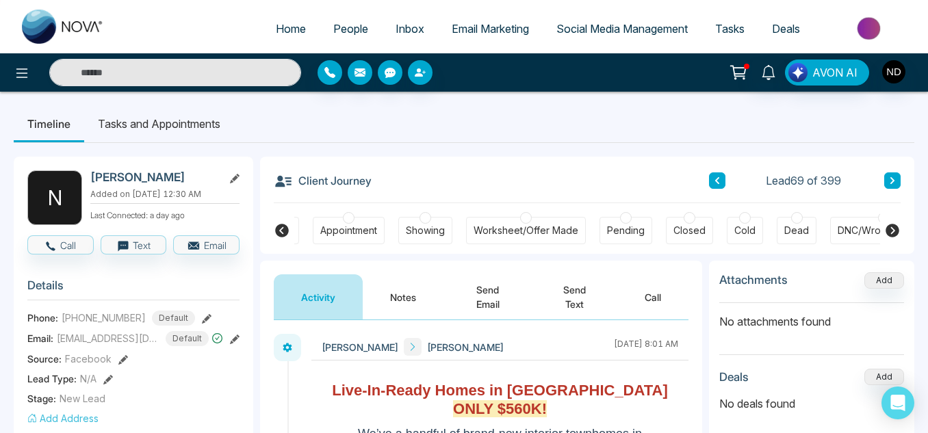
click at [859, 231] on div "DNC/Wrong number" at bounding box center [884, 231] width 92 height 14
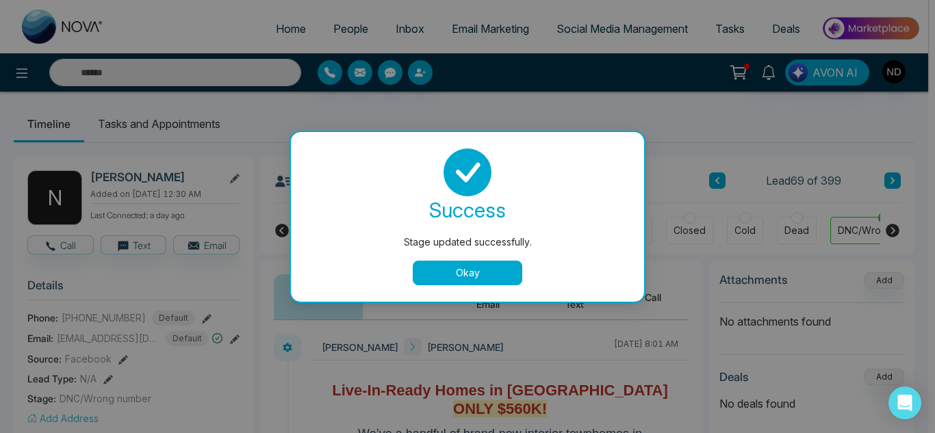
click at [509, 270] on button "Okay" at bounding box center [468, 273] width 110 height 25
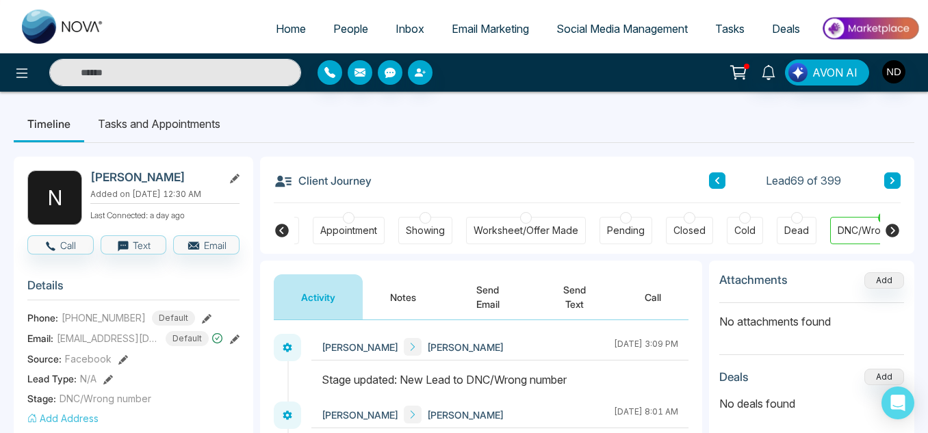
click at [891, 186] on button at bounding box center [893, 181] width 16 height 16
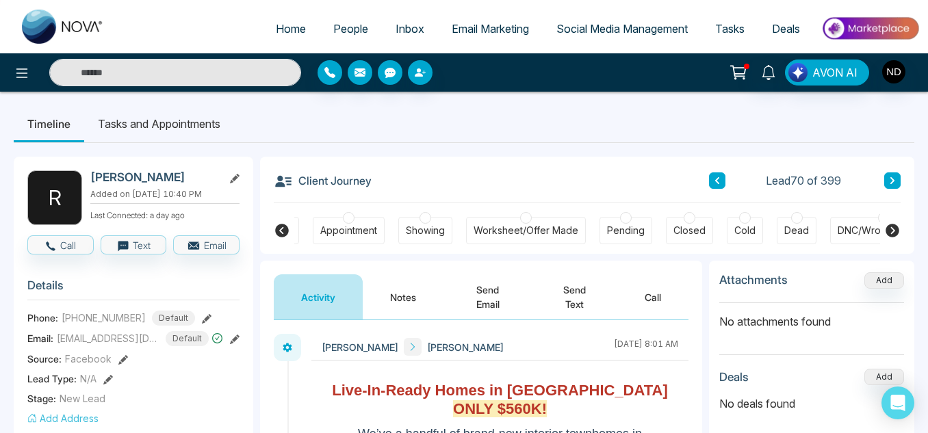
click at [406, 289] on button "Notes" at bounding box center [403, 297] width 81 height 45
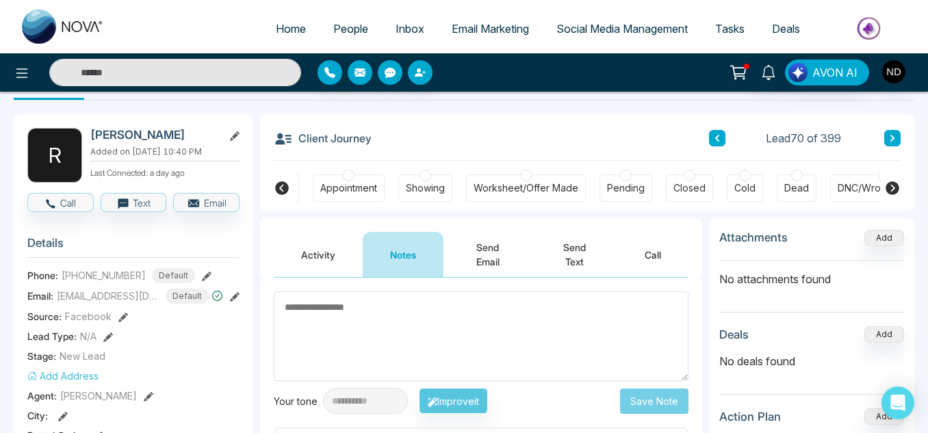
scroll to position [42, 0]
click at [433, 224] on div "Activity Notes Send Email Send Text Call" at bounding box center [481, 249] width 442 height 60
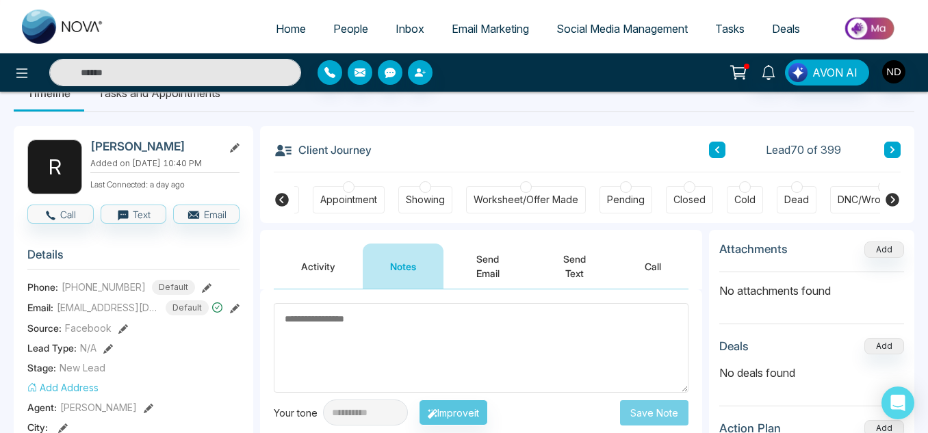
scroll to position [32, 0]
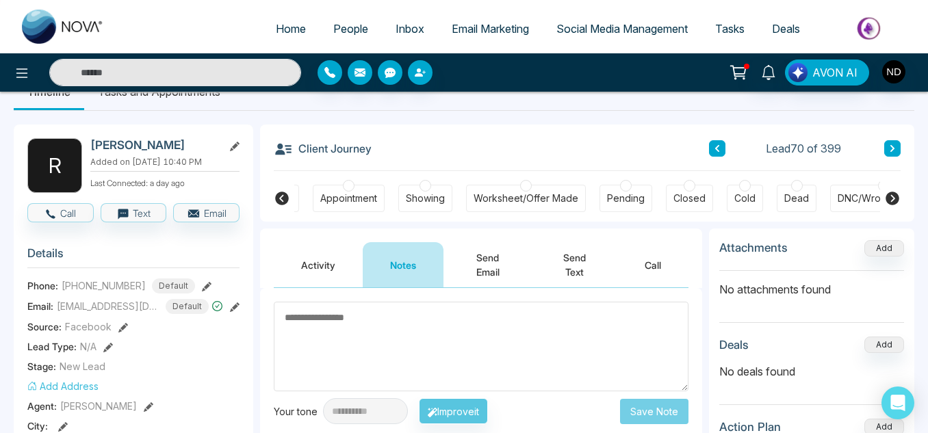
click at [281, 201] on icon at bounding box center [282, 199] width 14 height 14
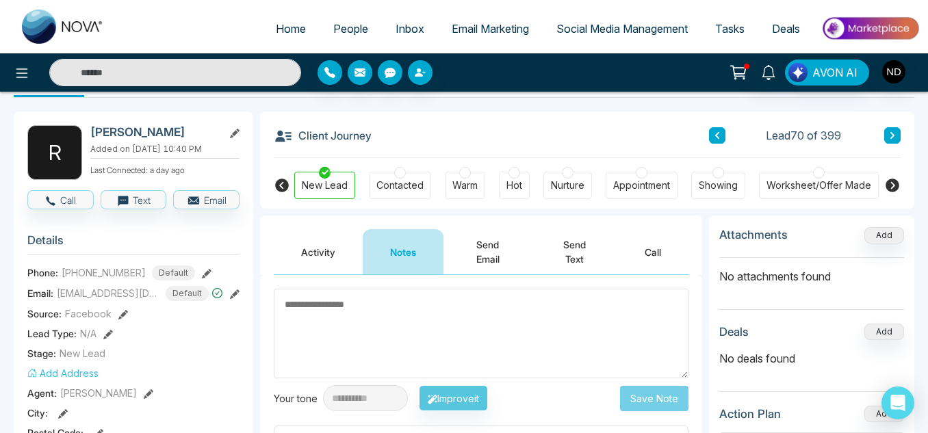
scroll to position [44, 0]
click at [296, 255] on button "Activity" at bounding box center [318, 252] width 89 height 45
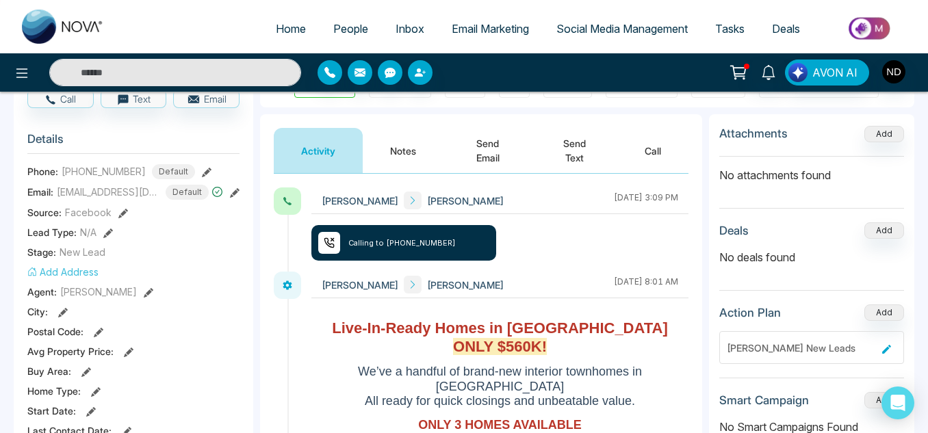
scroll to position [142, 0]
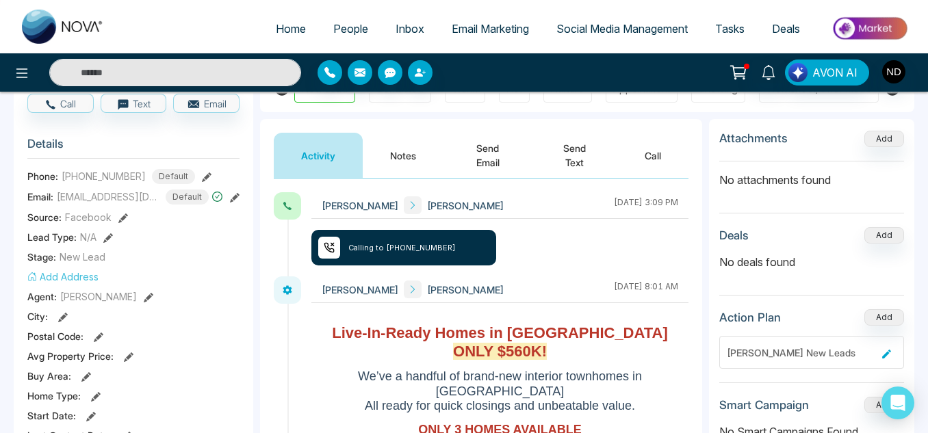
click at [423, 153] on button "Notes" at bounding box center [403, 155] width 81 height 45
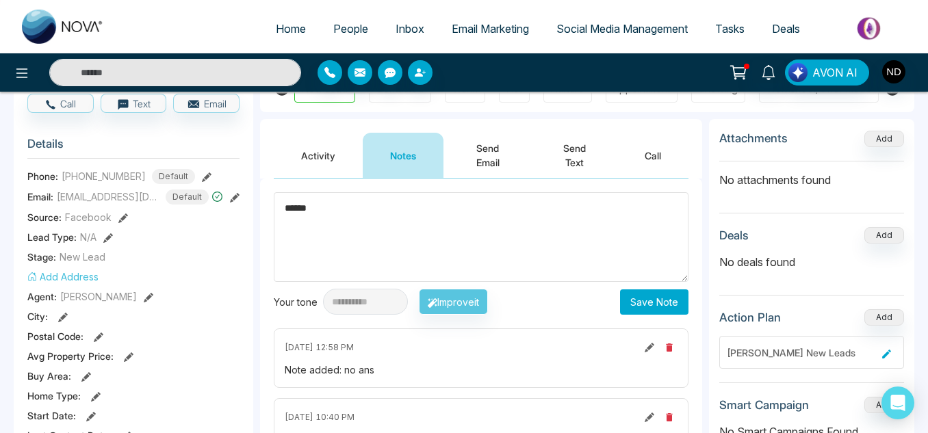
type textarea "******"
click at [634, 311] on button "Save Note" at bounding box center [654, 302] width 68 height 25
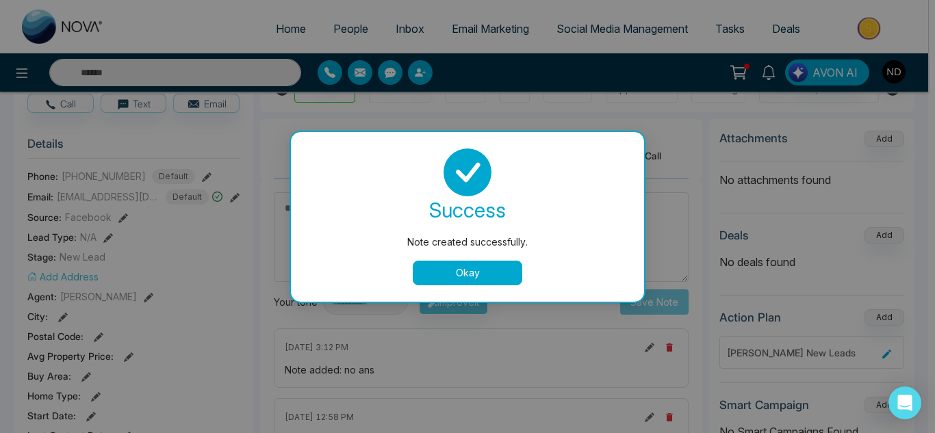
click at [459, 261] on button "Okay" at bounding box center [468, 273] width 110 height 25
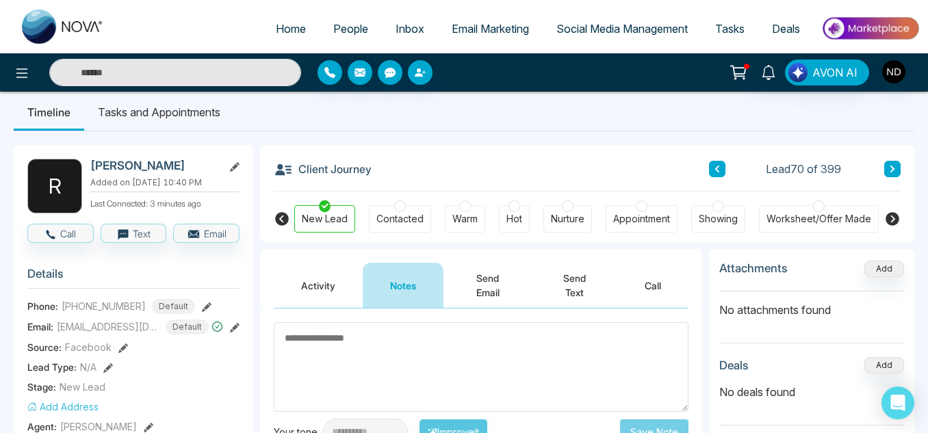
scroll to position [10, 0]
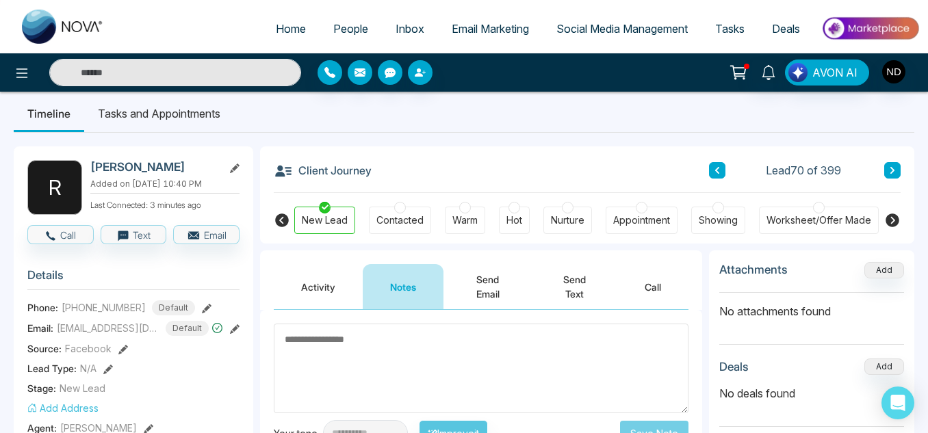
click at [895, 170] on icon at bounding box center [892, 170] width 7 height 8
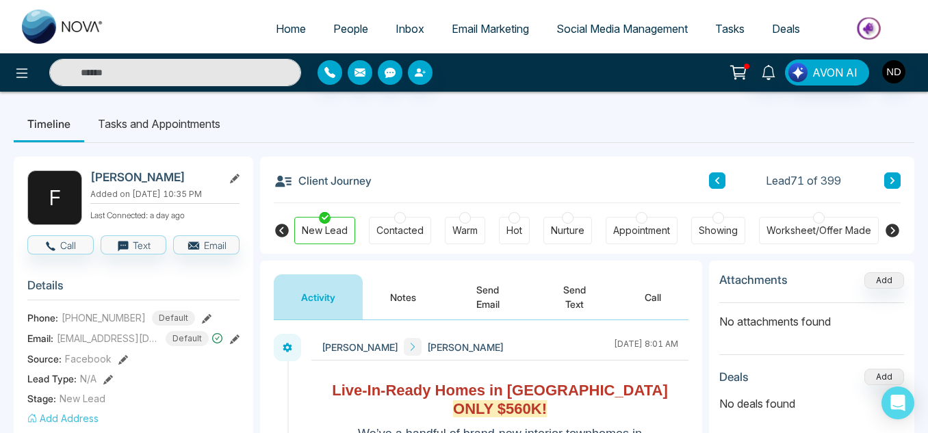
click at [378, 305] on button "Notes" at bounding box center [403, 297] width 81 height 45
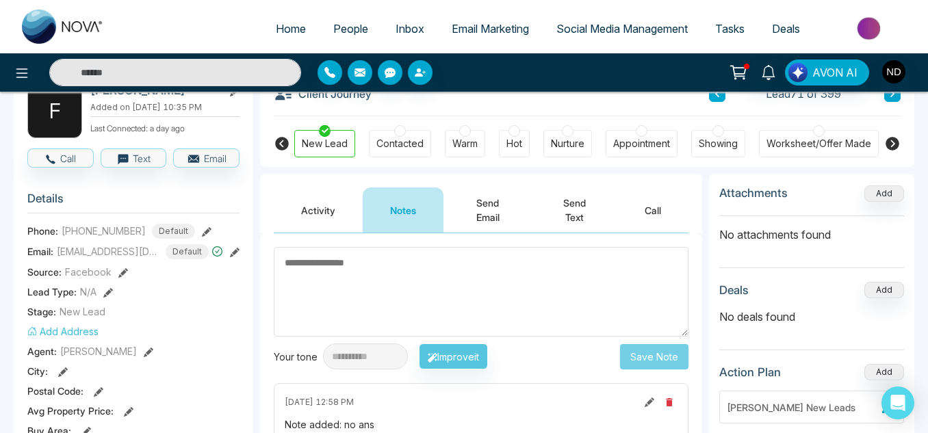
scroll to position [89, 0]
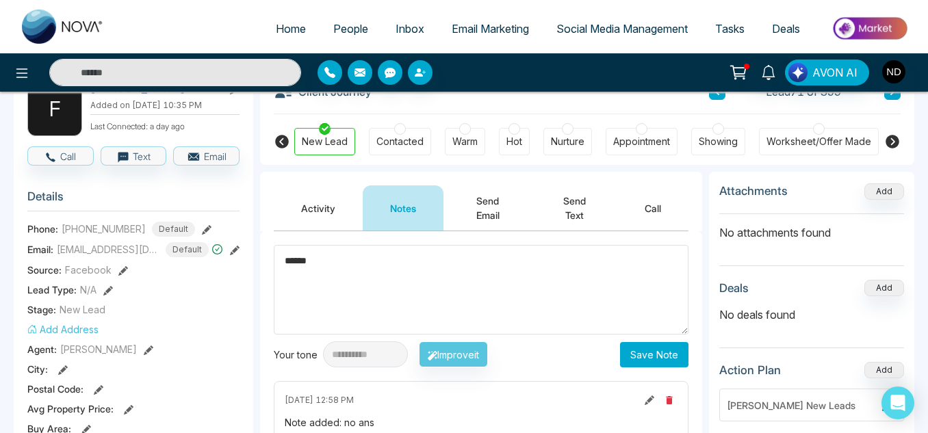
type textarea "******"
click at [650, 353] on button "Save Note" at bounding box center [654, 354] width 68 height 25
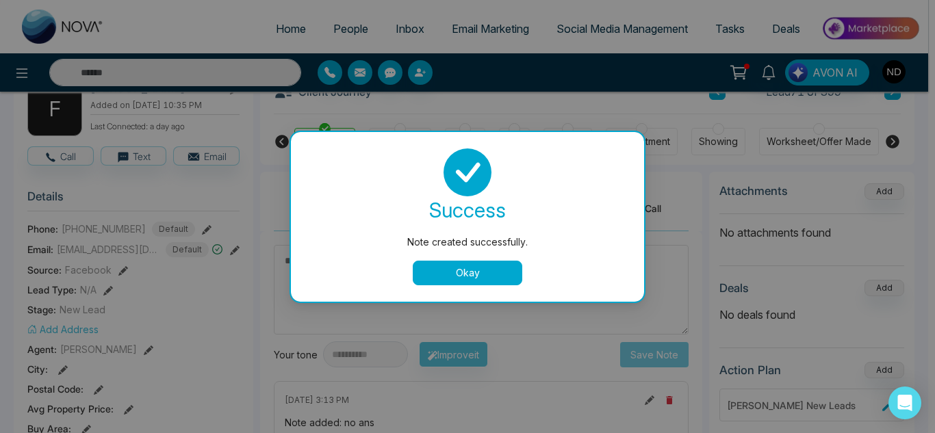
click at [472, 282] on button "Okay" at bounding box center [468, 273] width 110 height 25
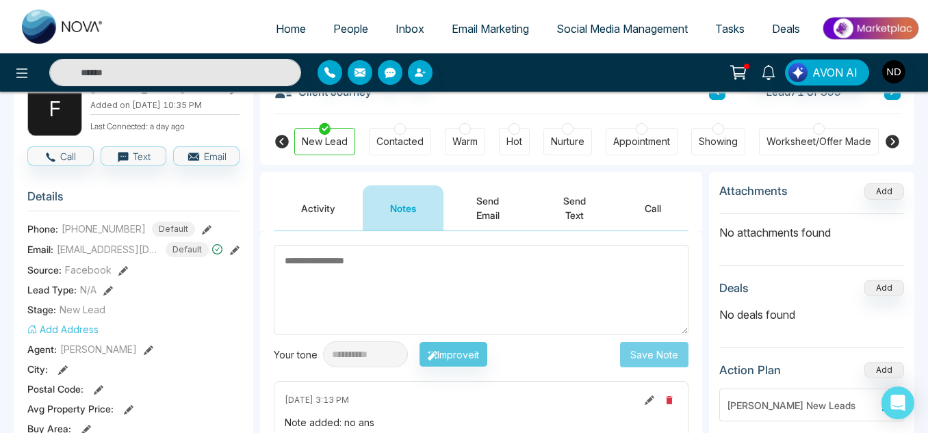
scroll to position [0, 0]
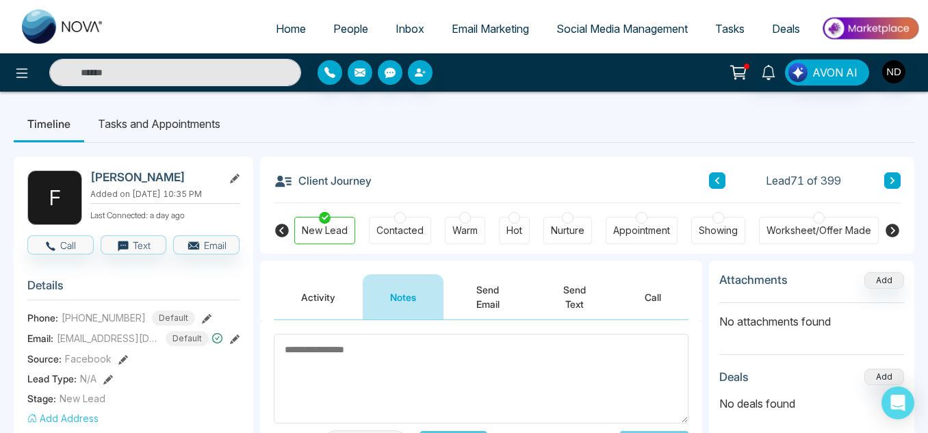
click at [885, 179] on button at bounding box center [893, 181] width 16 height 16
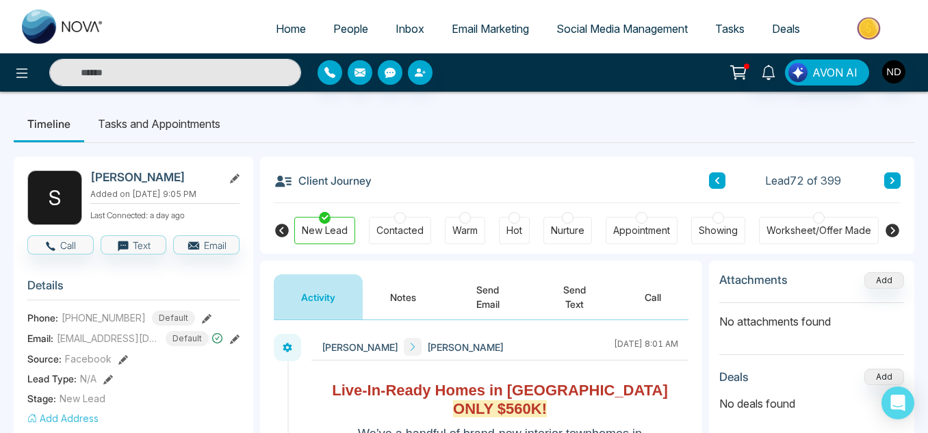
click at [407, 296] on button "Notes" at bounding box center [403, 297] width 81 height 45
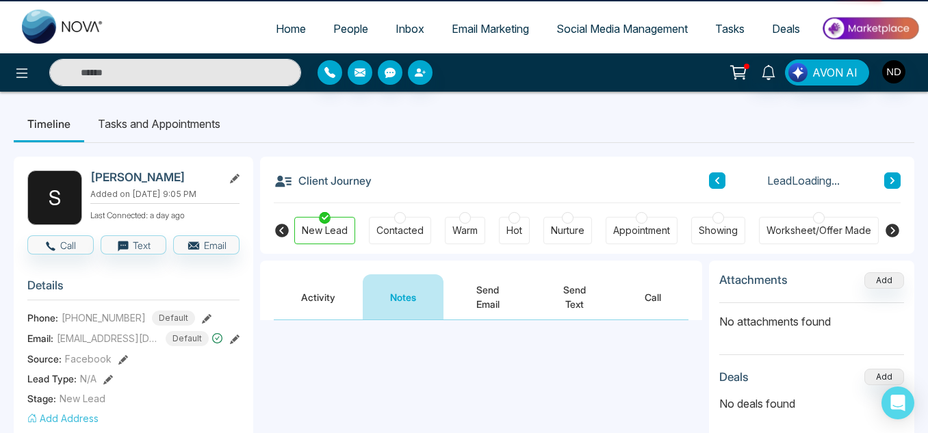
scroll to position [156, 0]
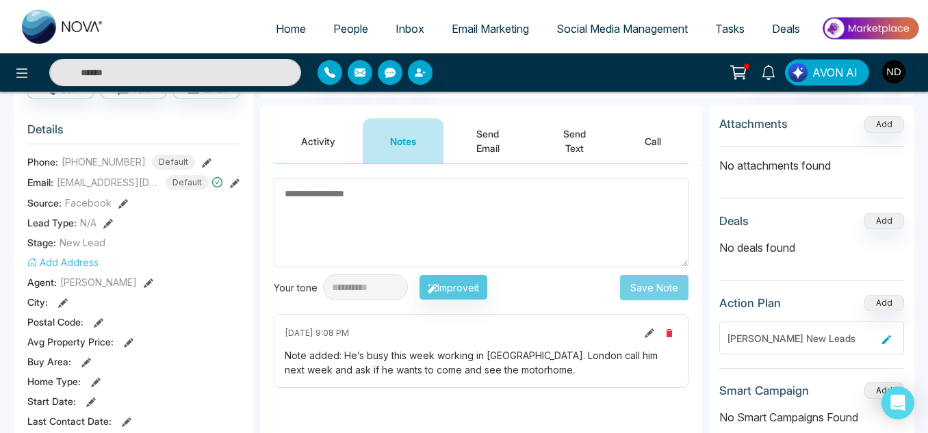
click at [329, 147] on button "Activity" at bounding box center [318, 140] width 89 height 45
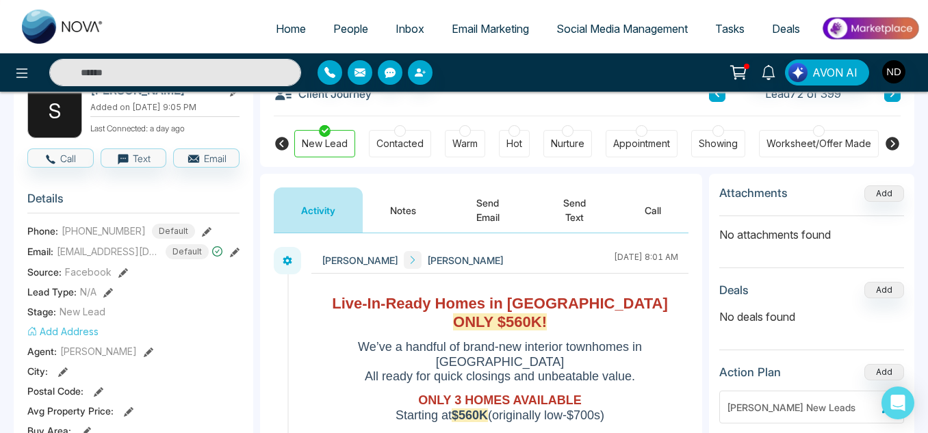
scroll to position [86, 0]
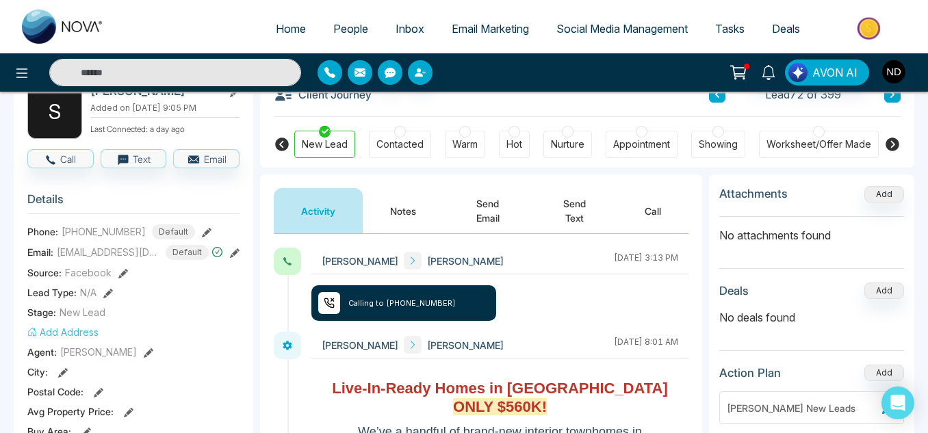
click at [714, 101] on button at bounding box center [717, 94] width 16 height 16
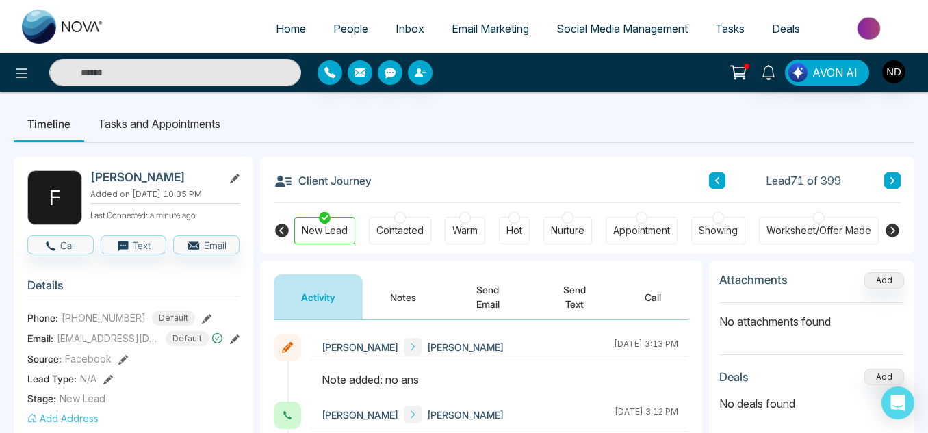
click at [418, 309] on button "Notes" at bounding box center [403, 297] width 81 height 45
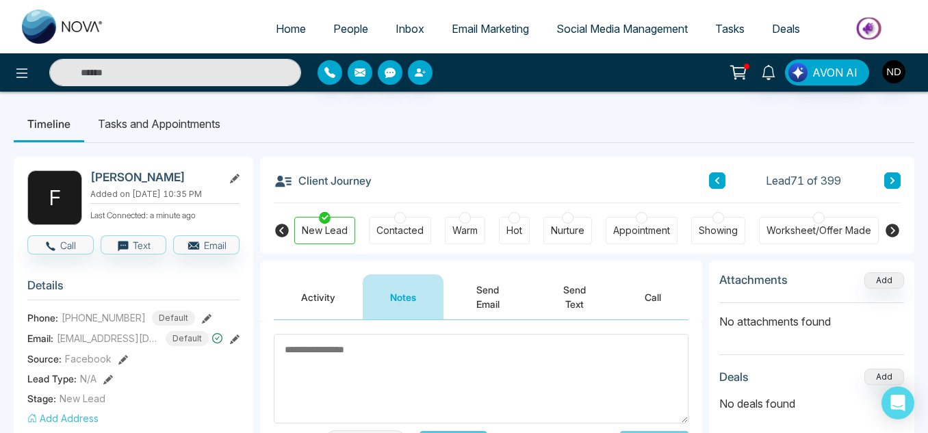
click at [893, 173] on button at bounding box center [893, 181] width 16 height 16
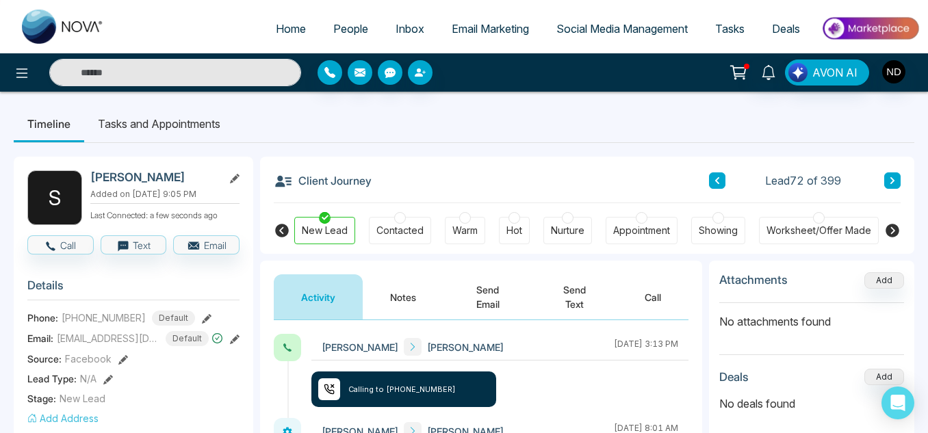
click at [407, 295] on button "Notes" at bounding box center [403, 297] width 81 height 45
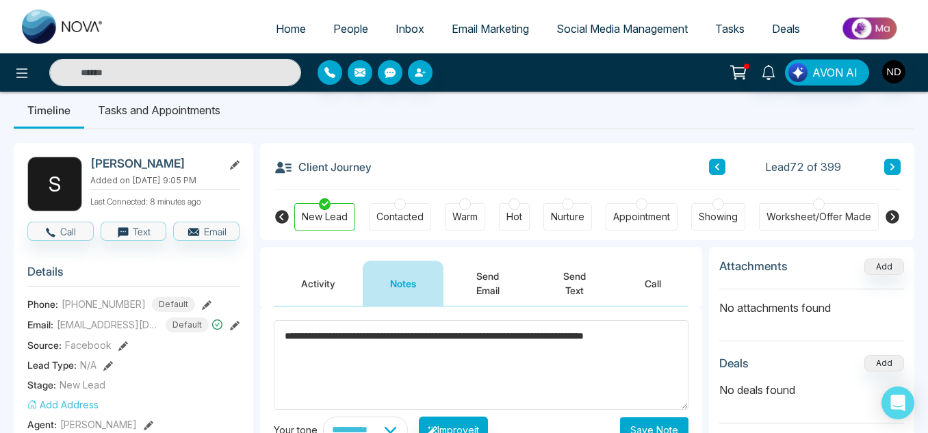
scroll to position [13, 0]
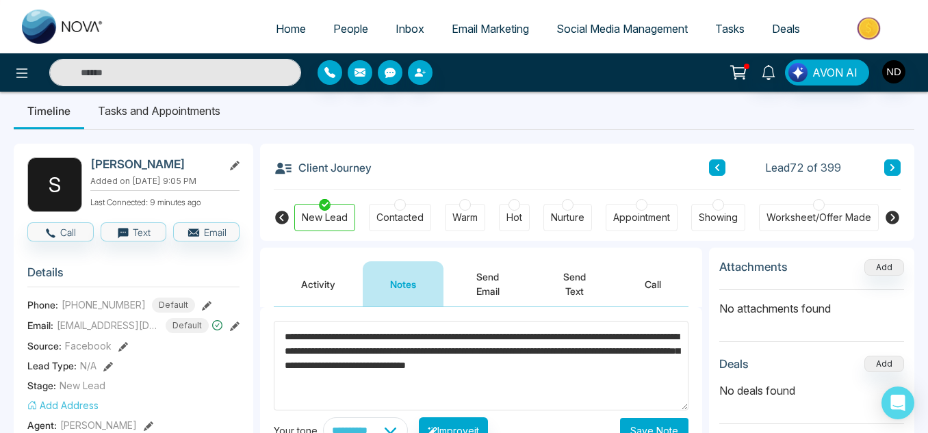
click at [407, 351] on textarea "**********" at bounding box center [481, 366] width 415 height 90
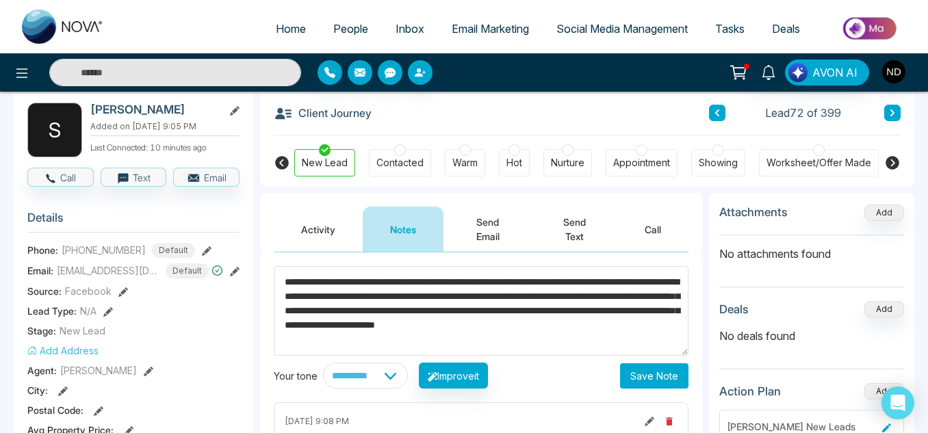
scroll to position [68, 0]
type textarea "**********"
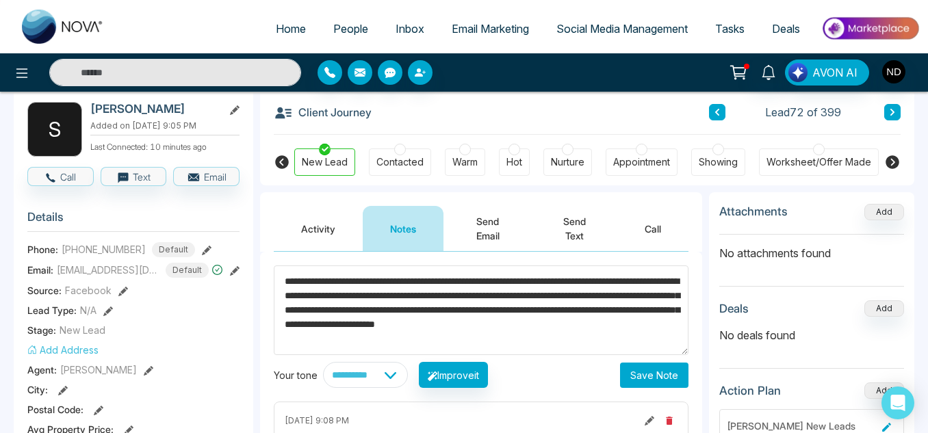
click at [642, 378] on button "Save Note" at bounding box center [654, 375] width 68 height 25
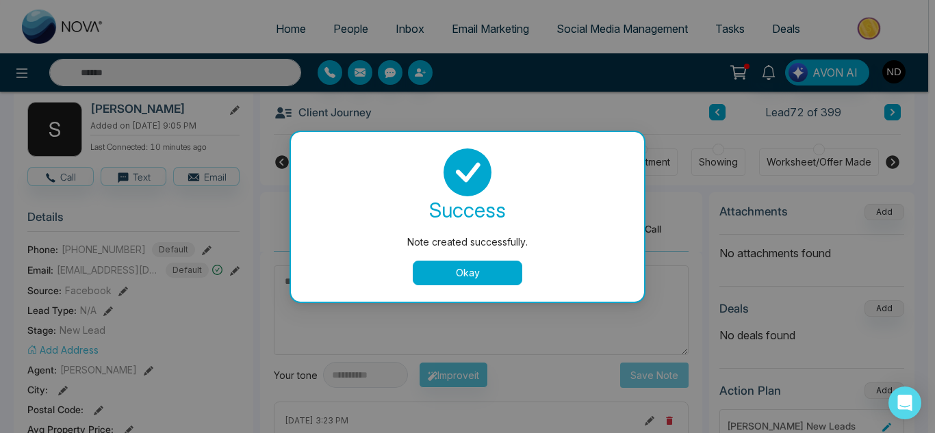
click at [440, 262] on button "Okay" at bounding box center [468, 273] width 110 height 25
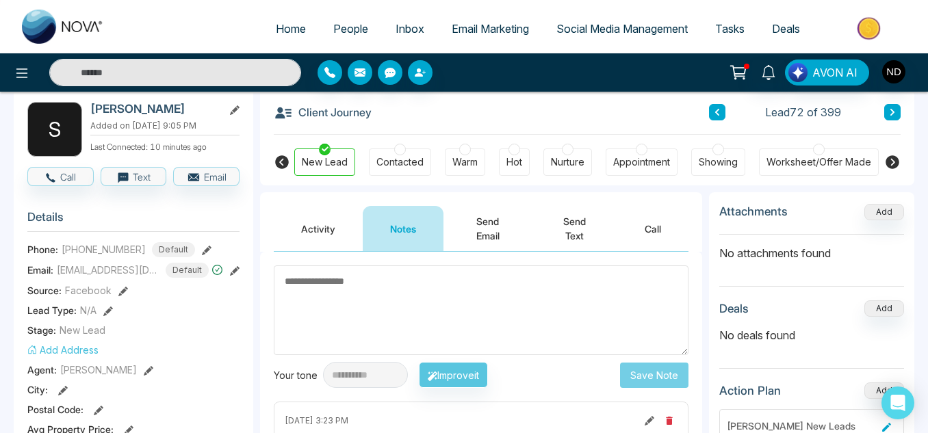
click at [461, 170] on div "Warm" at bounding box center [465, 162] width 40 height 27
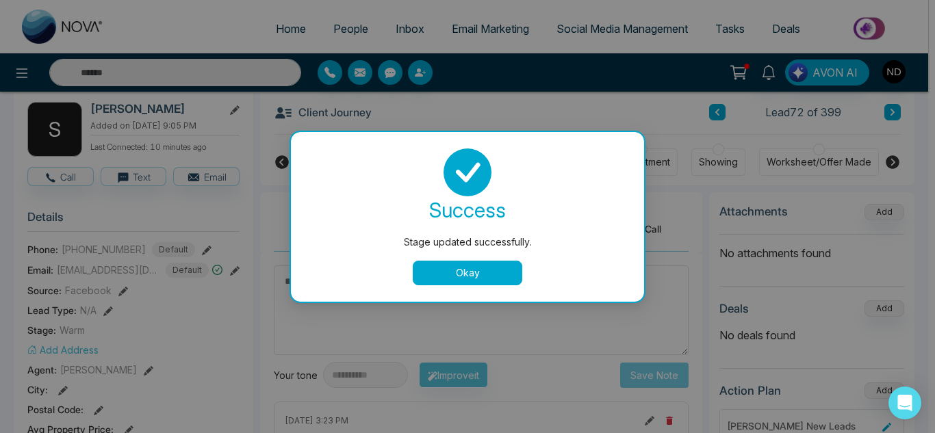
click at [475, 268] on button "Okay" at bounding box center [468, 273] width 110 height 25
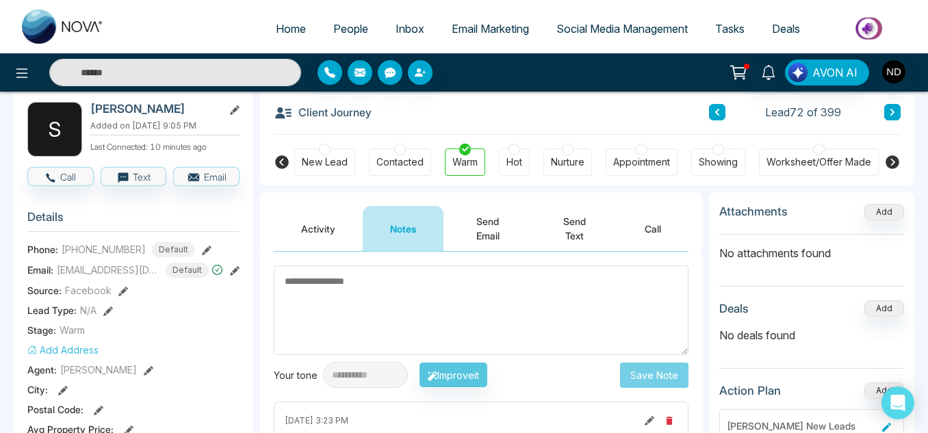
click at [552, 238] on button "Send Text" at bounding box center [575, 228] width 86 height 45
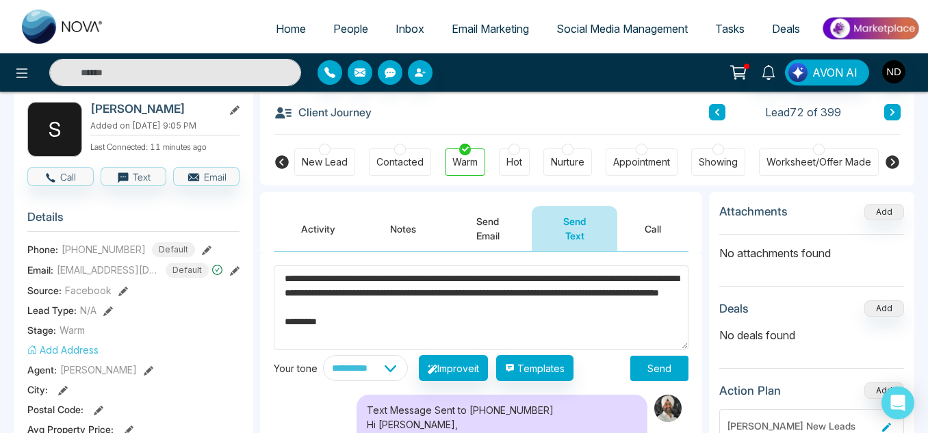
type textarea "**********"
click at [653, 368] on button "Send" at bounding box center [660, 368] width 58 height 25
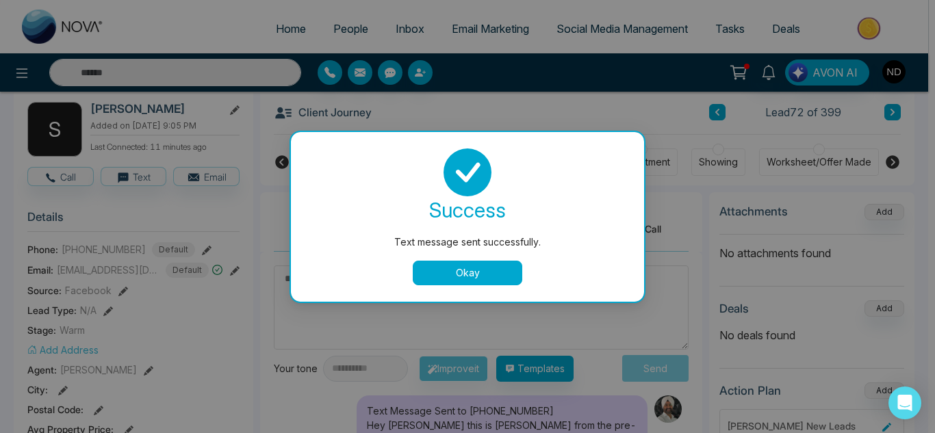
click at [494, 277] on button "Okay" at bounding box center [468, 273] width 110 height 25
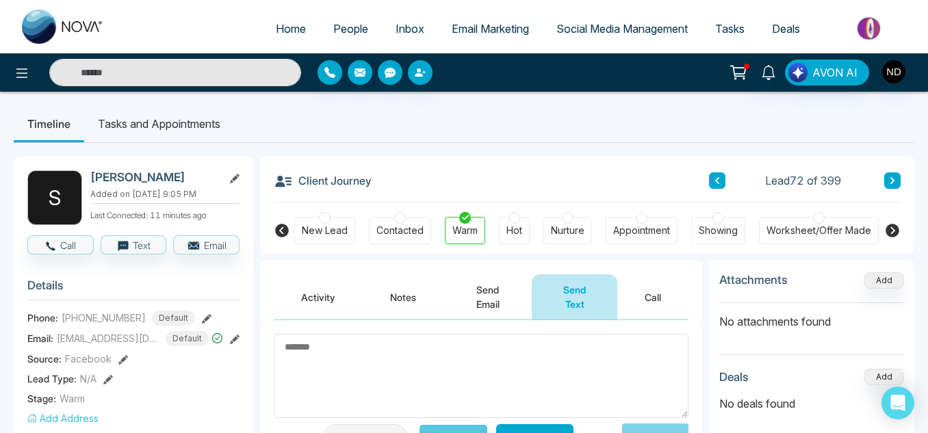
click at [136, 132] on li "Tasks and Appointments" at bounding box center [159, 123] width 150 height 37
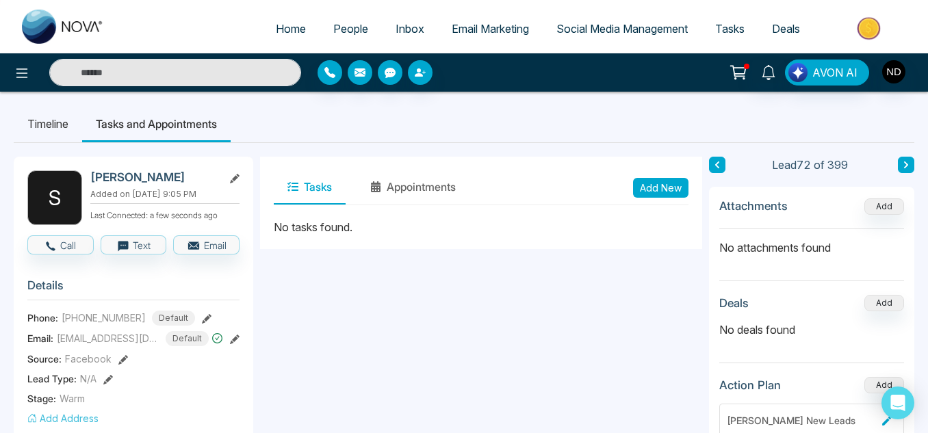
click at [664, 199] on div "Tasks Appointments Add New" at bounding box center [481, 187] width 415 height 35
click at [657, 193] on button "Add New" at bounding box center [660, 188] width 55 height 20
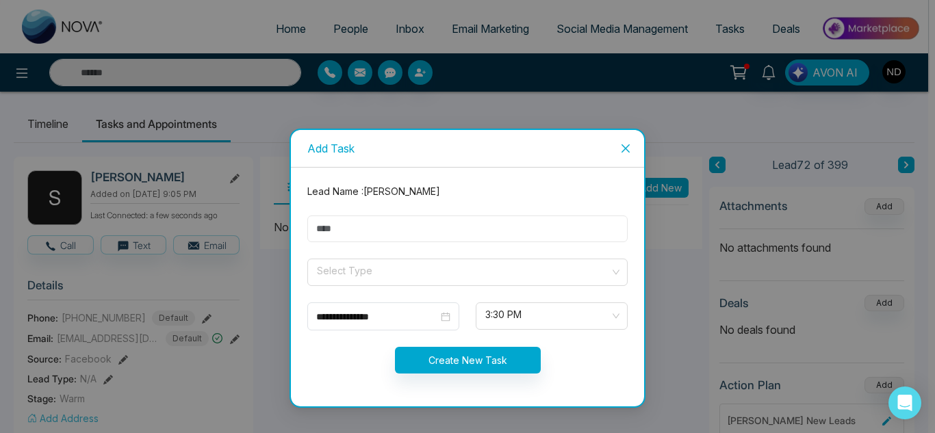
click at [541, 241] on input "text" at bounding box center [467, 229] width 320 height 27
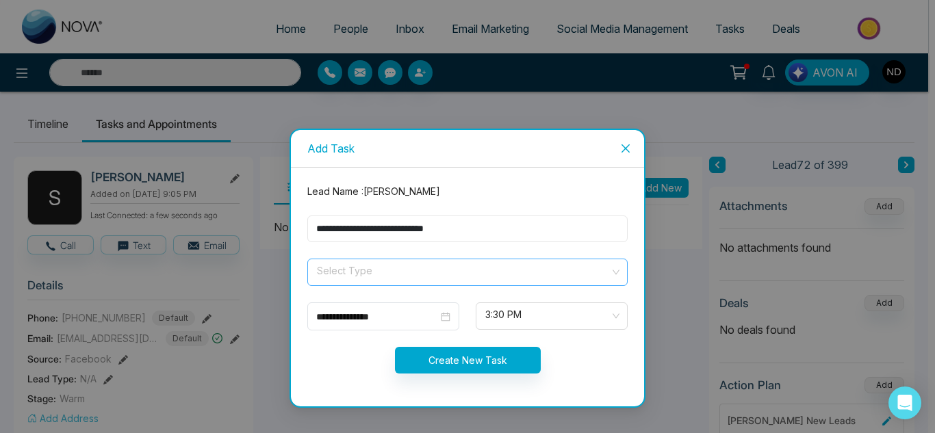
type input "**********"
click at [507, 272] on input "search" at bounding box center [463, 269] width 294 height 21
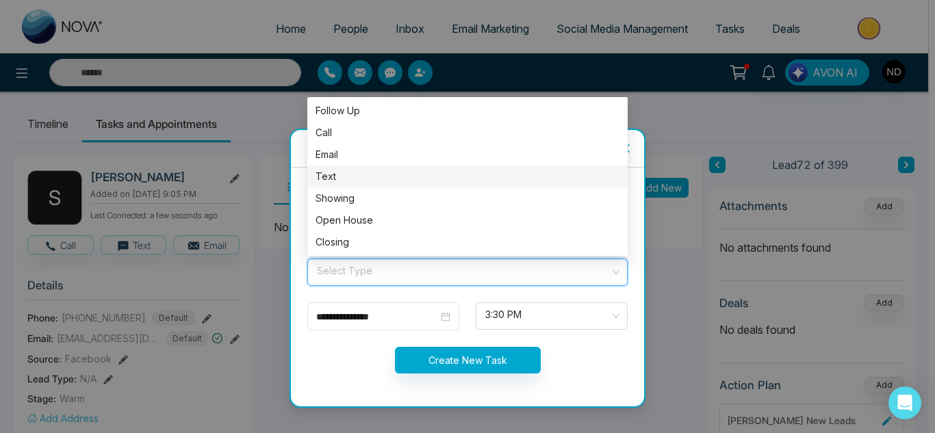
click at [394, 170] on div "Text" at bounding box center [468, 176] width 304 height 15
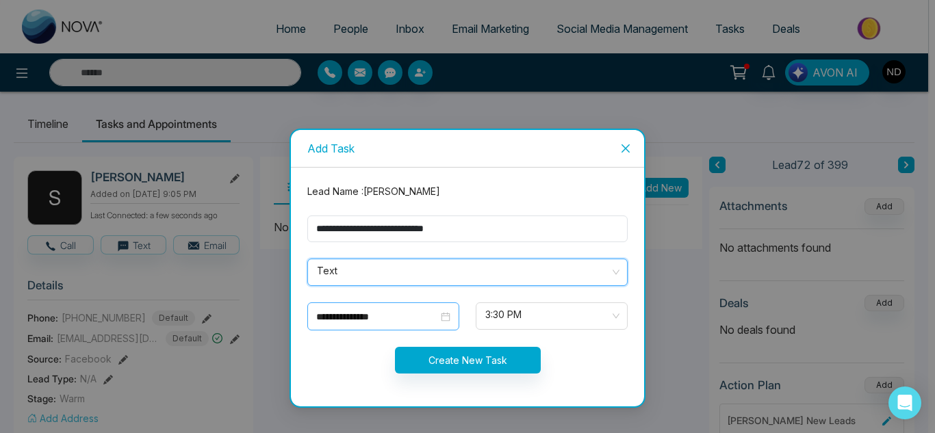
click at [400, 318] on input "**********" at bounding box center [377, 316] width 122 height 15
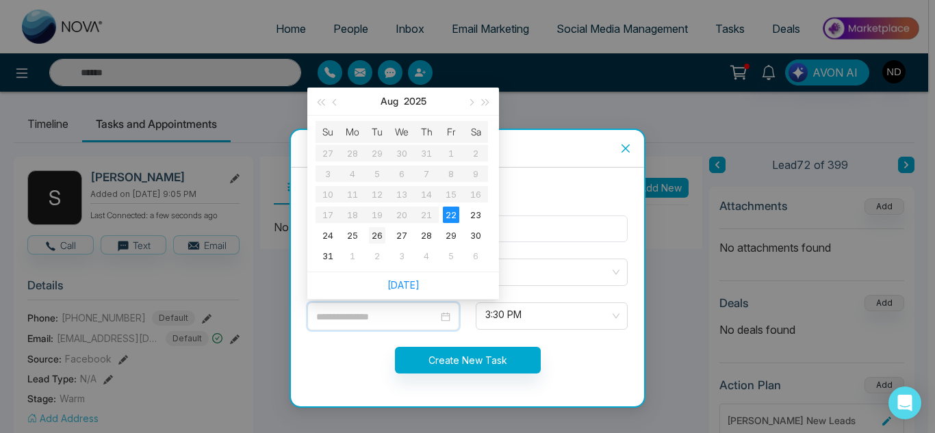
type input "**********"
click at [379, 234] on div "26" at bounding box center [377, 235] width 16 height 16
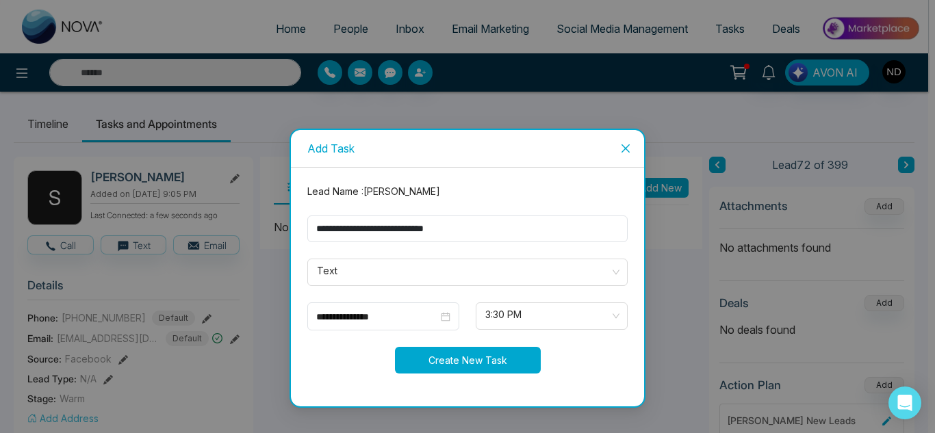
click at [512, 357] on button "Create New Task" at bounding box center [468, 360] width 146 height 27
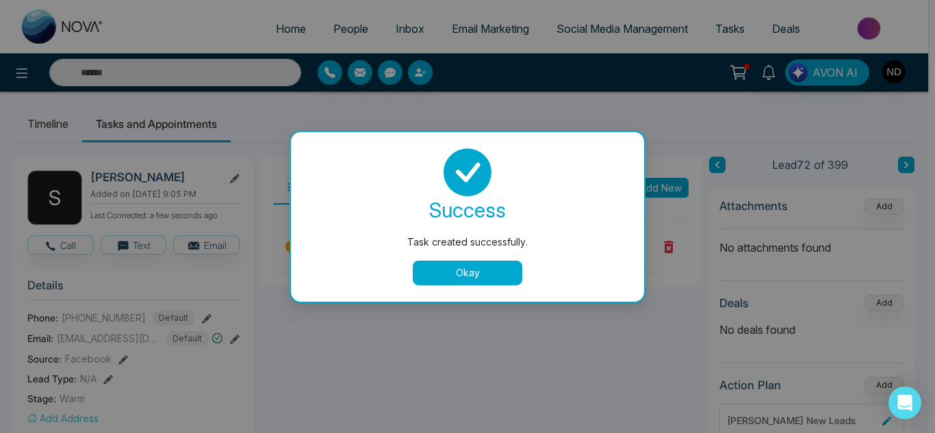
click at [456, 261] on button "Okay" at bounding box center [468, 273] width 110 height 25
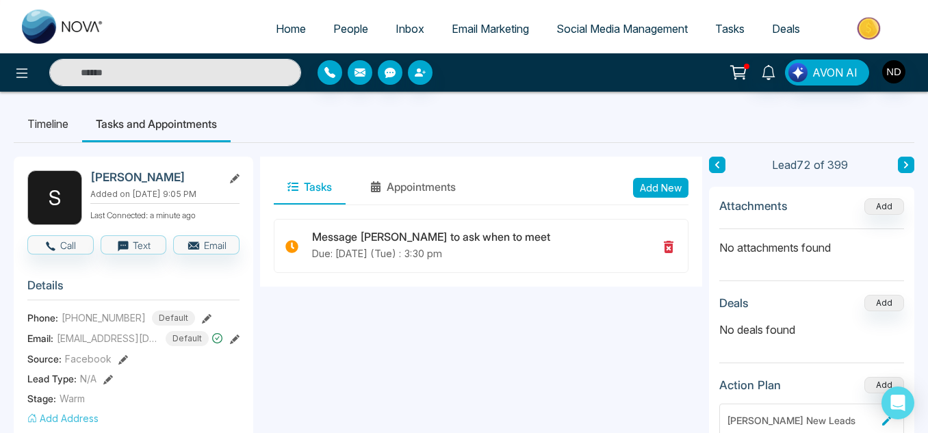
click at [900, 166] on button at bounding box center [906, 165] width 16 height 16
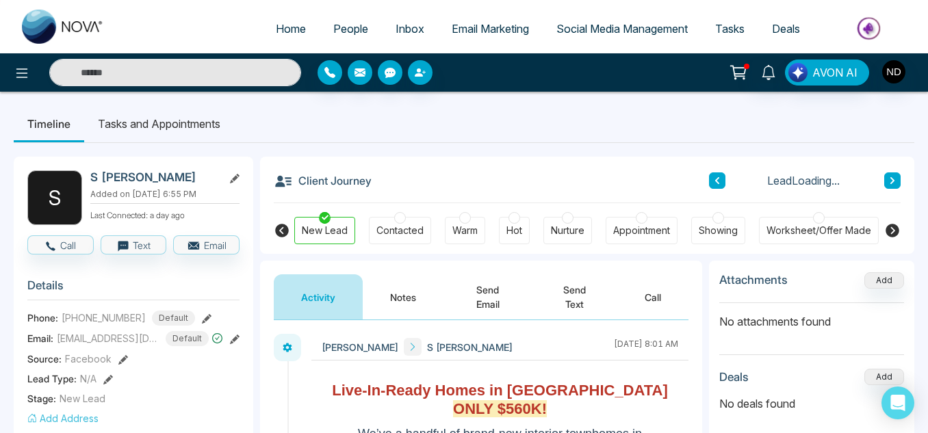
click at [418, 305] on button "Notes" at bounding box center [403, 297] width 81 height 45
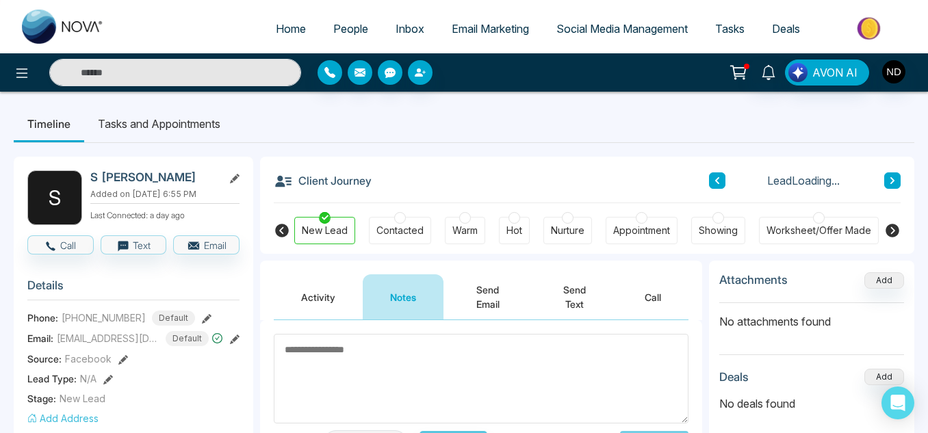
scroll to position [152, 0]
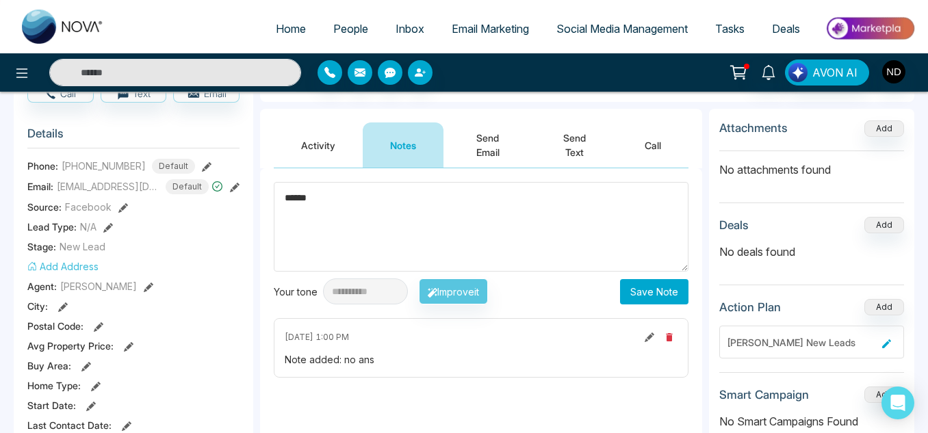
type textarea "******"
click at [661, 293] on button "Save Note" at bounding box center [654, 291] width 68 height 25
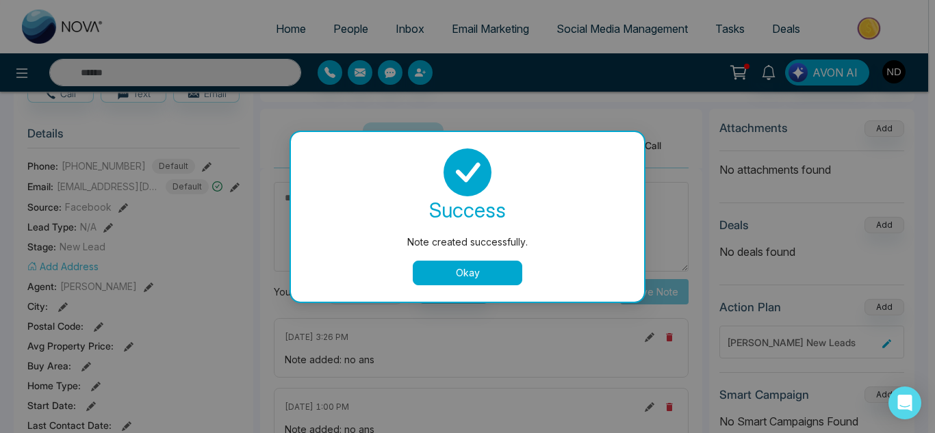
click at [436, 269] on button "Okay" at bounding box center [468, 273] width 110 height 25
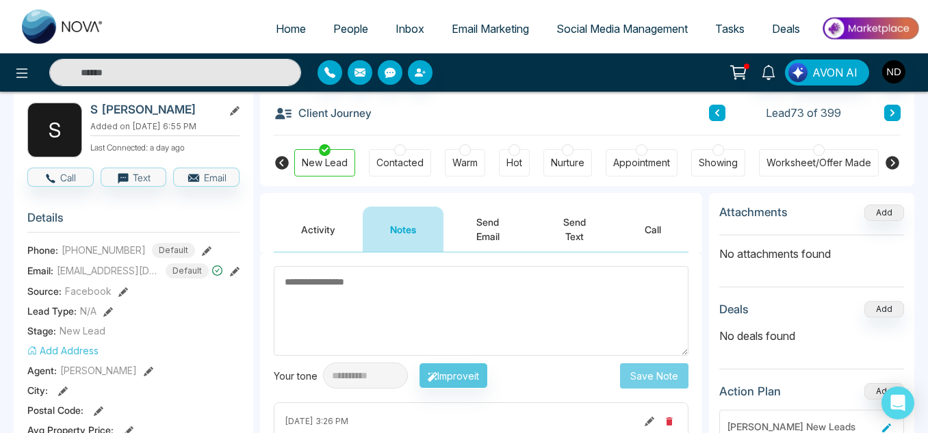
scroll to position [67, 0]
click at [891, 120] on button at bounding box center [893, 113] width 16 height 16
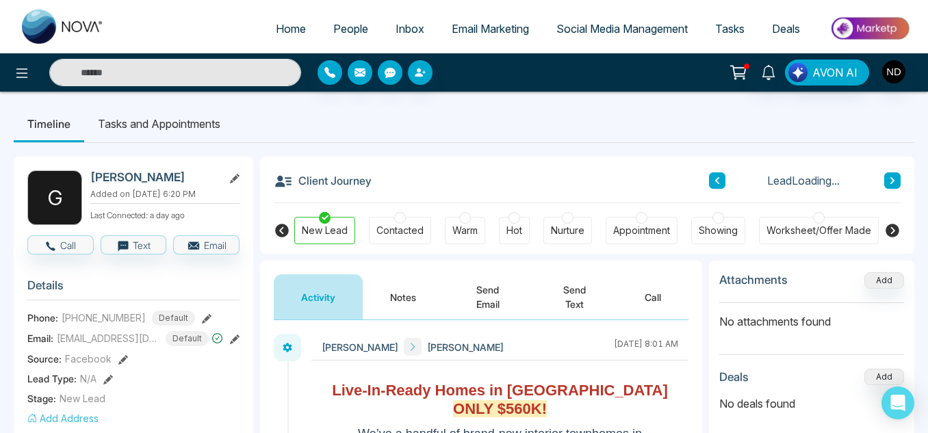
scroll to position [36, 0]
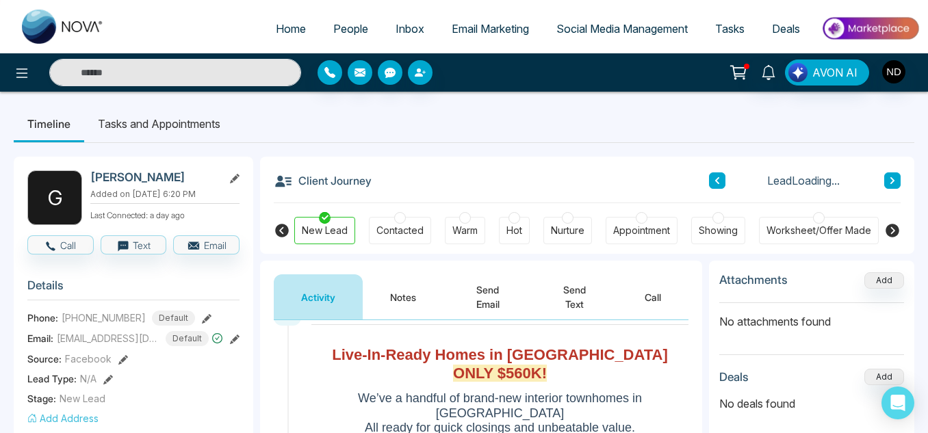
click at [406, 290] on button "Notes" at bounding box center [403, 297] width 81 height 45
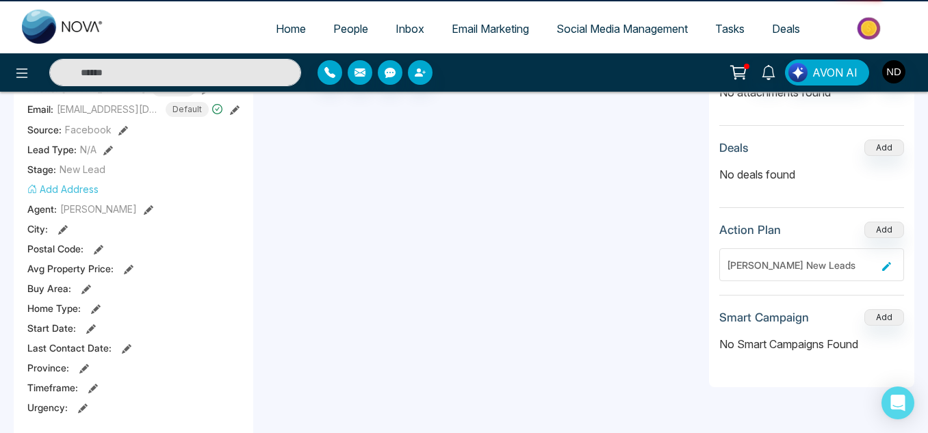
scroll to position [258, 0]
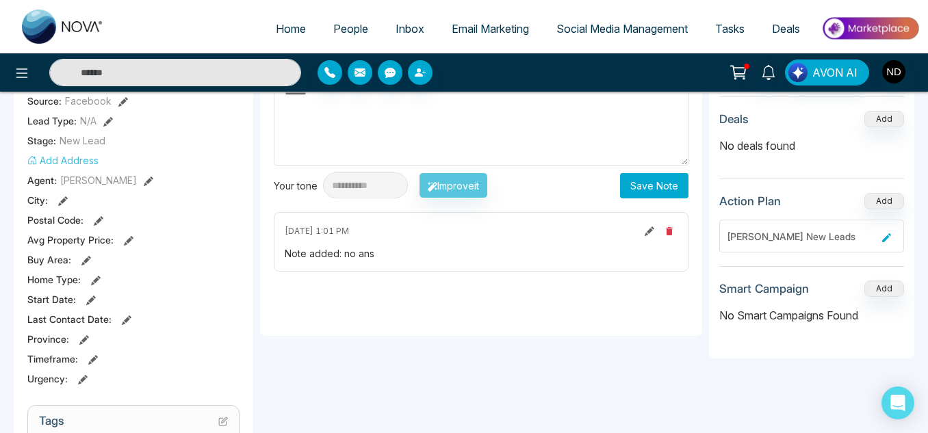
type textarea "******"
click at [652, 191] on button "Save Note" at bounding box center [654, 185] width 68 height 25
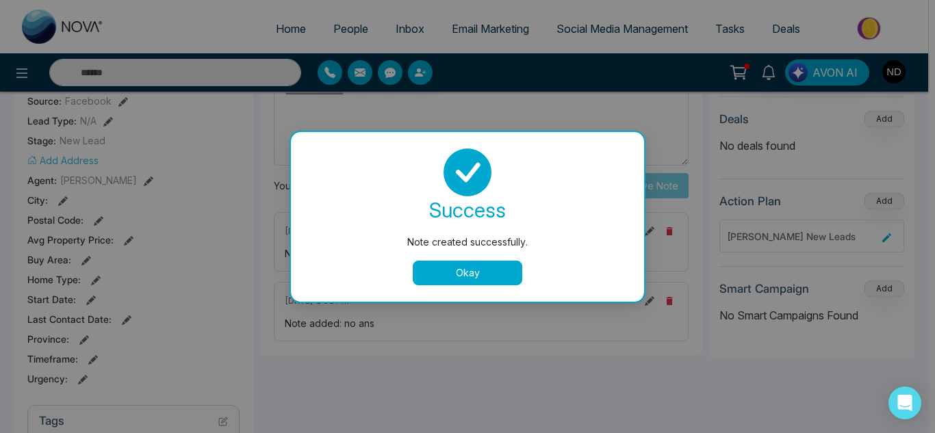
click at [438, 272] on button "Okay" at bounding box center [468, 273] width 110 height 25
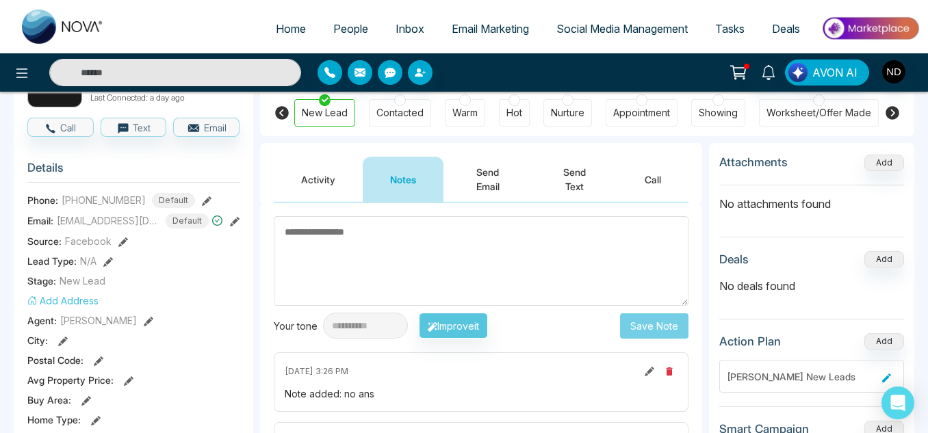
scroll to position [47, 0]
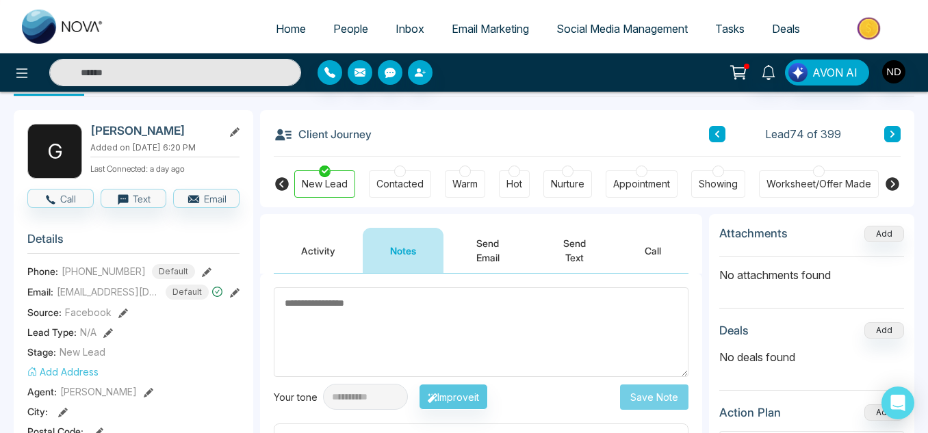
click at [899, 131] on button at bounding box center [893, 134] width 16 height 16
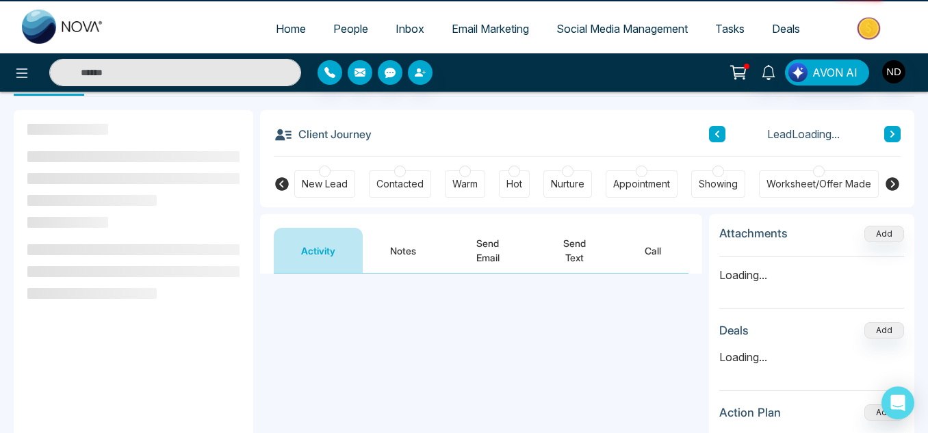
scroll to position [184, 0]
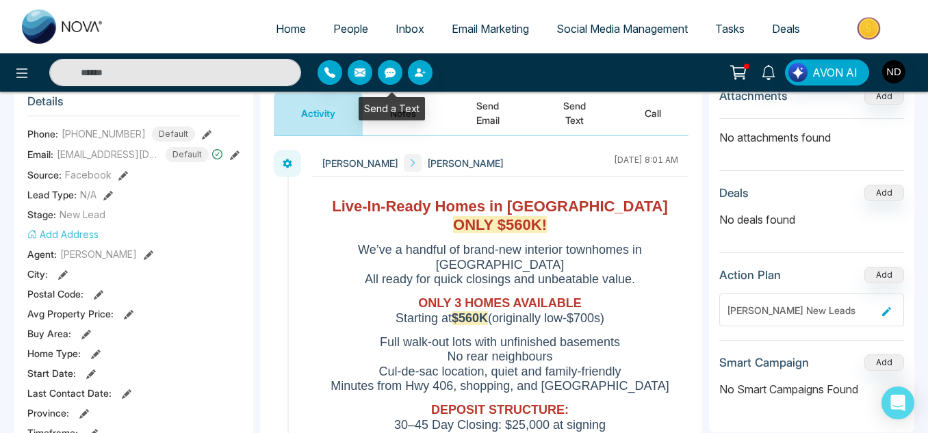
click at [403, 109] on div "Send a Text" at bounding box center [392, 108] width 66 height 23
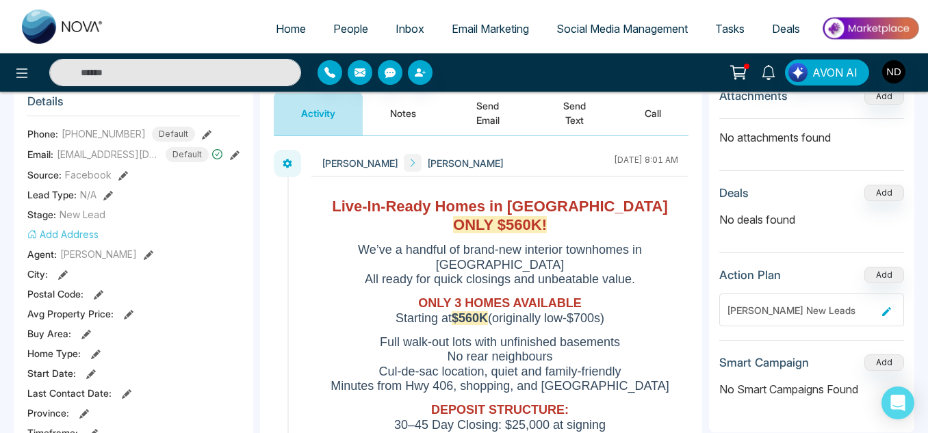
click at [407, 110] on button "Notes" at bounding box center [403, 112] width 81 height 45
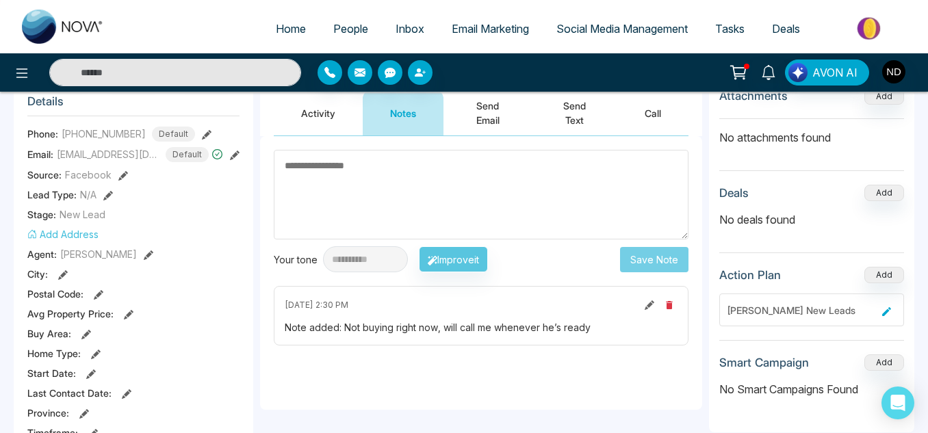
scroll to position [262, 0]
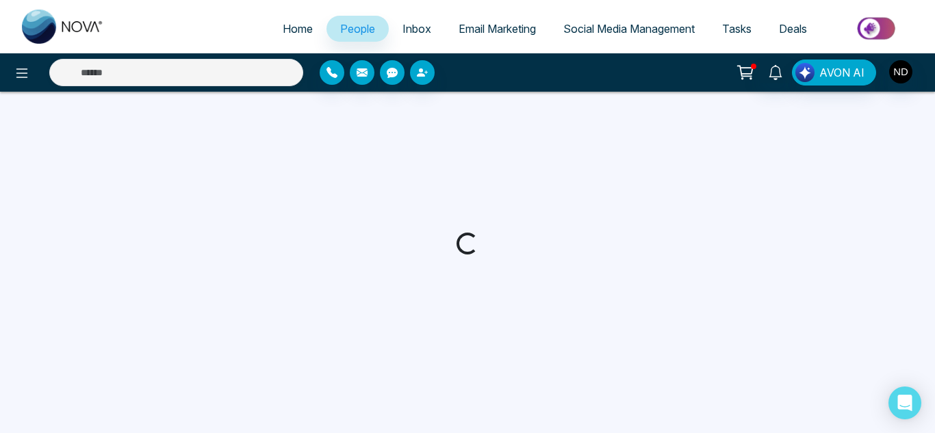
click at [414, 22] on span "Inbox" at bounding box center [417, 29] width 29 height 14
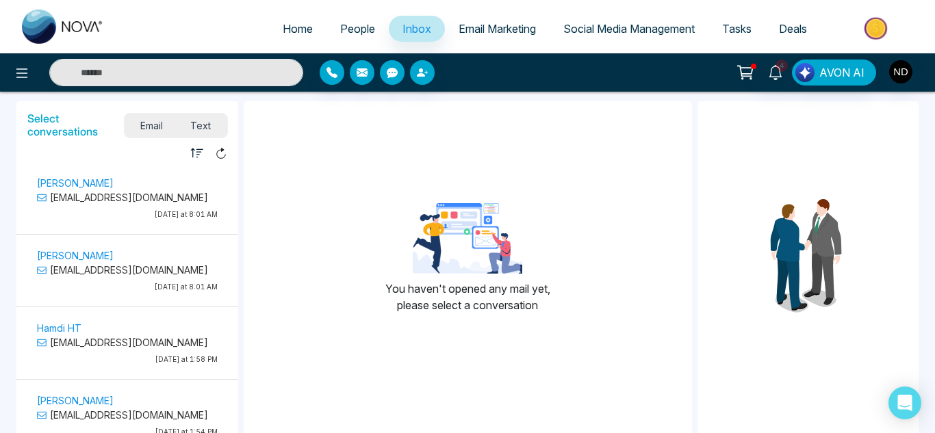
click at [192, 130] on span "Text" at bounding box center [201, 125] width 48 height 18
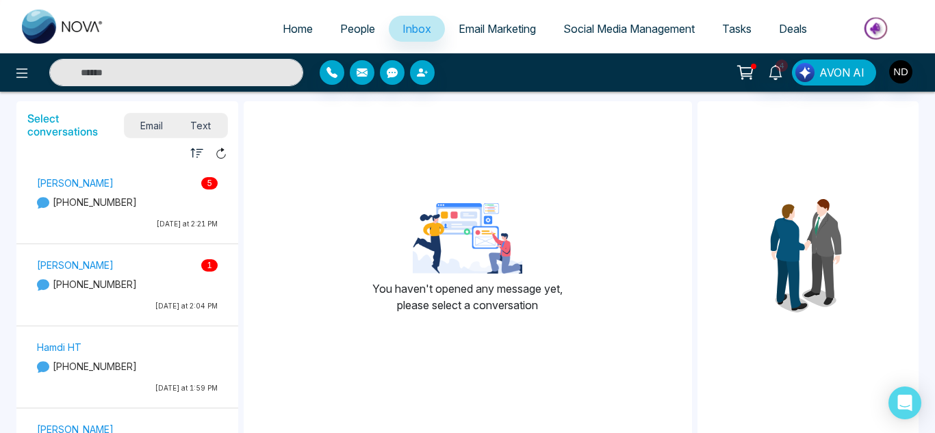
click at [151, 218] on div "Claudia 5 +19053084698 Today at 2:21 PM" at bounding box center [127, 205] width 194 height 61
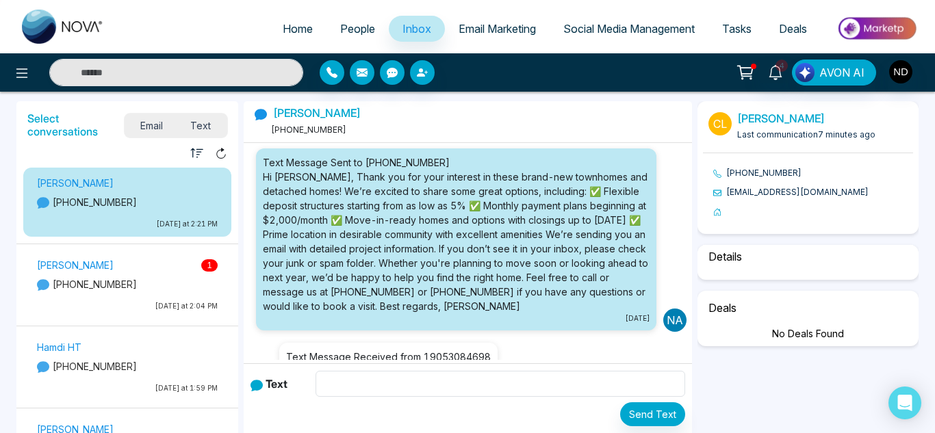
scroll to position [993, 0]
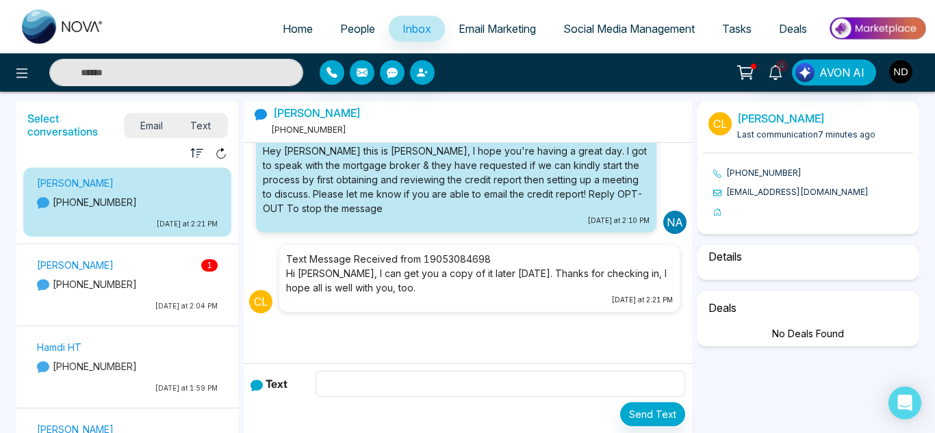
select select "****"
select select "********"
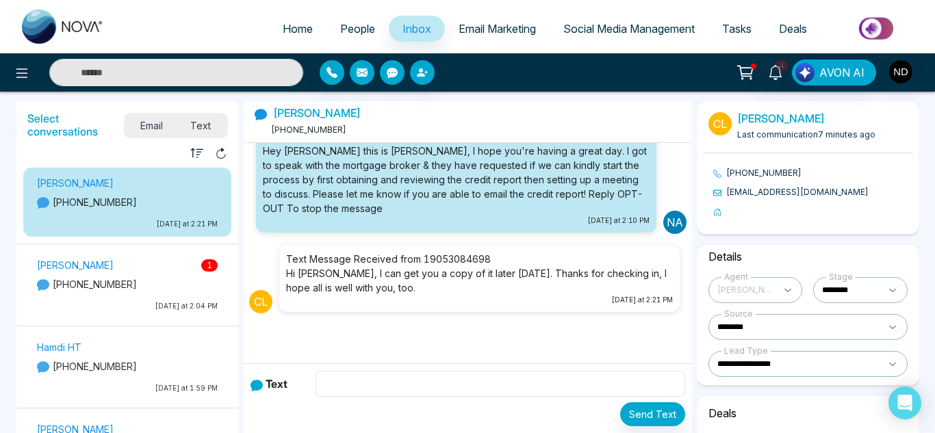
click at [381, 390] on input "text" at bounding box center [501, 384] width 370 height 26
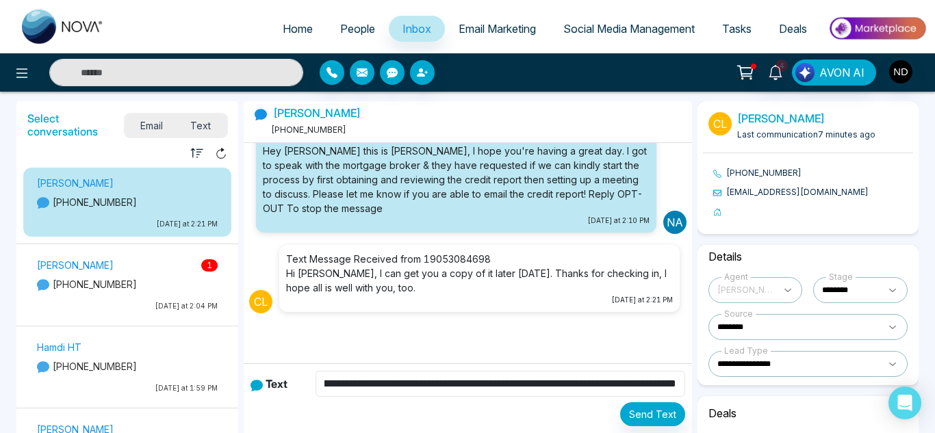
scroll to position [0, 183]
type input "**********"
click at [636, 413] on button "Send Text" at bounding box center [652, 415] width 65 height 24
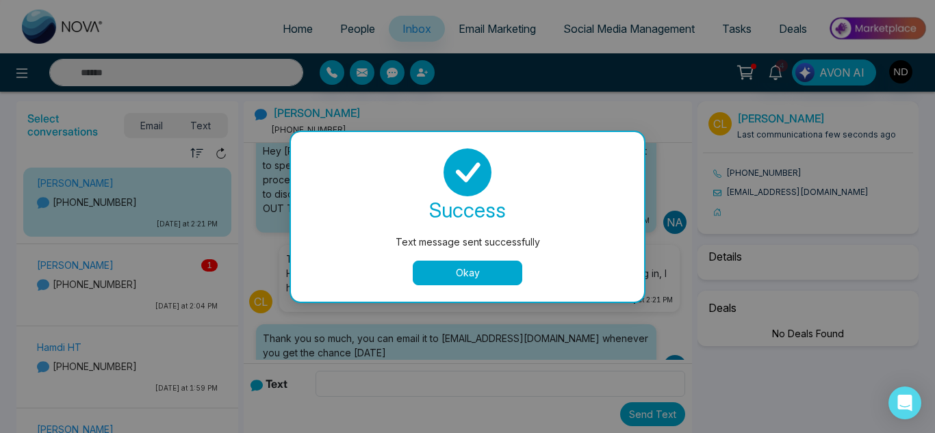
scroll to position [1058, 0]
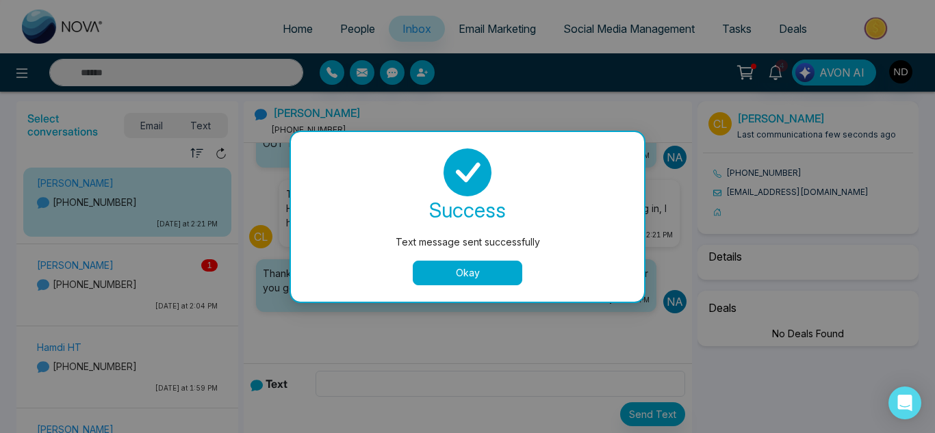
click at [440, 282] on button "Okay" at bounding box center [468, 273] width 110 height 25
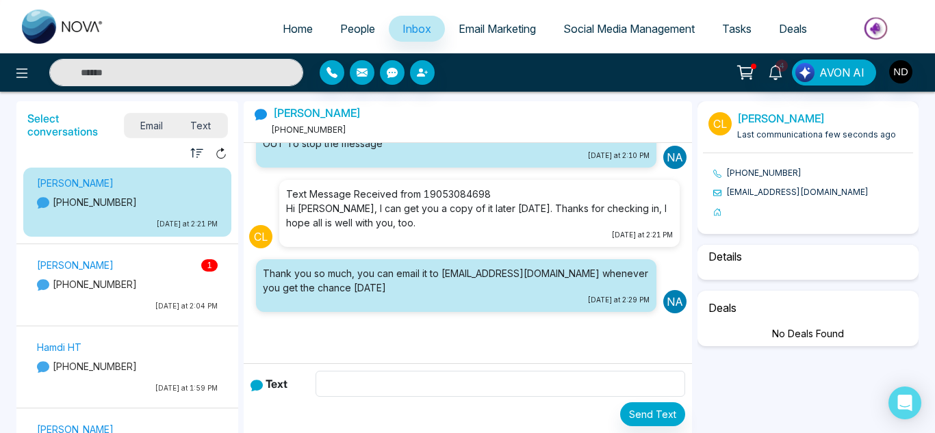
select select "****"
select select "********"
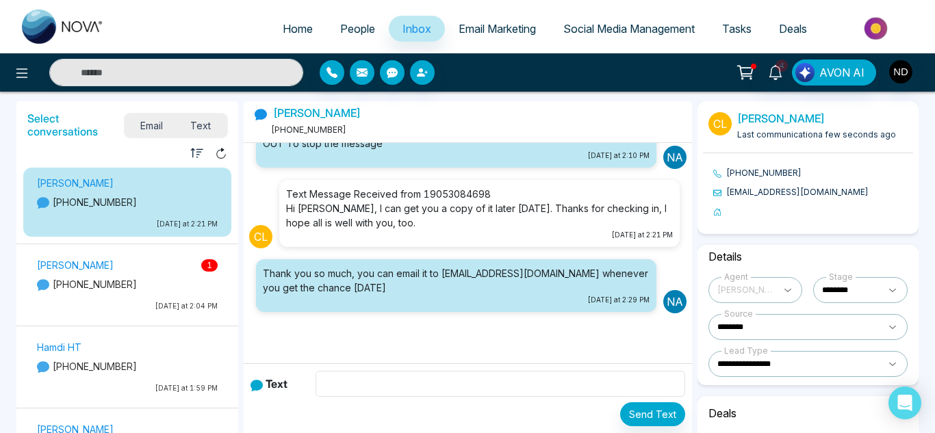
click at [156, 278] on p "[PHONE_NUMBER]" at bounding box center [127, 284] width 181 height 14
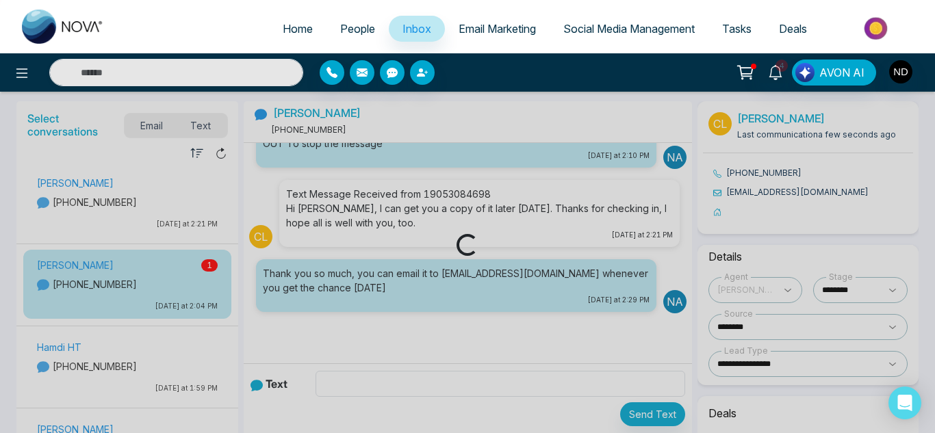
scroll to position [351, 0]
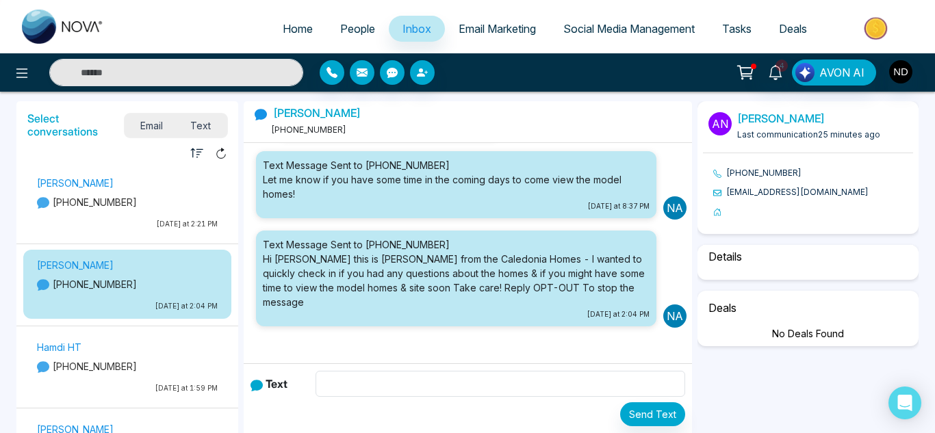
select select "****"
select select "********"
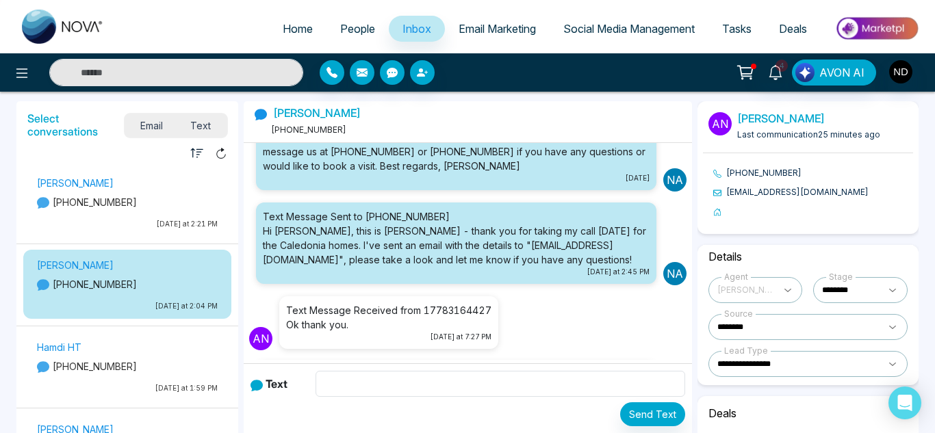
scroll to position [140, 0]
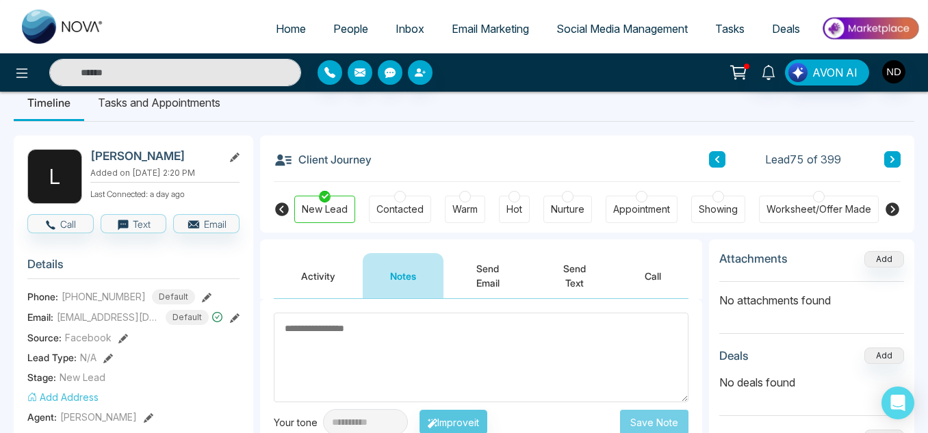
scroll to position [22, 0]
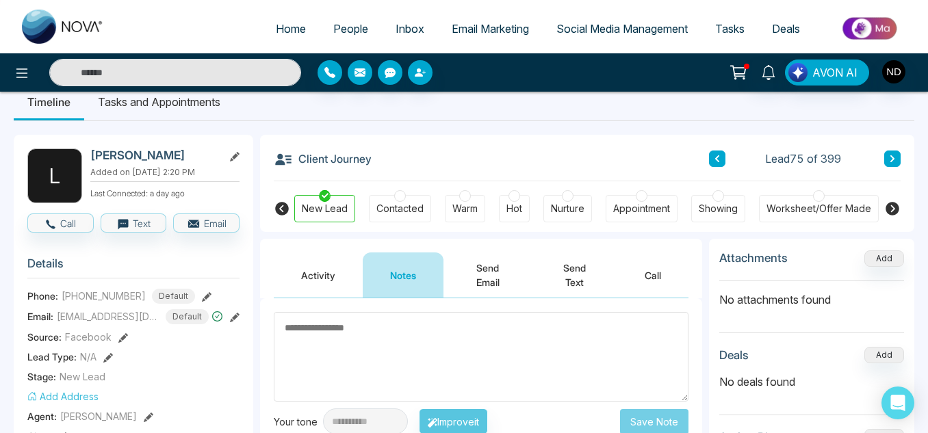
click at [382, 215] on div "Contacted" at bounding box center [400, 209] width 47 height 14
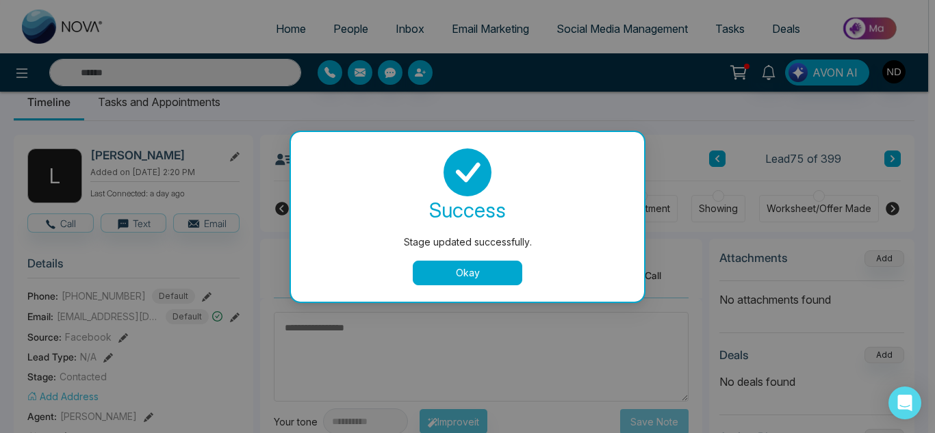
click at [450, 276] on button "Okay" at bounding box center [468, 273] width 110 height 25
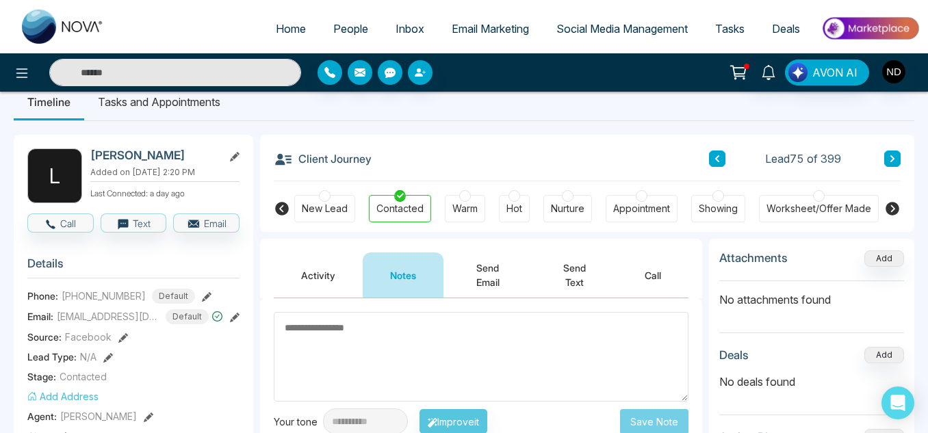
click at [898, 153] on button at bounding box center [893, 159] width 16 height 16
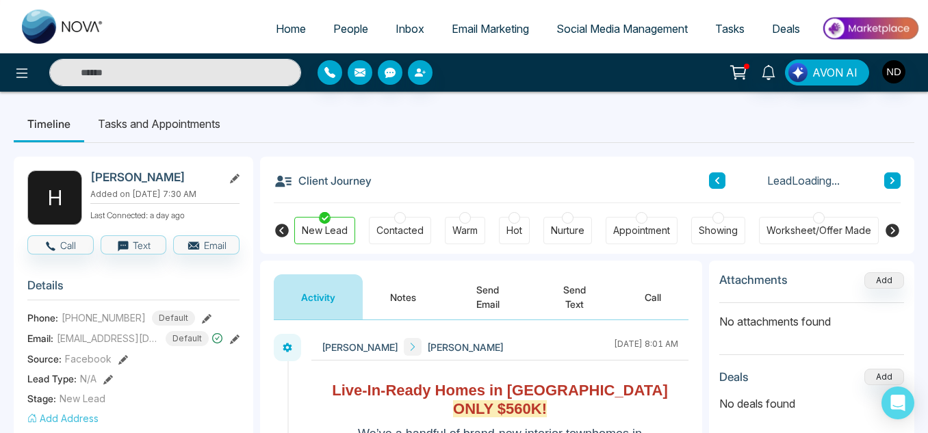
click at [383, 303] on button "Notes" at bounding box center [403, 297] width 81 height 45
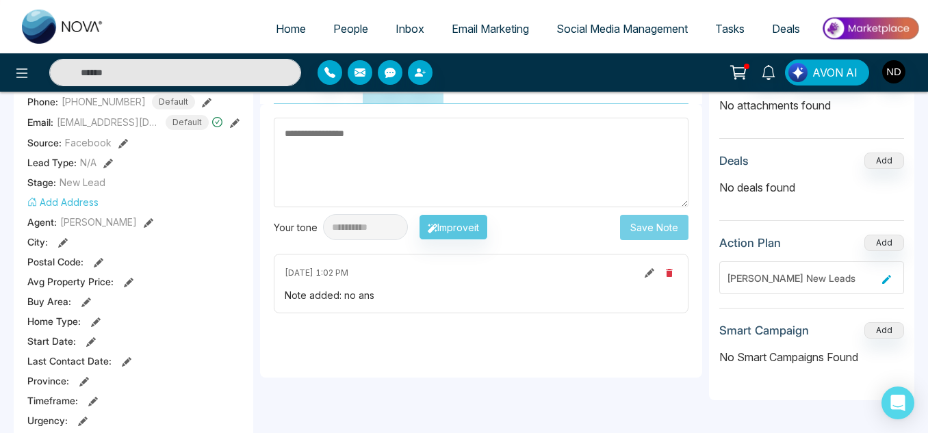
scroll to position [135, 0]
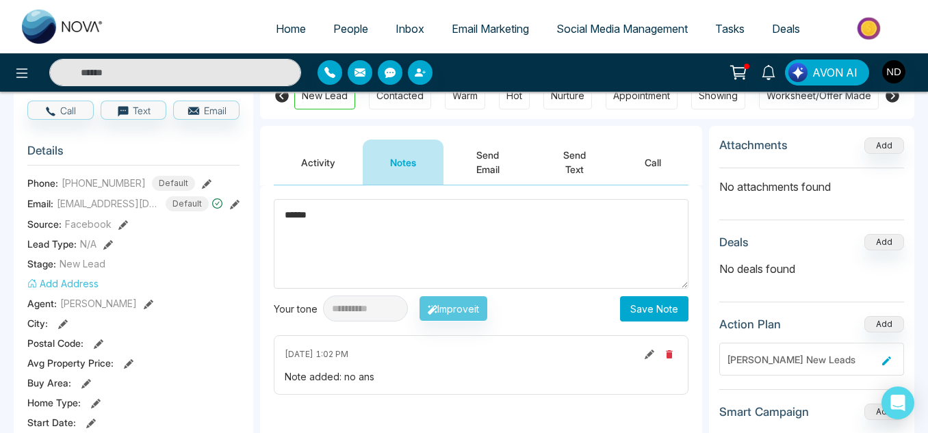
type textarea "******"
click at [632, 316] on button "Save Note" at bounding box center [654, 308] width 68 height 25
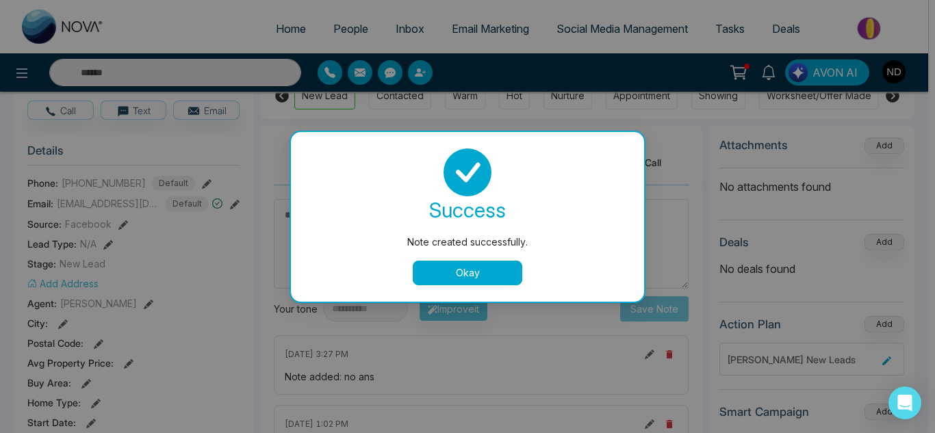
click at [444, 277] on button "Okay" at bounding box center [468, 273] width 110 height 25
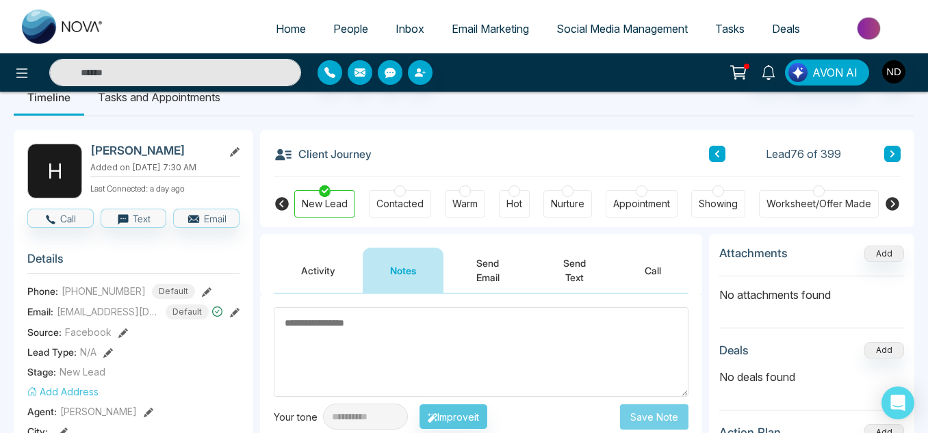
scroll to position [26, 0]
click at [894, 151] on icon at bounding box center [892, 155] width 7 height 8
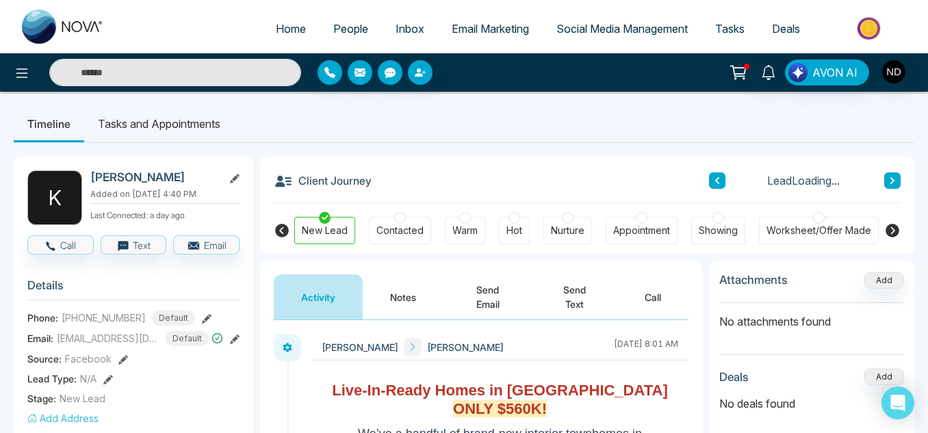
click at [411, 303] on button "Notes" at bounding box center [403, 297] width 81 height 45
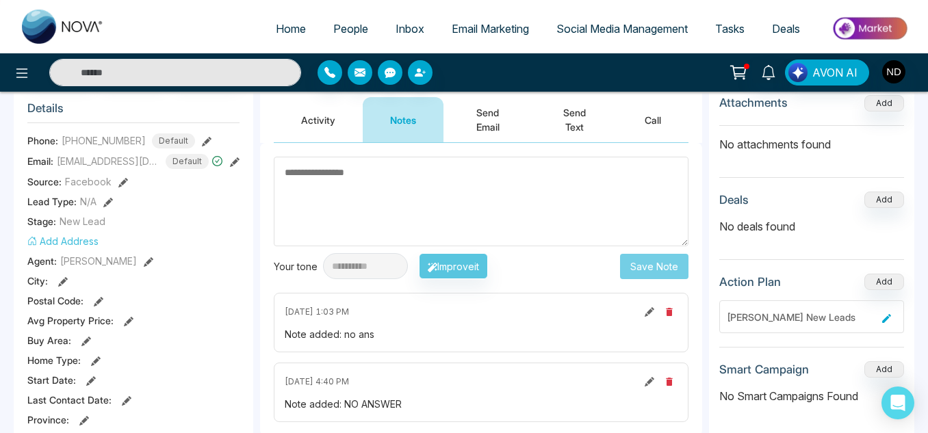
scroll to position [177, 0]
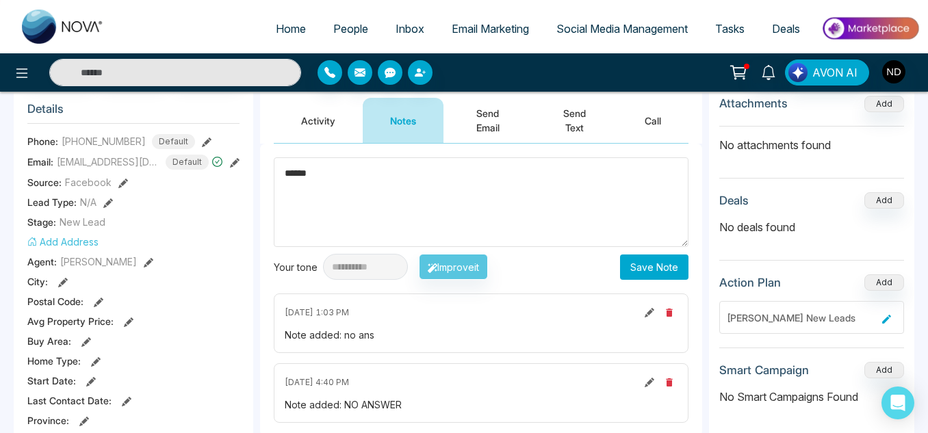
type textarea "******"
click at [626, 272] on button "Save Note" at bounding box center [654, 267] width 68 height 25
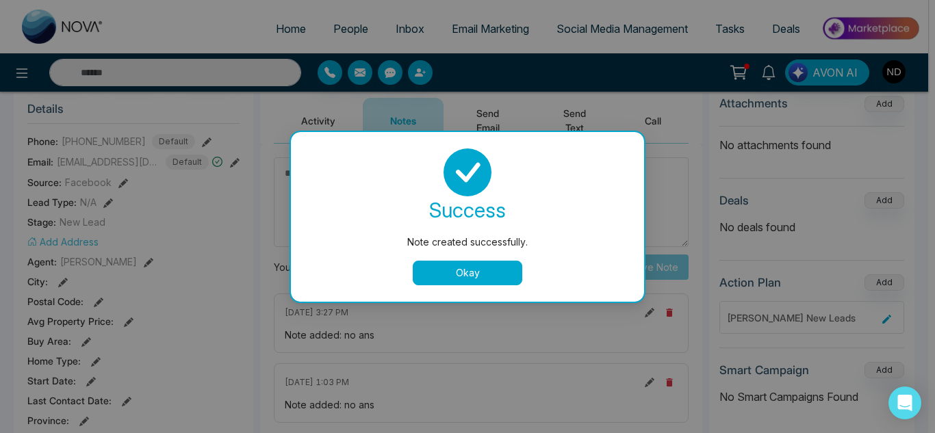
click at [497, 270] on button "Okay" at bounding box center [468, 273] width 110 height 25
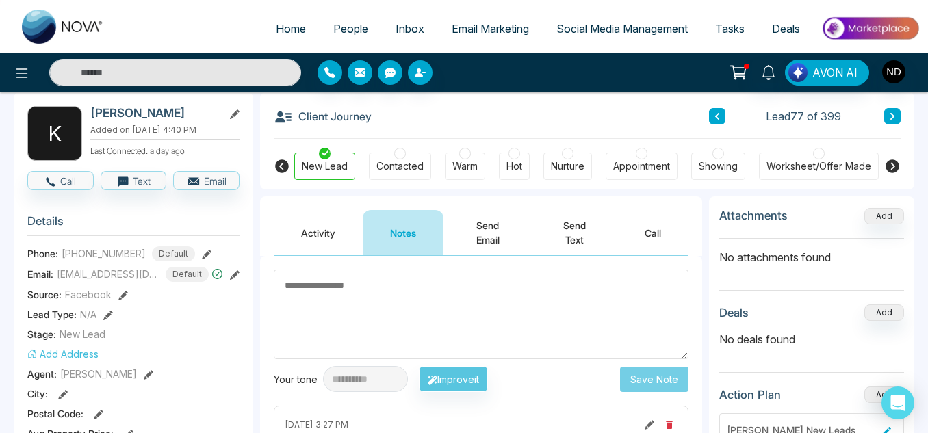
scroll to position [46, 0]
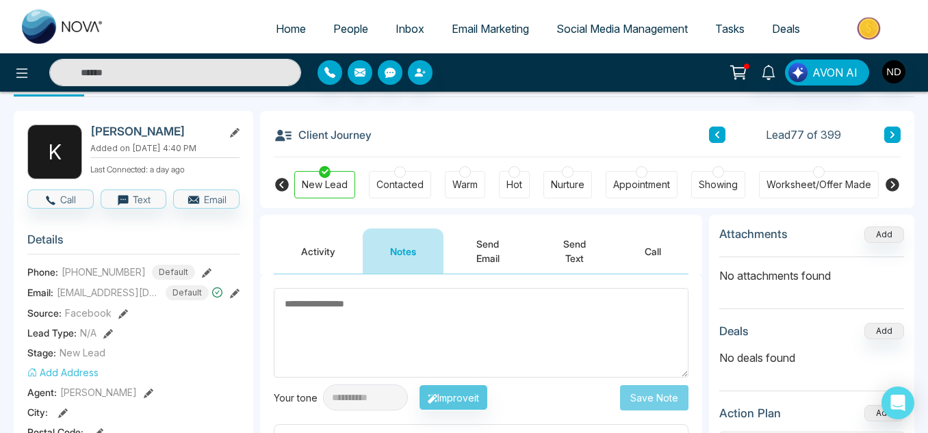
click at [889, 138] on icon at bounding box center [892, 135] width 7 height 8
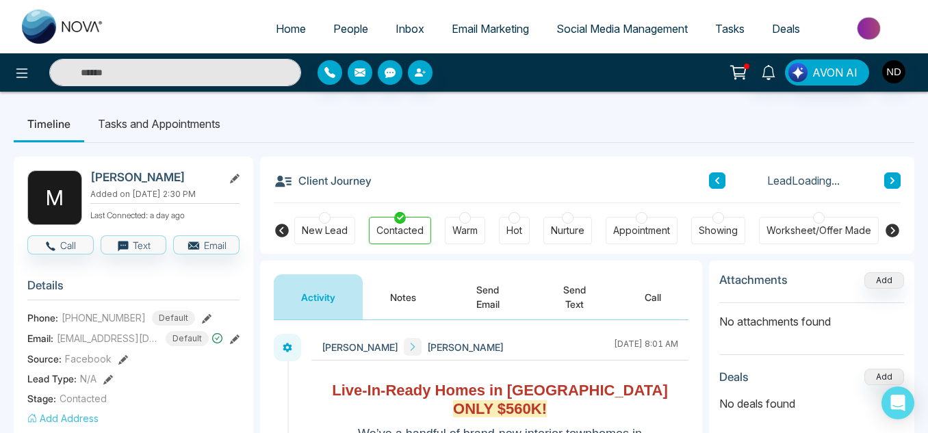
click at [385, 297] on button "Notes" at bounding box center [403, 297] width 81 height 45
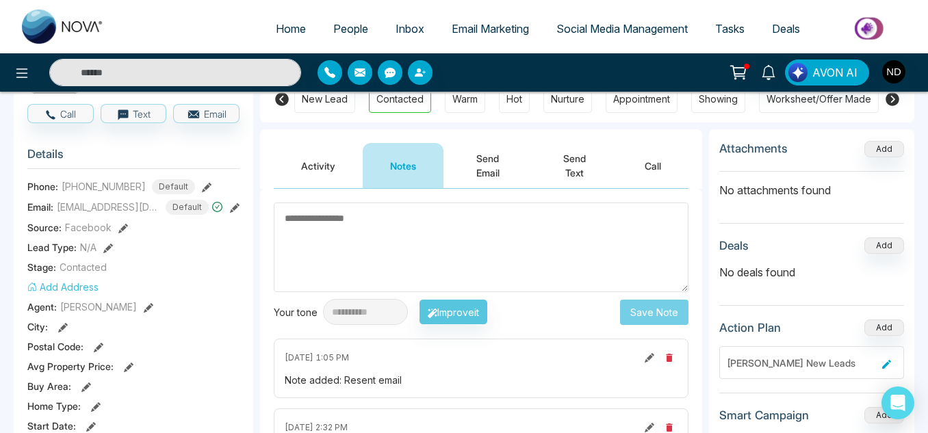
scroll to position [131, 0]
click at [305, 168] on button "Activity" at bounding box center [318, 166] width 89 height 45
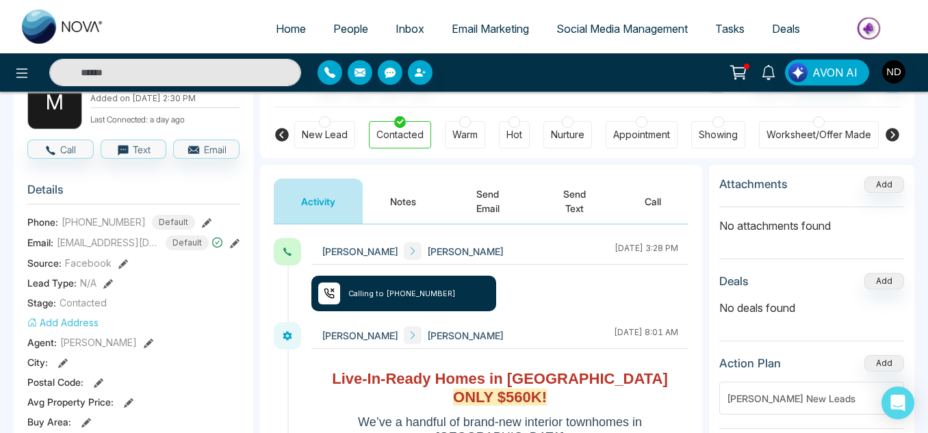
scroll to position [95, 0]
click at [377, 199] on button "Notes" at bounding box center [403, 201] width 81 height 45
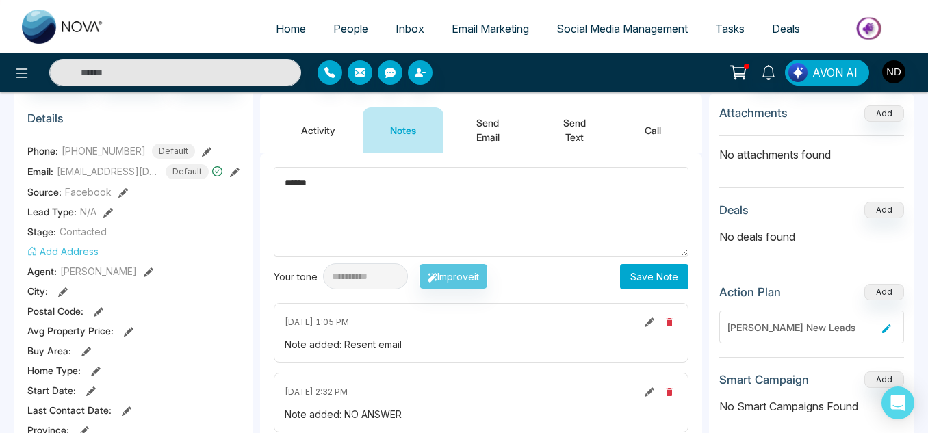
scroll to position [168, 0]
type textarea "******"
click at [639, 276] on button "Save Note" at bounding box center [654, 276] width 68 height 25
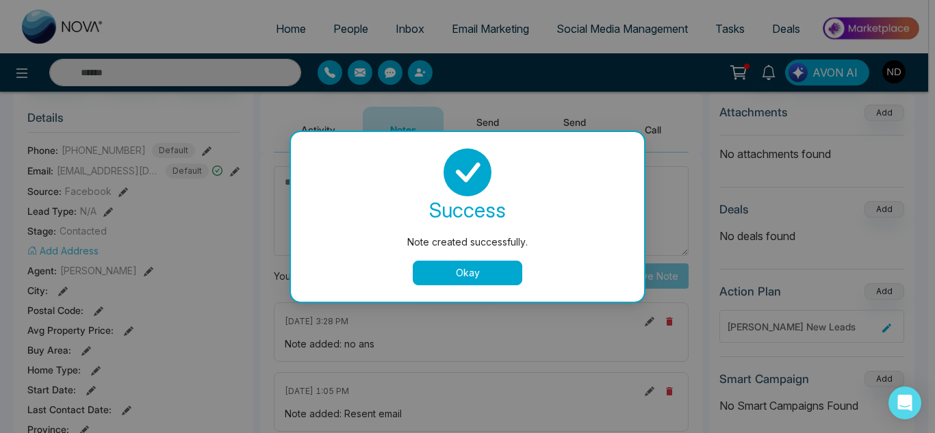
click at [442, 269] on button "Okay" at bounding box center [468, 273] width 110 height 25
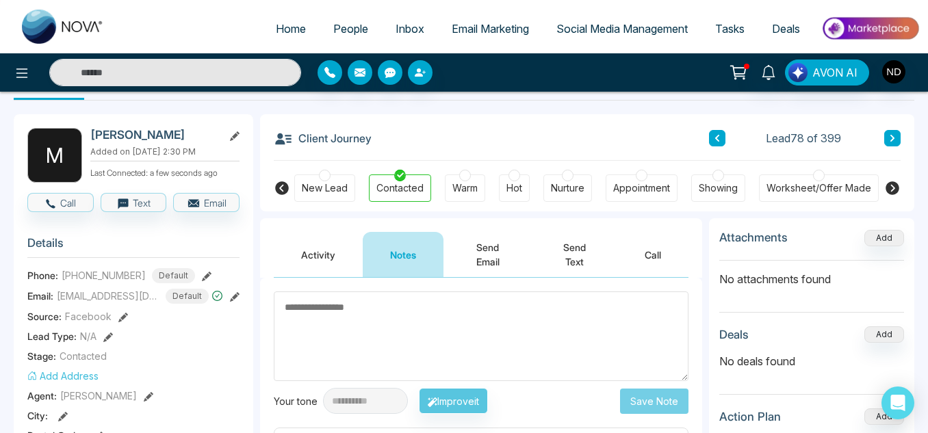
scroll to position [42, 0]
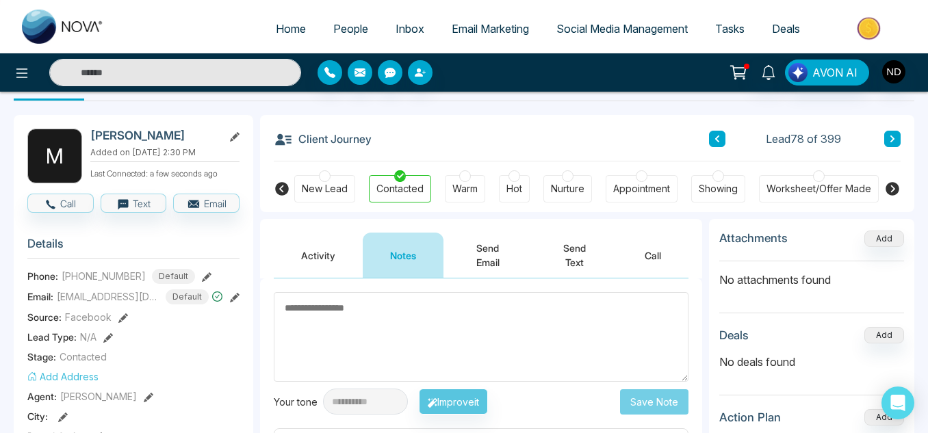
click at [894, 140] on icon at bounding box center [892, 139] width 7 height 8
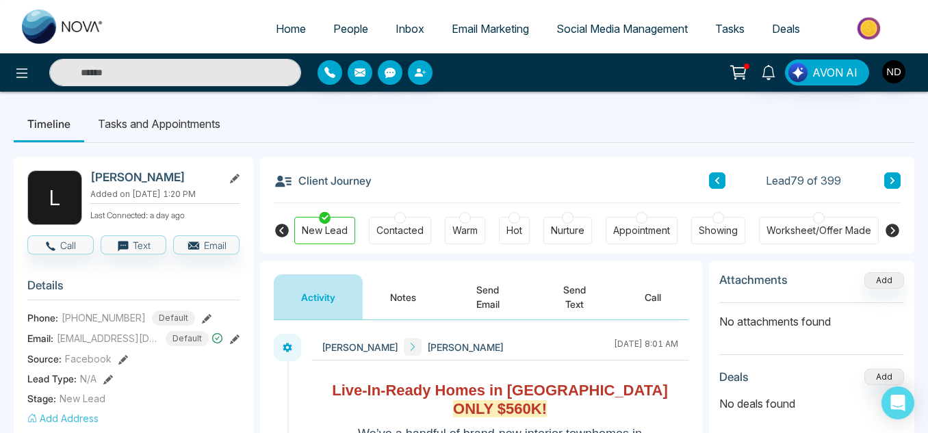
click at [403, 307] on button "Notes" at bounding box center [403, 297] width 81 height 45
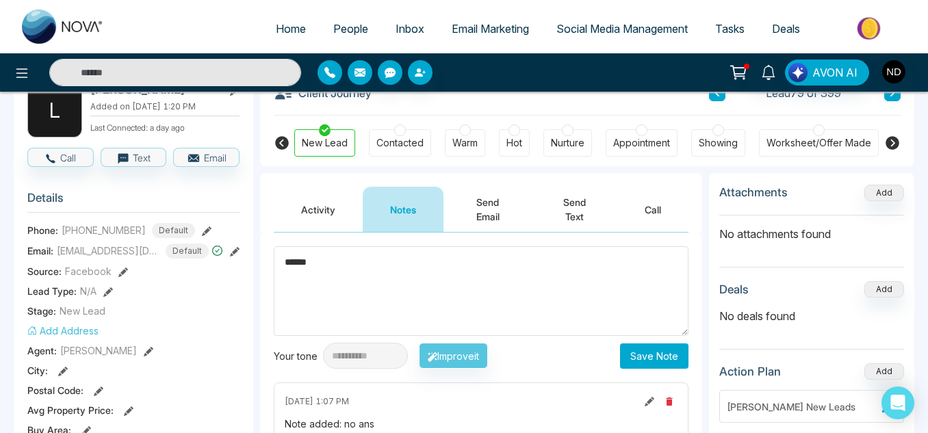
scroll to position [94, 0]
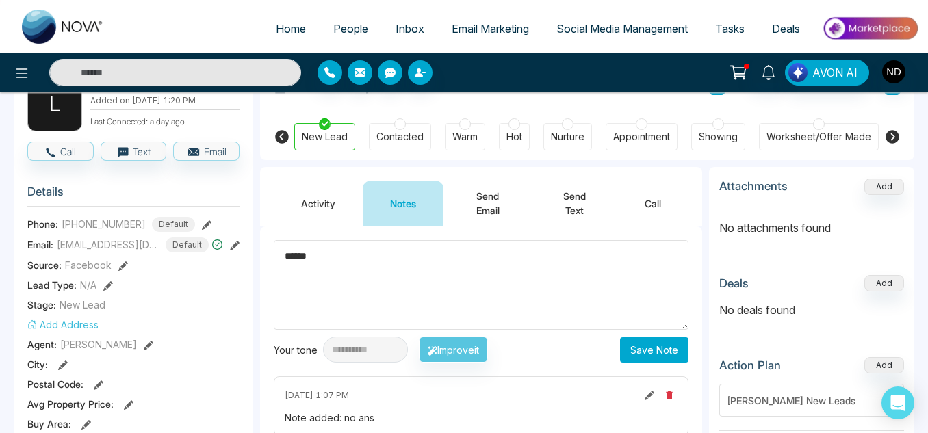
type textarea "******"
click at [663, 352] on button "Save Note" at bounding box center [654, 350] width 68 height 25
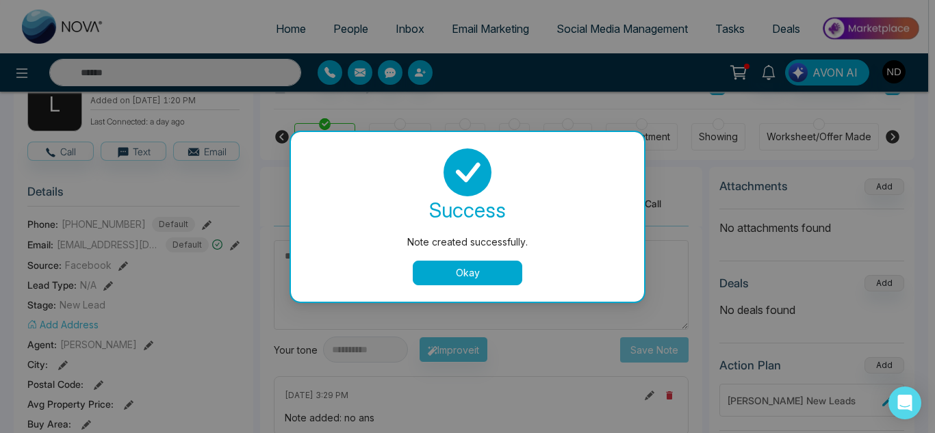
click at [474, 279] on button "Okay" at bounding box center [468, 273] width 110 height 25
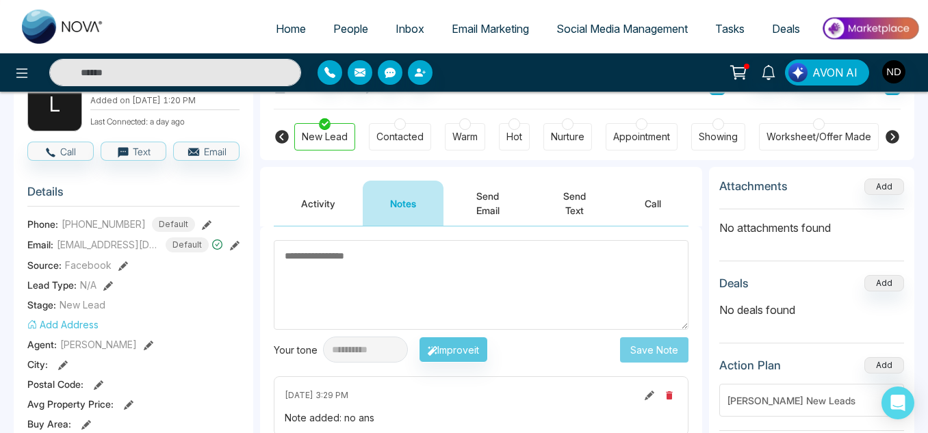
scroll to position [0, 0]
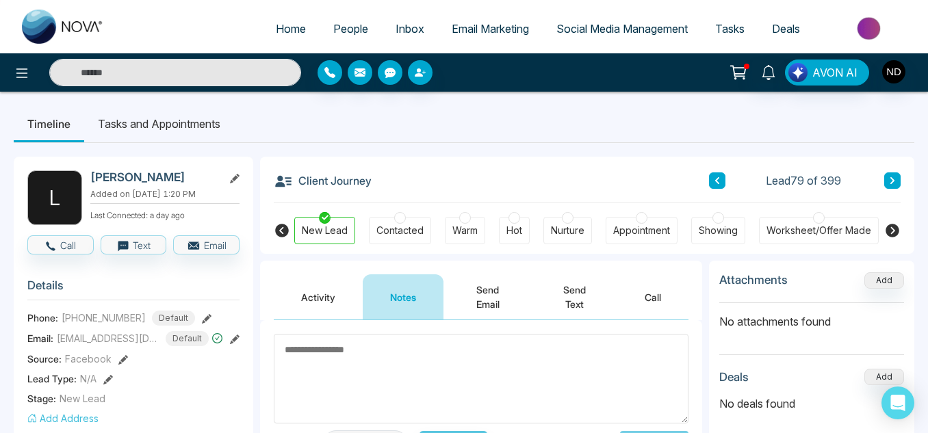
click at [893, 184] on icon at bounding box center [892, 181] width 7 height 8
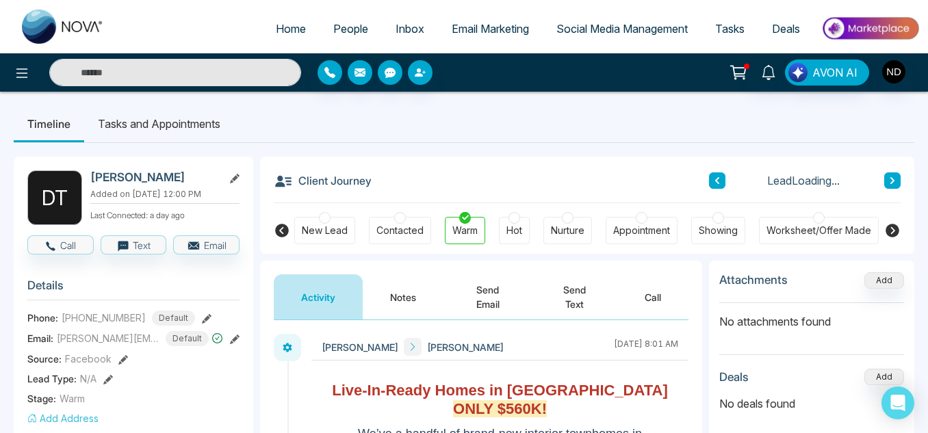
click at [717, 186] on button at bounding box center [717, 181] width 16 height 16
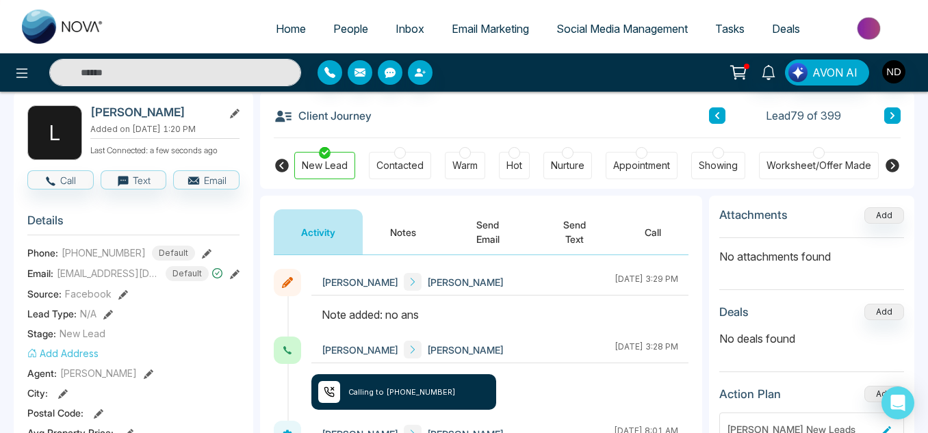
scroll to position [66, 0]
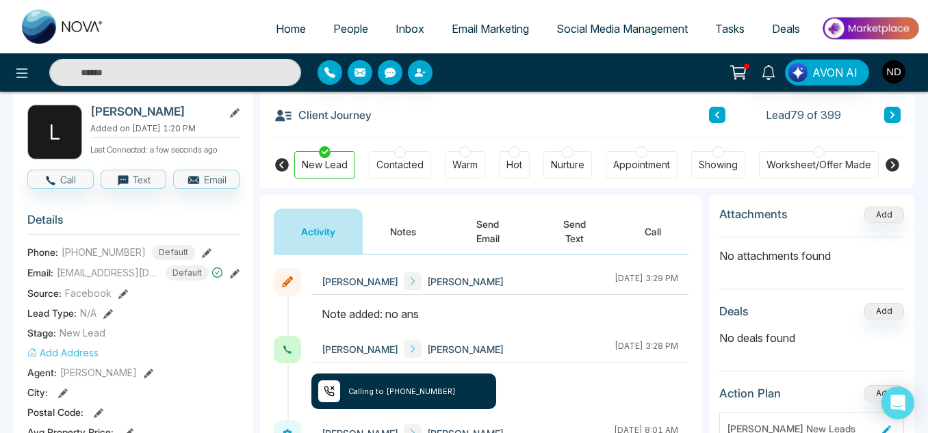
click at [396, 246] on button "Notes" at bounding box center [403, 231] width 81 height 45
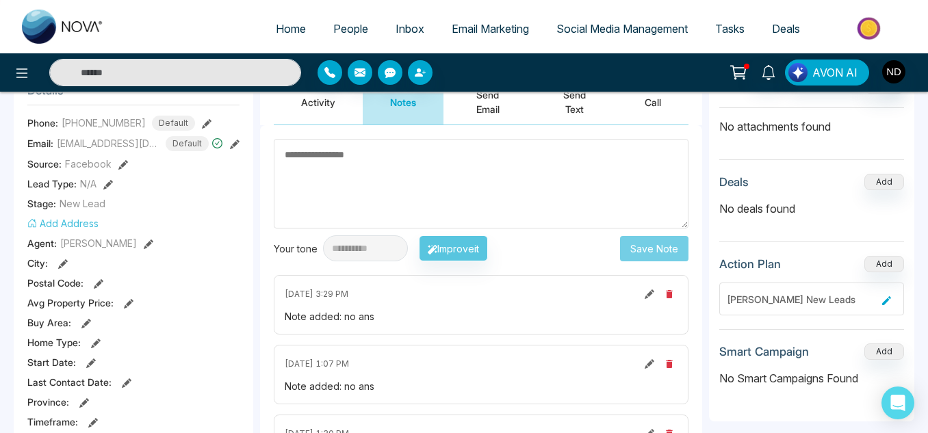
scroll to position [196, 0]
click at [655, 296] on button at bounding box center [649, 293] width 15 height 15
type textarea "******"
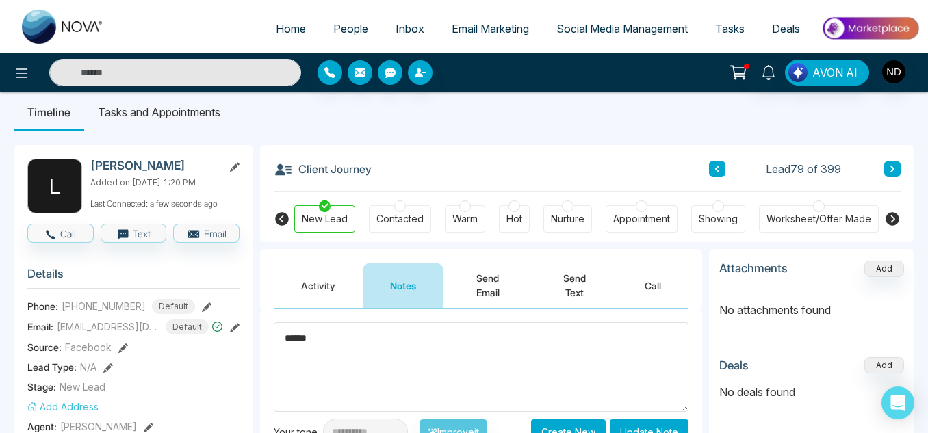
scroll to position [0, 0]
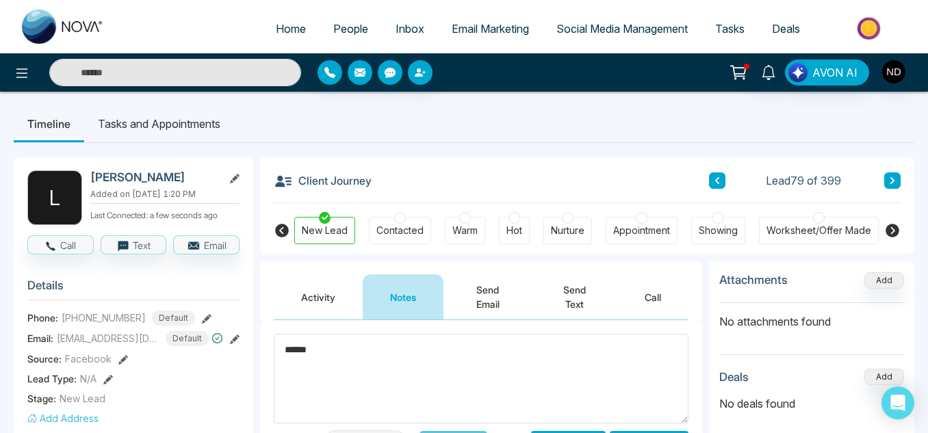
click at [420, 360] on textarea "******" at bounding box center [481, 379] width 415 height 90
click at [171, 172] on h2 "[PERSON_NAME]" at bounding box center [153, 177] width 127 height 14
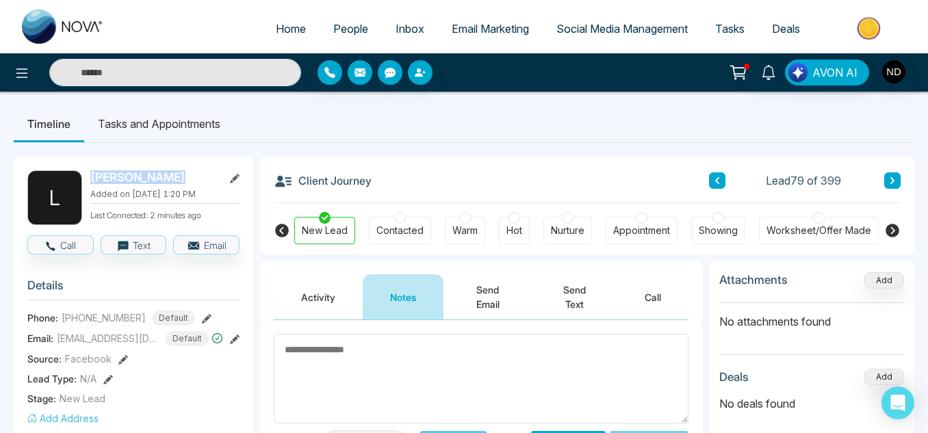
click at [171, 172] on h2 "[PERSON_NAME]" at bounding box center [153, 177] width 127 height 14
copy div "[PERSON_NAME]"
click at [476, 240] on div "Warm" at bounding box center [465, 230] width 40 height 27
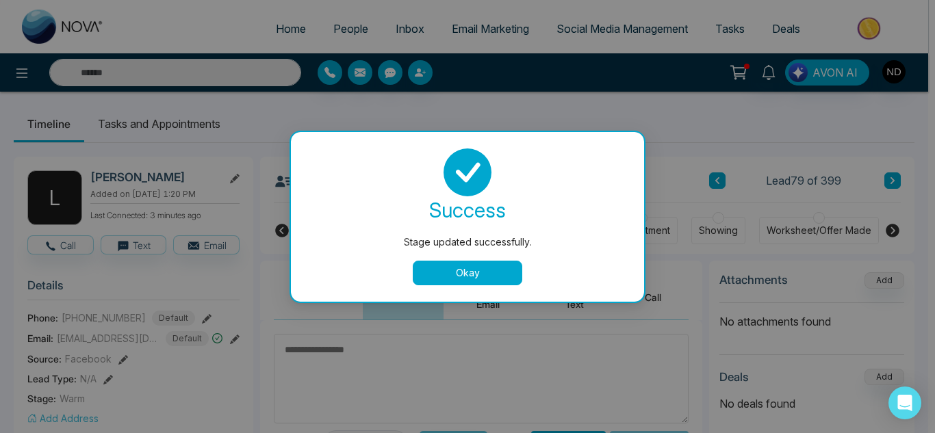
click at [478, 275] on button "Okay" at bounding box center [468, 273] width 110 height 25
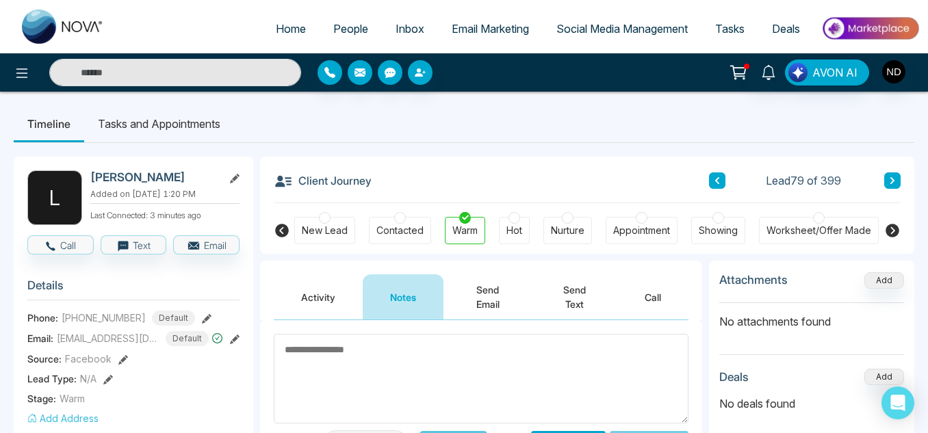
click at [572, 296] on button "Send Text" at bounding box center [575, 297] width 86 height 45
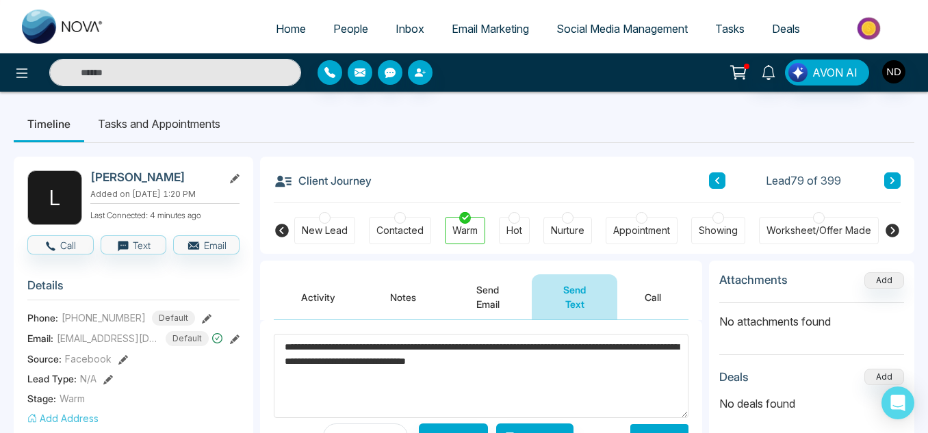
paste textarea "**********"
click at [657, 364] on textarea "**********" at bounding box center [481, 376] width 415 height 84
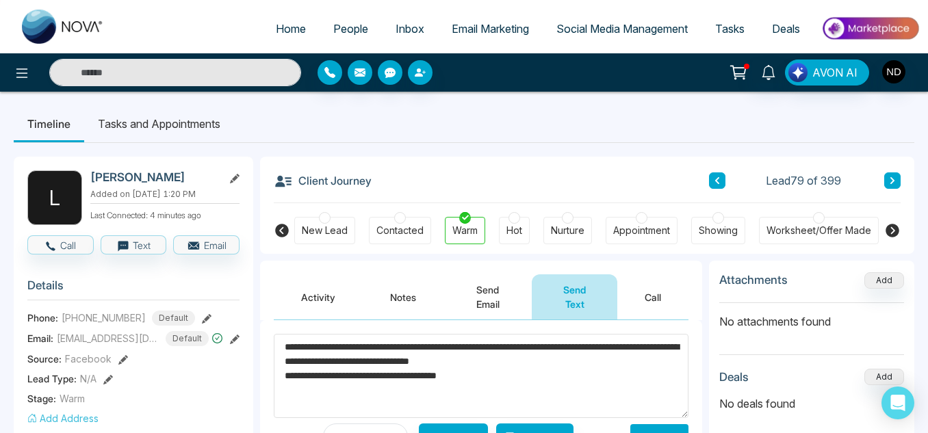
click at [548, 375] on textarea "**********" at bounding box center [481, 376] width 415 height 84
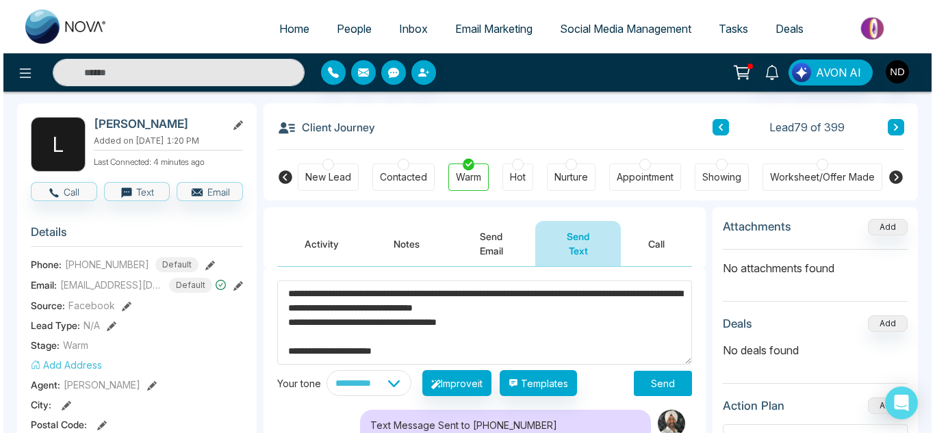
scroll to position [54, 0]
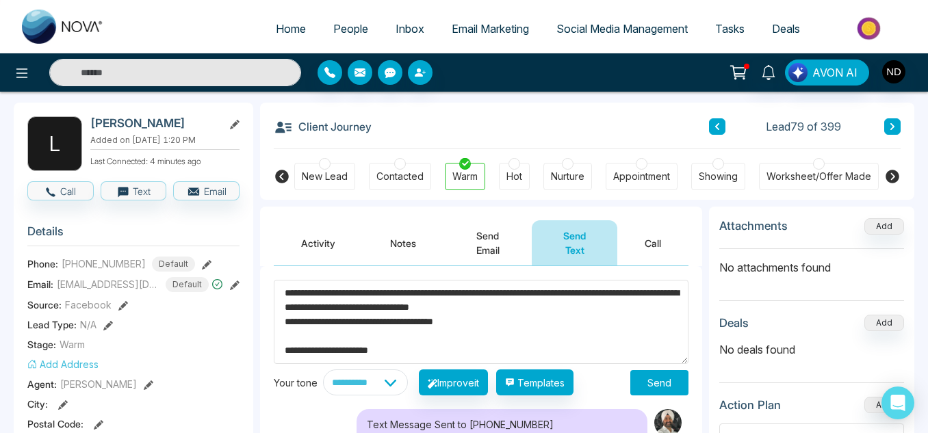
type textarea "**********"
click at [667, 374] on button "Send" at bounding box center [660, 382] width 58 height 25
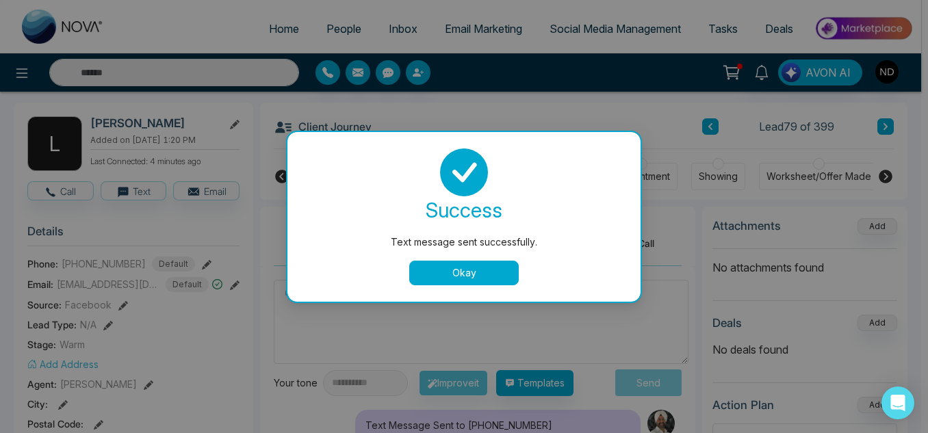
scroll to position [0, 0]
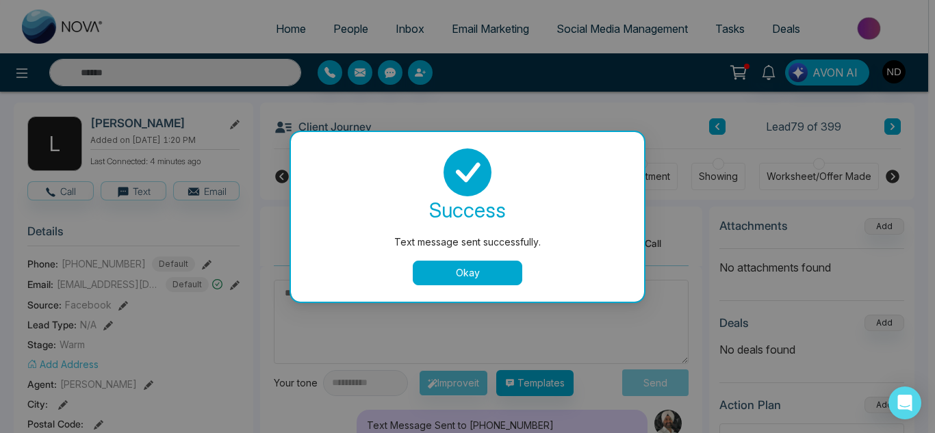
click at [449, 267] on button "Okay" at bounding box center [468, 273] width 110 height 25
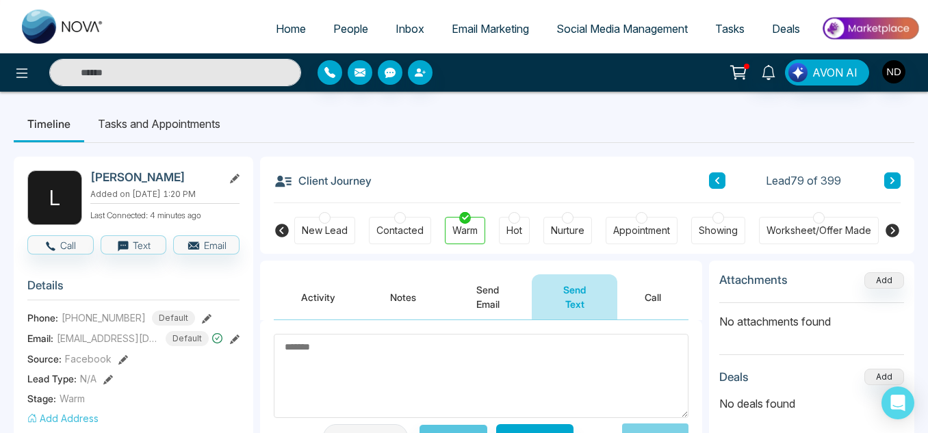
click at [144, 115] on li "Tasks and Appointments" at bounding box center [159, 123] width 150 height 37
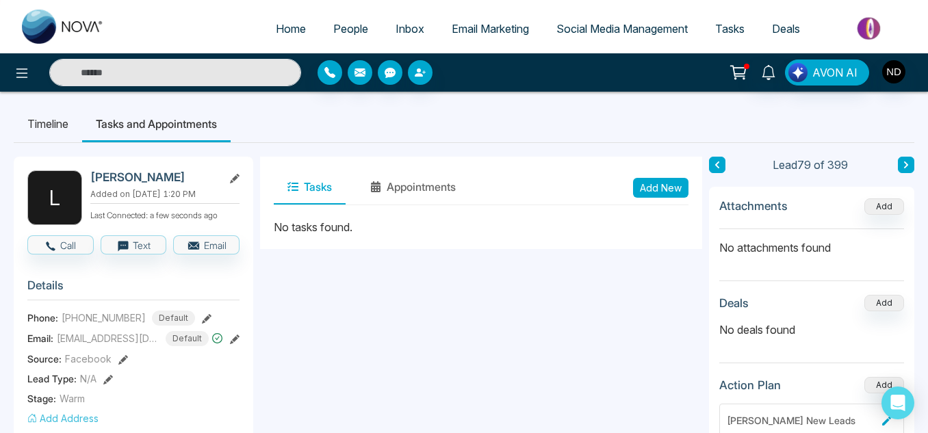
click at [652, 190] on button "Add New" at bounding box center [660, 188] width 55 height 20
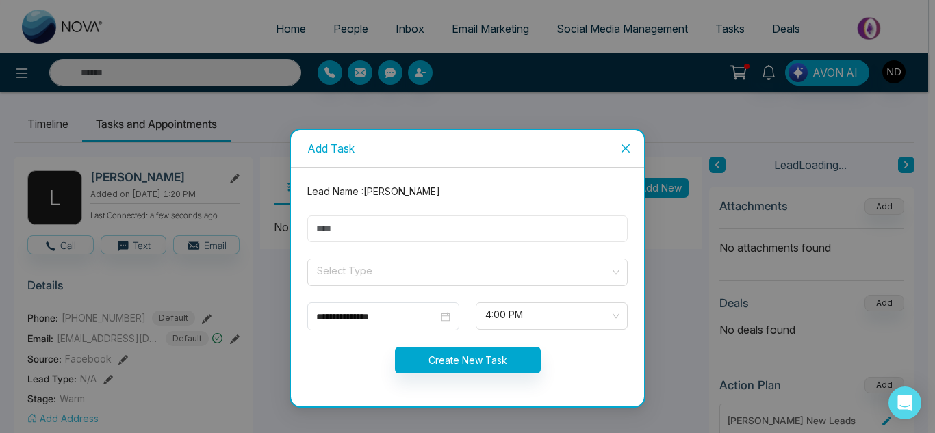
click at [453, 227] on input "text" at bounding box center [467, 229] width 320 height 27
type input "**********"
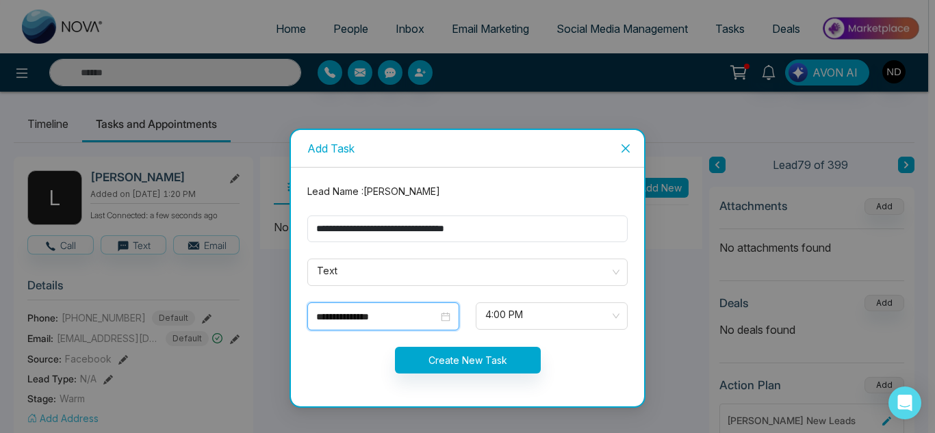
click at [432, 318] on input "**********" at bounding box center [377, 316] width 122 height 15
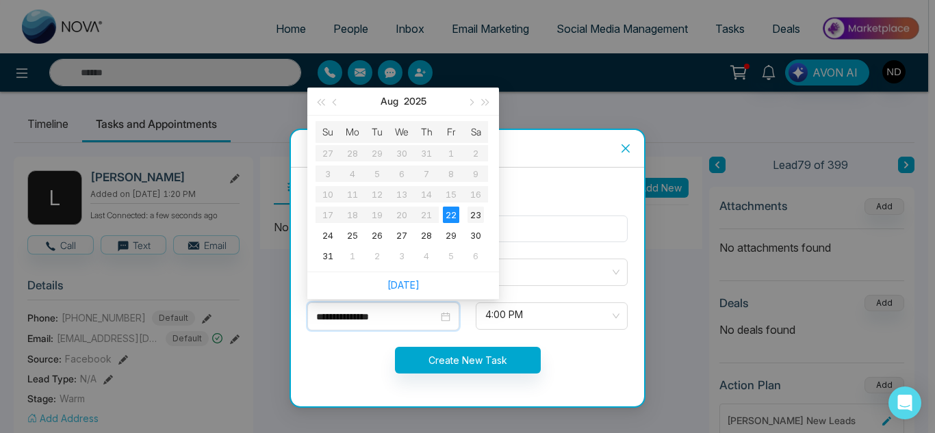
type input "**********"
click at [473, 213] on div "23" at bounding box center [476, 215] width 16 height 16
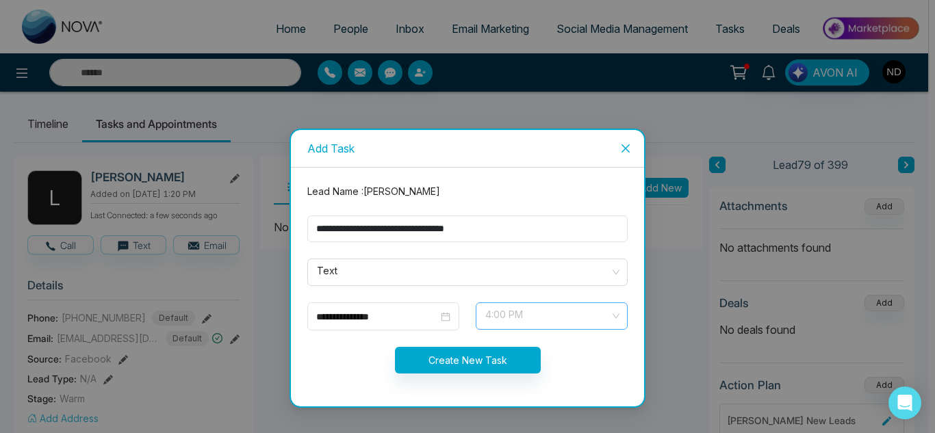
click at [536, 320] on span "4:00 PM" at bounding box center [551, 316] width 133 height 23
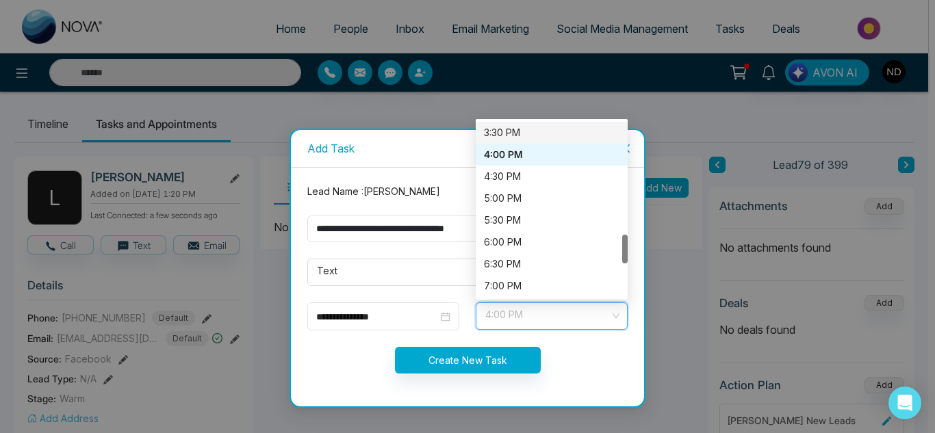
scroll to position [680, 0]
click at [515, 240] on div "6:00 PM" at bounding box center [552, 241] width 136 height 15
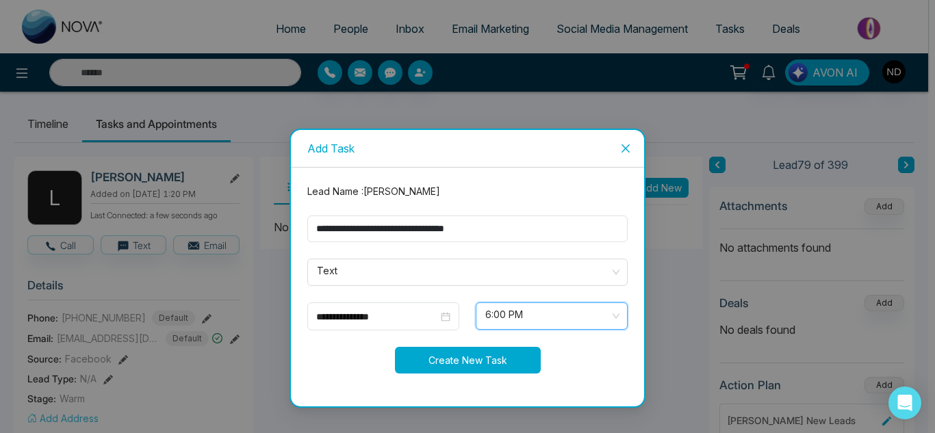
click at [485, 361] on button "Create New Task" at bounding box center [468, 360] width 146 height 27
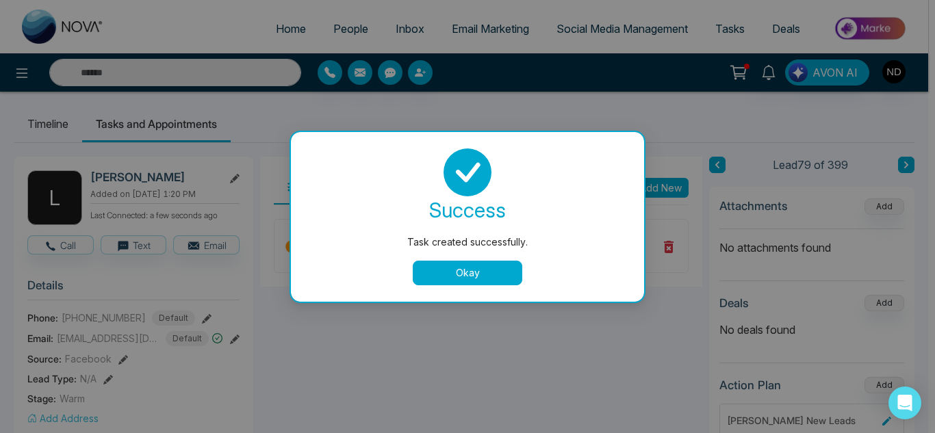
click at [429, 267] on button "Okay" at bounding box center [468, 273] width 110 height 25
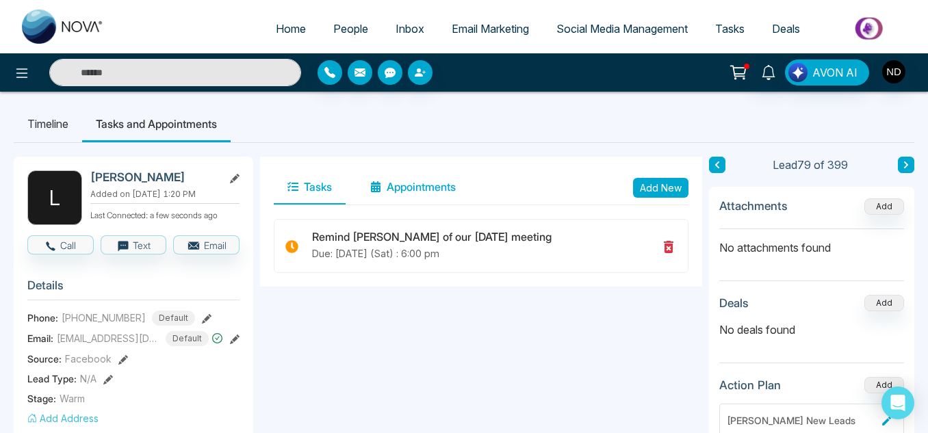
click at [433, 188] on button "Appointments" at bounding box center [413, 187] width 113 height 34
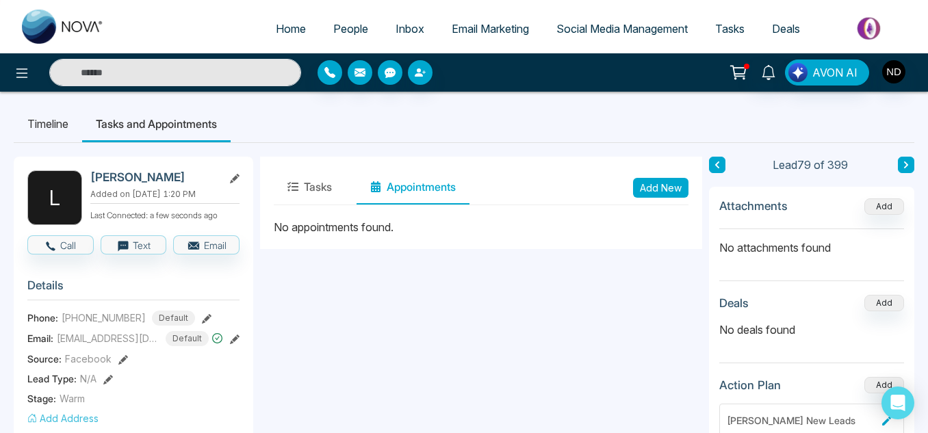
click at [661, 185] on button "Add New" at bounding box center [660, 188] width 55 height 20
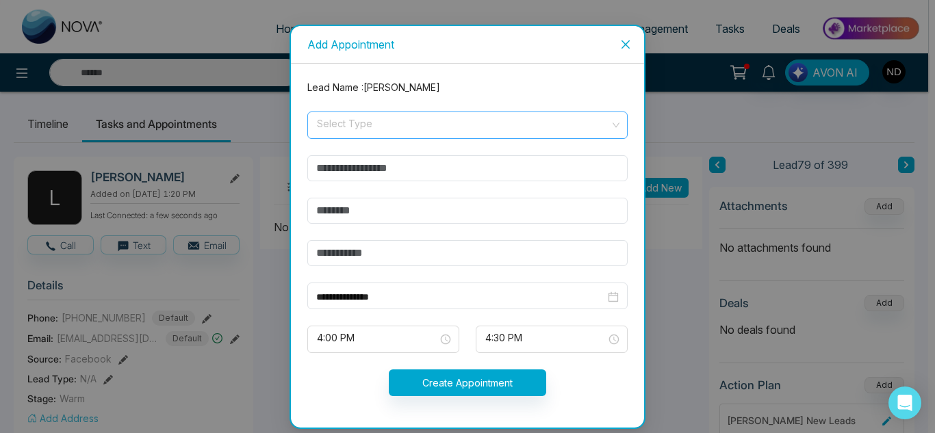
click at [374, 134] on span at bounding box center [463, 125] width 294 height 26
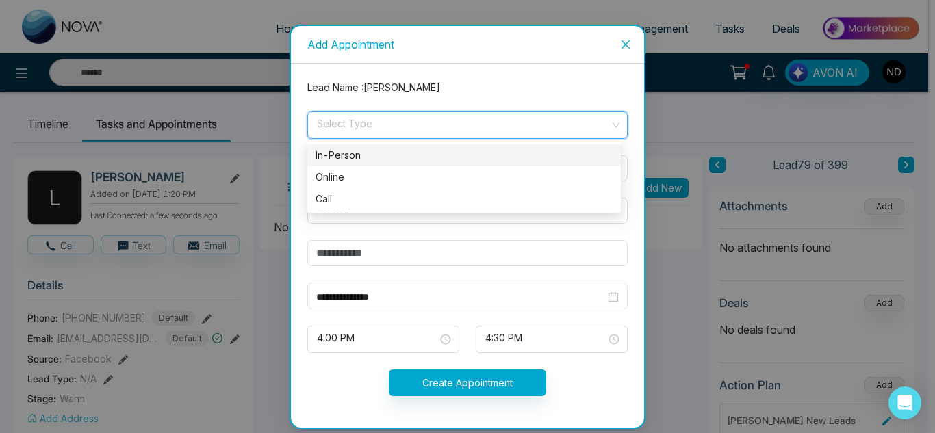
click at [371, 147] on div "In-Person" at bounding box center [464, 155] width 314 height 22
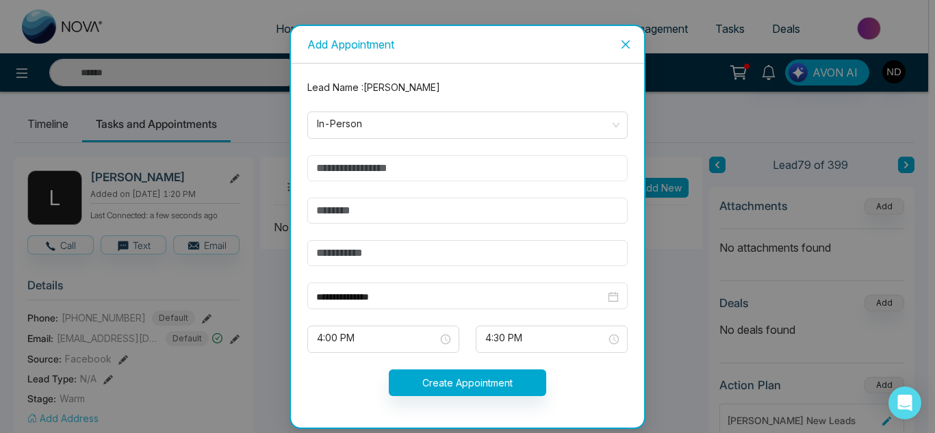
click at [360, 159] on input "text" at bounding box center [467, 168] width 320 height 26
type input "**********"
type input "*********"
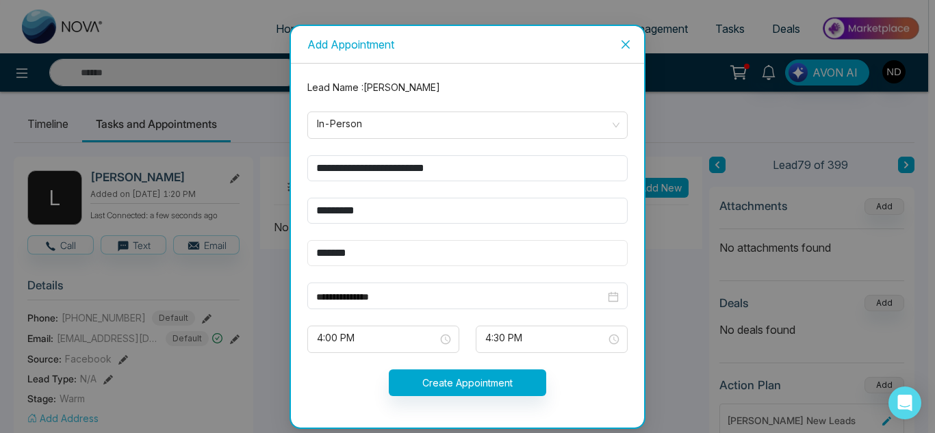
type input "*******"
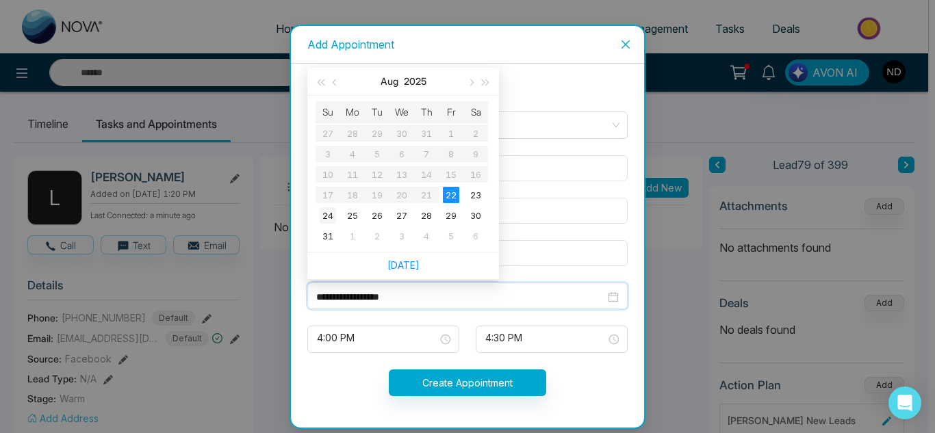
type input "**********"
click at [329, 219] on div "24" at bounding box center [328, 215] width 16 height 16
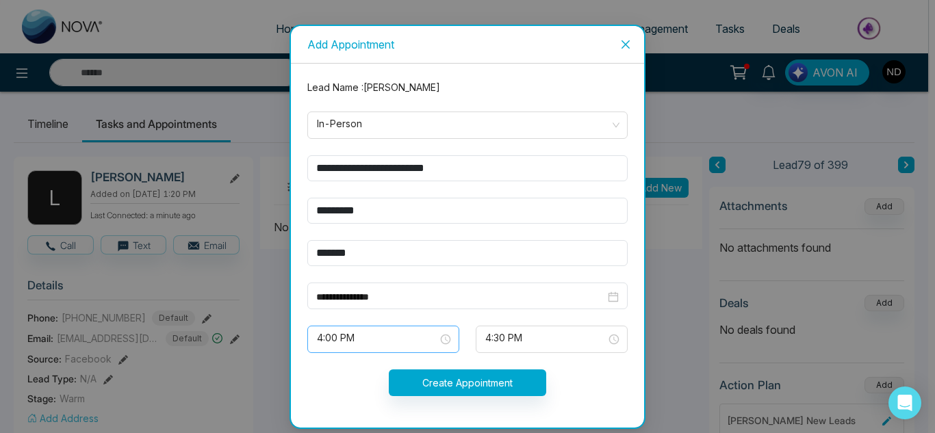
click at [389, 334] on span "4:00 PM" at bounding box center [383, 339] width 133 height 23
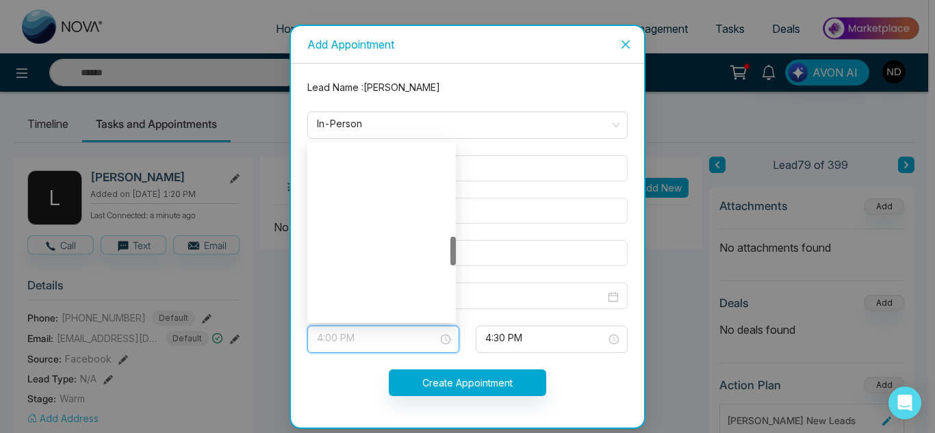
scroll to position [548, 0]
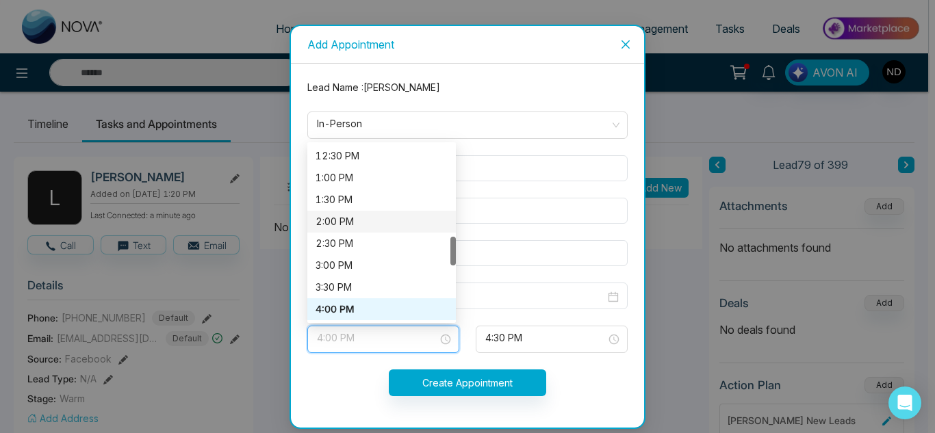
click at [368, 214] on div "2:00 PM" at bounding box center [382, 221] width 132 height 15
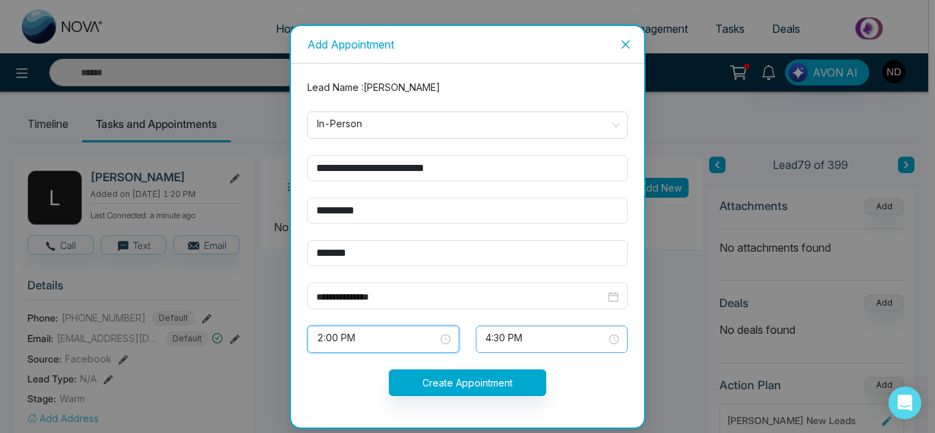
click at [516, 332] on span "4:30 PM" at bounding box center [551, 339] width 133 height 23
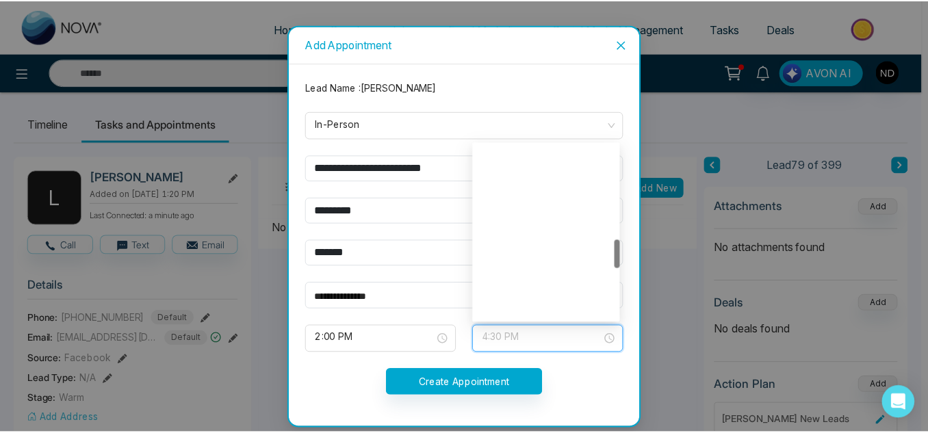
scroll to position [570, 0]
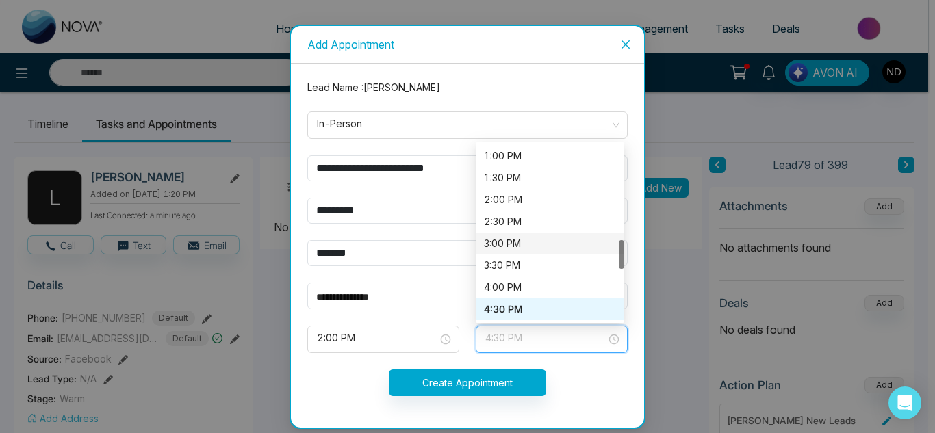
click at [513, 242] on div "3:00 PM" at bounding box center [550, 243] width 132 height 15
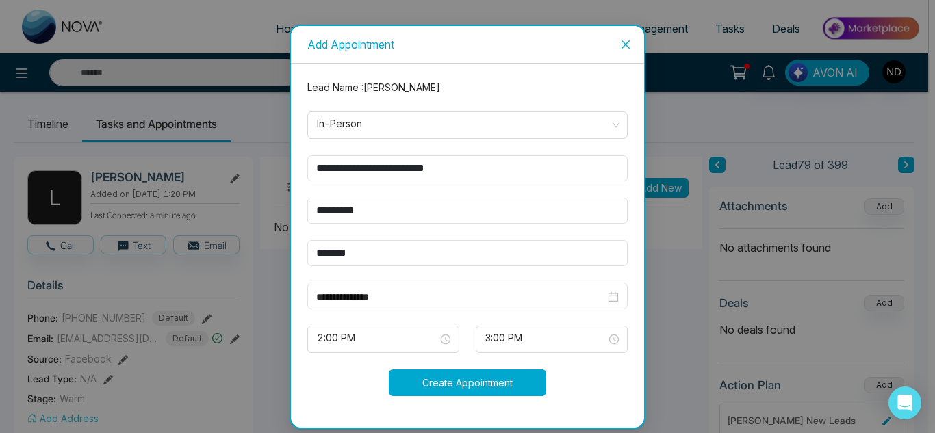
click at [476, 375] on button "Create Appointment" at bounding box center [467, 383] width 157 height 27
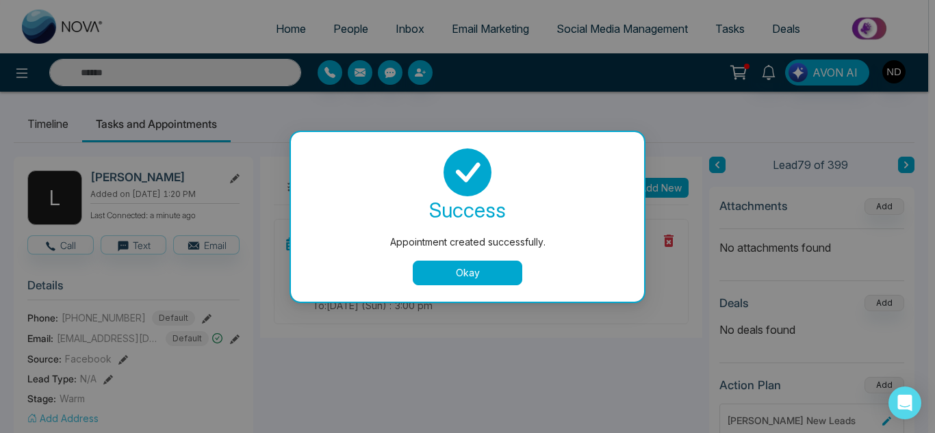
click at [431, 277] on button "Okay" at bounding box center [468, 273] width 110 height 25
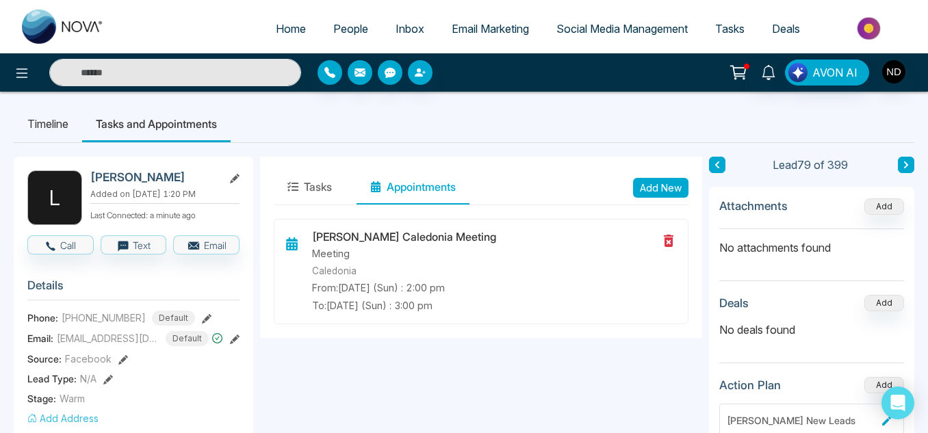
click at [902, 168] on button at bounding box center [906, 165] width 16 height 16
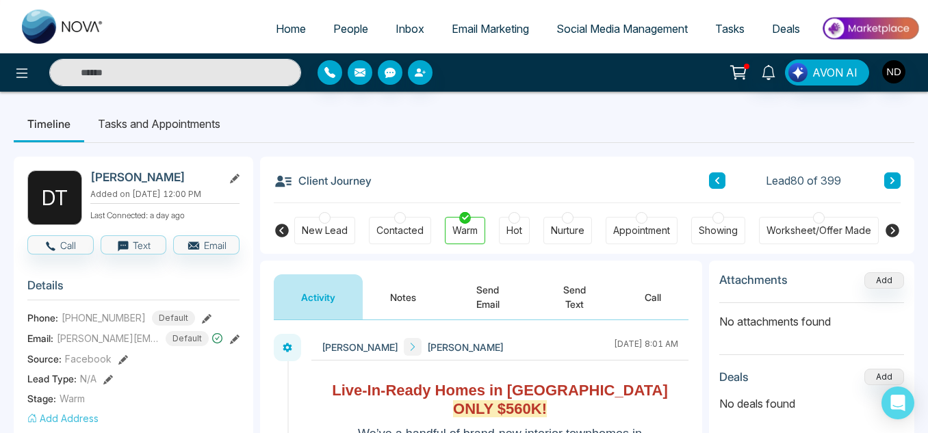
click at [408, 291] on button "Notes" at bounding box center [403, 297] width 81 height 45
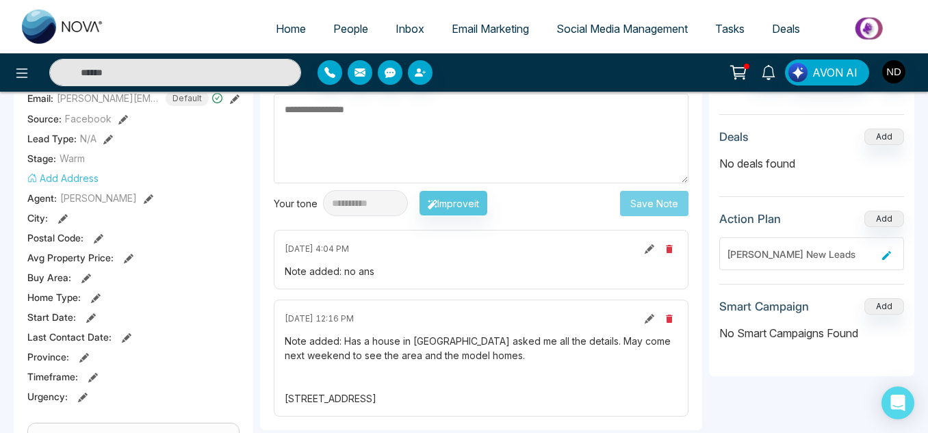
scroll to position [88, 0]
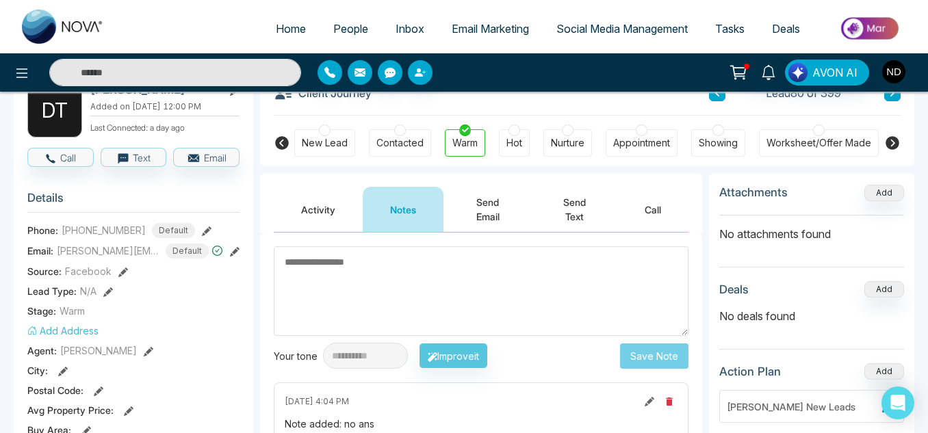
click at [322, 212] on button "Activity" at bounding box center [318, 209] width 89 height 45
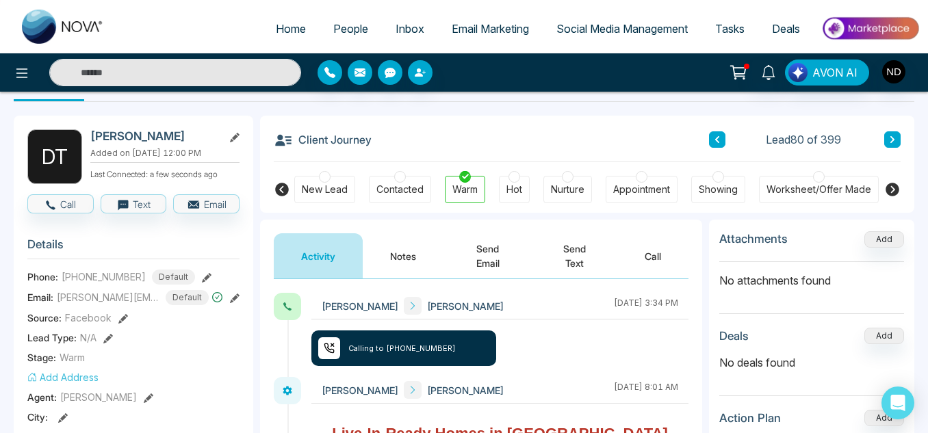
scroll to position [40, 0]
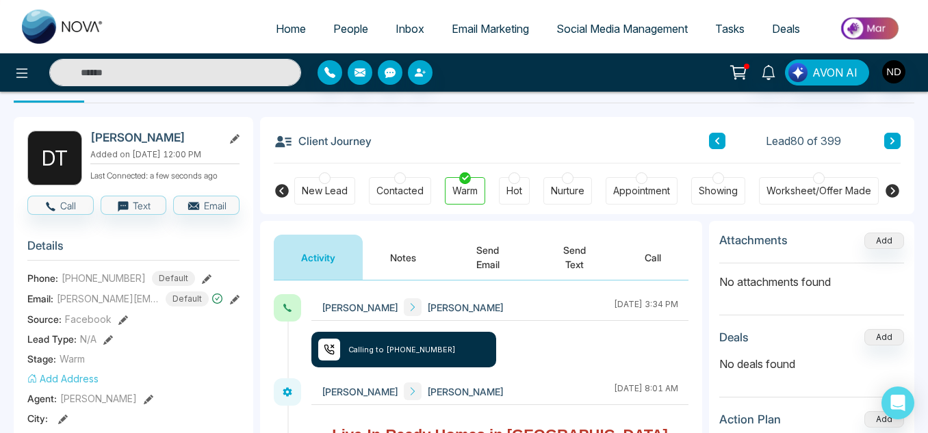
click at [381, 246] on button "Notes" at bounding box center [403, 257] width 81 height 45
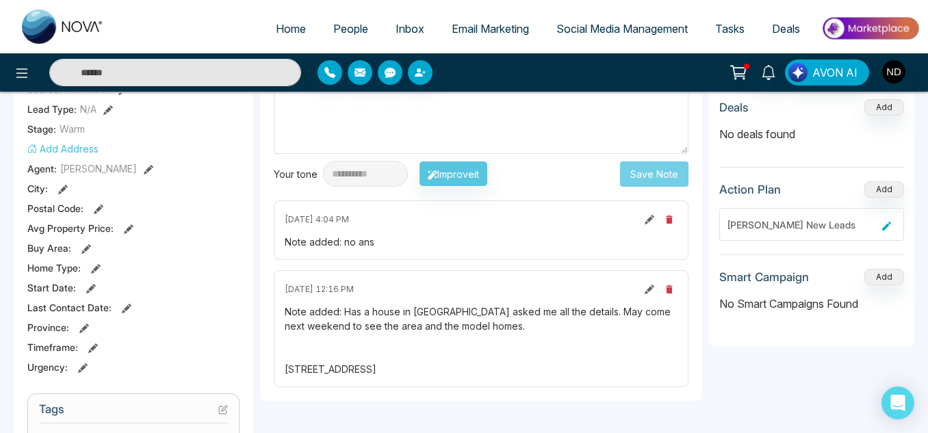
scroll to position [272, 0]
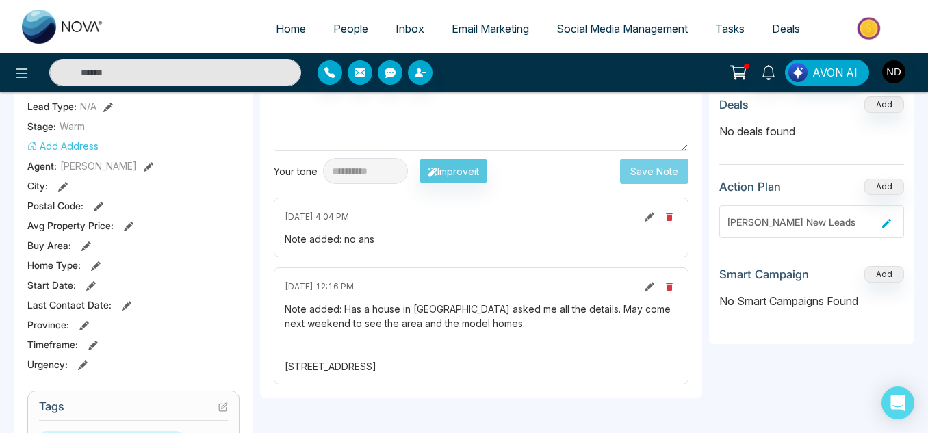
click at [430, 370] on div "Note added: Has a house in [GEOGRAPHIC_DATA] asked me all the details. May come…" at bounding box center [481, 338] width 393 height 72
copy div "[STREET_ADDRESS]"
click at [263, 334] on div "**********" at bounding box center [481, 223] width 442 height 351
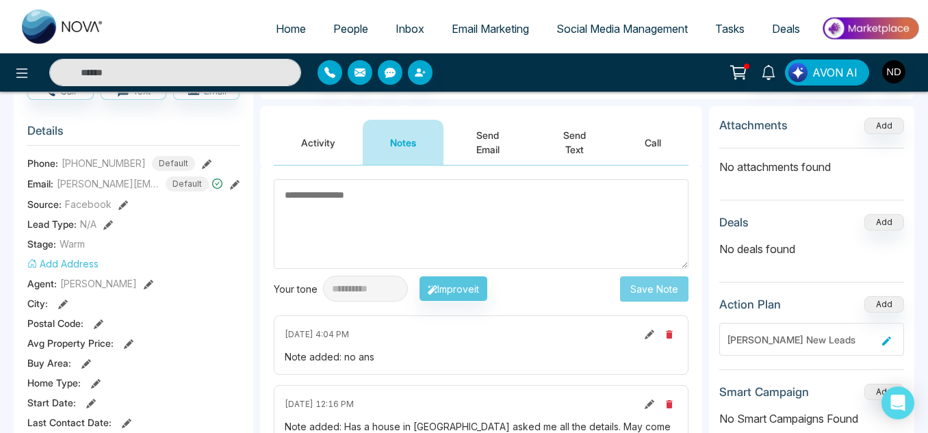
scroll to position [154, 0]
click at [345, 206] on textarea at bounding box center [481, 225] width 415 height 90
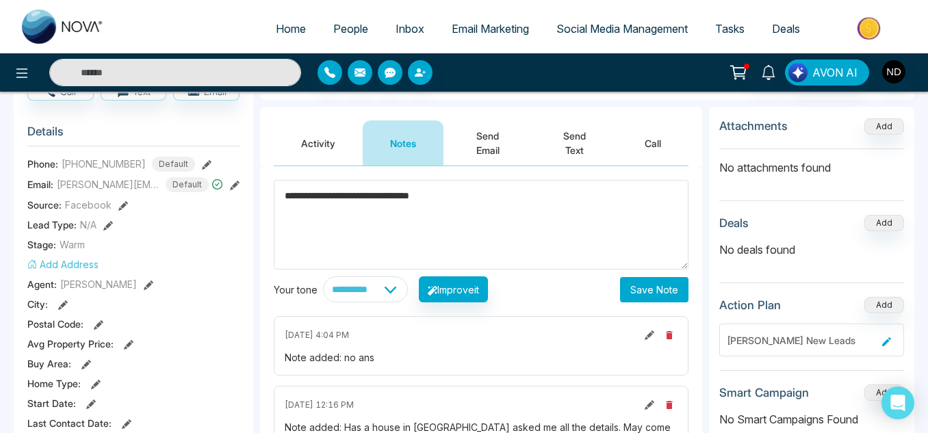
type textarea "**********"
click at [660, 284] on button "Save Note" at bounding box center [654, 289] width 68 height 25
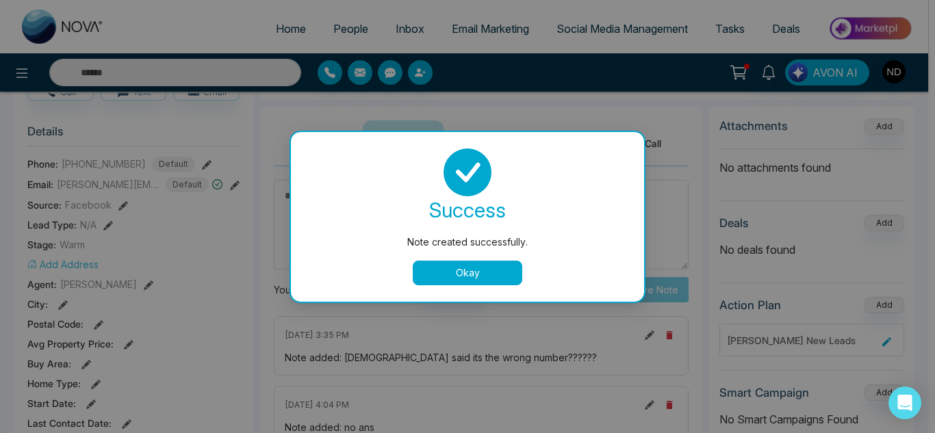
click at [426, 262] on button "Okay" at bounding box center [468, 273] width 110 height 25
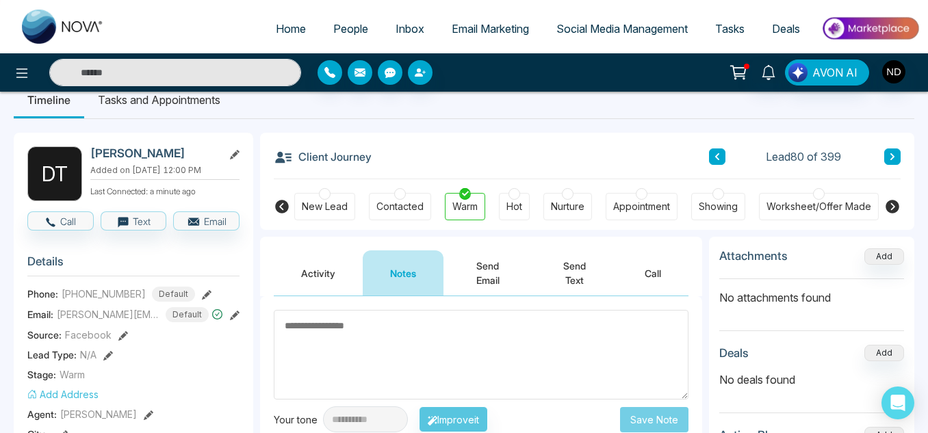
scroll to position [25, 0]
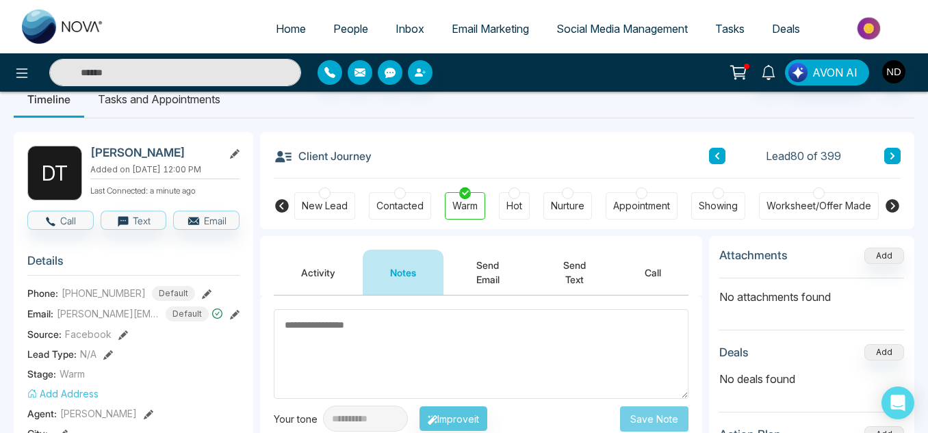
click at [191, 157] on h2 "[PERSON_NAME]" at bounding box center [153, 153] width 127 height 14
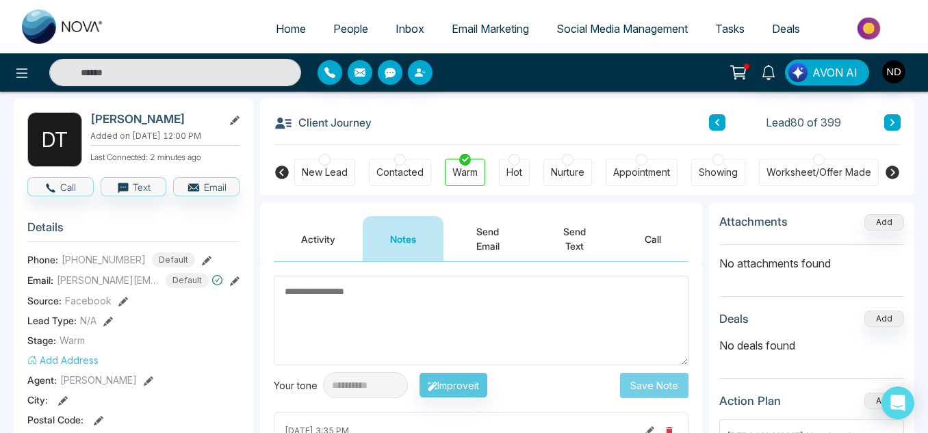
scroll to position [55, 0]
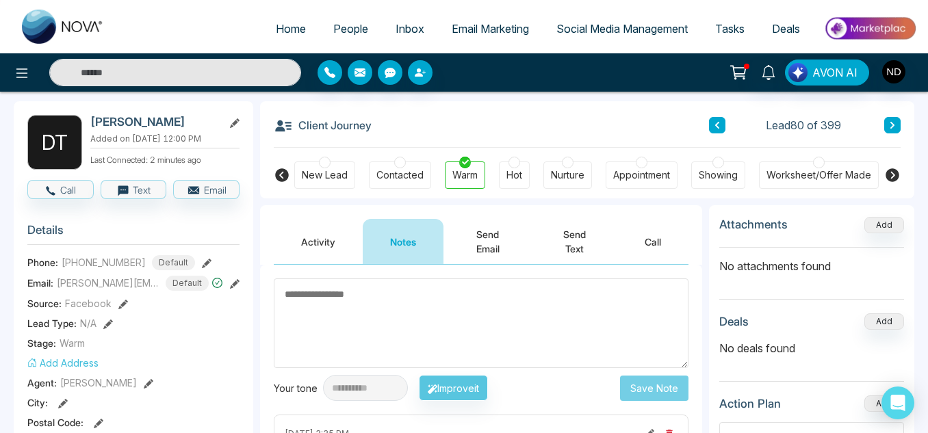
click at [143, 125] on h2 "[PERSON_NAME]" at bounding box center [153, 122] width 127 height 14
copy div "[PERSON_NAME]"
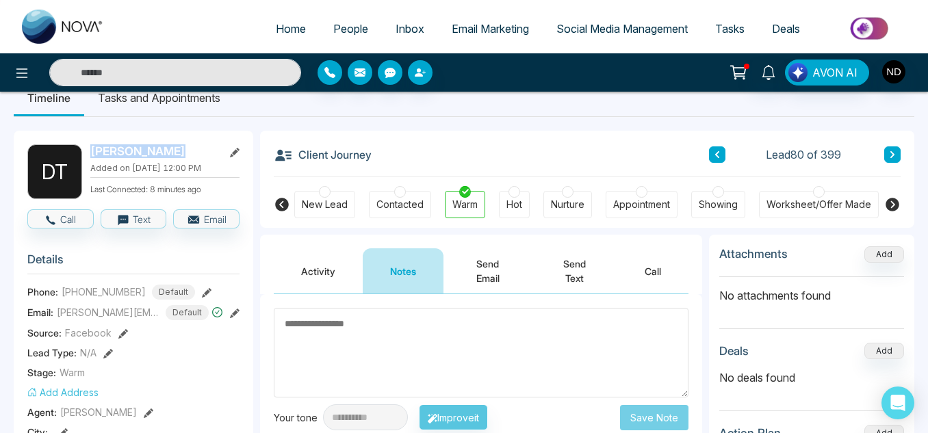
scroll to position [0, 0]
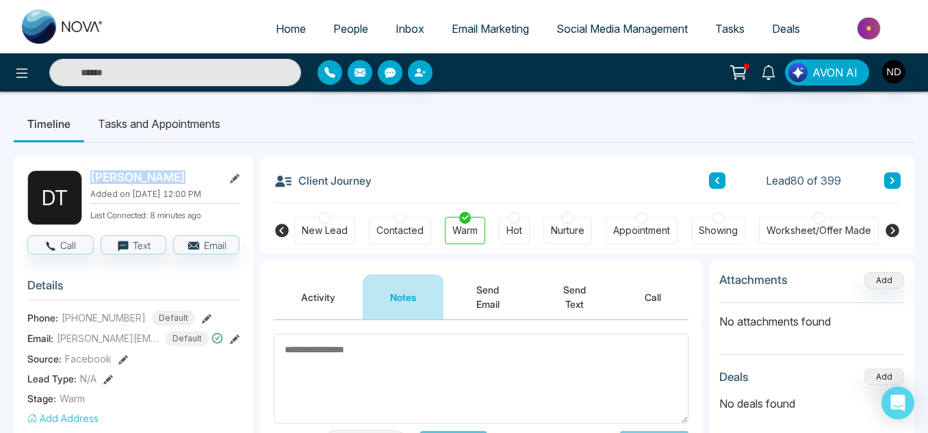
click at [889, 174] on button at bounding box center [893, 181] width 16 height 16
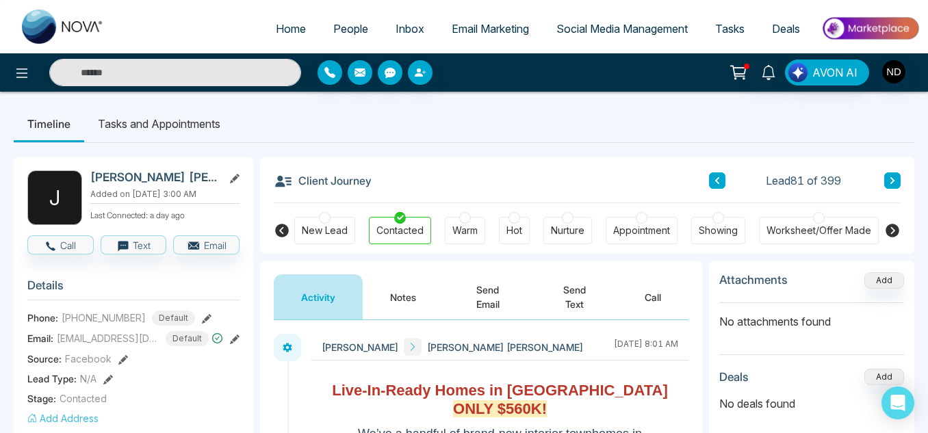
click at [361, 293] on button "Activity" at bounding box center [318, 297] width 89 height 45
click at [385, 298] on button "Notes" at bounding box center [403, 297] width 81 height 45
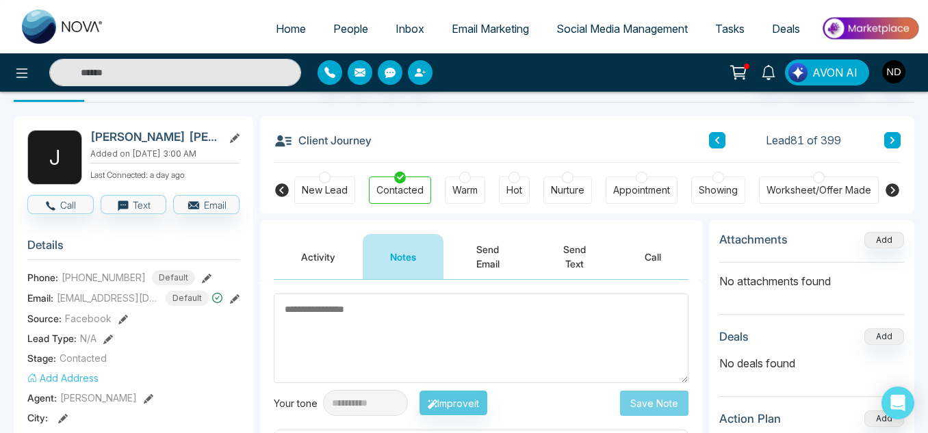
scroll to position [37, 0]
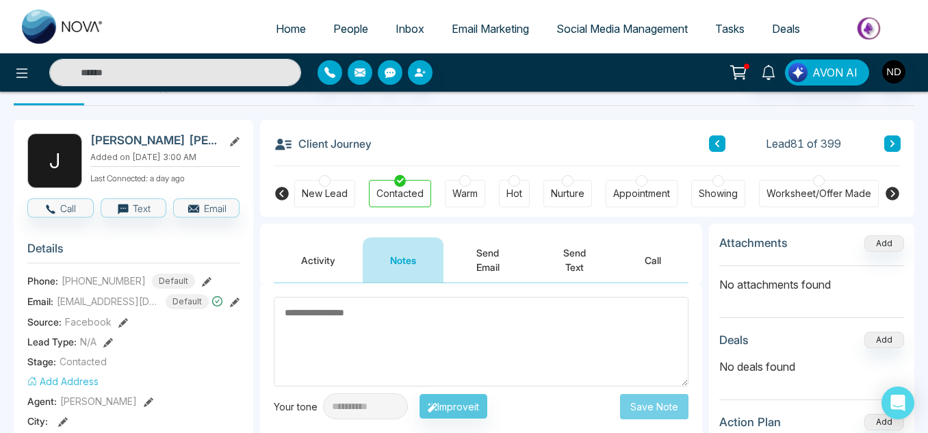
click at [900, 143] on button at bounding box center [893, 144] width 16 height 16
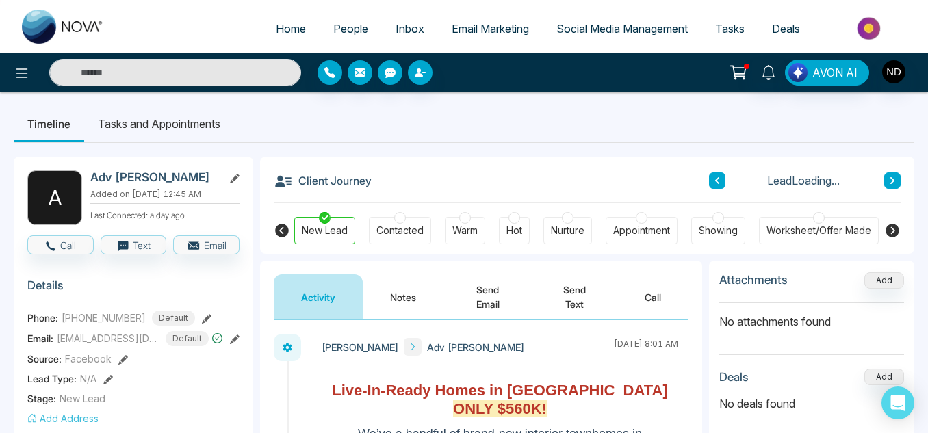
click at [421, 291] on button "Notes" at bounding box center [403, 297] width 81 height 45
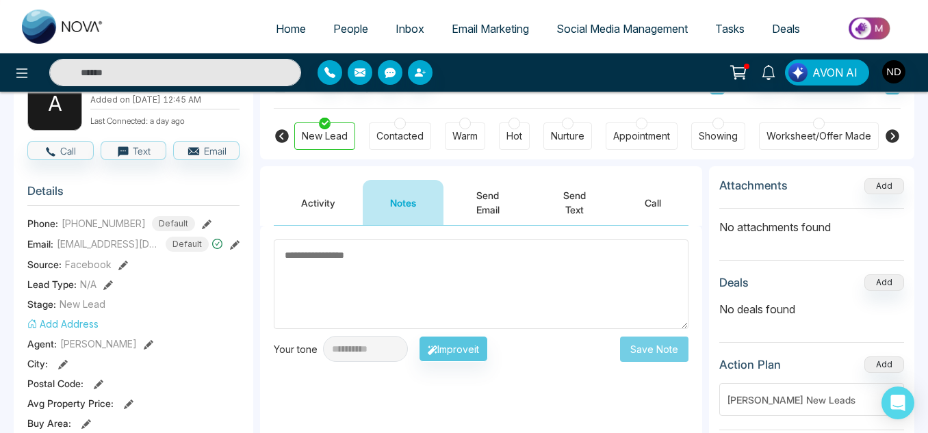
scroll to position [94, 0]
click at [882, 143] on div "New Lead Contacted Warm Hot Nurture Appointment Showing Worksheet/Offer Made Pe…" at bounding box center [587, 135] width 654 height 51
click at [892, 141] on icon at bounding box center [893, 137] width 14 height 14
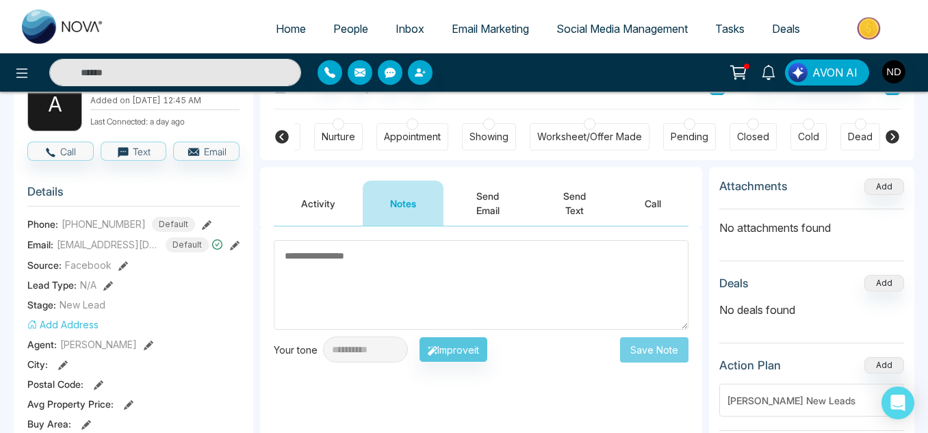
scroll to position [0, 293]
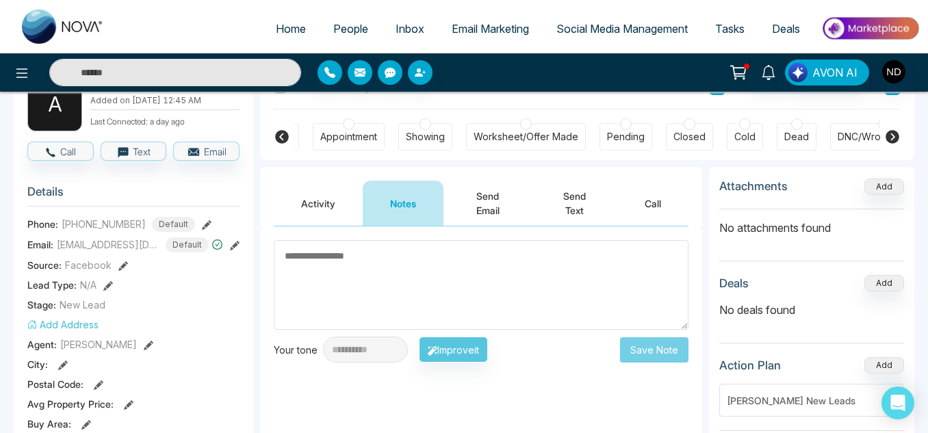
click at [848, 133] on div "DNC/Wrong number" at bounding box center [884, 137] width 92 height 14
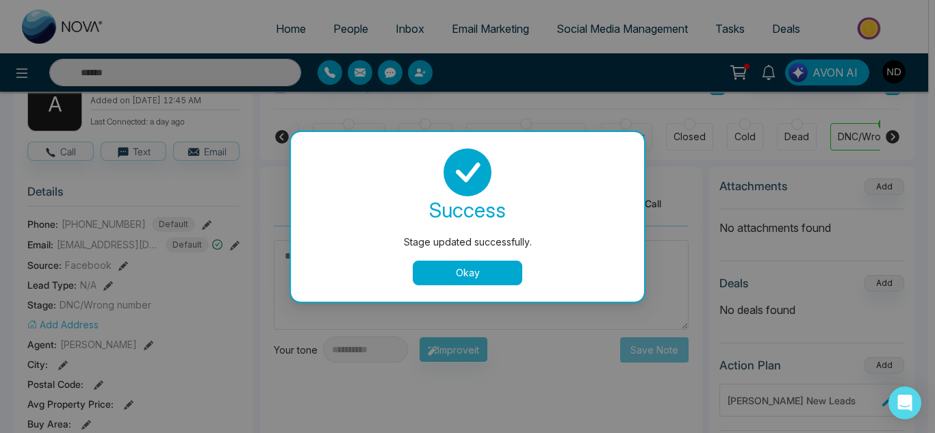
click at [507, 262] on button "Okay" at bounding box center [468, 273] width 110 height 25
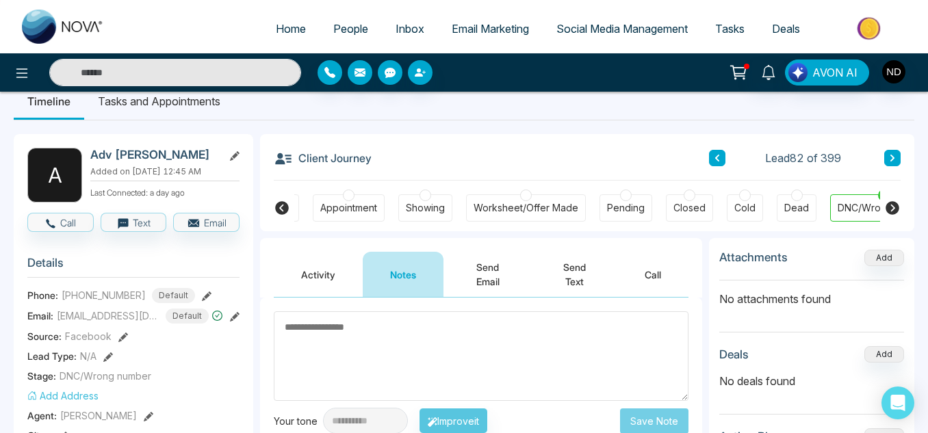
scroll to position [22, 0]
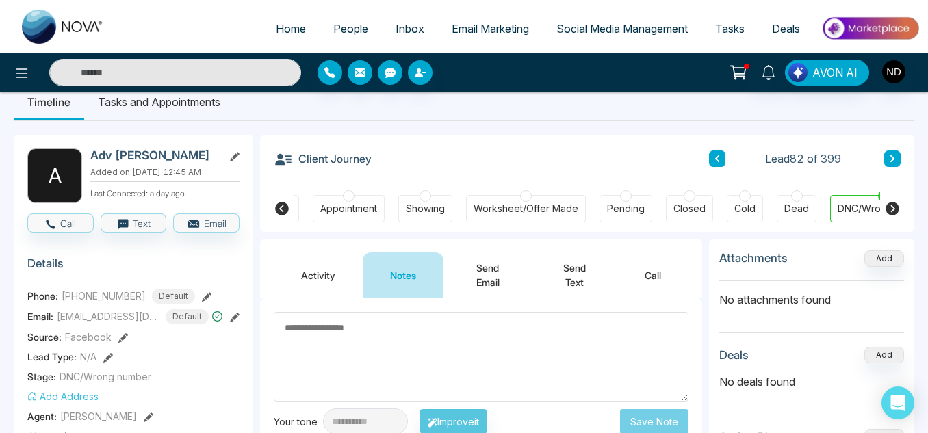
click at [893, 159] on icon at bounding box center [892, 159] width 7 height 8
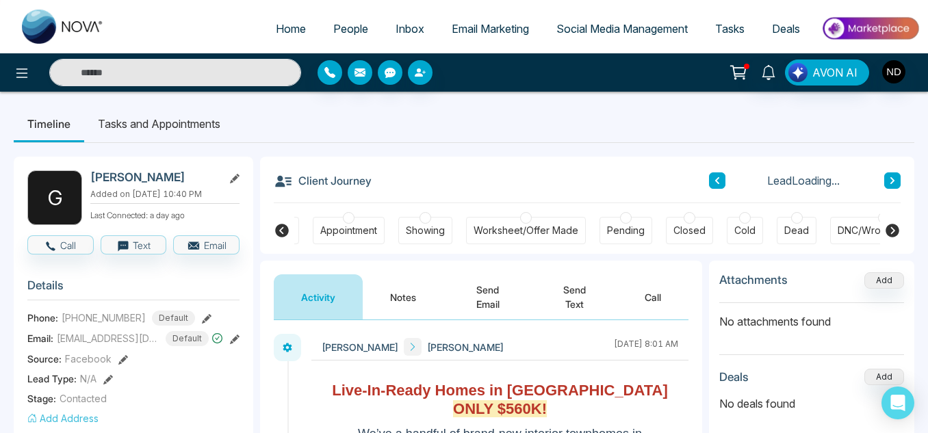
click at [381, 301] on button "Notes" at bounding box center [403, 297] width 81 height 45
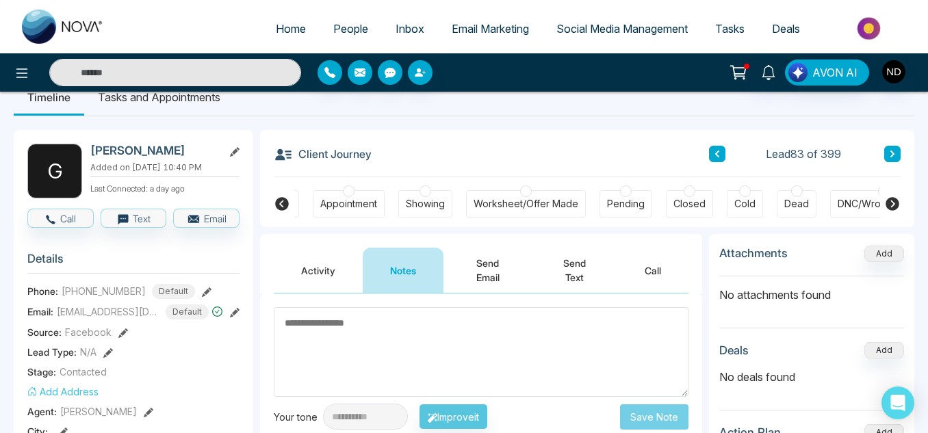
scroll to position [18, 0]
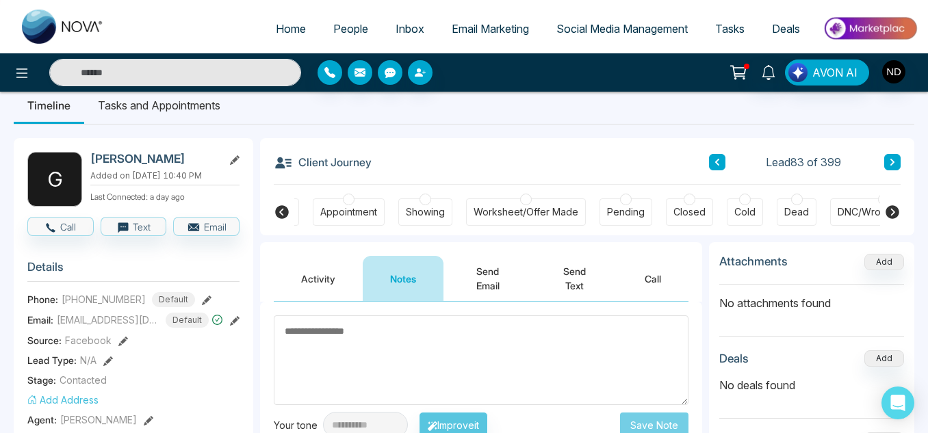
click at [324, 283] on button "Activity" at bounding box center [318, 278] width 89 height 45
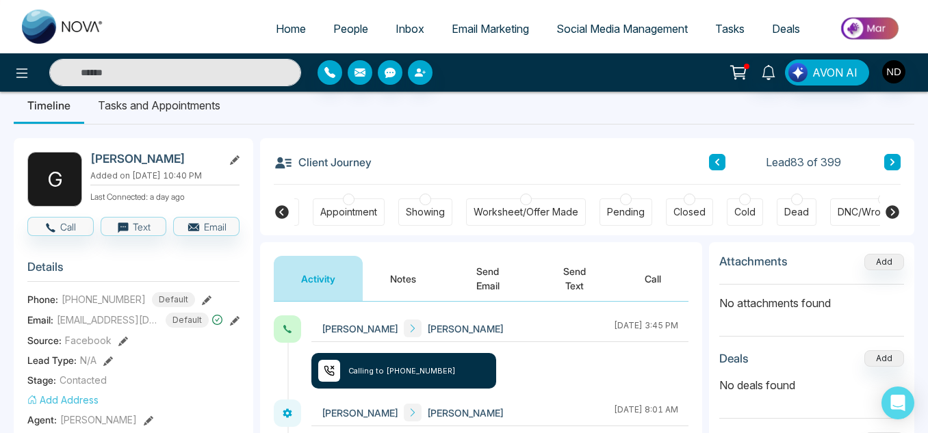
click at [392, 283] on button "Notes" at bounding box center [403, 278] width 81 height 45
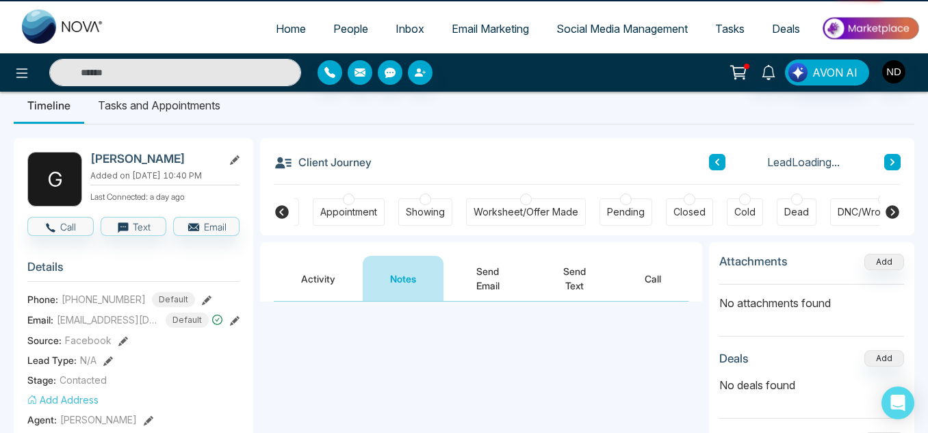
scroll to position [195, 0]
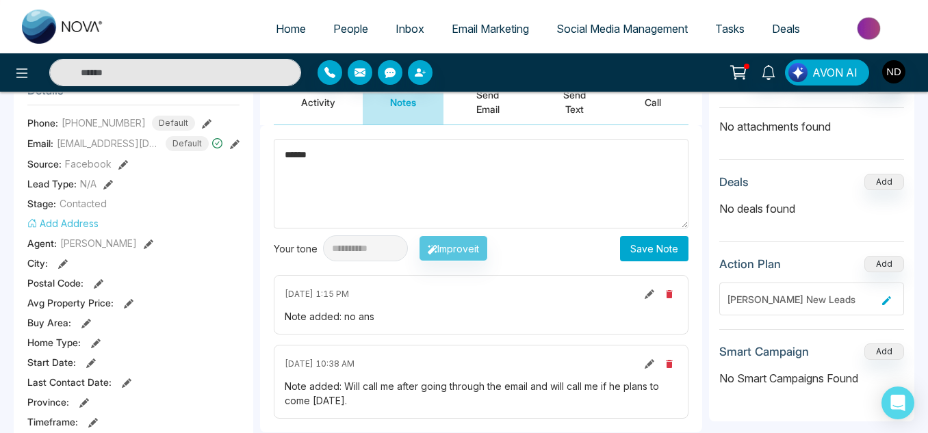
type textarea "******"
click at [651, 253] on button "Save Note" at bounding box center [654, 248] width 68 height 25
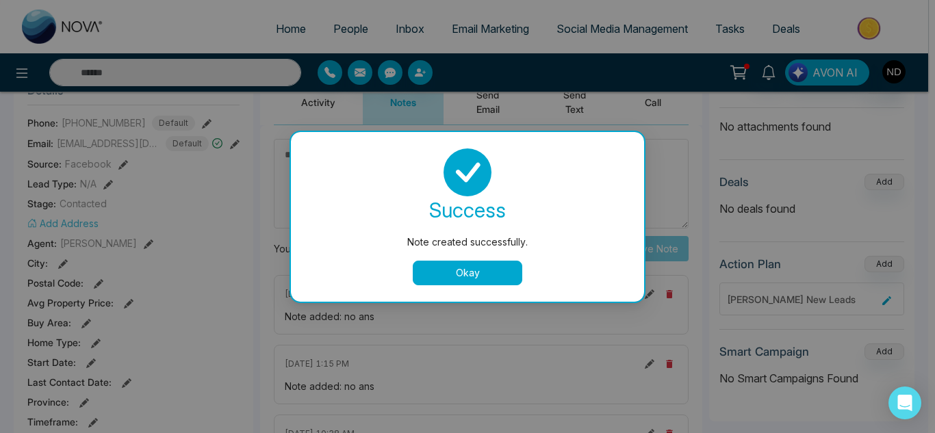
click at [458, 276] on button "Okay" at bounding box center [468, 273] width 110 height 25
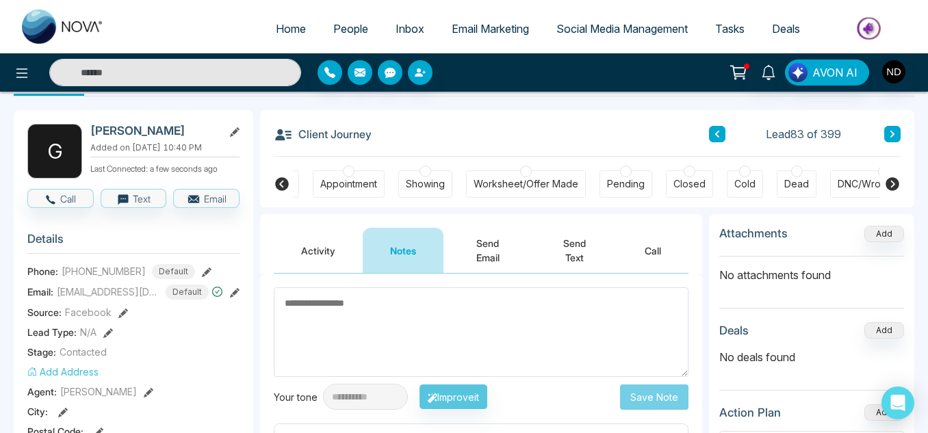
scroll to position [40, 0]
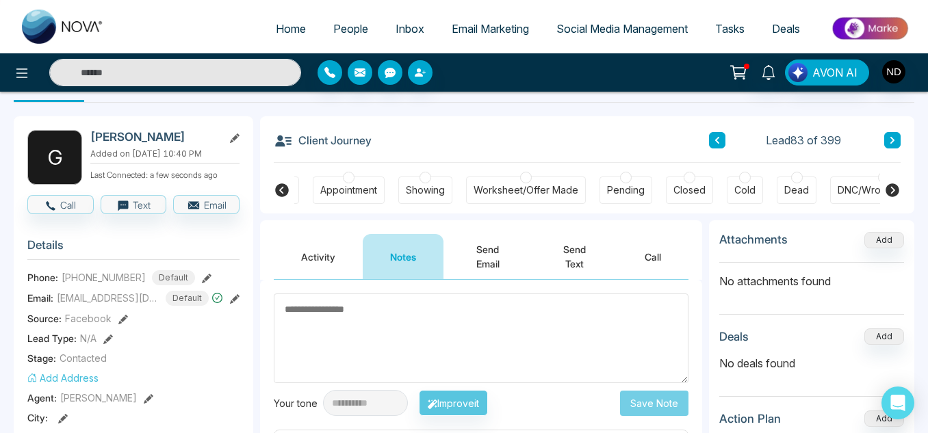
click at [891, 133] on button at bounding box center [893, 140] width 16 height 16
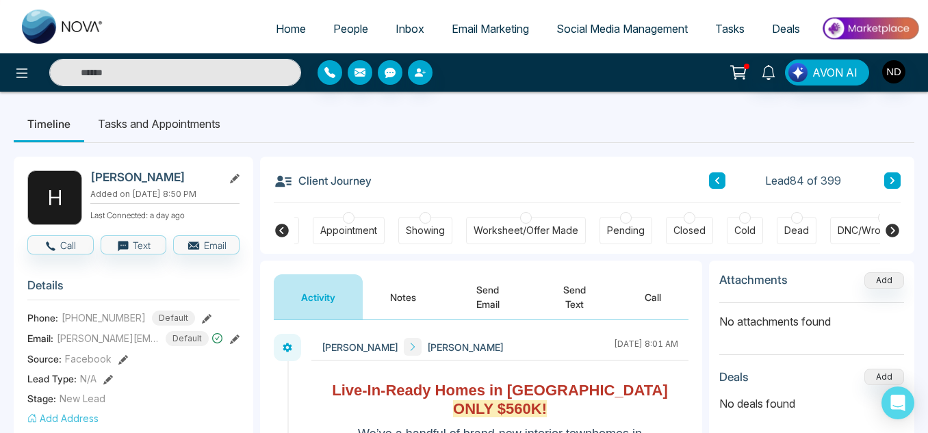
click at [394, 311] on button "Notes" at bounding box center [403, 297] width 81 height 45
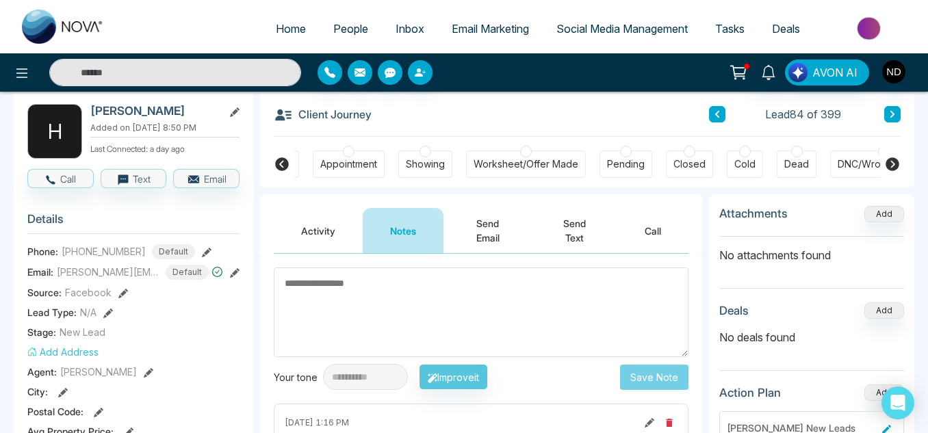
scroll to position [64, 0]
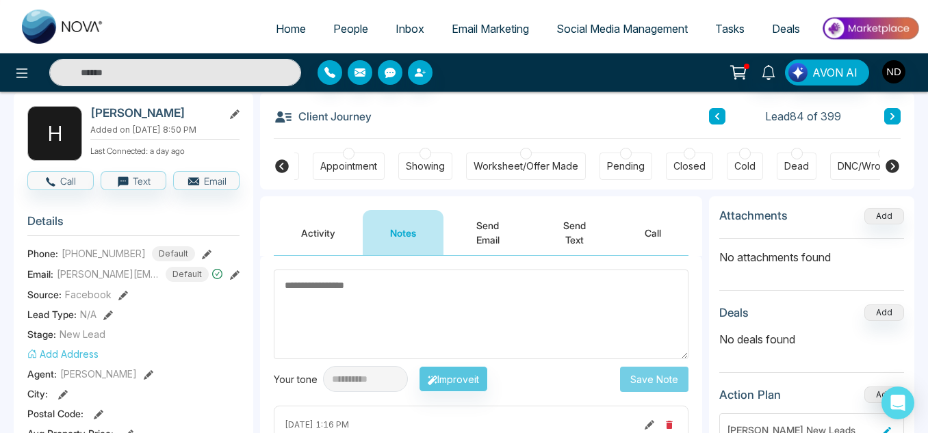
click at [886, 120] on button at bounding box center [893, 116] width 16 height 16
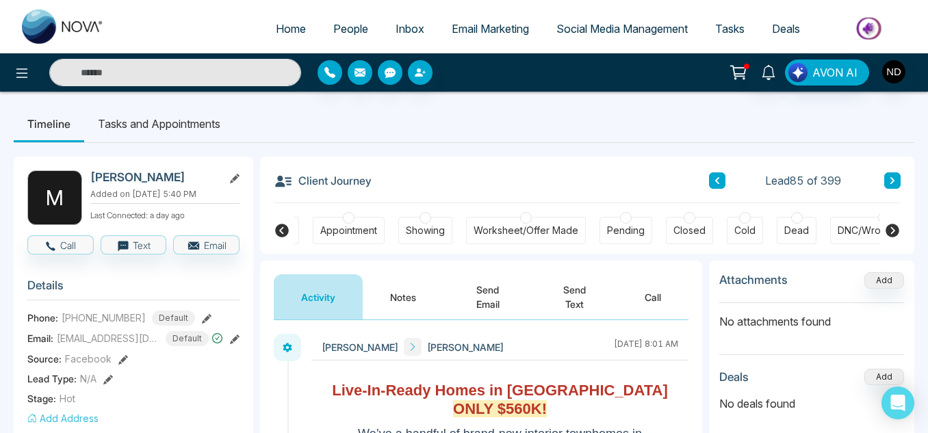
click at [389, 301] on button "Notes" at bounding box center [403, 297] width 81 height 45
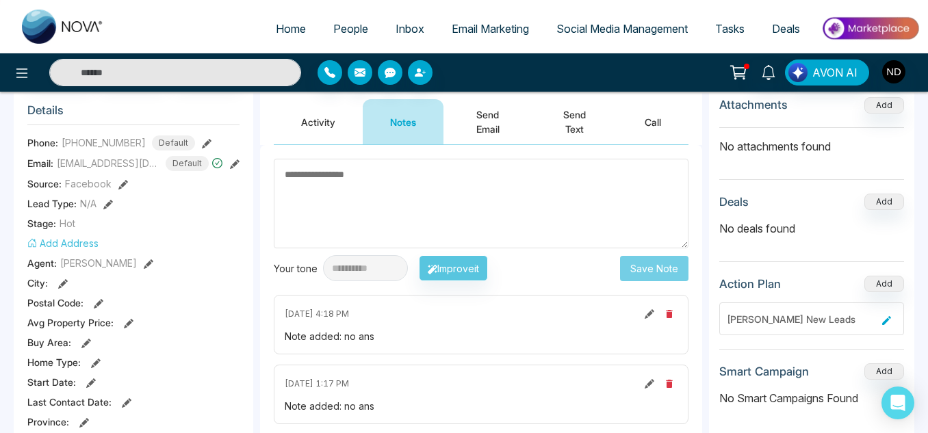
scroll to position [175, 0]
click at [317, 132] on button "Activity" at bounding box center [318, 122] width 89 height 45
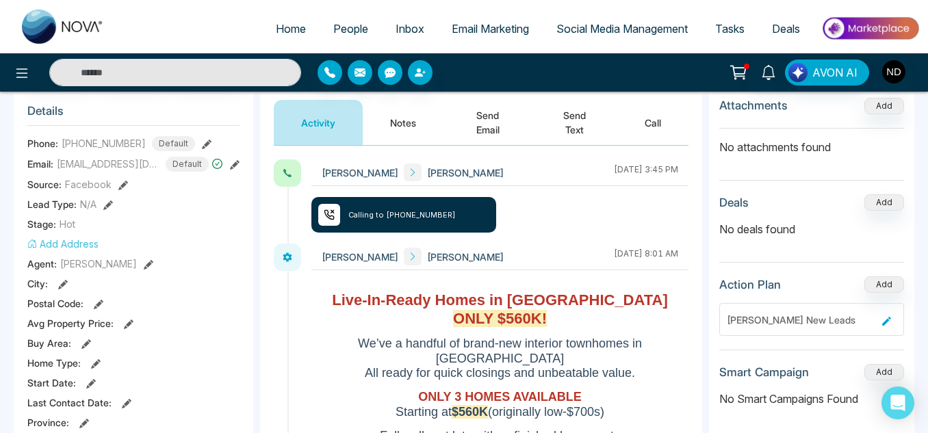
scroll to position [145, 0]
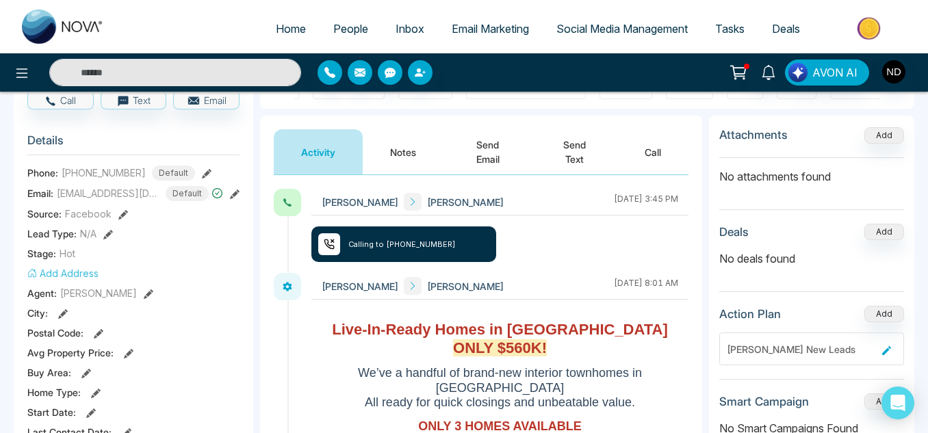
click at [387, 160] on button "Notes" at bounding box center [403, 151] width 81 height 45
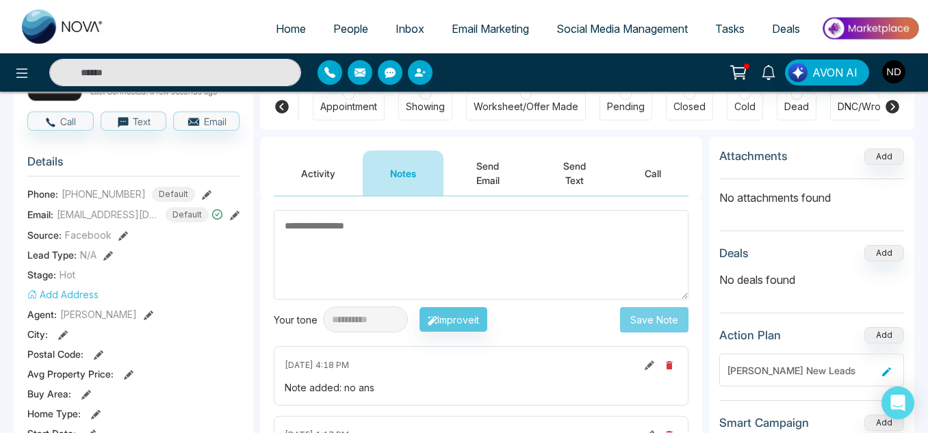
scroll to position [125, 0]
